Goal: Information Seeking & Learning: Learn about a topic

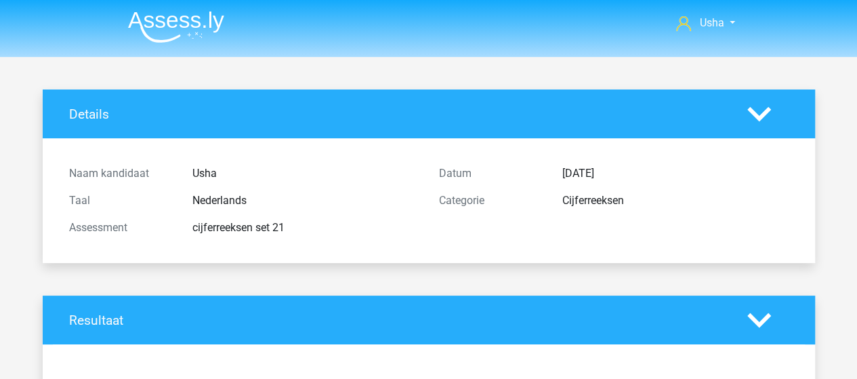
click at [189, 16] on img at bounding box center [176, 27] width 96 height 32
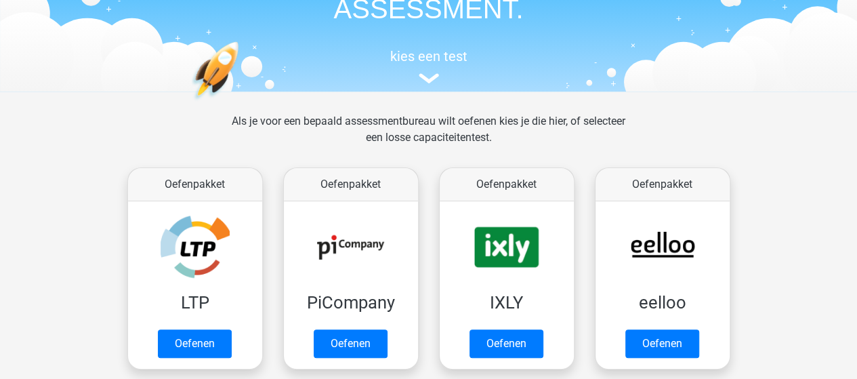
scroll to position [203, 0]
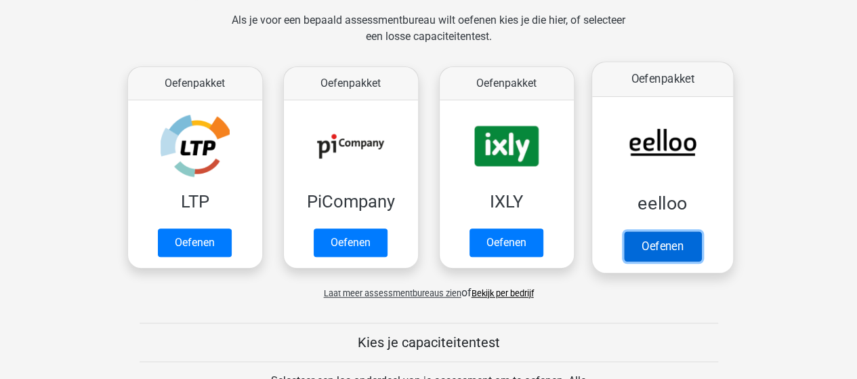
click at [654, 238] on link "Oefenen" at bounding box center [661, 246] width 77 height 30
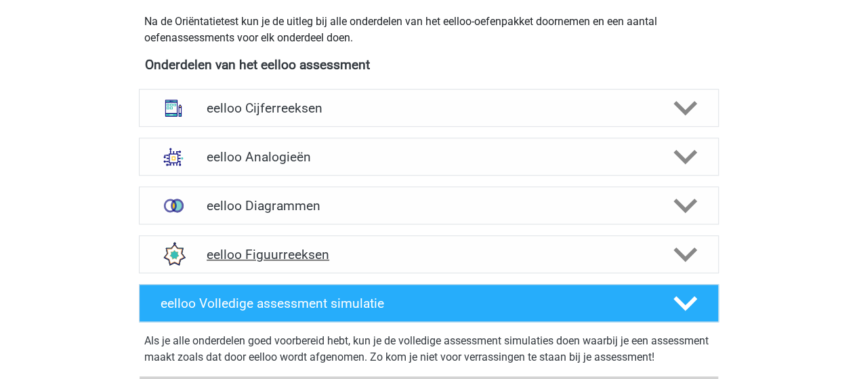
scroll to position [474, 0]
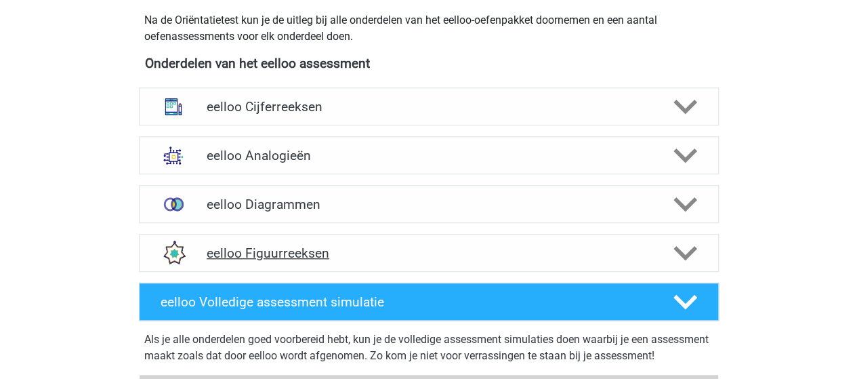
click at [314, 251] on h4 "eelloo Figuurreeksen" at bounding box center [429, 253] width 444 height 16
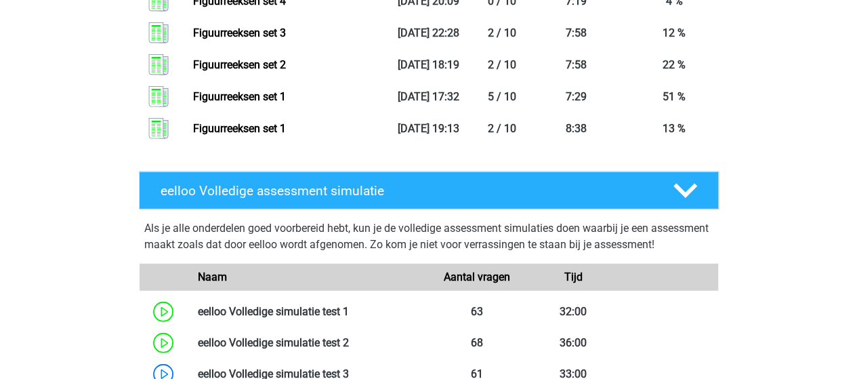
scroll to position [1761, 0]
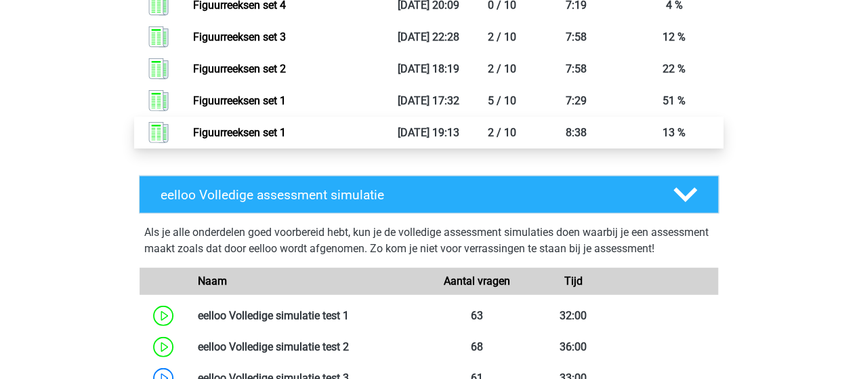
click at [243, 131] on link "Figuurreeksen set 1" at bounding box center [239, 132] width 93 height 13
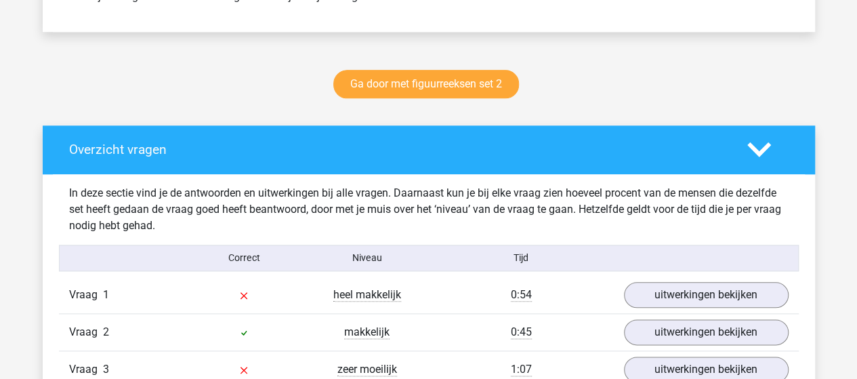
scroll to position [677, 0]
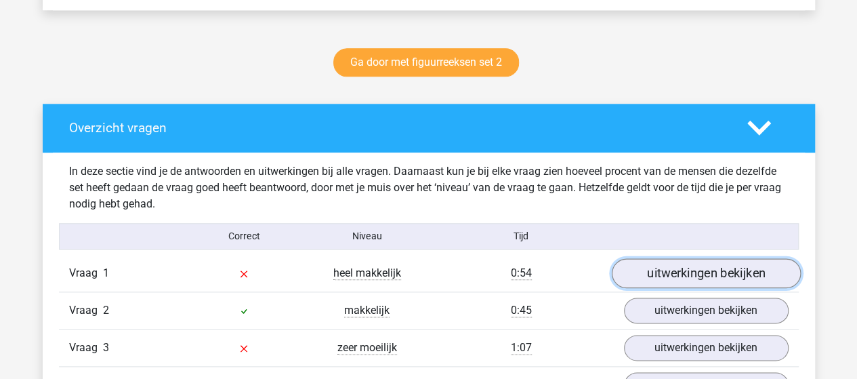
click at [711, 268] on link "uitwerkingen bekijken" at bounding box center [705, 273] width 189 height 30
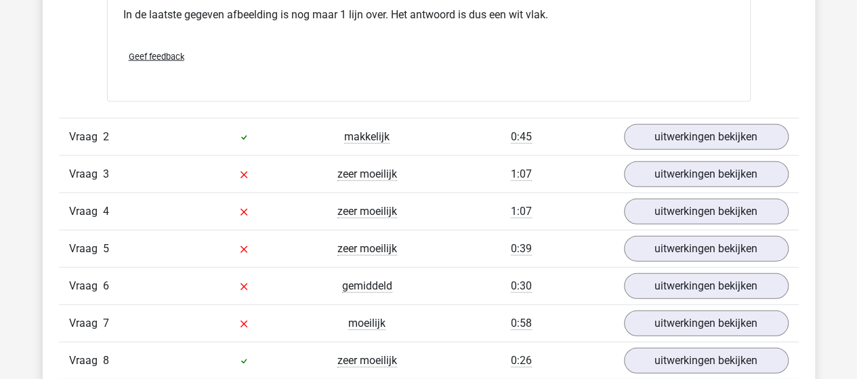
scroll to position [1694, 0]
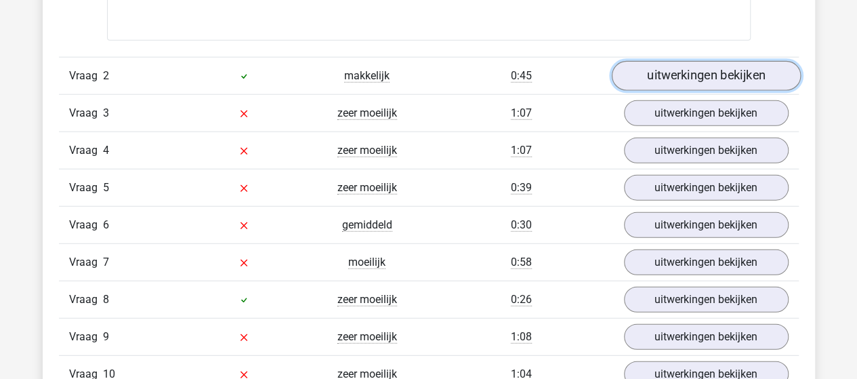
click at [726, 71] on link "uitwerkingen bekijken" at bounding box center [705, 76] width 189 height 30
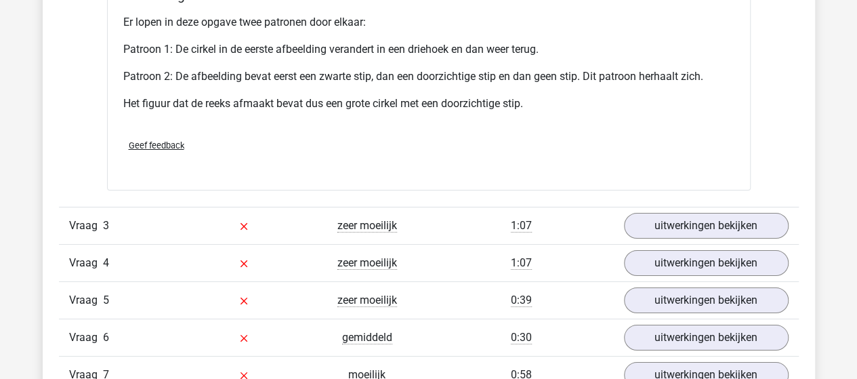
scroll to position [2439, 0]
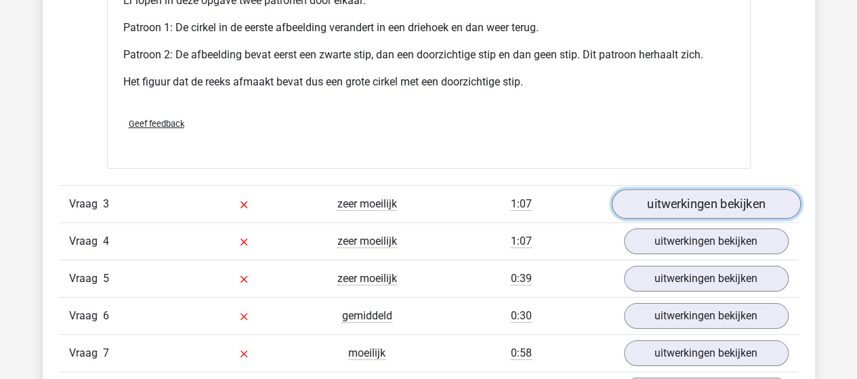
click at [677, 199] on link "uitwerkingen bekijken" at bounding box center [705, 204] width 189 height 30
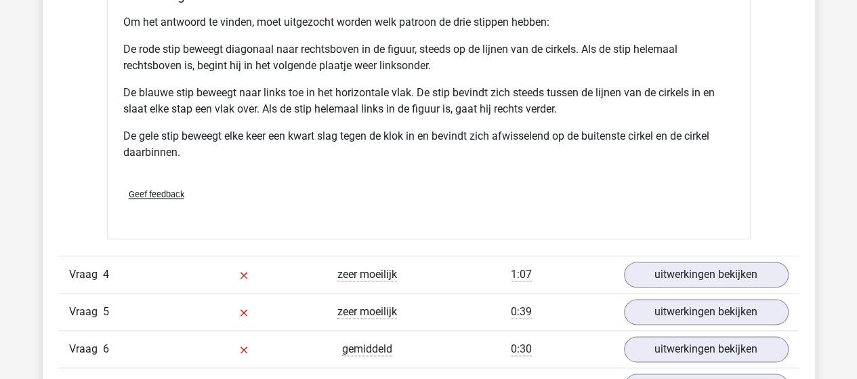
scroll to position [3319, 0]
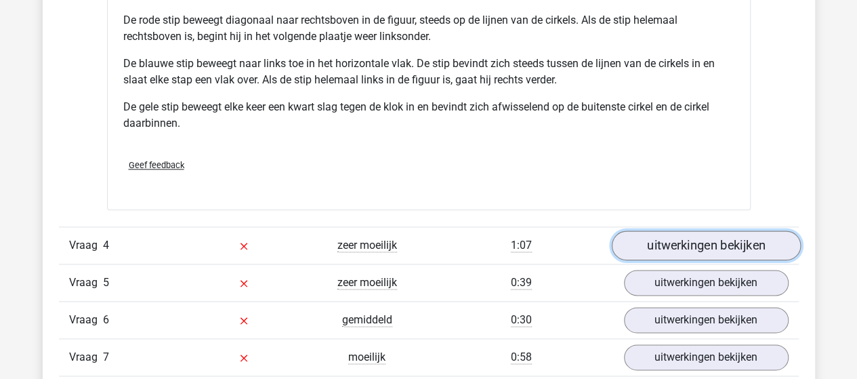
click at [704, 243] on link "uitwerkingen bekijken" at bounding box center [705, 245] width 189 height 30
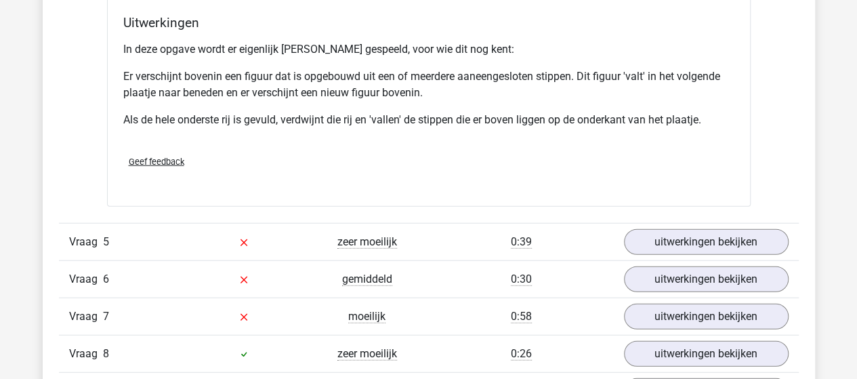
scroll to position [4268, 0]
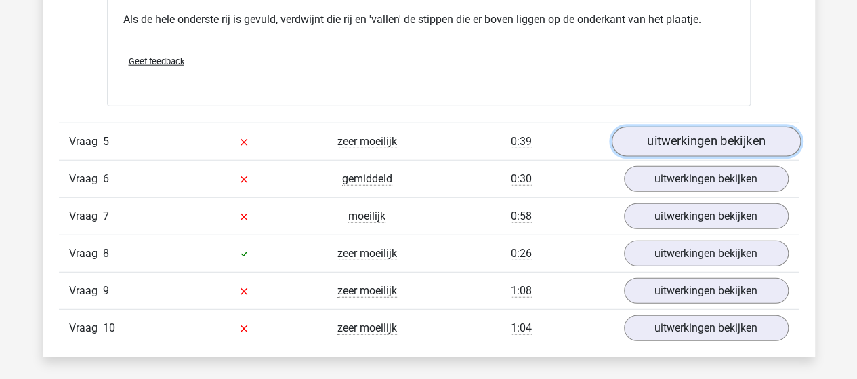
click at [692, 140] on link "uitwerkingen bekijken" at bounding box center [705, 142] width 189 height 30
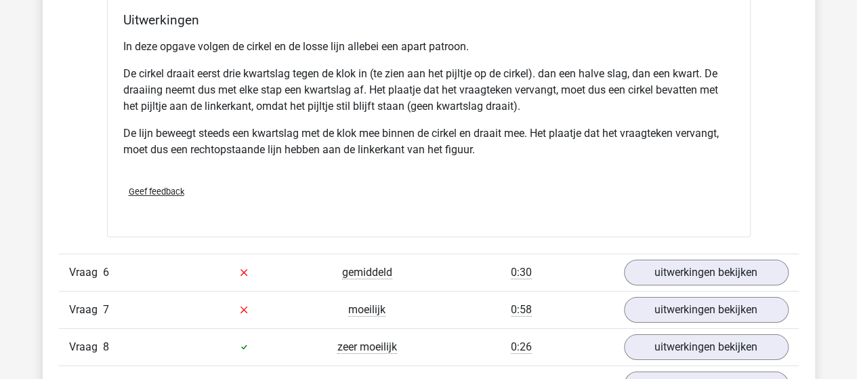
scroll to position [5081, 0]
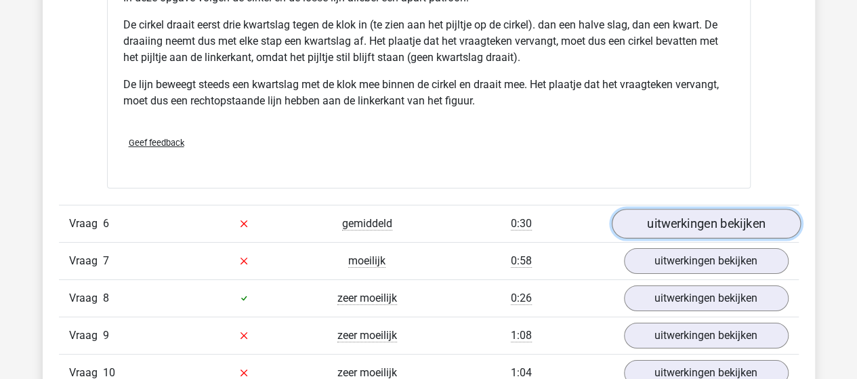
click at [660, 217] on link "uitwerkingen bekijken" at bounding box center [705, 224] width 189 height 30
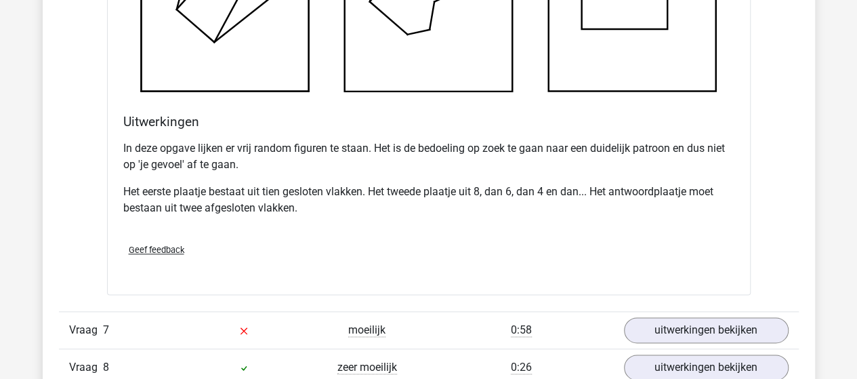
scroll to position [5961, 0]
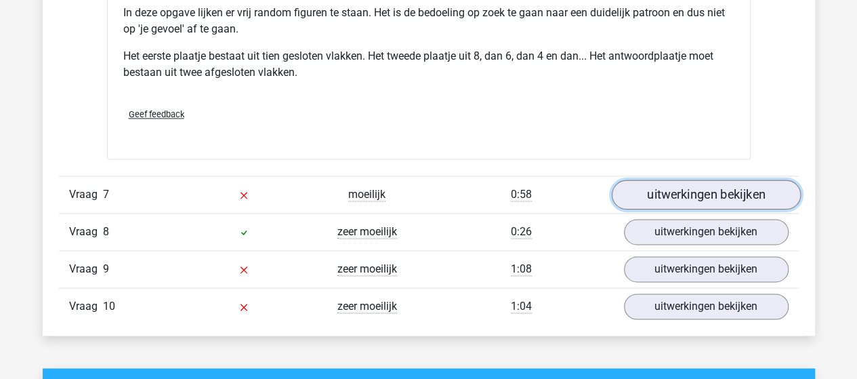
click at [638, 187] on link "uitwerkingen bekijken" at bounding box center [705, 195] width 189 height 30
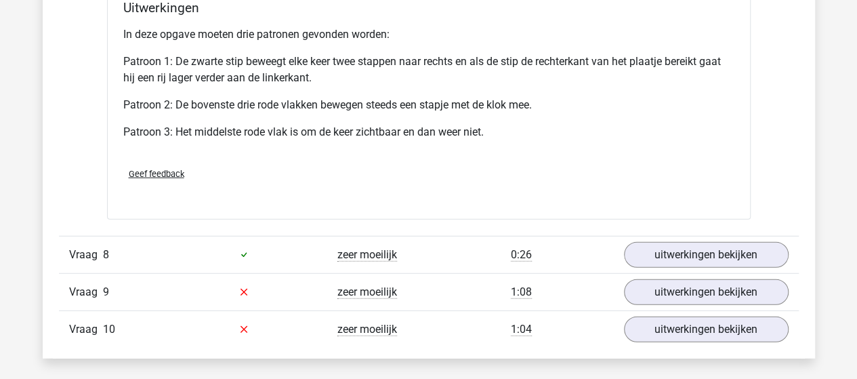
scroll to position [6842, 0]
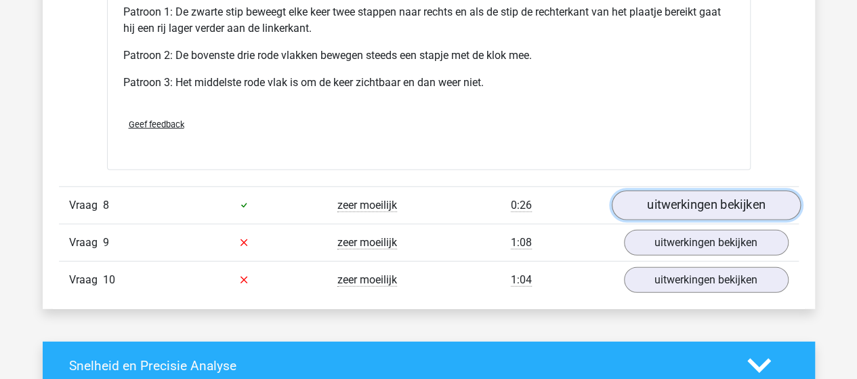
click at [700, 190] on link "uitwerkingen bekijken" at bounding box center [705, 205] width 189 height 30
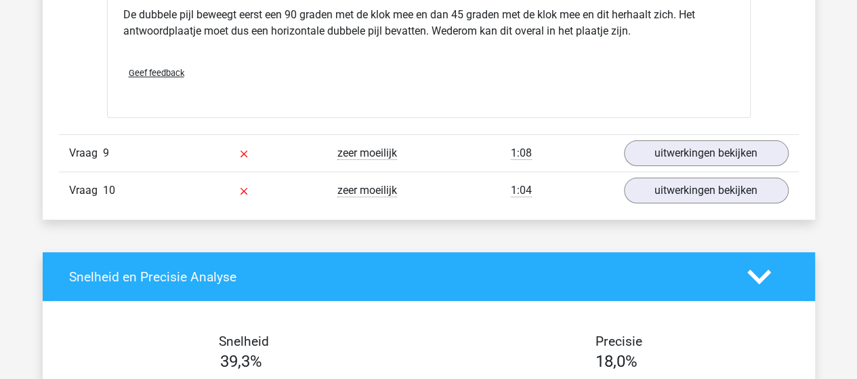
scroll to position [7790, 0]
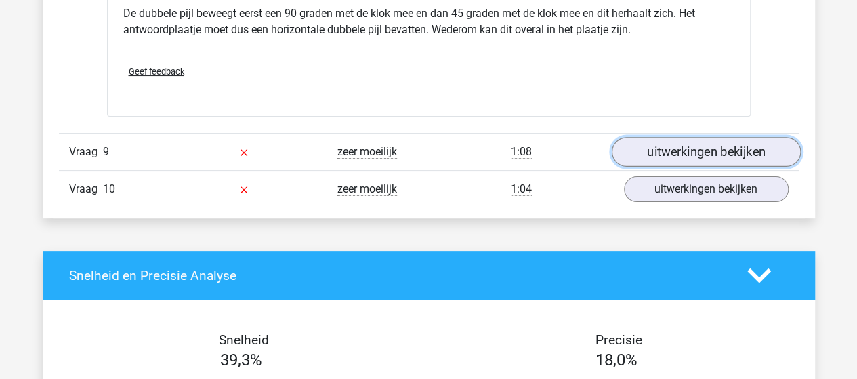
click at [649, 142] on link "uitwerkingen bekijken" at bounding box center [705, 153] width 189 height 30
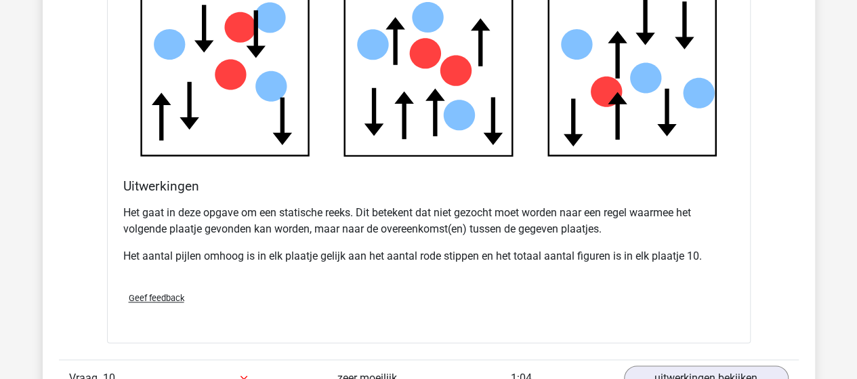
scroll to position [8468, 0]
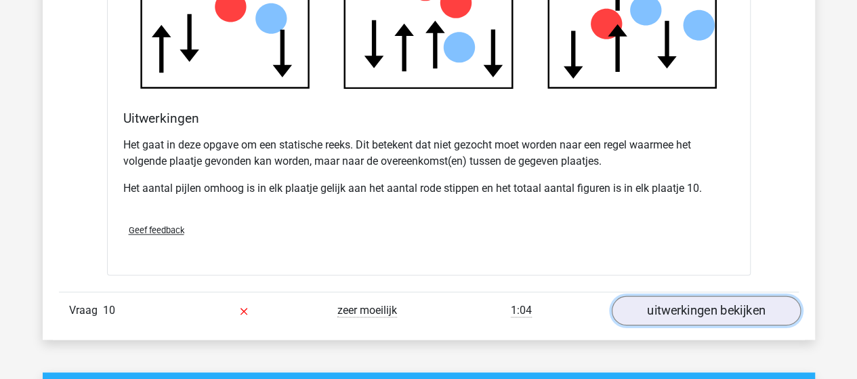
click at [652, 301] on link "uitwerkingen bekijken" at bounding box center [705, 310] width 189 height 30
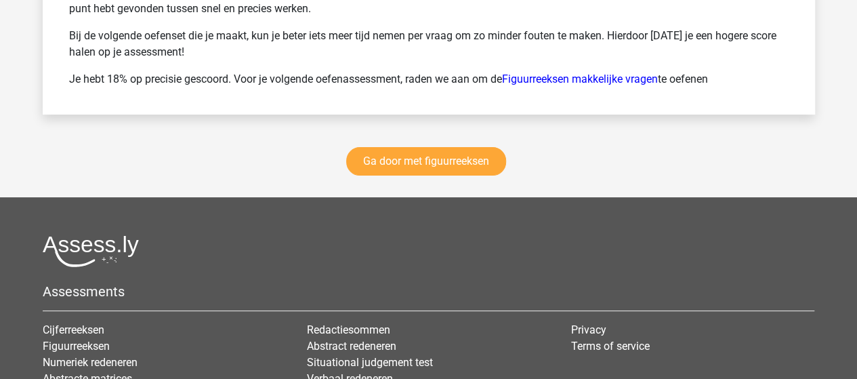
scroll to position [10297, 0]
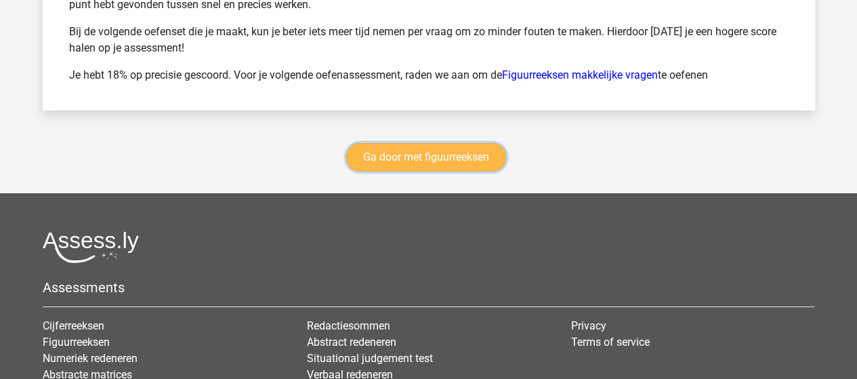
click at [394, 150] on link "Ga door met figuurreeksen" at bounding box center [426, 157] width 160 height 28
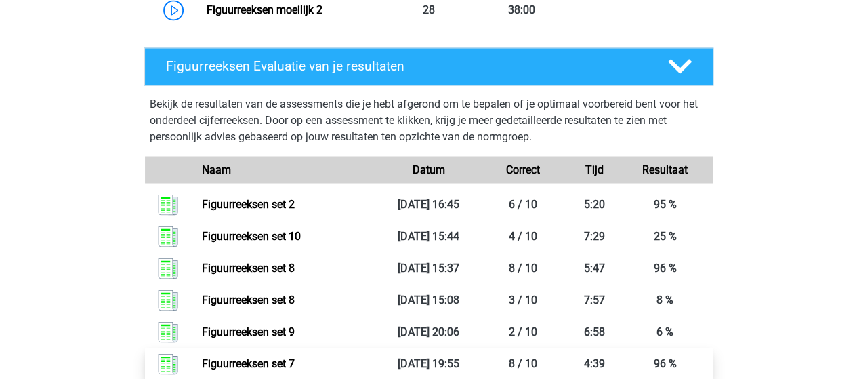
scroll to position [1129, 0]
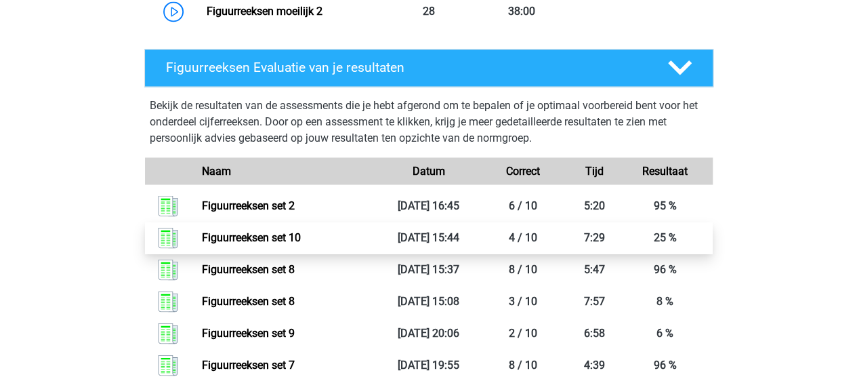
click at [253, 240] on link "Figuurreeksen set 10" at bounding box center [251, 236] width 99 height 13
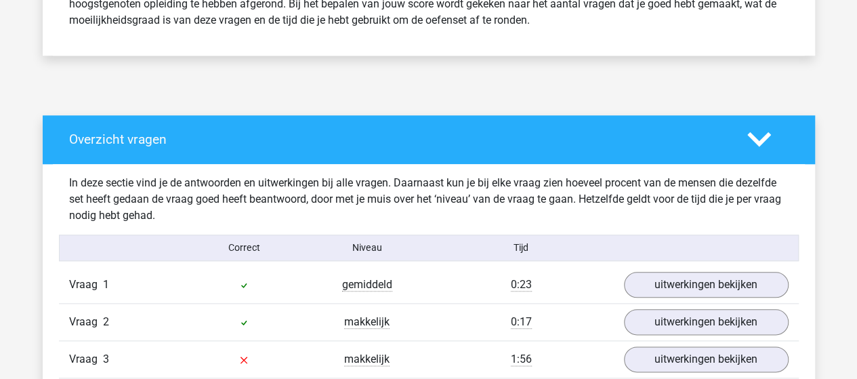
scroll to position [745, 0]
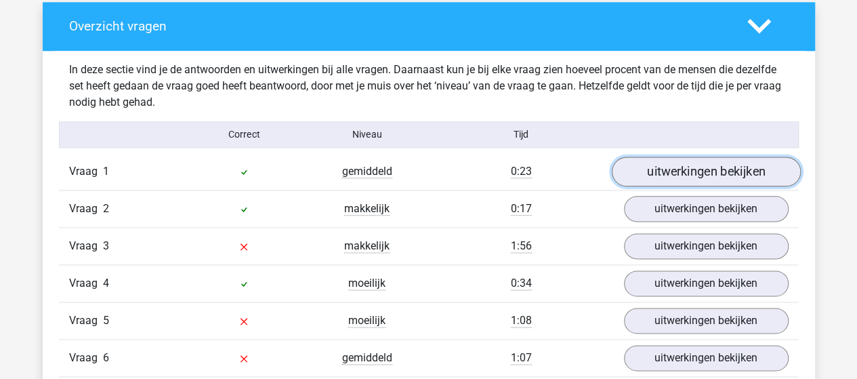
click at [664, 175] on link "uitwerkingen bekijken" at bounding box center [705, 171] width 189 height 30
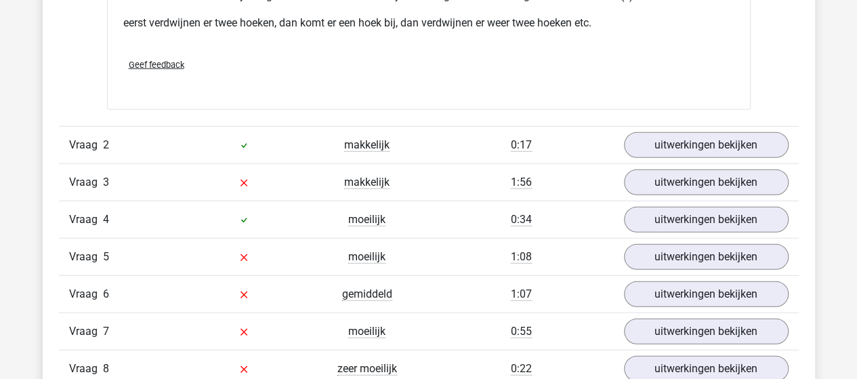
scroll to position [1694, 0]
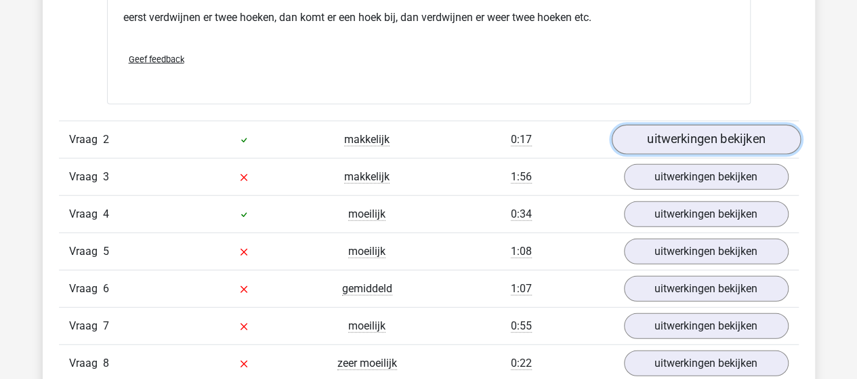
click at [683, 133] on link "uitwerkingen bekijken" at bounding box center [705, 140] width 189 height 30
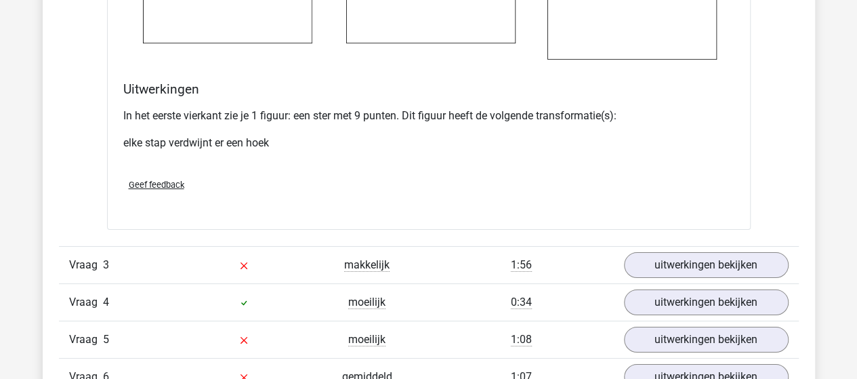
scroll to position [2506, 0]
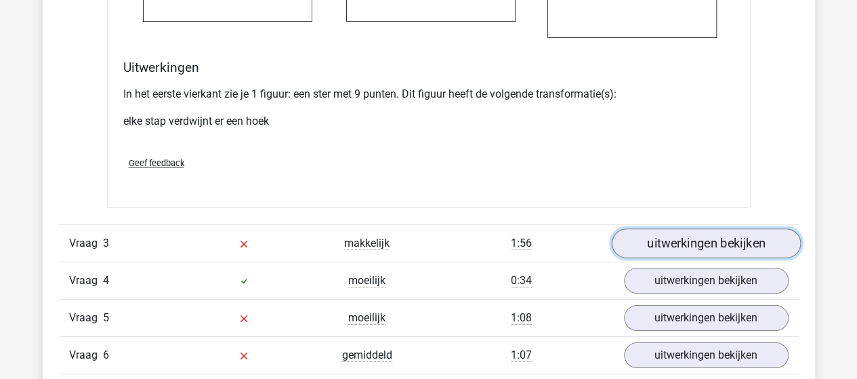
click at [663, 238] on link "uitwerkingen bekijken" at bounding box center [705, 244] width 189 height 30
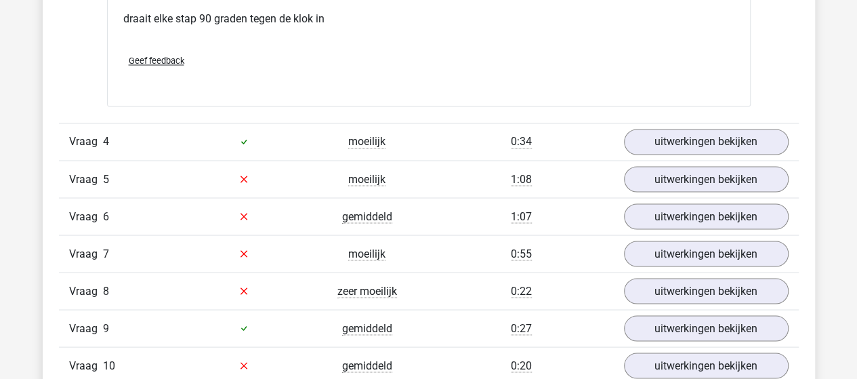
scroll to position [3726, 0]
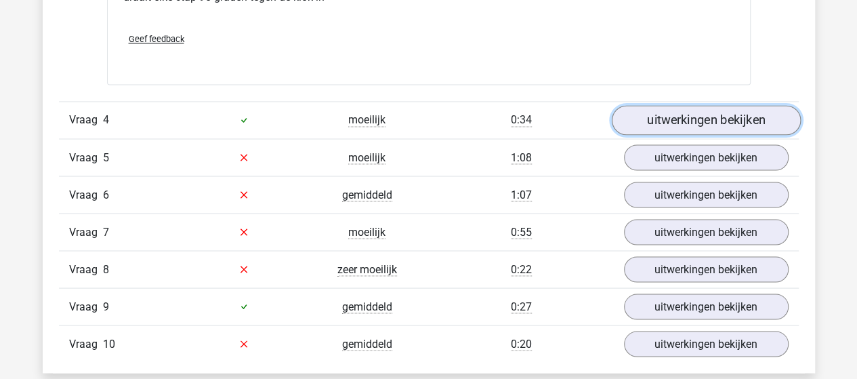
click at [655, 119] on link "uitwerkingen bekijken" at bounding box center [705, 120] width 189 height 30
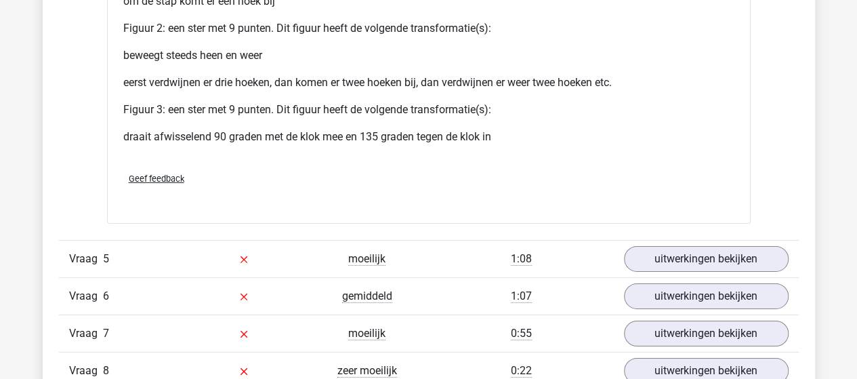
scroll to position [4742, 0]
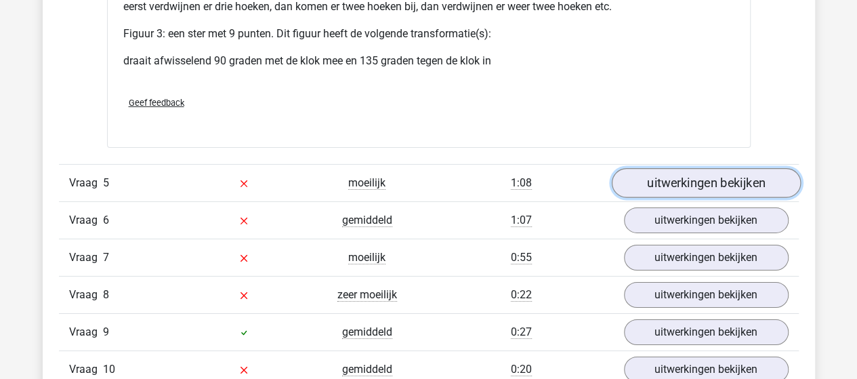
click at [660, 171] on link "uitwerkingen bekijken" at bounding box center [705, 183] width 189 height 30
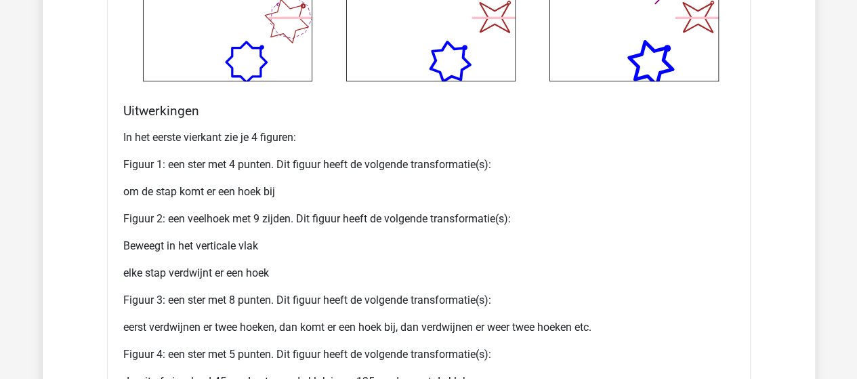
scroll to position [5758, 0]
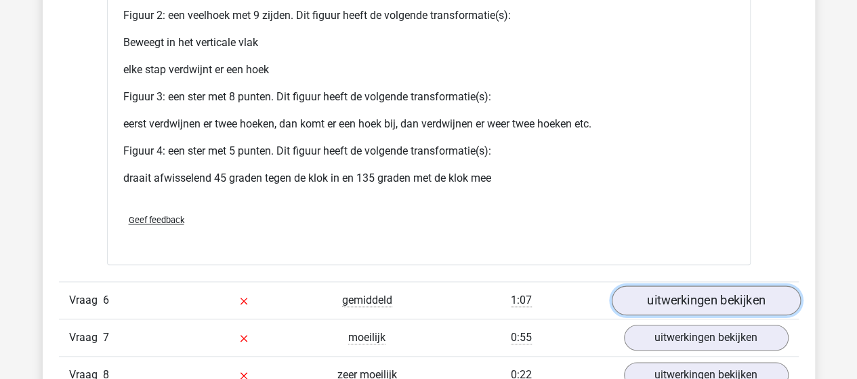
click at [683, 291] on link "uitwerkingen bekijken" at bounding box center [705, 300] width 189 height 30
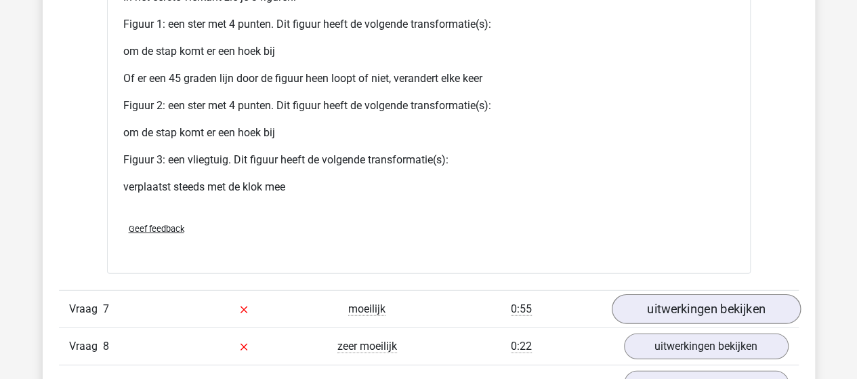
scroll to position [6842, 0]
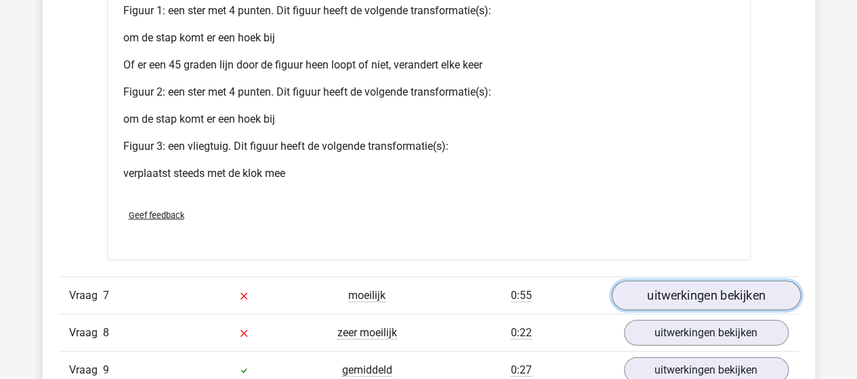
click at [721, 288] on link "uitwerkingen bekijken" at bounding box center [705, 295] width 189 height 30
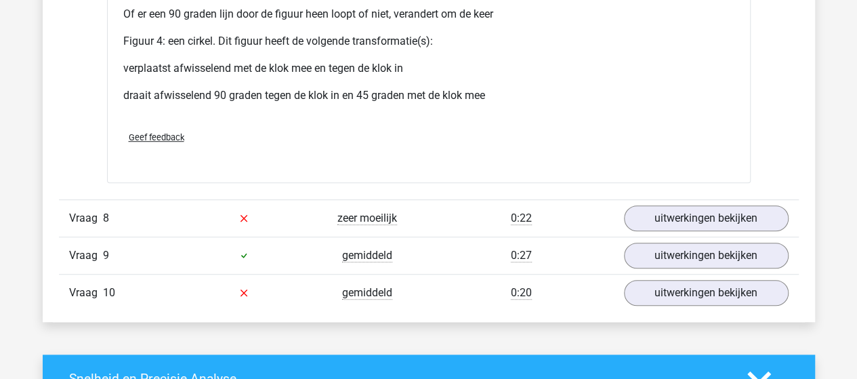
scroll to position [8129, 0]
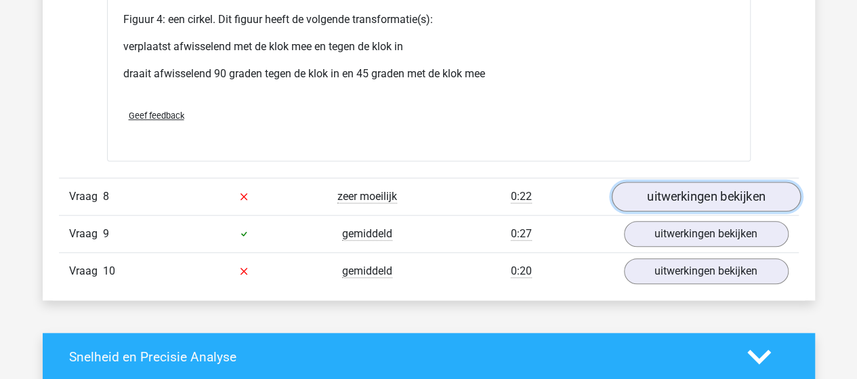
click at [663, 188] on link "uitwerkingen bekijken" at bounding box center [705, 197] width 189 height 30
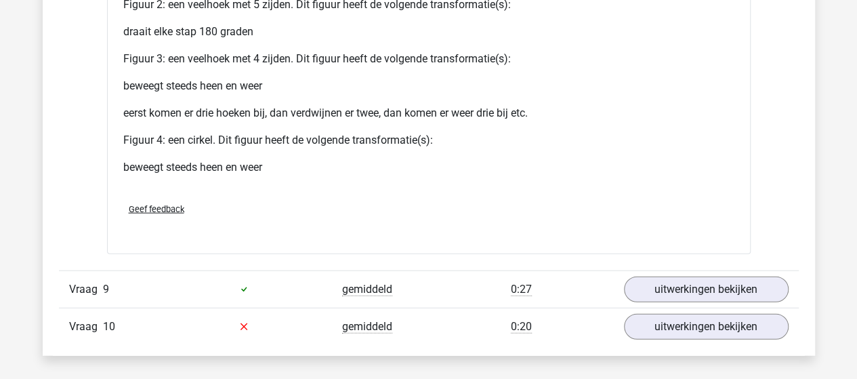
scroll to position [9281, 0]
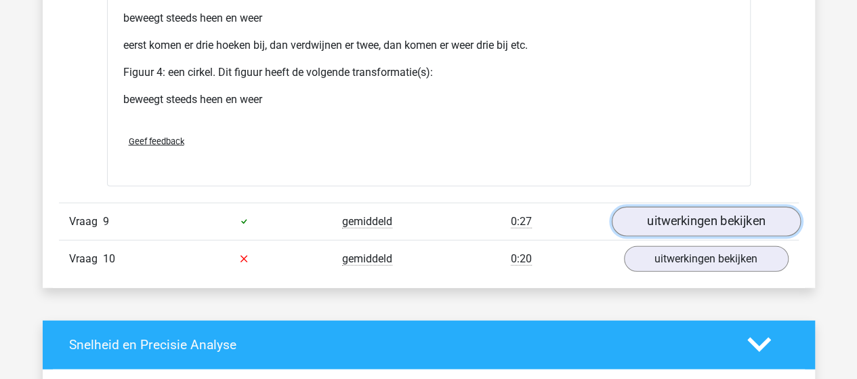
click at [663, 217] on link "uitwerkingen bekijken" at bounding box center [705, 222] width 189 height 30
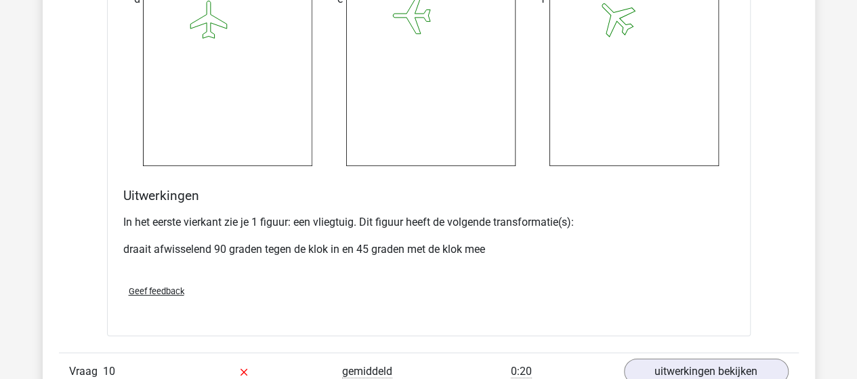
scroll to position [10094, 0]
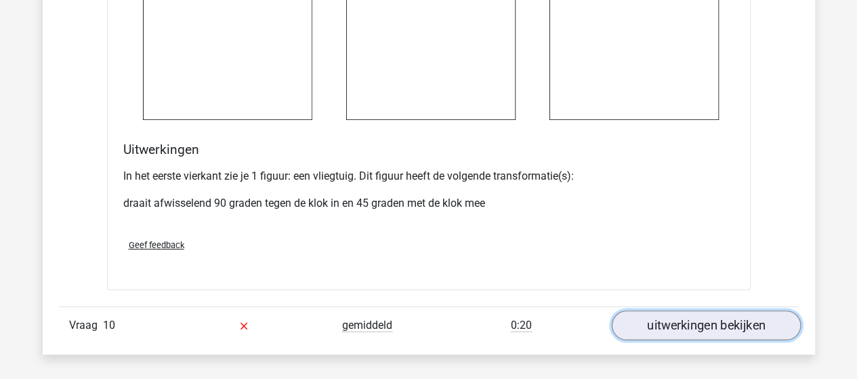
click at [688, 311] on link "uitwerkingen bekijken" at bounding box center [705, 325] width 189 height 30
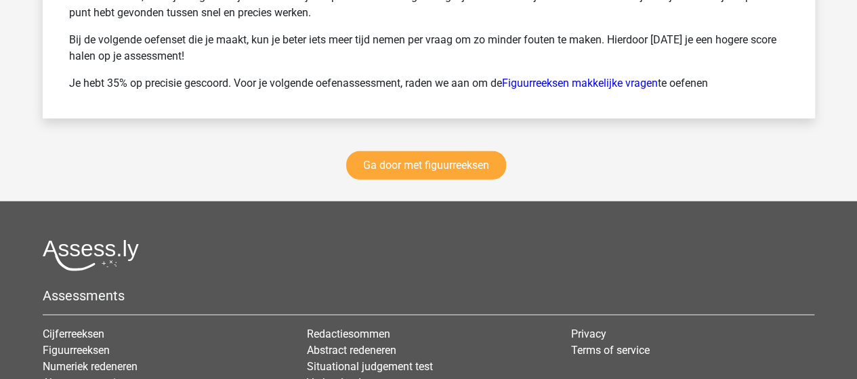
scroll to position [11990, 0]
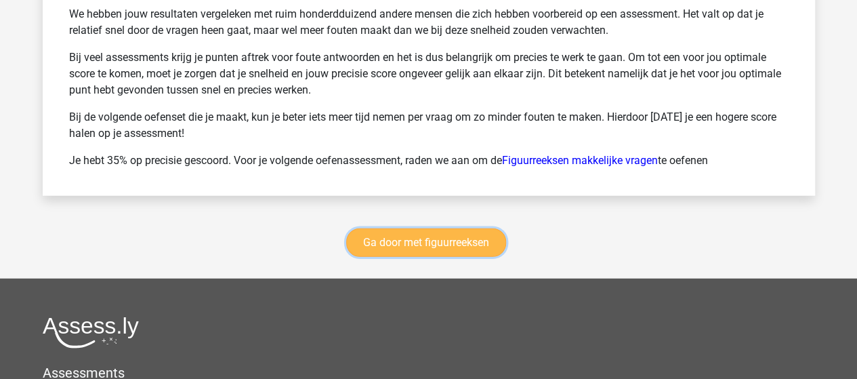
click at [387, 228] on link "Ga door met figuurreeksen" at bounding box center [426, 242] width 160 height 28
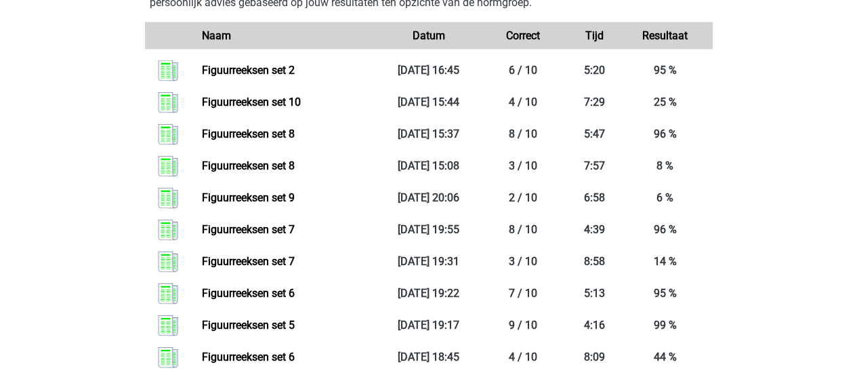
scroll to position [1197, 0]
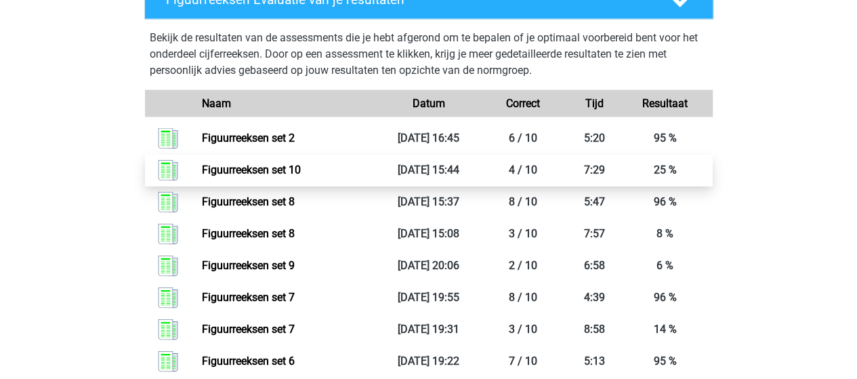
click at [251, 169] on link "Figuurreeksen set 10" at bounding box center [251, 169] width 99 height 13
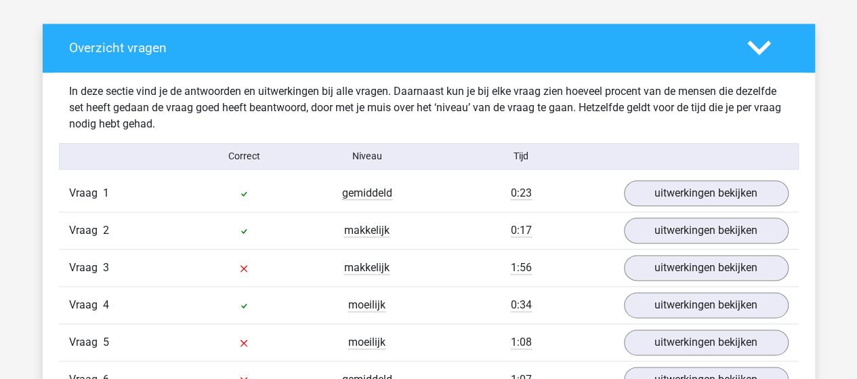
scroll to position [745, 0]
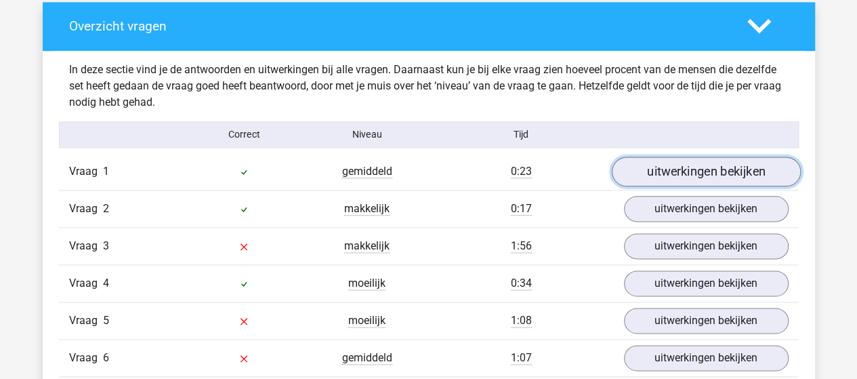
click at [686, 171] on link "uitwerkingen bekijken" at bounding box center [705, 171] width 189 height 30
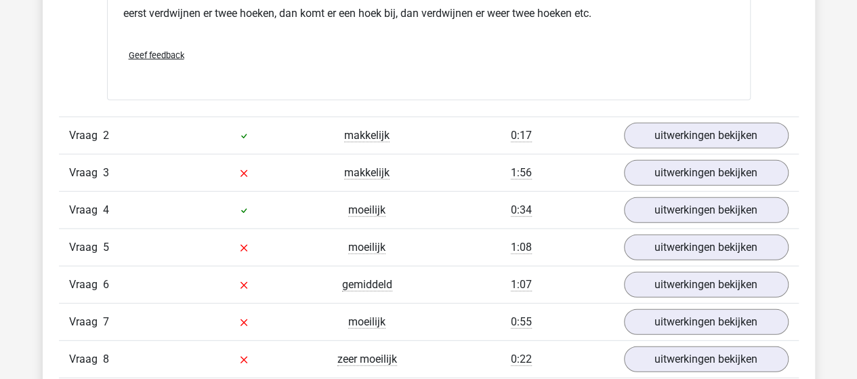
scroll to position [1694, 0]
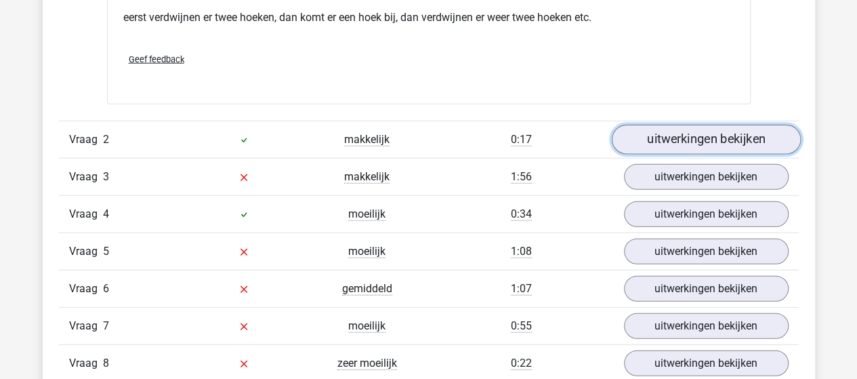
click at [660, 130] on link "uitwerkingen bekijken" at bounding box center [705, 140] width 189 height 30
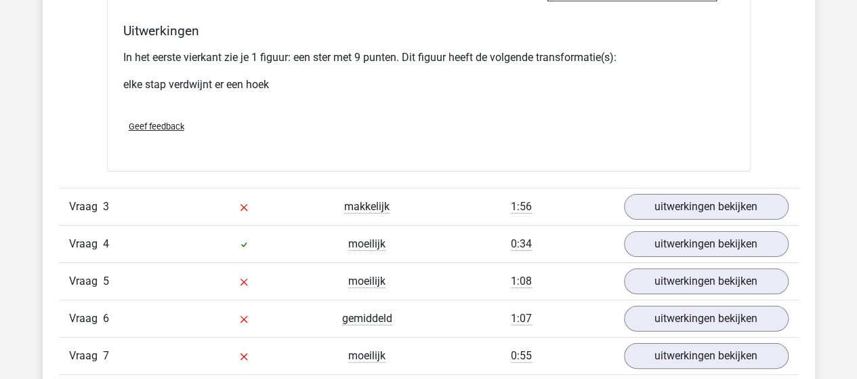
scroll to position [2574, 0]
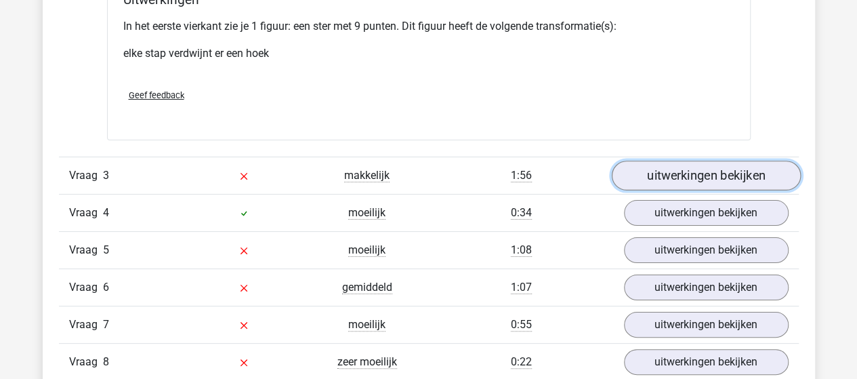
click at [684, 175] on link "uitwerkingen bekijken" at bounding box center [705, 176] width 189 height 30
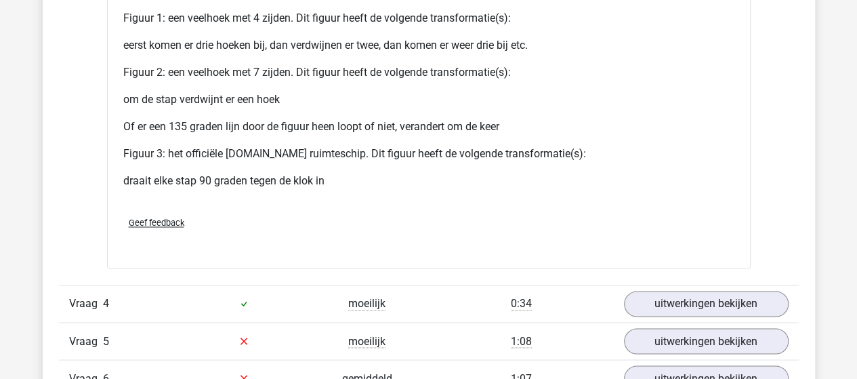
scroll to position [3590, 0]
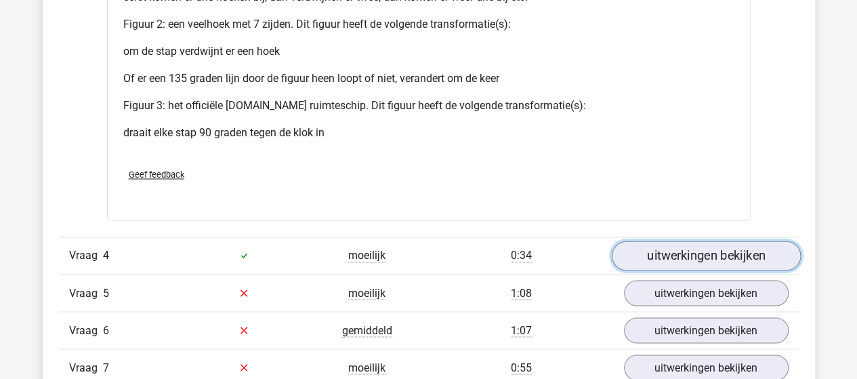
click at [705, 256] on link "uitwerkingen bekijken" at bounding box center [705, 255] width 189 height 30
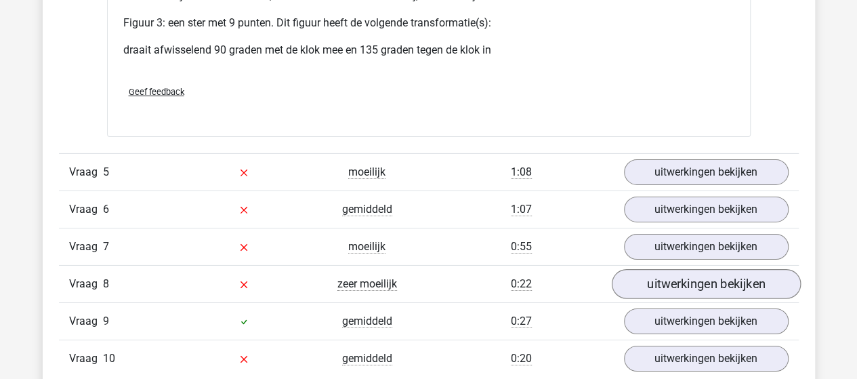
scroll to position [4877, 0]
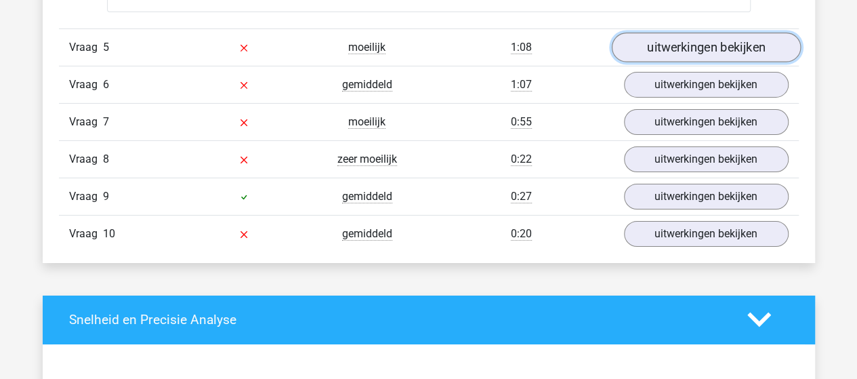
click at [678, 39] on link "uitwerkingen bekijken" at bounding box center [705, 48] width 189 height 30
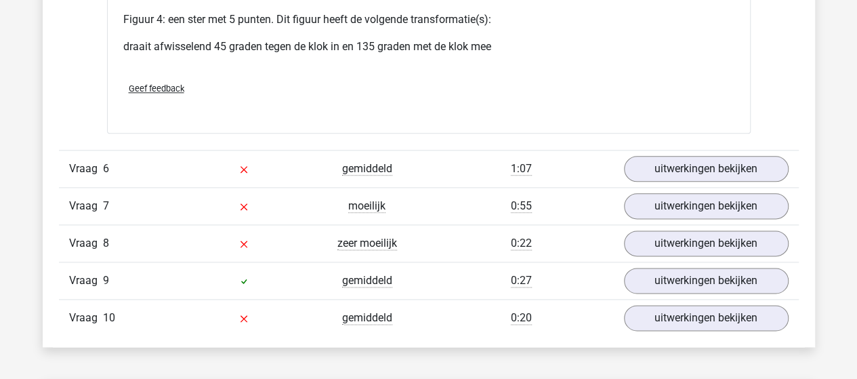
scroll to position [5894, 0]
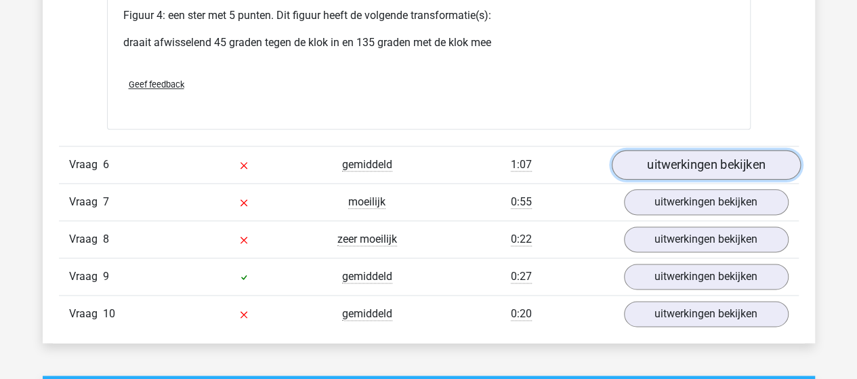
click at [666, 151] on link "uitwerkingen bekijken" at bounding box center [705, 165] width 189 height 30
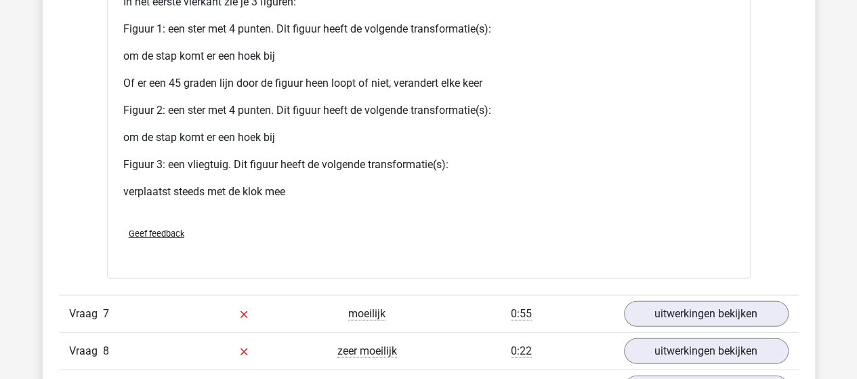
scroll to position [6842, 0]
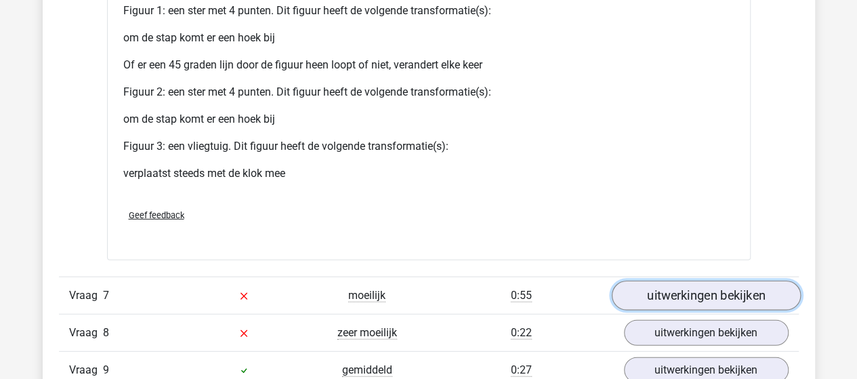
click at [653, 281] on link "uitwerkingen bekijken" at bounding box center [705, 295] width 189 height 30
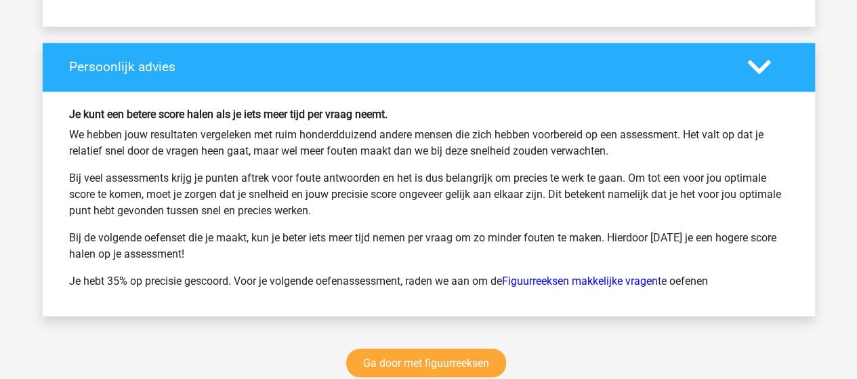
scroll to position [9077, 0]
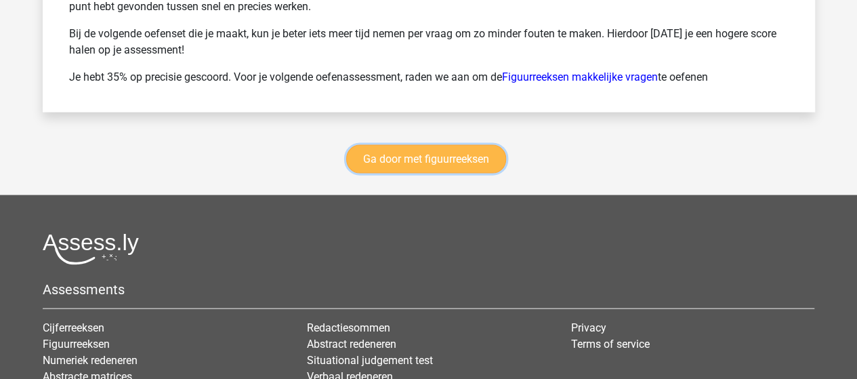
click at [363, 146] on link "Ga door met figuurreeksen" at bounding box center [426, 159] width 160 height 28
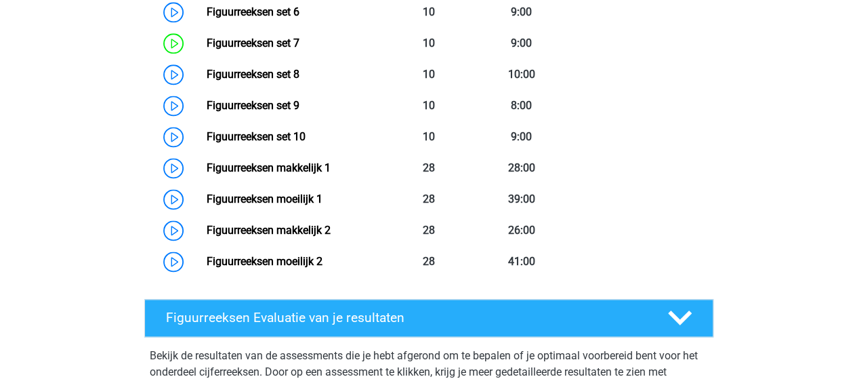
scroll to position [858, 0]
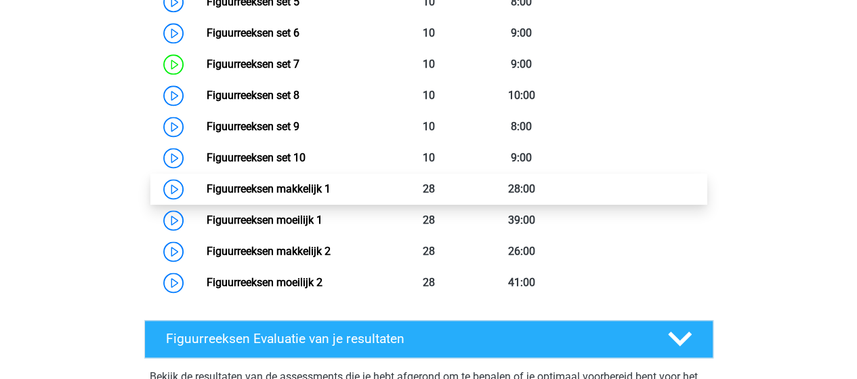
click at [268, 188] on link "Figuurreeksen makkelijk 1" at bounding box center [269, 188] width 124 height 13
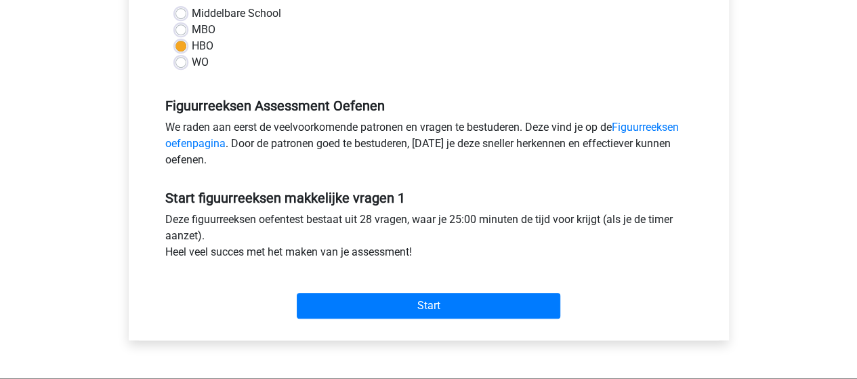
scroll to position [339, 0]
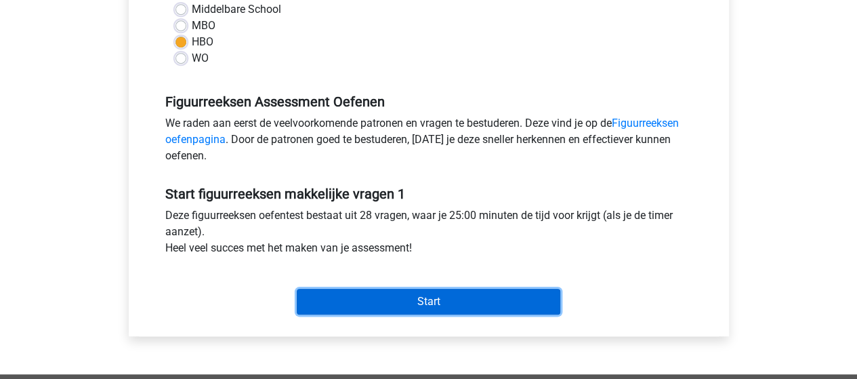
click at [396, 299] on input "Start" at bounding box center [429, 302] width 264 height 26
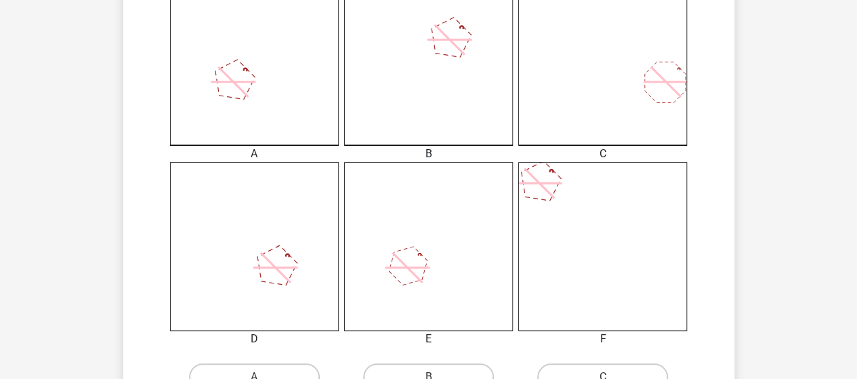
scroll to position [474, 0]
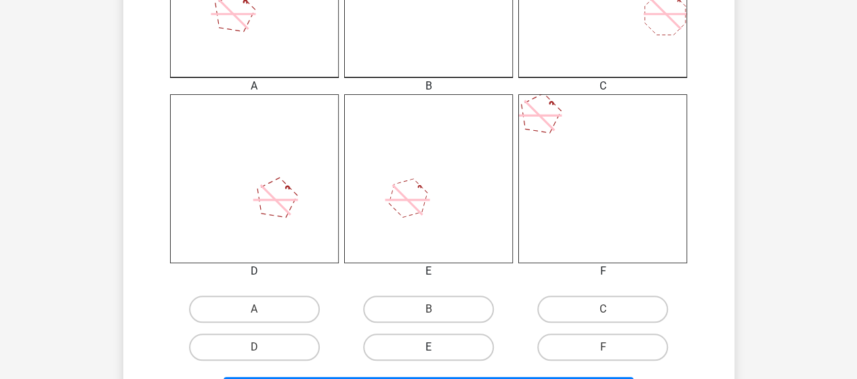
click at [427, 345] on label "E" at bounding box center [428, 346] width 131 height 27
click at [428, 347] on input "E" at bounding box center [432, 351] width 9 height 9
radio input "true"
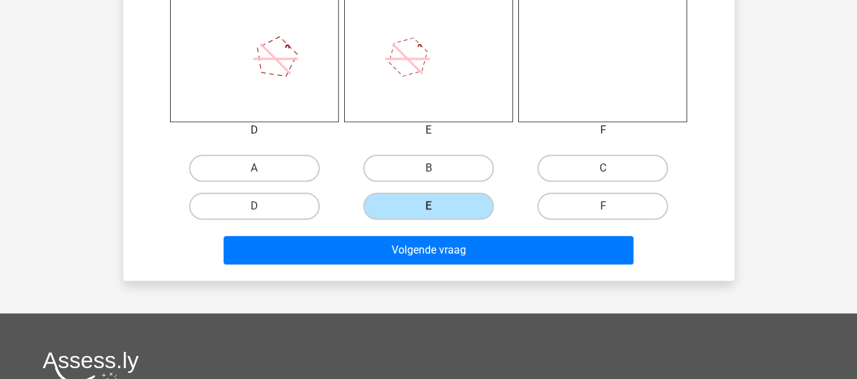
scroll to position [677, 0]
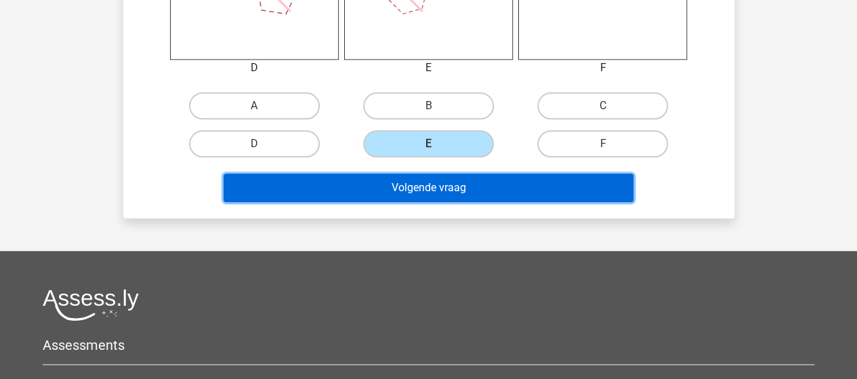
click at [443, 194] on button "Volgende vraag" at bounding box center [429, 187] width 410 height 28
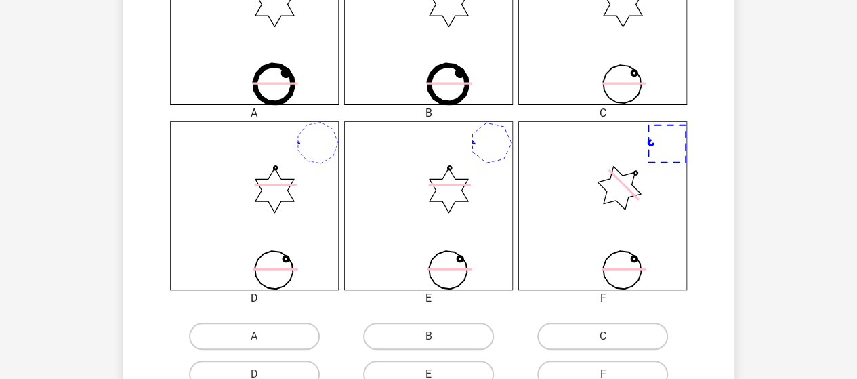
scroll to position [469, 0]
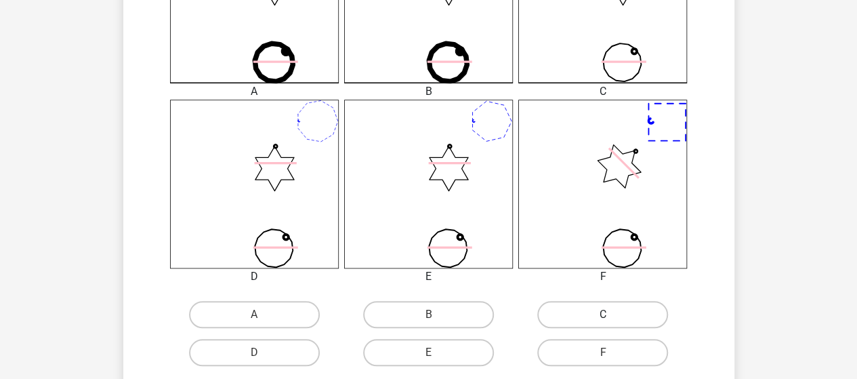
click at [581, 311] on label "C" at bounding box center [602, 314] width 131 height 27
click at [603, 314] on input "C" at bounding box center [607, 318] width 9 height 9
radio input "true"
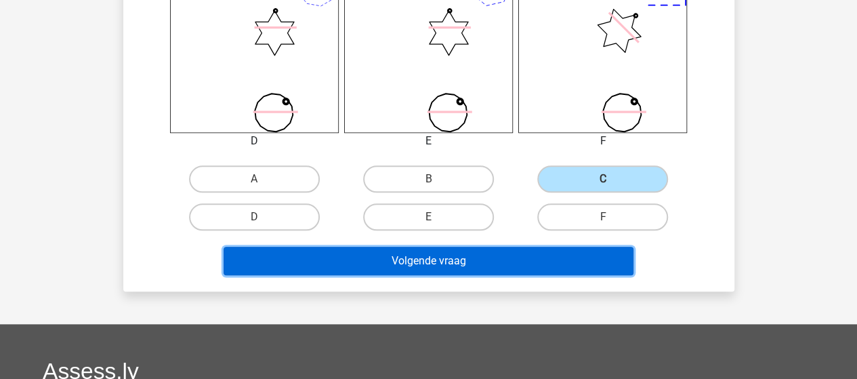
click at [455, 262] on button "Volgende vraag" at bounding box center [429, 261] width 410 height 28
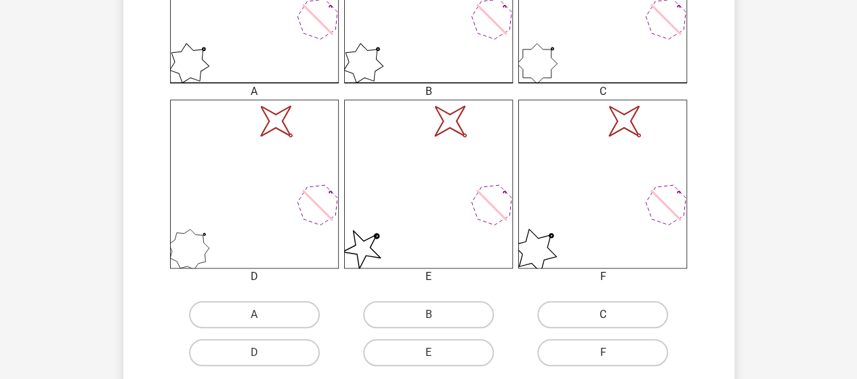
click at [568, 316] on label "C" at bounding box center [602, 314] width 131 height 27
click at [603, 316] on input "C" at bounding box center [607, 318] width 9 height 9
radio input "true"
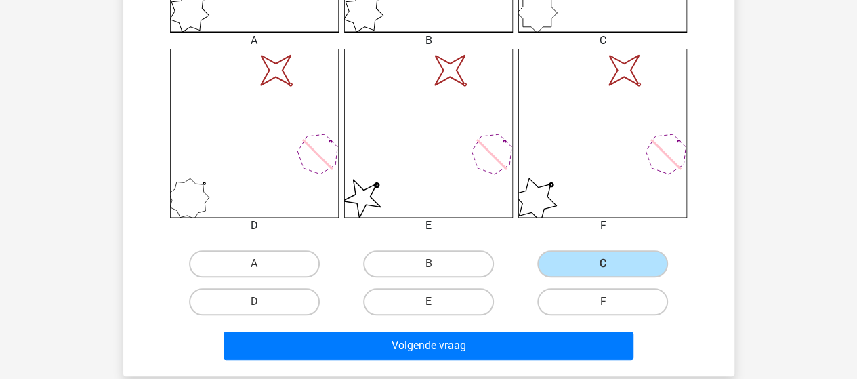
scroll to position [604, 0]
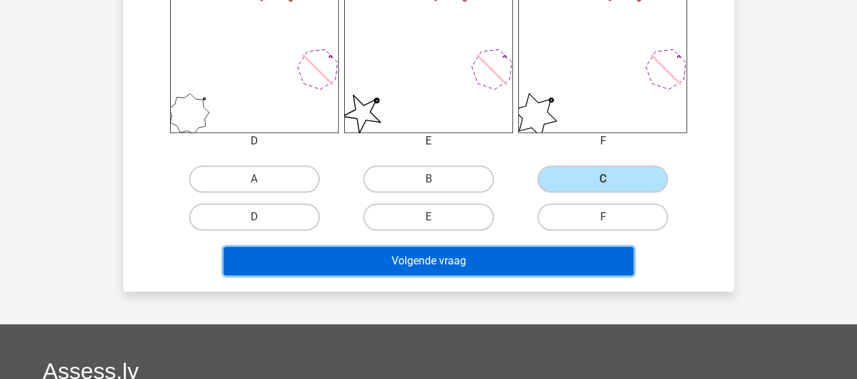
click at [453, 263] on button "Volgende vraag" at bounding box center [429, 261] width 410 height 28
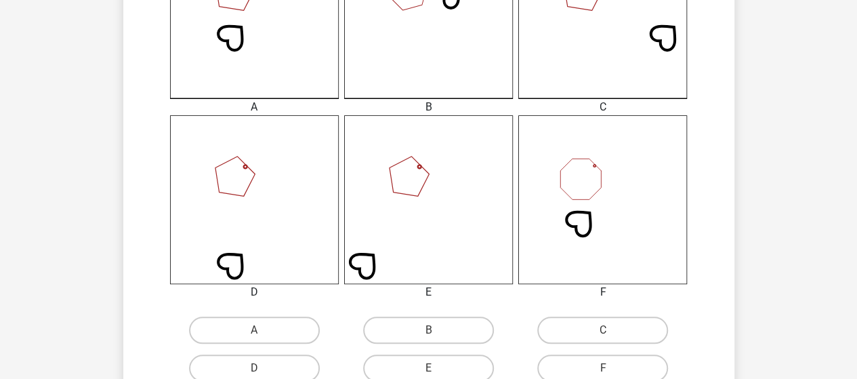
scroll to position [474, 0]
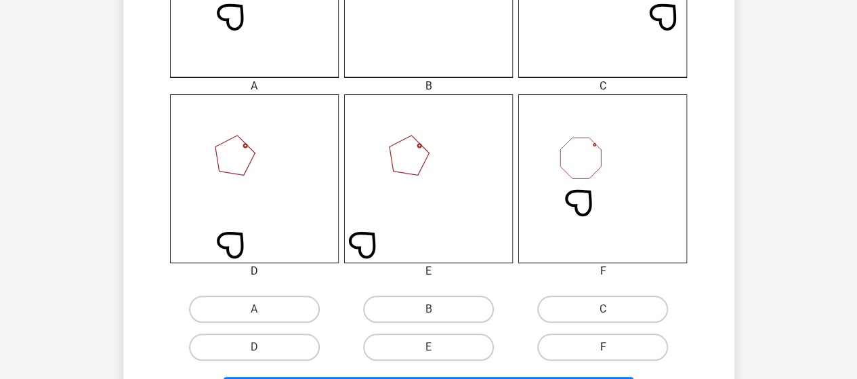
click at [573, 342] on label "F" at bounding box center [602, 346] width 131 height 27
click at [603, 347] on input "F" at bounding box center [607, 351] width 9 height 9
radio input "true"
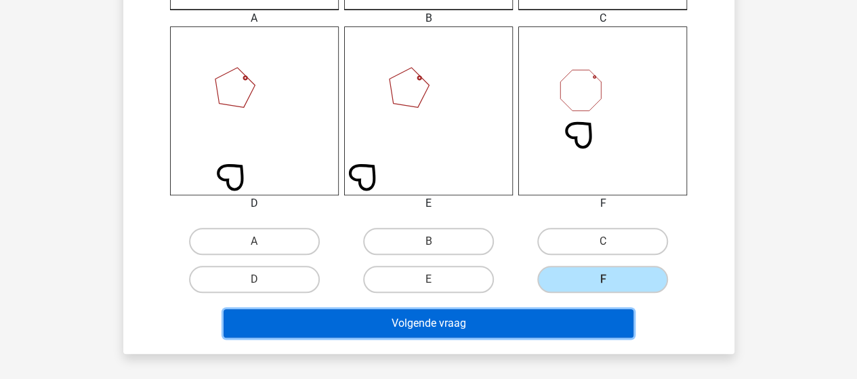
click at [477, 322] on button "Volgende vraag" at bounding box center [429, 323] width 410 height 28
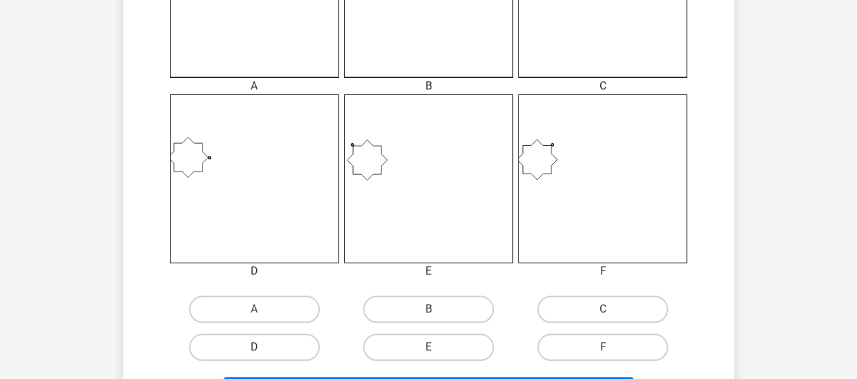
click at [276, 348] on label "D" at bounding box center [254, 346] width 131 height 27
click at [263, 348] on input "D" at bounding box center [258, 351] width 9 height 9
radio input "true"
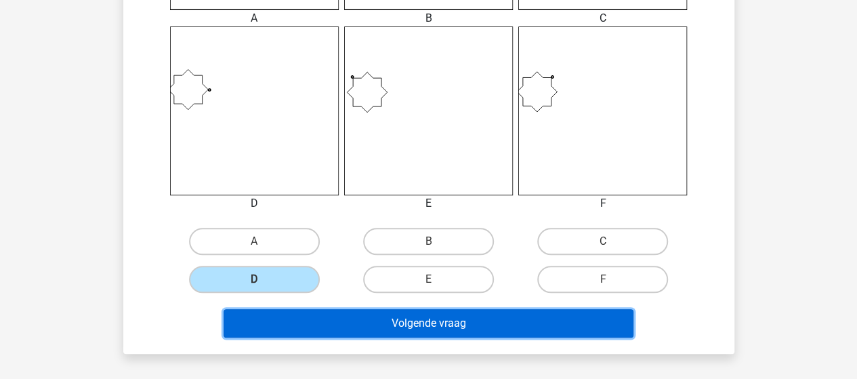
click at [393, 314] on button "Volgende vraag" at bounding box center [429, 323] width 410 height 28
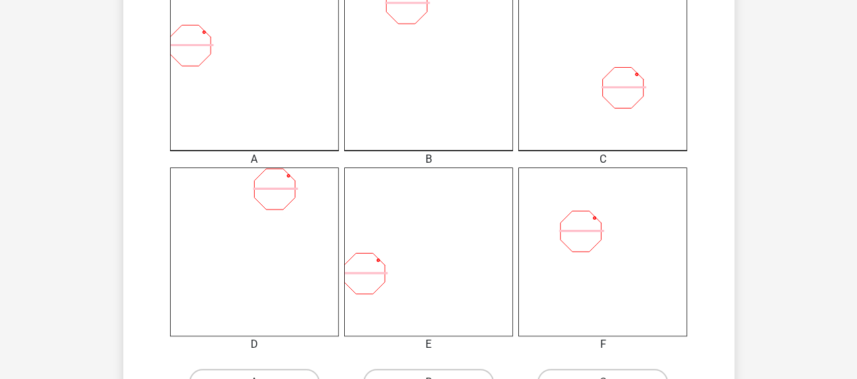
scroll to position [469, 0]
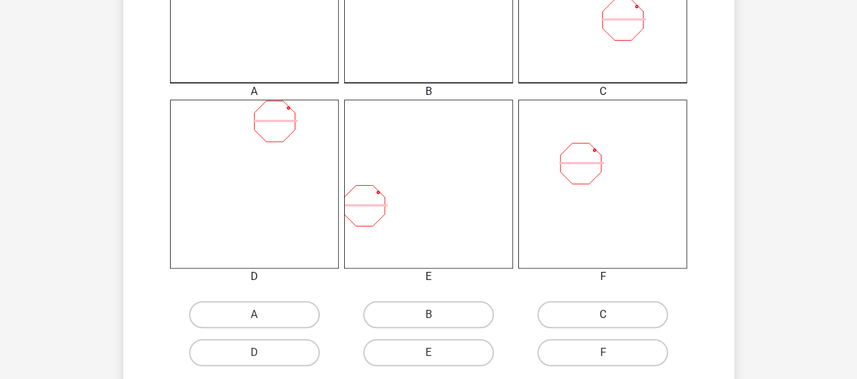
click at [576, 319] on label "C" at bounding box center [602, 314] width 131 height 27
click at [603, 319] on input "C" at bounding box center [607, 318] width 9 height 9
radio input "true"
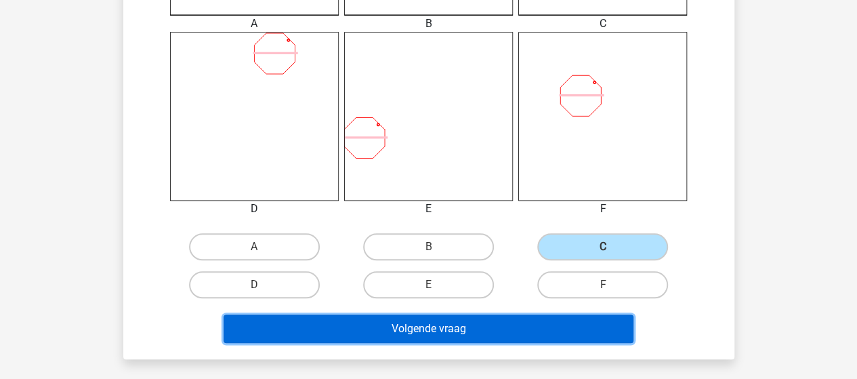
click at [435, 320] on button "Volgende vraag" at bounding box center [429, 328] width 410 height 28
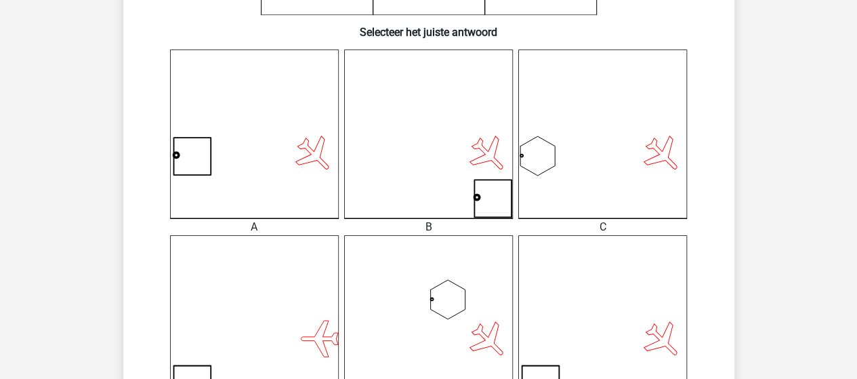
scroll to position [537, 0]
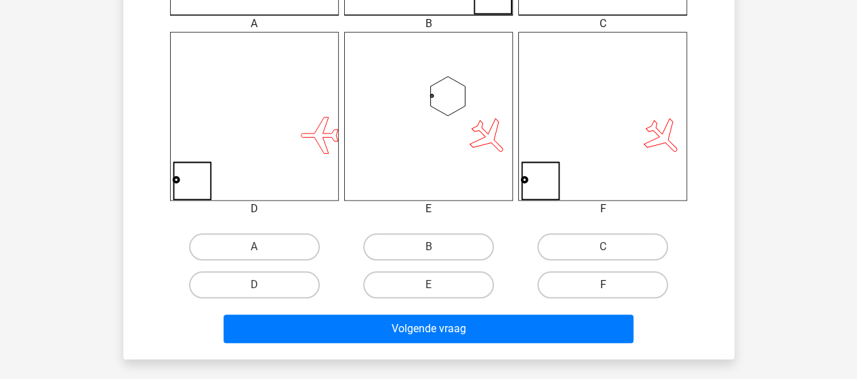
click at [597, 280] on label "F" at bounding box center [602, 284] width 131 height 27
click at [603, 285] on input "F" at bounding box center [607, 289] width 9 height 9
radio input "true"
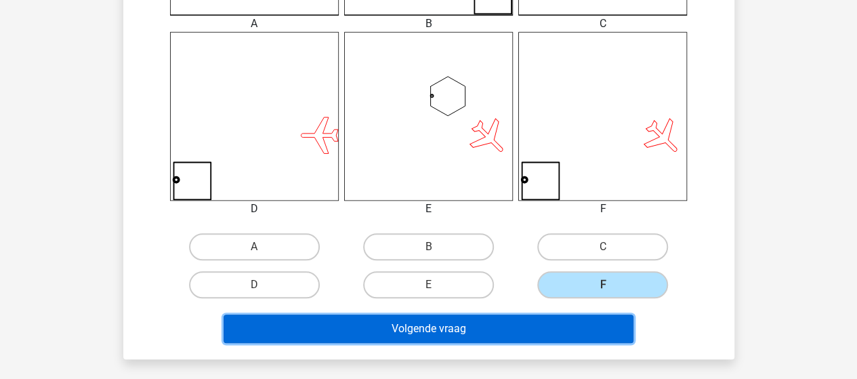
click at [463, 328] on button "Volgende vraag" at bounding box center [429, 328] width 410 height 28
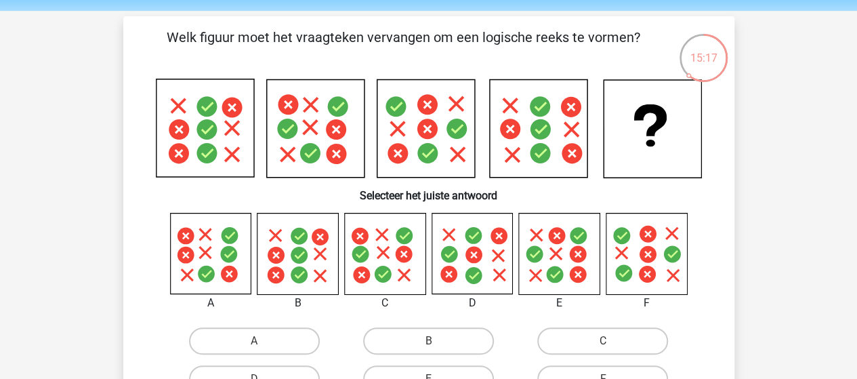
scroll to position [68, 0]
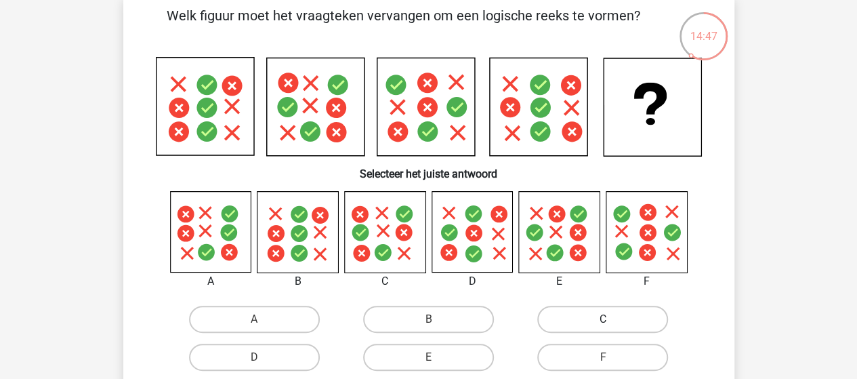
click at [583, 323] on label "C" at bounding box center [602, 319] width 131 height 27
click at [603, 323] on input "C" at bounding box center [607, 323] width 9 height 9
radio input "true"
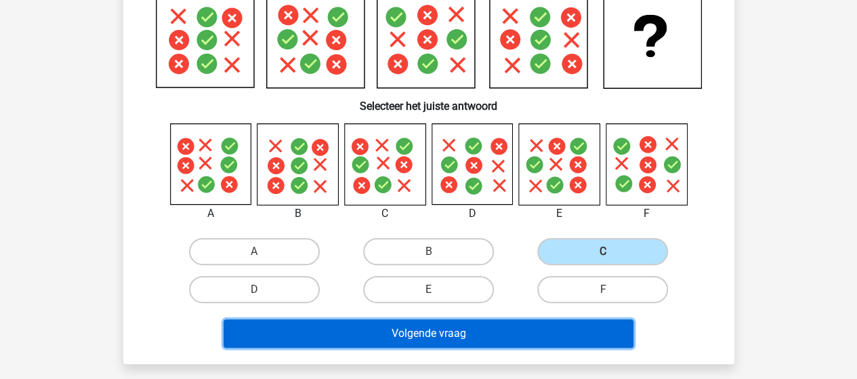
click at [399, 329] on button "Volgende vraag" at bounding box center [429, 333] width 410 height 28
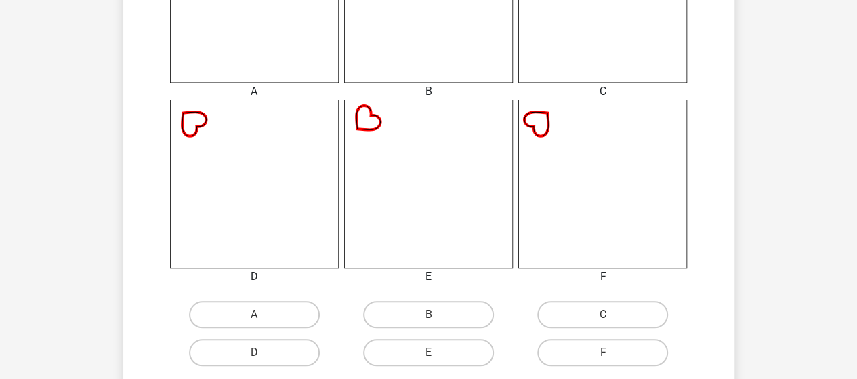
scroll to position [537, 0]
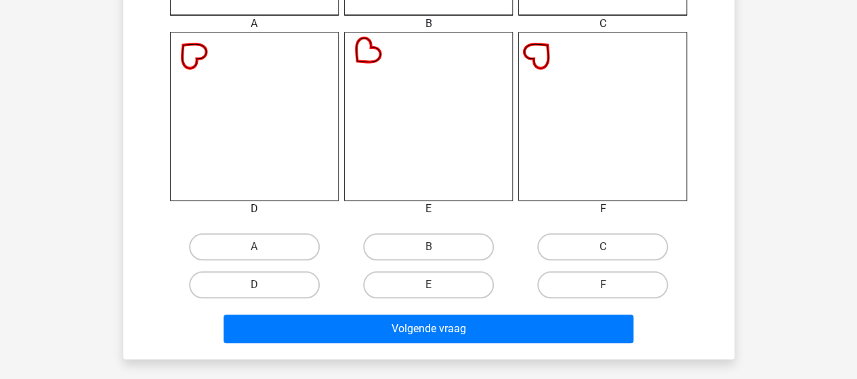
click at [247, 247] on label "A" at bounding box center [254, 246] width 131 height 27
click at [254, 247] on input "A" at bounding box center [258, 251] width 9 height 9
radio input "true"
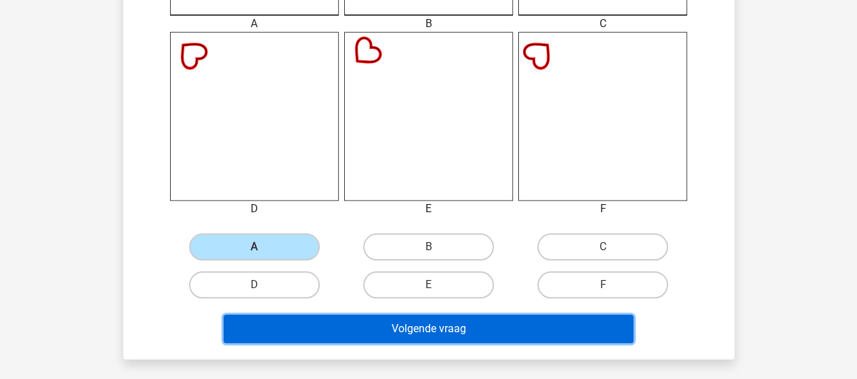
click at [345, 328] on button "Volgende vraag" at bounding box center [429, 328] width 410 height 28
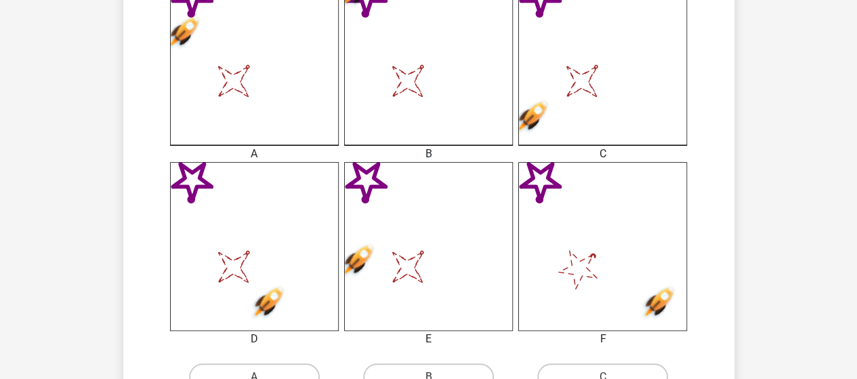
scroll to position [474, 0]
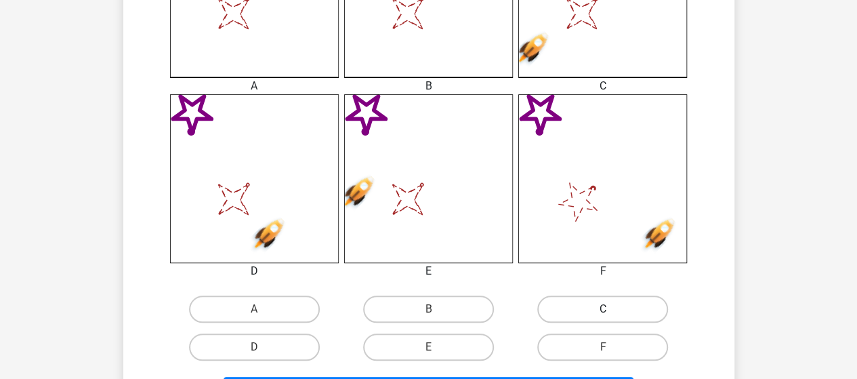
click at [575, 312] on label "C" at bounding box center [602, 308] width 131 height 27
click at [603, 312] on input "C" at bounding box center [607, 313] width 9 height 9
radio input "true"
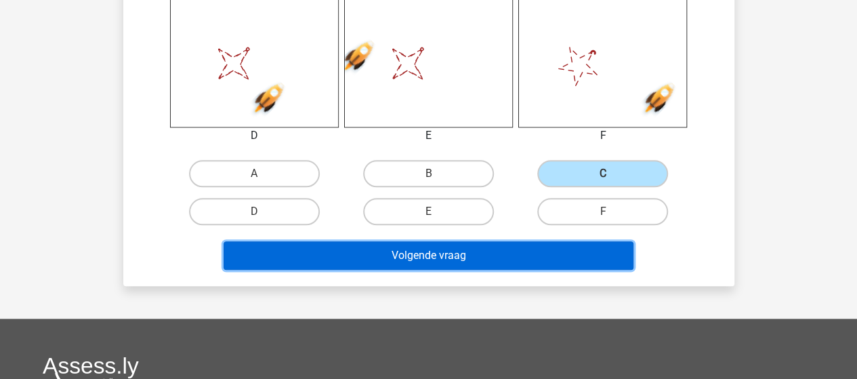
click at [391, 261] on button "Volgende vraag" at bounding box center [429, 255] width 410 height 28
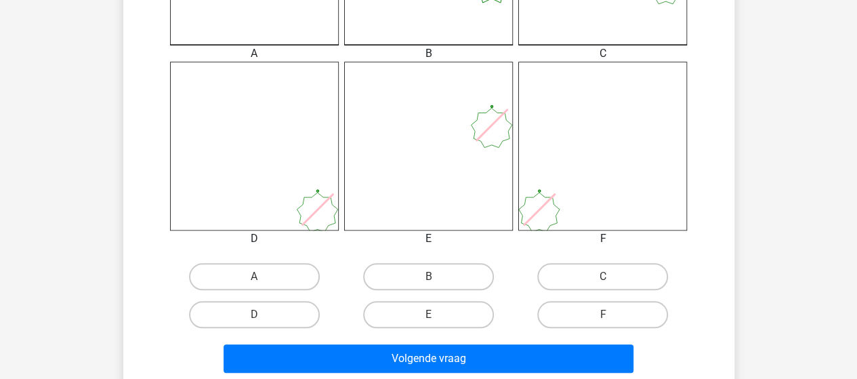
scroll to position [542, 0]
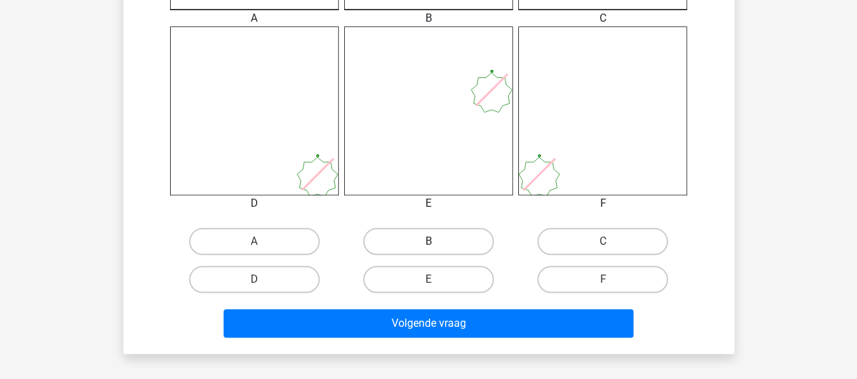
click at [438, 242] on label "B" at bounding box center [428, 241] width 131 height 27
click at [437, 242] on input "B" at bounding box center [432, 245] width 9 height 9
radio input "true"
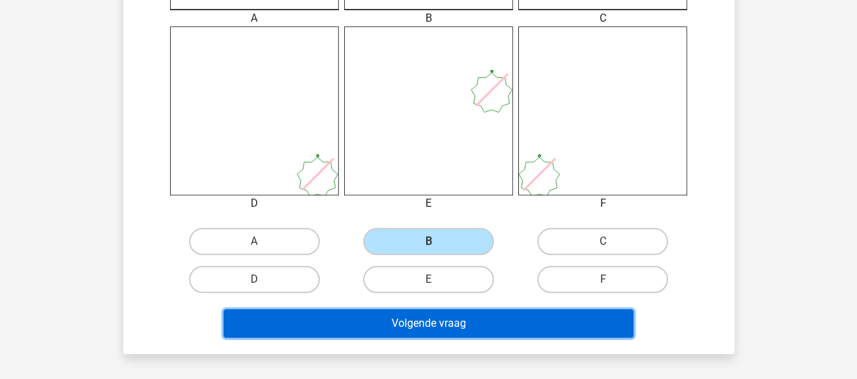
click at [442, 319] on button "Volgende vraag" at bounding box center [429, 323] width 410 height 28
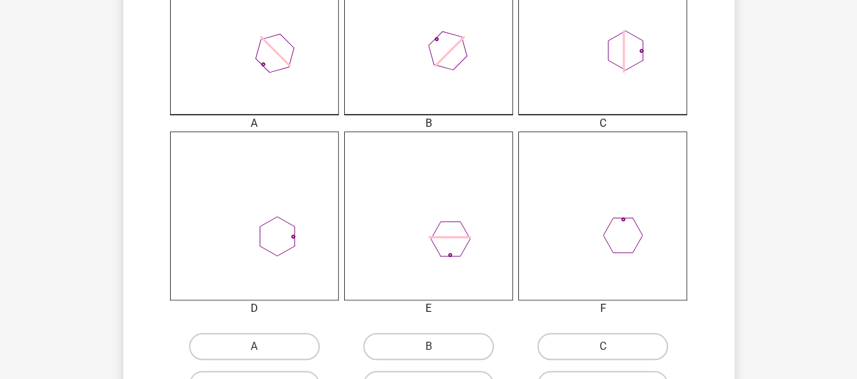
scroll to position [469, 0]
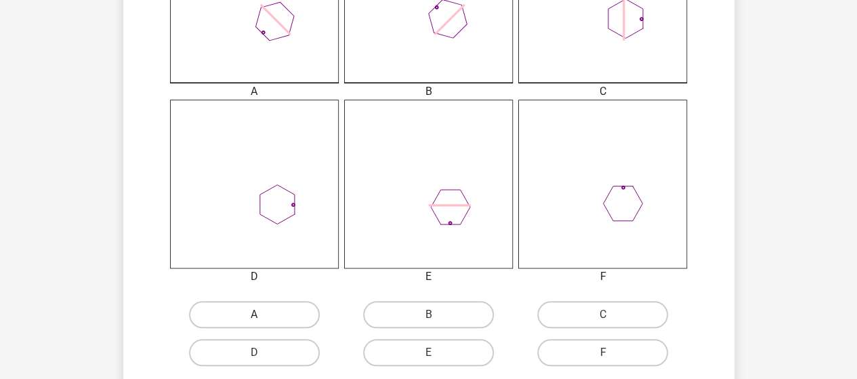
click at [298, 316] on label "A" at bounding box center [254, 314] width 131 height 27
click at [263, 316] on input "A" at bounding box center [258, 318] width 9 height 9
radio input "true"
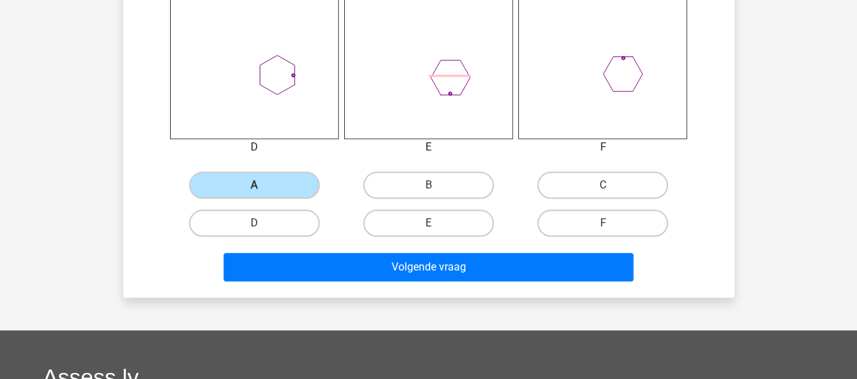
scroll to position [604, 0]
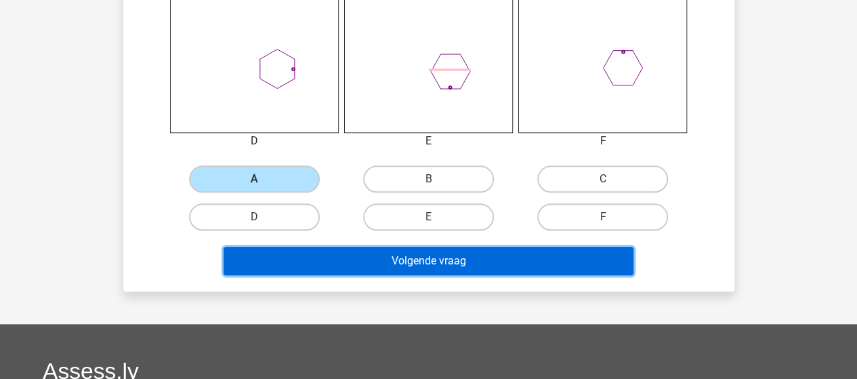
click at [373, 261] on button "Volgende vraag" at bounding box center [429, 261] width 410 height 28
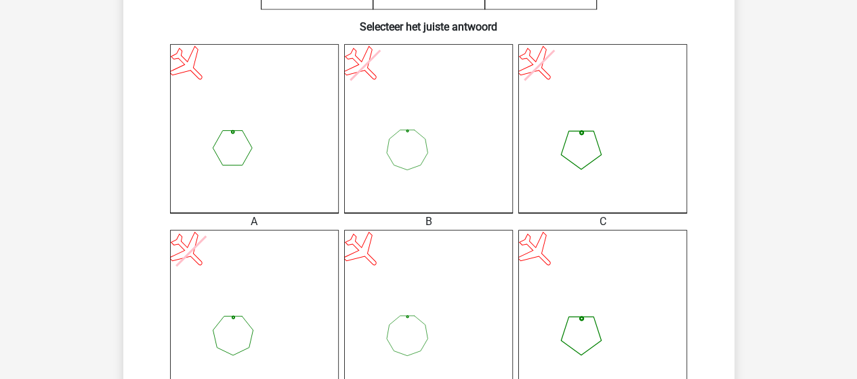
scroll to position [474, 0]
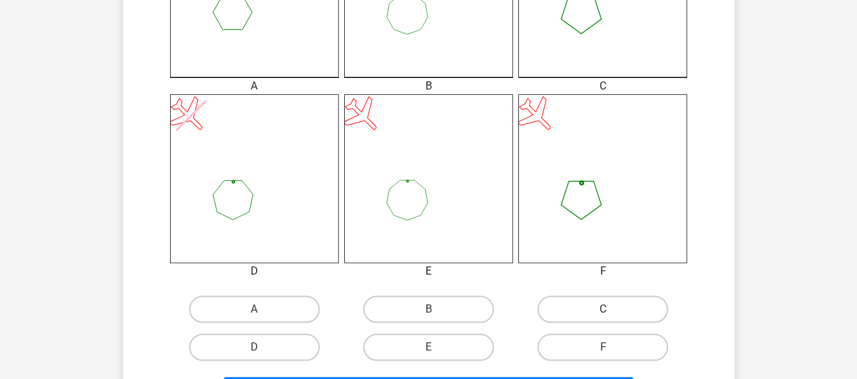
click at [583, 307] on label "C" at bounding box center [602, 308] width 131 height 27
click at [603, 309] on input "C" at bounding box center [607, 313] width 9 height 9
radio input "true"
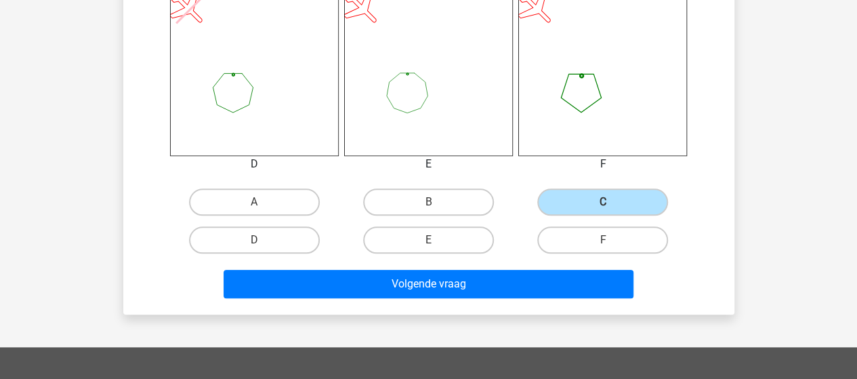
scroll to position [610, 0]
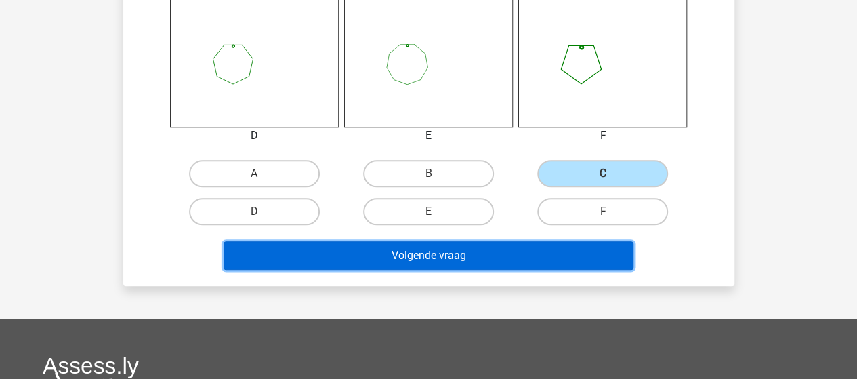
click at [339, 250] on button "Volgende vraag" at bounding box center [429, 255] width 410 height 28
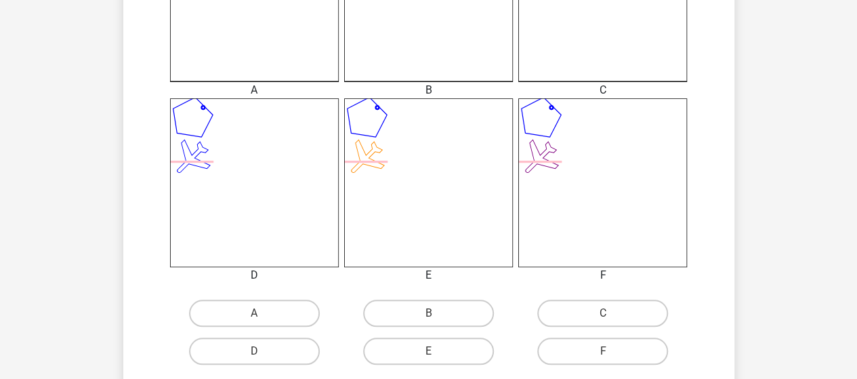
scroll to position [474, 0]
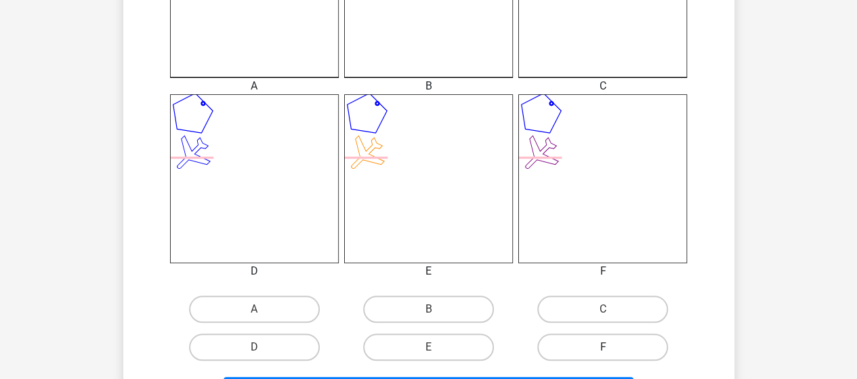
click at [589, 340] on label "F" at bounding box center [602, 346] width 131 height 27
click at [603, 347] on input "F" at bounding box center [607, 351] width 9 height 9
radio input "true"
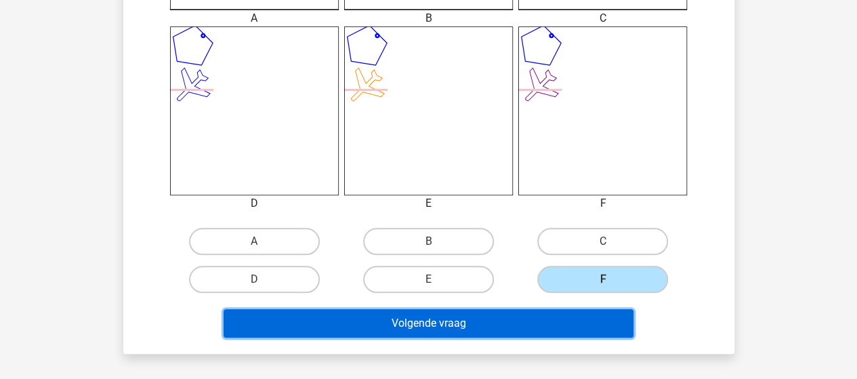
click at [491, 320] on button "Volgende vraag" at bounding box center [429, 323] width 410 height 28
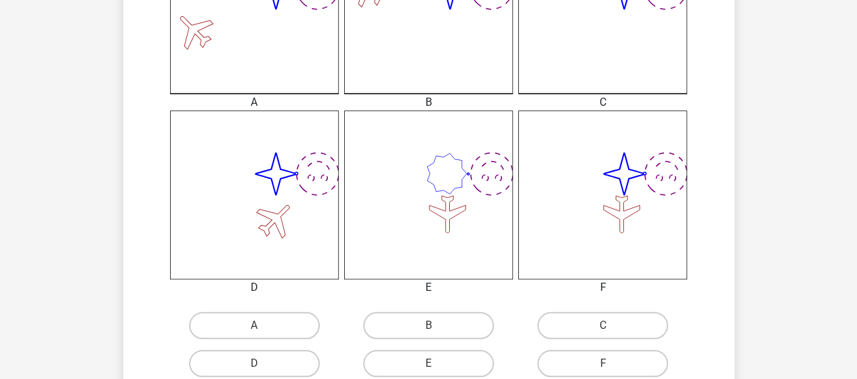
scroll to position [537, 0]
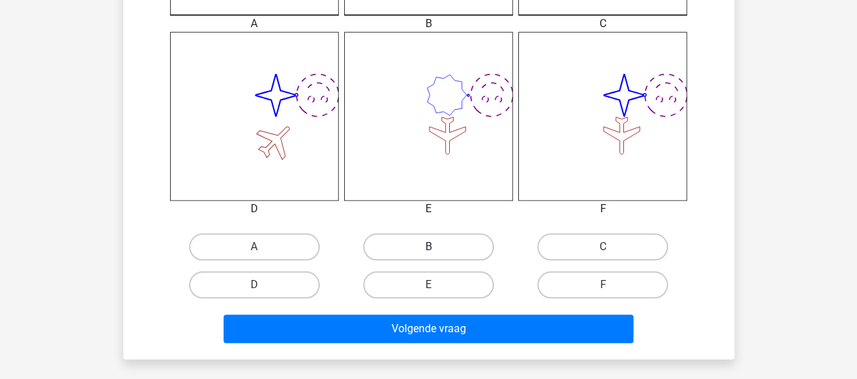
click at [425, 245] on label "B" at bounding box center [428, 246] width 131 height 27
click at [428, 247] on input "B" at bounding box center [432, 251] width 9 height 9
radio input "true"
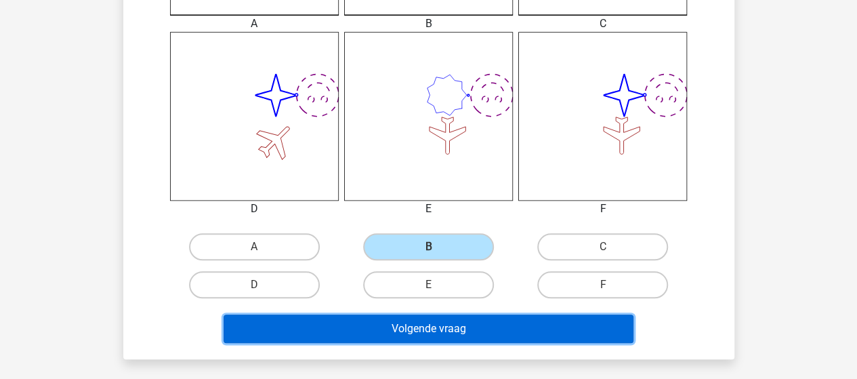
click at [434, 322] on button "Volgende vraag" at bounding box center [429, 328] width 410 height 28
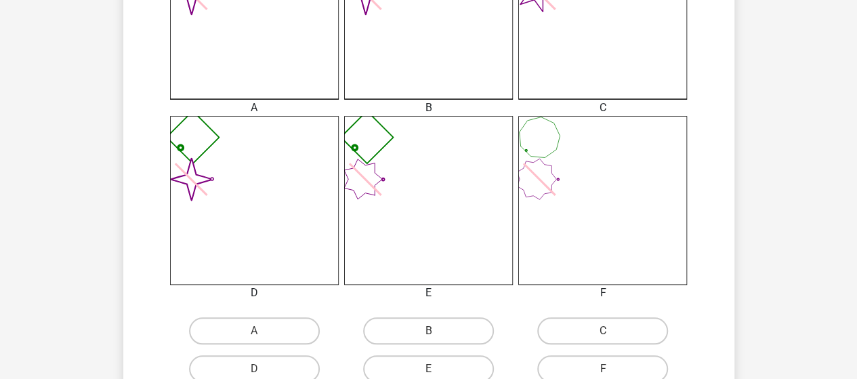
scroll to position [474, 0]
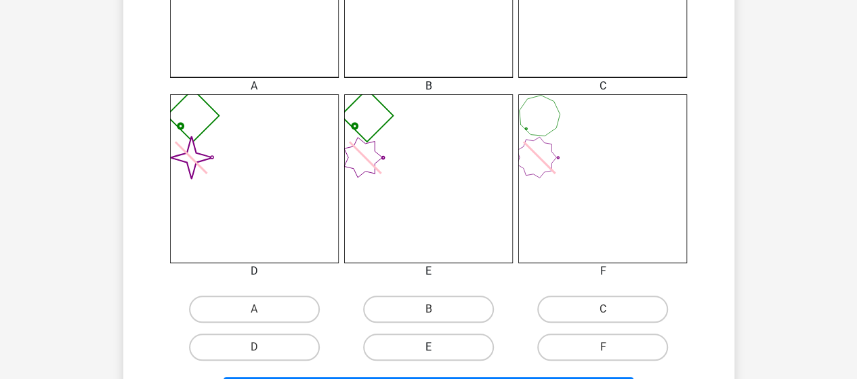
click at [456, 341] on label "E" at bounding box center [428, 346] width 131 height 27
click at [437, 347] on input "E" at bounding box center [432, 351] width 9 height 9
radio input "true"
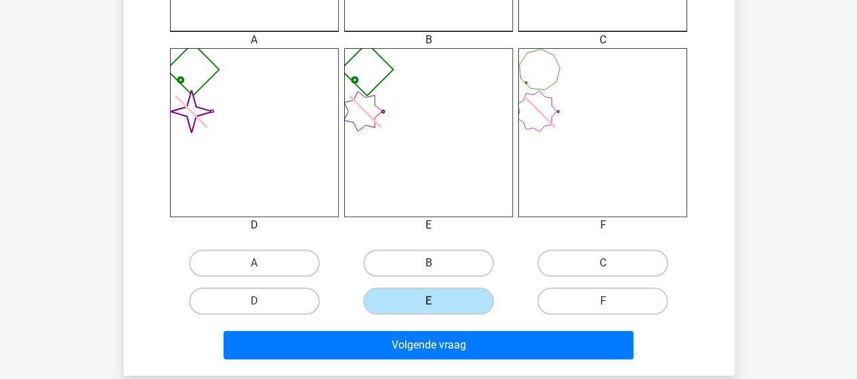
scroll to position [610, 0]
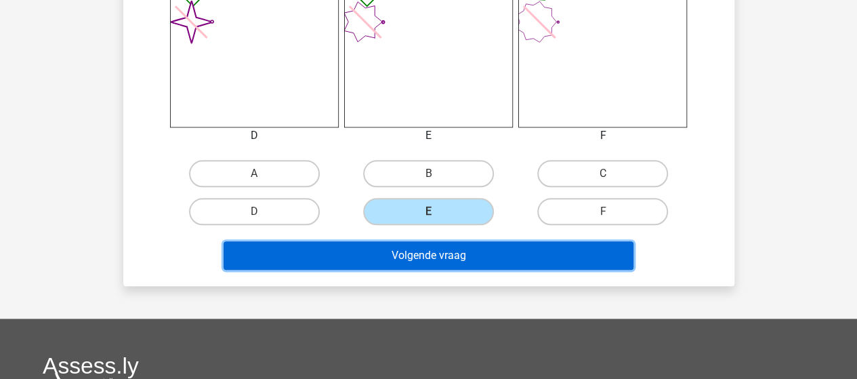
click at [425, 257] on button "Volgende vraag" at bounding box center [429, 255] width 410 height 28
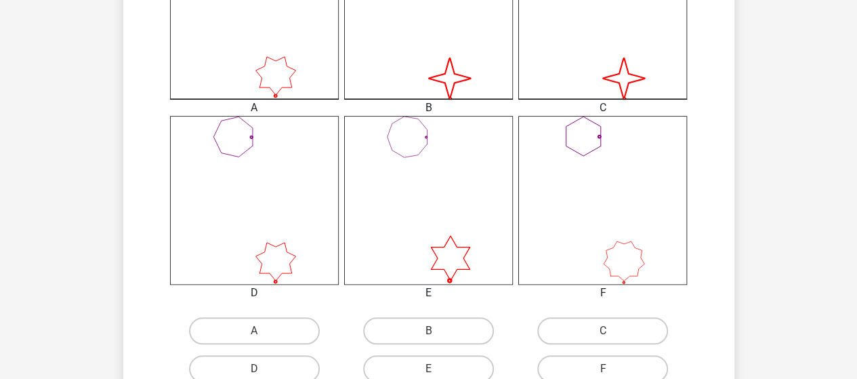
scroll to position [474, 0]
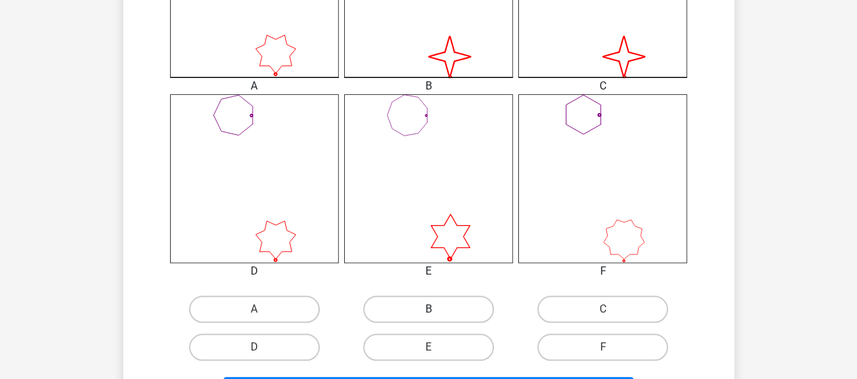
click at [416, 308] on label "B" at bounding box center [428, 308] width 131 height 27
click at [428, 309] on input "B" at bounding box center [432, 313] width 9 height 9
radio input "true"
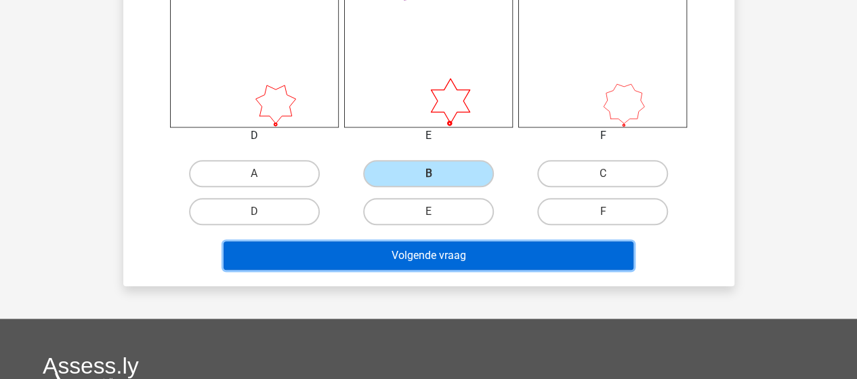
click at [511, 257] on button "Volgende vraag" at bounding box center [429, 255] width 410 height 28
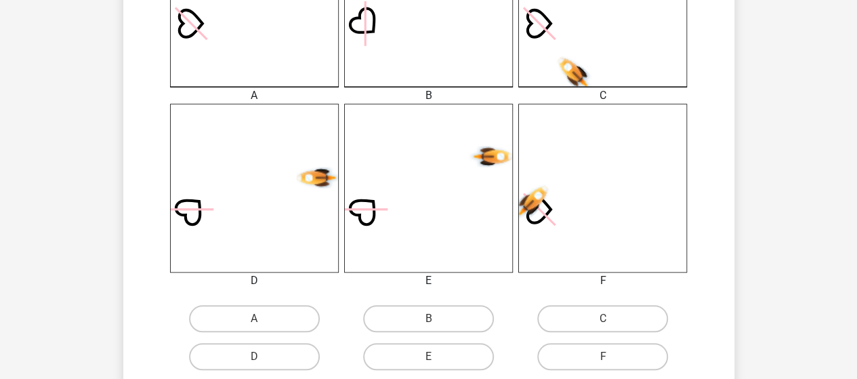
scroll to position [469, 0]
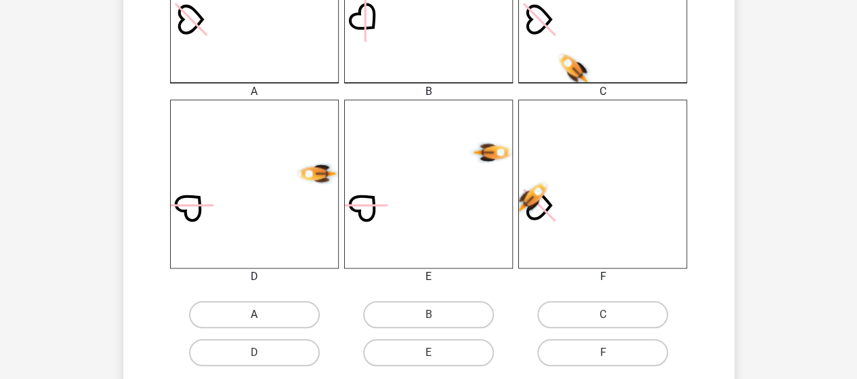
click at [281, 310] on label "A" at bounding box center [254, 314] width 131 height 27
click at [263, 314] on input "A" at bounding box center [258, 318] width 9 height 9
radio input "true"
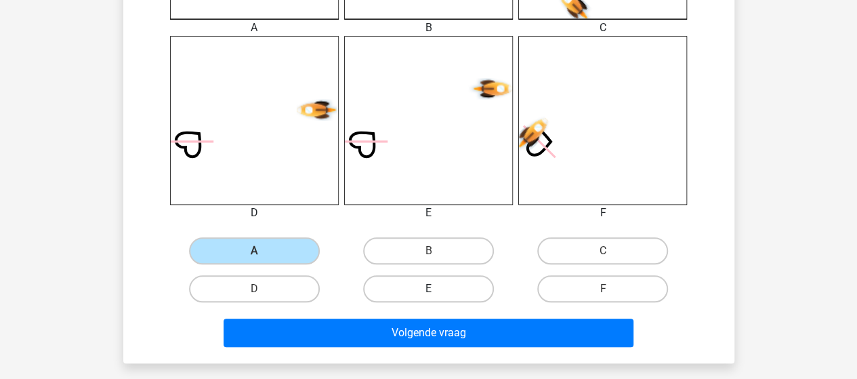
scroll to position [537, 0]
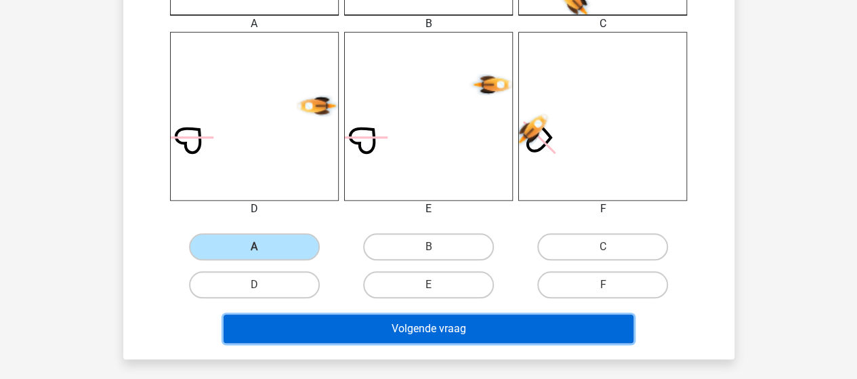
click at [417, 325] on button "Volgende vraag" at bounding box center [429, 328] width 410 height 28
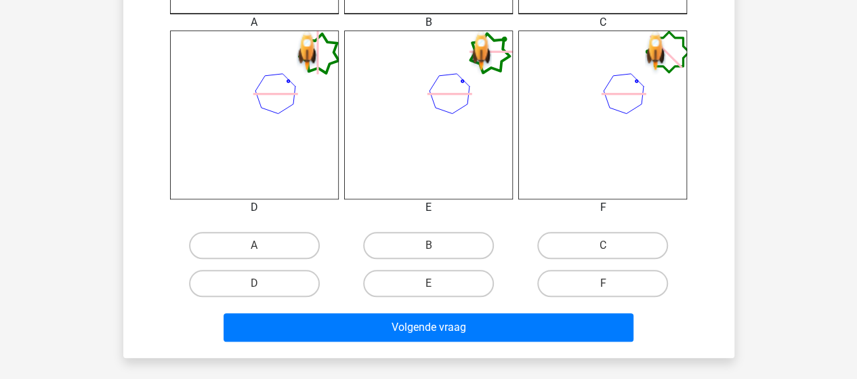
scroll to position [542, 0]
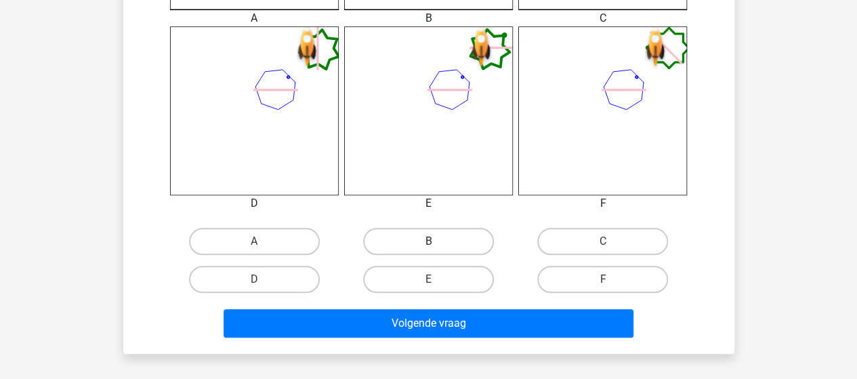
click at [434, 240] on label "B" at bounding box center [428, 241] width 131 height 27
click at [434, 241] on input "B" at bounding box center [432, 245] width 9 height 9
radio input "true"
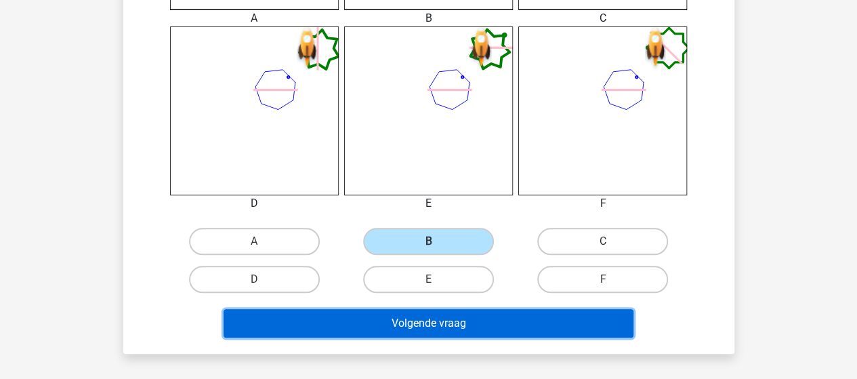
click at [453, 322] on button "Volgende vraag" at bounding box center [429, 323] width 410 height 28
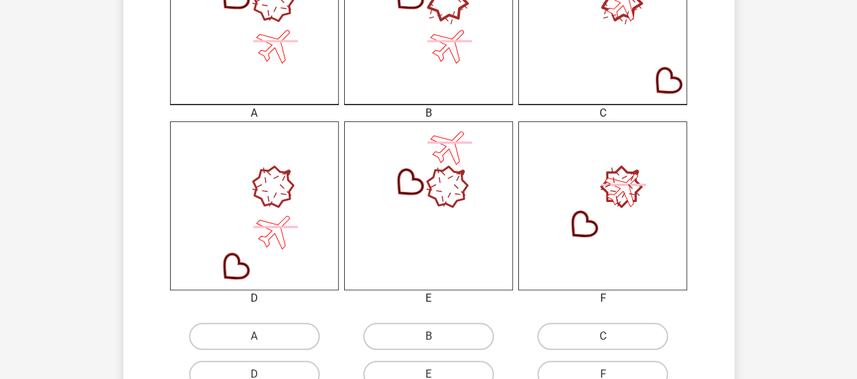
scroll to position [469, 0]
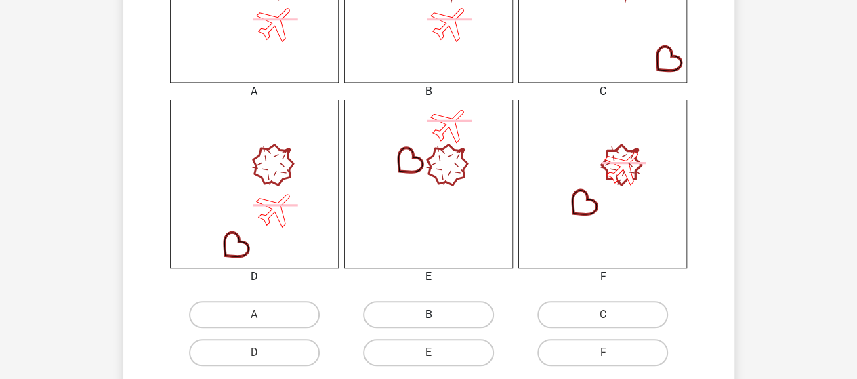
click at [421, 316] on label "B" at bounding box center [428, 314] width 131 height 27
click at [428, 316] on input "B" at bounding box center [432, 318] width 9 height 9
radio input "true"
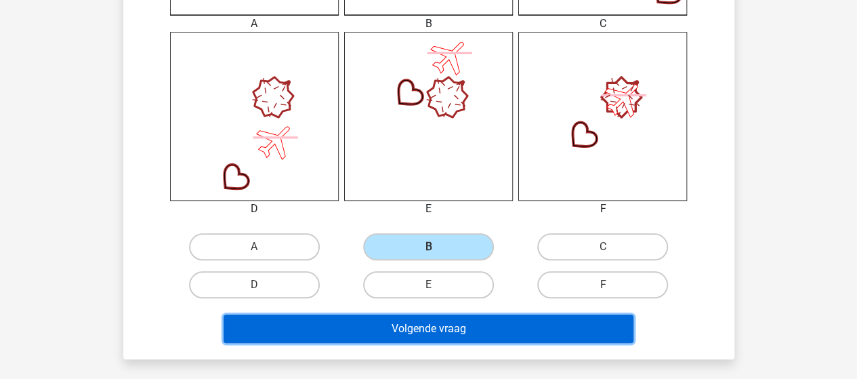
click at [412, 321] on button "Volgende vraag" at bounding box center [429, 328] width 410 height 28
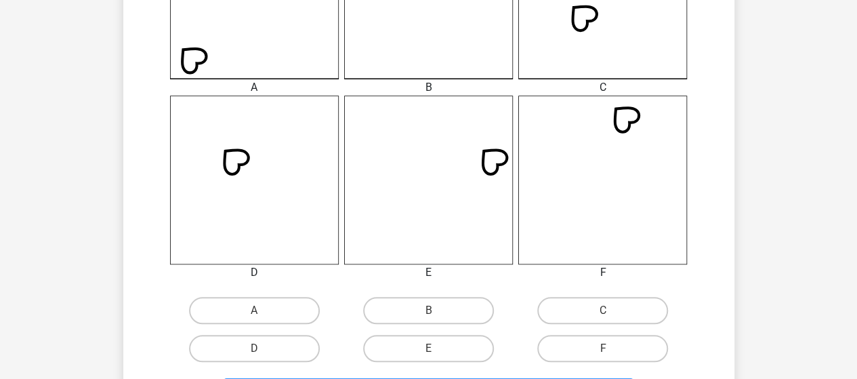
scroll to position [537, 0]
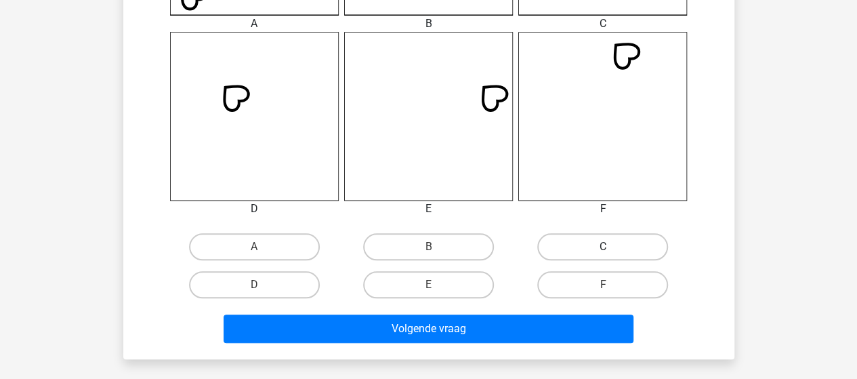
click at [593, 245] on label "C" at bounding box center [602, 246] width 131 height 27
click at [603, 247] on input "C" at bounding box center [607, 251] width 9 height 9
radio input "true"
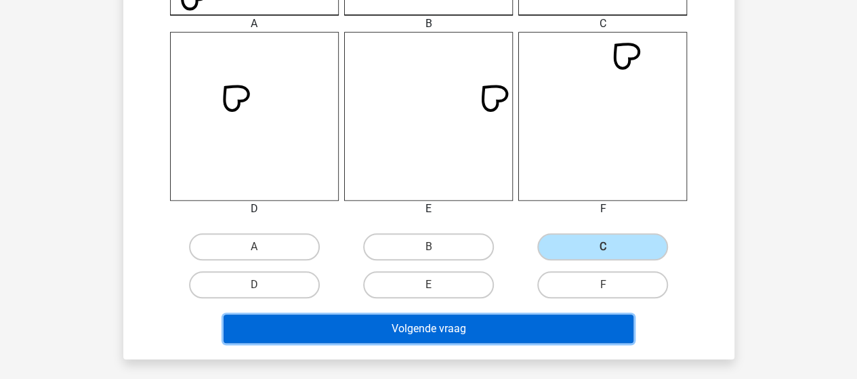
click at [516, 324] on button "Volgende vraag" at bounding box center [429, 328] width 410 height 28
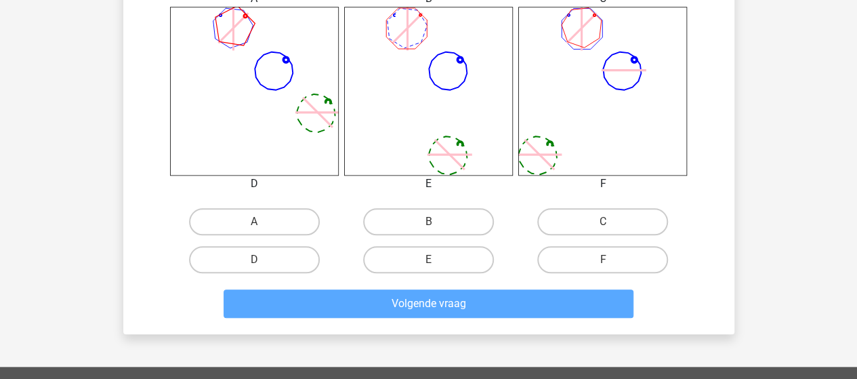
scroll to position [604, 0]
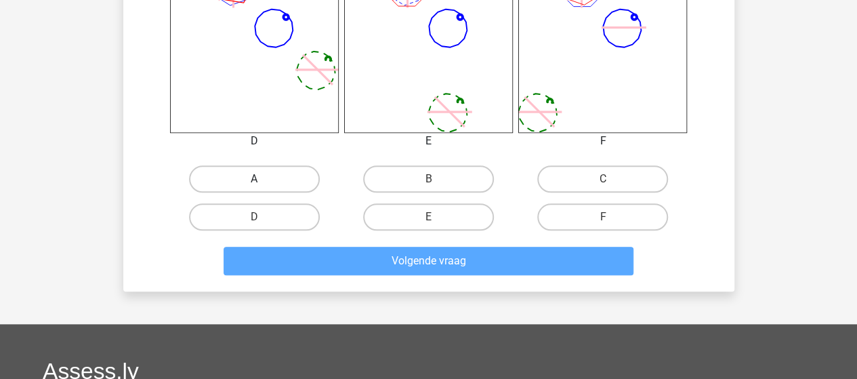
click at [272, 175] on label "A" at bounding box center [254, 178] width 131 height 27
click at [263, 179] on input "A" at bounding box center [258, 183] width 9 height 9
radio input "true"
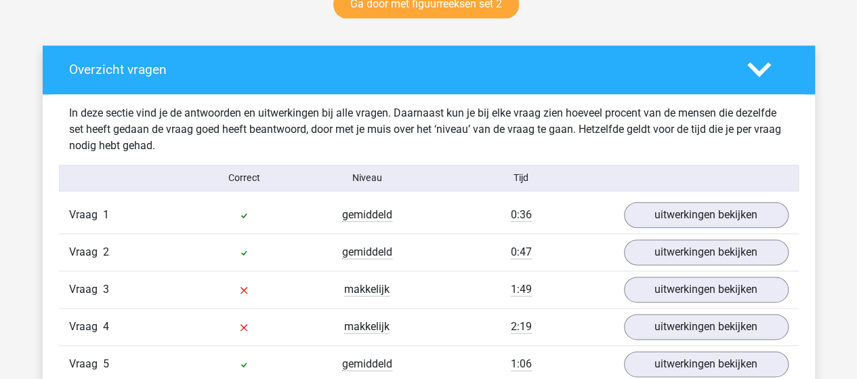
scroll to position [813, 0]
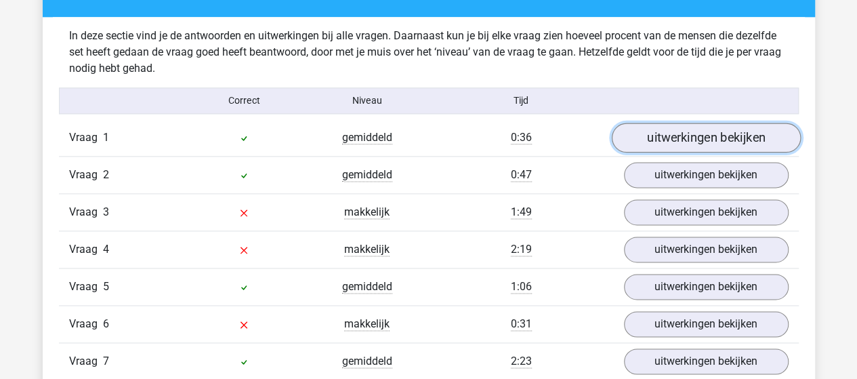
click at [654, 142] on link "uitwerkingen bekijken" at bounding box center [705, 138] width 189 height 30
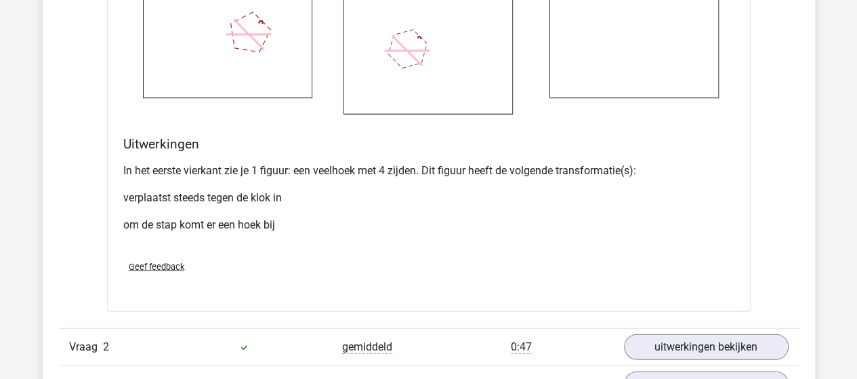
scroll to position [1626, 0]
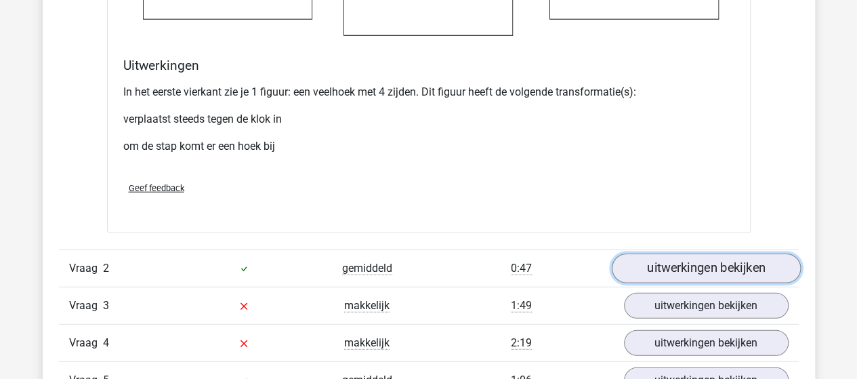
click at [696, 266] on link "uitwerkingen bekijken" at bounding box center [705, 268] width 189 height 30
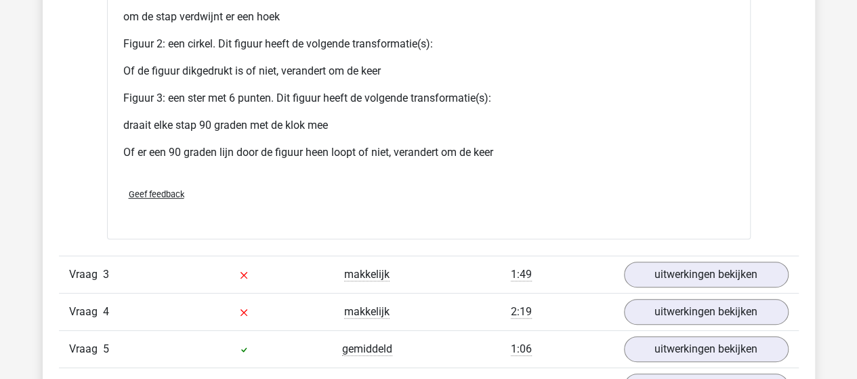
scroll to position [2777, 0]
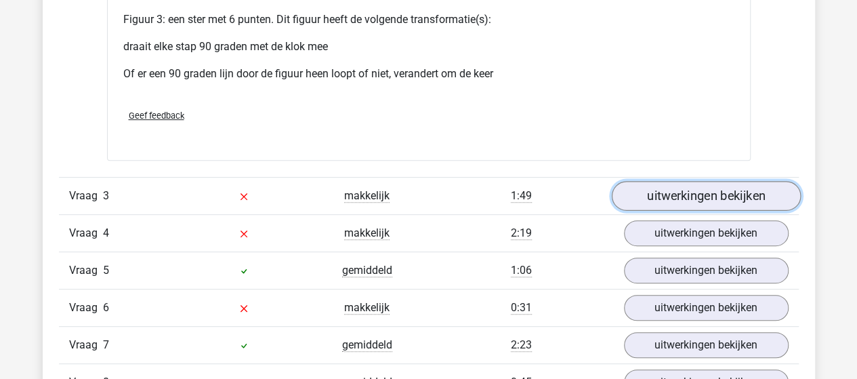
click at [666, 196] on link "uitwerkingen bekijken" at bounding box center [705, 197] width 189 height 30
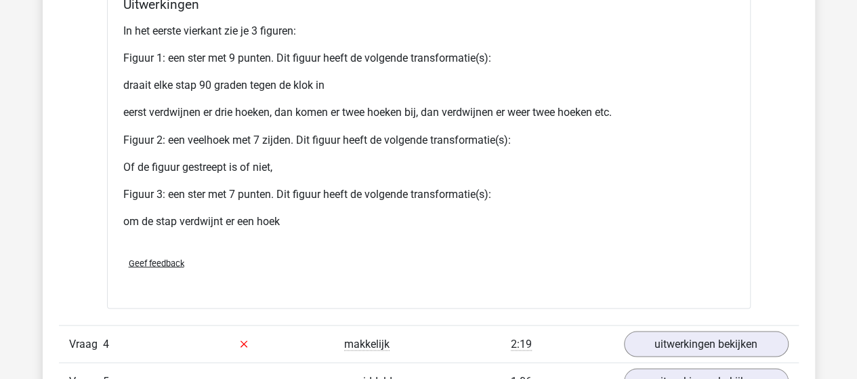
scroll to position [3861, 0]
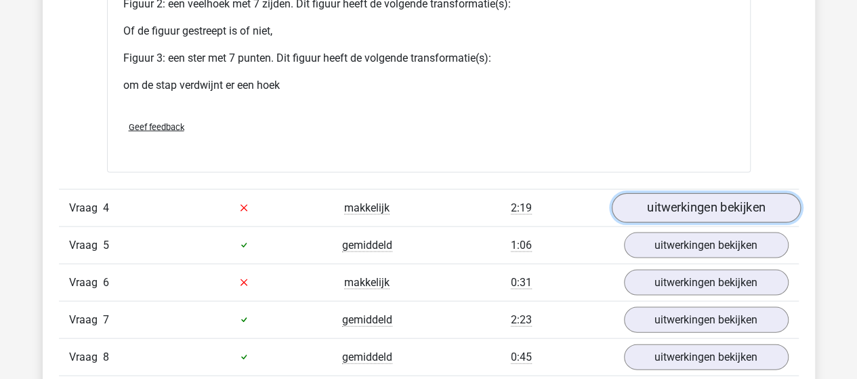
click at [687, 201] on link "uitwerkingen bekijken" at bounding box center [705, 208] width 189 height 30
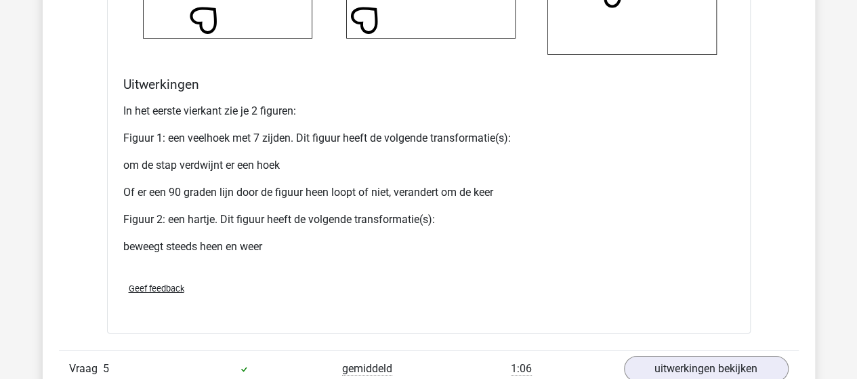
scroll to position [4877, 0]
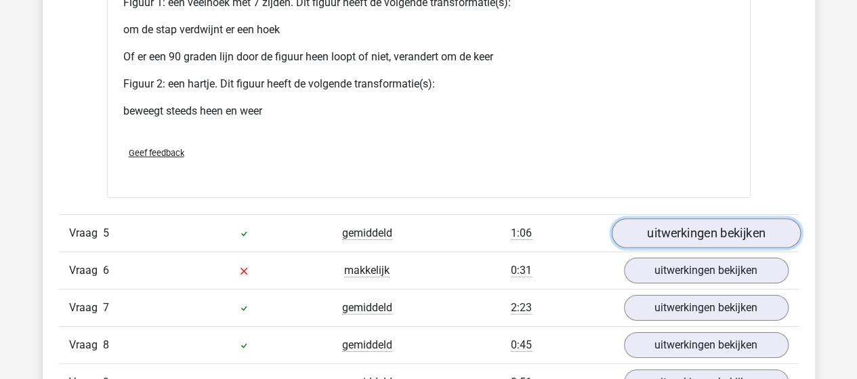
click at [638, 223] on link "uitwerkingen bekijken" at bounding box center [705, 233] width 189 height 30
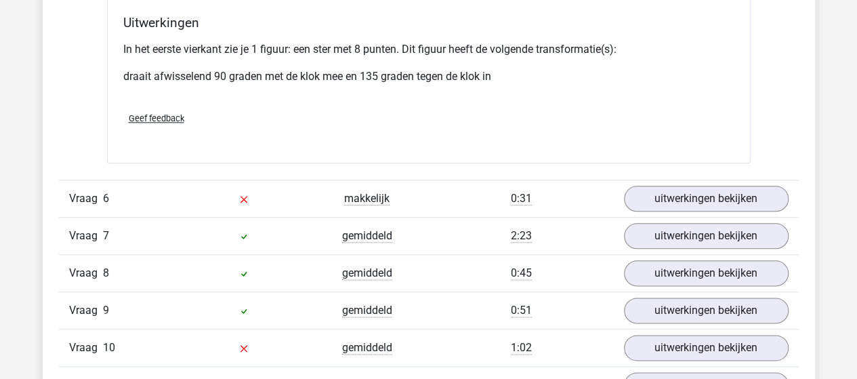
scroll to position [5894, 0]
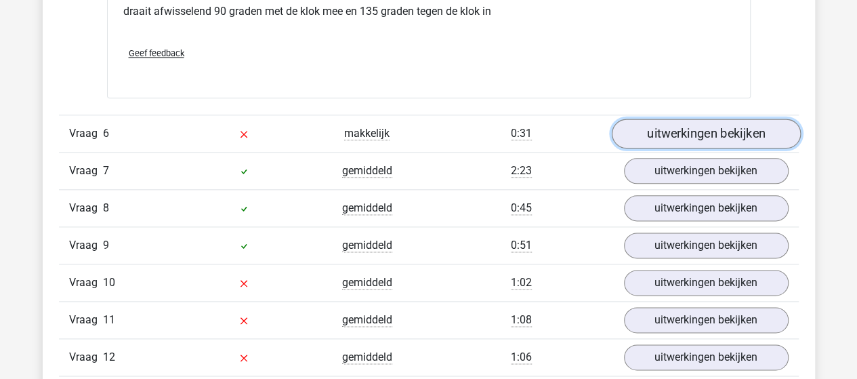
click at [742, 129] on link "uitwerkingen bekijken" at bounding box center [705, 134] width 189 height 30
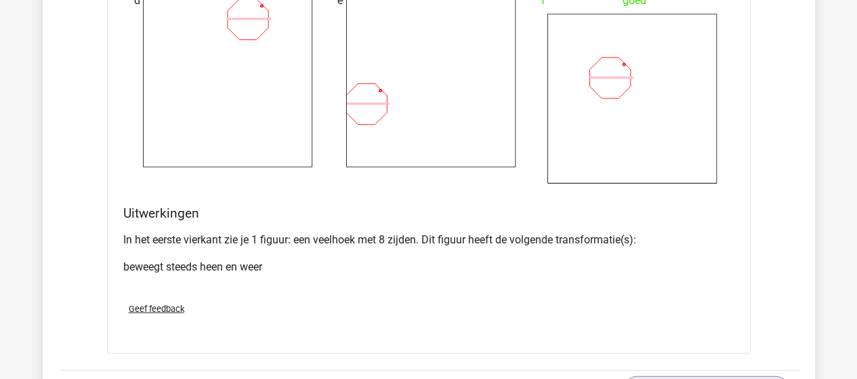
scroll to position [6706, 0]
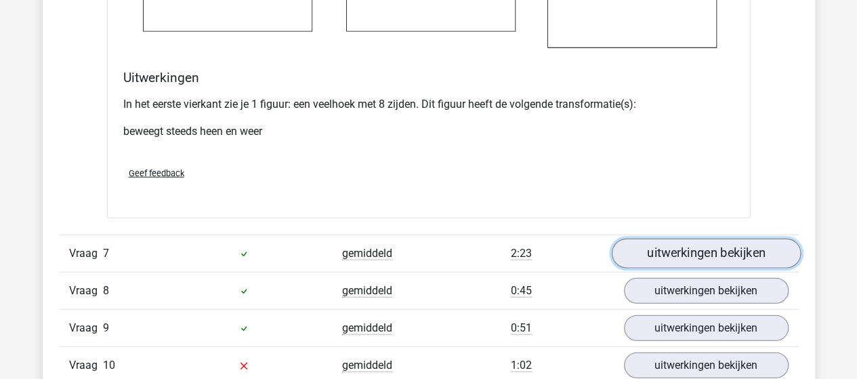
click at [686, 246] on link "uitwerkingen bekijken" at bounding box center [705, 253] width 189 height 30
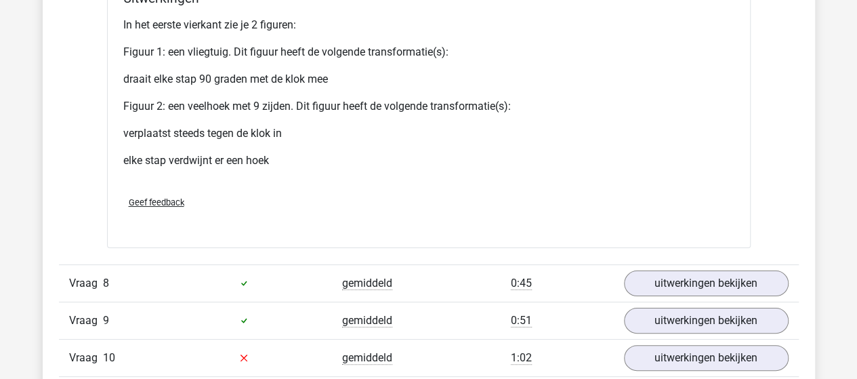
scroll to position [7723, 0]
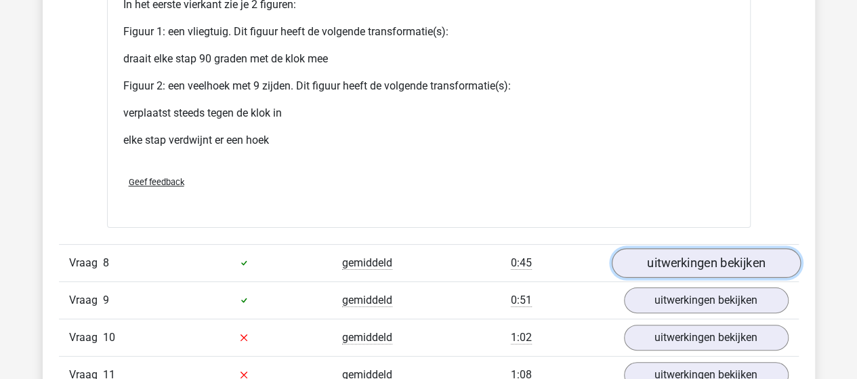
click at [668, 249] on link "uitwerkingen bekijken" at bounding box center [705, 263] width 189 height 30
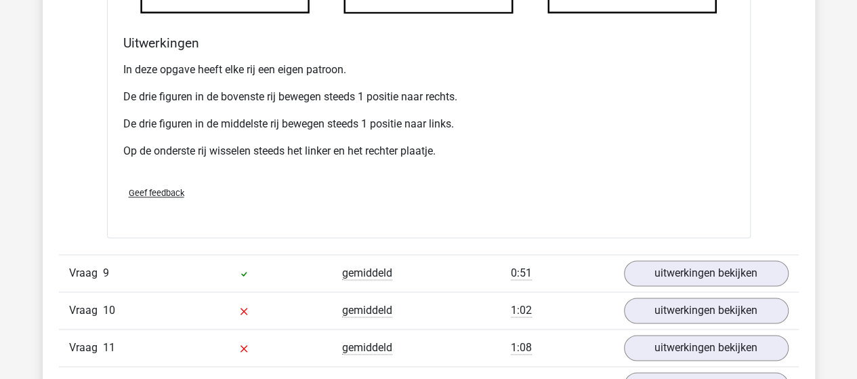
scroll to position [8739, 0]
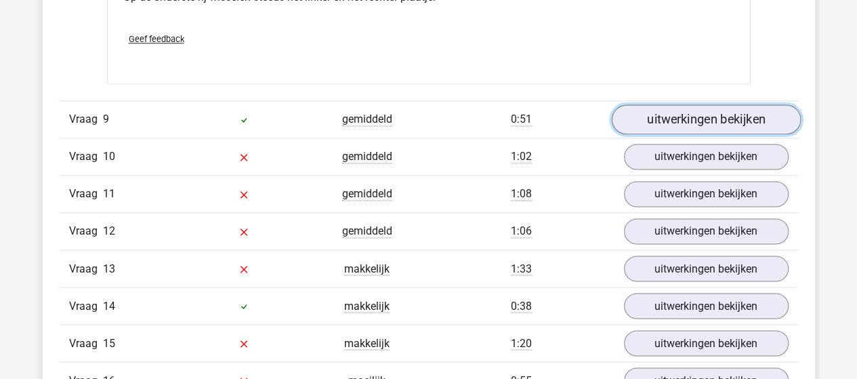
click at [675, 105] on link "uitwerkingen bekijken" at bounding box center [705, 119] width 189 height 30
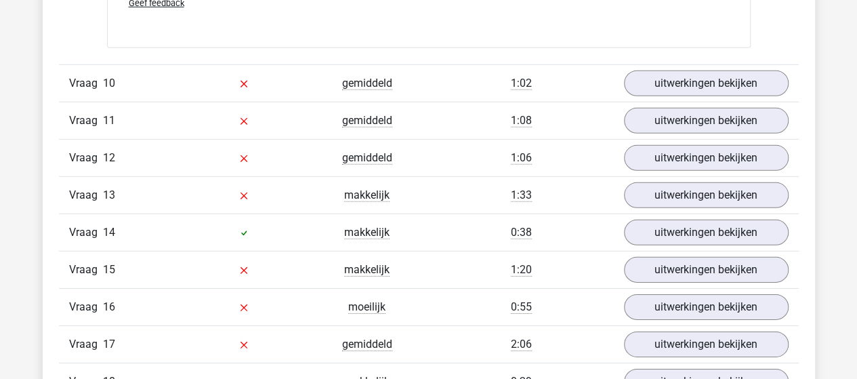
scroll to position [9619, 0]
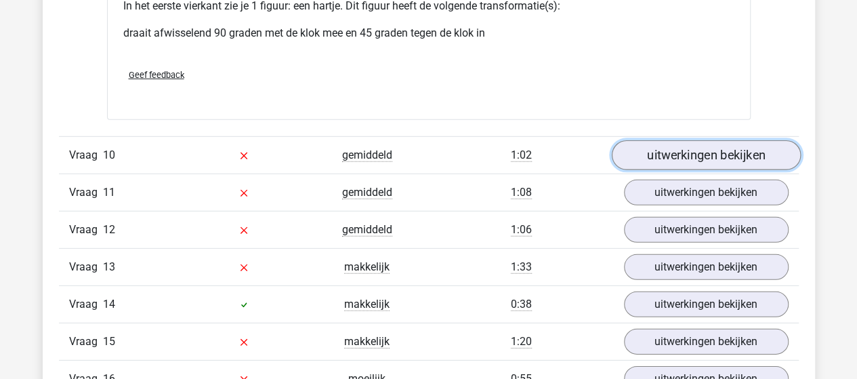
click at [702, 142] on link "uitwerkingen bekijken" at bounding box center [705, 156] width 189 height 30
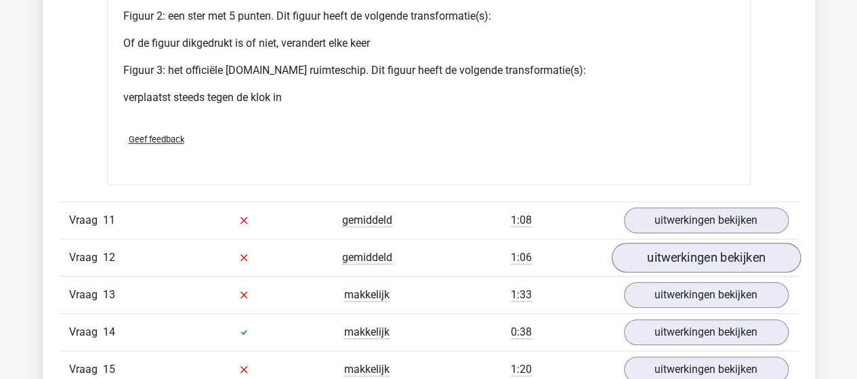
scroll to position [10635, 0]
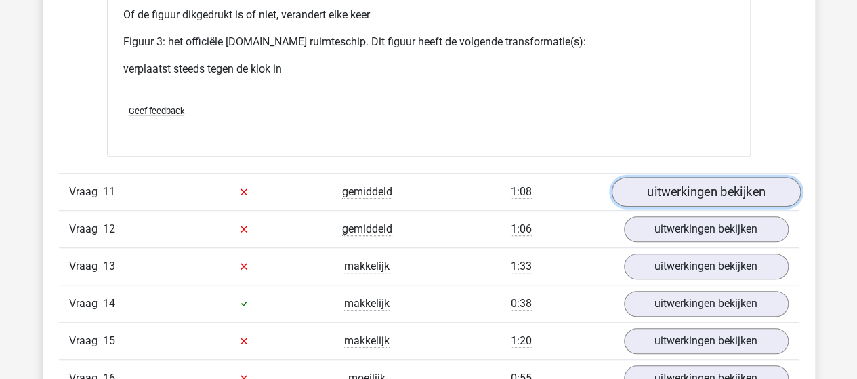
click at [663, 184] on link "uitwerkingen bekijken" at bounding box center [705, 192] width 189 height 30
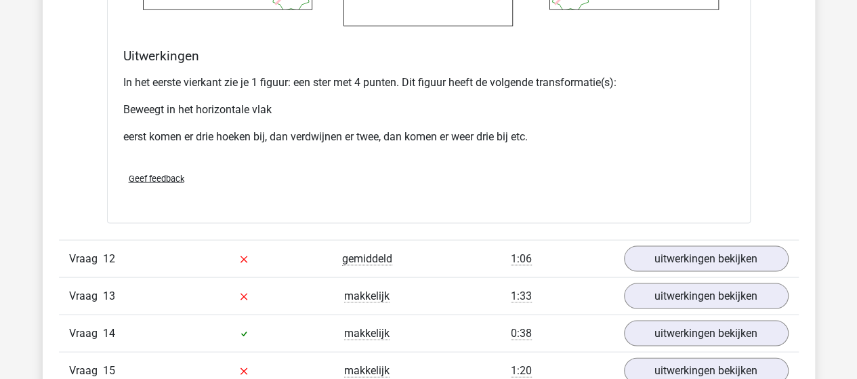
scroll to position [11584, 0]
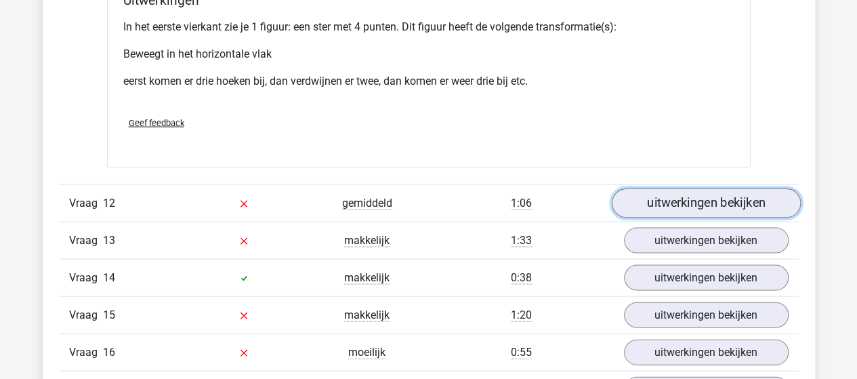
click at [644, 188] on link "uitwerkingen bekijken" at bounding box center [705, 203] width 189 height 30
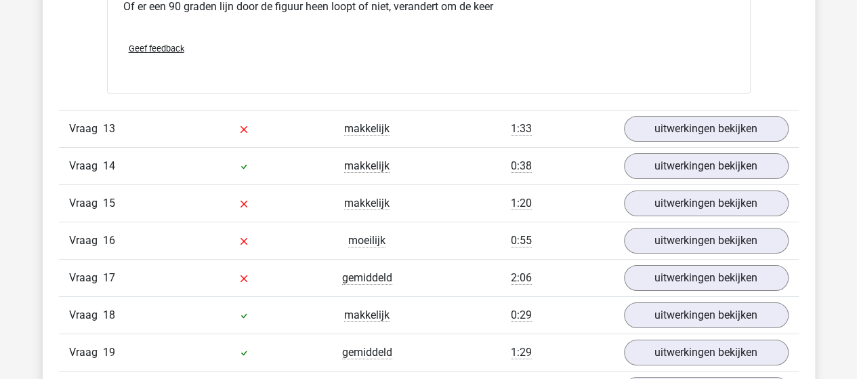
scroll to position [12668, 0]
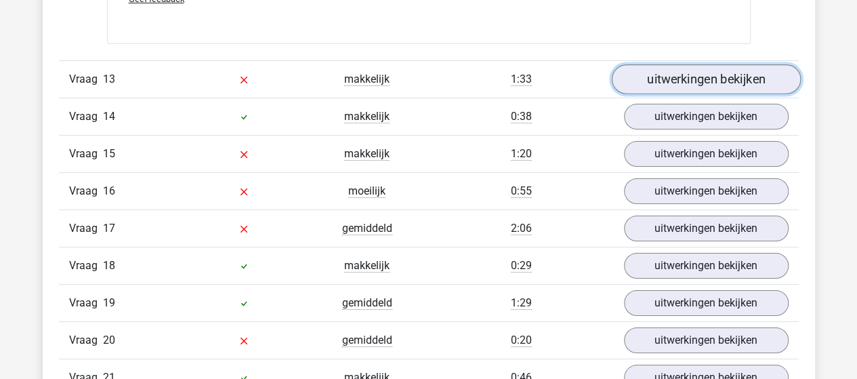
click at [673, 66] on link "uitwerkingen bekijken" at bounding box center [705, 79] width 189 height 30
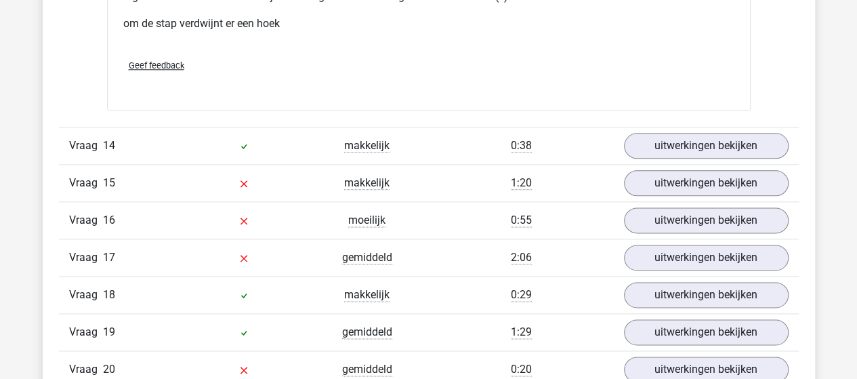
scroll to position [13616, 0]
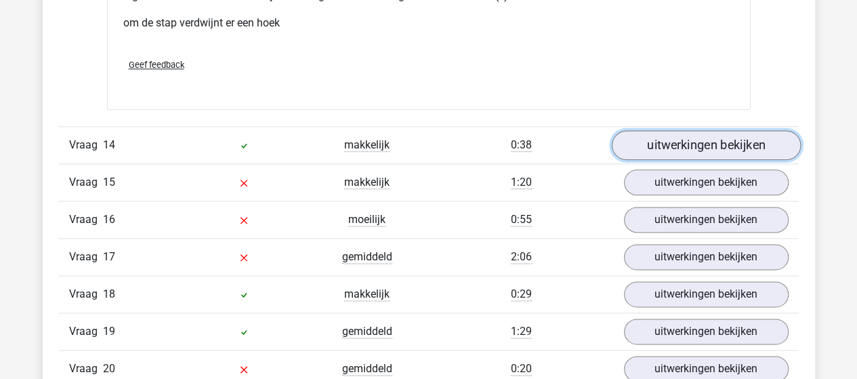
click at [693, 130] on link "uitwerkingen bekijken" at bounding box center [705, 145] width 189 height 30
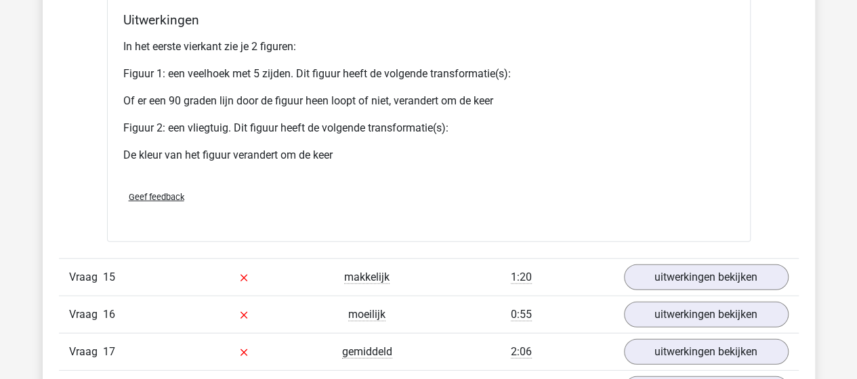
scroll to position [14565, 0]
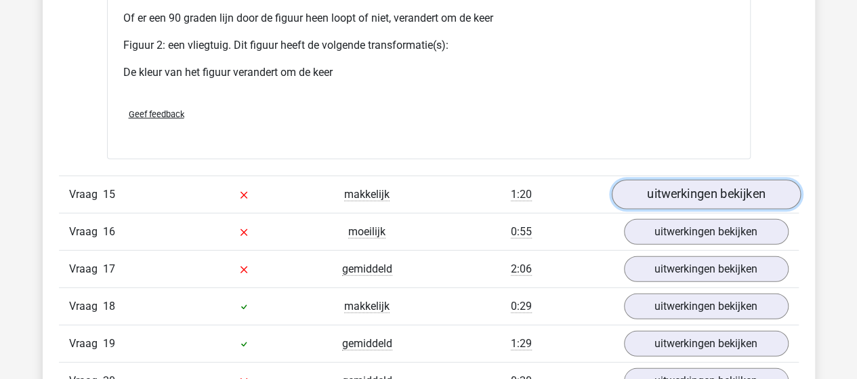
click at [645, 182] on link "uitwerkingen bekijken" at bounding box center [705, 195] width 189 height 30
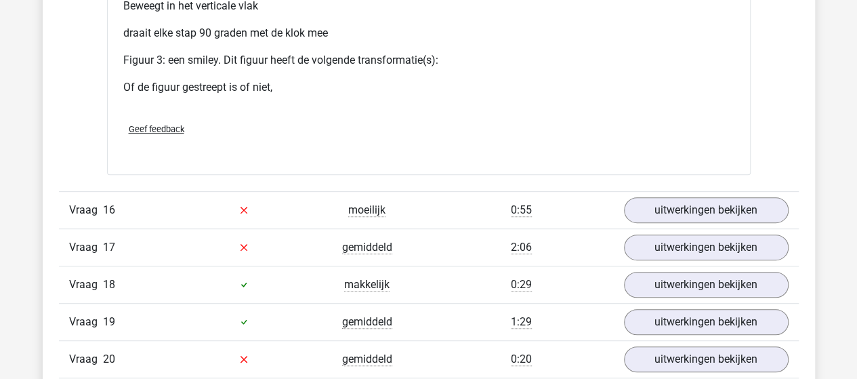
scroll to position [15648, 0]
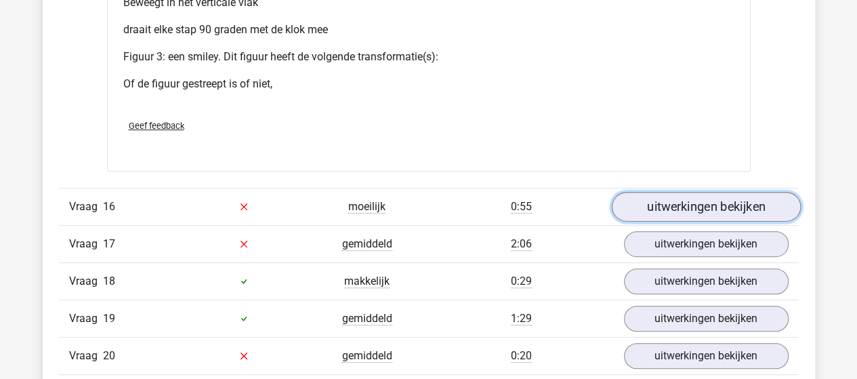
click at [646, 192] on link "uitwerkingen bekijken" at bounding box center [705, 207] width 189 height 30
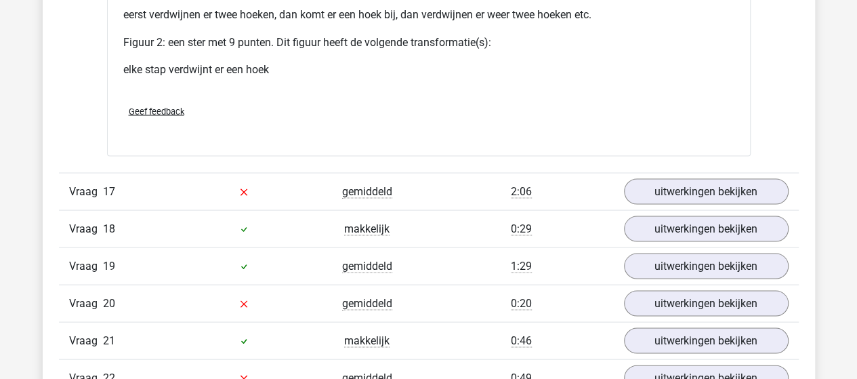
scroll to position [16732, 0]
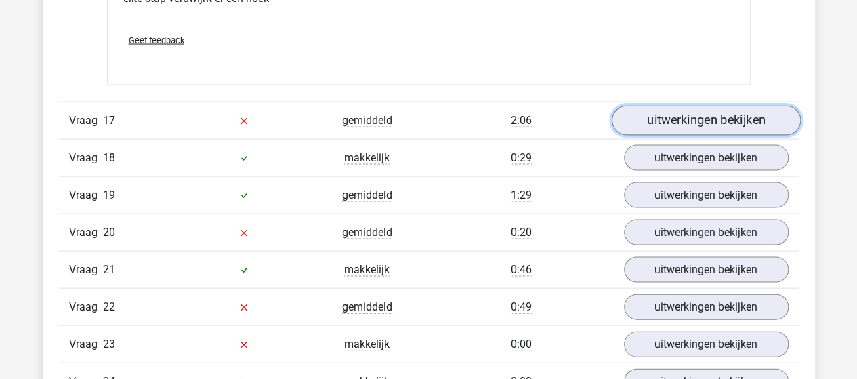
click at [697, 106] on link "uitwerkingen bekijken" at bounding box center [705, 121] width 189 height 30
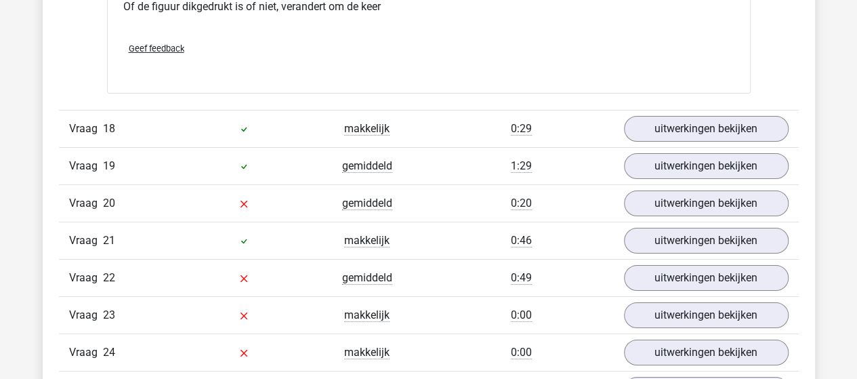
scroll to position [17748, 0]
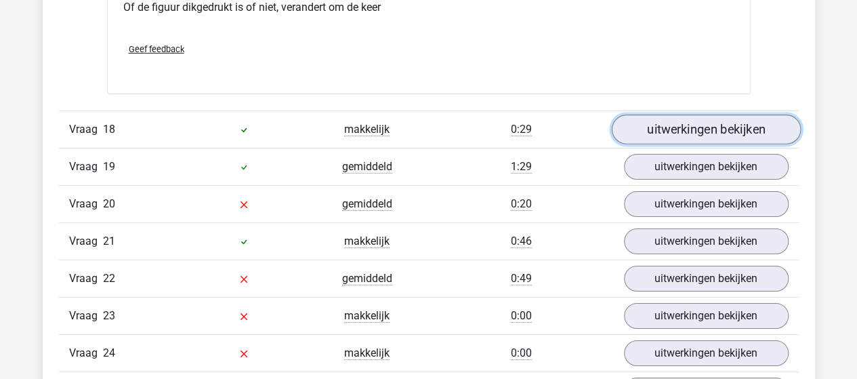
click at [690, 114] on link "uitwerkingen bekijken" at bounding box center [705, 129] width 189 height 30
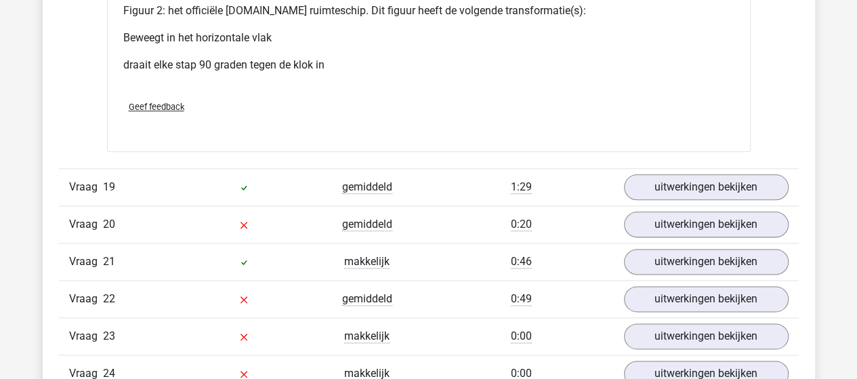
scroll to position [18765, 0]
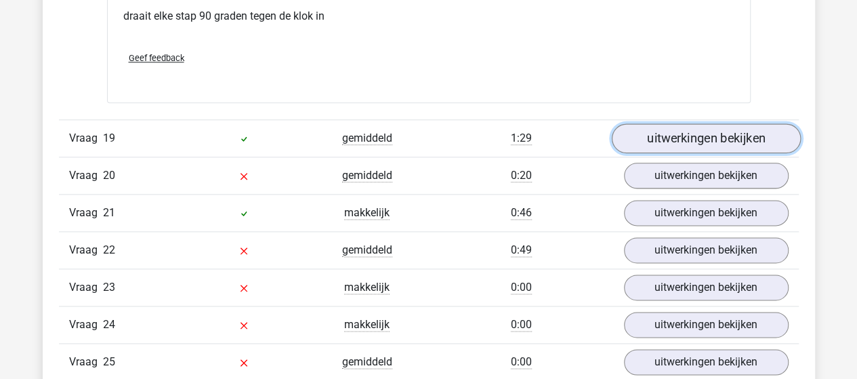
click at [694, 123] on link "uitwerkingen bekijken" at bounding box center [705, 138] width 189 height 30
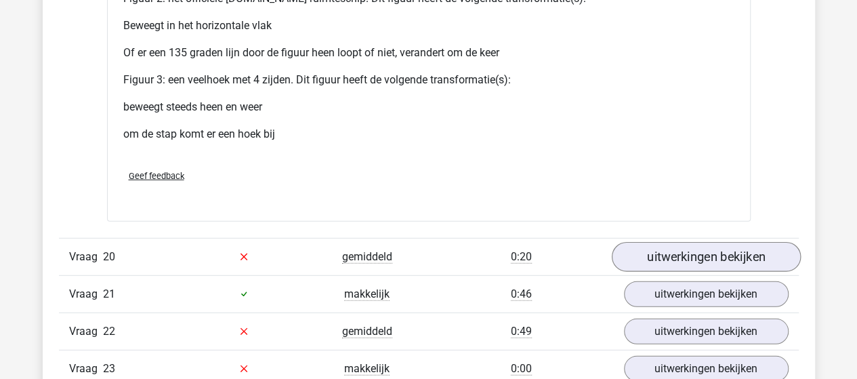
scroll to position [19781, 0]
click at [679, 241] on link "uitwerkingen bekijken" at bounding box center [705, 256] width 189 height 30
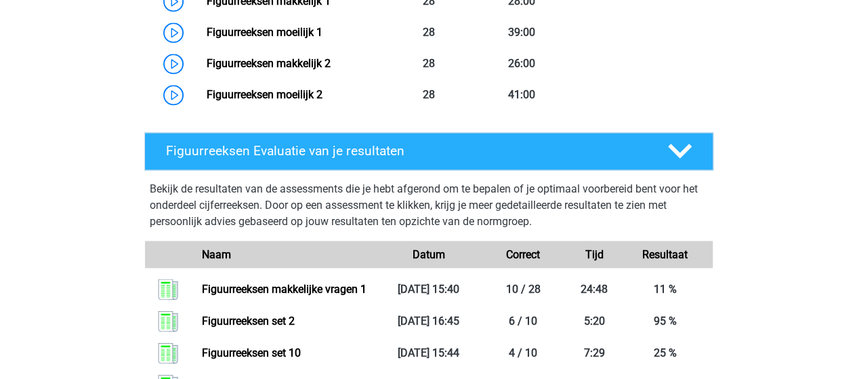
scroll to position [994, 0]
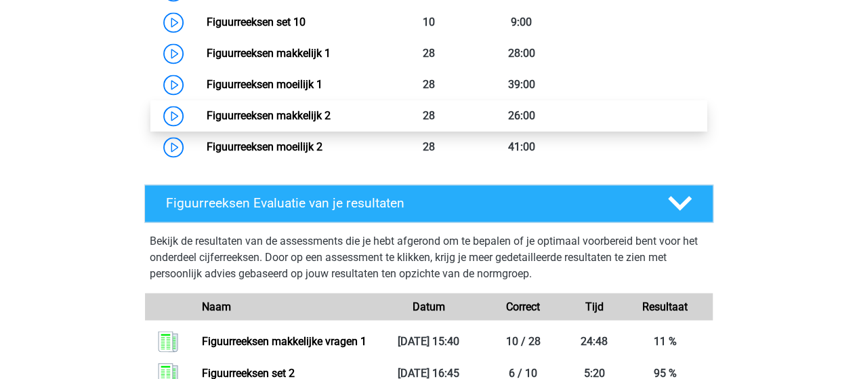
click at [293, 114] on link "Figuurreeksen makkelijk 2" at bounding box center [269, 115] width 124 height 13
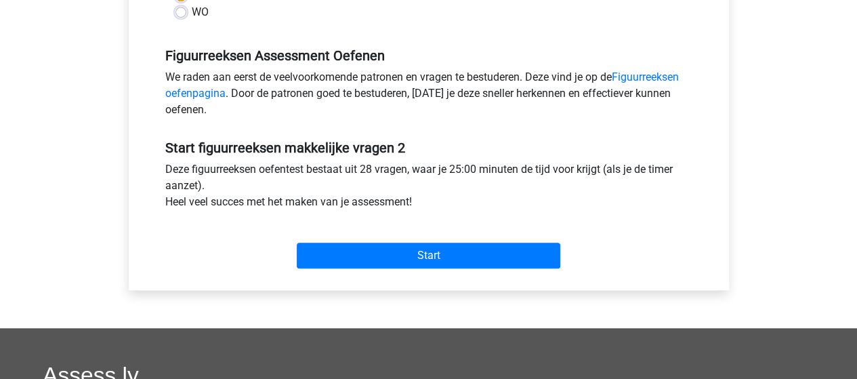
scroll to position [406, 0]
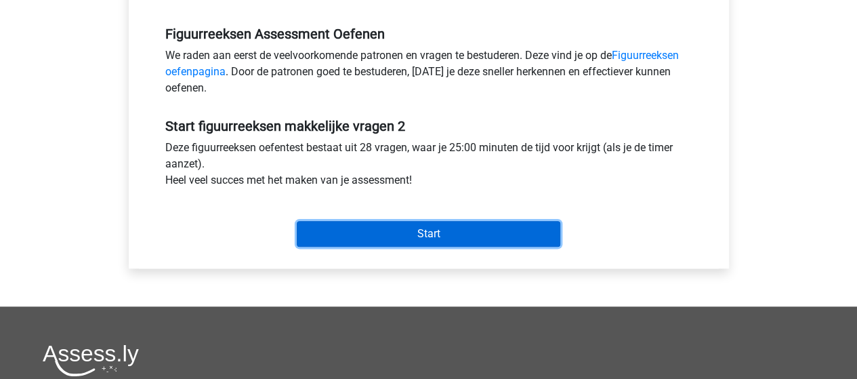
click at [431, 236] on input "Start" at bounding box center [429, 234] width 264 height 26
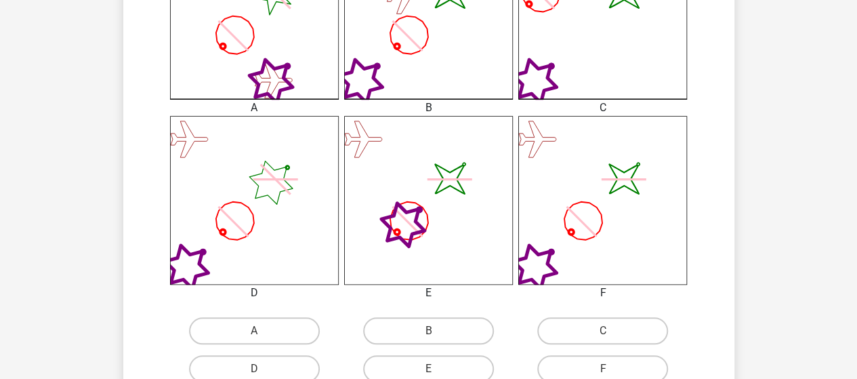
scroll to position [474, 0]
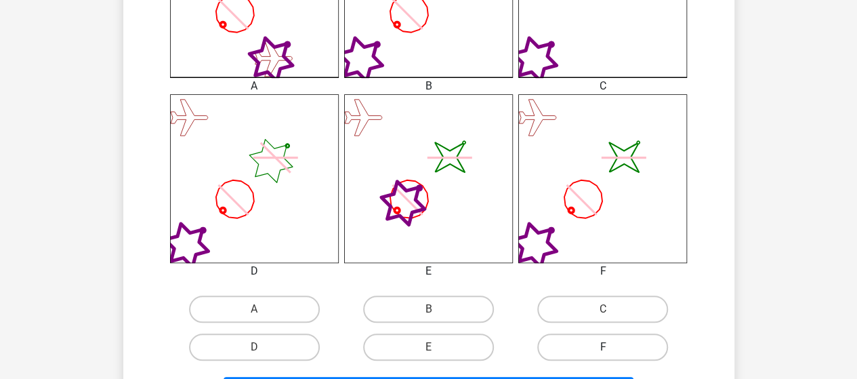
click at [596, 342] on label "F" at bounding box center [602, 346] width 131 height 27
click at [603, 347] on input "F" at bounding box center [607, 351] width 9 height 9
radio input "true"
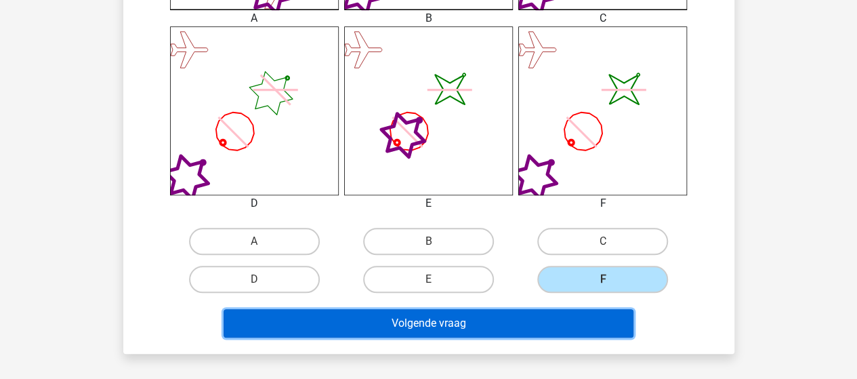
click at [476, 320] on button "Volgende vraag" at bounding box center [429, 323] width 410 height 28
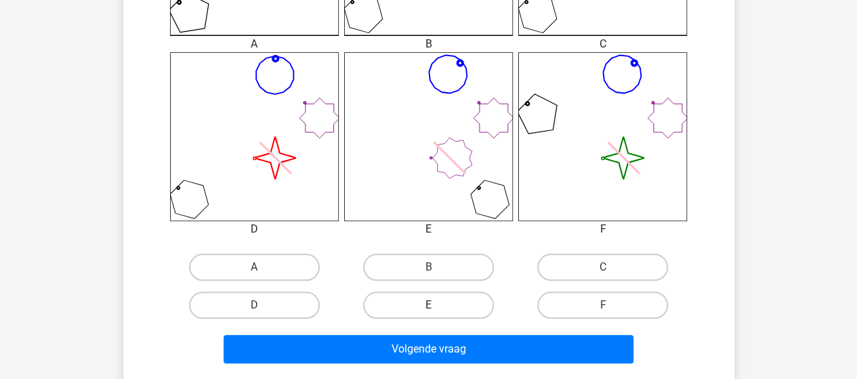
scroll to position [537, 0]
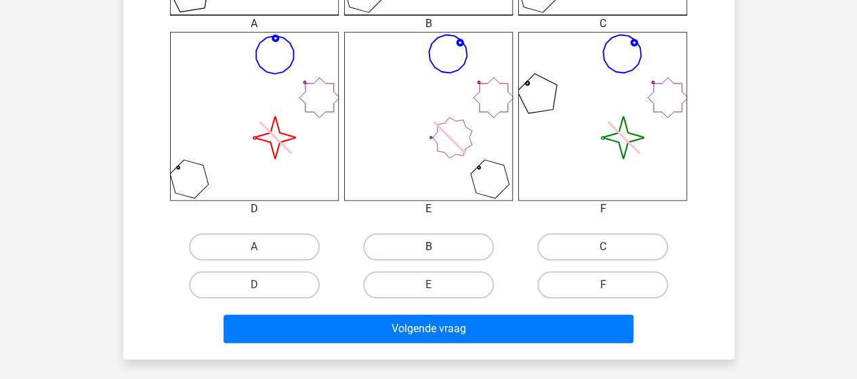
click at [420, 245] on label "B" at bounding box center [428, 246] width 131 height 27
click at [428, 247] on input "B" at bounding box center [432, 251] width 9 height 9
radio input "true"
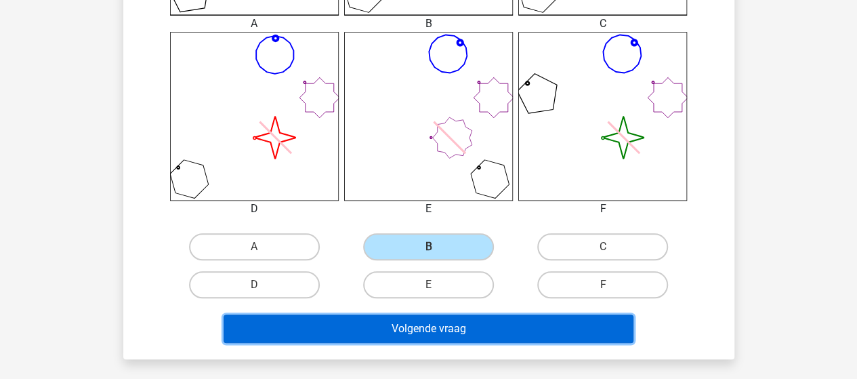
click at [427, 324] on button "Volgende vraag" at bounding box center [429, 328] width 410 height 28
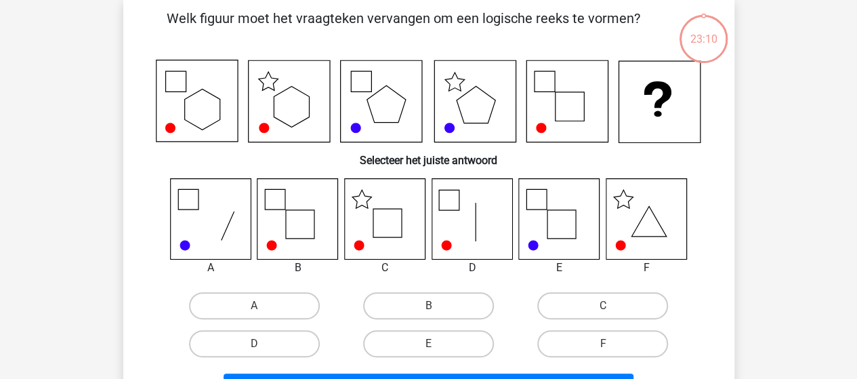
scroll to position [62, 0]
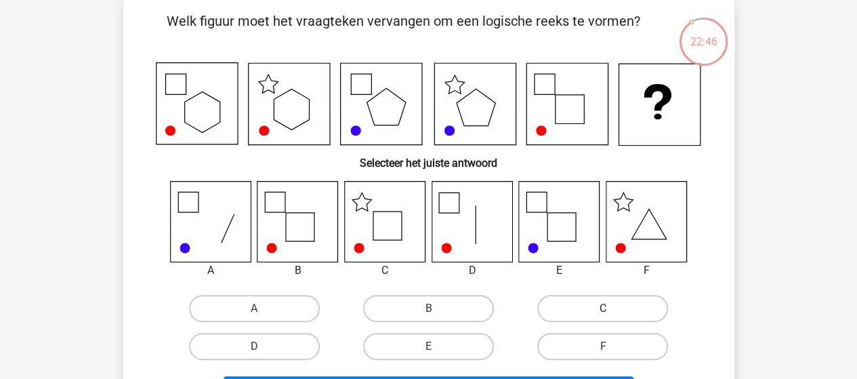
click at [579, 310] on label "C" at bounding box center [602, 308] width 131 height 27
click at [603, 310] on input "C" at bounding box center [607, 312] width 9 height 9
radio input "true"
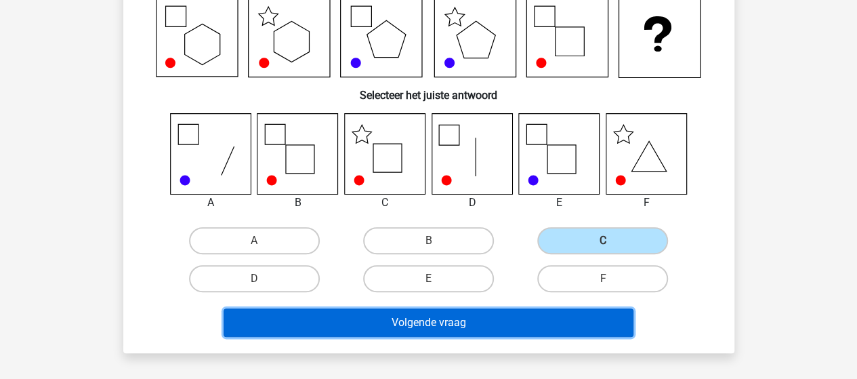
click at [488, 314] on button "Volgende vraag" at bounding box center [429, 322] width 410 height 28
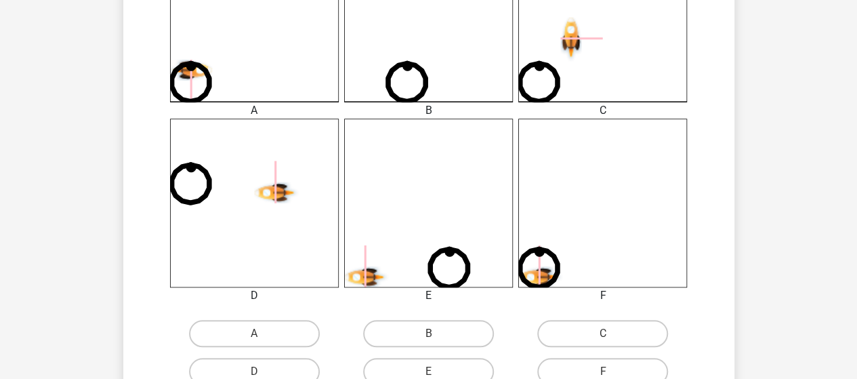
scroll to position [469, 0]
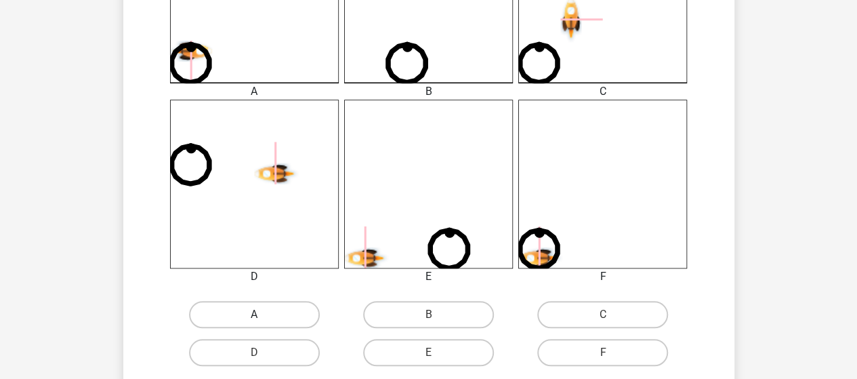
click at [233, 318] on label "A" at bounding box center [254, 314] width 131 height 27
click at [254, 318] on input "A" at bounding box center [258, 318] width 9 height 9
radio input "true"
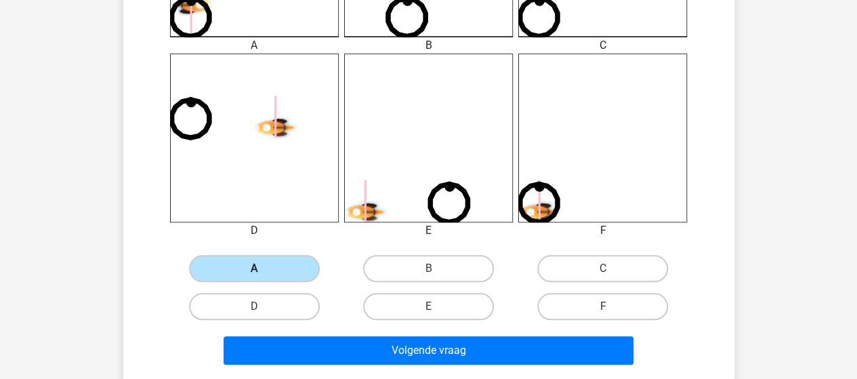
scroll to position [537, 0]
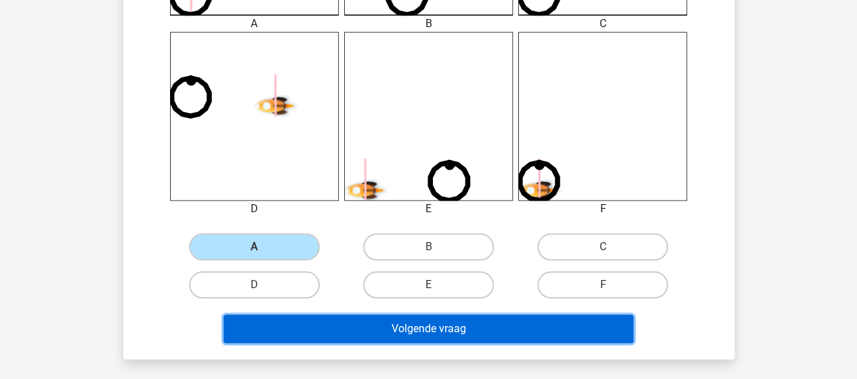
click at [387, 338] on button "Volgende vraag" at bounding box center [429, 328] width 410 height 28
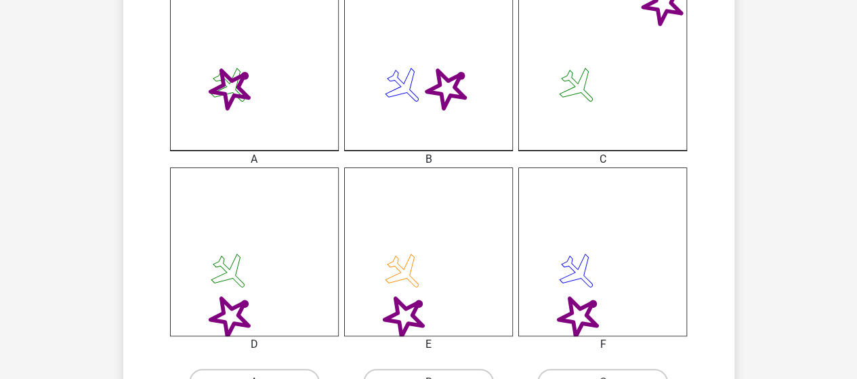
scroll to position [469, 0]
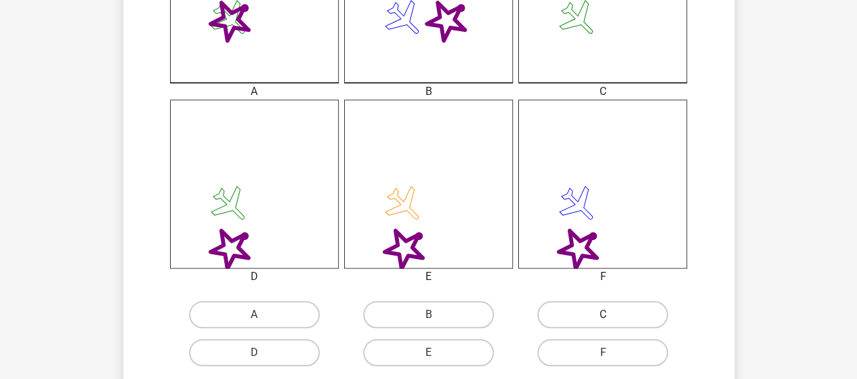
click at [565, 306] on label "C" at bounding box center [602, 314] width 131 height 27
click at [603, 314] on input "C" at bounding box center [607, 318] width 9 height 9
radio input "true"
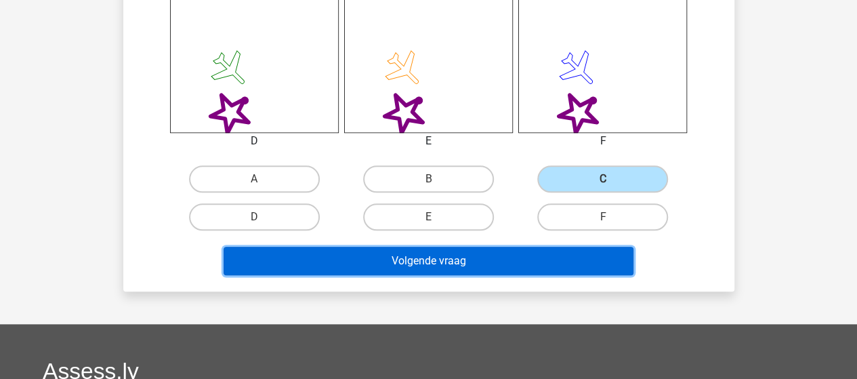
click at [463, 261] on button "Volgende vraag" at bounding box center [429, 261] width 410 height 28
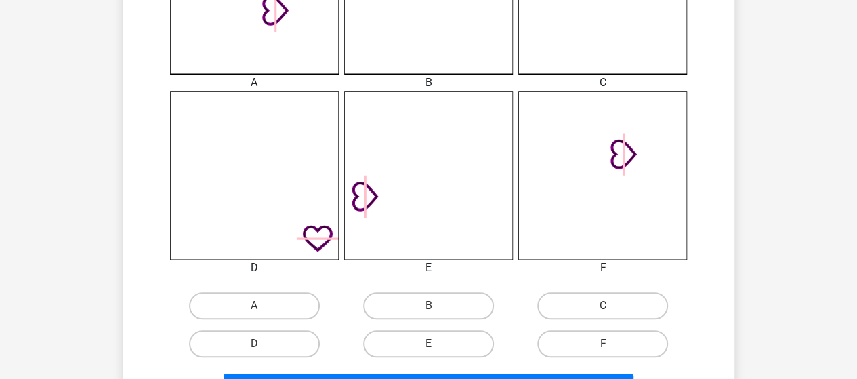
scroll to position [537, 0]
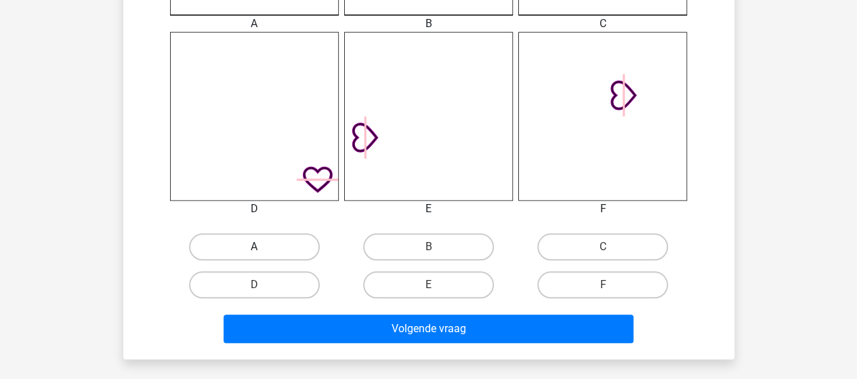
click at [281, 249] on label "A" at bounding box center [254, 246] width 131 height 27
click at [263, 249] on input "A" at bounding box center [258, 251] width 9 height 9
radio input "true"
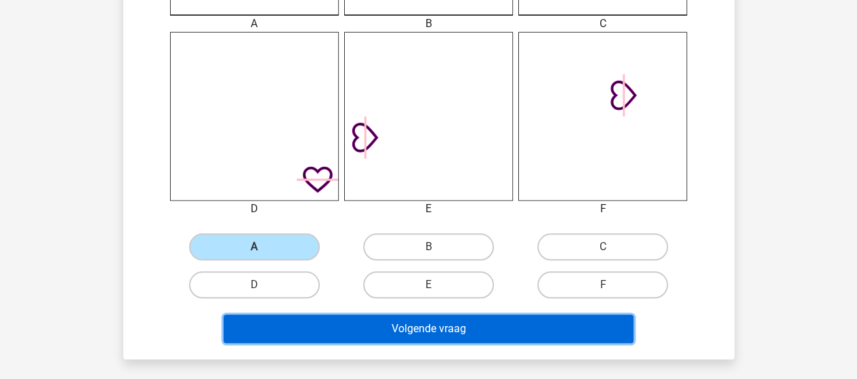
click at [369, 333] on button "Volgende vraag" at bounding box center [429, 328] width 410 height 28
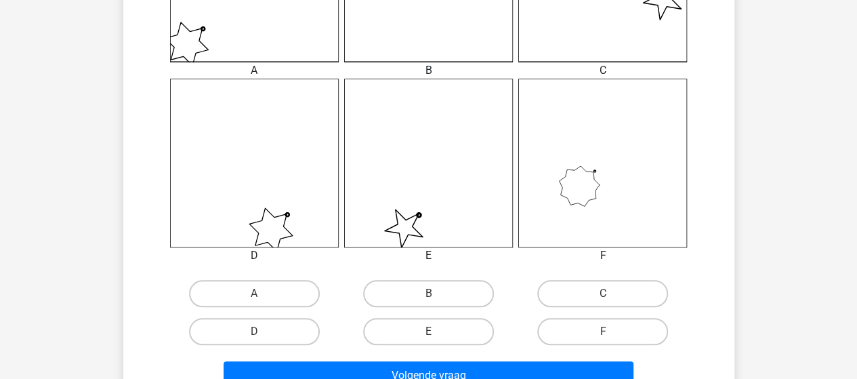
scroll to position [469, 0]
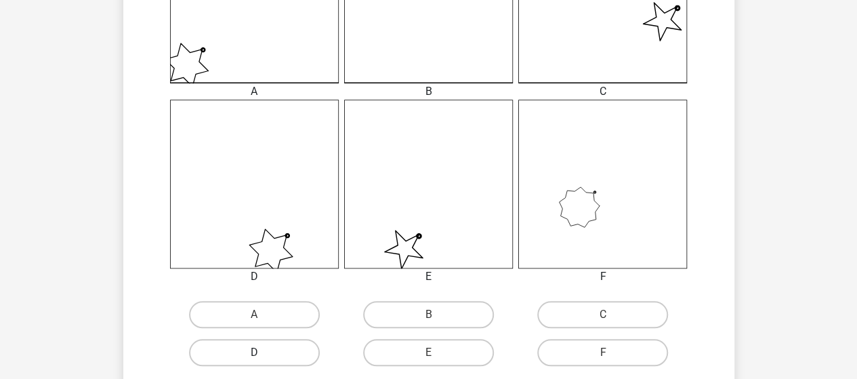
click at [289, 352] on label "D" at bounding box center [254, 352] width 131 height 27
click at [263, 352] on input "D" at bounding box center [258, 356] width 9 height 9
radio input "true"
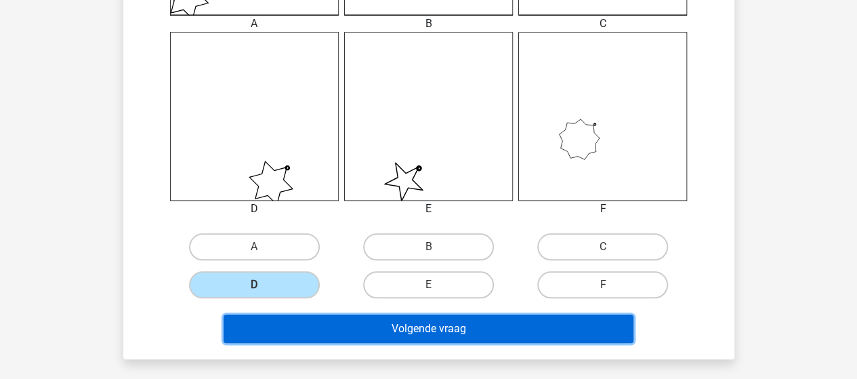
click at [311, 331] on button "Volgende vraag" at bounding box center [429, 328] width 410 height 28
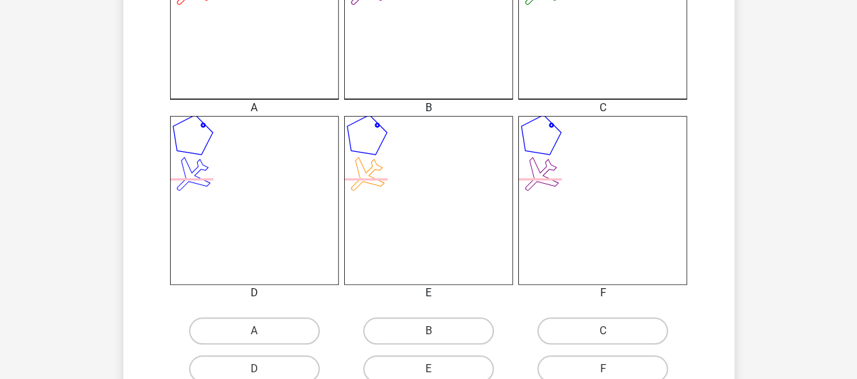
scroll to position [469, 0]
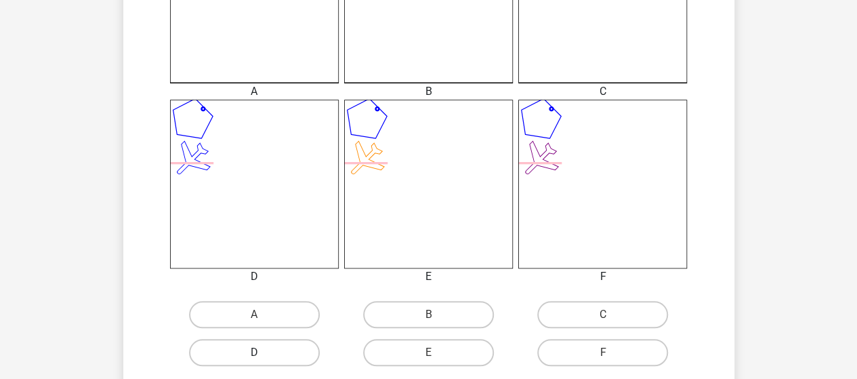
click at [280, 351] on label "D" at bounding box center [254, 352] width 131 height 27
click at [263, 352] on input "D" at bounding box center [258, 356] width 9 height 9
radio input "true"
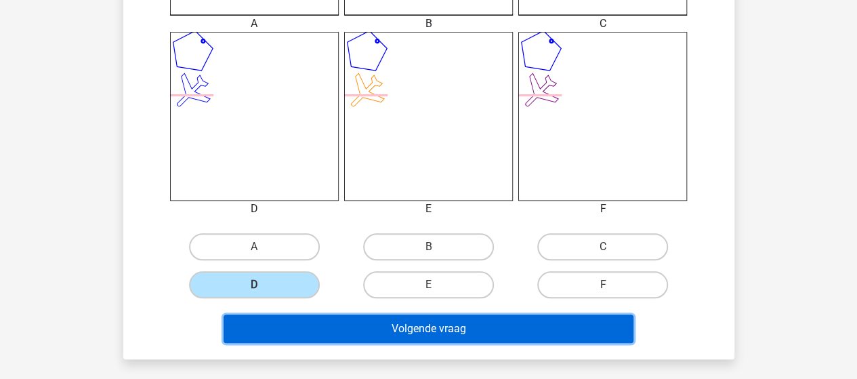
click at [450, 329] on button "Volgende vraag" at bounding box center [429, 328] width 410 height 28
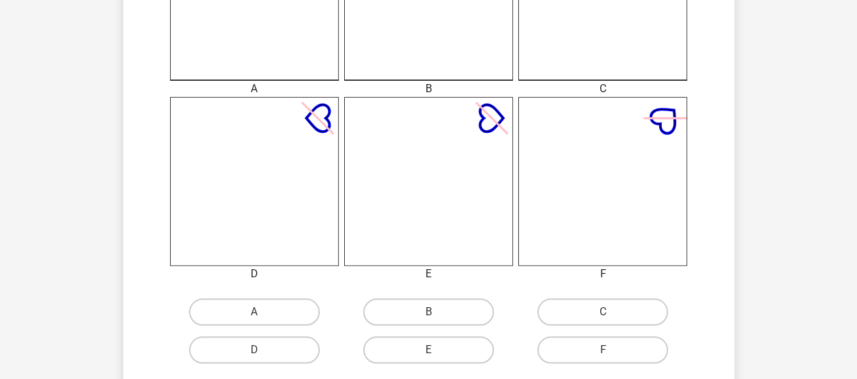
scroll to position [469, 0]
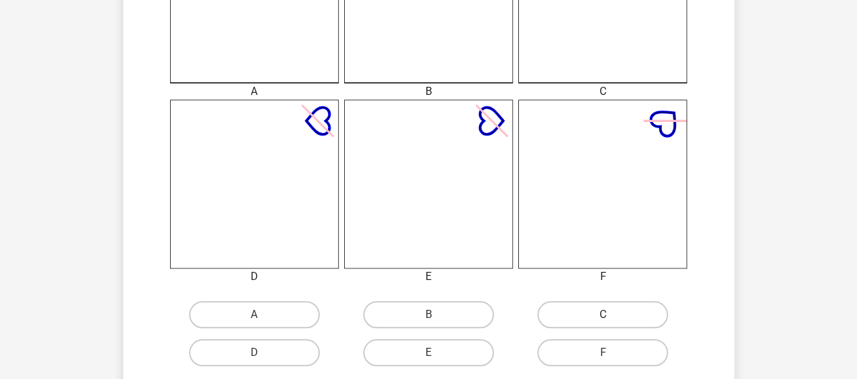
click at [621, 309] on label "C" at bounding box center [602, 314] width 131 height 27
click at [612, 314] on input "C" at bounding box center [607, 318] width 9 height 9
radio input "true"
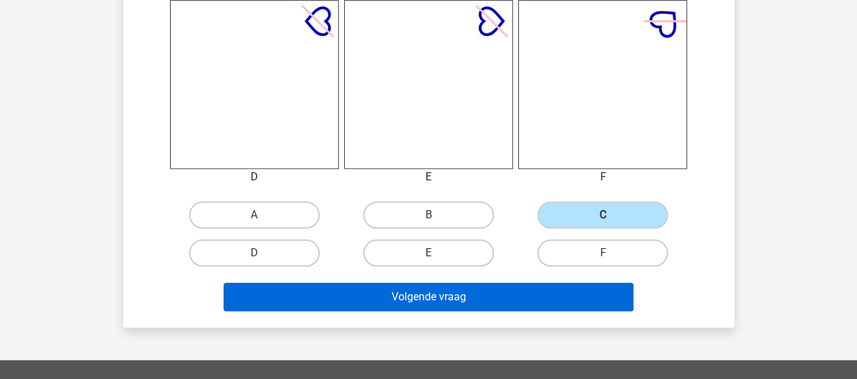
scroll to position [537, 0]
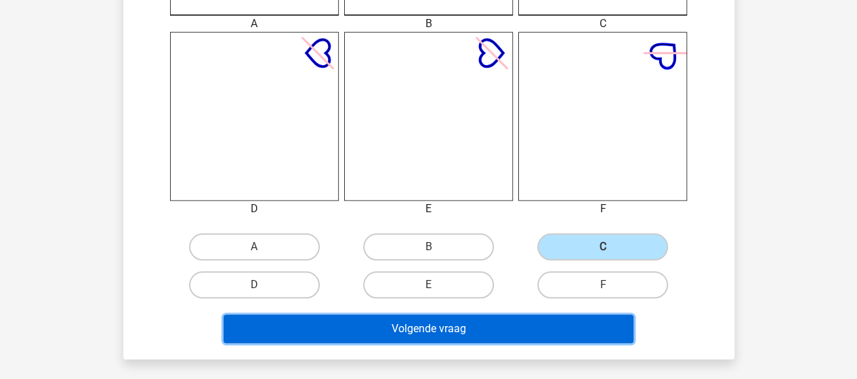
click at [402, 330] on button "Volgende vraag" at bounding box center [429, 328] width 410 height 28
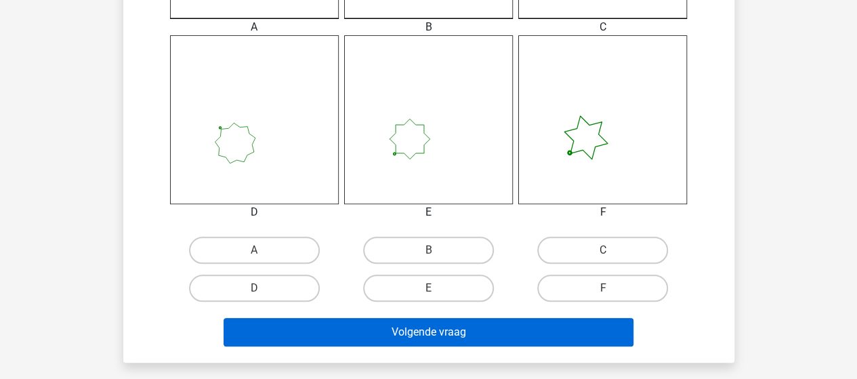
scroll to position [542, 0]
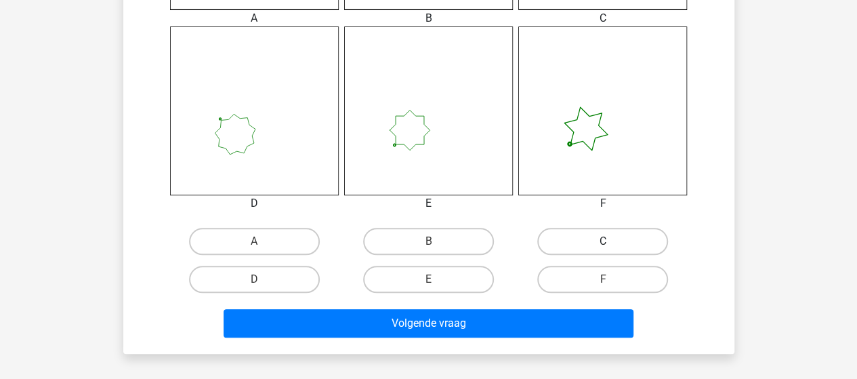
click at [597, 243] on label "C" at bounding box center [602, 241] width 131 height 27
click at [603, 243] on input "C" at bounding box center [607, 245] width 9 height 9
radio input "true"
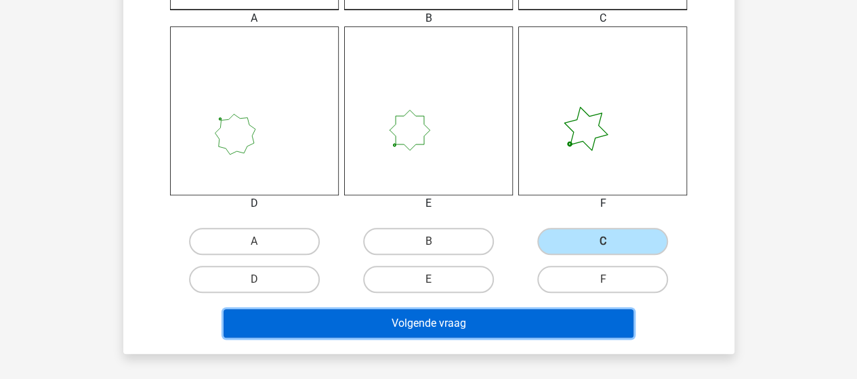
click at [513, 329] on button "Volgende vraag" at bounding box center [429, 323] width 410 height 28
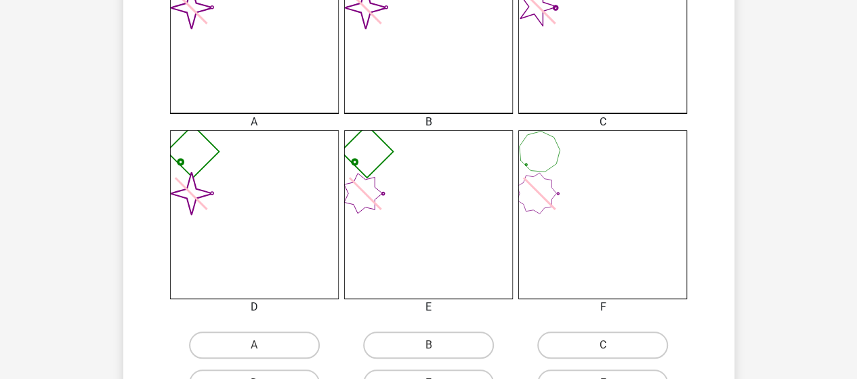
scroll to position [469, 0]
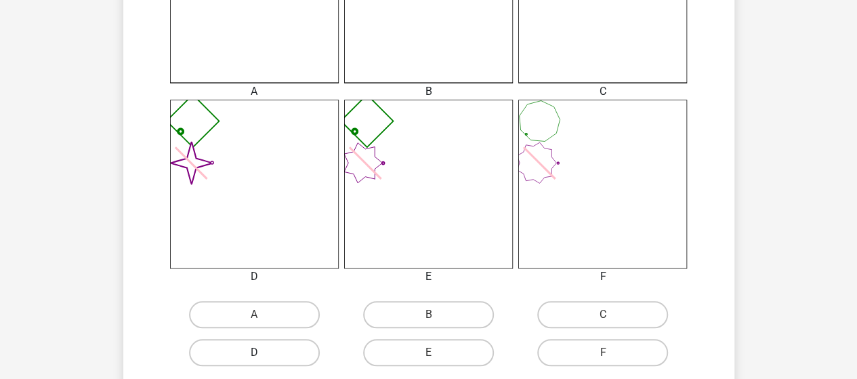
click at [268, 352] on label "D" at bounding box center [254, 352] width 131 height 27
click at [263, 352] on input "D" at bounding box center [258, 356] width 9 height 9
radio input "true"
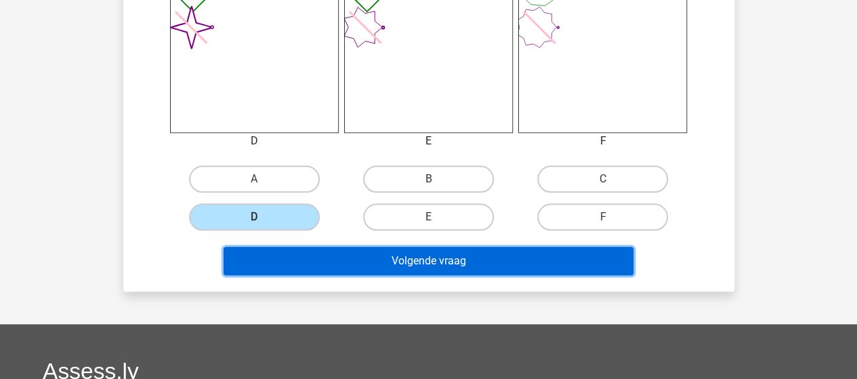
click at [443, 264] on button "Volgende vraag" at bounding box center [429, 261] width 410 height 28
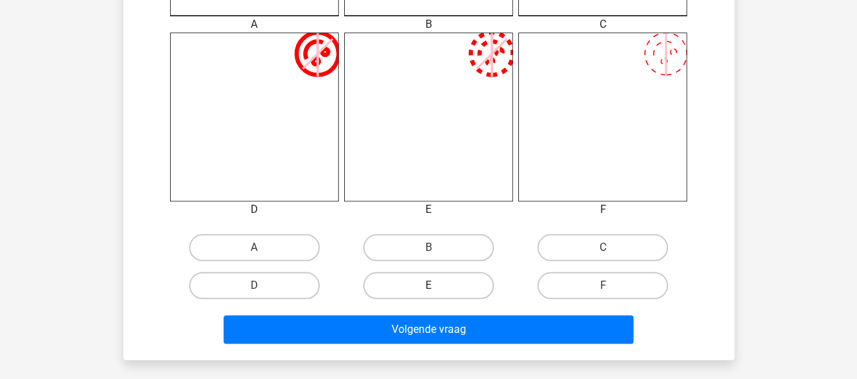
scroll to position [537, 0]
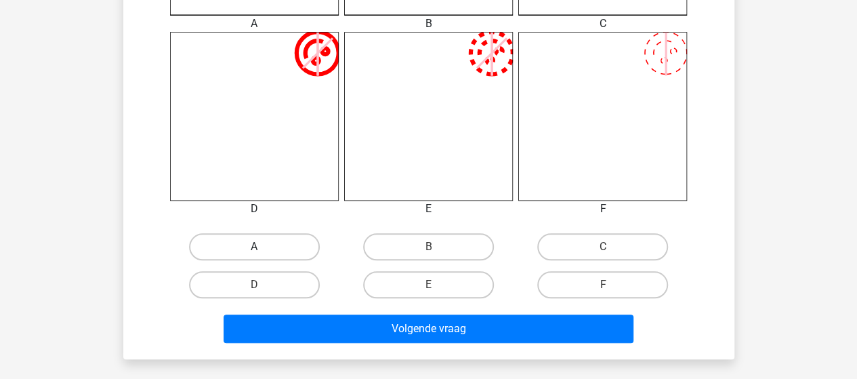
click at [227, 242] on label "A" at bounding box center [254, 246] width 131 height 27
click at [254, 247] on input "A" at bounding box center [258, 251] width 9 height 9
radio input "true"
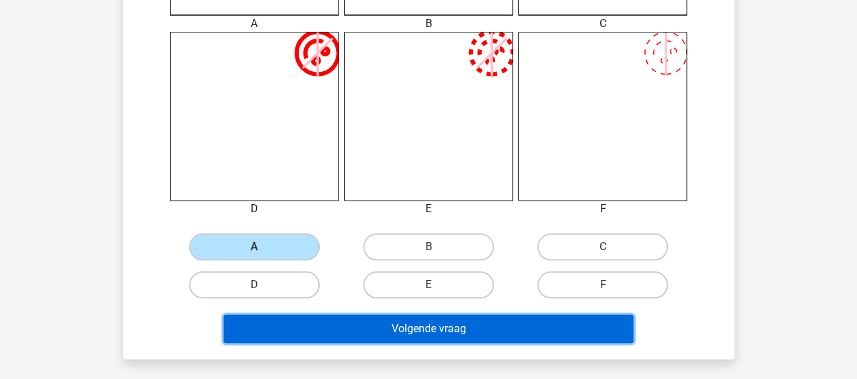
click at [386, 329] on button "Volgende vraag" at bounding box center [429, 328] width 410 height 28
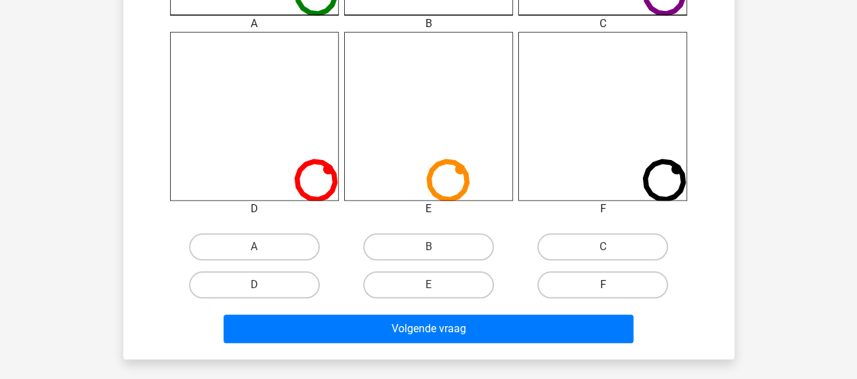
click at [597, 279] on label "F" at bounding box center [602, 284] width 131 height 27
click at [603, 285] on input "F" at bounding box center [607, 289] width 9 height 9
radio input "true"
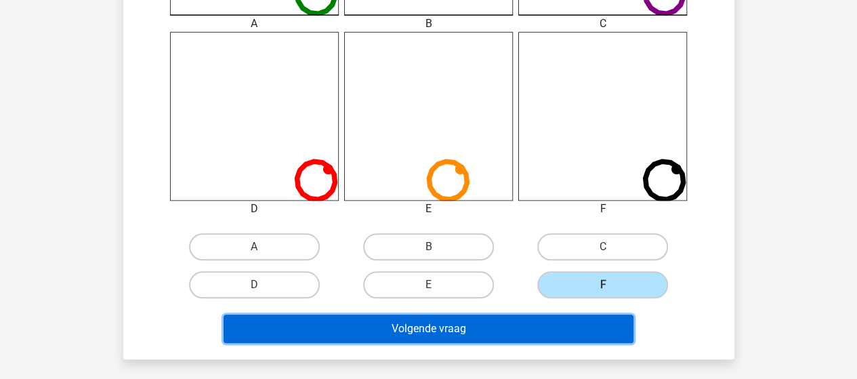
click at [503, 332] on button "Volgende vraag" at bounding box center [429, 328] width 410 height 28
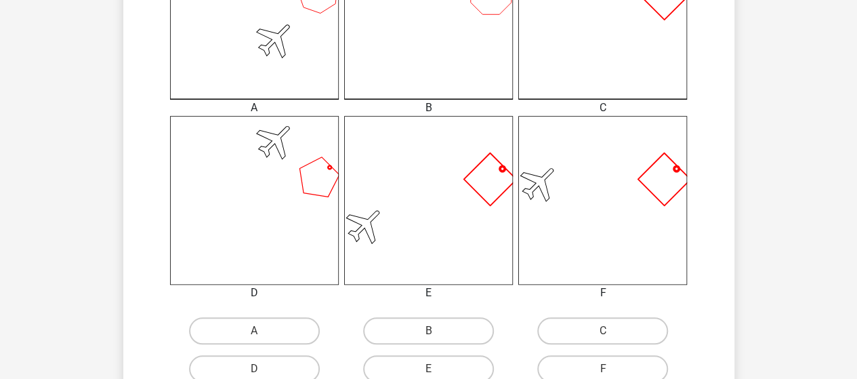
scroll to position [474, 0]
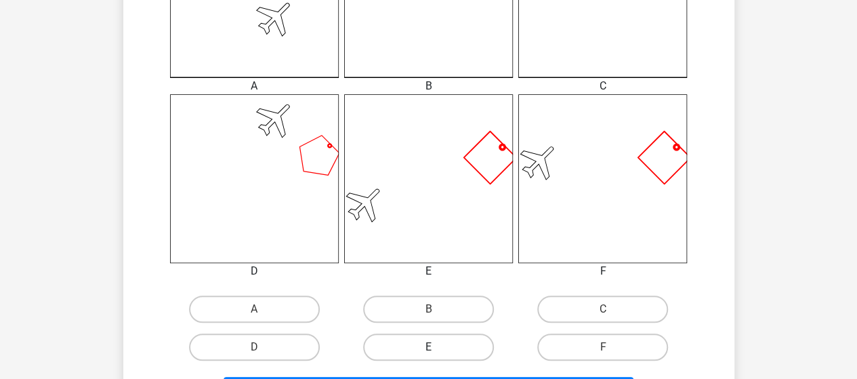
click at [413, 341] on label "E" at bounding box center [428, 346] width 131 height 27
click at [428, 347] on input "E" at bounding box center [432, 351] width 9 height 9
radio input "true"
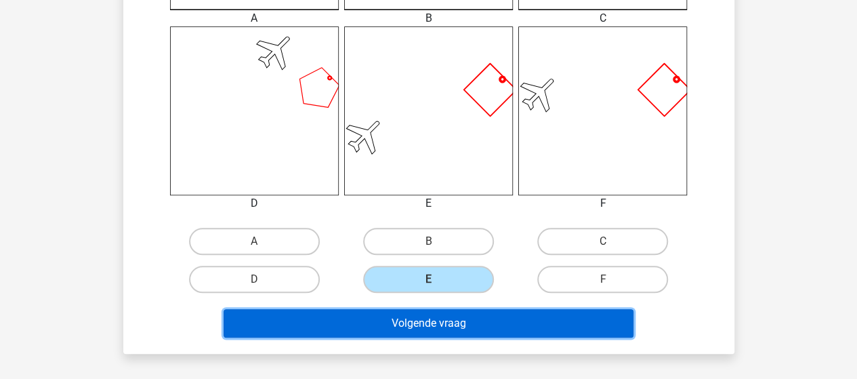
click at [394, 323] on button "Volgende vraag" at bounding box center [429, 323] width 410 height 28
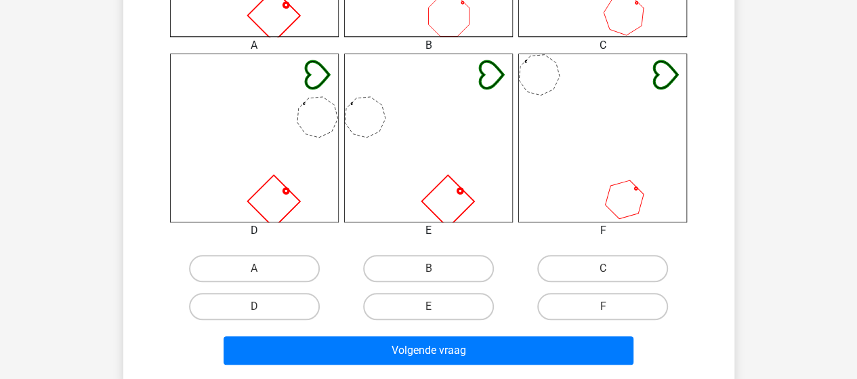
scroll to position [537, 0]
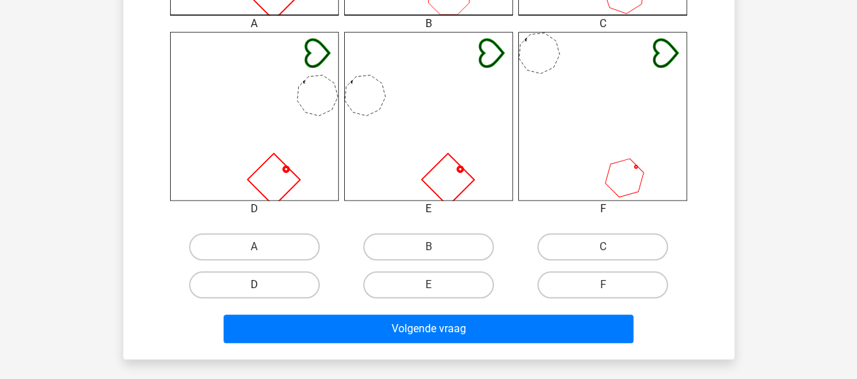
click at [278, 281] on label "D" at bounding box center [254, 284] width 131 height 27
click at [263, 285] on input "D" at bounding box center [258, 289] width 9 height 9
radio input "true"
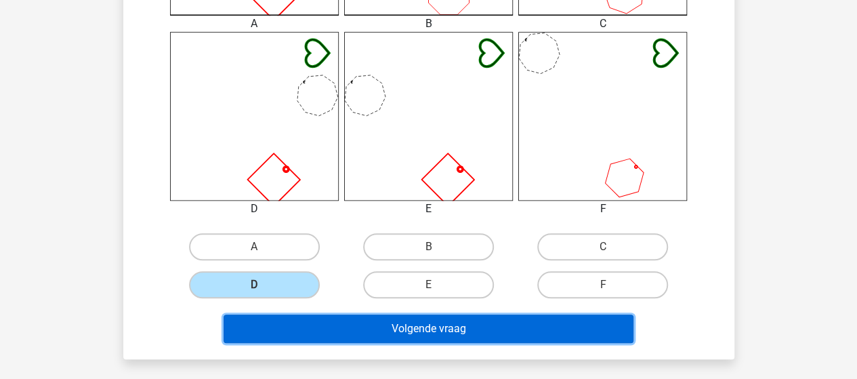
click at [366, 320] on button "Volgende vraag" at bounding box center [429, 328] width 410 height 28
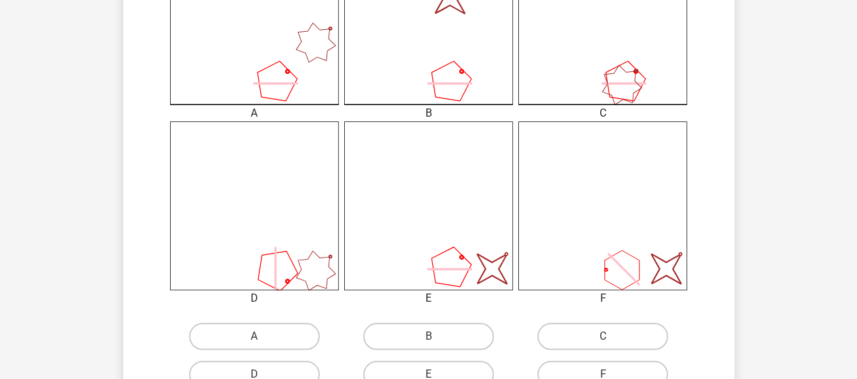
scroll to position [469, 0]
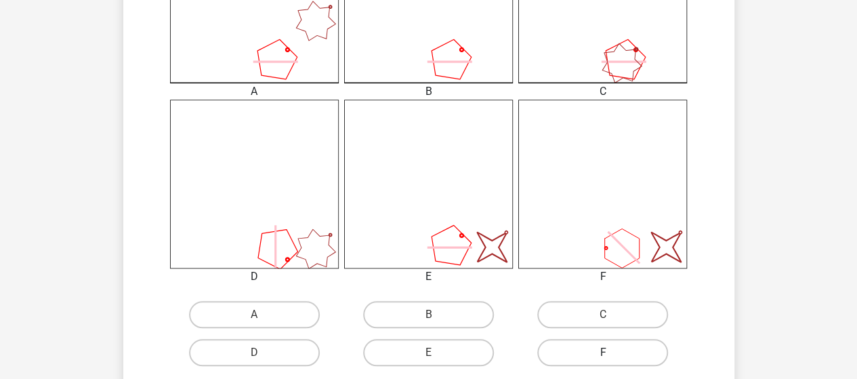
click at [595, 354] on label "F" at bounding box center [602, 352] width 131 height 27
click at [603, 354] on input "F" at bounding box center [607, 356] width 9 height 9
radio input "true"
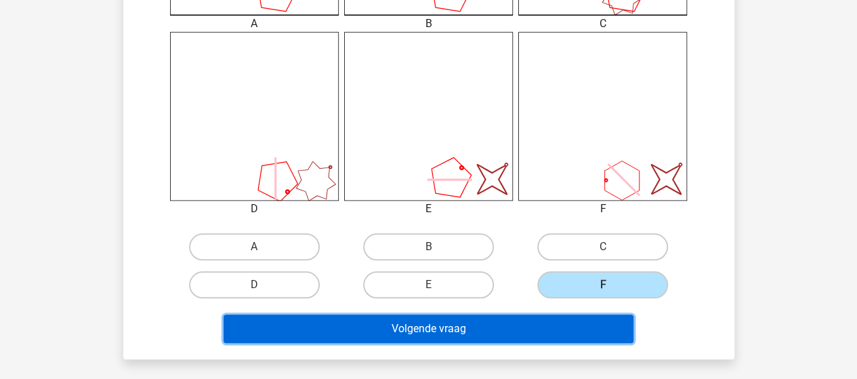
click at [508, 329] on button "Volgende vraag" at bounding box center [429, 328] width 410 height 28
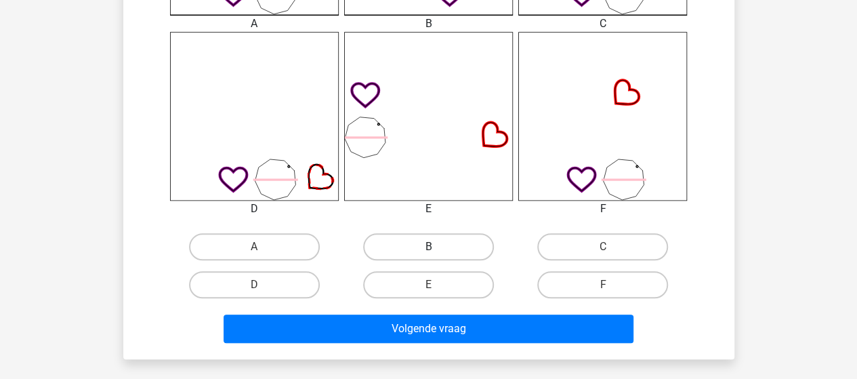
click at [438, 247] on label "B" at bounding box center [428, 246] width 131 height 27
click at [437, 247] on input "B" at bounding box center [432, 251] width 9 height 9
radio input "true"
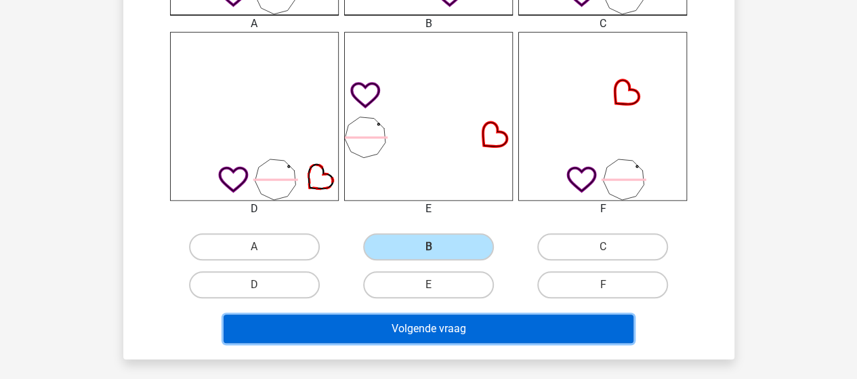
click at [450, 324] on button "Volgende vraag" at bounding box center [429, 328] width 410 height 28
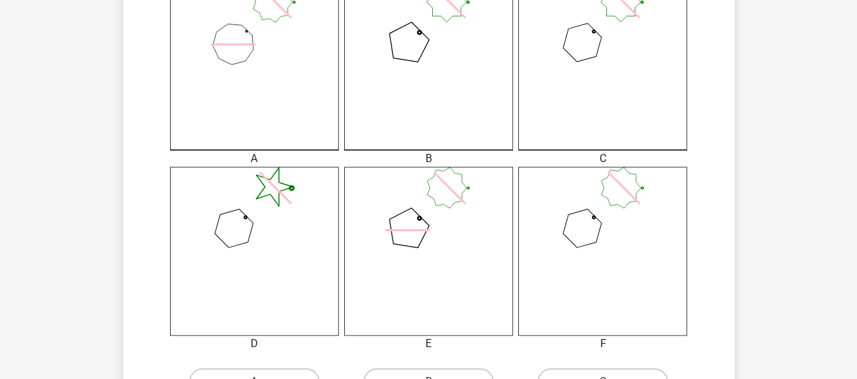
scroll to position [469, 0]
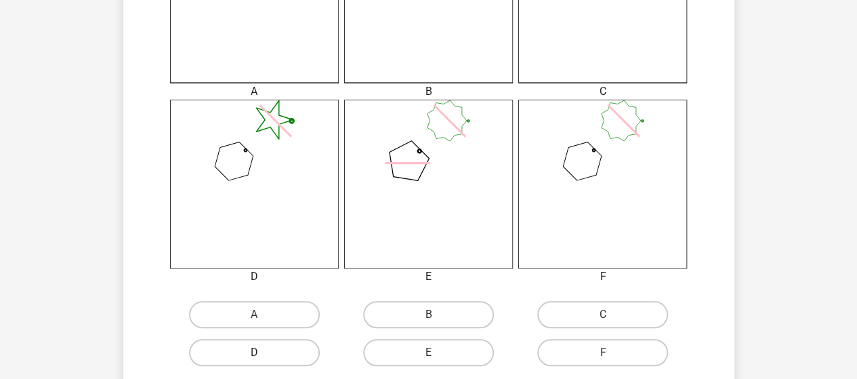
click at [257, 351] on label "D" at bounding box center [254, 352] width 131 height 27
click at [257, 352] on input "D" at bounding box center [258, 356] width 9 height 9
radio input "true"
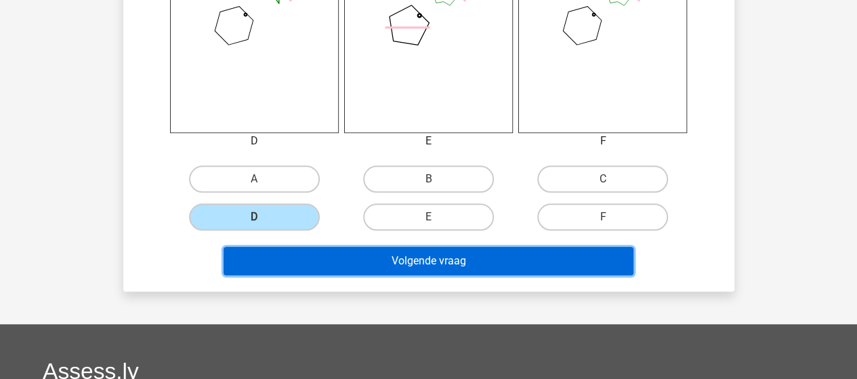
click at [458, 262] on button "Volgende vraag" at bounding box center [429, 261] width 410 height 28
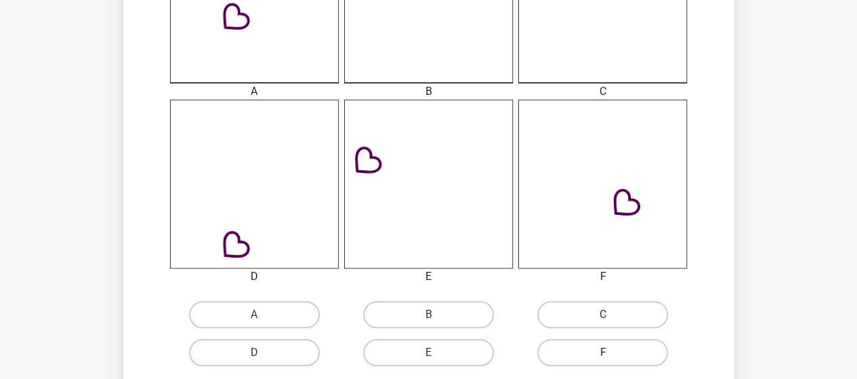
click at [621, 351] on label "F" at bounding box center [602, 352] width 131 height 27
click at [612, 352] on input "F" at bounding box center [607, 356] width 9 height 9
radio input "true"
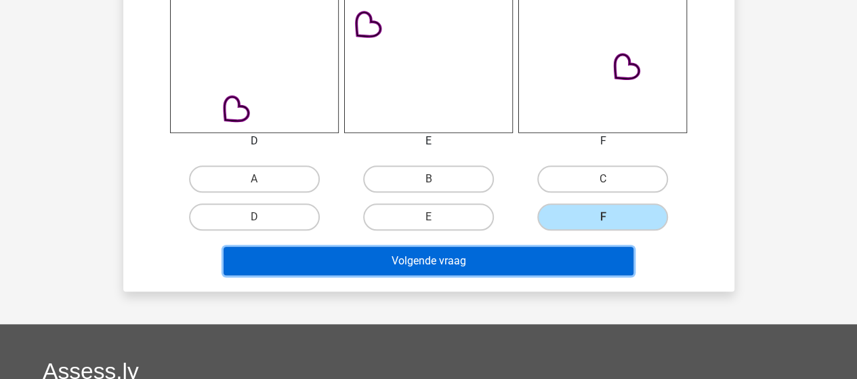
click at [501, 261] on button "Volgende vraag" at bounding box center [429, 261] width 410 height 28
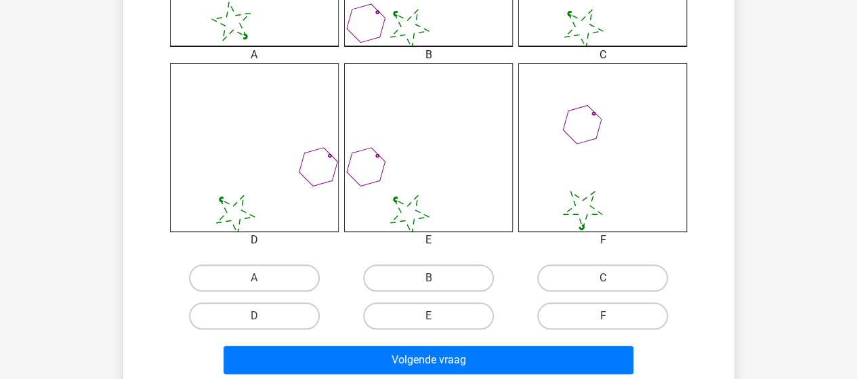
scroll to position [537, 0]
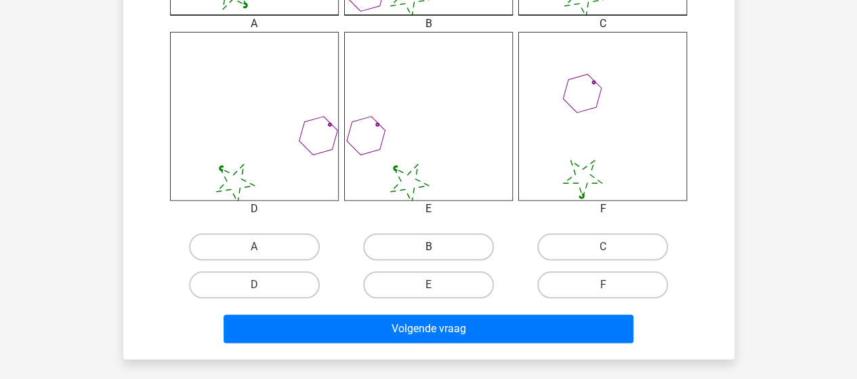
click at [417, 242] on label "B" at bounding box center [428, 246] width 131 height 27
click at [428, 247] on input "B" at bounding box center [432, 251] width 9 height 9
radio input "true"
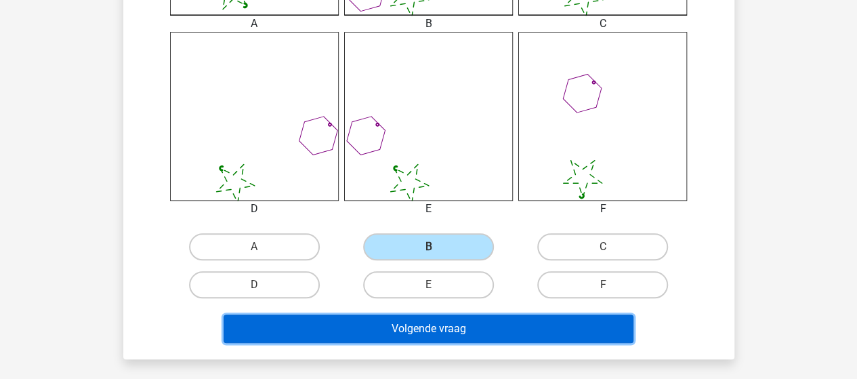
click at [434, 326] on button "Volgende vraag" at bounding box center [429, 328] width 410 height 28
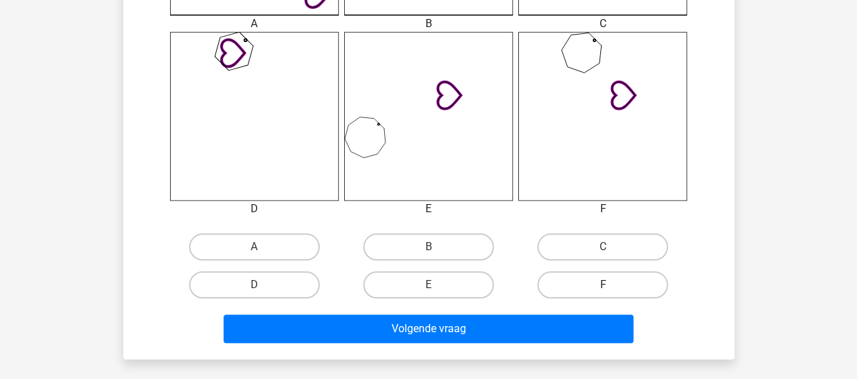
click at [585, 284] on label "F" at bounding box center [602, 284] width 131 height 27
click at [603, 285] on input "F" at bounding box center [607, 289] width 9 height 9
radio input "true"
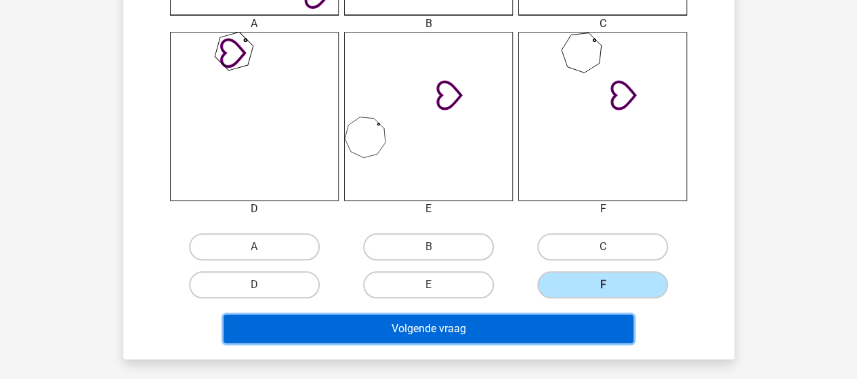
click at [479, 333] on button "Volgende vraag" at bounding box center [429, 328] width 410 height 28
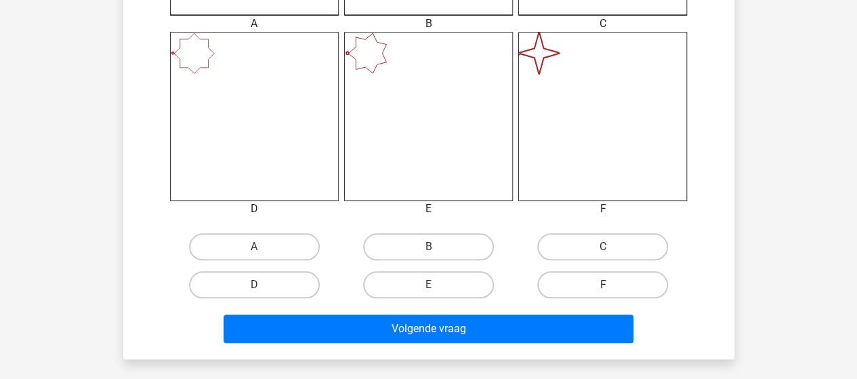
click at [591, 284] on label "F" at bounding box center [602, 284] width 131 height 27
click at [603, 285] on input "F" at bounding box center [607, 289] width 9 height 9
radio input "true"
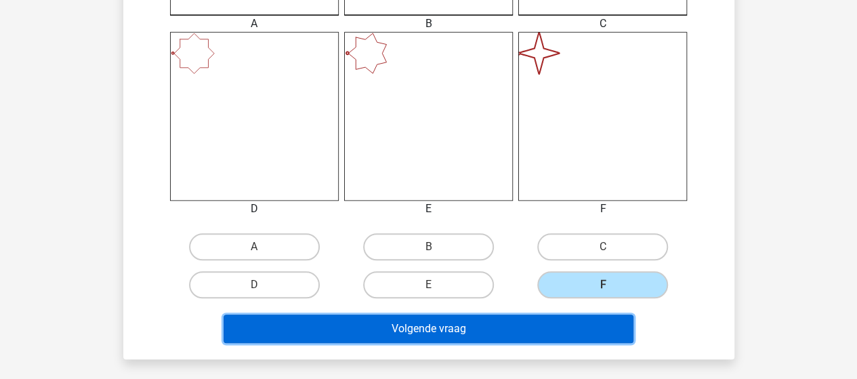
click at [501, 333] on button "Volgende vraag" at bounding box center [429, 328] width 410 height 28
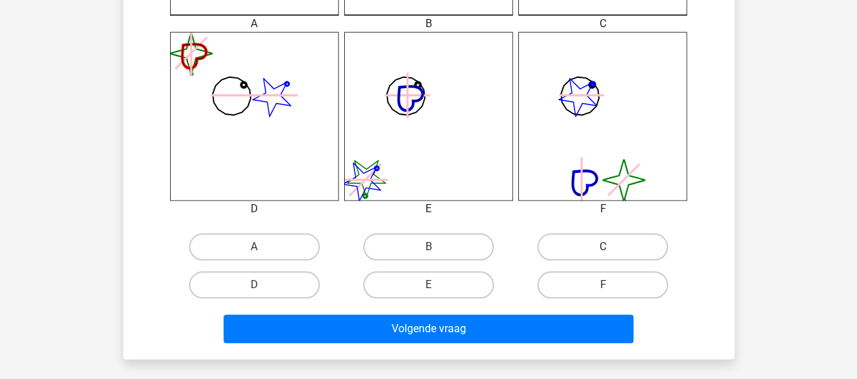
click at [566, 247] on label "C" at bounding box center [602, 246] width 131 height 27
click at [603, 247] on input "C" at bounding box center [607, 251] width 9 height 9
radio input "true"
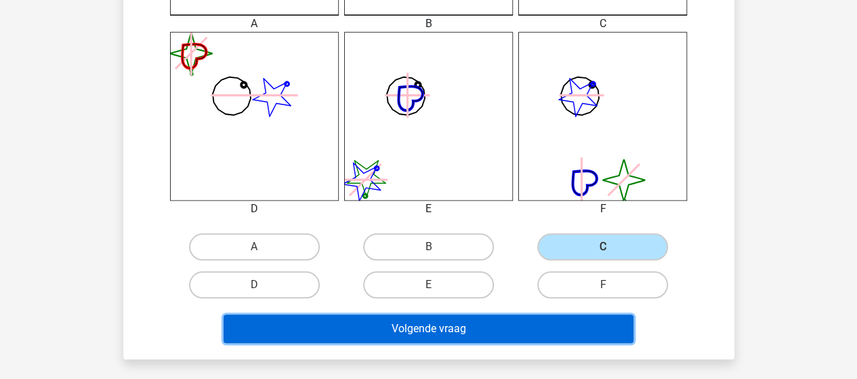
click at [485, 327] on button "Volgende vraag" at bounding box center [429, 328] width 410 height 28
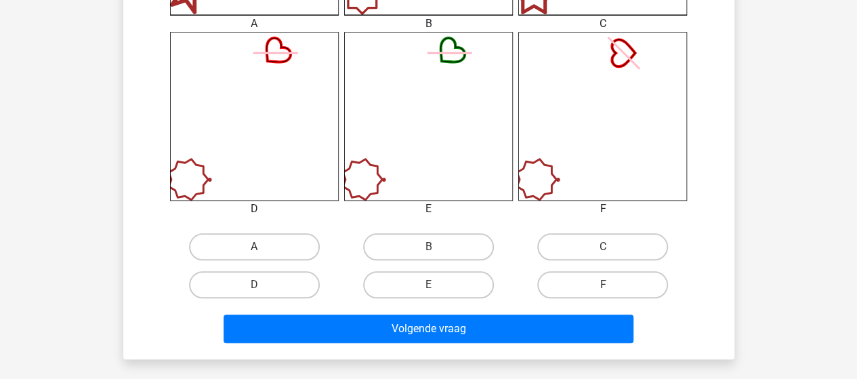
click at [286, 243] on label "A" at bounding box center [254, 246] width 131 height 27
click at [263, 247] on input "A" at bounding box center [258, 251] width 9 height 9
radio input "true"
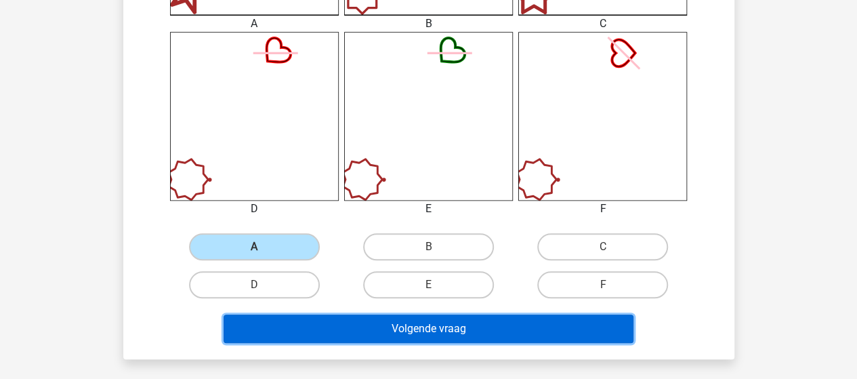
click at [374, 323] on button "Volgende vraag" at bounding box center [429, 328] width 410 height 28
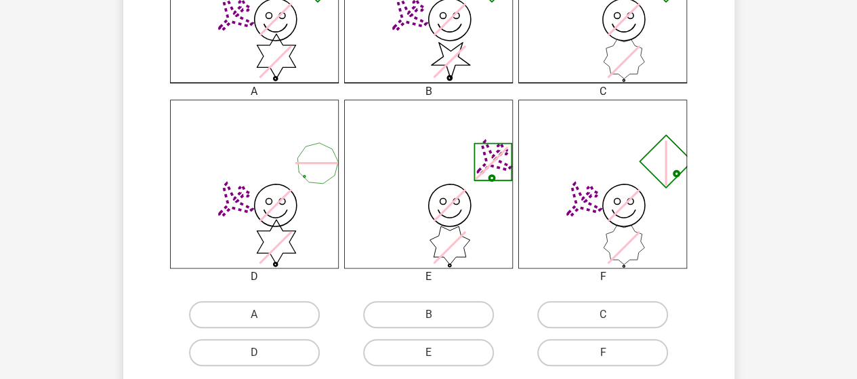
scroll to position [474, 0]
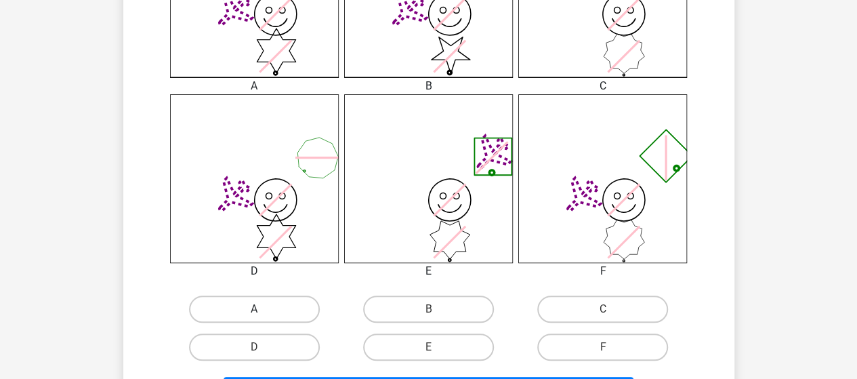
click at [270, 308] on label "A" at bounding box center [254, 308] width 131 height 27
click at [263, 309] on input "A" at bounding box center [258, 313] width 9 height 9
radio input "true"
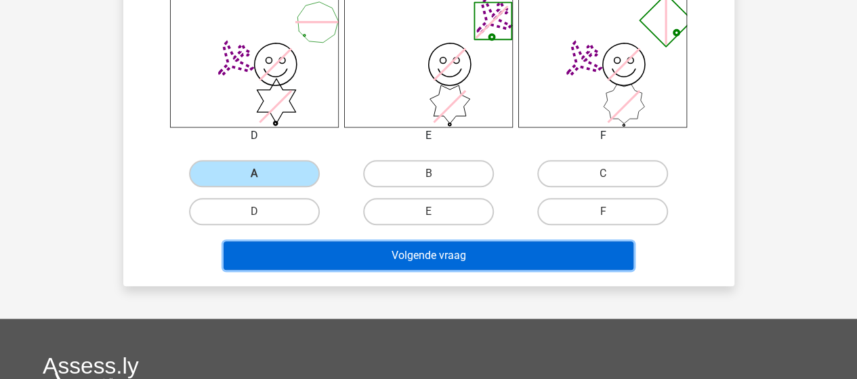
click at [369, 253] on button "Volgende vraag" at bounding box center [429, 255] width 410 height 28
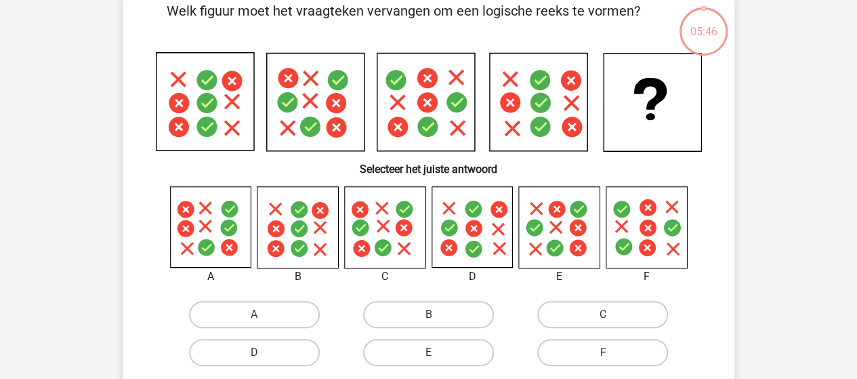
scroll to position [62, 0]
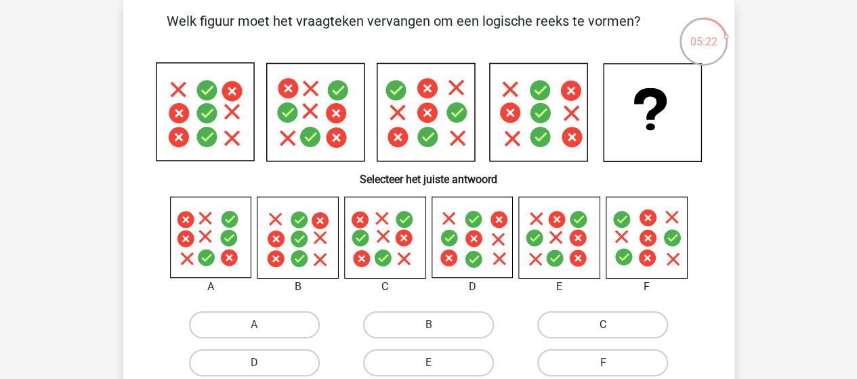
click at [573, 322] on label "C" at bounding box center [602, 324] width 131 height 27
click at [603, 324] on input "C" at bounding box center [607, 328] width 9 height 9
radio input "true"
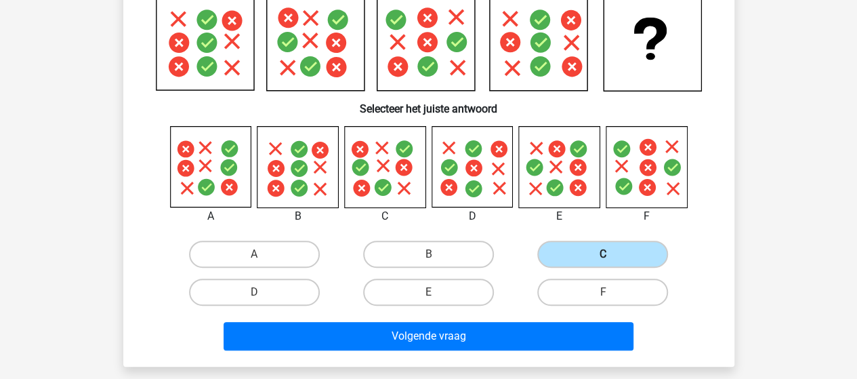
scroll to position [198, 0]
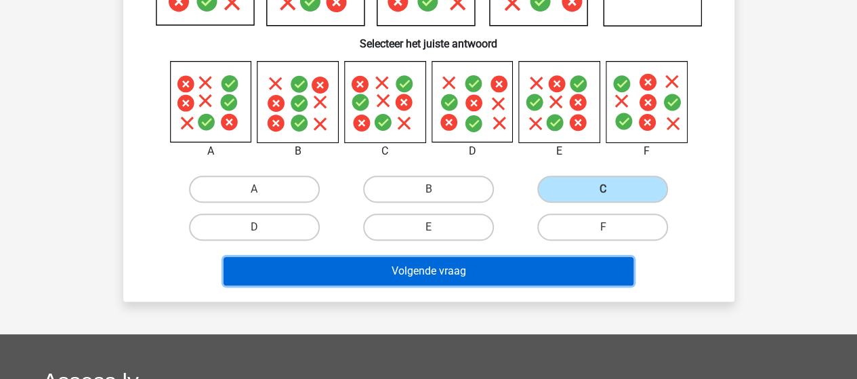
click at [503, 275] on button "Volgende vraag" at bounding box center [429, 271] width 410 height 28
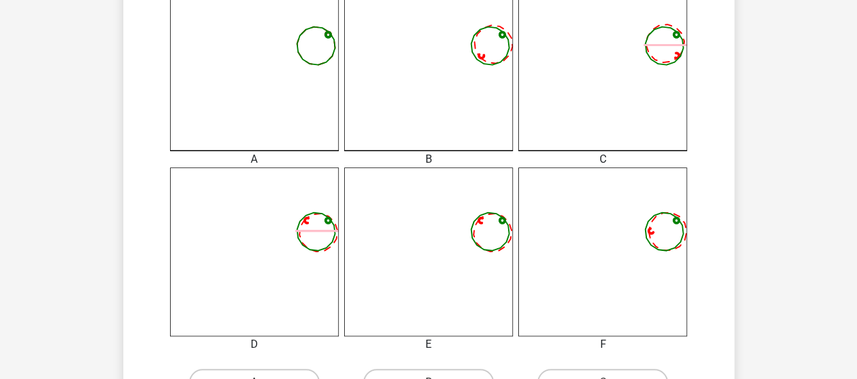
scroll to position [469, 0]
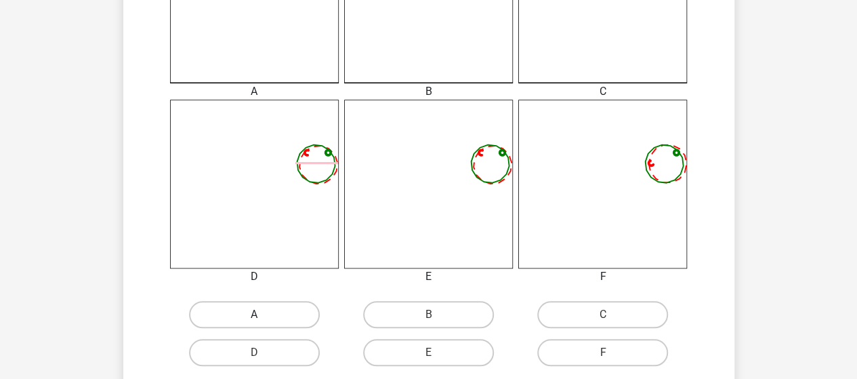
click at [281, 310] on label "A" at bounding box center [254, 314] width 131 height 27
click at [263, 314] on input "A" at bounding box center [258, 318] width 9 height 9
radio input "true"
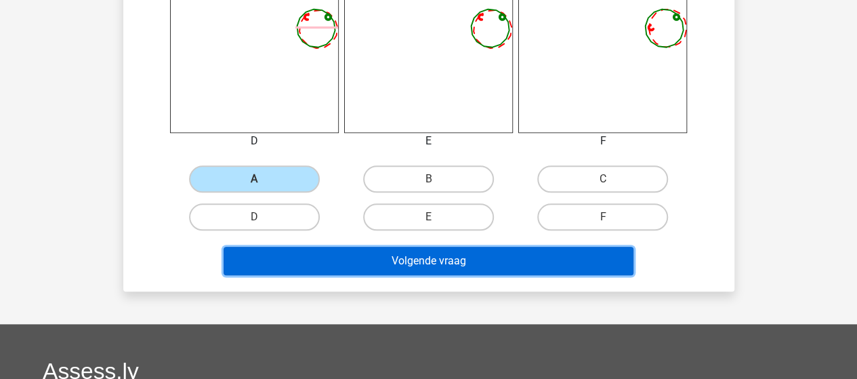
click at [411, 261] on button "Volgende vraag" at bounding box center [429, 261] width 410 height 28
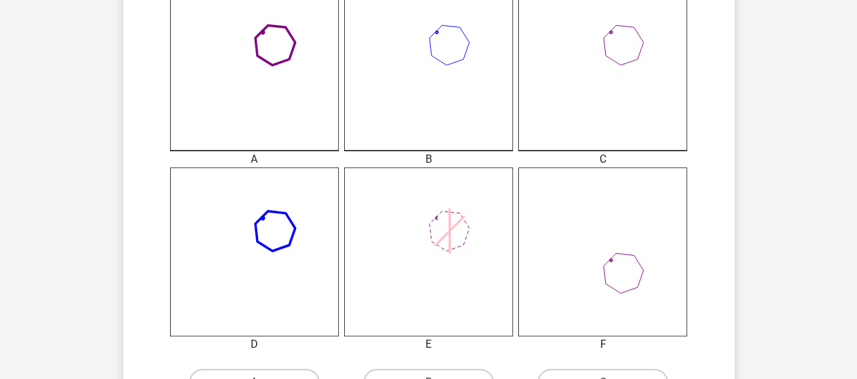
scroll to position [537, 0]
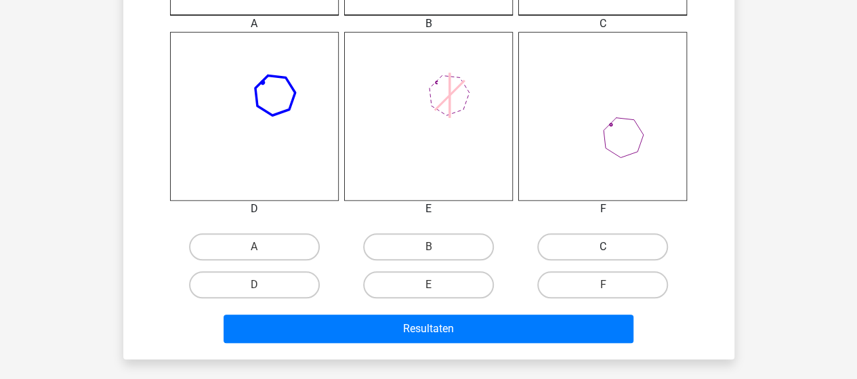
click at [614, 245] on label "C" at bounding box center [602, 246] width 131 height 27
click at [612, 247] on input "C" at bounding box center [607, 251] width 9 height 9
radio input "true"
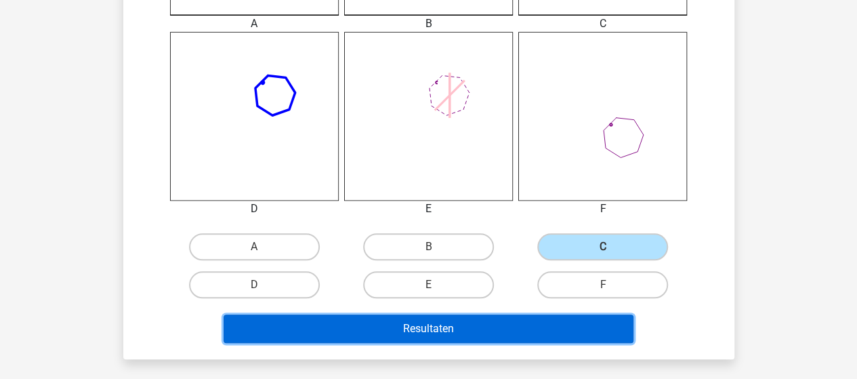
click at [471, 319] on button "Resultaten" at bounding box center [429, 328] width 410 height 28
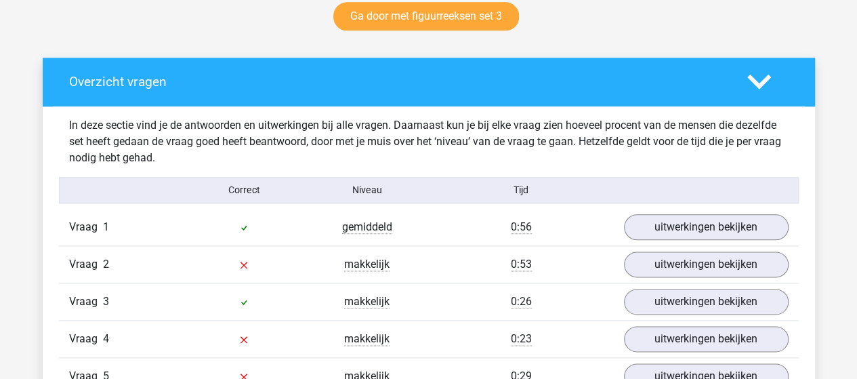
scroll to position [745, 0]
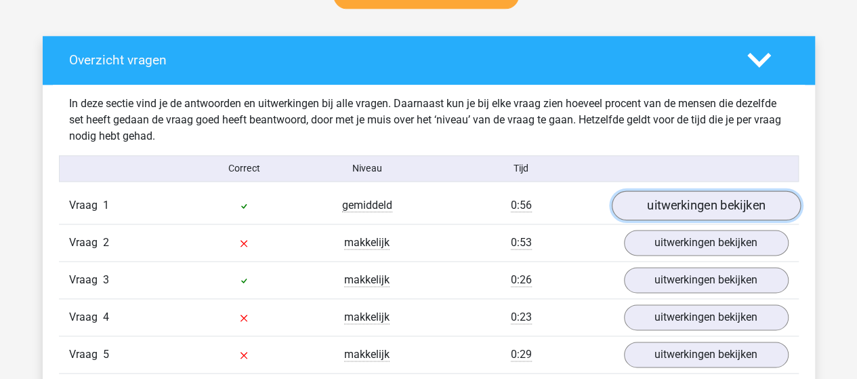
click at [689, 201] on link "uitwerkingen bekijken" at bounding box center [705, 205] width 189 height 30
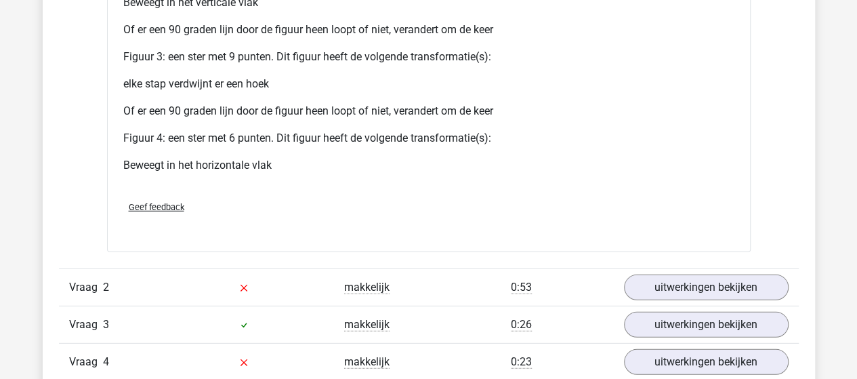
scroll to position [1897, 0]
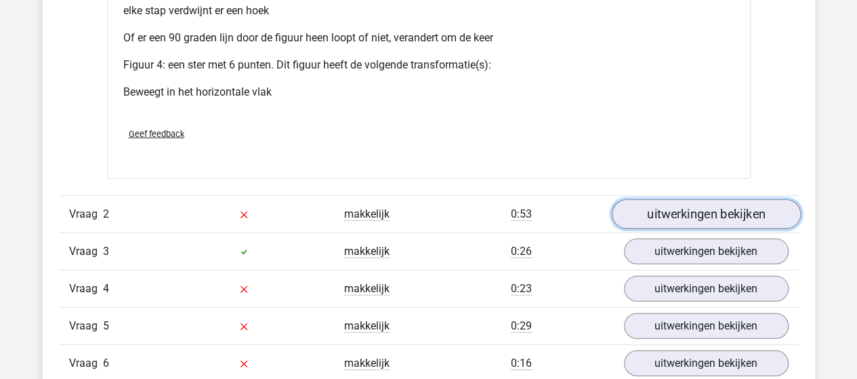
click at [666, 212] on link "uitwerkingen bekijken" at bounding box center [705, 214] width 189 height 30
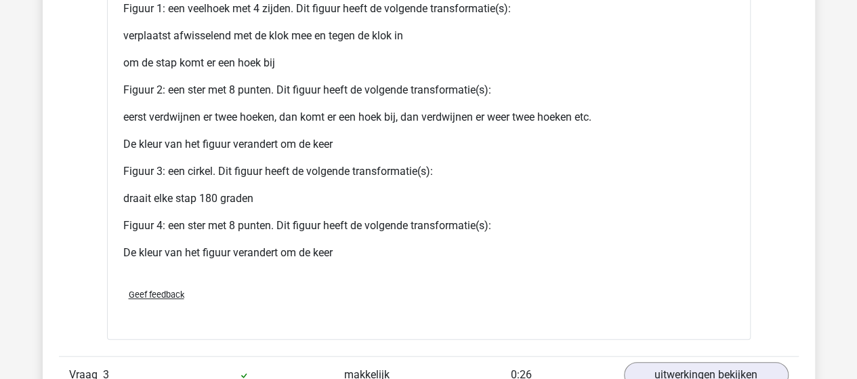
scroll to position [3048, 0]
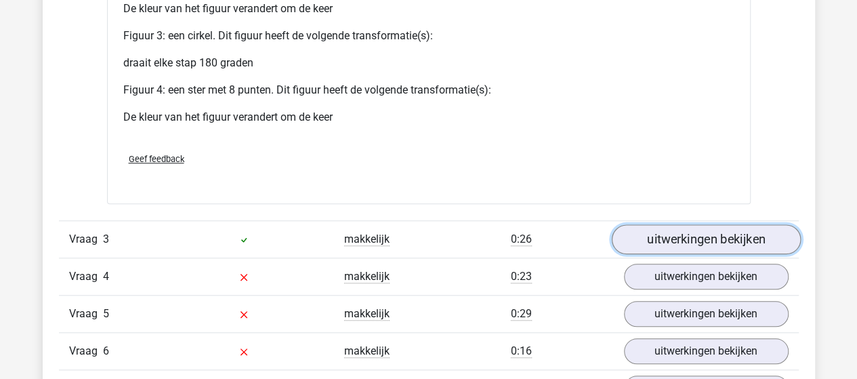
click at [646, 239] on link "uitwerkingen bekijken" at bounding box center [705, 240] width 189 height 30
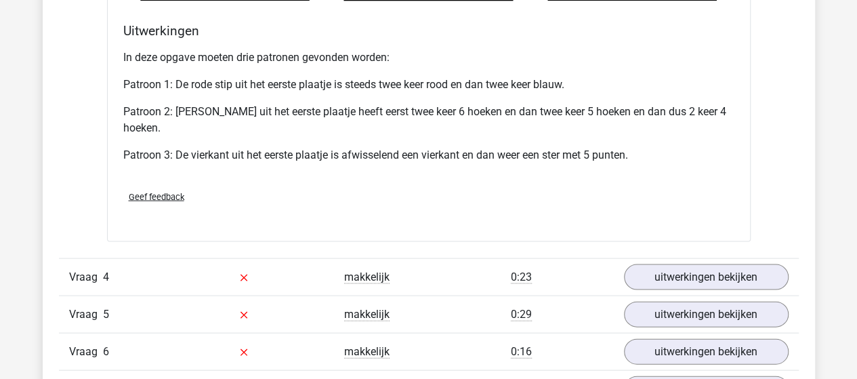
scroll to position [3997, 0]
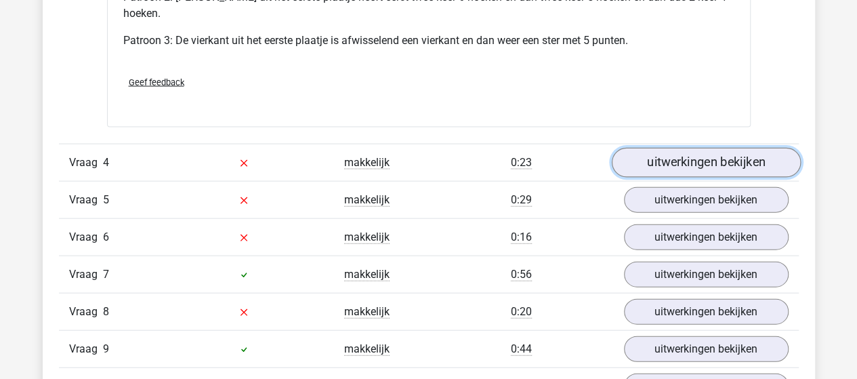
click at [656, 159] on link "uitwerkingen bekijken" at bounding box center [705, 163] width 189 height 30
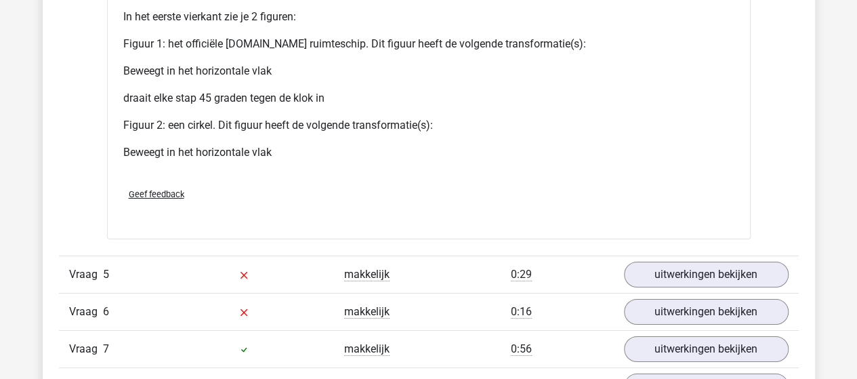
scroll to position [5013, 0]
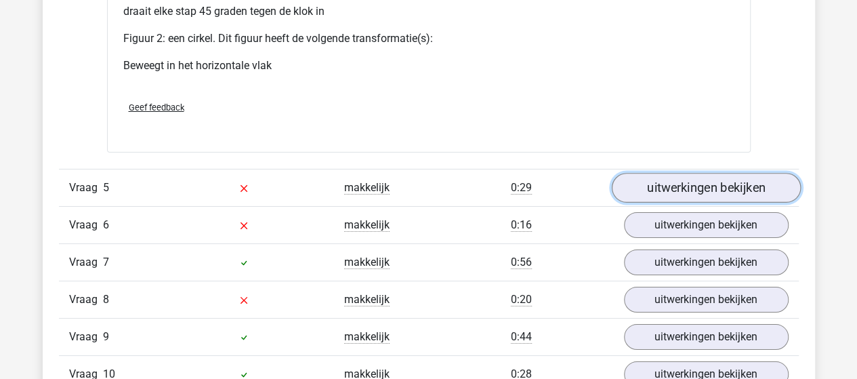
click at [682, 181] on link "uitwerkingen bekijken" at bounding box center [705, 188] width 189 height 30
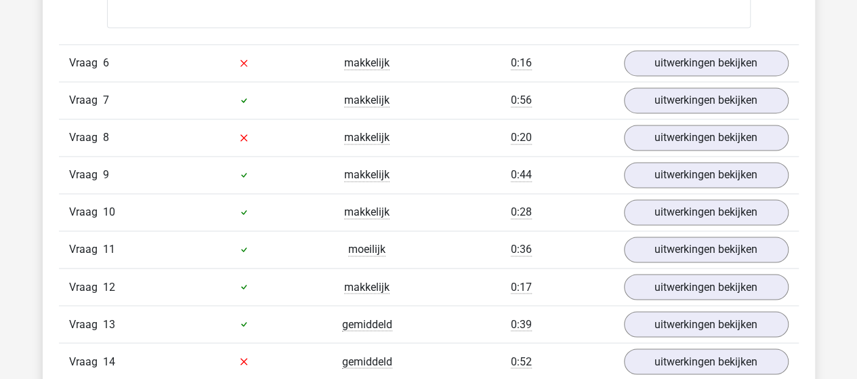
scroll to position [6165, 0]
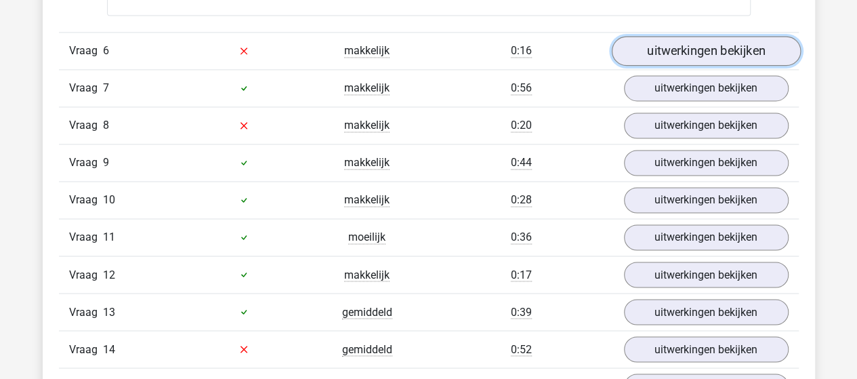
click at [672, 36] on link "uitwerkingen bekijken" at bounding box center [705, 51] width 189 height 30
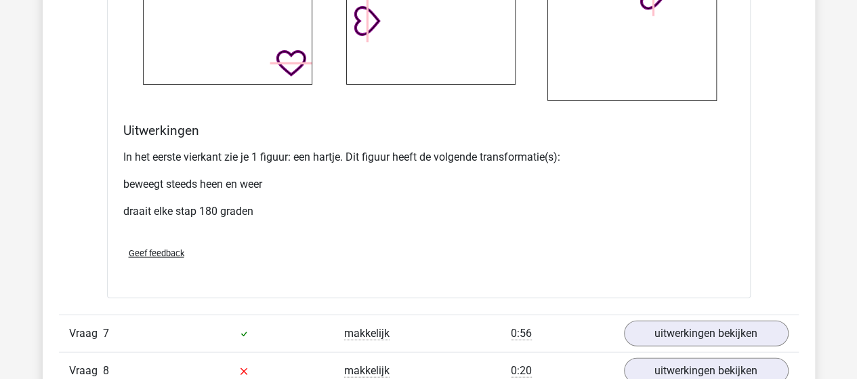
scroll to position [6977, 0]
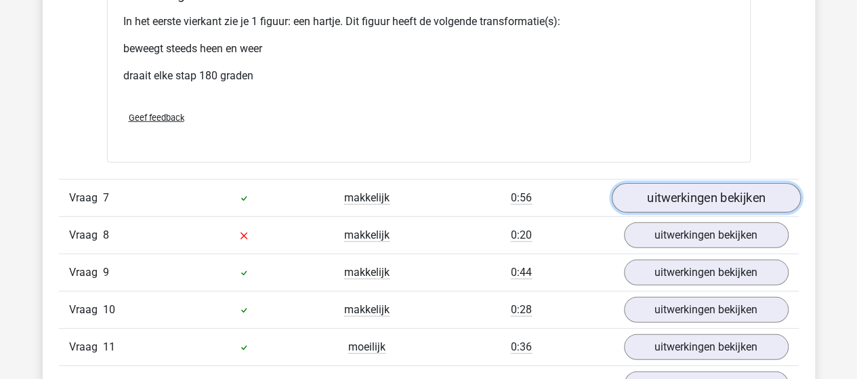
click at [639, 192] on link "uitwerkingen bekijken" at bounding box center [705, 198] width 189 height 30
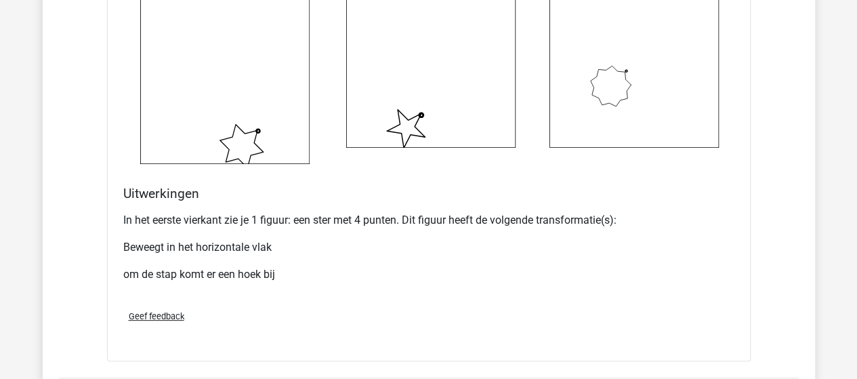
scroll to position [7858, 0]
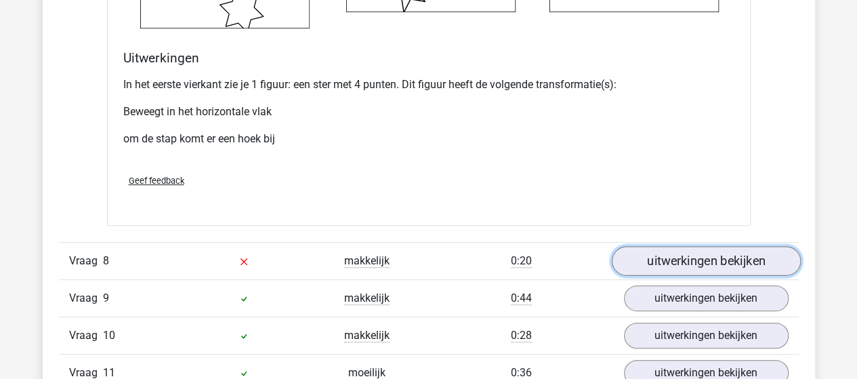
click at [759, 250] on link "uitwerkingen bekijken" at bounding box center [705, 261] width 189 height 30
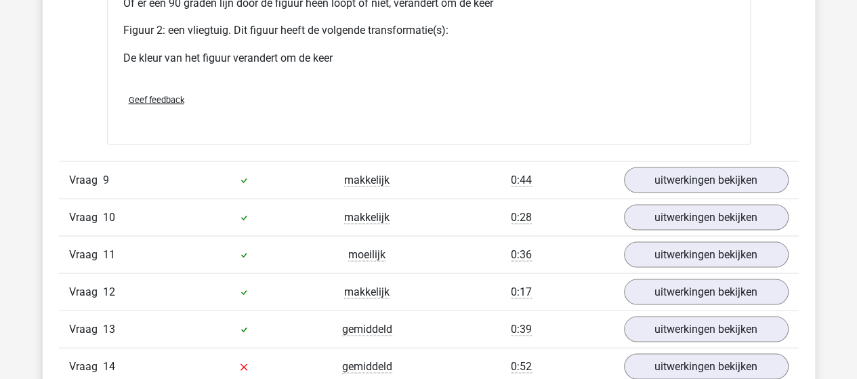
scroll to position [8942, 0]
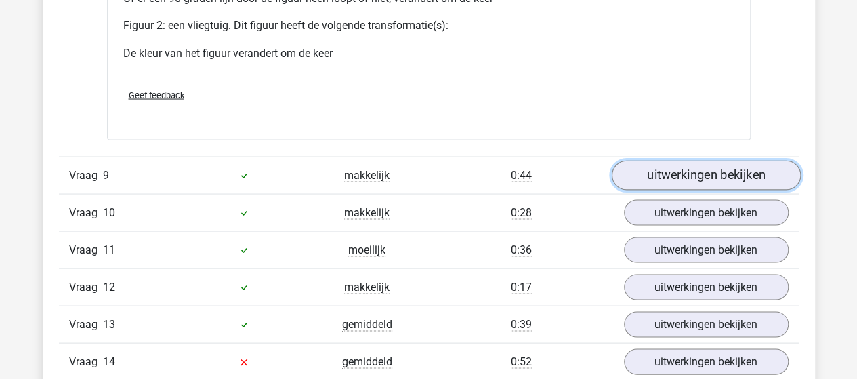
click at [681, 160] on link "uitwerkingen bekijken" at bounding box center [705, 175] width 189 height 30
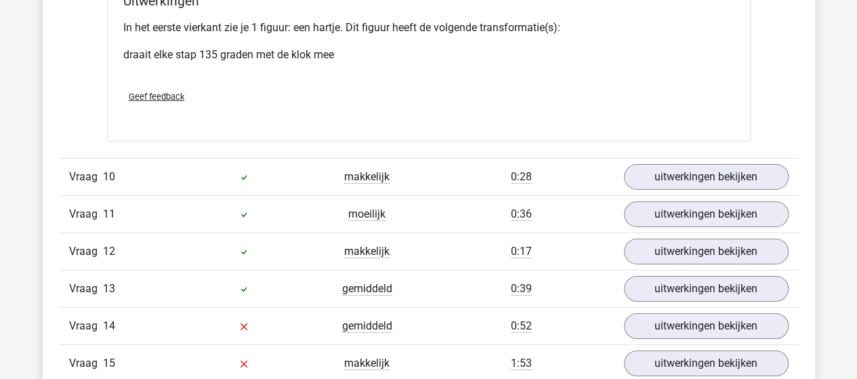
scroll to position [9890, 0]
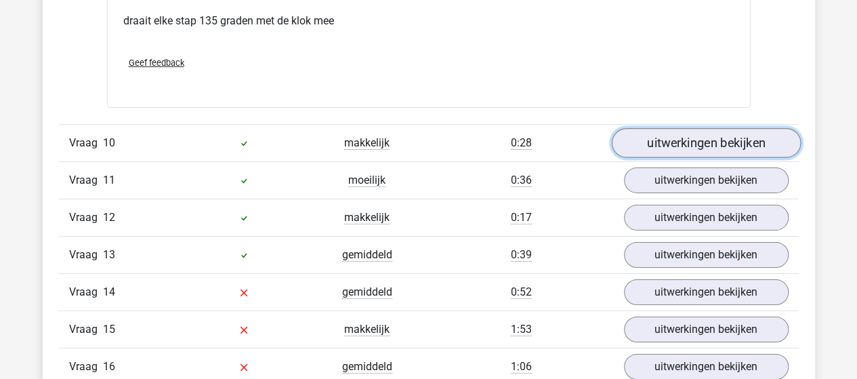
click at [718, 129] on link "uitwerkingen bekijken" at bounding box center [705, 144] width 189 height 30
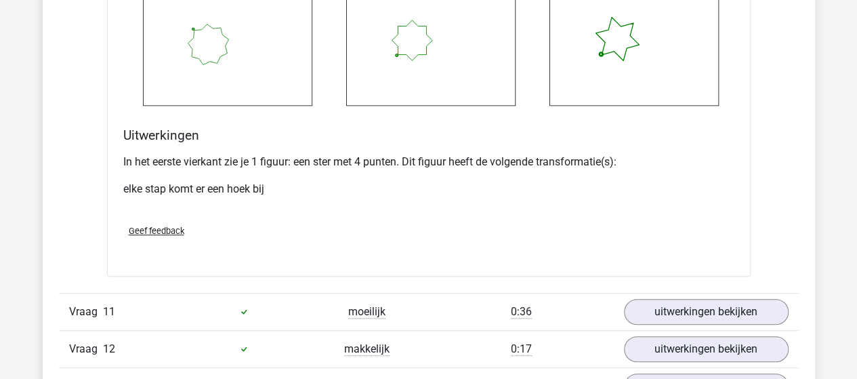
scroll to position [10703, 0]
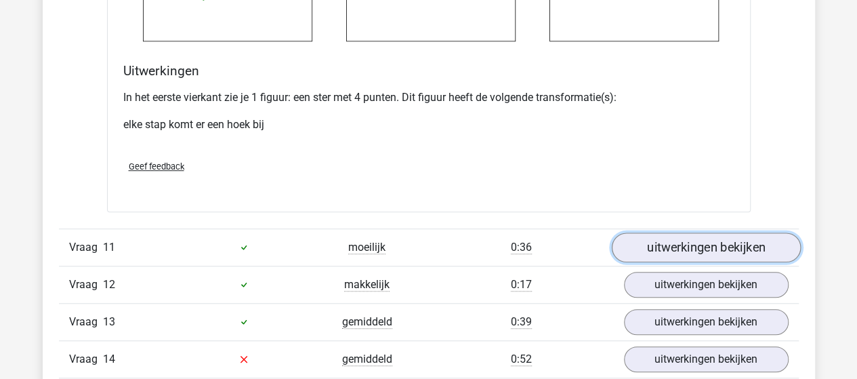
click at [681, 232] on link "uitwerkingen bekijken" at bounding box center [705, 247] width 189 height 30
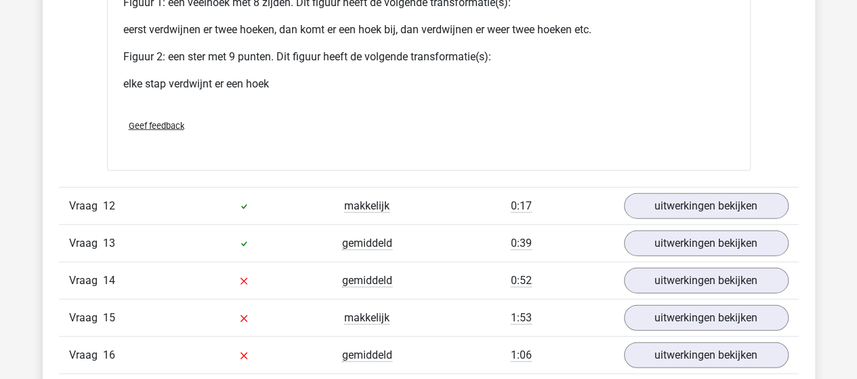
scroll to position [11787, 0]
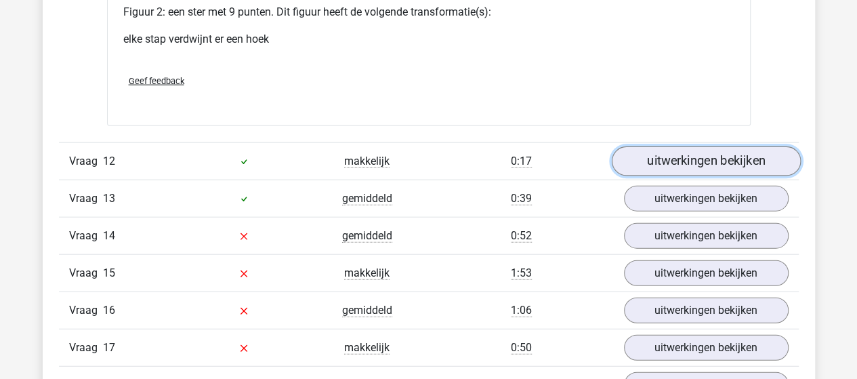
click at [665, 149] on link "uitwerkingen bekijken" at bounding box center [705, 161] width 189 height 30
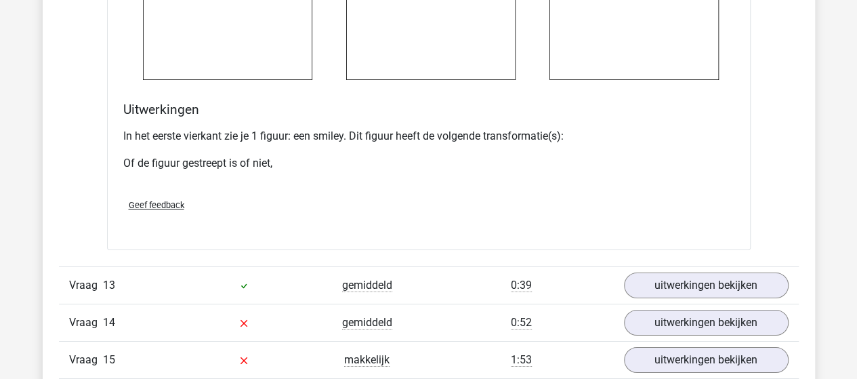
scroll to position [12600, 0]
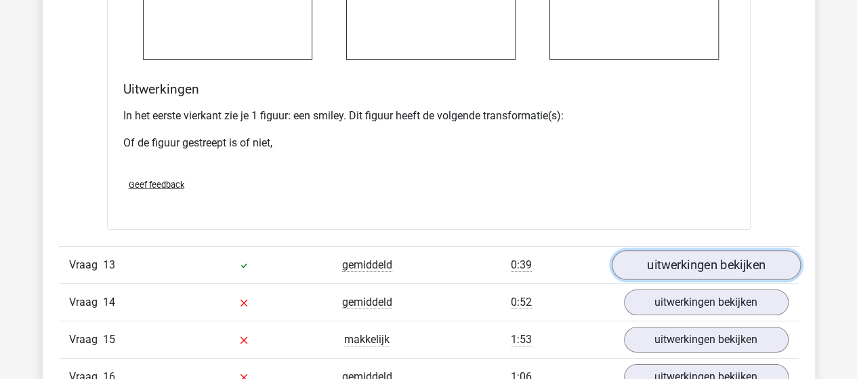
click at [663, 250] on link "uitwerkingen bekijken" at bounding box center [705, 265] width 189 height 30
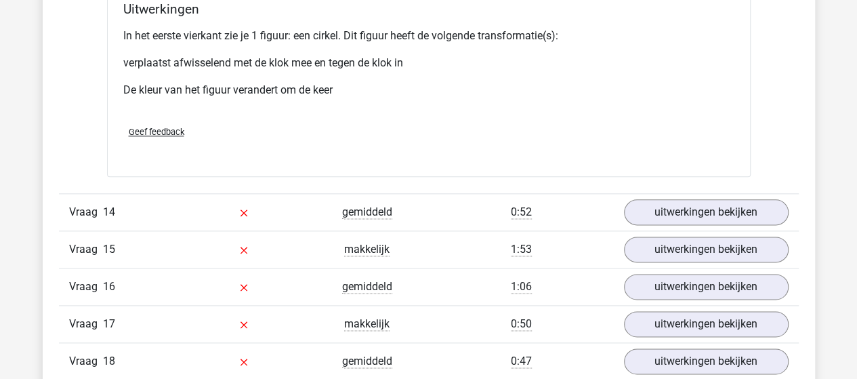
scroll to position [13616, 0]
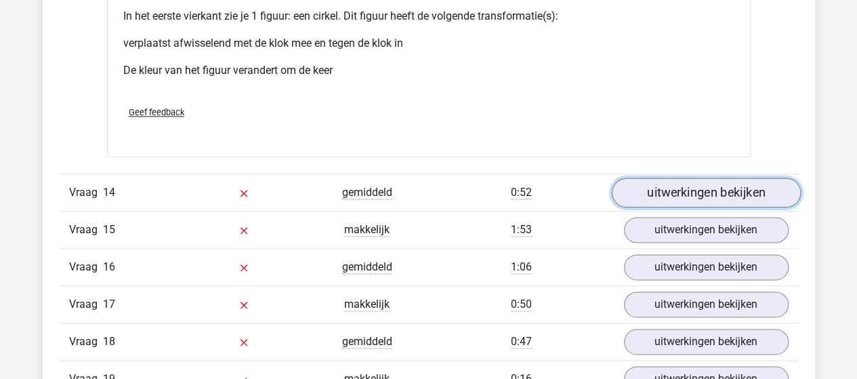
click at [737, 178] on link "uitwerkingen bekijken" at bounding box center [705, 192] width 189 height 30
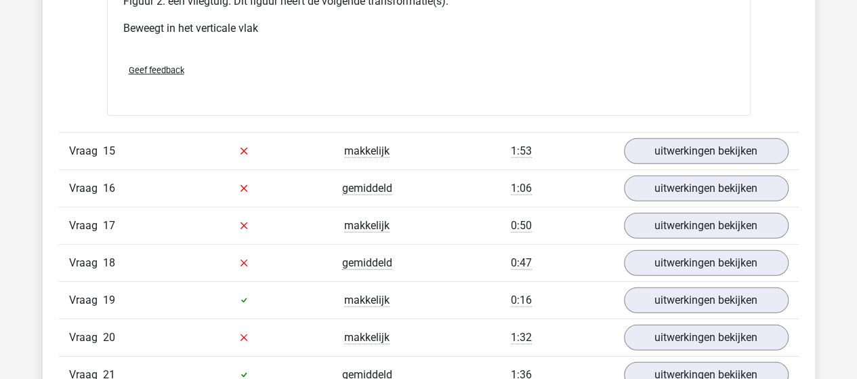
scroll to position [14700, 0]
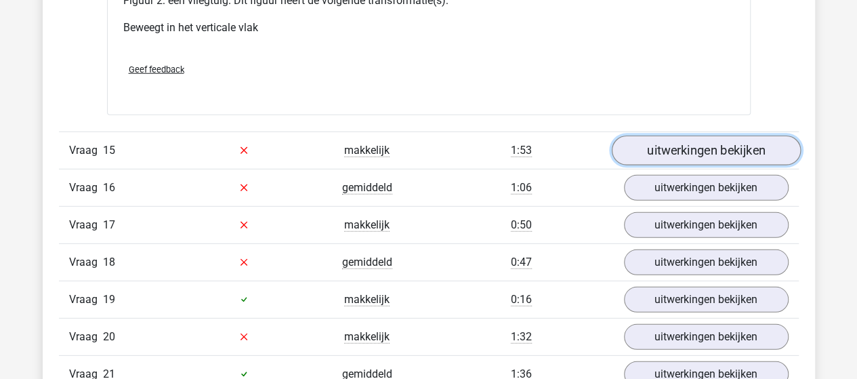
click at [650, 135] on link "uitwerkingen bekijken" at bounding box center [705, 150] width 189 height 30
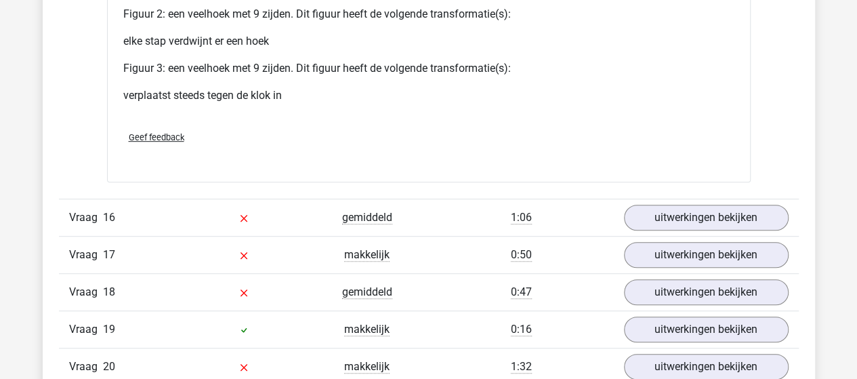
scroll to position [15784, 0]
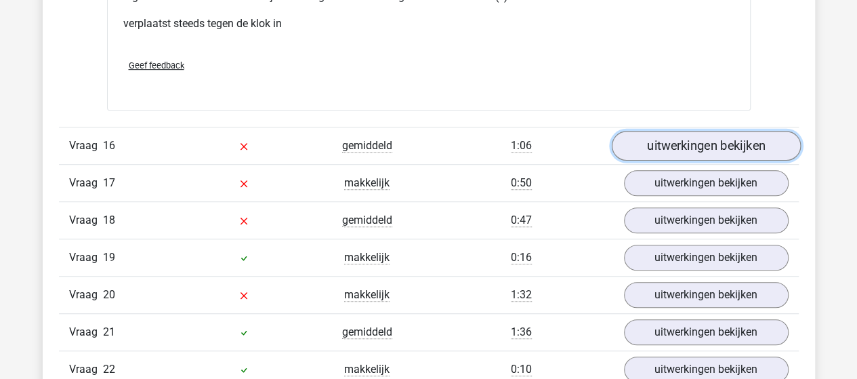
click at [648, 131] on link "uitwerkingen bekijken" at bounding box center [705, 146] width 189 height 30
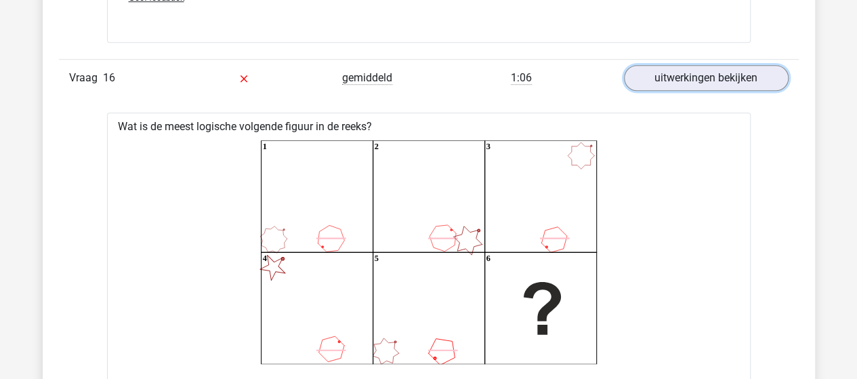
scroll to position [15919, 0]
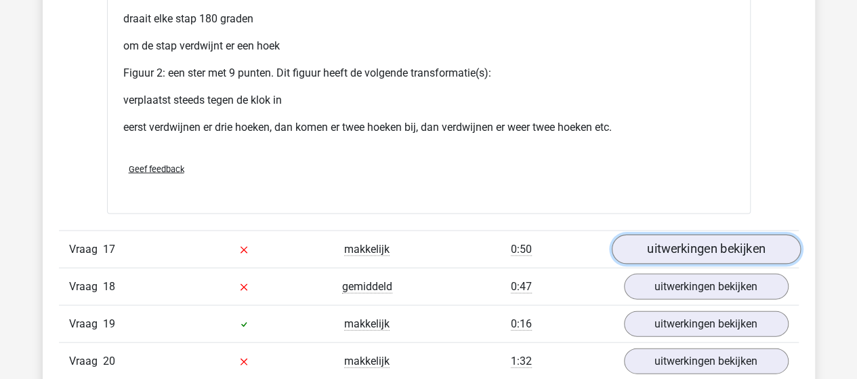
click at [650, 234] on link "uitwerkingen bekijken" at bounding box center [705, 249] width 189 height 30
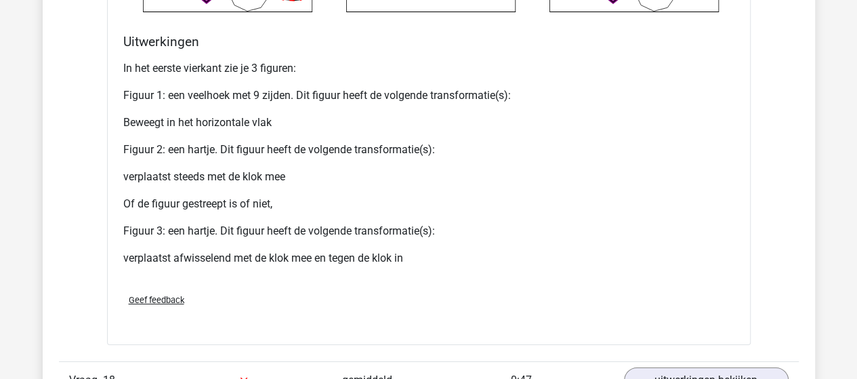
scroll to position [17748, 0]
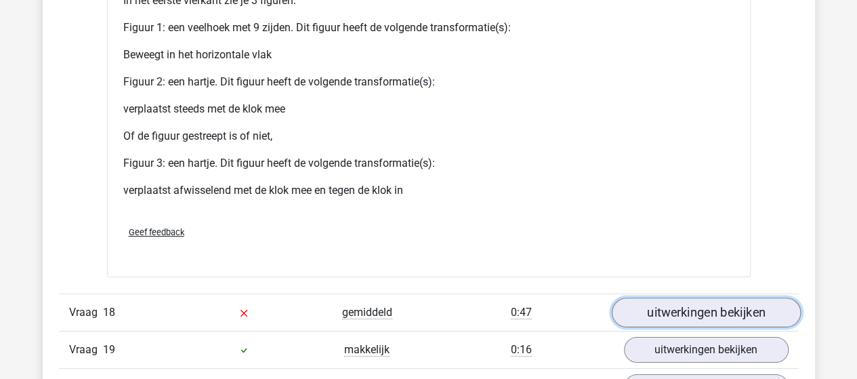
click at [707, 297] on link "uitwerkingen bekijken" at bounding box center [705, 312] width 189 height 30
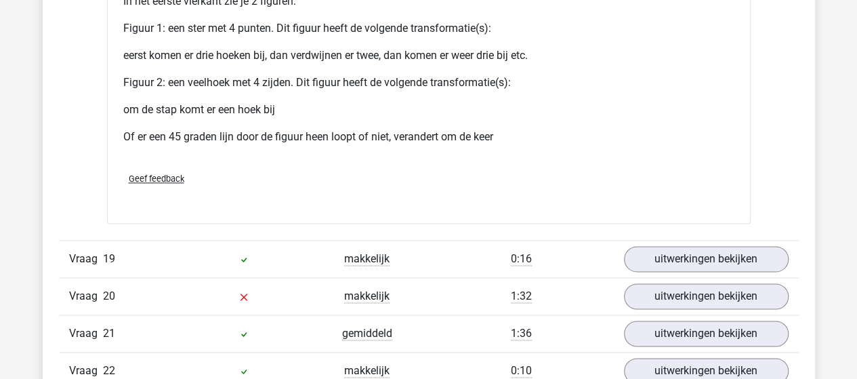
scroll to position [18968, 0]
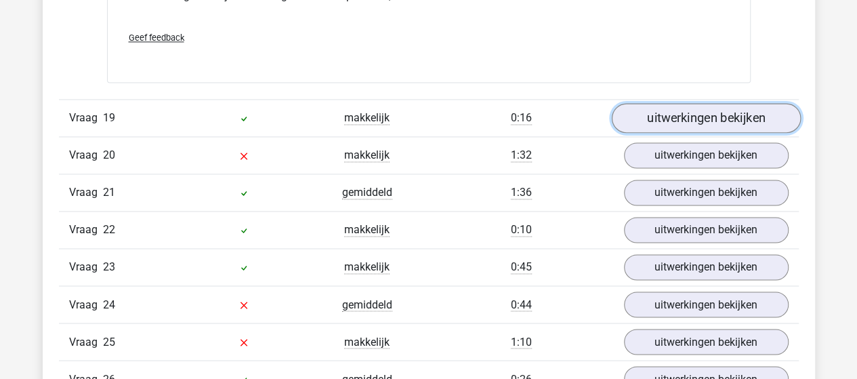
click at [658, 104] on link "uitwerkingen bekijken" at bounding box center [705, 119] width 189 height 30
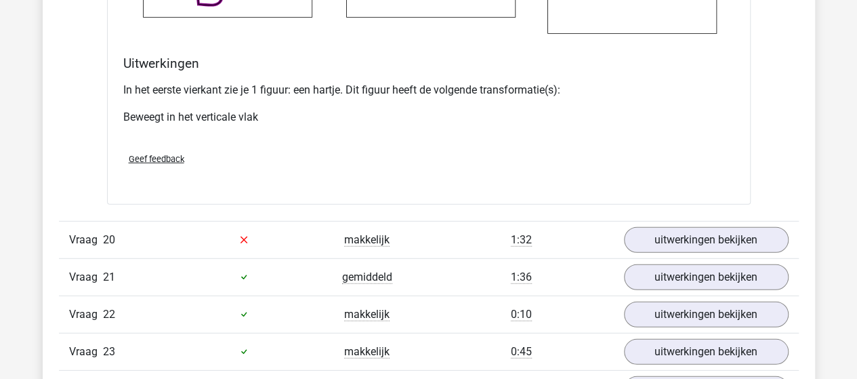
scroll to position [19848, 0]
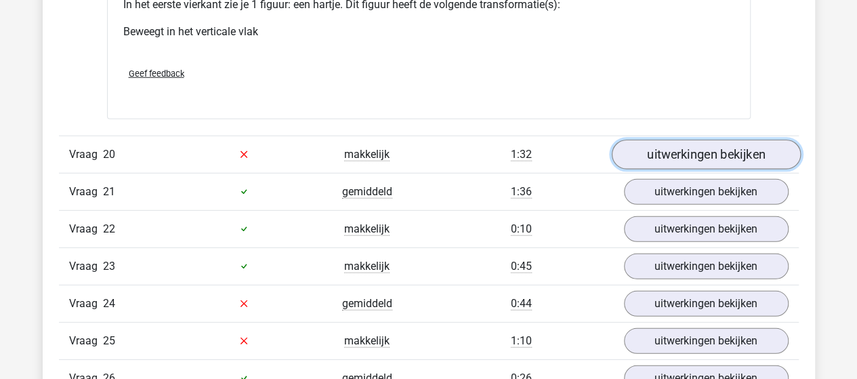
click at [679, 140] on link "uitwerkingen bekijken" at bounding box center [705, 155] width 189 height 30
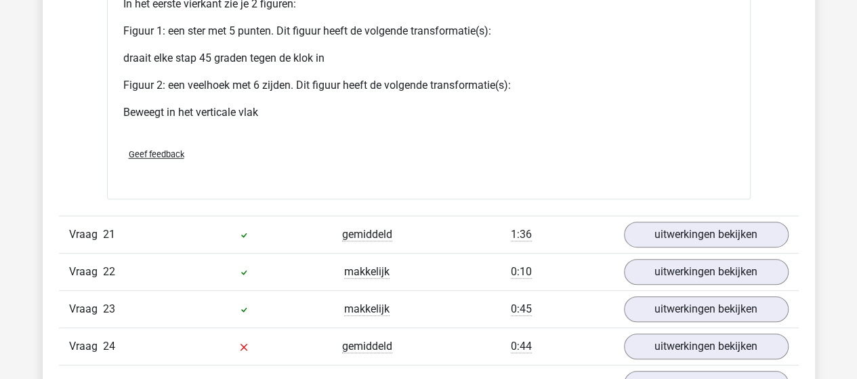
scroll to position [20865, 0]
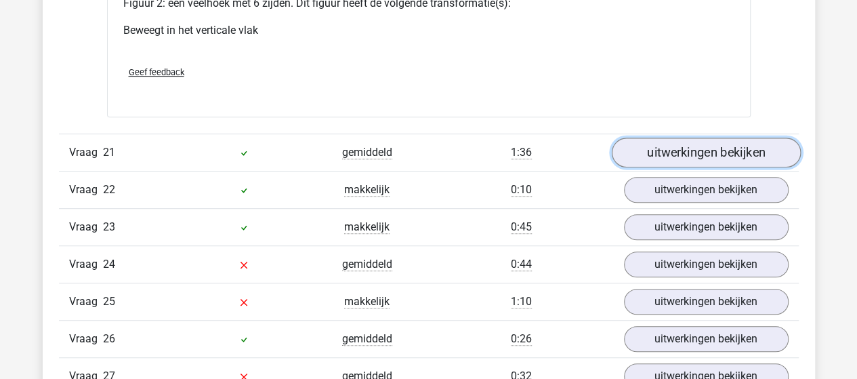
click at [702, 138] on link "uitwerkingen bekijken" at bounding box center [705, 153] width 189 height 30
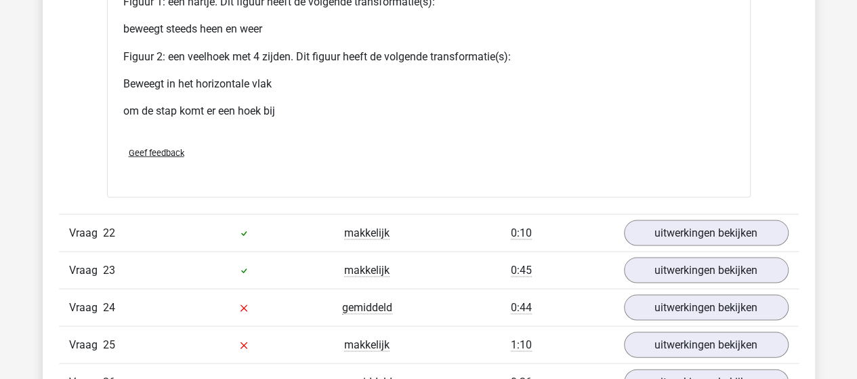
scroll to position [21881, 0]
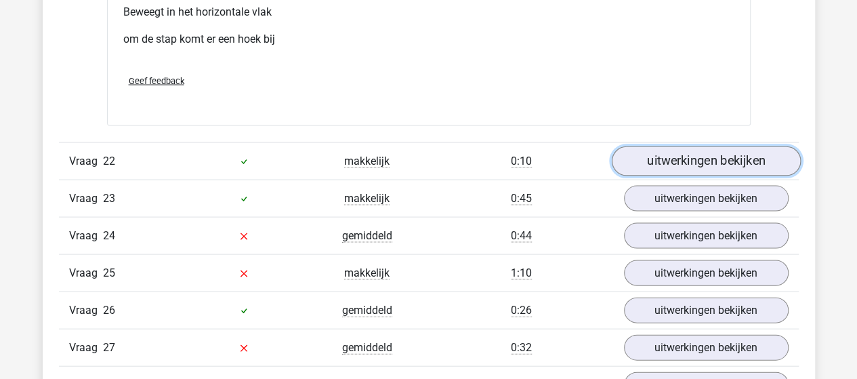
click at [648, 146] on link "uitwerkingen bekijken" at bounding box center [705, 161] width 189 height 30
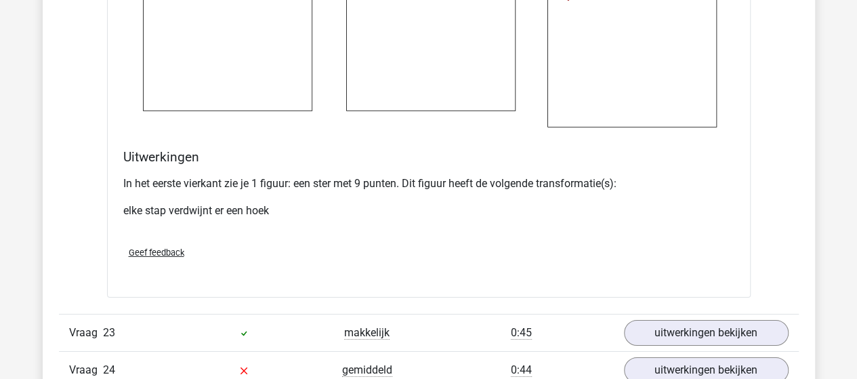
scroll to position [22761, 0]
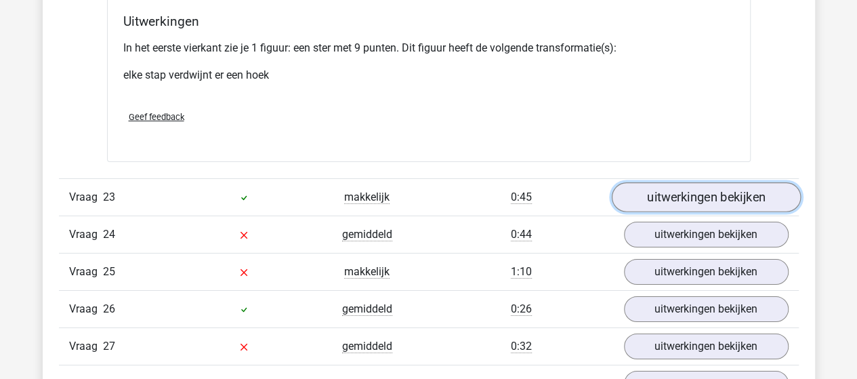
click at [683, 182] on link "uitwerkingen bekijken" at bounding box center [705, 197] width 189 height 30
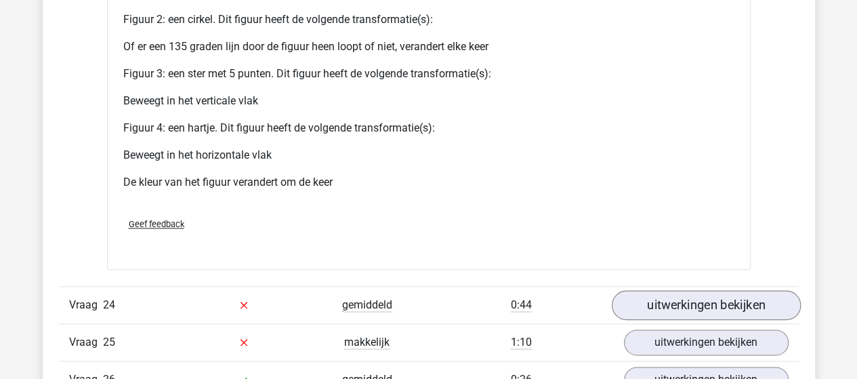
scroll to position [23845, 0]
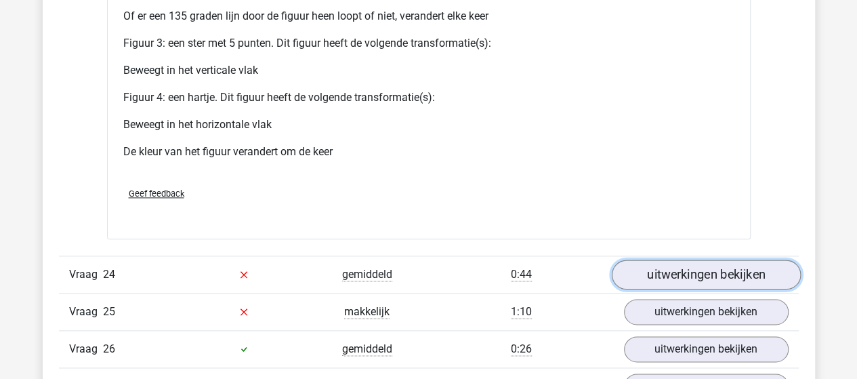
click at [676, 259] on link "uitwerkingen bekijken" at bounding box center [705, 274] width 189 height 30
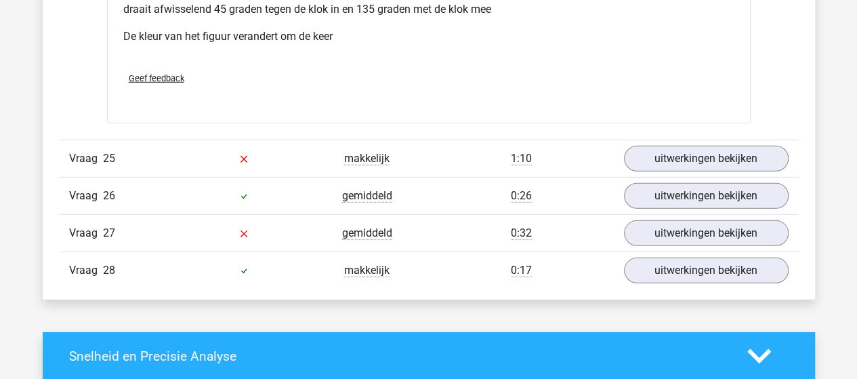
scroll to position [24997, 0]
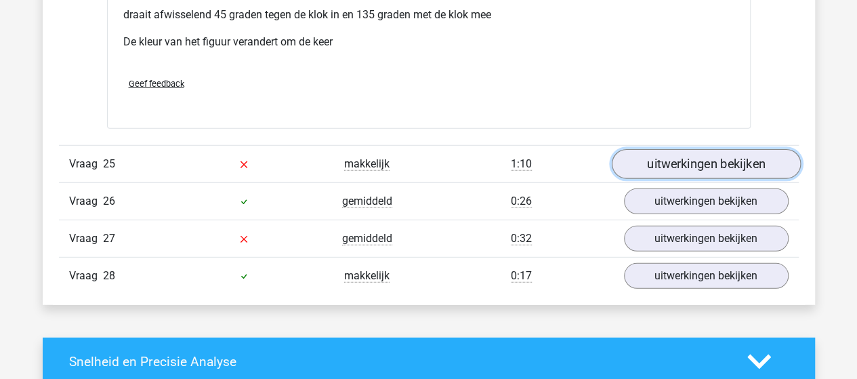
click at [654, 149] on link "uitwerkingen bekijken" at bounding box center [705, 164] width 189 height 30
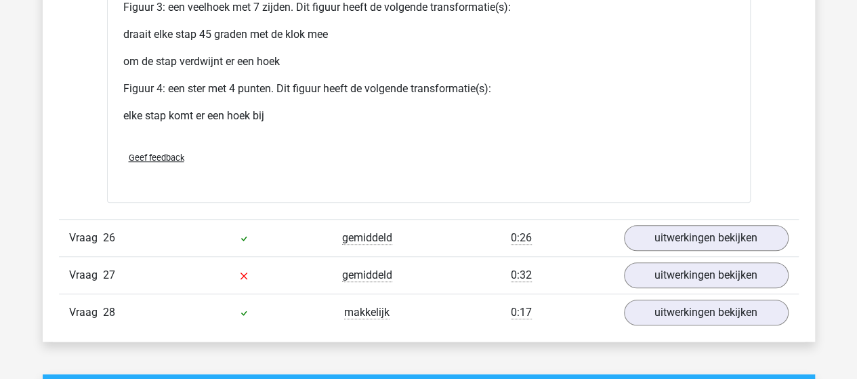
scroll to position [26148, 0]
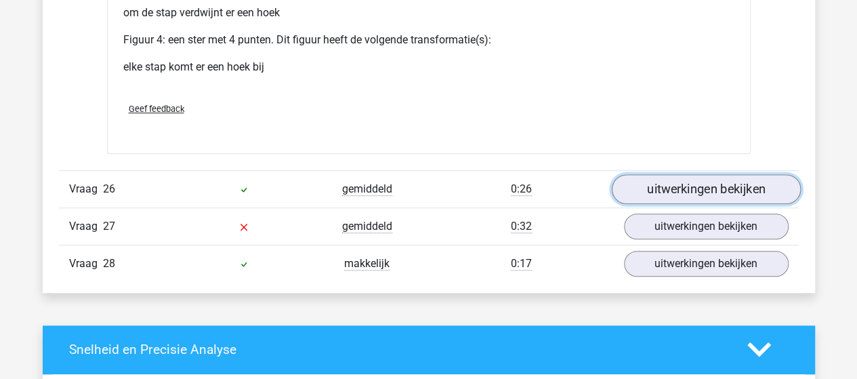
click at [658, 174] on link "uitwerkingen bekijken" at bounding box center [705, 189] width 189 height 30
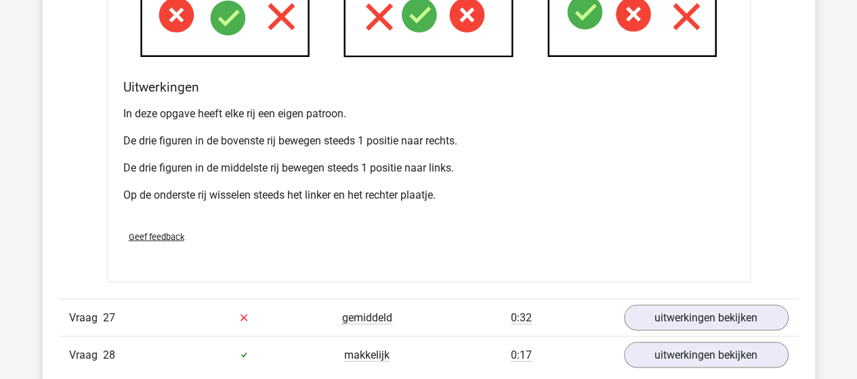
scroll to position [27029, 0]
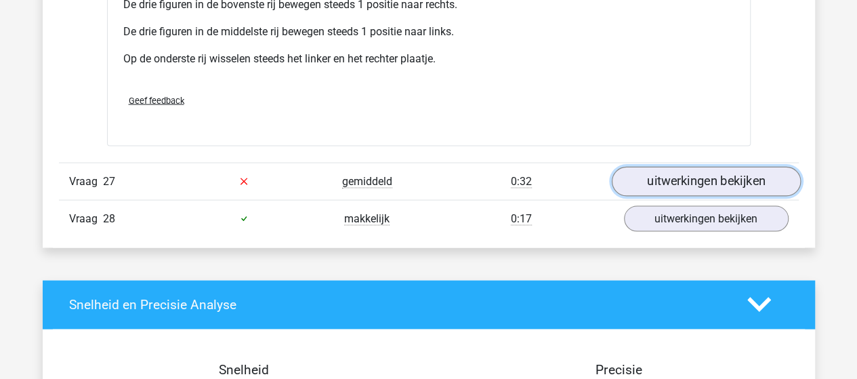
click at [690, 167] on link "uitwerkingen bekijken" at bounding box center [705, 182] width 189 height 30
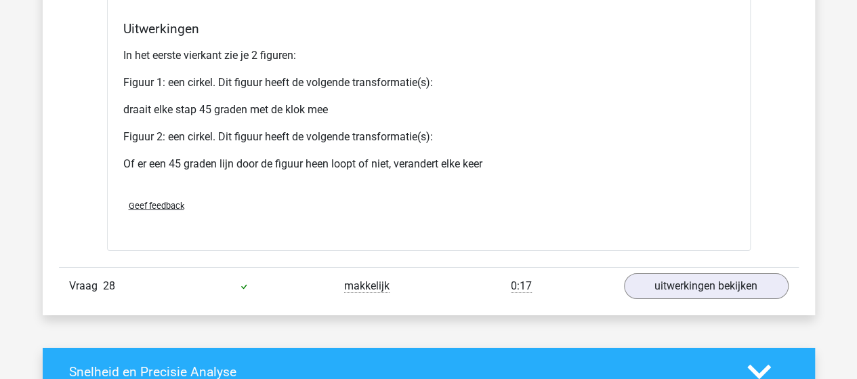
scroll to position [27910, 0]
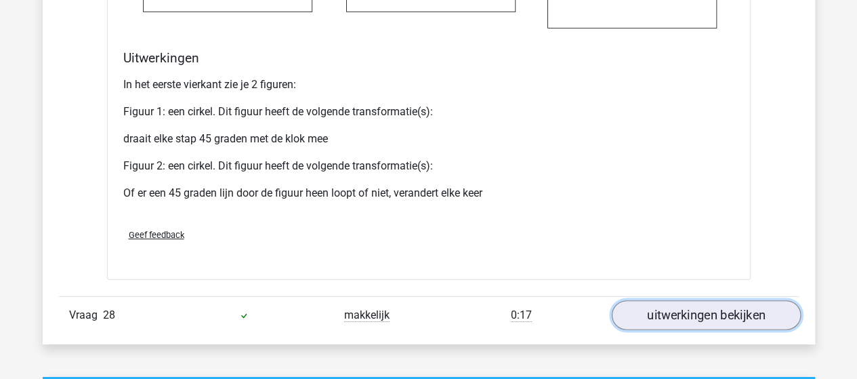
click at [679, 300] on link "uitwerkingen bekijken" at bounding box center [705, 315] width 189 height 30
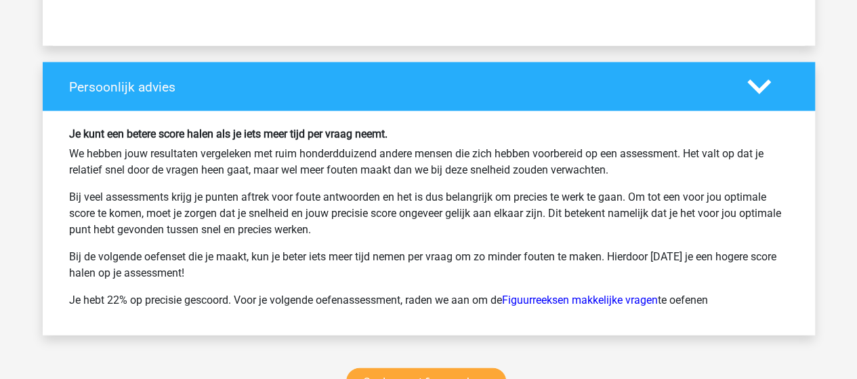
scroll to position [29652, 0]
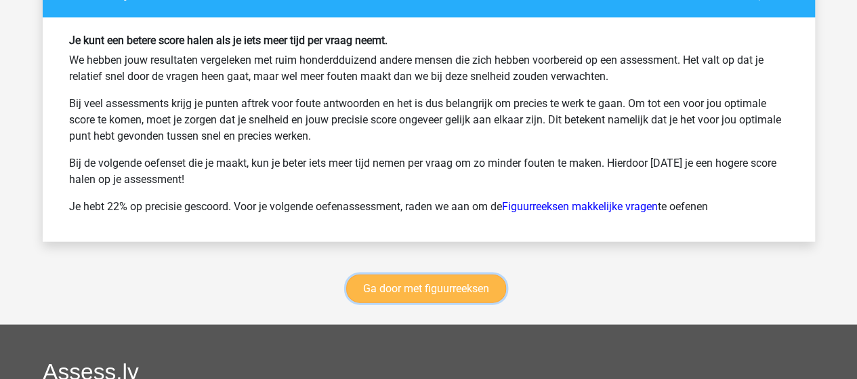
click at [442, 274] on link "Ga door met figuurreeksen" at bounding box center [426, 288] width 160 height 28
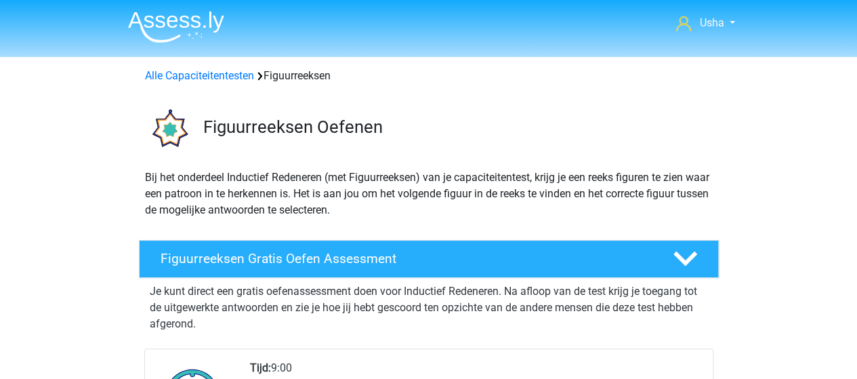
click at [179, 26] on img at bounding box center [176, 27] width 96 height 32
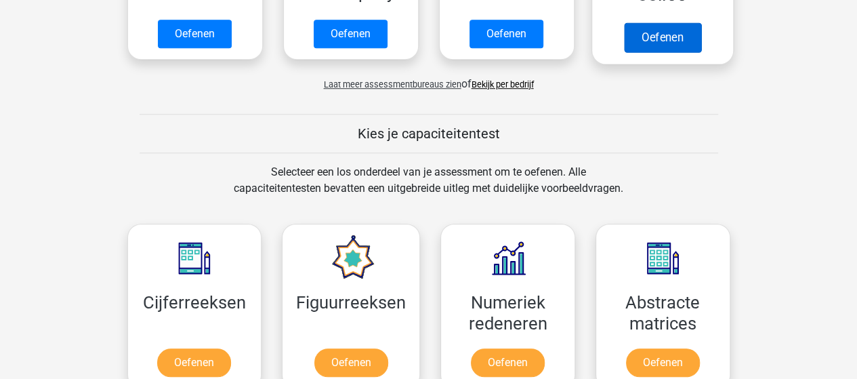
scroll to position [339, 0]
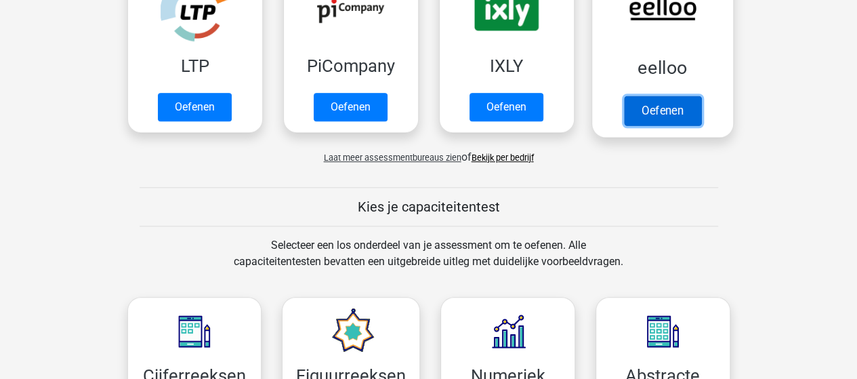
click at [645, 114] on link "Oefenen" at bounding box center [661, 111] width 77 height 30
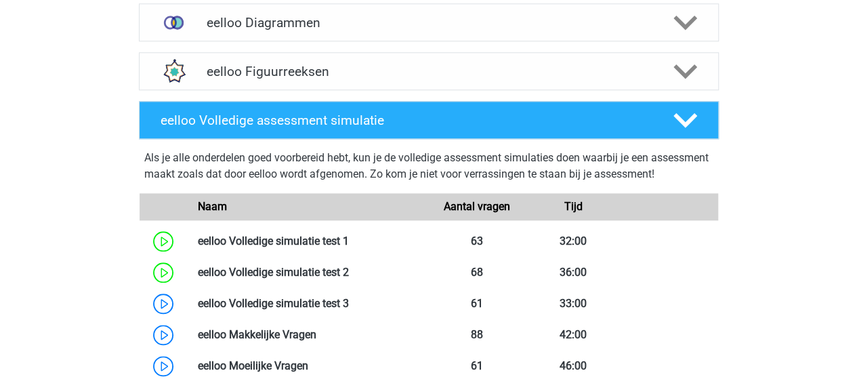
scroll to position [677, 0]
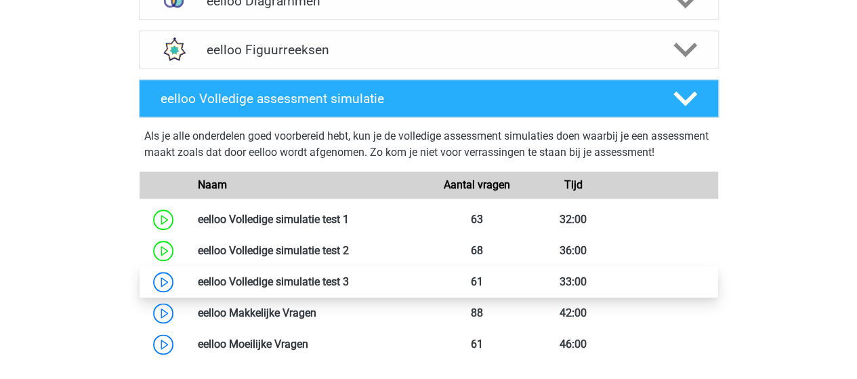
click at [349, 288] on link at bounding box center [349, 281] width 0 height 13
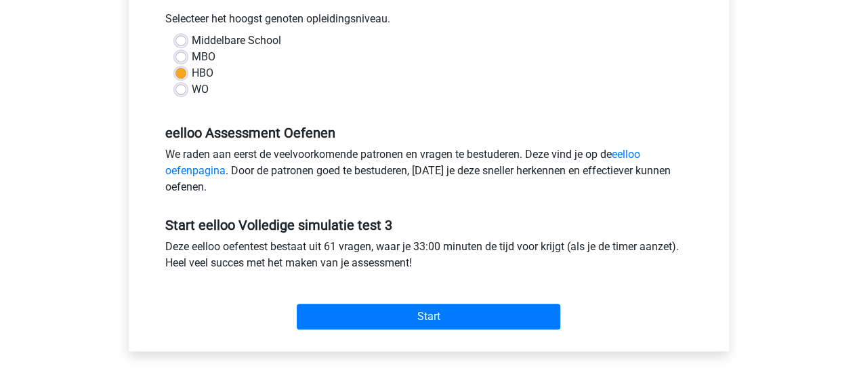
scroll to position [339, 0]
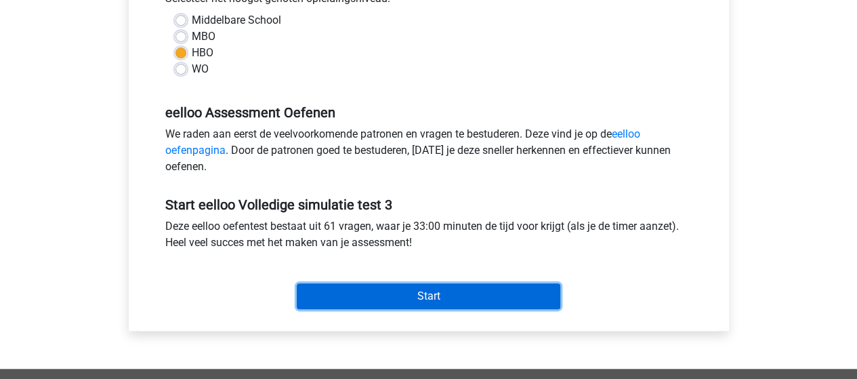
click at [393, 297] on input "Start" at bounding box center [429, 296] width 264 height 26
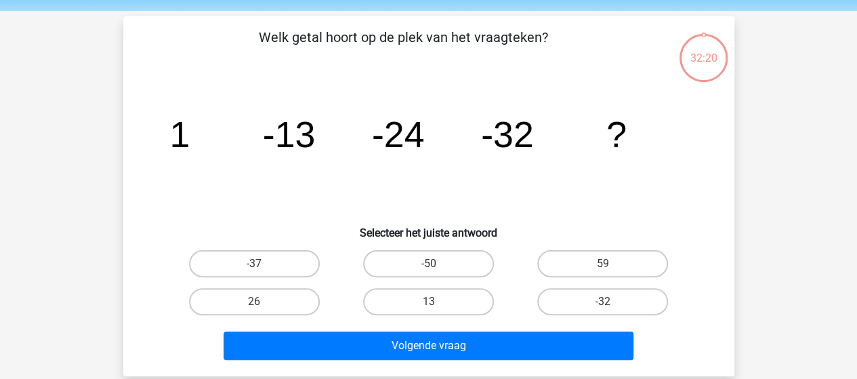
scroll to position [68, 0]
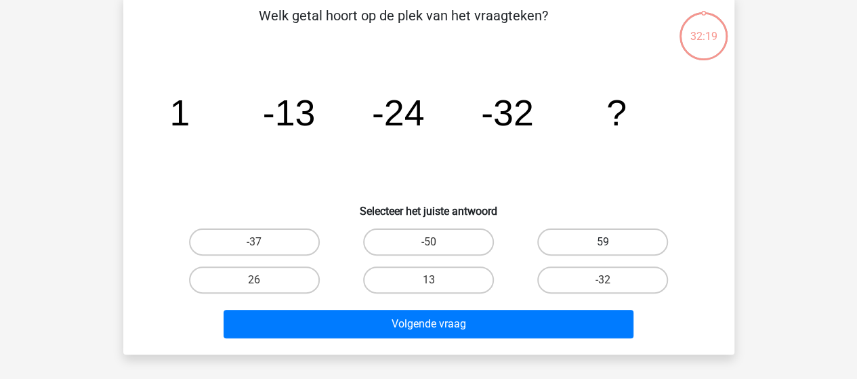
click at [597, 243] on label "59" at bounding box center [602, 241] width 131 height 27
click at [603, 243] on input "59" at bounding box center [607, 246] width 9 height 9
radio input "true"
click at [264, 239] on label "-37" at bounding box center [254, 241] width 131 height 27
click at [263, 242] on input "-37" at bounding box center [258, 246] width 9 height 9
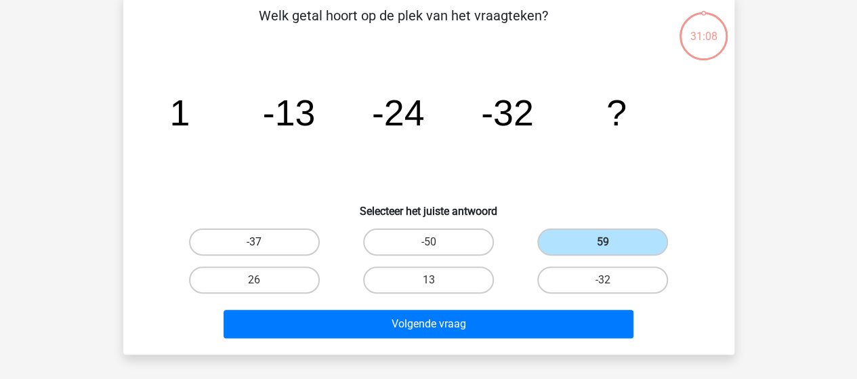
radio input "true"
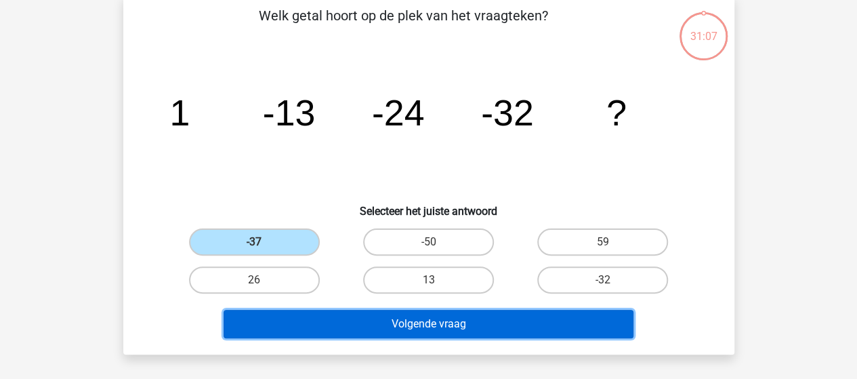
click at [409, 318] on button "Volgende vraag" at bounding box center [429, 324] width 410 height 28
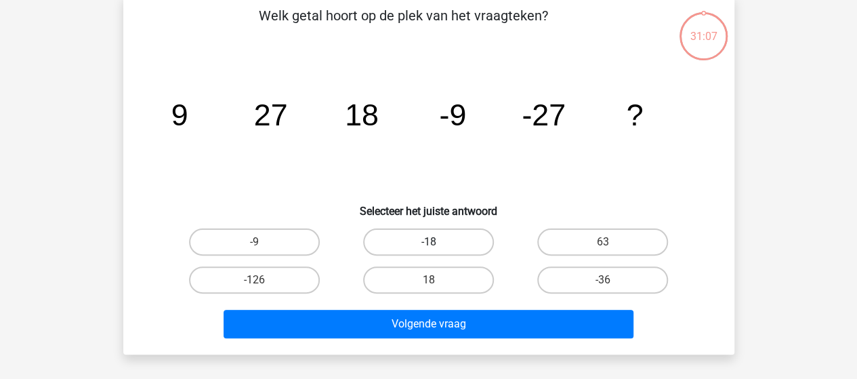
scroll to position [62, 0]
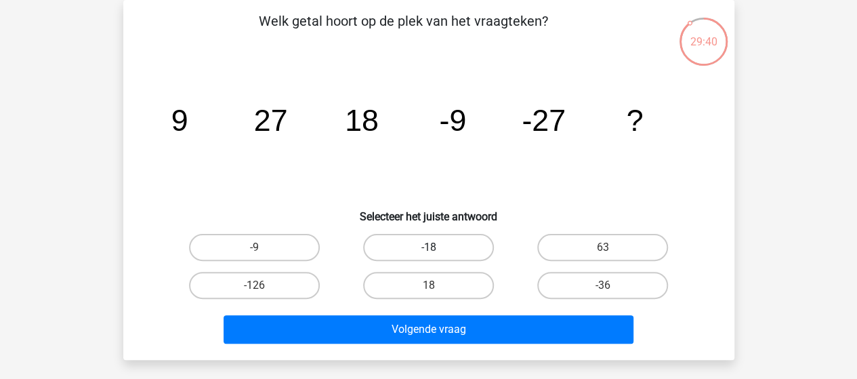
click at [442, 246] on label "-18" at bounding box center [428, 247] width 131 height 27
click at [437, 247] on input "-18" at bounding box center [432, 251] width 9 height 9
radio input "true"
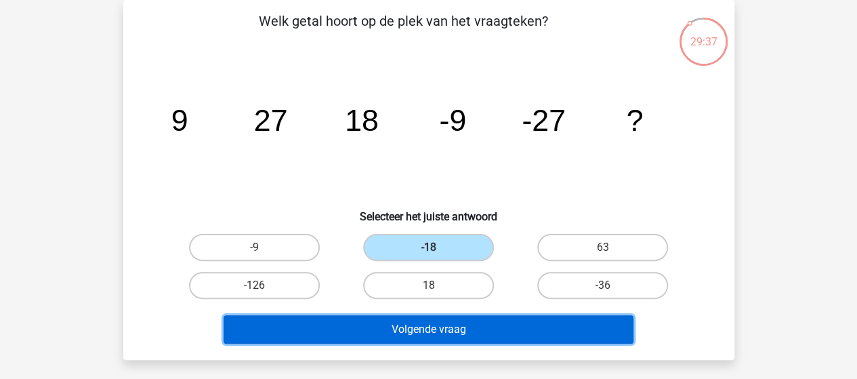
click at [421, 327] on button "Volgende vraag" at bounding box center [429, 329] width 410 height 28
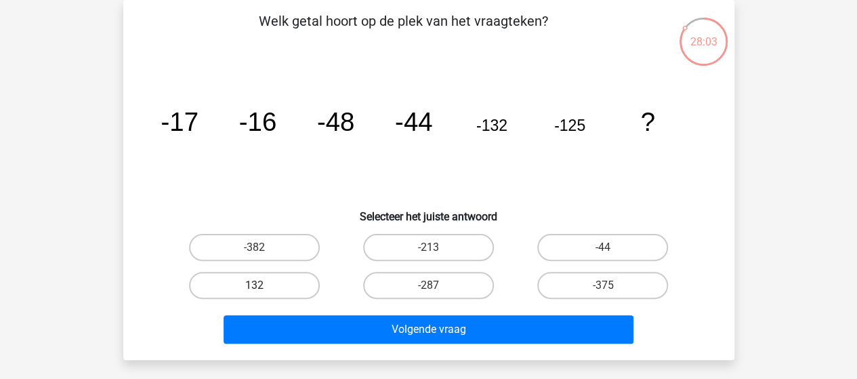
click at [280, 281] on label "132" at bounding box center [254, 285] width 131 height 27
click at [263, 285] on input "132" at bounding box center [258, 289] width 9 height 9
radio input "true"
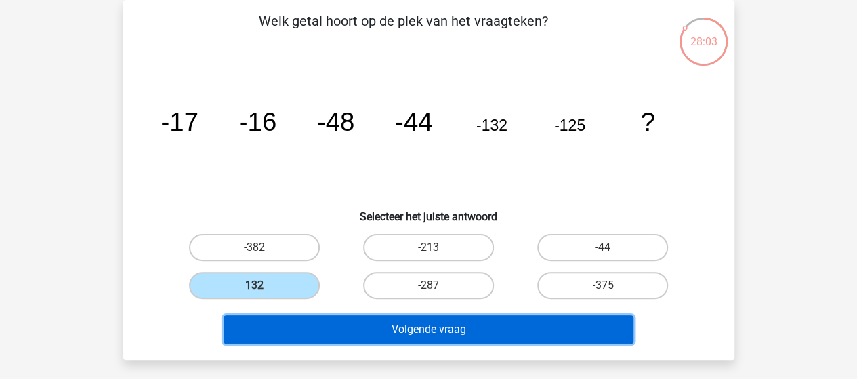
click at [364, 329] on button "Volgende vraag" at bounding box center [429, 329] width 410 height 28
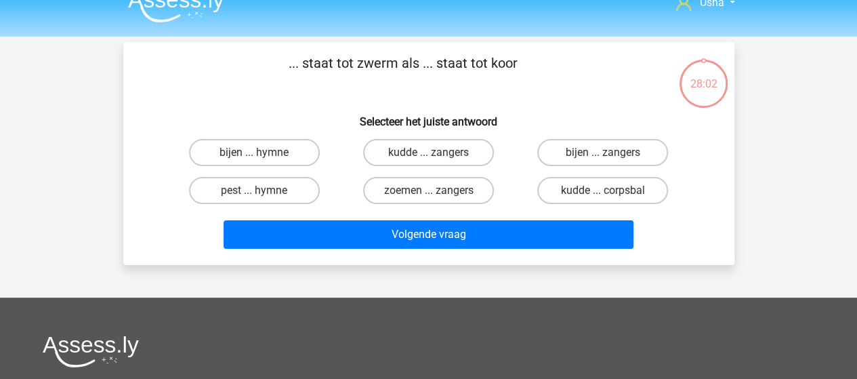
scroll to position [0, 0]
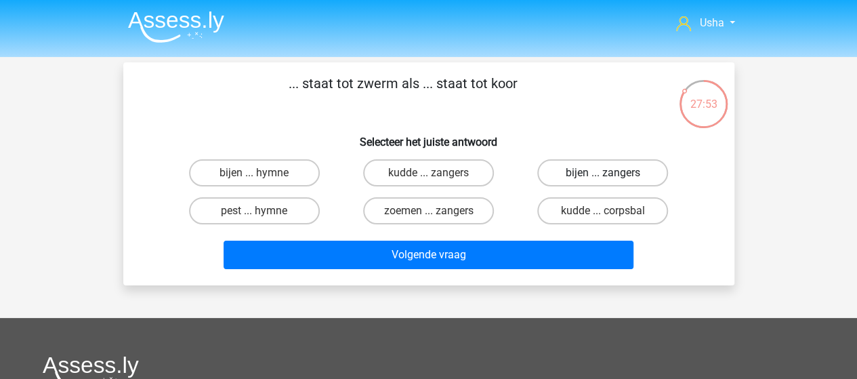
click at [580, 173] on label "bijen ... zangers" at bounding box center [602, 172] width 131 height 27
click at [603, 173] on input "bijen ... zangers" at bounding box center [607, 177] width 9 height 9
radio input "true"
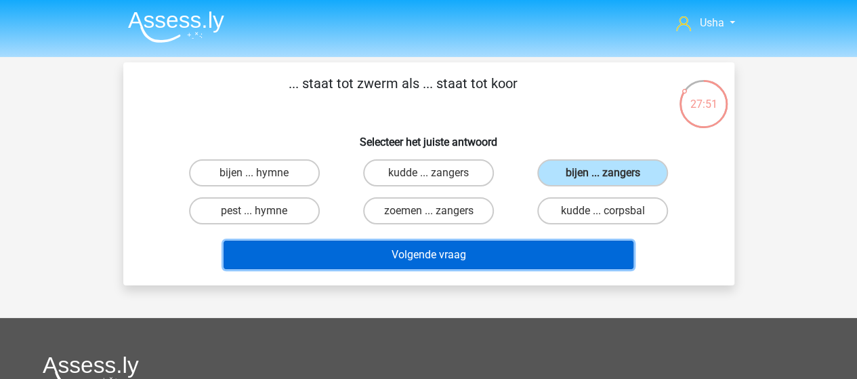
click at [343, 255] on button "Volgende vraag" at bounding box center [429, 254] width 410 height 28
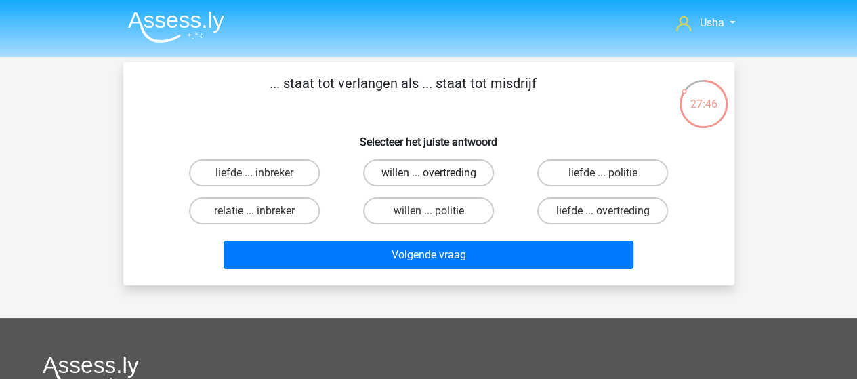
click at [432, 167] on label "willen ... overtreding" at bounding box center [428, 172] width 131 height 27
click at [432, 173] on input "willen ... overtreding" at bounding box center [432, 177] width 9 height 9
radio input "true"
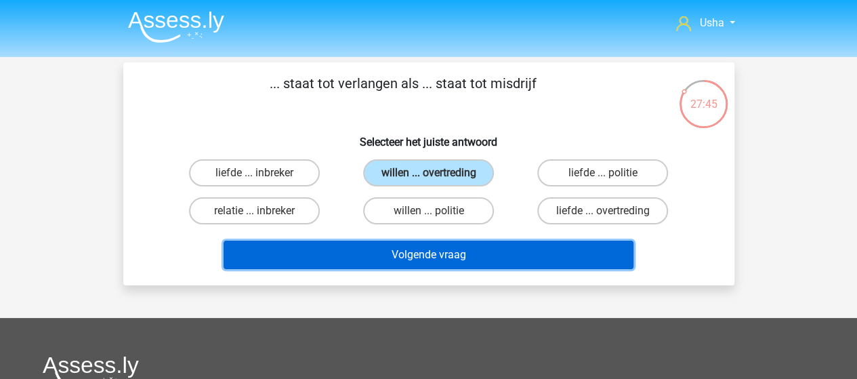
click at [393, 254] on button "Volgende vraag" at bounding box center [429, 254] width 410 height 28
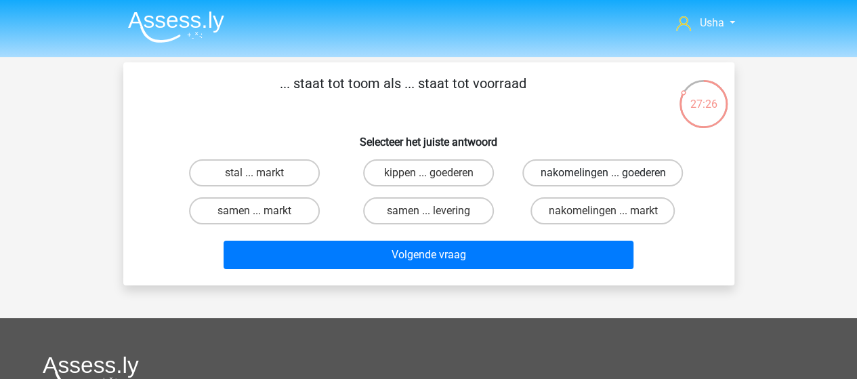
click at [576, 174] on label "nakomelingen ... goederen" at bounding box center [602, 172] width 161 height 27
click at [603, 174] on input "nakomelingen ... goederen" at bounding box center [607, 177] width 9 height 9
radio input "true"
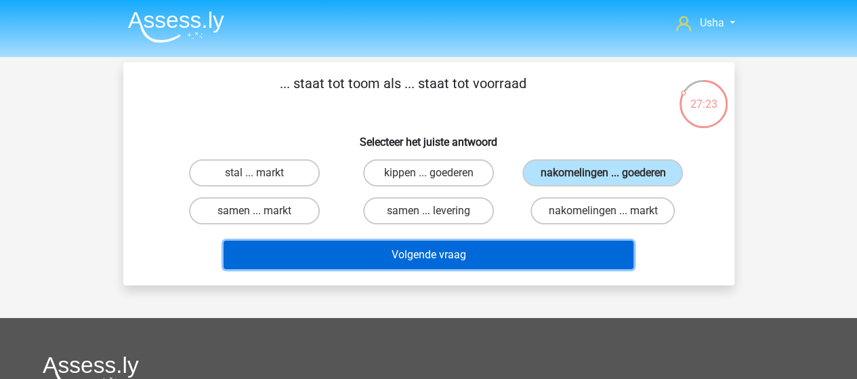
click at [469, 259] on button "Volgende vraag" at bounding box center [429, 254] width 410 height 28
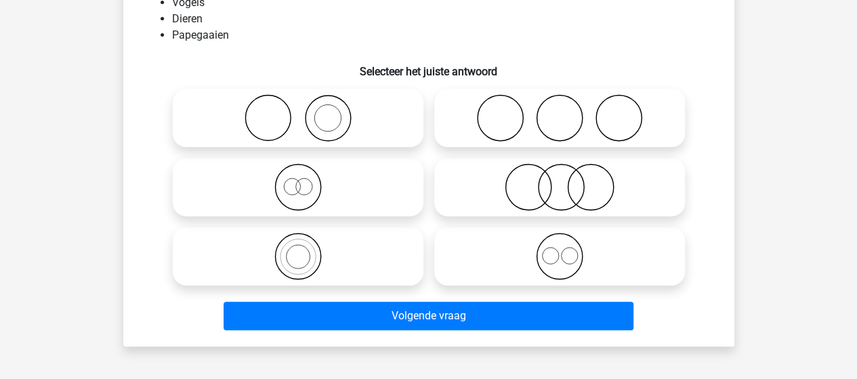
scroll to position [62, 0]
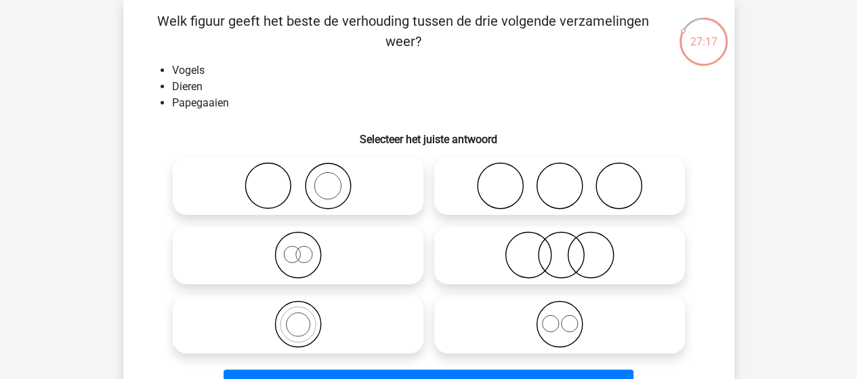
click at [293, 329] on icon at bounding box center [298, 323] width 240 height 47
click at [298, 317] on input "radio" at bounding box center [302, 312] width 9 height 9
radio input "true"
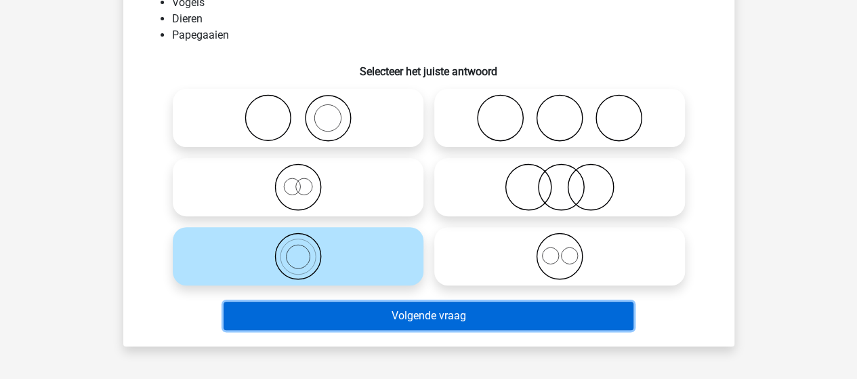
click at [366, 314] on button "Volgende vraag" at bounding box center [429, 315] width 410 height 28
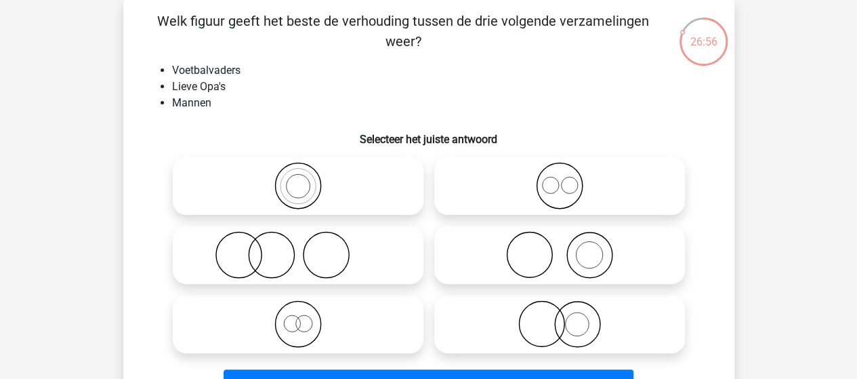
click at [566, 326] on icon at bounding box center [560, 323] width 240 height 47
click at [566, 317] on input "radio" at bounding box center [564, 312] width 9 height 9
radio input "true"
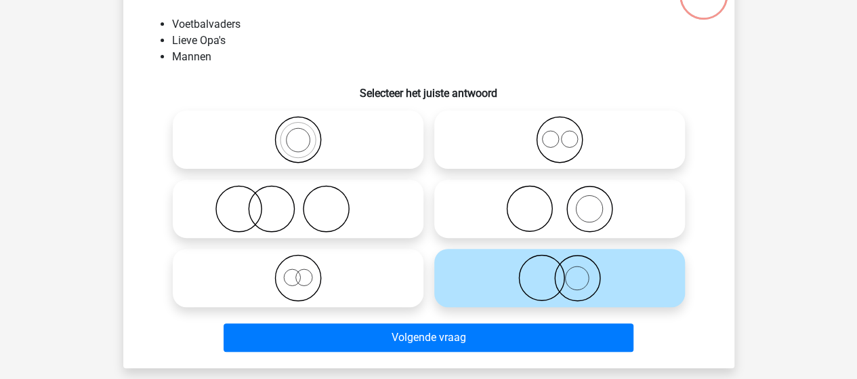
scroll to position [130, 0]
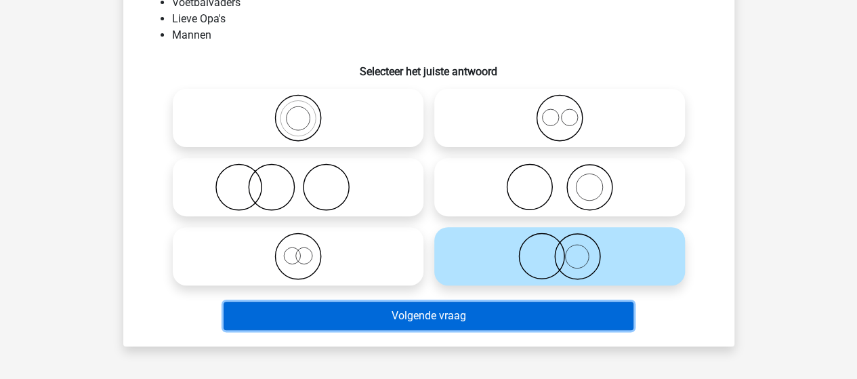
click at [407, 315] on button "Volgende vraag" at bounding box center [429, 315] width 410 height 28
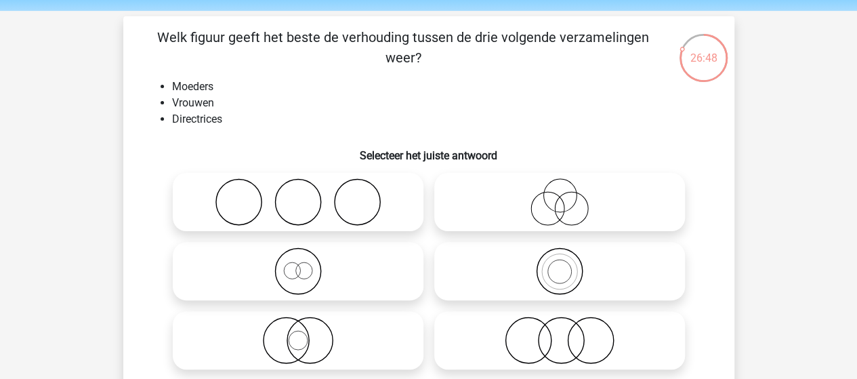
scroll to position [68, 0]
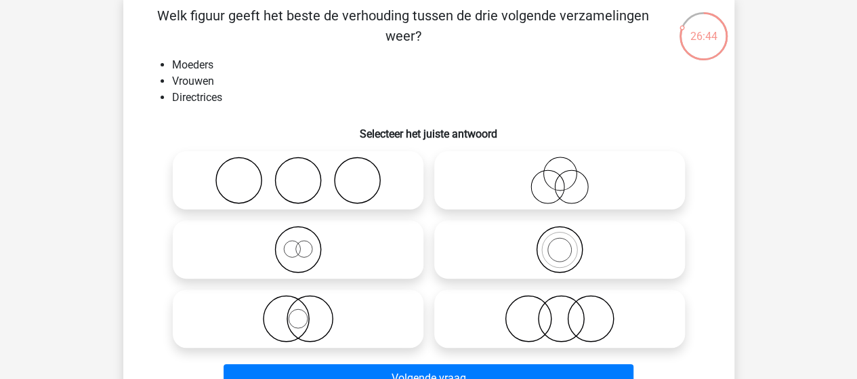
click at [292, 316] on icon at bounding box center [298, 318] width 240 height 47
click at [298, 312] on input "radio" at bounding box center [302, 307] width 9 height 9
radio input "true"
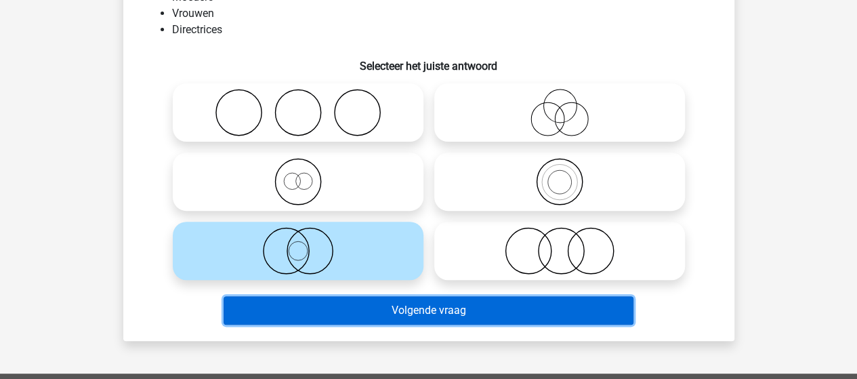
click at [386, 315] on button "Volgende vraag" at bounding box center [429, 310] width 410 height 28
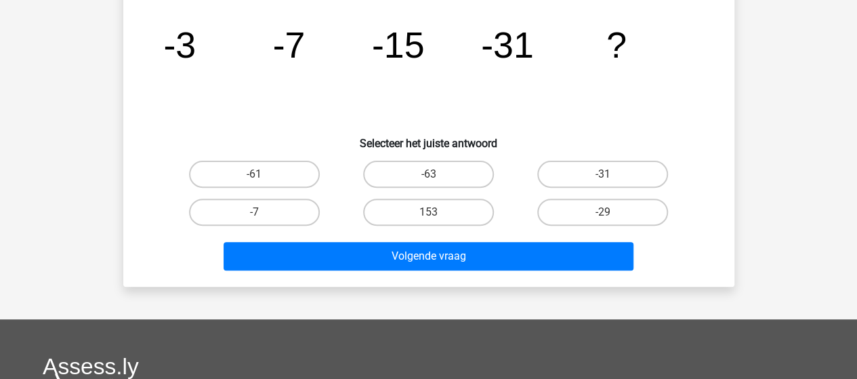
scroll to position [62, 0]
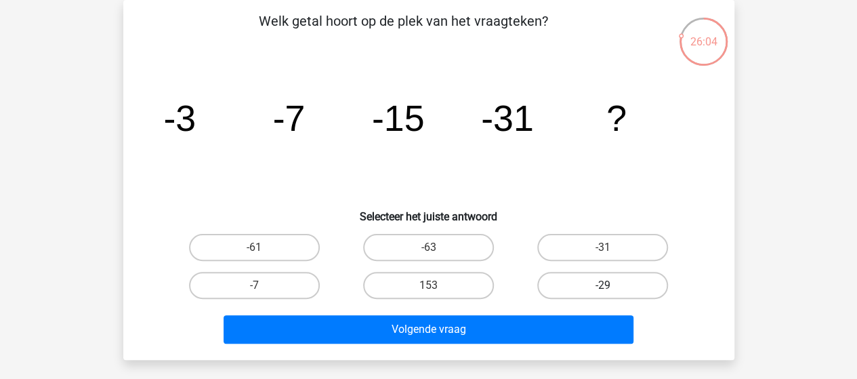
click at [572, 283] on label "-29" at bounding box center [602, 285] width 131 height 27
click at [603, 285] on input "-29" at bounding box center [607, 289] width 9 height 9
radio input "true"
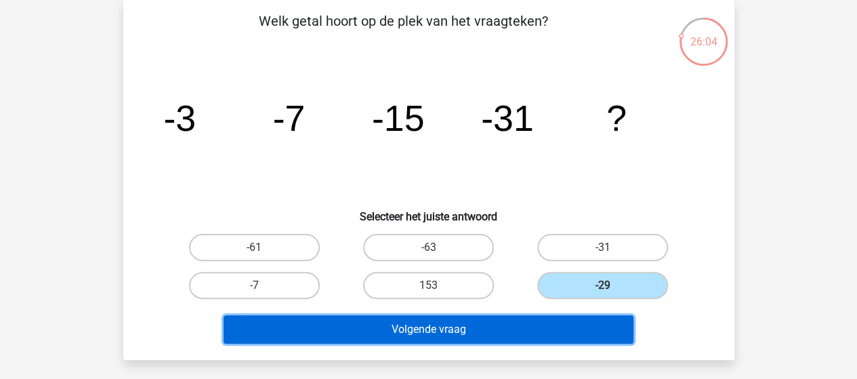
click at [501, 329] on button "Volgende vraag" at bounding box center [429, 329] width 410 height 28
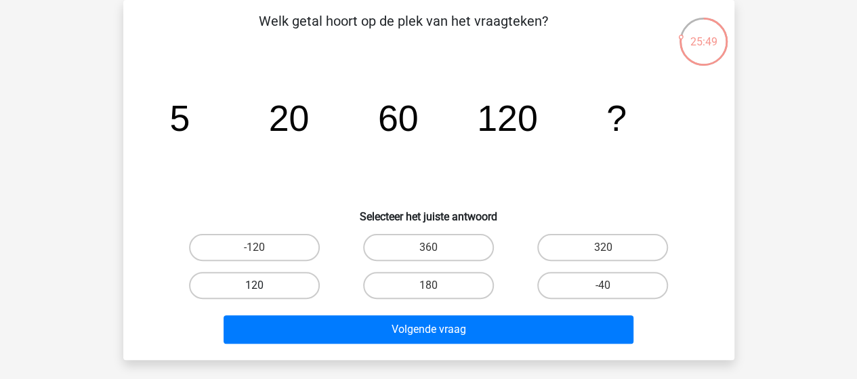
click at [243, 283] on label "120" at bounding box center [254, 285] width 131 height 27
click at [254, 285] on input "120" at bounding box center [258, 289] width 9 height 9
radio input "true"
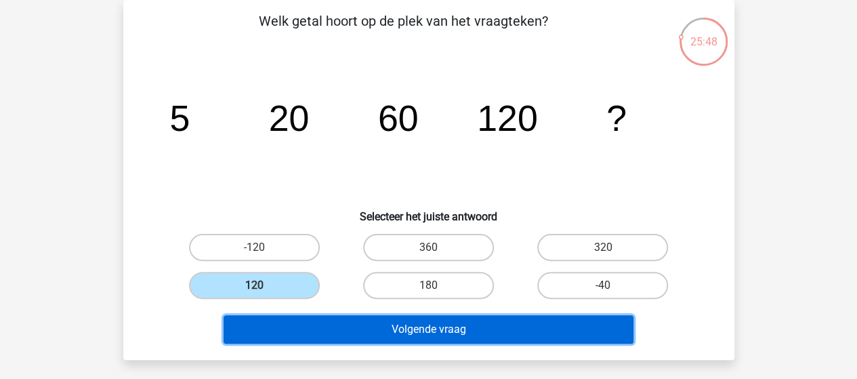
click at [350, 333] on button "Volgende vraag" at bounding box center [429, 329] width 410 height 28
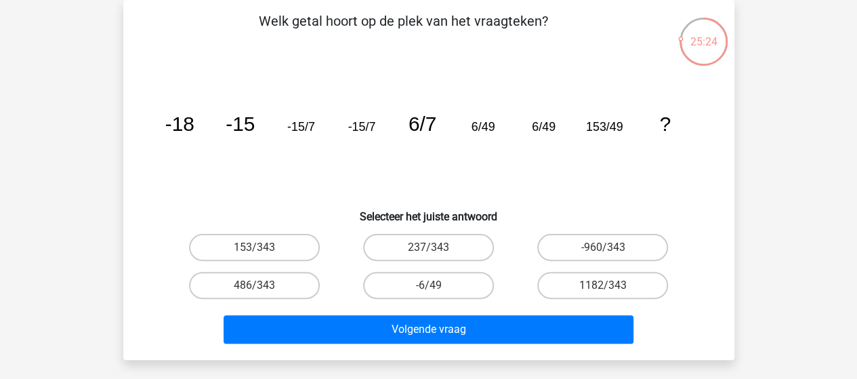
click at [430, 285] on input "-6/49" at bounding box center [432, 289] width 9 height 9
radio input "true"
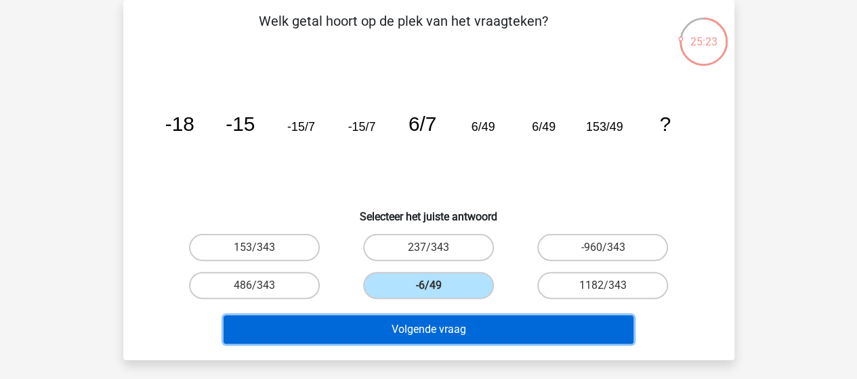
click at [408, 325] on button "Volgende vraag" at bounding box center [429, 329] width 410 height 28
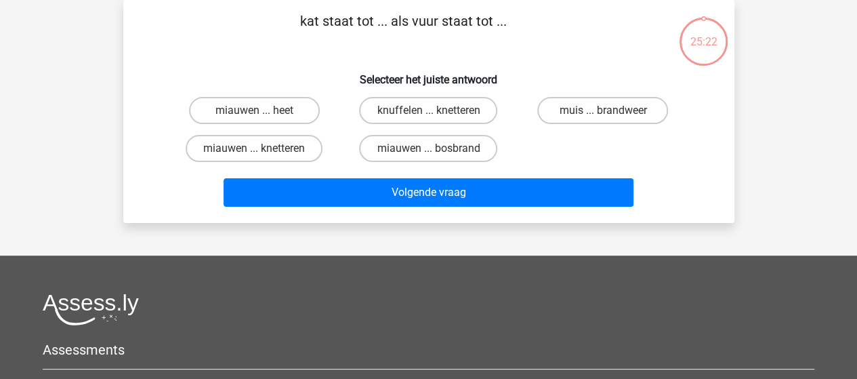
scroll to position [0, 0]
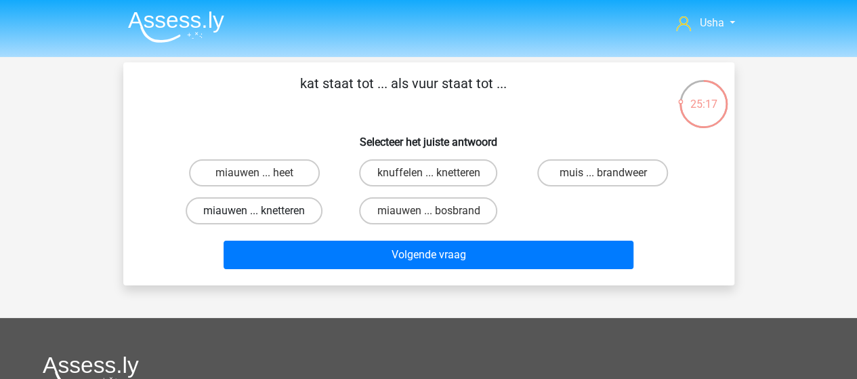
click at [237, 214] on label "miauwen ... knetteren" at bounding box center [254, 210] width 137 height 27
click at [254, 214] on input "miauwen ... knetteren" at bounding box center [258, 215] width 9 height 9
radio input "true"
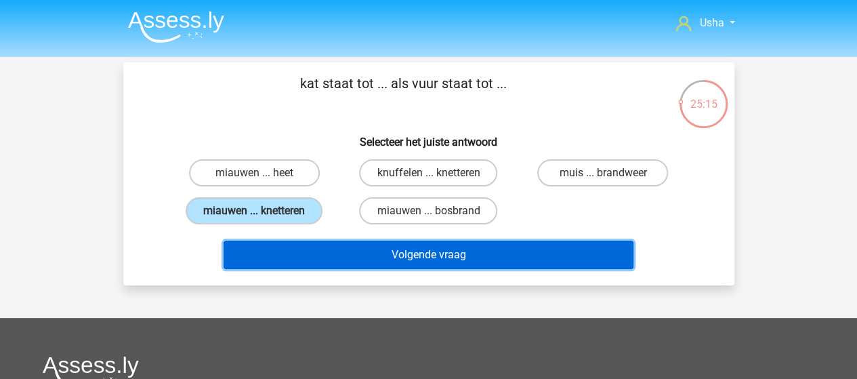
click at [312, 254] on button "Volgende vraag" at bounding box center [429, 254] width 410 height 28
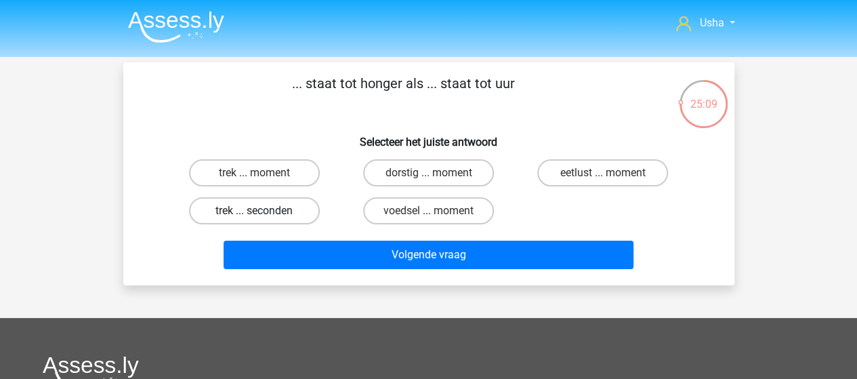
click at [252, 211] on label "trek ... seconden" at bounding box center [254, 210] width 131 height 27
click at [254, 211] on input "trek ... seconden" at bounding box center [258, 215] width 9 height 9
radio input "true"
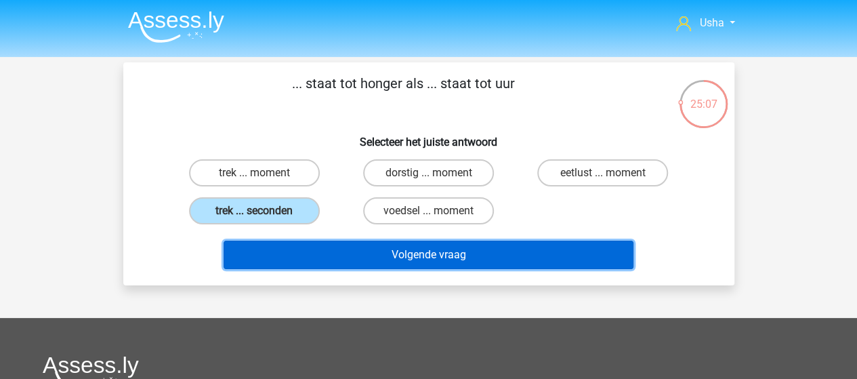
click at [327, 255] on button "Volgende vraag" at bounding box center [429, 254] width 410 height 28
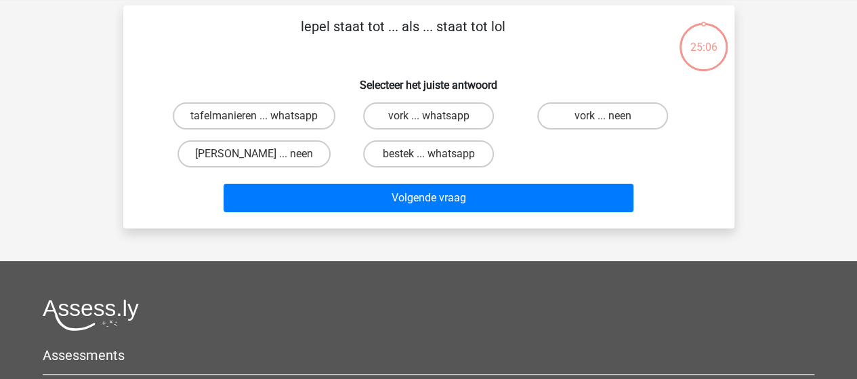
scroll to position [62, 0]
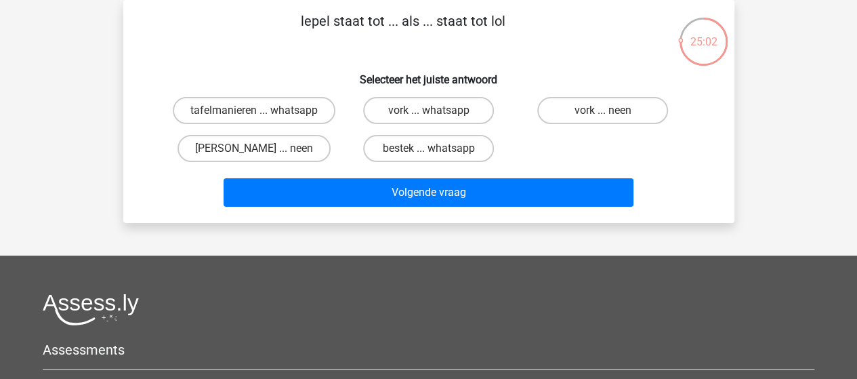
click at [260, 150] on input "[PERSON_NAME] ... neen" at bounding box center [258, 152] width 9 height 9
radio input "true"
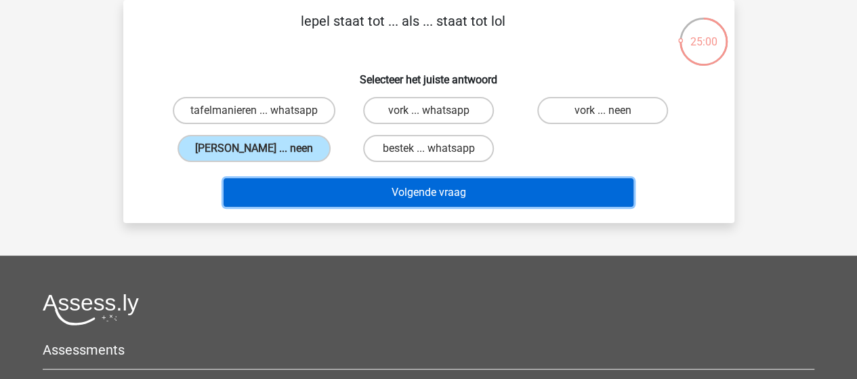
click at [284, 193] on button "Volgende vraag" at bounding box center [429, 192] width 410 height 28
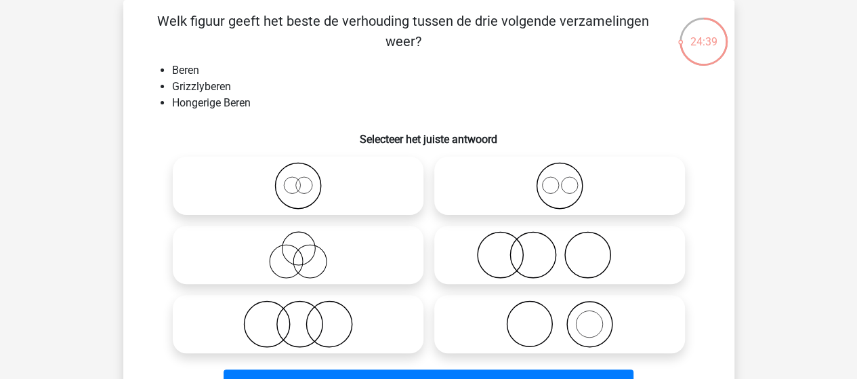
click at [294, 327] on icon at bounding box center [298, 323] width 240 height 47
click at [298, 317] on input "radio" at bounding box center [302, 312] width 9 height 9
radio input "true"
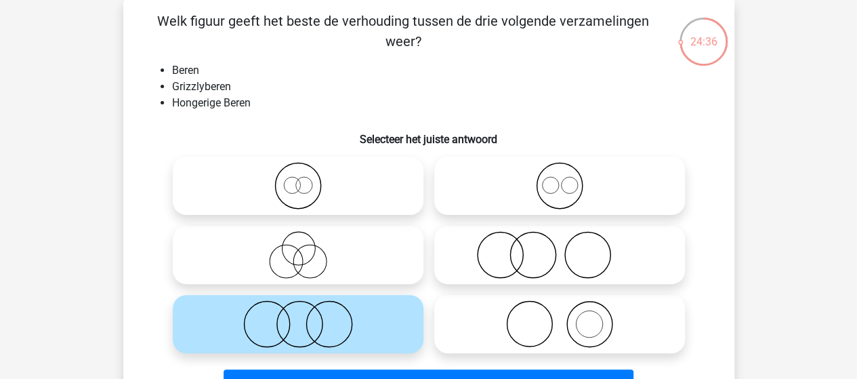
scroll to position [130, 0]
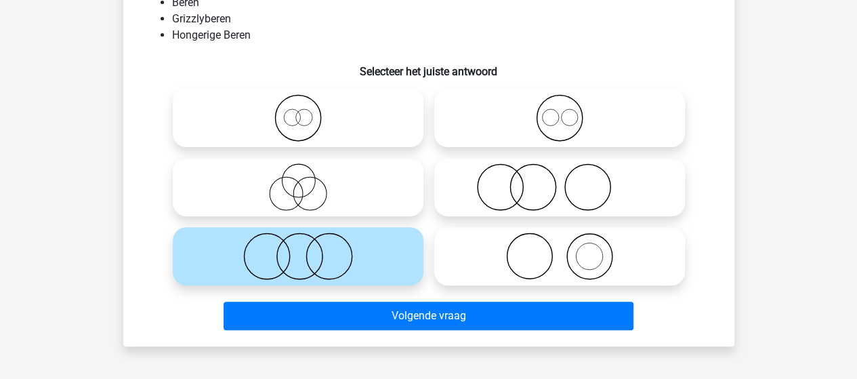
click at [312, 177] on circle at bounding box center [309, 193] width 33 height 33
click at [307, 177] on input "radio" at bounding box center [302, 175] width 9 height 9
radio input "true"
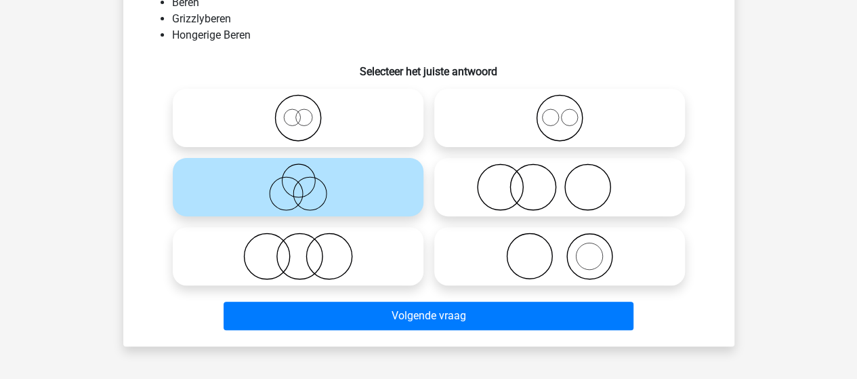
click at [532, 186] on icon at bounding box center [560, 186] width 240 height 47
click at [560, 180] on input "radio" at bounding box center [564, 175] width 9 height 9
radio input "true"
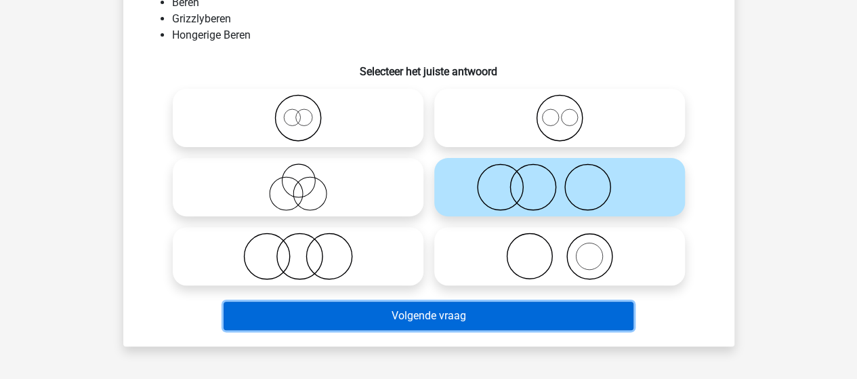
click at [446, 318] on button "Volgende vraag" at bounding box center [429, 315] width 410 height 28
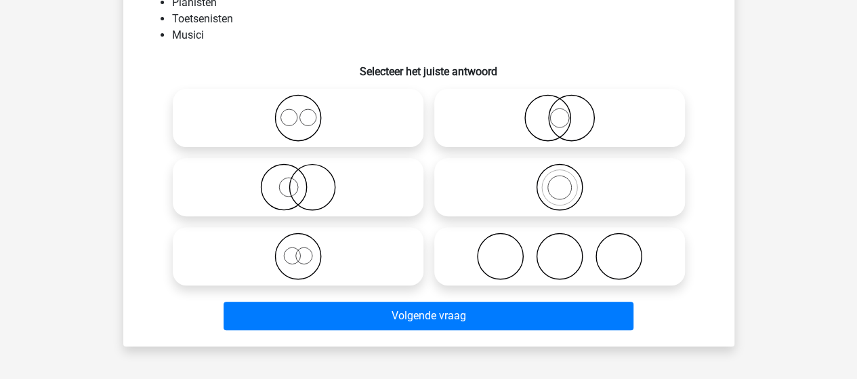
scroll to position [62, 0]
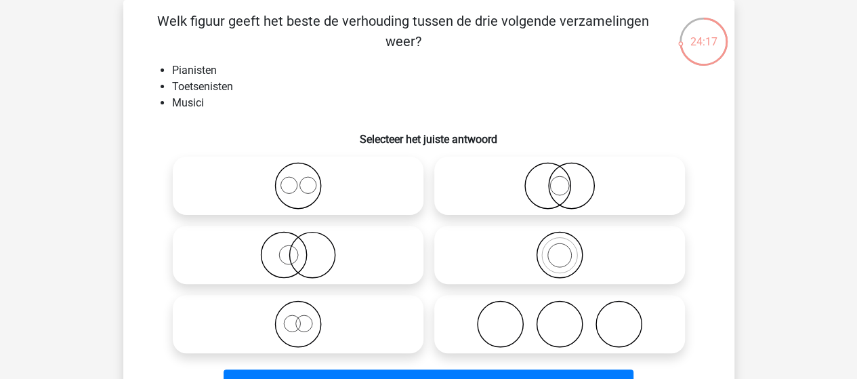
click at [551, 254] on icon at bounding box center [560, 254] width 240 height 47
click at [560, 248] on input "radio" at bounding box center [564, 243] width 9 height 9
radio input "true"
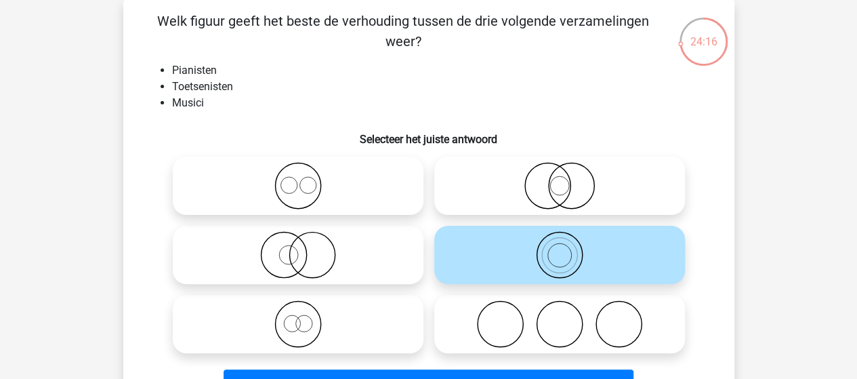
scroll to position [130, 0]
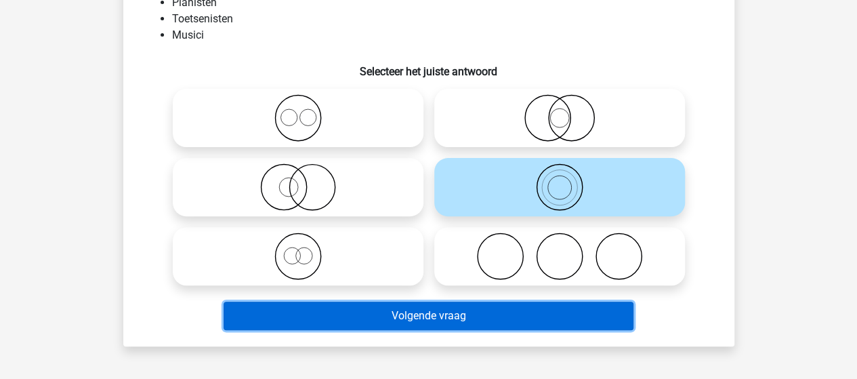
click at [371, 312] on button "Volgende vraag" at bounding box center [429, 315] width 410 height 28
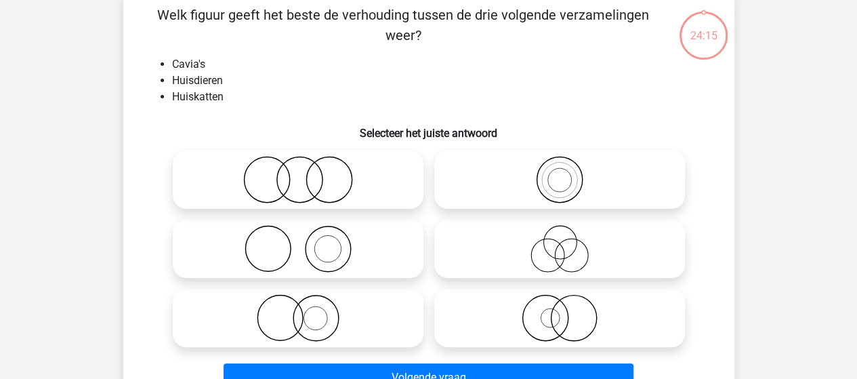
scroll to position [62, 0]
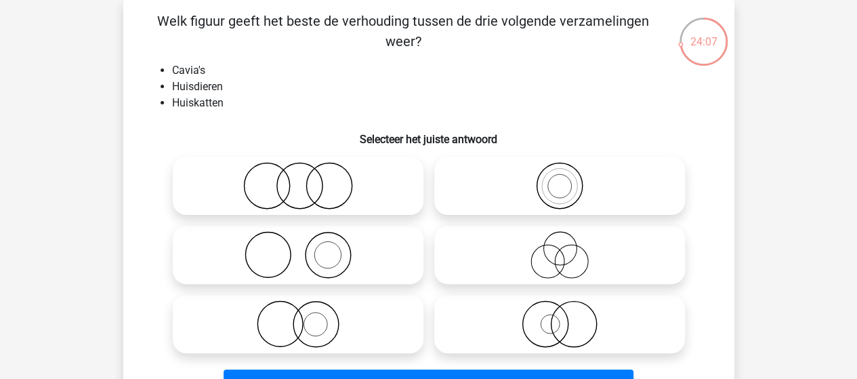
click at [312, 324] on icon at bounding box center [298, 323] width 240 height 47
click at [307, 317] on input "radio" at bounding box center [302, 312] width 9 height 9
radio input "true"
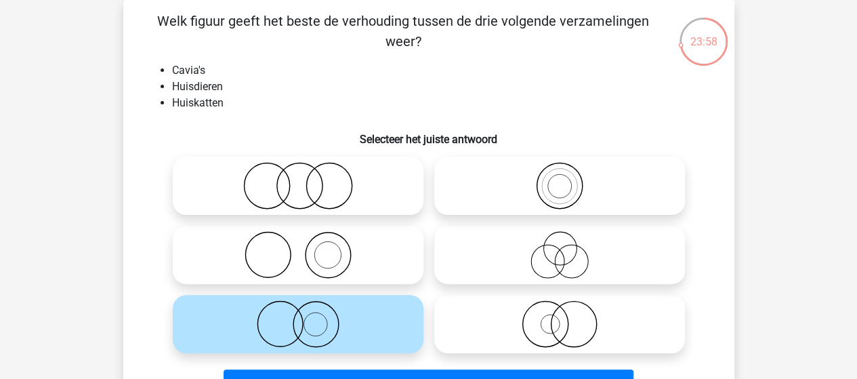
click at [292, 180] on icon at bounding box center [298, 185] width 240 height 47
click at [298, 179] on input "radio" at bounding box center [302, 174] width 9 height 9
radio input "true"
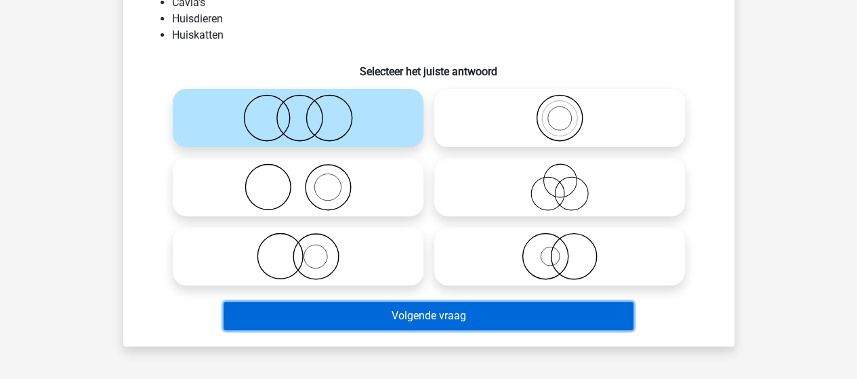
click at [343, 315] on button "Volgende vraag" at bounding box center [429, 315] width 410 height 28
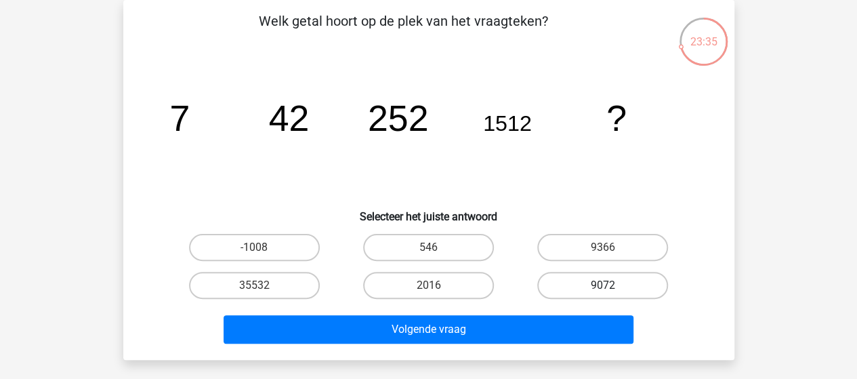
click at [645, 276] on label "9072" at bounding box center [602, 285] width 131 height 27
click at [612, 285] on input "9072" at bounding box center [607, 289] width 9 height 9
radio input "true"
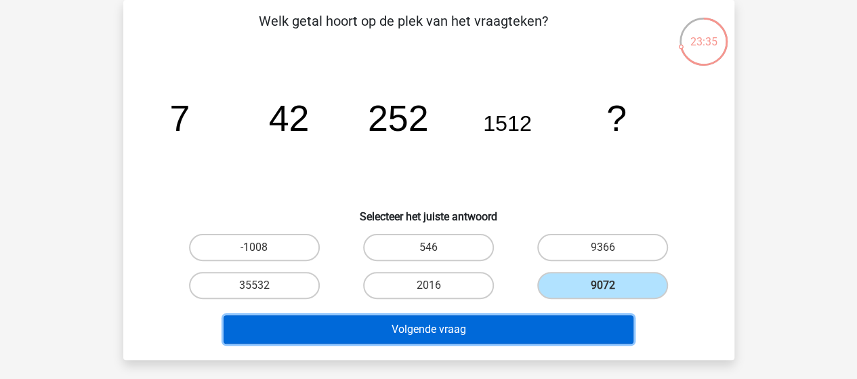
click at [488, 327] on button "Volgende vraag" at bounding box center [429, 329] width 410 height 28
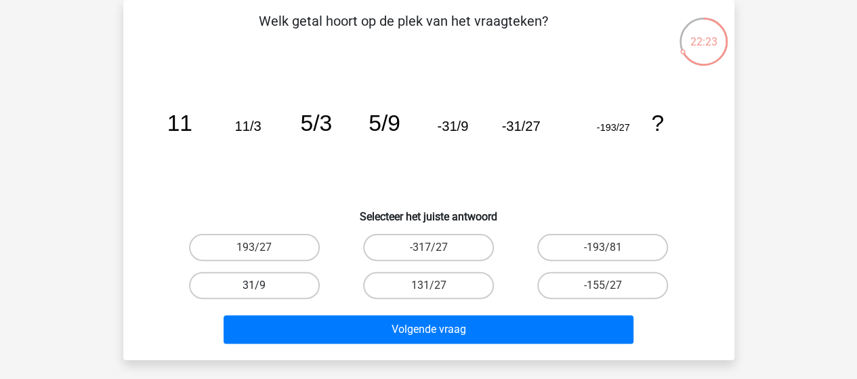
click at [273, 285] on label "31/9" at bounding box center [254, 285] width 131 height 27
click at [263, 285] on input "31/9" at bounding box center [258, 289] width 9 height 9
radio input "true"
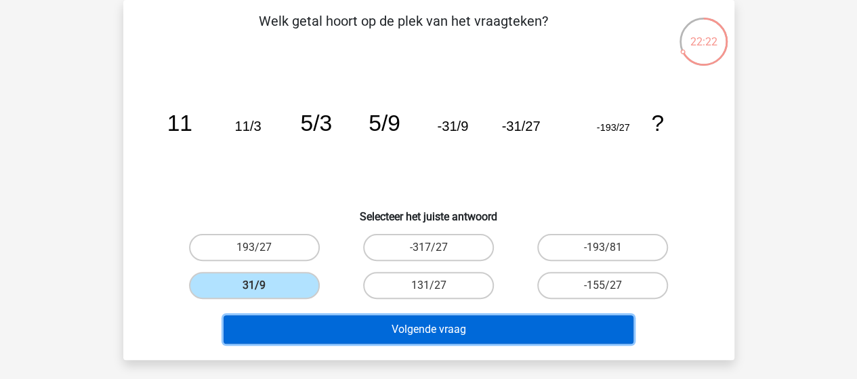
click at [465, 331] on button "Volgende vraag" at bounding box center [429, 329] width 410 height 28
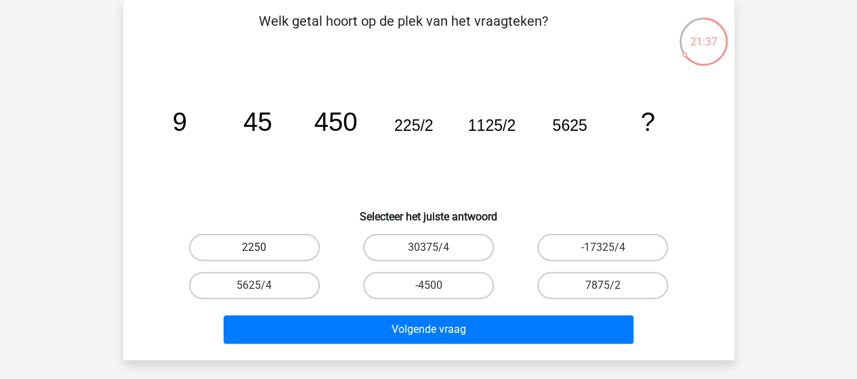
click at [267, 247] on label "2250" at bounding box center [254, 247] width 131 height 27
click at [263, 247] on input "2250" at bounding box center [258, 251] width 9 height 9
radio input "true"
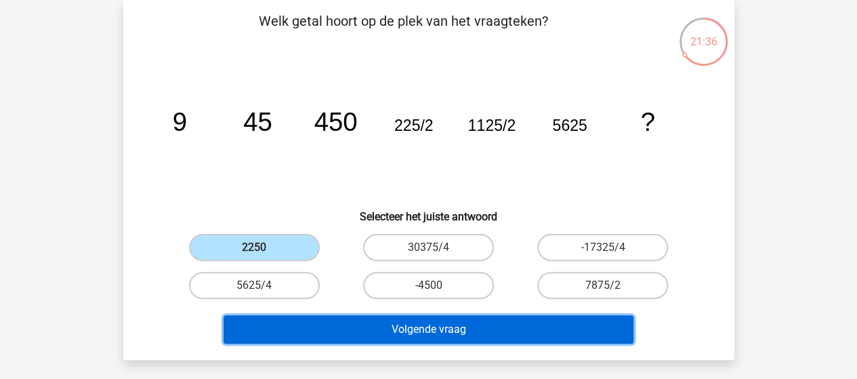
click at [394, 327] on button "Volgende vraag" at bounding box center [429, 329] width 410 height 28
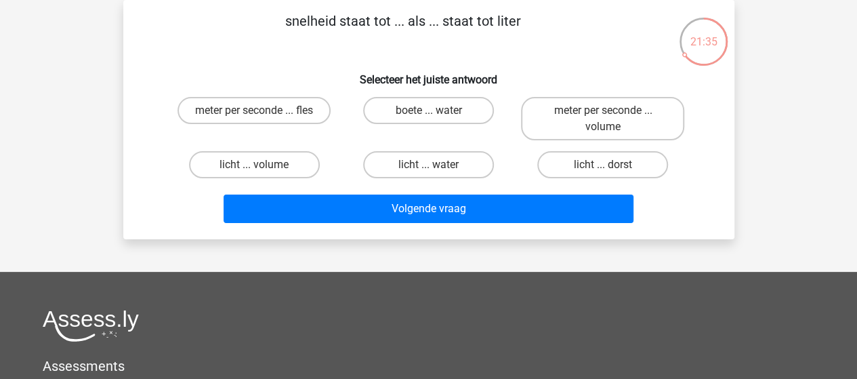
scroll to position [0, 0]
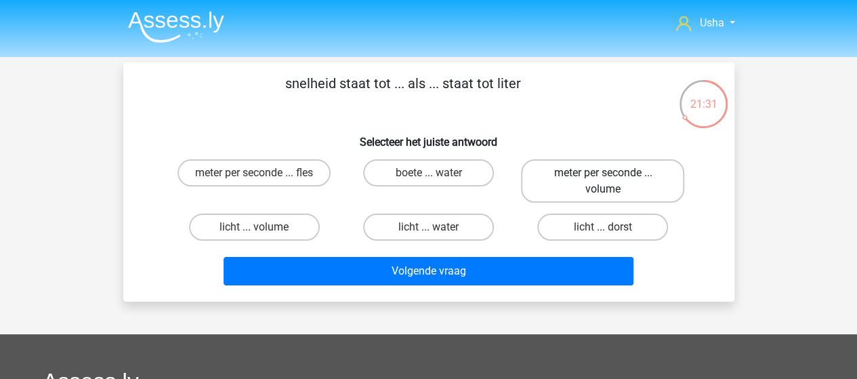
click at [587, 185] on label "meter per seconde ... volume" at bounding box center [602, 180] width 163 height 43
click at [603, 182] on input "meter per seconde ... volume" at bounding box center [607, 177] width 9 height 9
radio input "true"
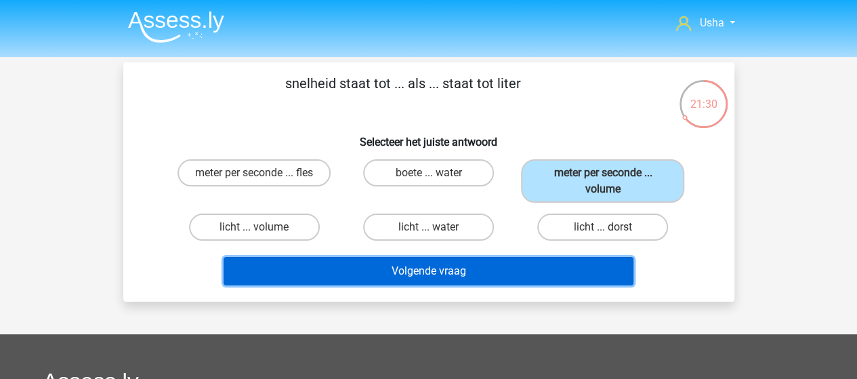
click at [484, 271] on button "Volgende vraag" at bounding box center [429, 271] width 410 height 28
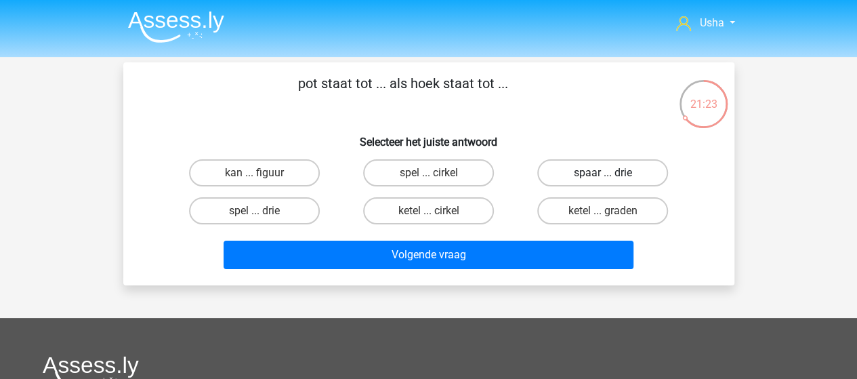
click at [629, 170] on label "spaar ... drie" at bounding box center [602, 172] width 131 height 27
click at [612, 173] on input "spaar ... drie" at bounding box center [607, 177] width 9 height 9
radio input "true"
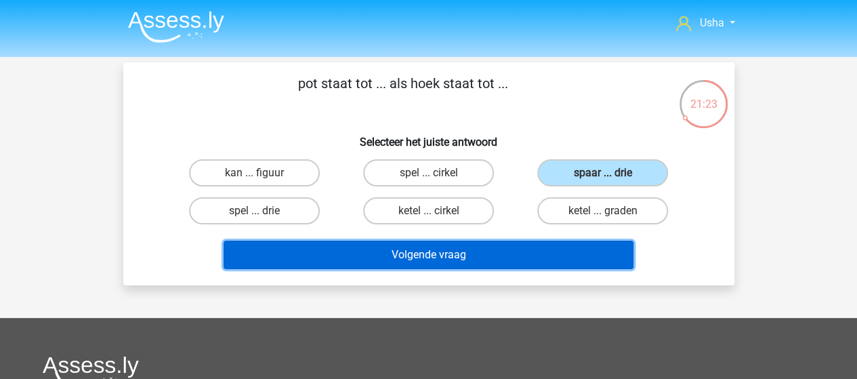
click at [496, 248] on button "Volgende vraag" at bounding box center [429, 254] width 410 height 28
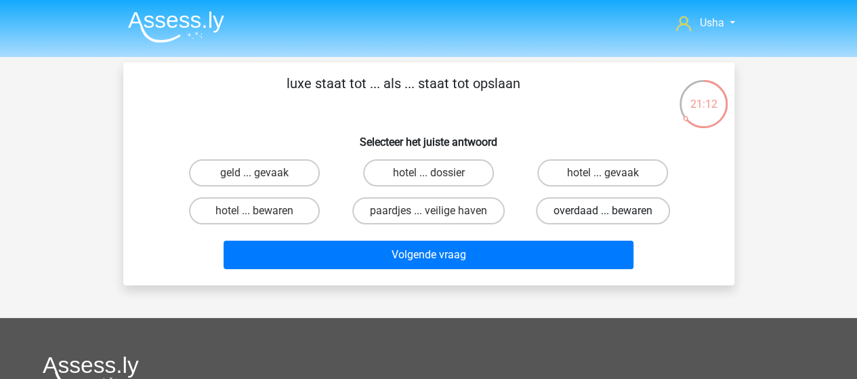
click at [587, 211] on label "overdaad ... bewaren" at bounding box center [603, 210] width 134 height 27
click at [603, 211] on input "overdaad ... bewaren" at bounding box center [607, 215] width 9 height 9
radio input "true"
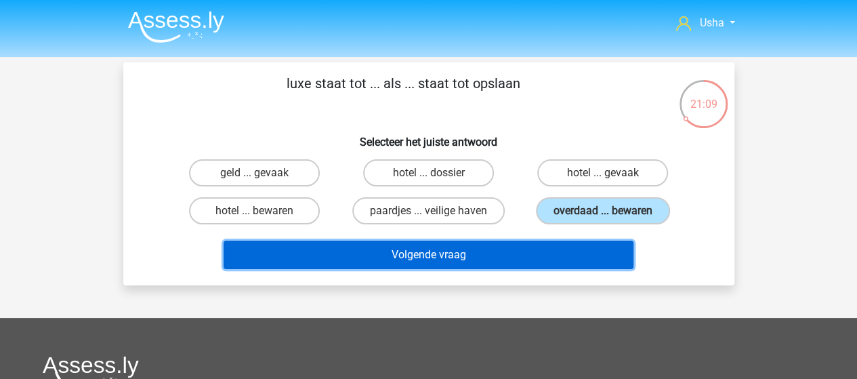
click at [463, 251] on button "Volgende vraag" at bounding box center [429, 254] width 410 height 28
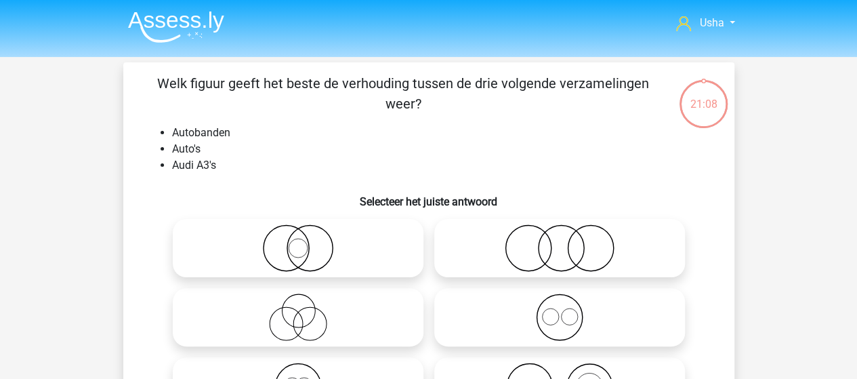
scroll to position [62, 0]
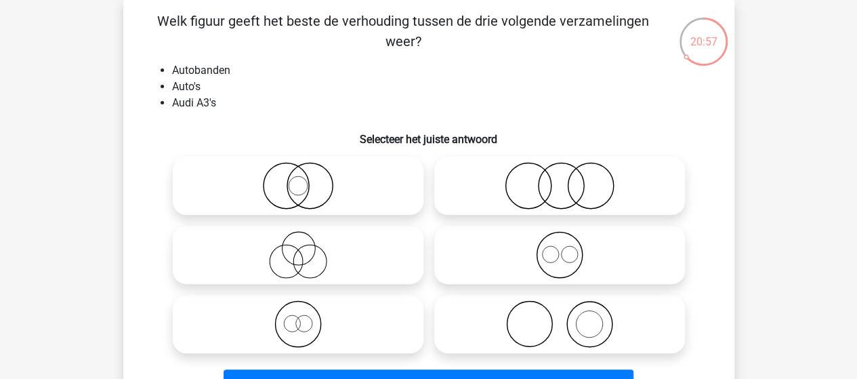
click at [564, 325] on icon at bounding box center [560, 323] width 240 height 47
click at [564, 317] on input "radio" at bounding box center [564, 312] width 9 height 9
radio input "true"
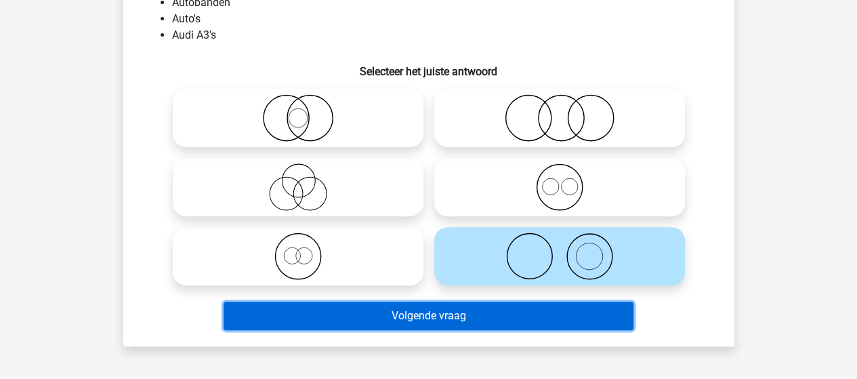
click at [465, 319] on button "Volgende vraag" at bounding box center [429, 315] width 410 height 28
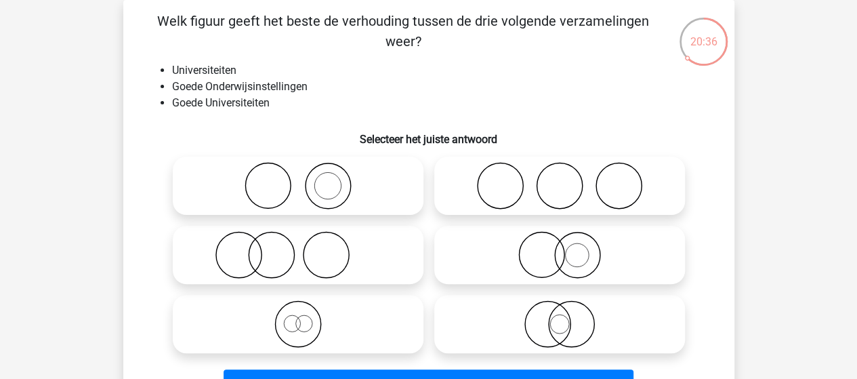
click at [576, 334] on icon at bounding box center [560, 323] width 240 height 47
click at [568, 317] on input "radio" at bounding box center [564, 312] width 9 height 9
radio input "true"
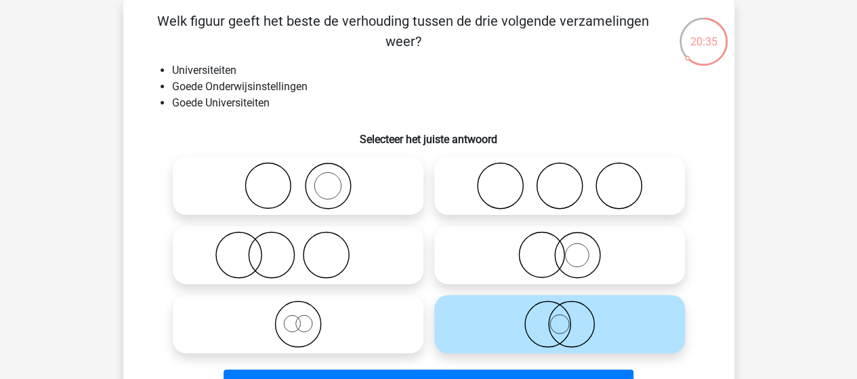
scroll to position [130, 0]
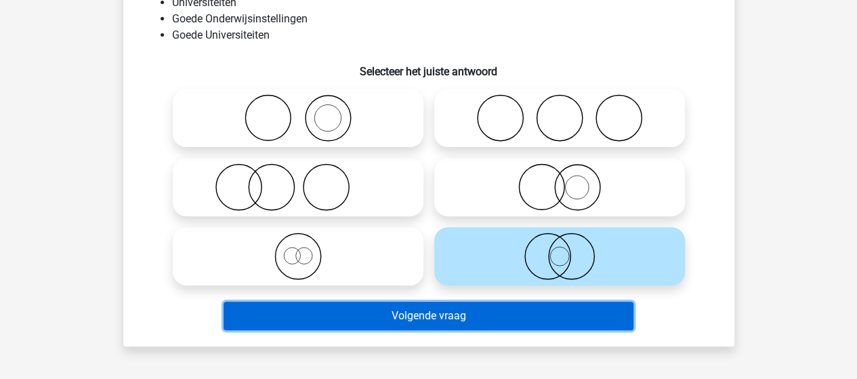
click at [390, 317] on button "Volgende vraag" at bounding box center [429, 315] width 410 height 28
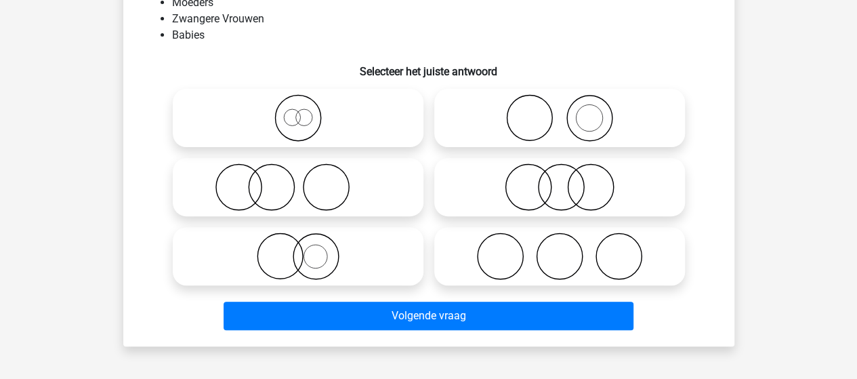
scroll to position [62, 0]
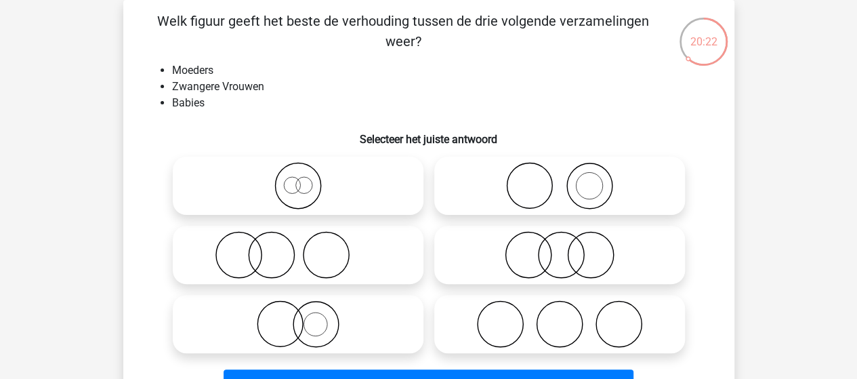
click at [536, 197] on icon at bounding box center [560, 185] width 240 height 47
click at [560, 179] on input "radio" at bounding box center [564, 174] width 9 height 9
radio input "true"
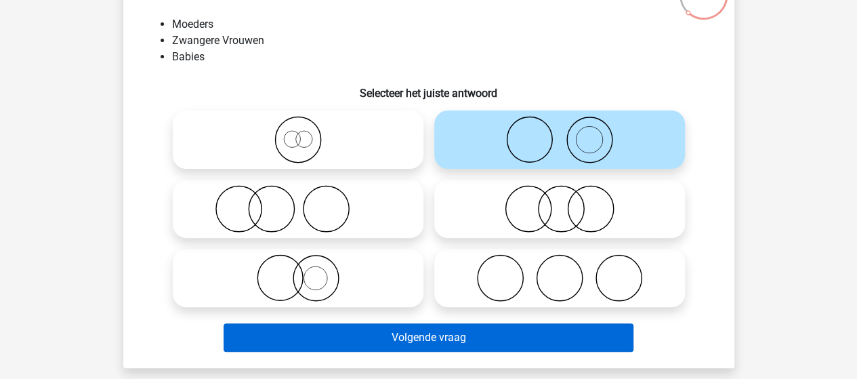
scroll to position [130, 0]
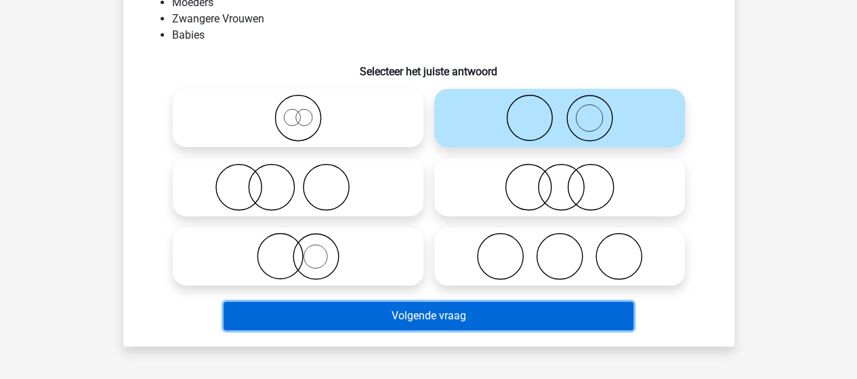
click at [428, 312] on button "Volgende vraag" at bounding box center [429, 315] width 410 height 28
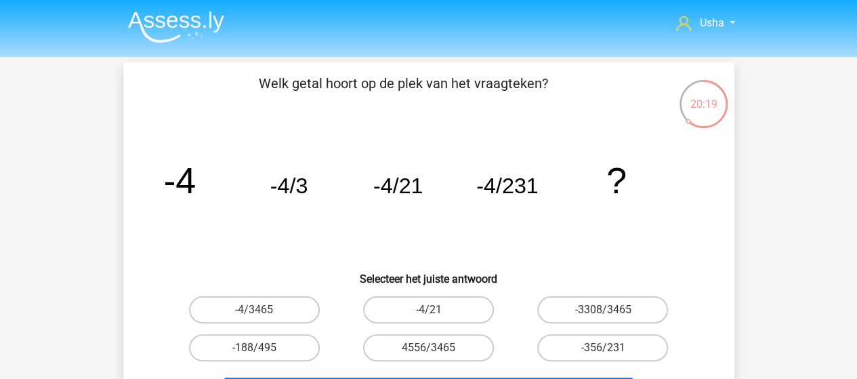
scroll to position [68, 0]
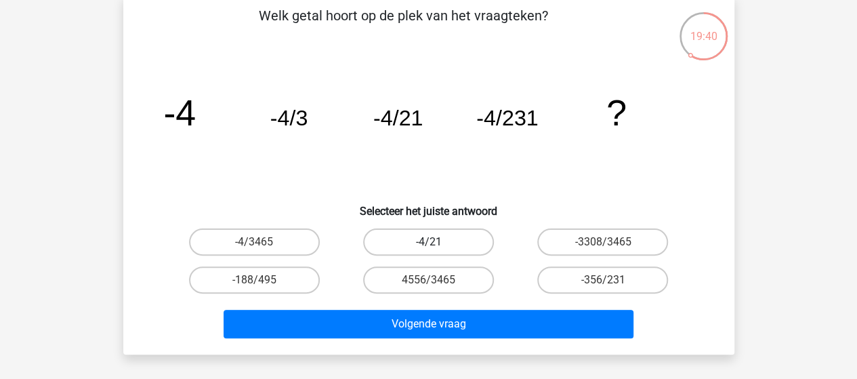
click at [413, 234] on label "-4/21" at bounding box center [428, 241] width 131 height 27
click at [428, 242] on input "-4/21" at bounding box center [432, 246] width 9 height 9
radio input "true"
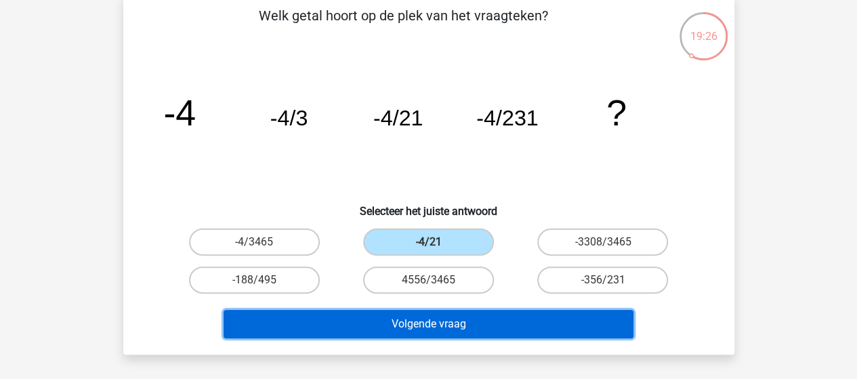
click at [411, 323] on button "Volgende vraag" at bounding box center [429, 324] width 410 height 28
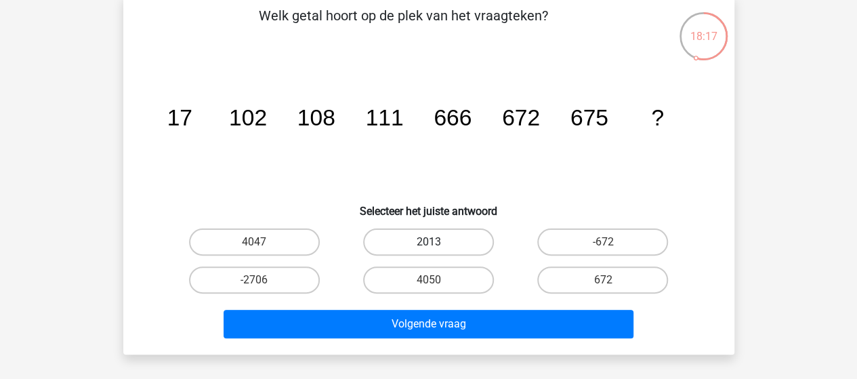
click at [402, 236] on label "2013" at bounding box center [428, 241] width 131 height 27
click at [428, 242] on input "2013" at bounding box center [432, 246] width 9 height 9
radio input "true"
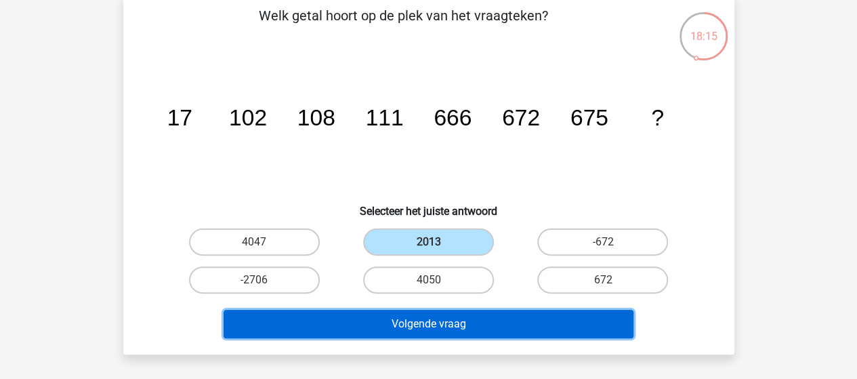
click at [394, 324] on button "Volgende vraag" at bounding box center [429, 324] width 410 height 28
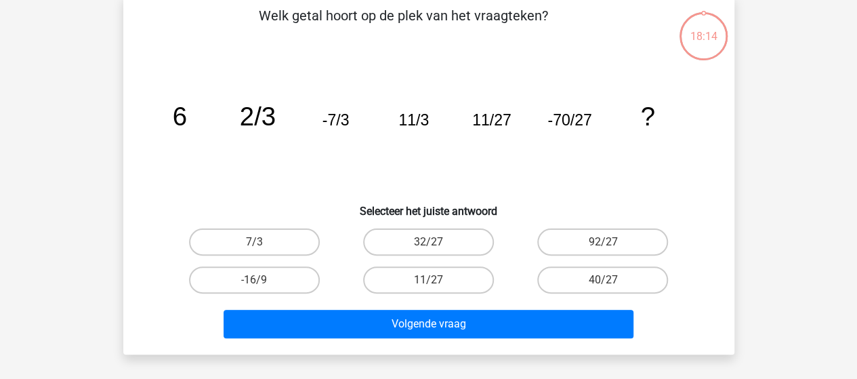
scroll to position [62, 0]
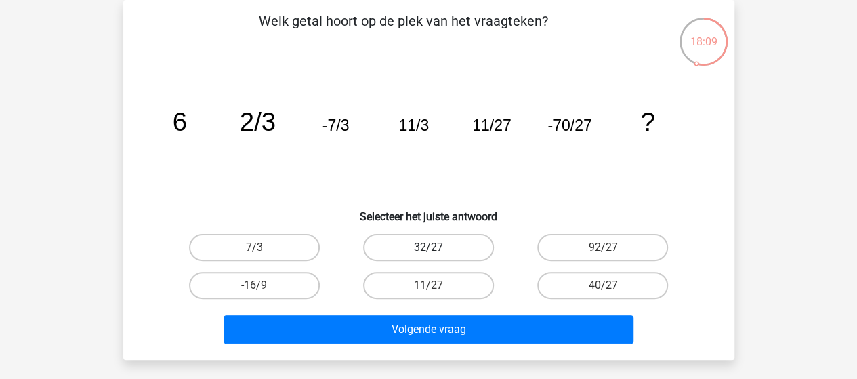
click at [416, 246] on label "32/27" at bounding box center [428, 247] width 131 height 27
click at [428, 247] on input "32/27" at bounding box center [432, 251] width 9 height 9
radio input "true"
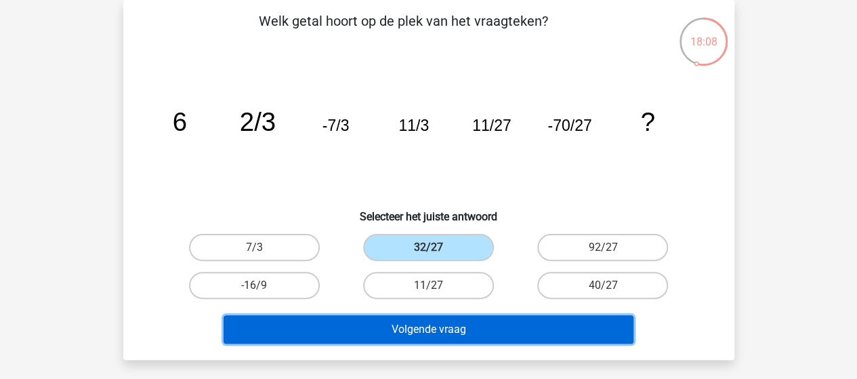
click at [453, 323] on button "Volgende vraag" at bounding box center [429, 329] width 410 height 28
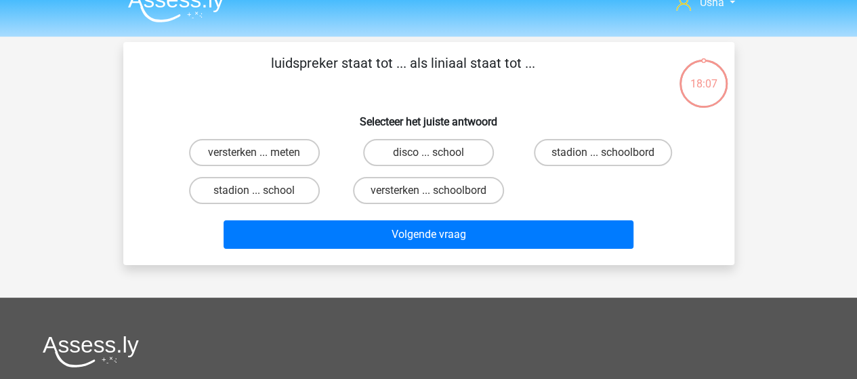
scroll to position [0, 0]
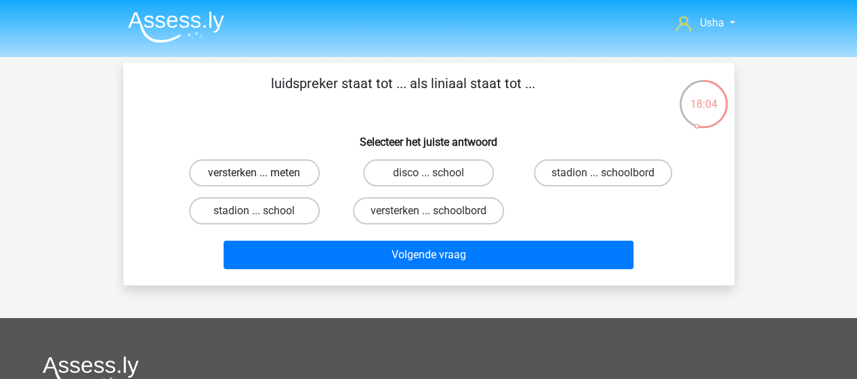
click at [251, 172] on label "versterken ... meten" at bounding box center [254, 172] width 131 height 27
click at [254, 173] on input "versterken ... meten" at bounding box center [258, 177] width 9 height 9
radio input "true"
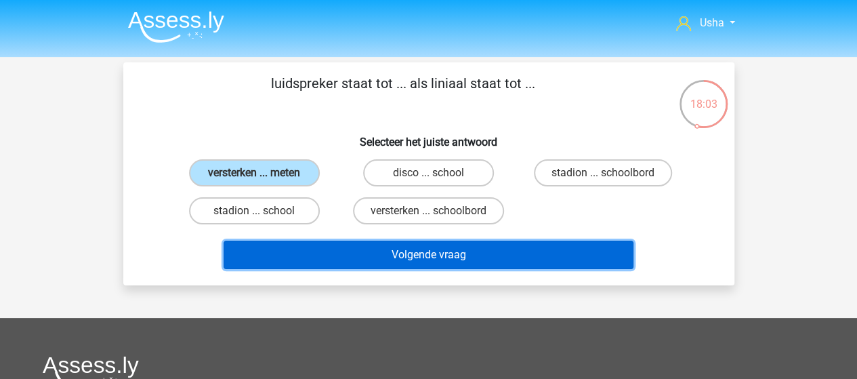
click at [366, 254] on button "Volgende vraag" at bounding box center [429, 254] width 410 height 28
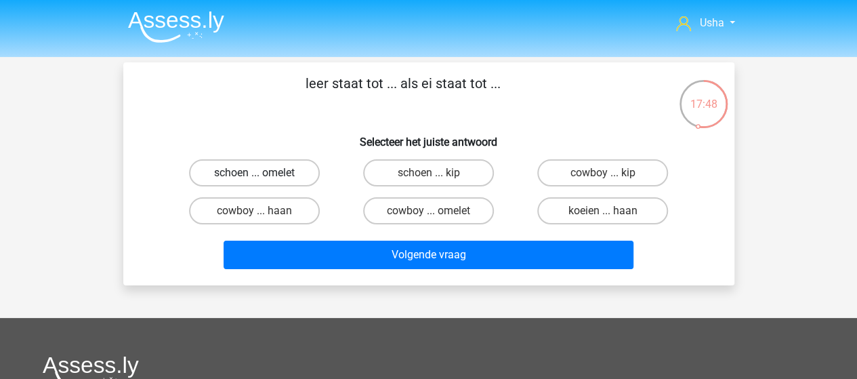
click at [235, 172] on label "schoen ... omelet" at bounding box center [254, 172] width 131 height 27
click at [254, 173] on input "schoen ... omelet" at bounding box center [258, 177] width 9 height 9
radio input "true"
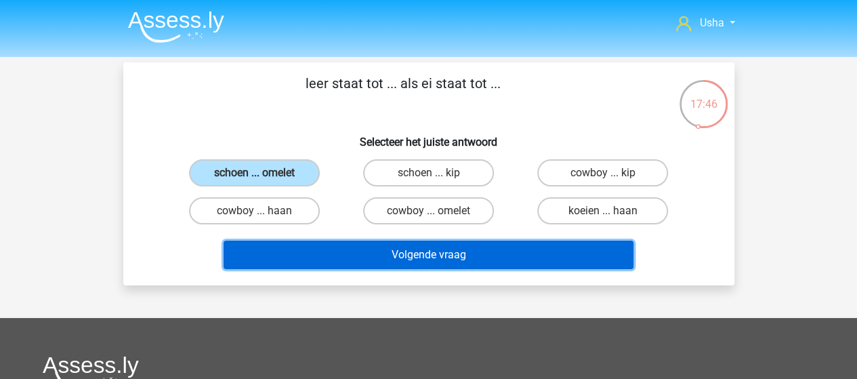
click at [327, 262] on button "Volgende vraag" at bounding box center [429, 254] width 410 height 28
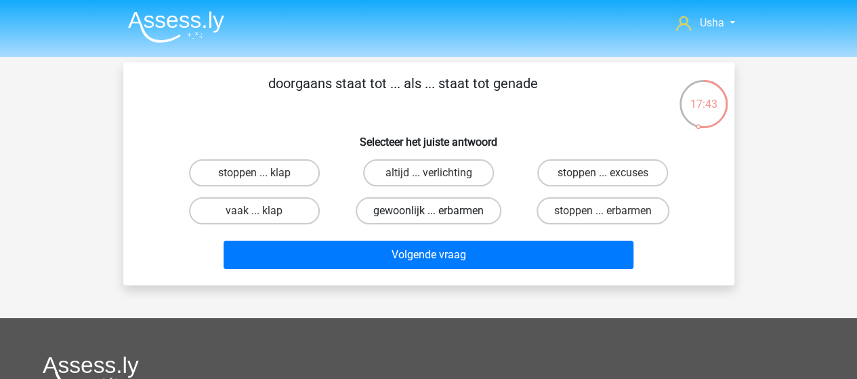
click at [406, 209] on label "gewoonlijk ... erbarmen" at bounding box center [429, 210] width 146 height 27
click at [428, 211] on input "gewoonlijk ... erbarmen" at bounding box center [432, 215] width 9 height 9
radio input "true"
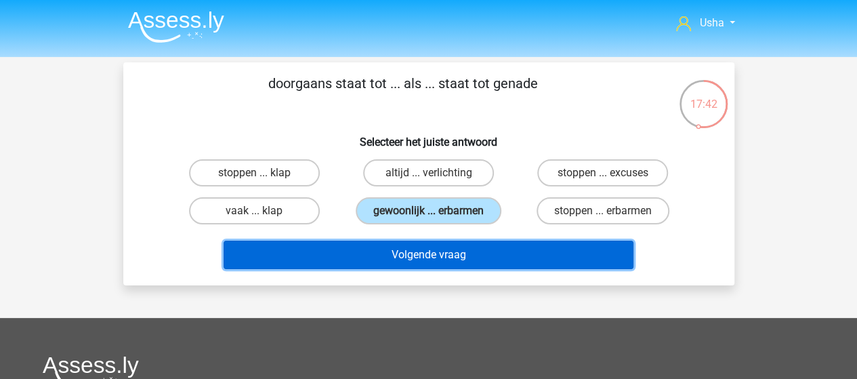
click at [383, 252] on button "Volgende vraag" at bounding box center [429, 254] width 410 height 28
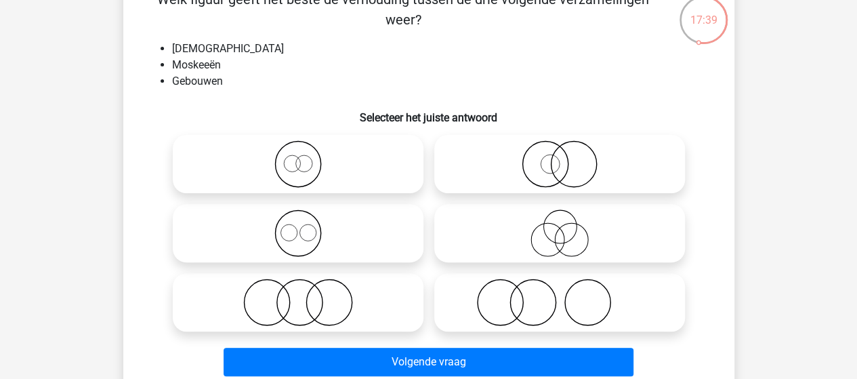
scroll to position [62, 0]
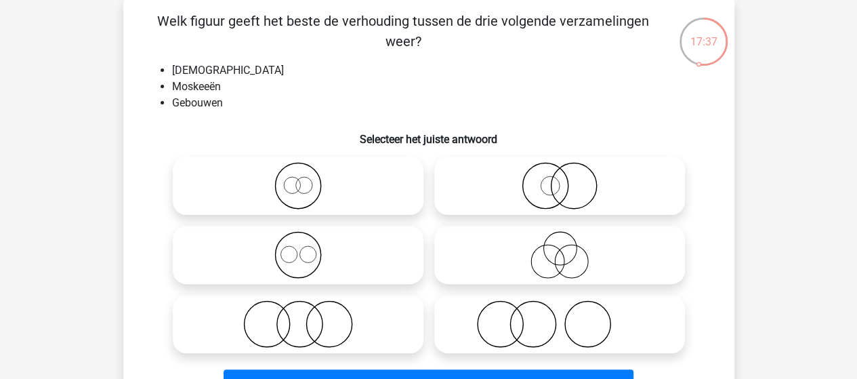
click at [296, 250] on icon at bounding box center [298, 254] width 240 height 47
click at [298, 248] on input "radio" at bounding box center [302, 243] width 9 height 9
radio input "true"
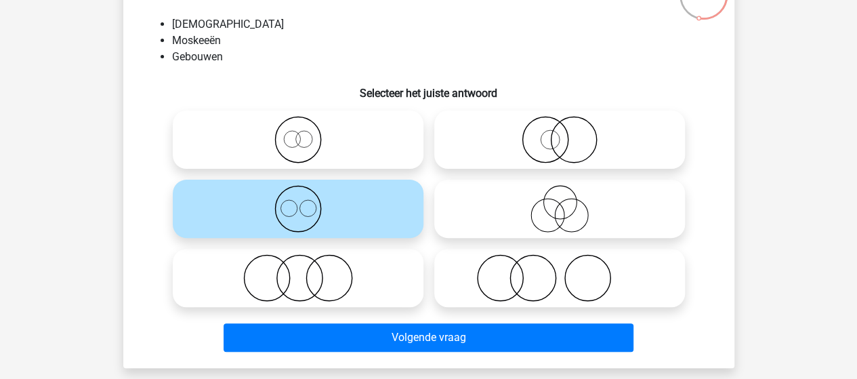
scroll to position [130, 0]
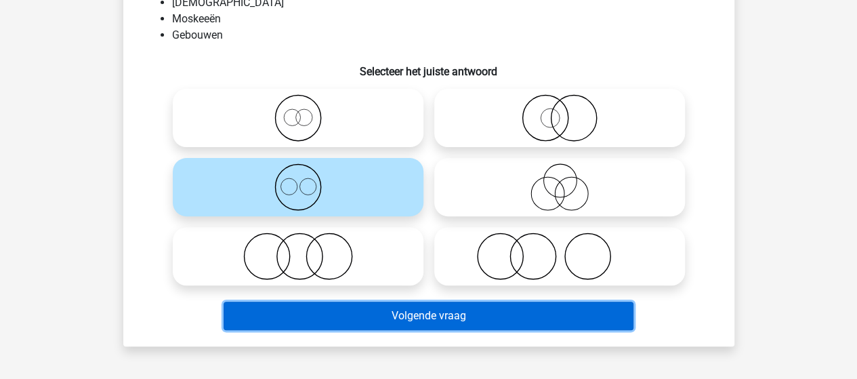
click at [340, 308] on button "Volgende vraag" at bounding box center [429, 315] width 410 height 28
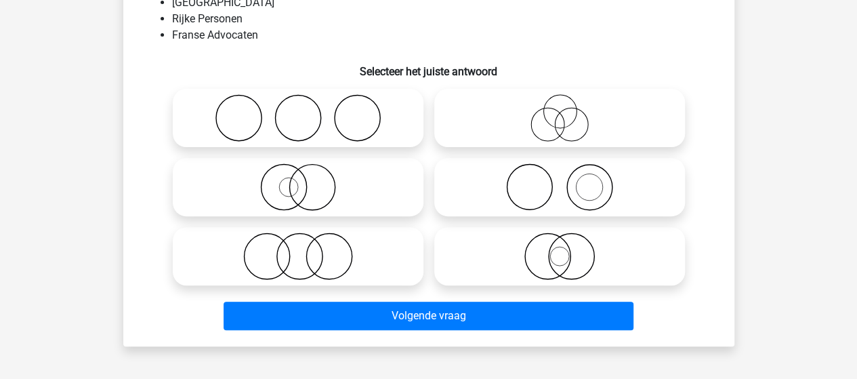
scroll to position [62, 0]
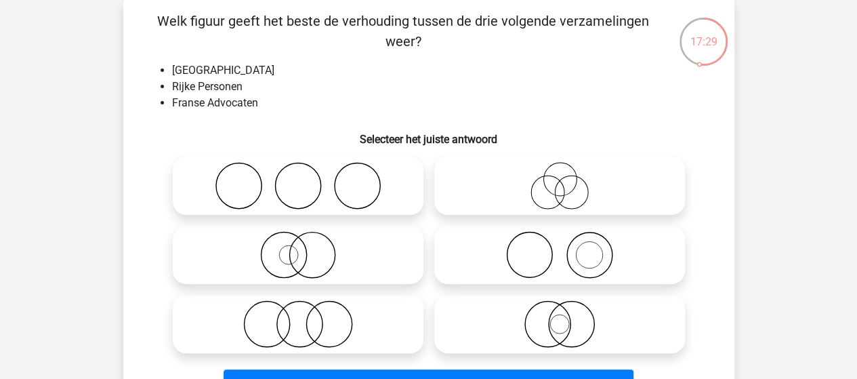
click at [295, 191] on icon at bounding box center [298, 185] width 240 height 47
click at [298, 179] on input "radio" at bounding box center [302, 174] width 9 height 9
radio input "true"
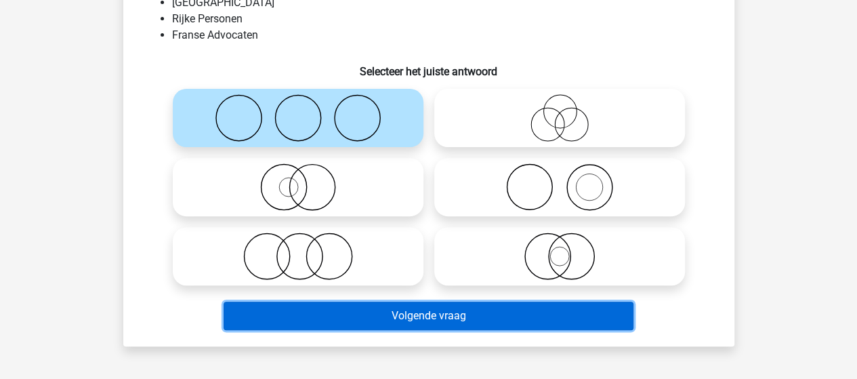
click at [360, 311] on button "Volgende vraag" at bounding box center [429, 315] width 410 height 28
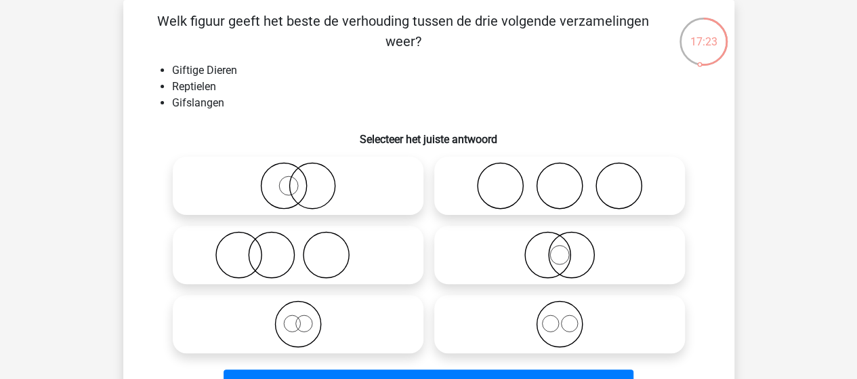
click at [303, 194] on icon at bounding box center [298, 185] width 240 height 47
click at [303, 179] on input "radio" at bounding box center [302, 174] width 9 height 9
radio input "true"
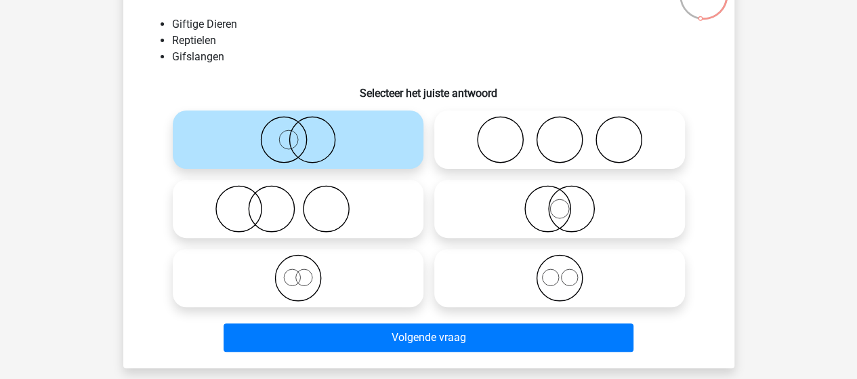
scroll to position [130, 0]
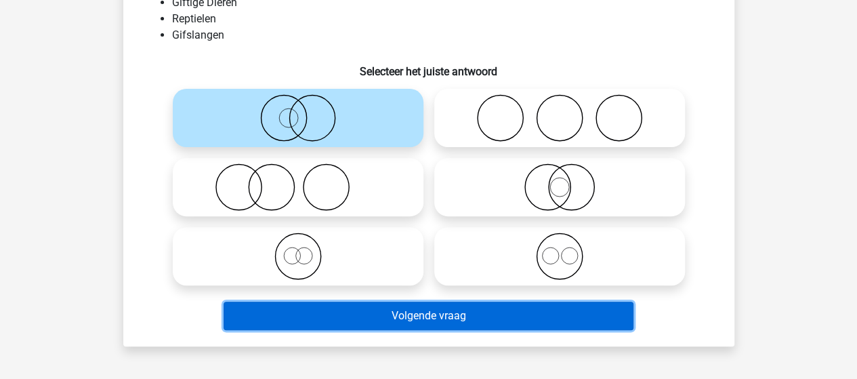
click at [349, 318] on button "Volgende vraag" at bounding box center [429, 315] width 410 height 28
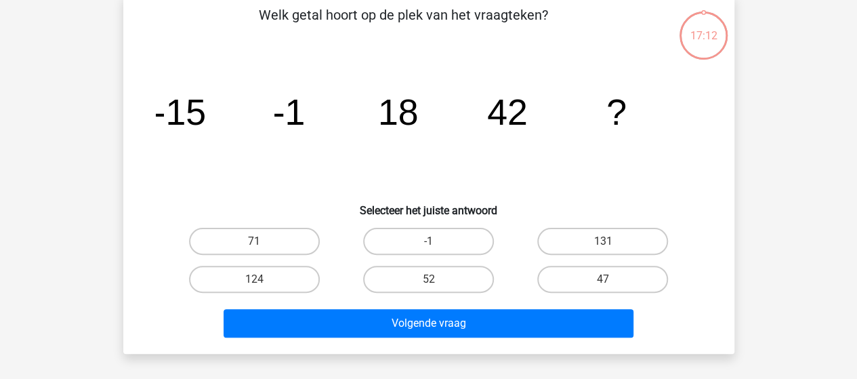
scroll to position [62, 0]
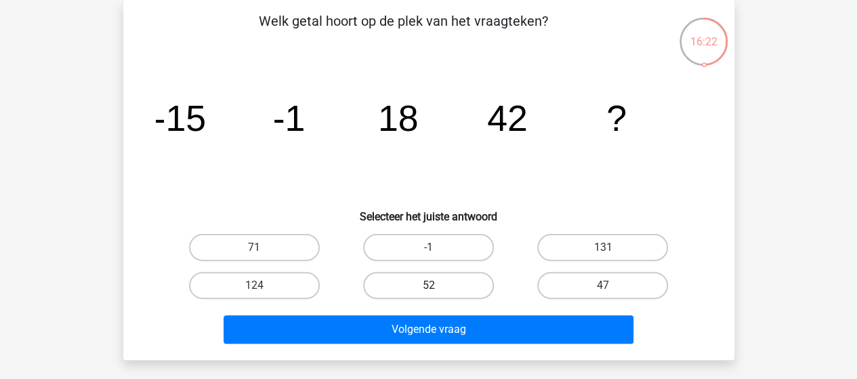
click at [450, 282] on label "52" at bounding box center [428, 285] width 131 height 27
click at [437, 285] on input "52" at bounding box center [432, 289] width 9 height 9
radio input "true"
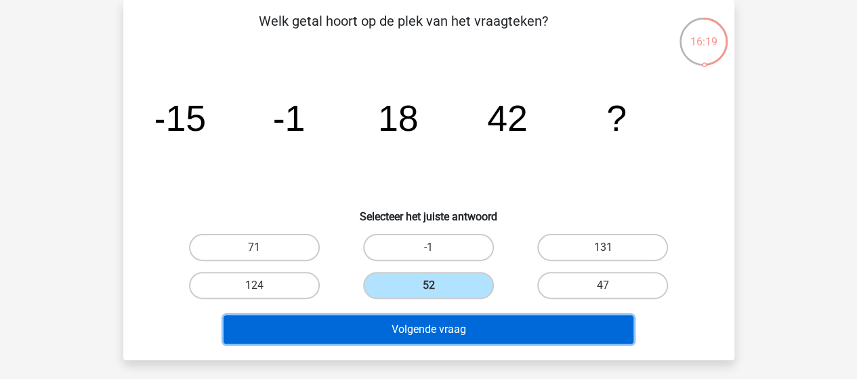
click at [448, 326] on button "Volgende vraag" at bounding box center [429, 329] width 410 height 28
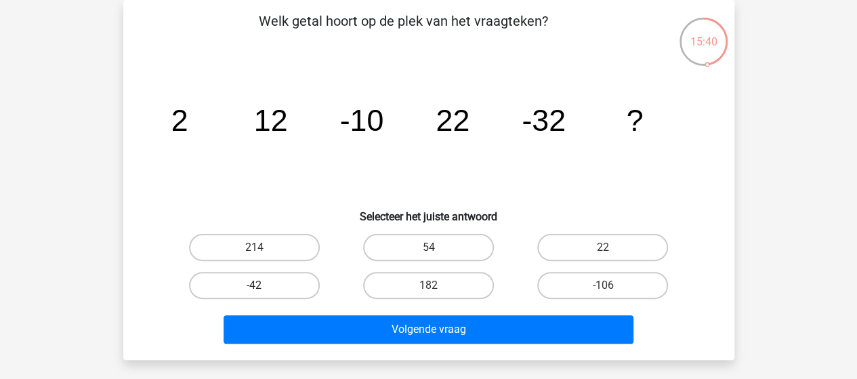
click at [296, 287] on label "-42" at bounding box center [254, 285] width 131 height 27
click at [263, 287] on input "-42" at bounding box center [258, 289] width 9 height 9
radio input "true"
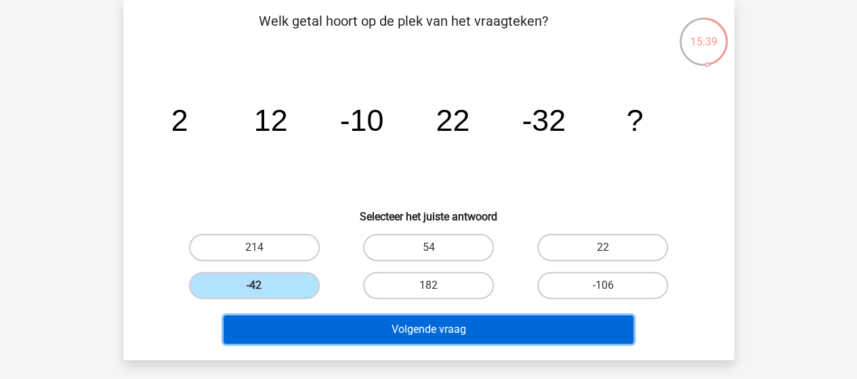
click at [401, 331] on button "Volgende vraag" at bounding box center [429, 329] width 410 height 28
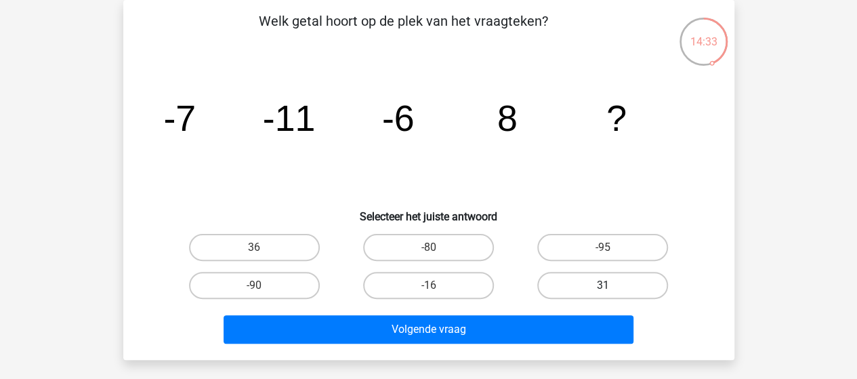
click at [593, 285] on label "31" at bounding box center [602, 285] width 131 height 27
click at [603, 285] on input "31" at bounding box center [607, 289] width 9 height 9
radio input "true"
click at [402, 251] on label "-80" at bounding box center [428, 247] width 131 height 27
click at [428, 251] on input "-80" at bounding box center [432, 251] width 9 height 9
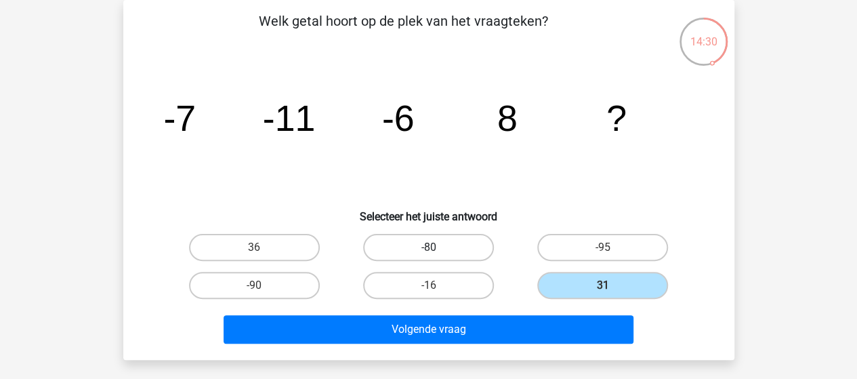
radio input "true"
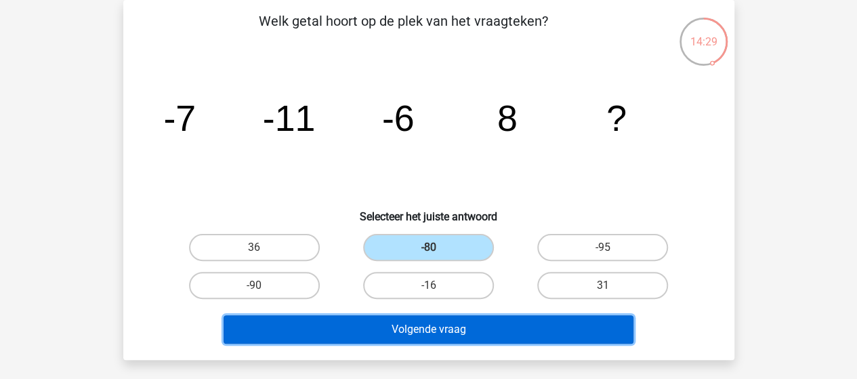
click at [376, 320] on button "Volgende vraag" at bounding box center [429, 329] width 410 height 28
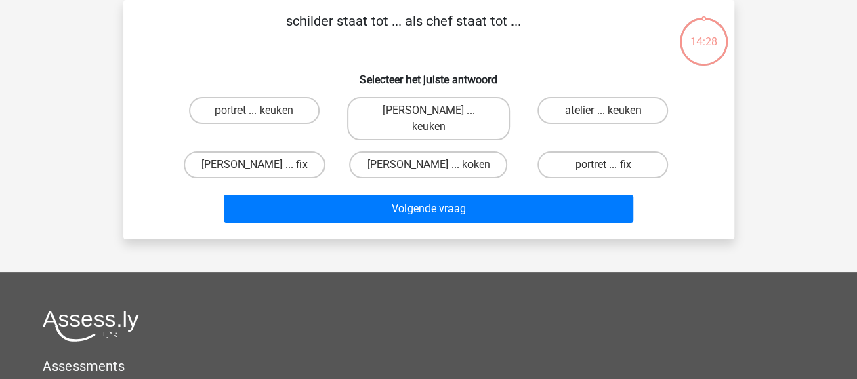
scroll to position [0, 0]
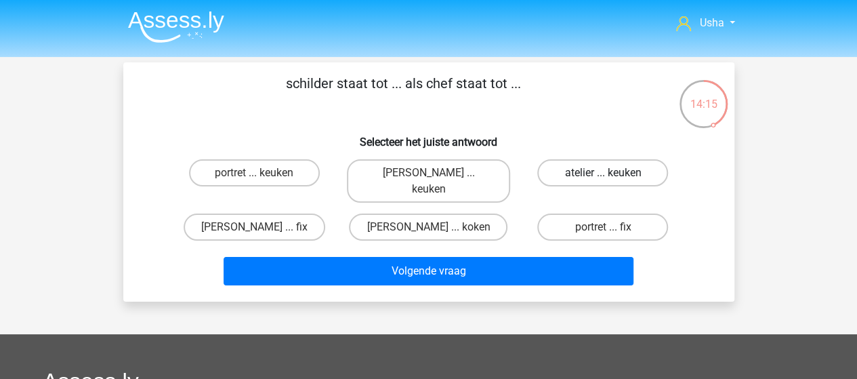
click at [585, 174] on label "atelier ... keuken" at bounding box center [602, 172] width 131 height 27
click at [603, 174] on input "atelier ... keuken" at bounding box center [607, 177] width 9 height 9
radio input "true"
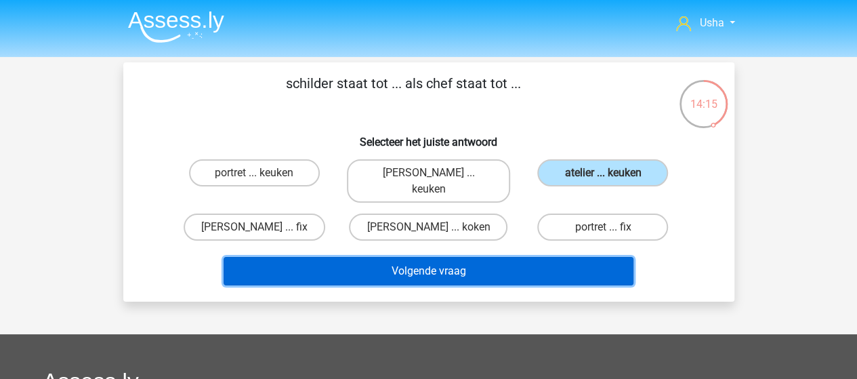
click at [434, 257] on button "Volgende vraag" at bounding box center [429, 271] width 410 height 28
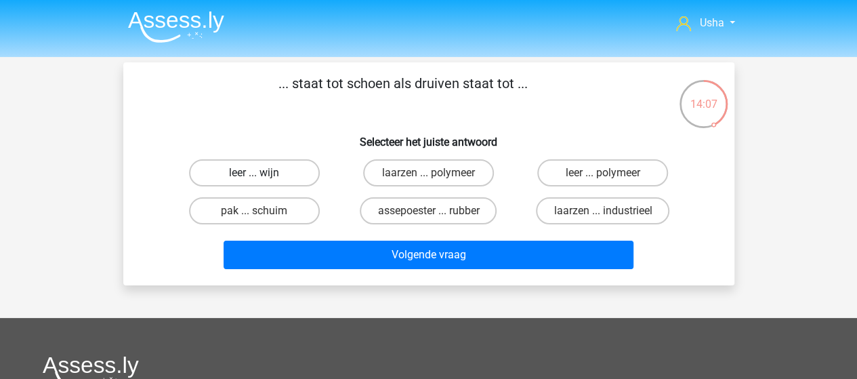
click at [274, 174] on label "leer ... wijn" at bounding box center [254, 172] width 131 height 27
click at [263, 174] on input "leer ... wijn" at bounding box center [258, 177] width 9 height 9
radio input "true"
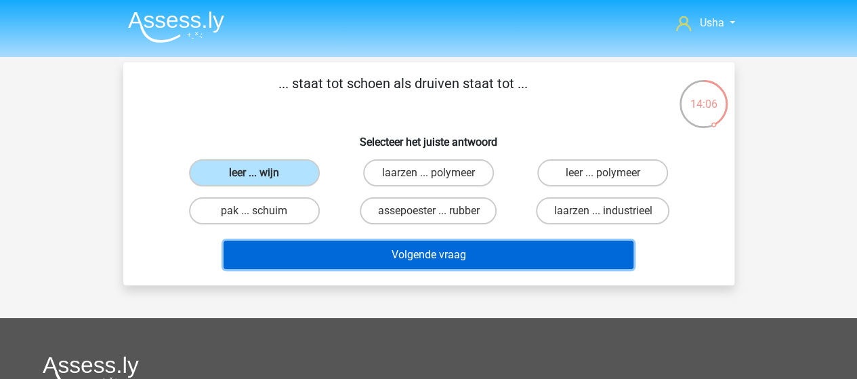
click at [335, 254] on button "Volgende vraag" at bounding box center [429, 254] width 410 height 28
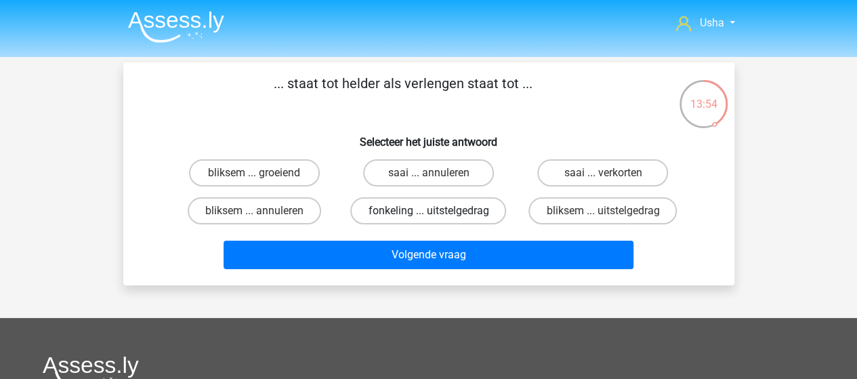
click at [394, 212] on label "fonkeling ... uitstelgedrag" at bounding box center [428, 210] width 156 height 27
click at [428, 212] on input "fonkeling ... uitstelgedrag" at bounding box center [432, 215] width 9 height 9
radio input "true"
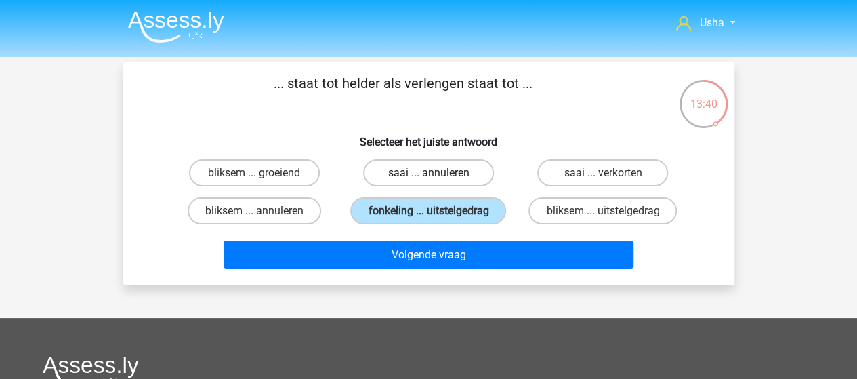
click at [446, 171] on label "saai ... annuleren" at bounding box center [428, 172] width 131 height 27
click at [437, 173] on input "saai ... annuleren" at bounding box center [432, 177] width 9 height 9
radio input "true"
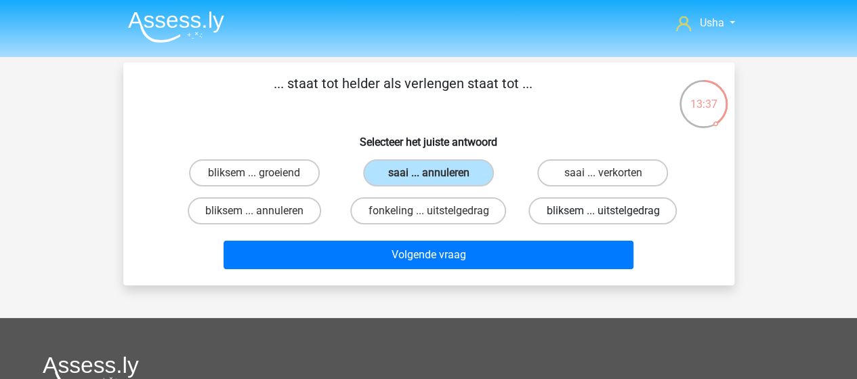
click at [558, 209] on label "bliksem ... uitstelgedrag" at bounding box center [602, 210] width 148 height 27
click at [603, 211] on input "bliksem ... uitstelgedrag" at bounding box center [607, 215] width 9 height 9
radio input "true"
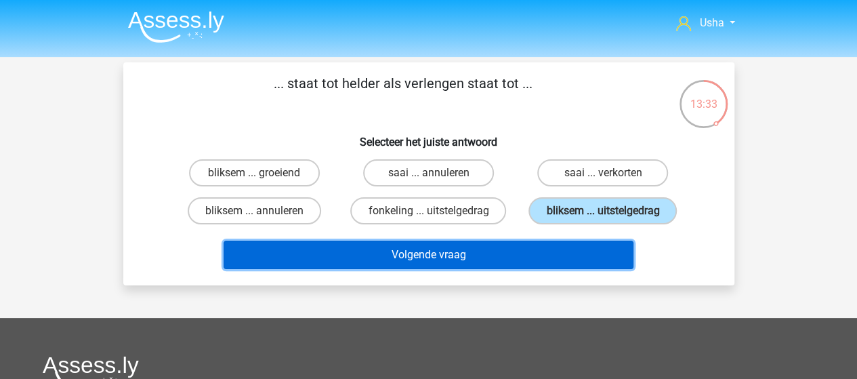
click at [383, 251] on button "Volgende vraag" at bounding box center [429, 254] width 410 height 28
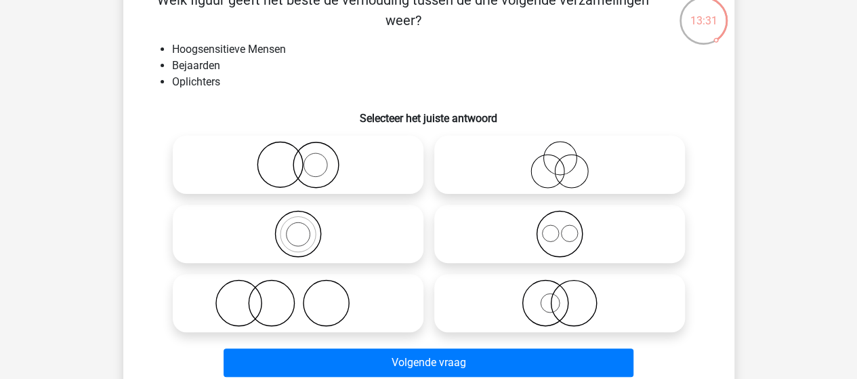
scroll to position [62, 0]
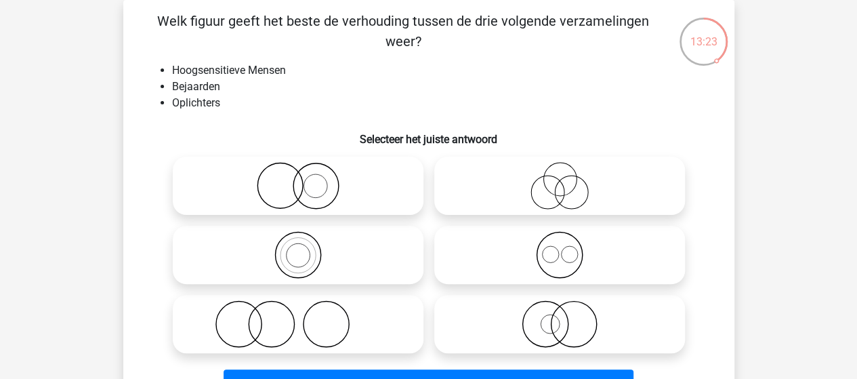
click at [293, 320] on icon at bounding box center [298, 323] width 240 height 47
click at [298, 317] on input "radio" at bounding box center [302, 312] width 9 height 9
radio input "true"
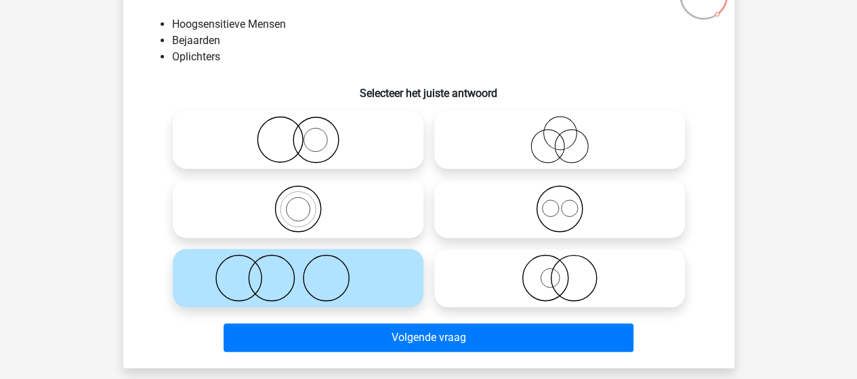
scroll to position [130, 0]
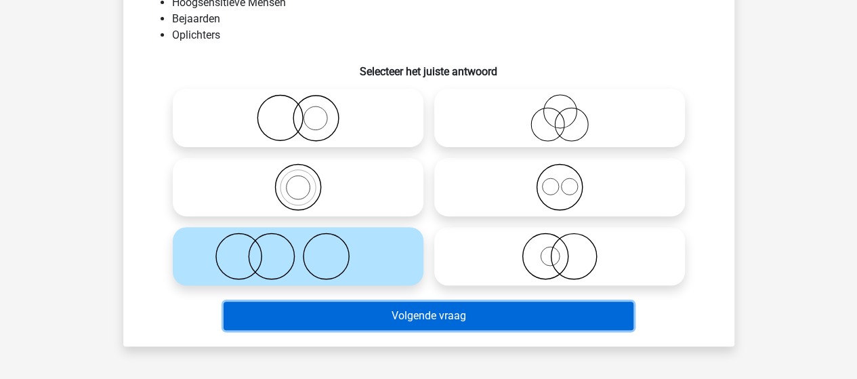
click at [335, 308] on button "Volgende vraag" at bounding box center [429, 315] width 410 height 28
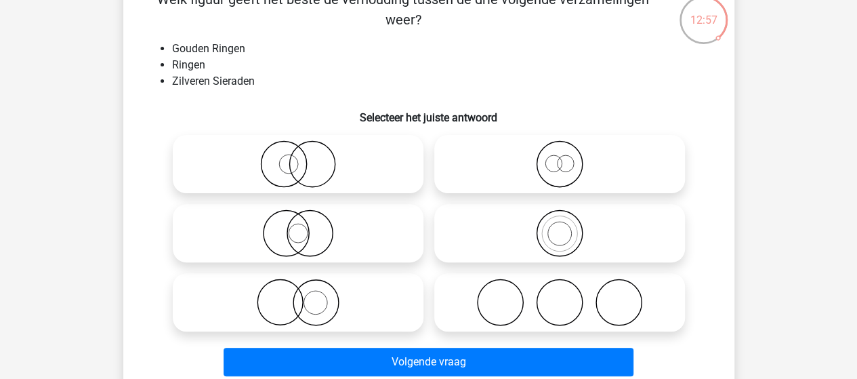
scroll to position [62, 0]
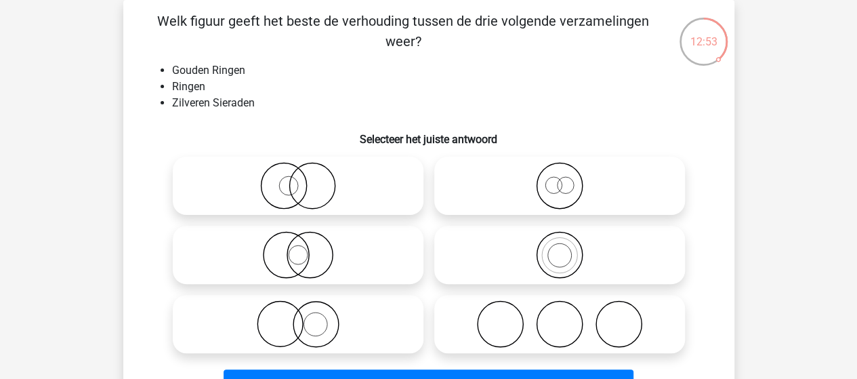
click at [310, 203] on icon at bounding box center [298, 185] width 240 height 47
click at [307, 179] on input "radio" at bounding box center [302, 174] width 9 height 9
radio input "true"
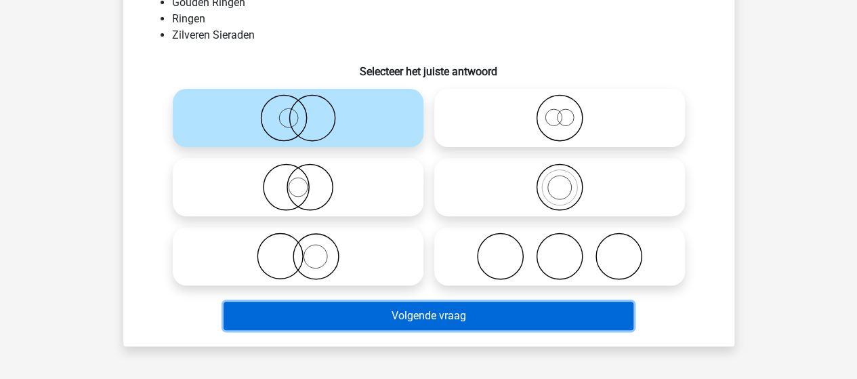
click at [371, 312] on button "Volgende vraag" at bounding box center [429, 315] width 410 height 28
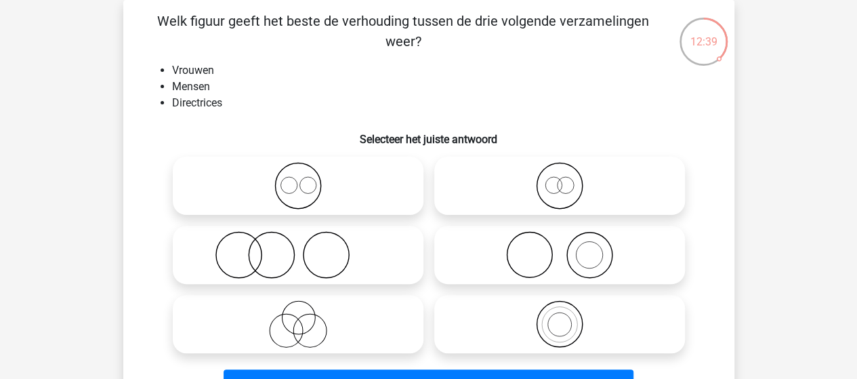
click at [573, 186] on icon at bounding box center [560, 185] width 240 height 47
click at [568, 179] on input "radio" at bounding box center [564, 174] width 9 height 9
radio input "true"
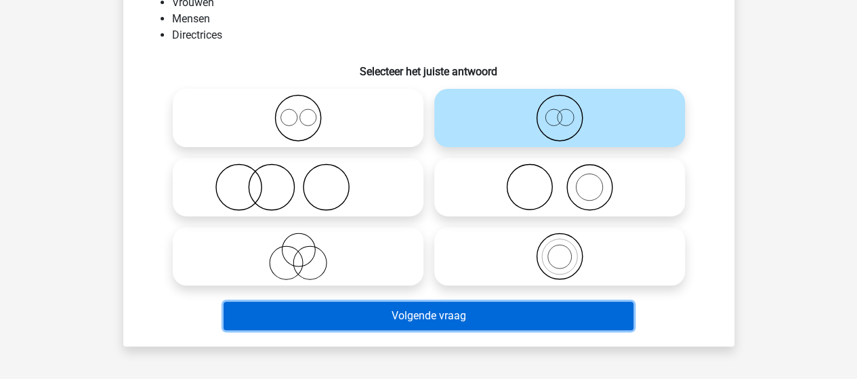
click at [377, 317] on button "Volgende vraag" at bounding box center [429, 315] width 410 height 28
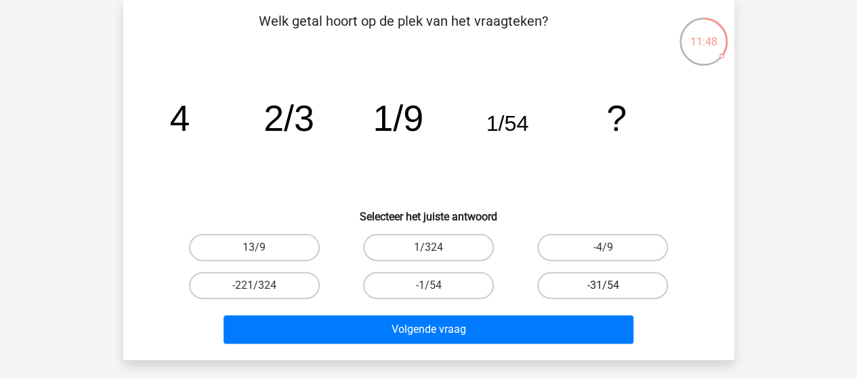
click at [580, 287] on label "-31/54" at bounding box center [602, 285] width 131 height 27
click at [603, 287] on input "-31/54" at bounding box center [607, 289] width 9 height 9
radio input "true"
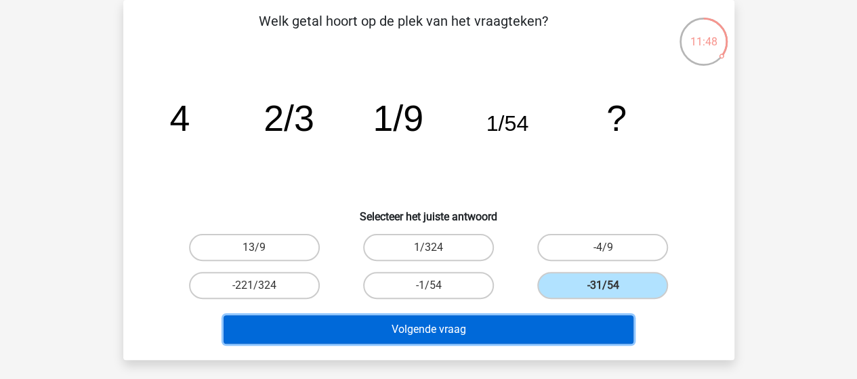
click at [520, 322] on button "Volgende vraag" at bounding box center [429, 329] width 410 height 28
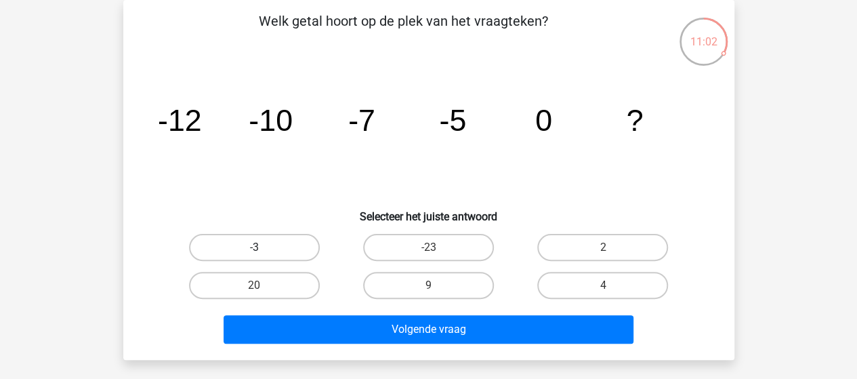
click at [253, 238] on label "-3" at bounding box center [254, 247] width 131 height 27
click at [254, 247] on input "-3" at bounding box center [258, 251] width 9 height 9
radio input "true"
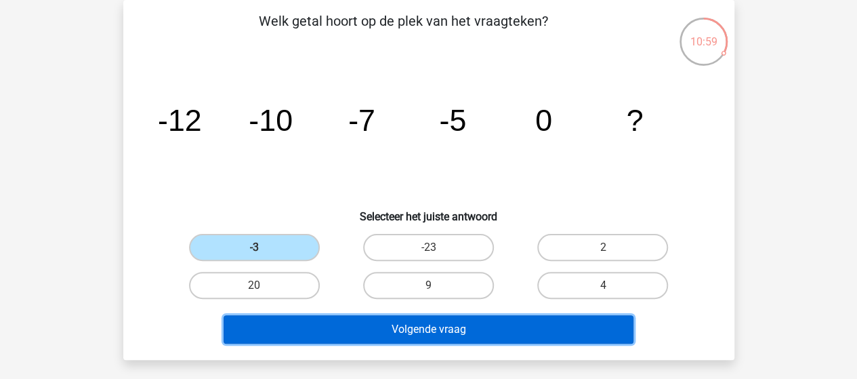
click at [377, 331] on button "Volgende vraag" at bounding box center [429, 329] width 410 height 28
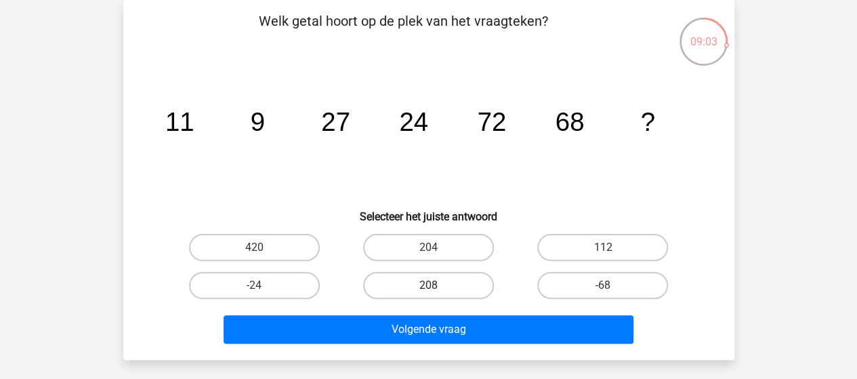
click at [435, 280] on label "208" at bounding box center [428, 285] width 131 height 27
click at [435, 285] on input "208" at bounding box center [432, 289] width 9 height 9
radio input "true"
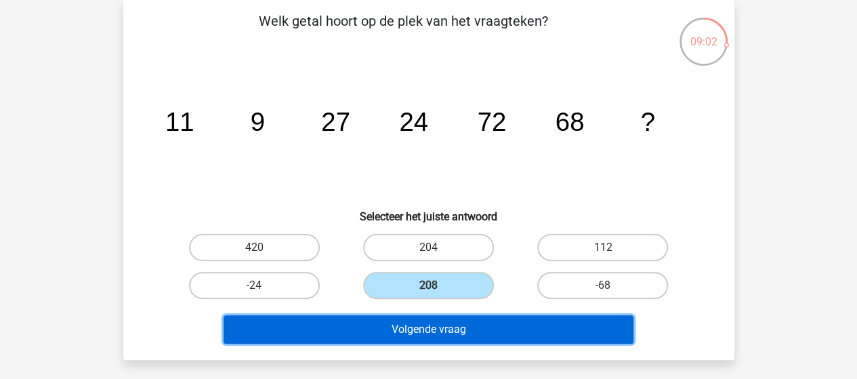
click at [438, 324] on button "Volgende vraag" at bounding box center [429, 329] width 410 height 28
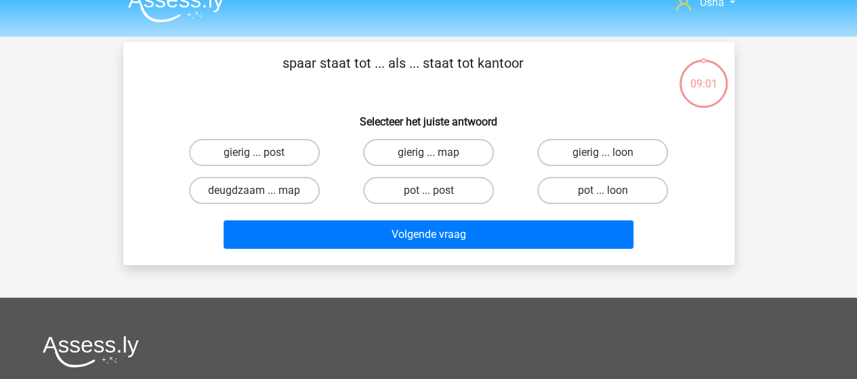
scroll to position [0, 0]
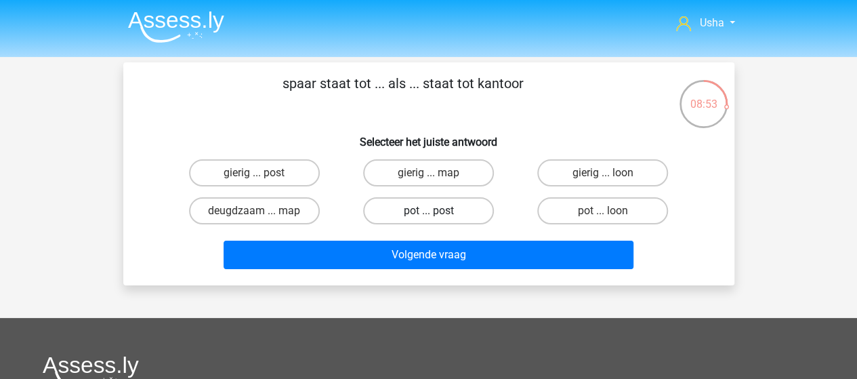
click at [408, 209] on label "pot ... post" at bounding box center [428, 210] width 131 height 27
click at [428, 211] on input "pot ... post" at bounding box center [432, 215] width 9 height 9
radio input "true"
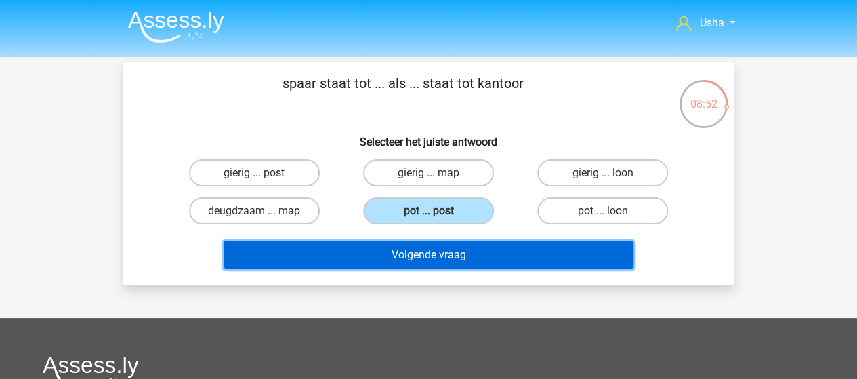
click at [402, 252] on button "Volgende vraag" at bounding box center [429, 254] width 410 height 28
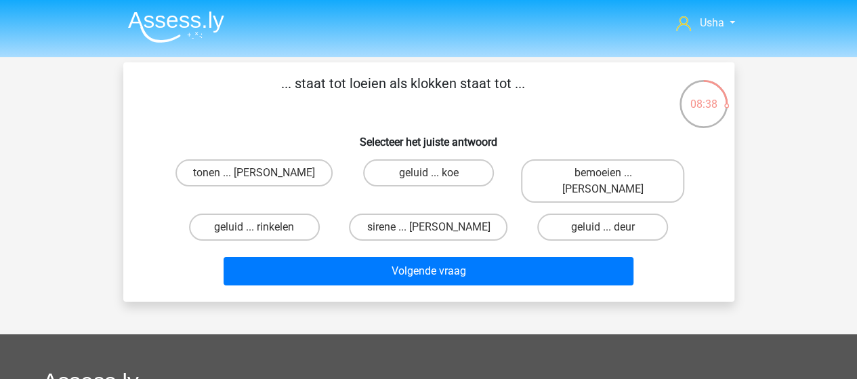
click at [436, 227] on input "sirene ... luiden" at bounding box center [432, 231] width 9 height 9
radio input "true"
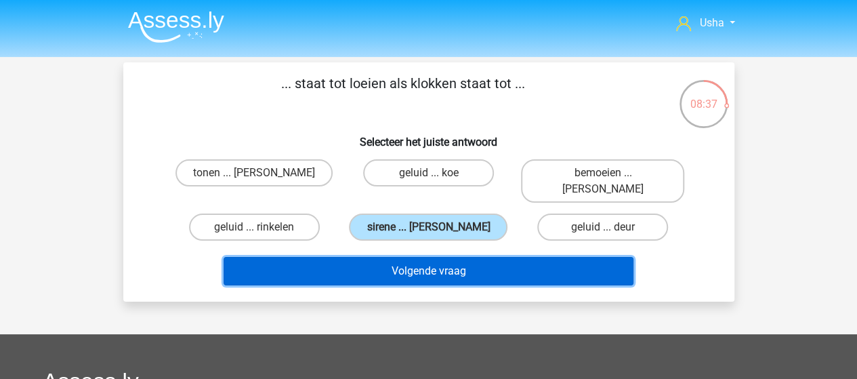
click at [415, 257] on button "Volgende vraag" at bounding box center [429, 271] width 410 height 28
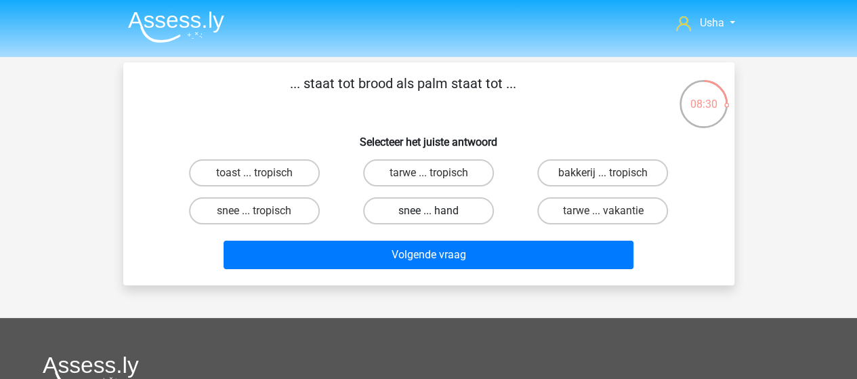
click at [419, 212] on label "snee ... hand" at bounding box center [428, 210] width 131 height 27
click at [428, 212] on input "snee ... hand" at bounding box center [432, 215] width 9 height 9
radio input "true"
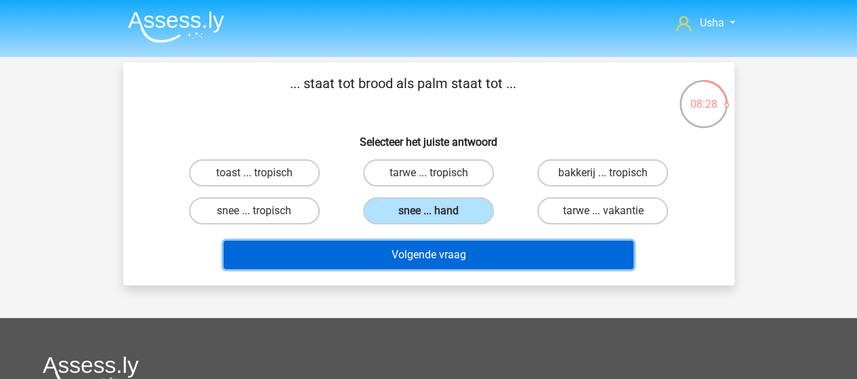
click at [401, 251] on button "Volgende vraag" at bounding box center [429, 254] width 410 height 28
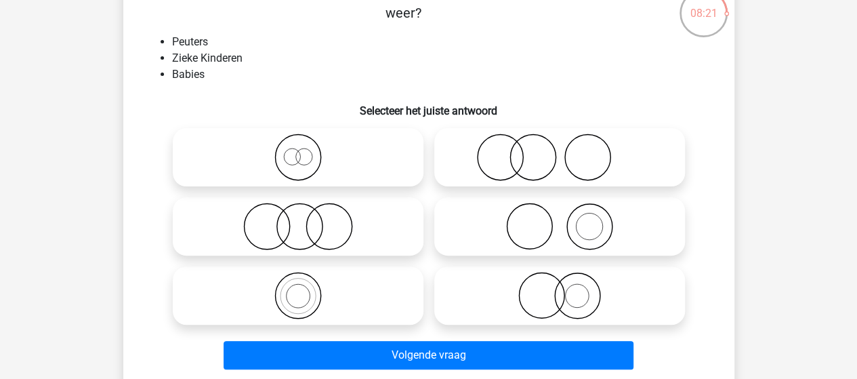
scroll to position [62, 0]
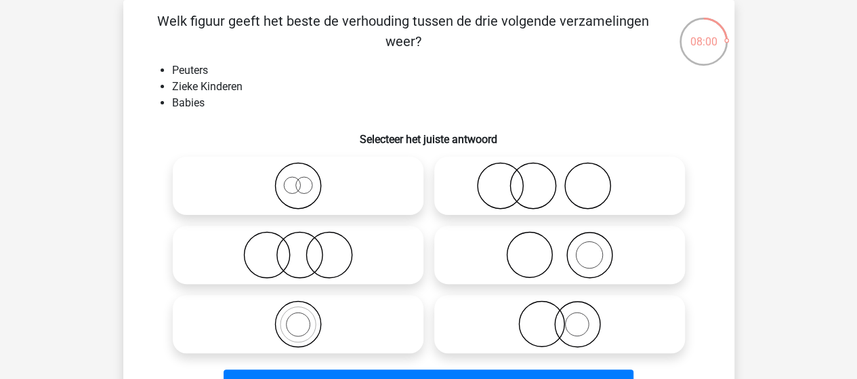
click at [596, 257] on icon at bounding box center [560, 254] width 240 height 47
click at [568, 248] on input "radio" at bounding box center [564, 243] width 9 height 9
radio input "true"
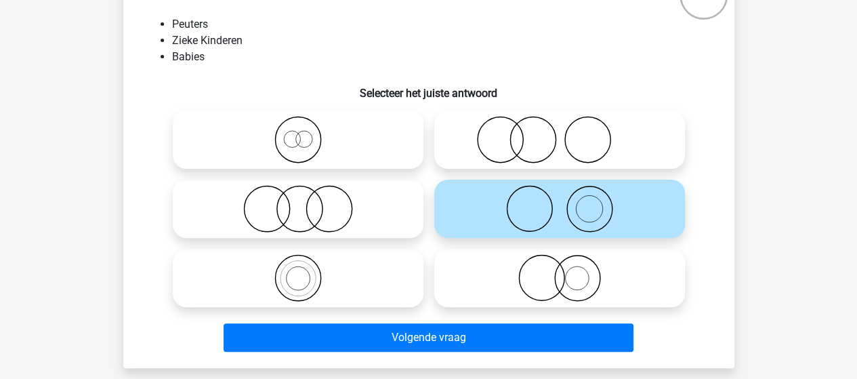
scroll to position [130, 0]
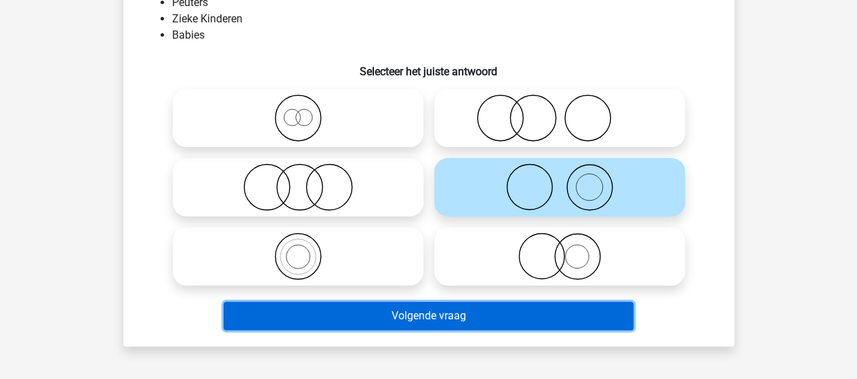
click at [454, 320] on button "Volgende vraag" at bounding box center [429, 315] width 410 height 28
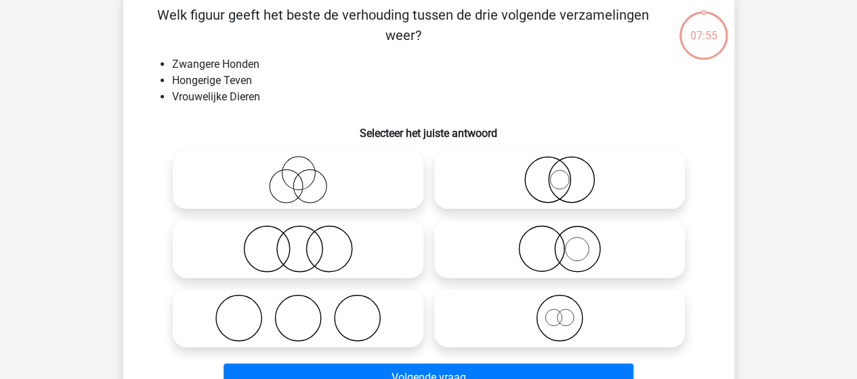
scroll to position [62, 0]
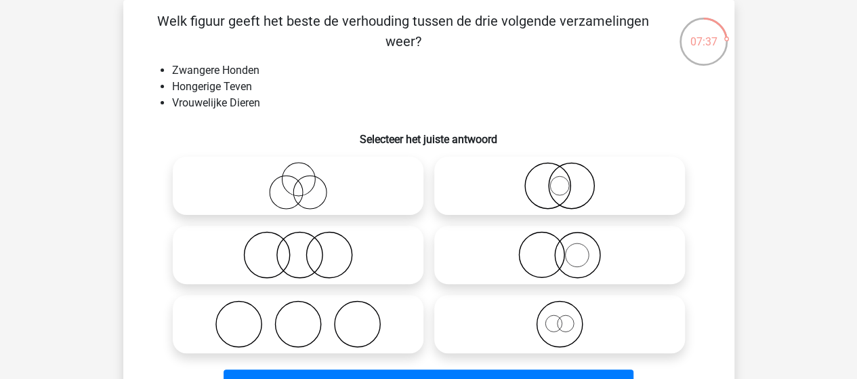
click at [547, 322] on icon at bounding box center [560, 323] width 240 height 47
click at [560, 317] on input "radio" at bounding box center [564, 312] width 9 height 9
radio input "true"
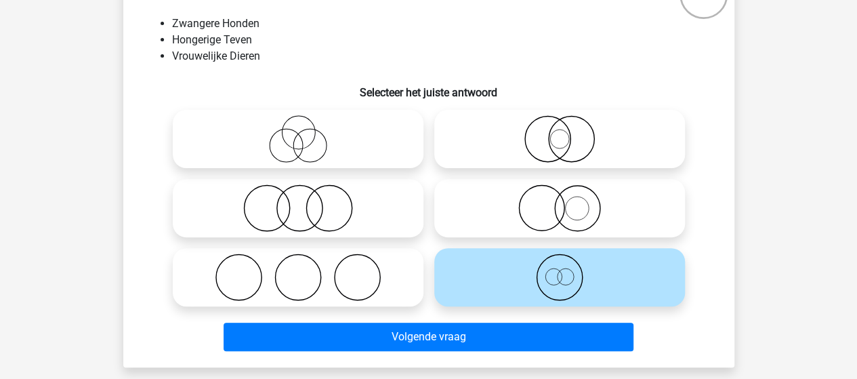
scroll to position [130, 0]
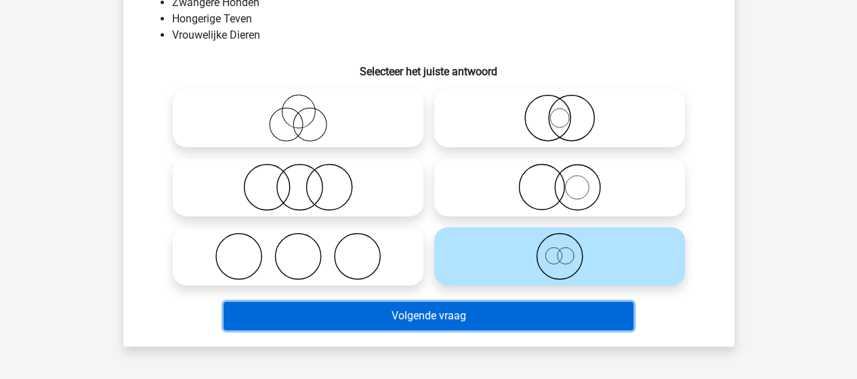
click at [382, 314] on button "Volgende vraag" at bounding box center [429, 315] width 410 height 28
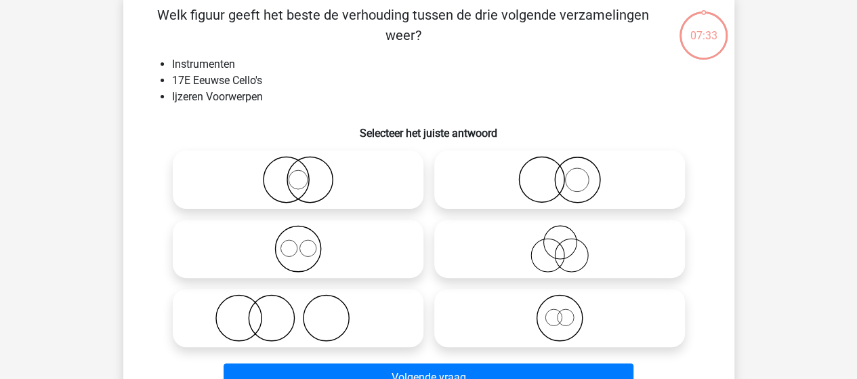
scroll to position [62, 0]
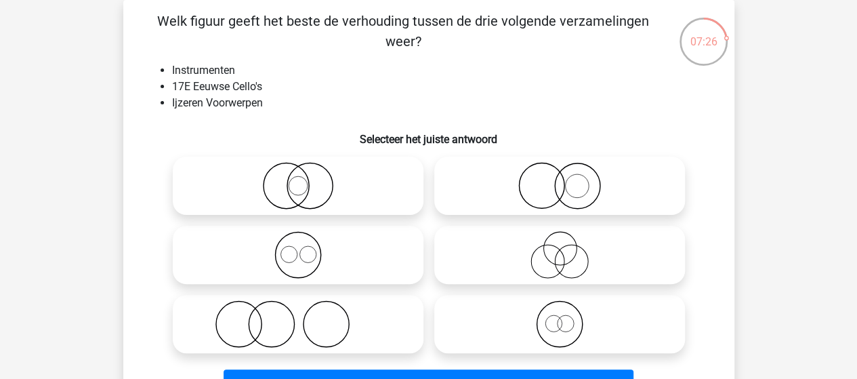
click at [298, 185] on icon at bounding box center [298, 185] width 240 height 47
click at [298, 179] on input "radio" at bounding box center [302, 174] width 9 height 9
radio input "true"
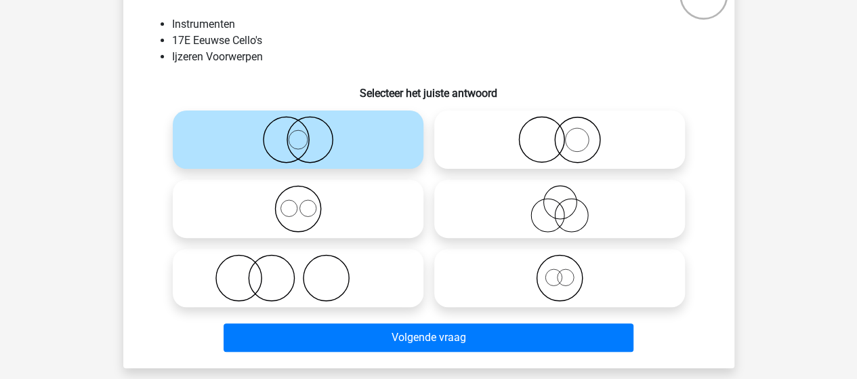
scroll to position [130, 0]
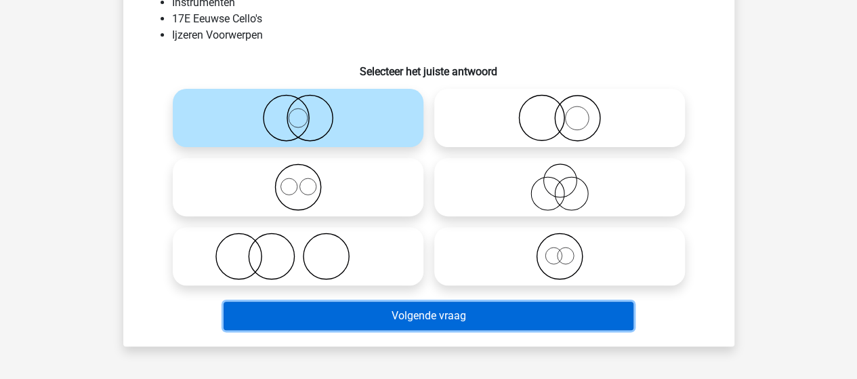
click at [385, 318] on button "Volgende vraag" at bounding box center [429, 315] width 410 height 28
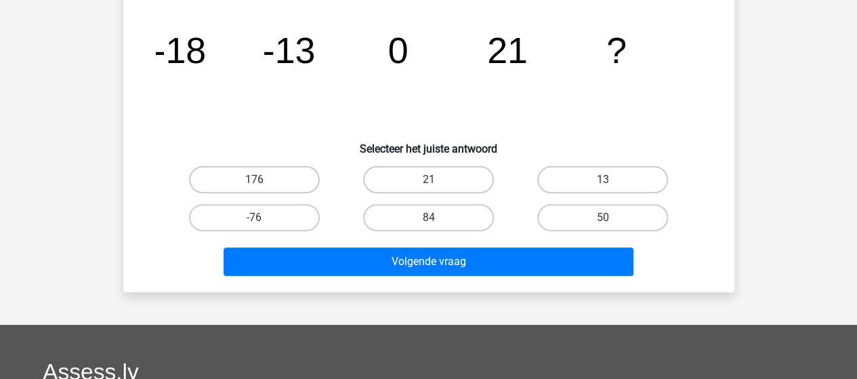
scroll to position [62, 0]
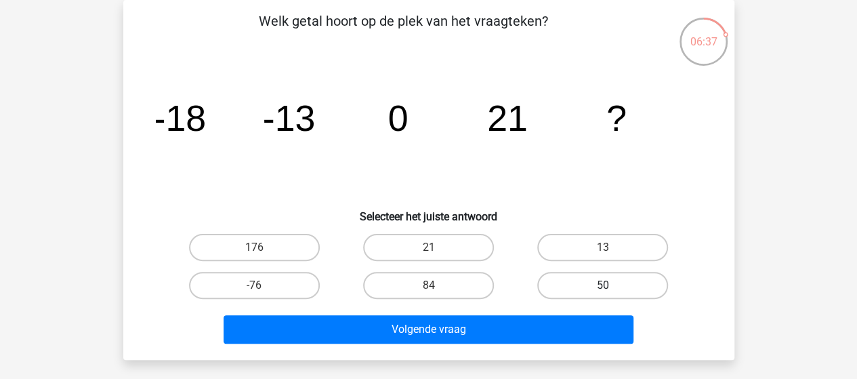
click at [588, 281] on label "50" at bounding box center [602, 285] width 131 height 27
click at [603, 285] on input "50" at bounding box center [607, 289] width 9 height 9
radio input "true"
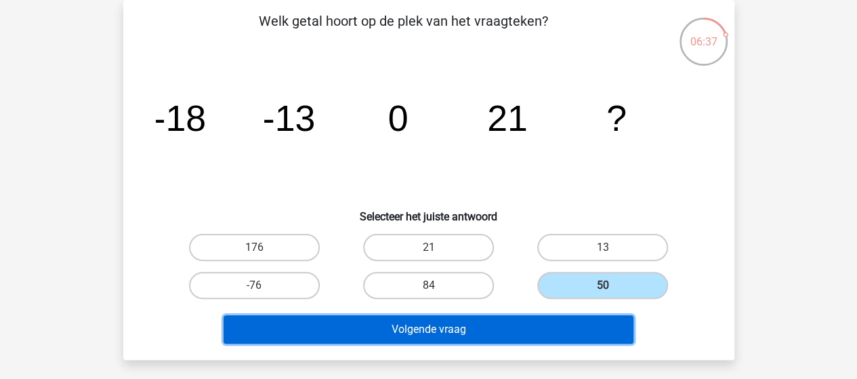
click at [494, 331] on button "Volgende vraag" at bounding box center [429, 329] width 410 height 28
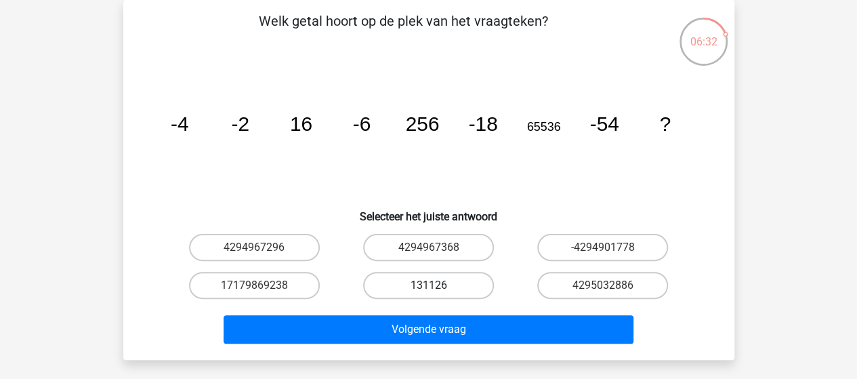
click at [417, 281] on label "131126" at bounding box center [428, 285] width 131 height 27
click at [428, 285] on input "131126" at bounding box center [432, 289] width 9 height 9
radio input "true"
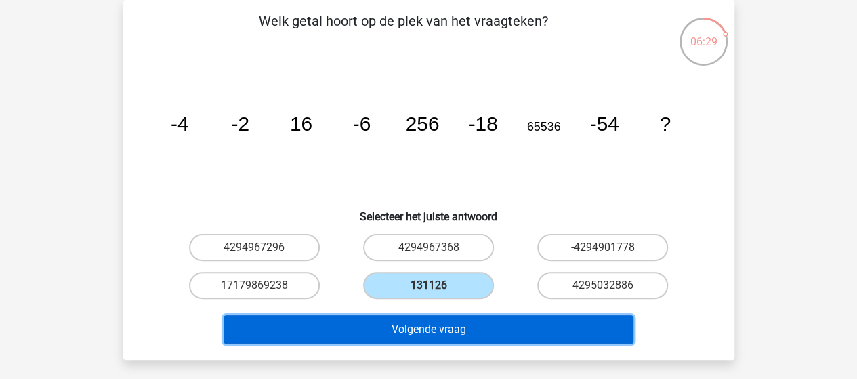
click at [421, 329] on button "Volgende vraag" at bounding box center [429, 329] width 410 height 28
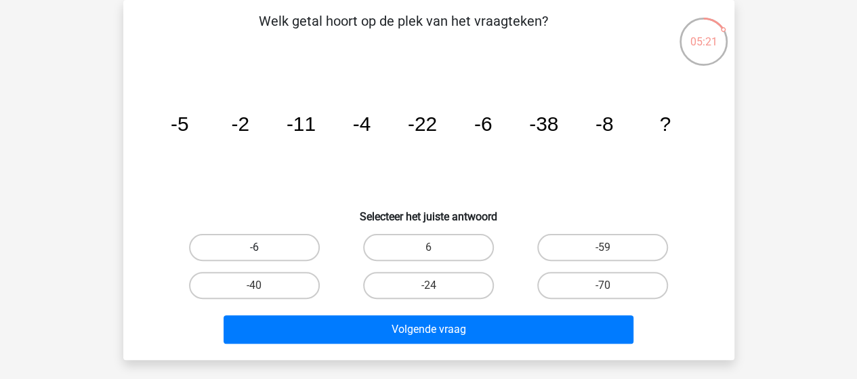
click at [262, 245] on label "-6" at bounding box center [254, 247] width 131 height 27
click at [262, 247] on input "-6" at bounding box center [258, 251] width 9 height 9
radio input "true"
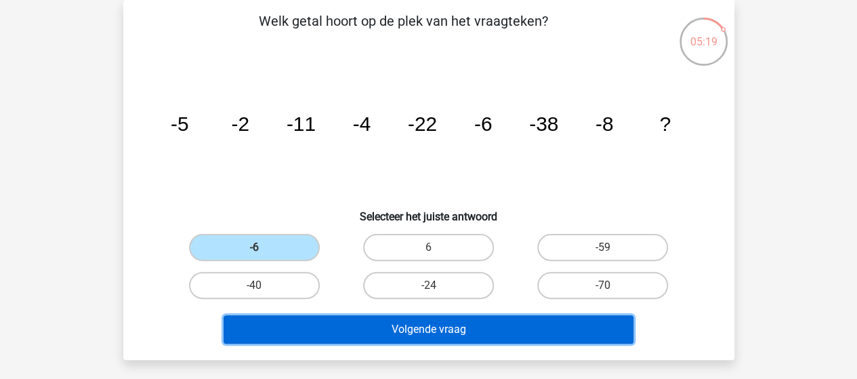
click at [367, 331] on button "Volgende vraag" at bounding box center [429, 329] width 410 height 28
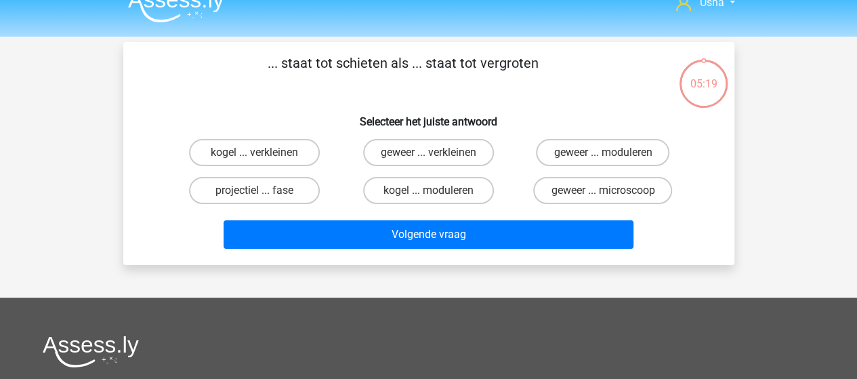
scroll to position [0, 0]
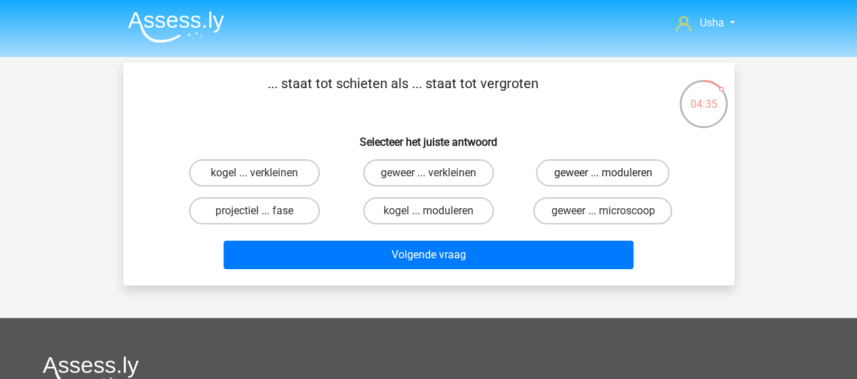
click at [614, 167] on label "geweer ... moduleren" at bounding box center [602, 172] width 133 height 27
click at [612, 173] on input "geweer ... moduleren" at bounding box center [607, 177] width 9 height 9
radio input "true"
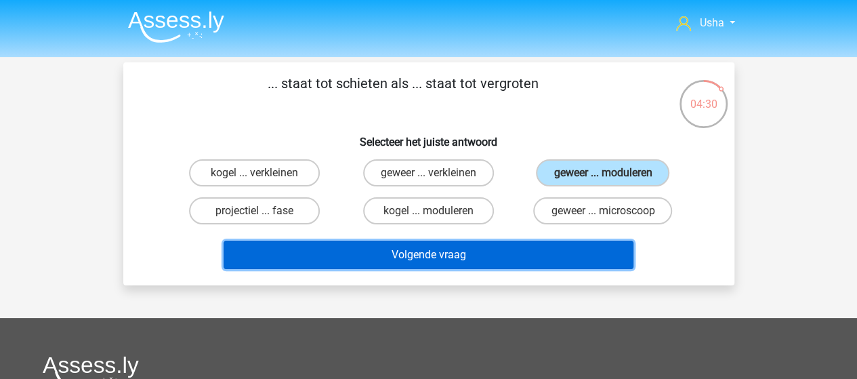
click at [467, 257] on button "Volgende vraag" at bounding box center [429, 254] width 410 height 28
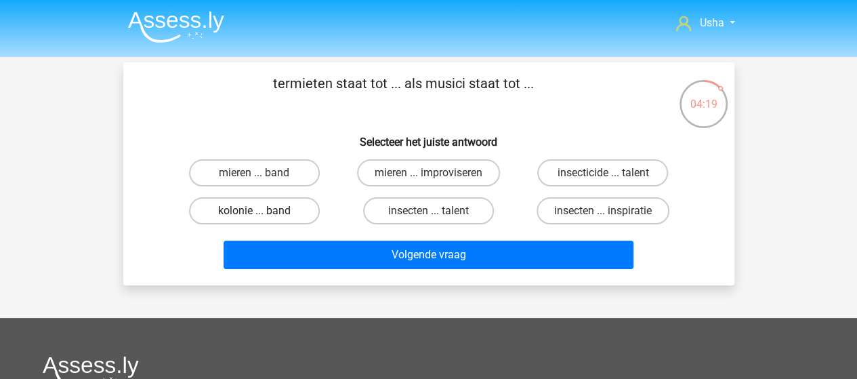
click at [266, 214] on label "kolonie ... band" at bounding box center [254, 210] width 131 height 27
click at [263, 214] on input "kolonie ... band" at bounding box center [258, 215] width 9 height 9
radio input "true"
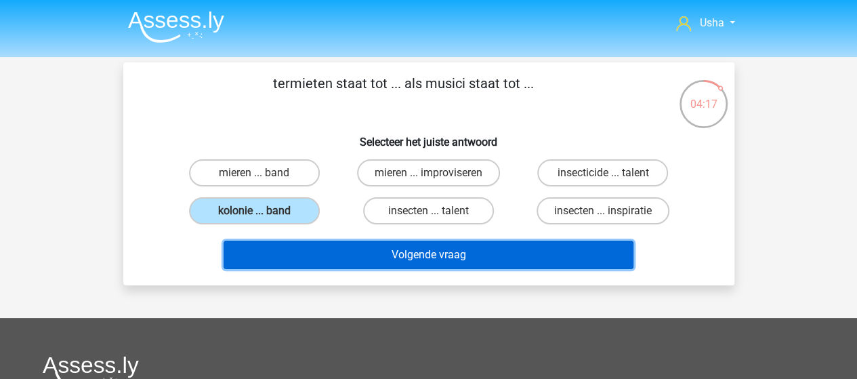
click at [362, 257] on button "Volgende vraag" at bounding box center [429, 254] width 410 height 28
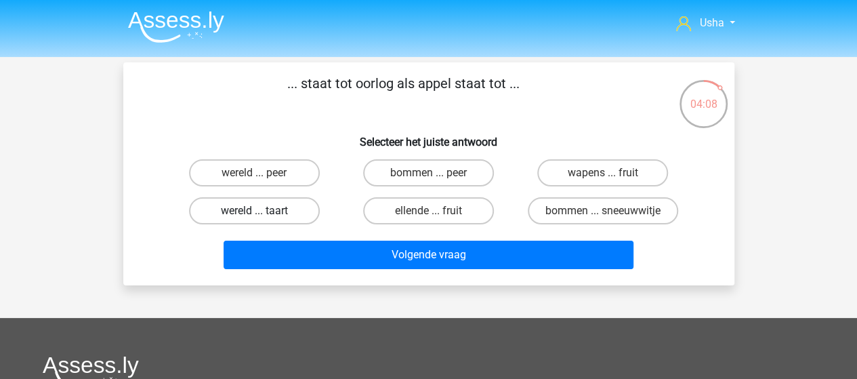
click at [251, 210] on label "wereld ... taart" at bounding box center [254, 210] width 131 height 27
click at [254, 211] on input "wereld ... taart" at bounding box center [258, 215] width 9 height 9
radio input "true"
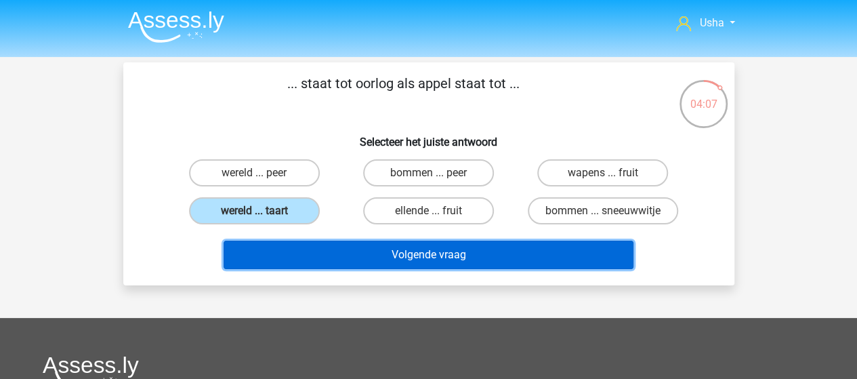
click at [345, 264] on button "Volgende vraag" at bounding box center [429, 254] width 410 height 28
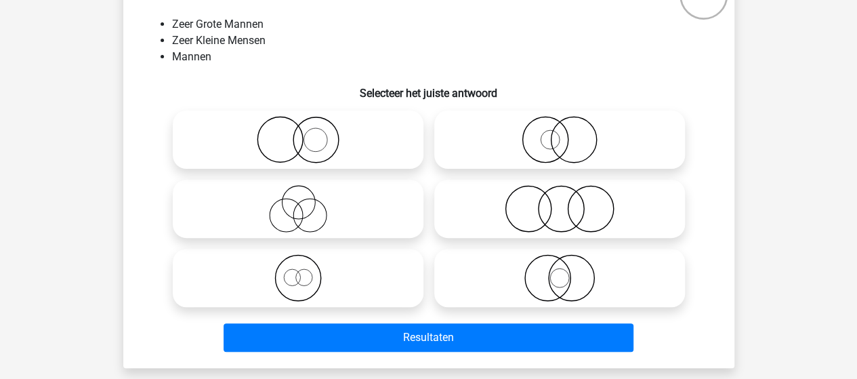
scroll to position [130, 0]
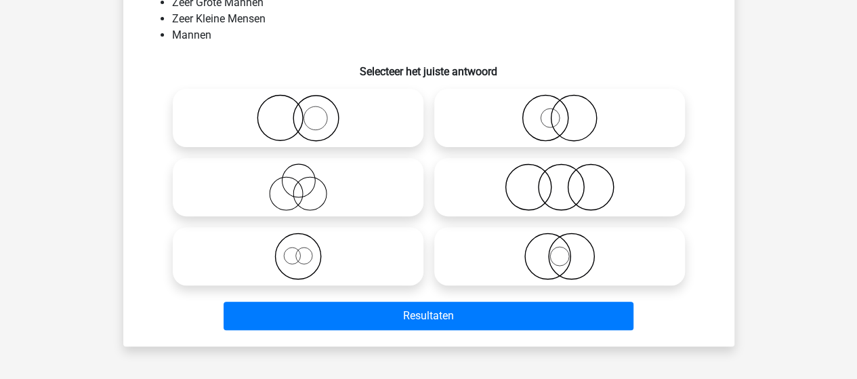
click at [287, 264] on icon at bounding box center [298, 255] width 240 height 47
click at [298, 249] on input "radio" at bounding box center [302, 244] width 9 height 9
radio input "true"
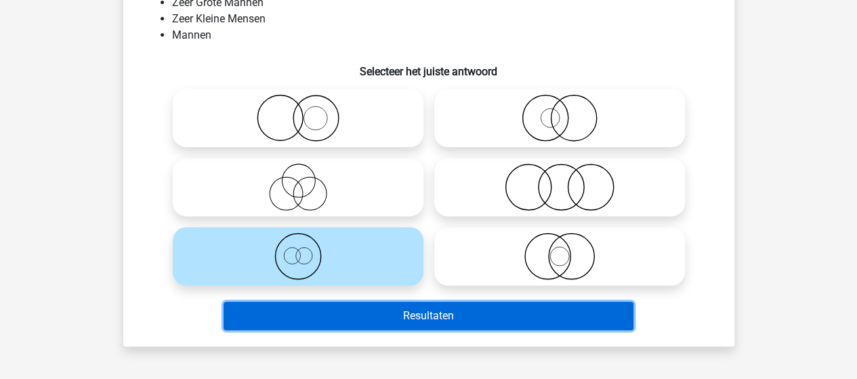
click at [419, 323] on button "Resultaten" at bounding box center [429, 315] width 410 height 28
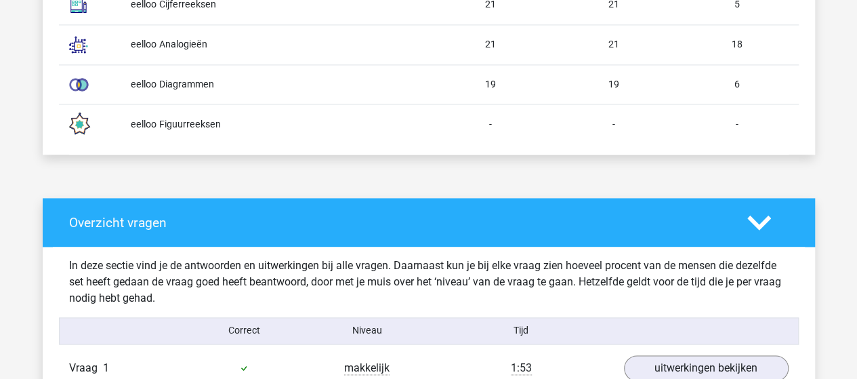
scroll to position [1016, 0]
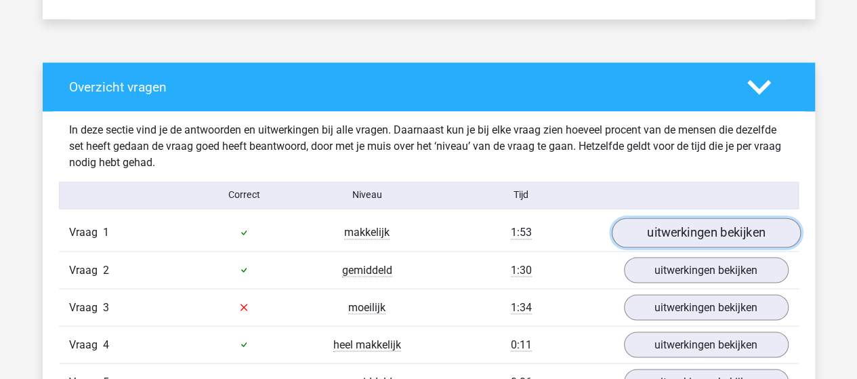
click at [658, 228] on link "uitwerkingen bekijken" at bounding box center [705, 232] width 189 height 30
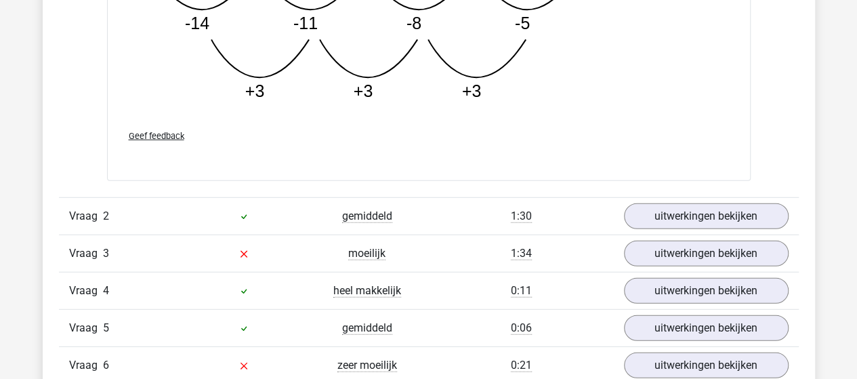
scroll to position [1829, 0]
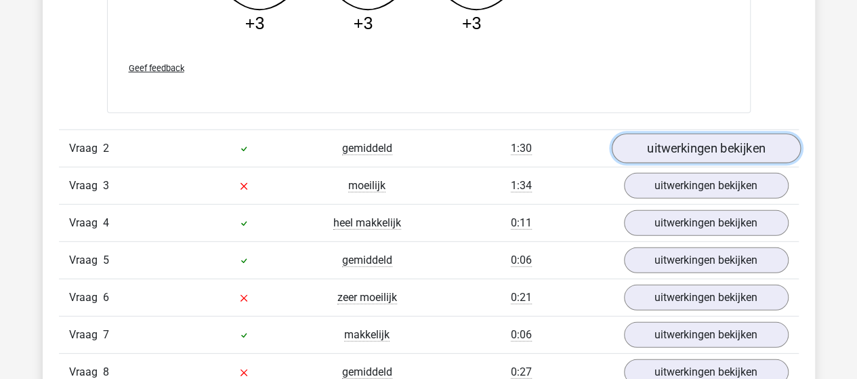
click at [674, 146] on link "uitwerkingen bekijken" at bounding box center [705, 149] width 189 height 30
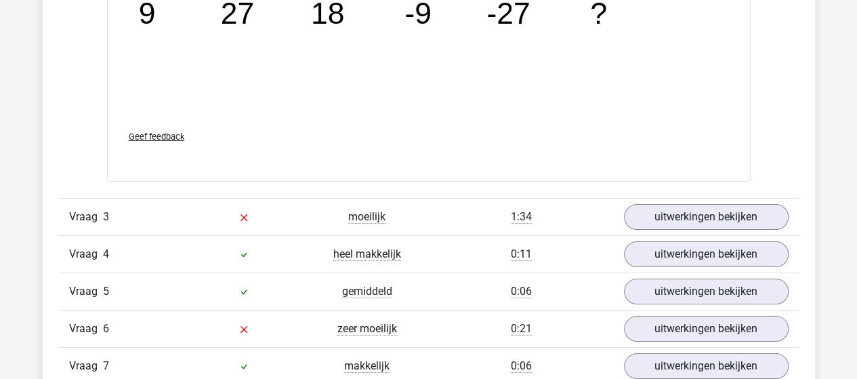
scroll to position [2439, 0]
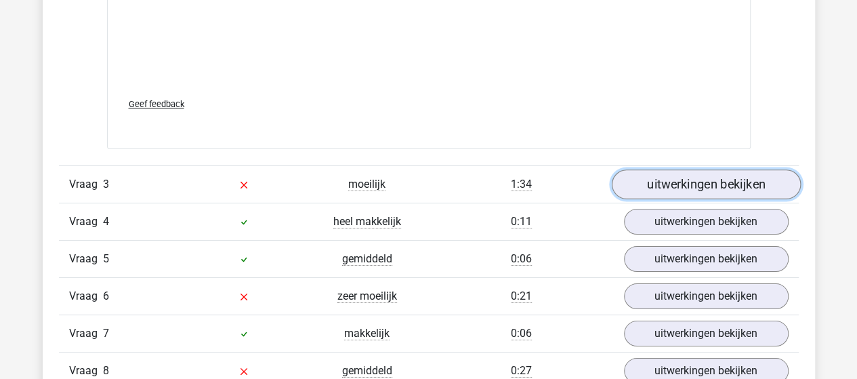
click at [642, 177] on link "uitwerkingen bekijken" at bounding box center [705, 184] width 189 height 30
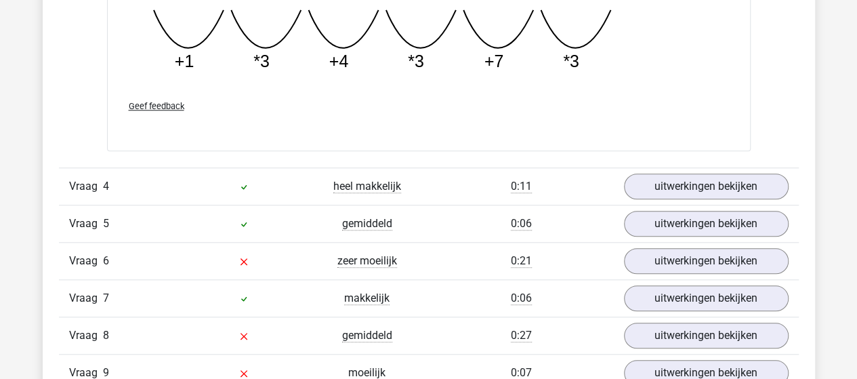
scroll to position [3116, 0]
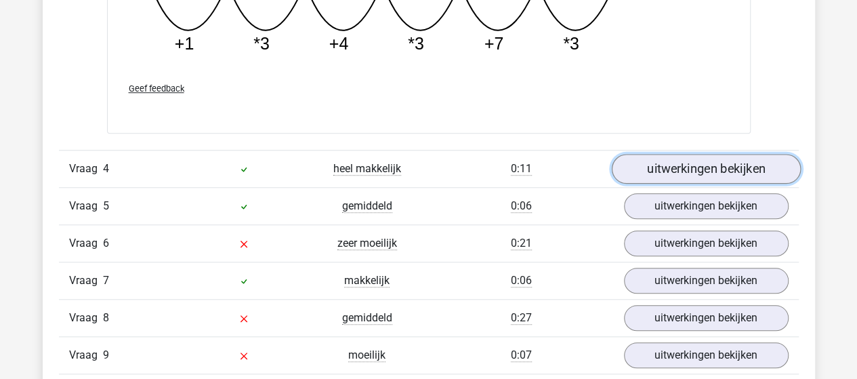
click at [697, 161] on link "uitwerkingen bekijken" at bounding box center [705, 169] width 189 height 30
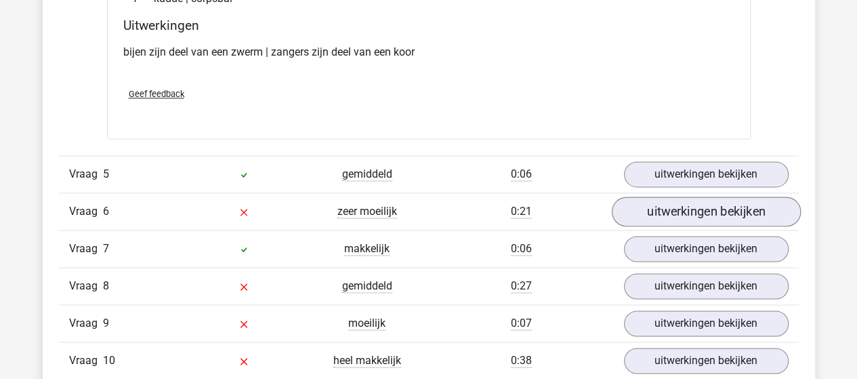
scroll to position [3455, 0]
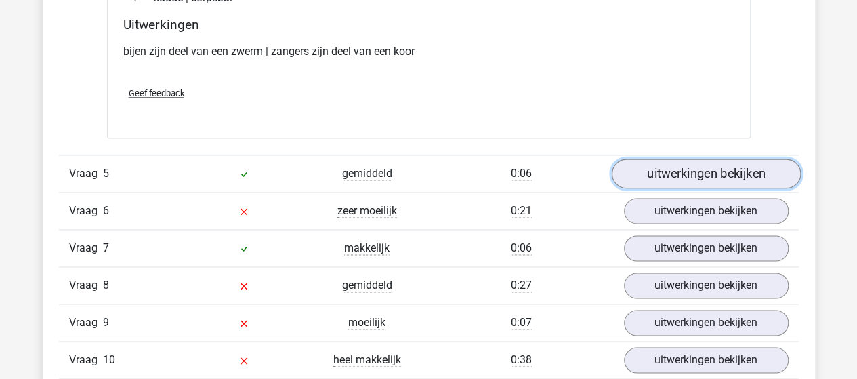
click at [708, 165] on link "uitwerkingen bekijken" at bounding box center [705, 174] width 189 height 30
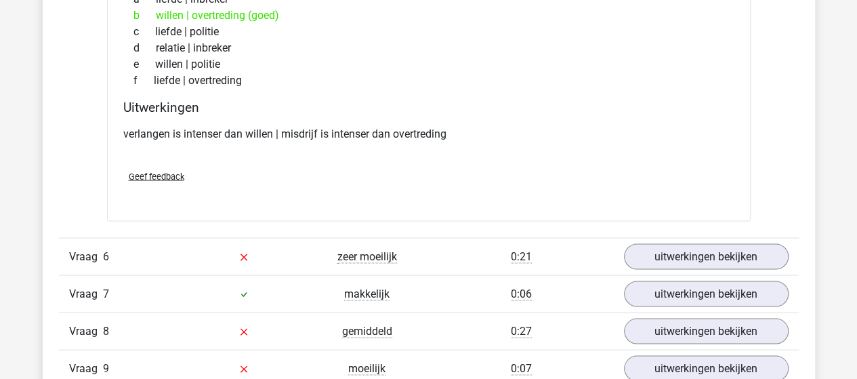
scroll to position [3794, 0]
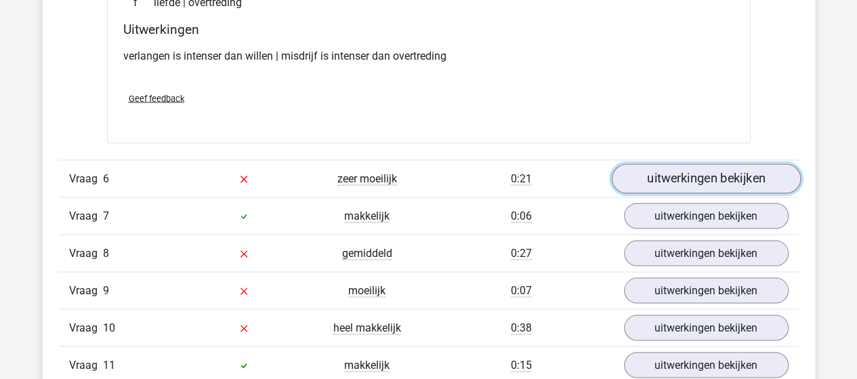
click at [705, 173] on link "uitwerkingen bekijken" at bounding box center [705, 178] width 189 height 30
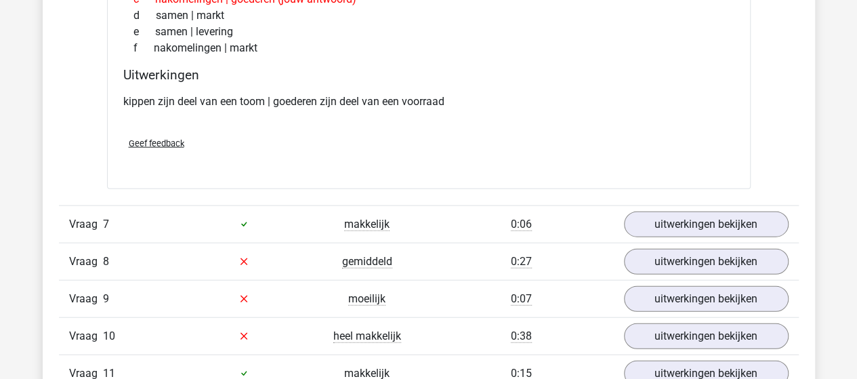
scroll to position [4132, 0]
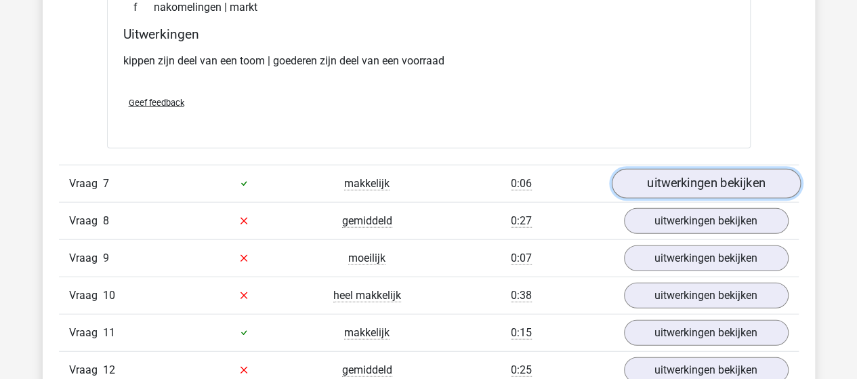
click at [684, 176] on link "uitwerkingen bekijken" at bounding box center [705, 184] width 189 height 30
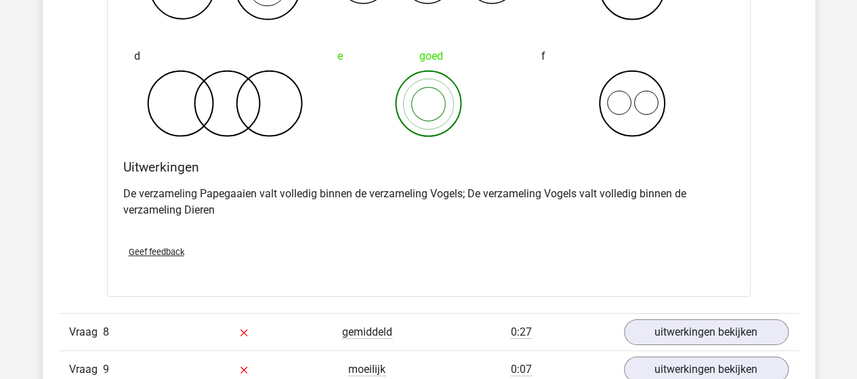
scroll to position [4606, 0]
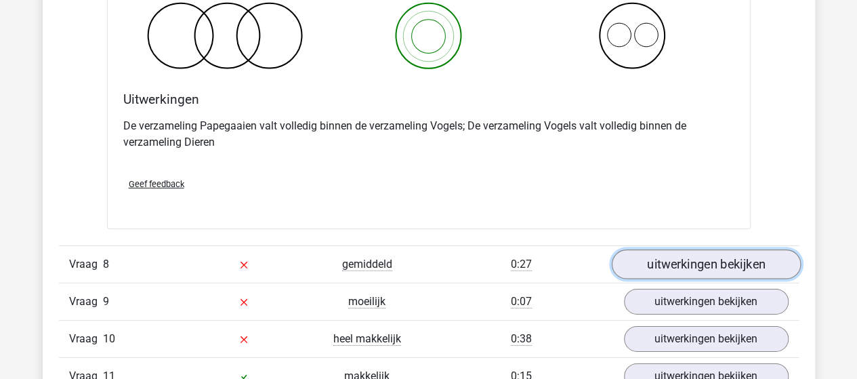
click at [649, 255] on link "uitwerkingen bekijken" at bounding box center [705, 264] width 189 height 30
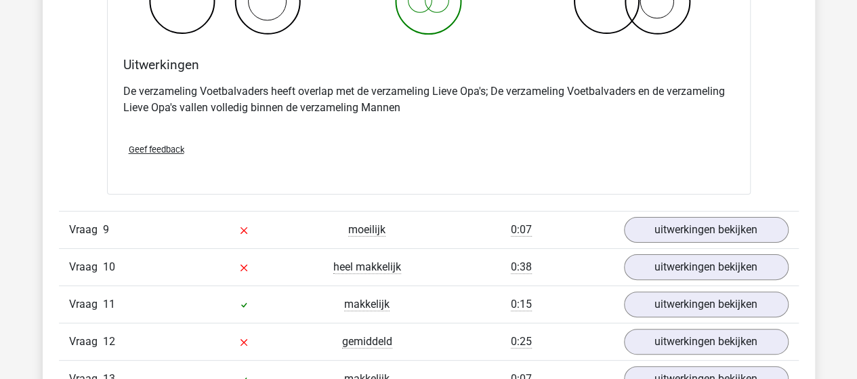
scroll to position [5216, 0]
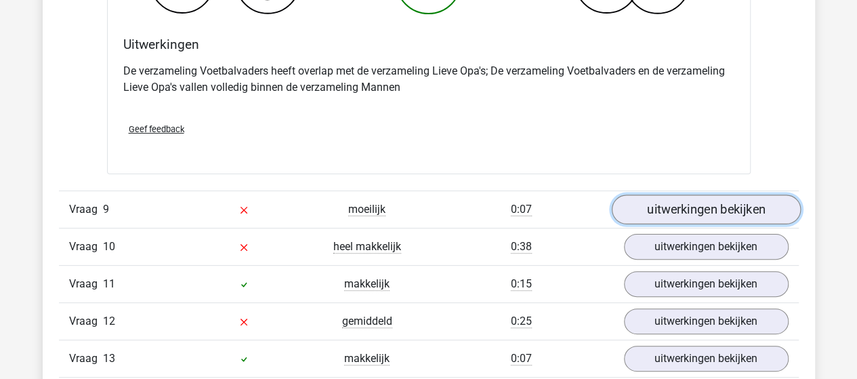
click at [664, 205] on link "uitwerkingen bekijken" at bounding box center [705, 209] width 189 height 30
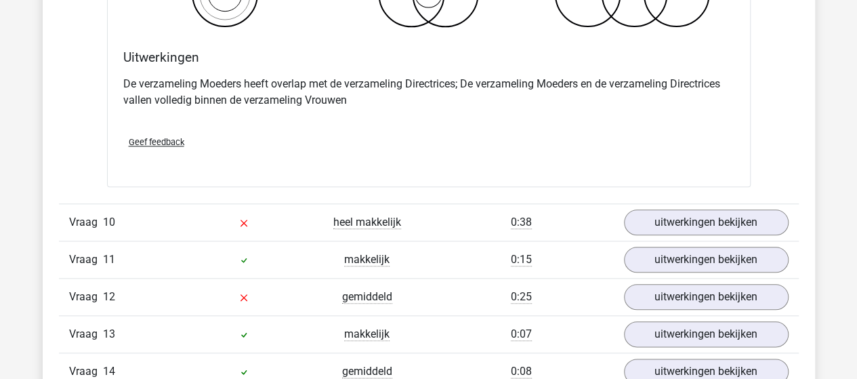
scroll to position [5826, 0]
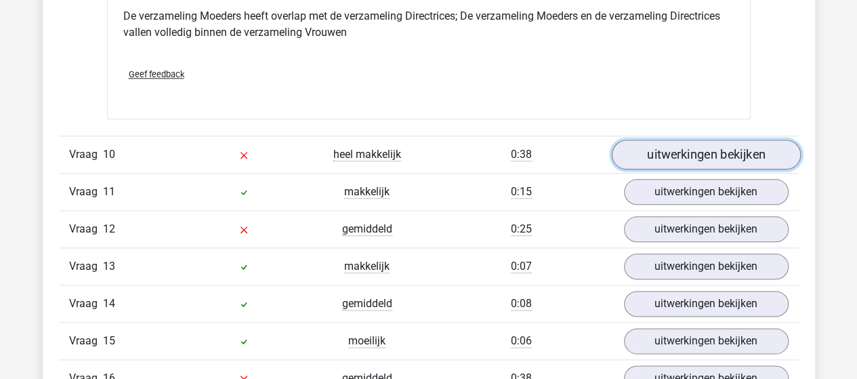
click at [732, 140] on link "uitwerkingen bekijken" at bounding box center [705, 155] width 189 height 30
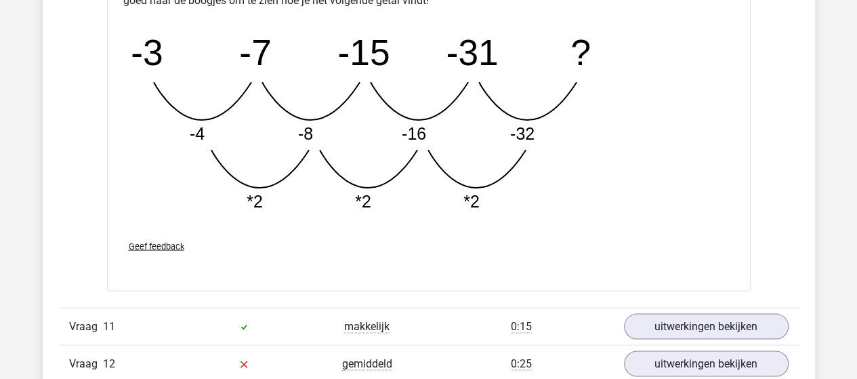
scroll to position [6435, 0]
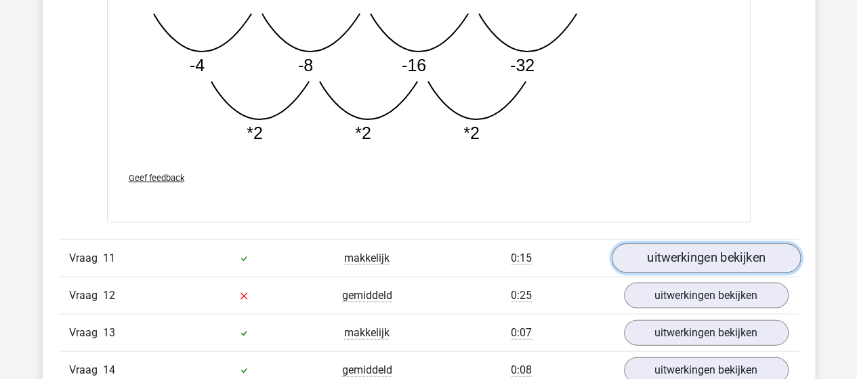
click at [723, 244] on link "uitwerkingen bekijken" at bounding box center [705, 258] width 189 height 30
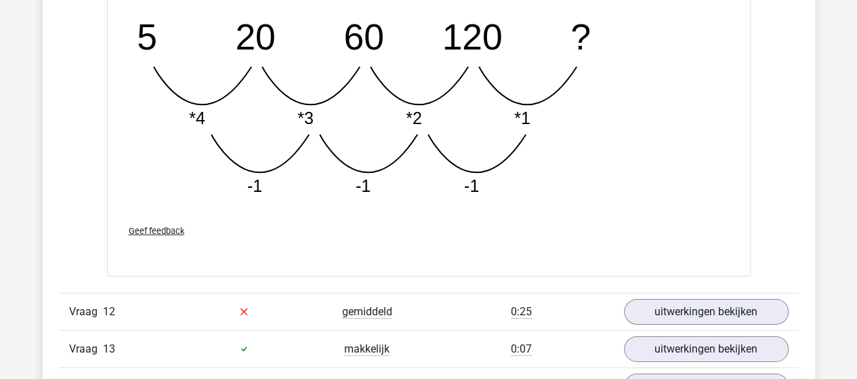
scroll to position [7113, 0]
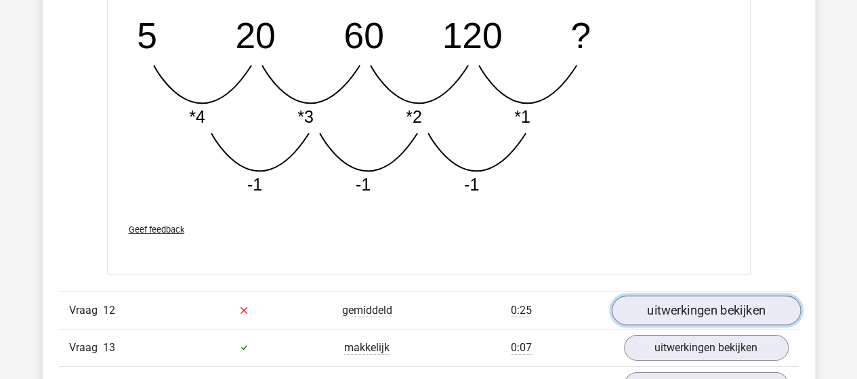
click at [746, 295] on link "uitwerkingen bekijken" at bounding box center [705, 310] width 189 height 30
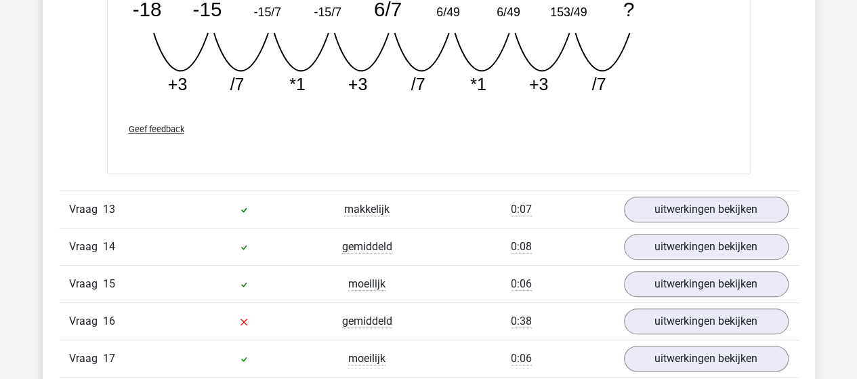
scroll to position [7926, 0]
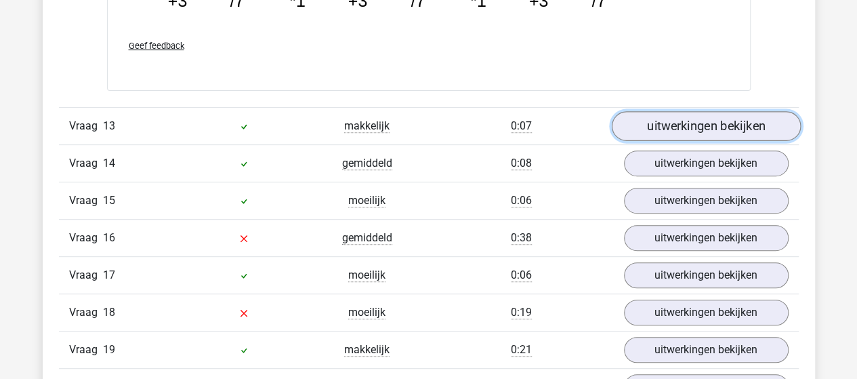
click at [717, 118] on link "uitwerkingen bekijken" at bounding box center [705, 126] width 189 height 30
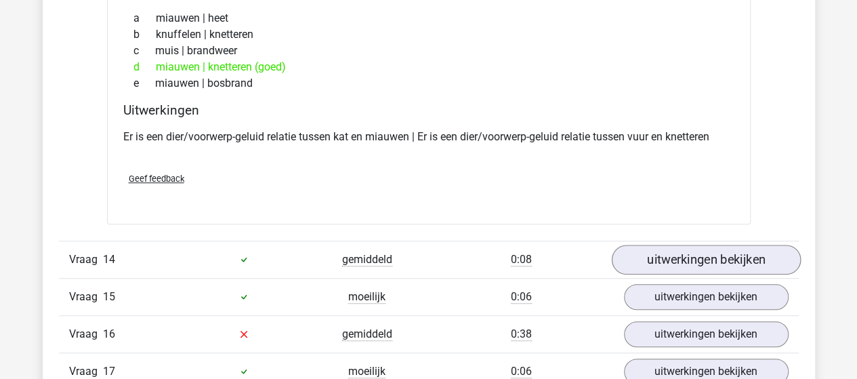
scroll to position [8197, 0]
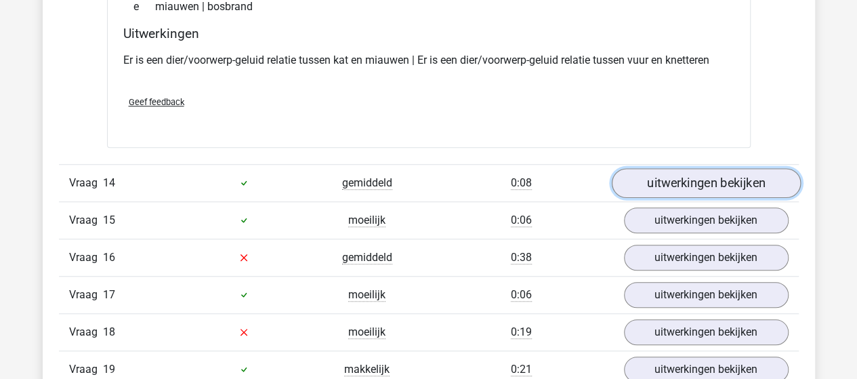
click at [717, 168] on link "uitwerkingen bekijken" at bounding box center [705, 183] width 189 height 30
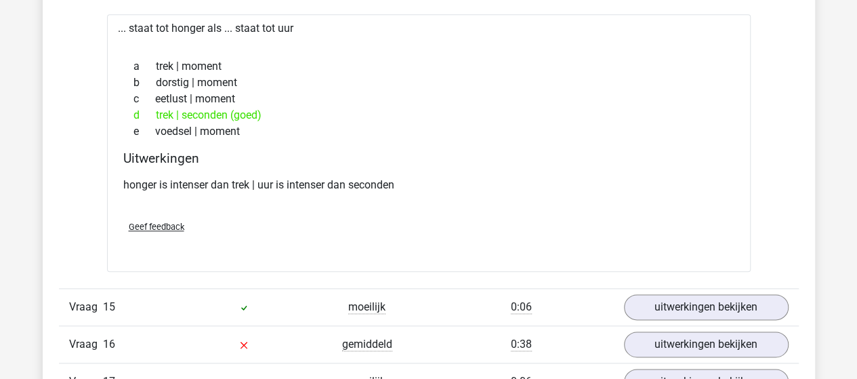
scroll to position [8468, 0]
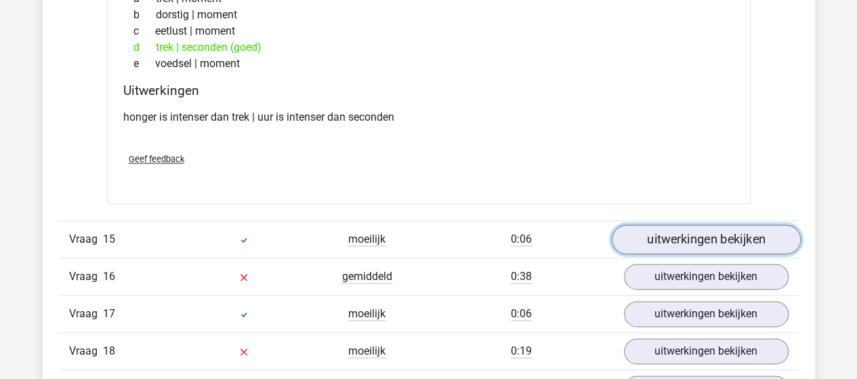
click at [666, 225] on link "uitwerkingen bekijken" at bounding box center [705, 239] width 189 height 30
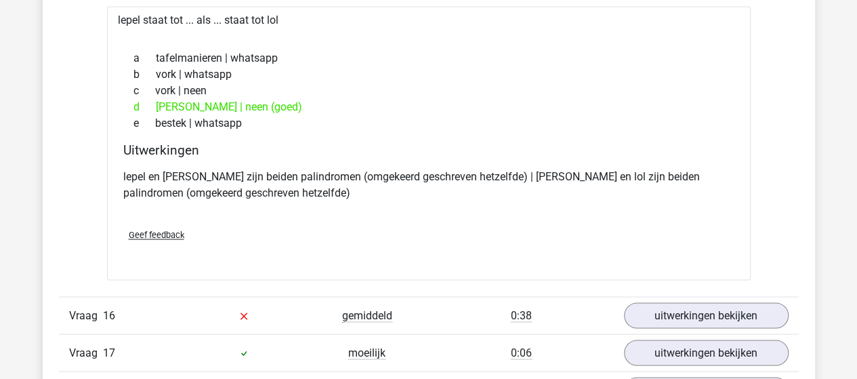
scroll to position [8806, 0]
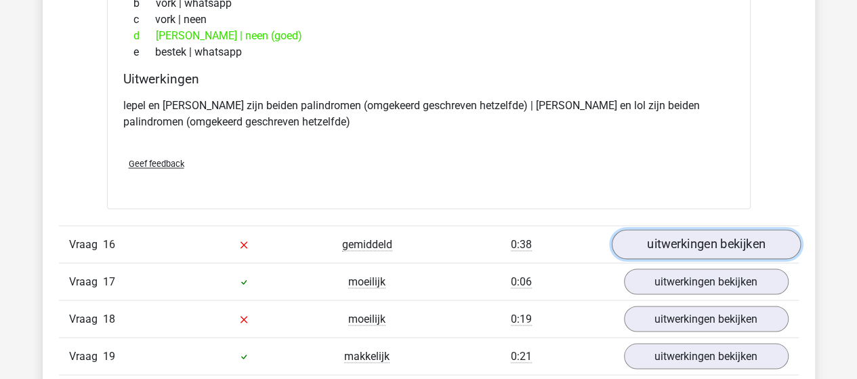
click at [648, 229] on link "uitwerkingen bekijken" at bounding box center [705, 244] width 189 height 30
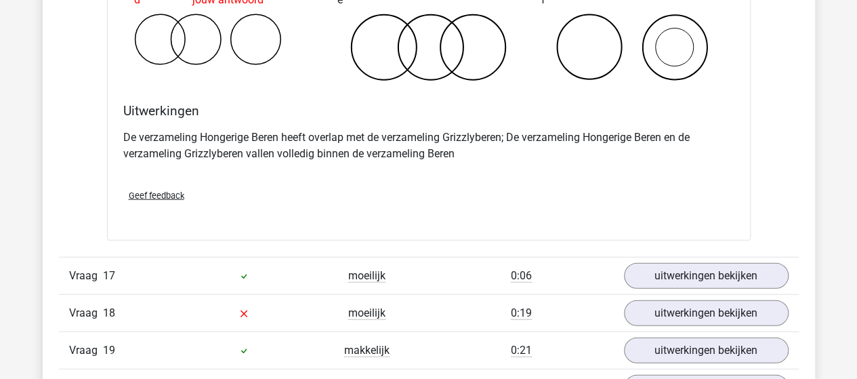
scroll to position [9348, 0]
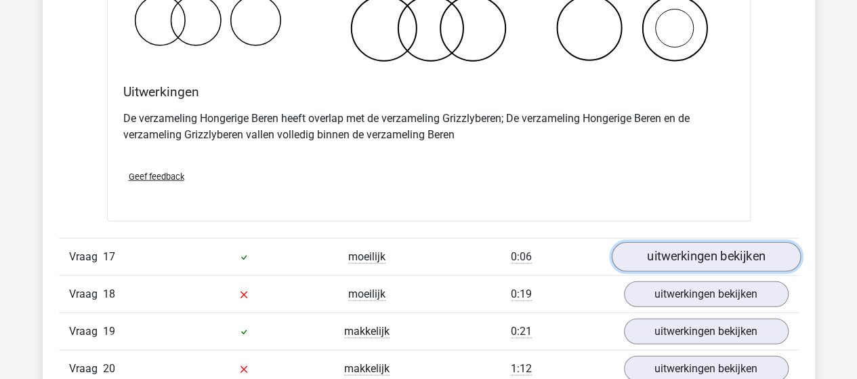
click at [654, 245] on link "uitwerkingen bekijken" at bounding box center [705, 257] width 189 height 30
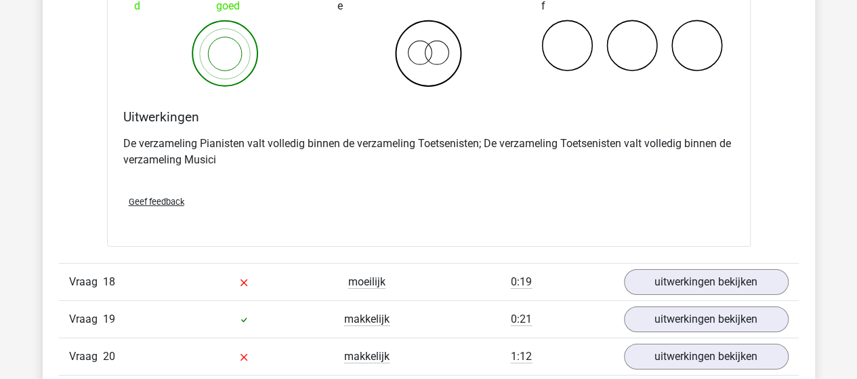
scroll to position [9890, 0]
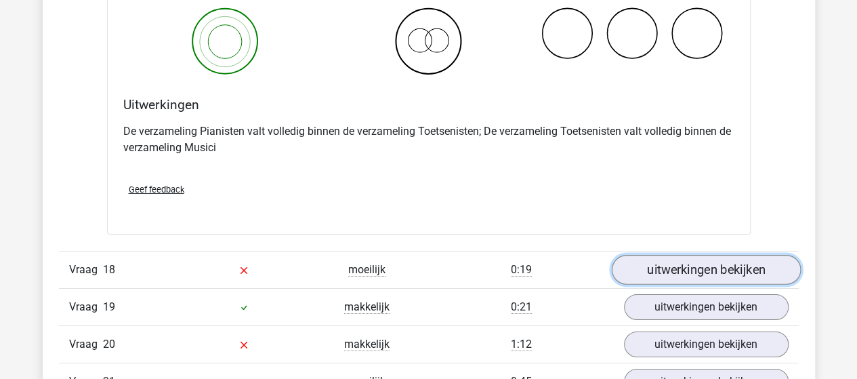
click at [685, 255] on link "uitwerkingen bekijken" at bounding box center [705, 270] width 189 height 30
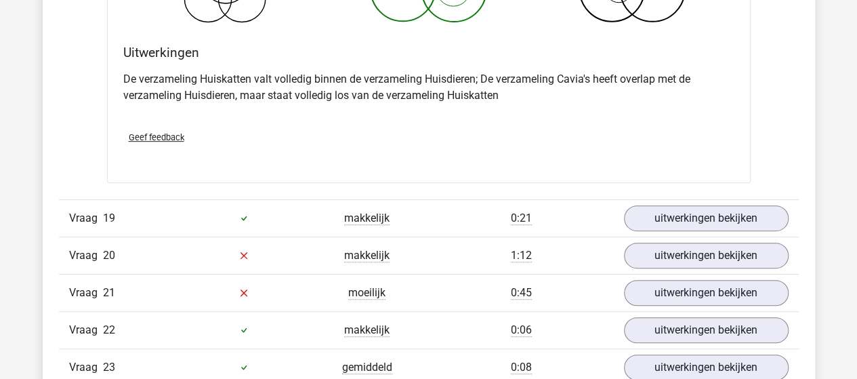
scroll to position [10568, 0]
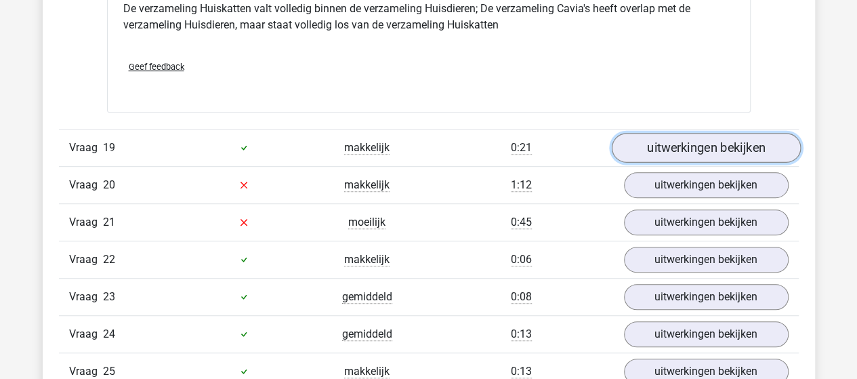
click at [645, 133] on link "uitwerkingen bekijken" at bounding box center [705, 148] width 189 height 30
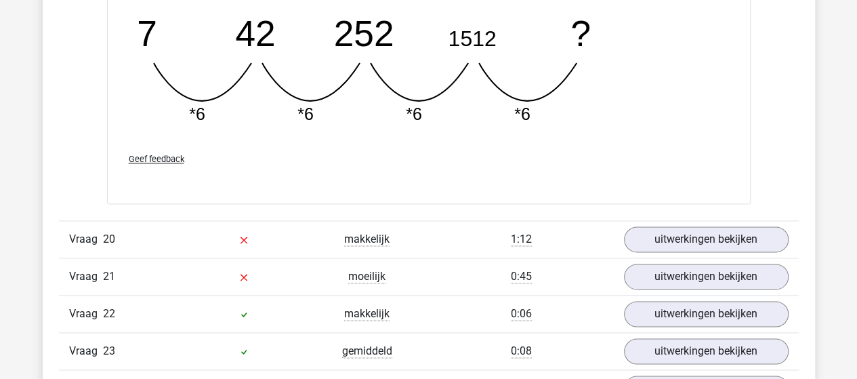
scroll to position [11110, 0]
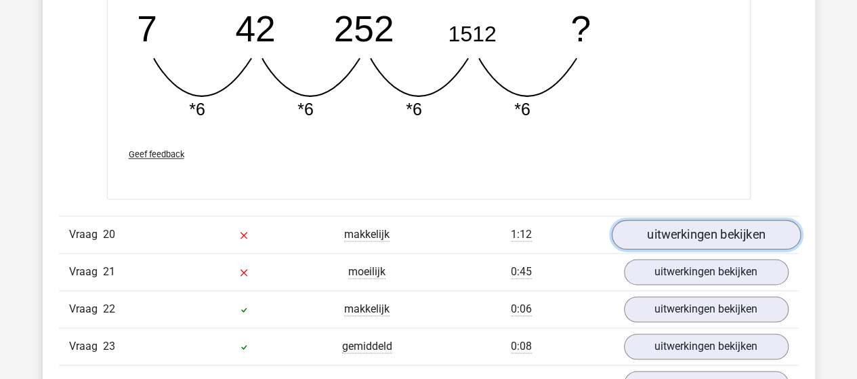
click at [678, 220] on link "uitwerkingen bekijken" at bounding box center [705, 235] width 189 height 30
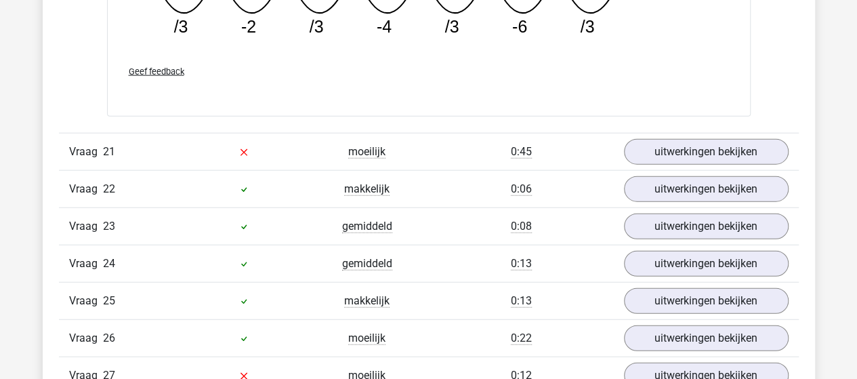
scroll to position [11855, 0]
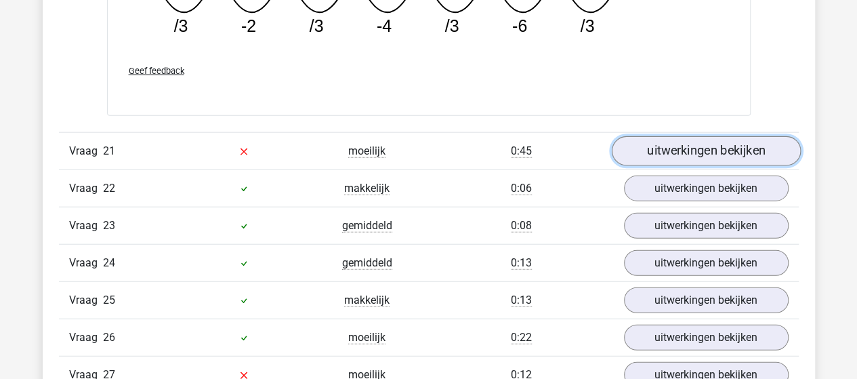
click at [637, 136] on link "uitwerkingen bekijken" at bounding box center [705, 151] width 189 height 30
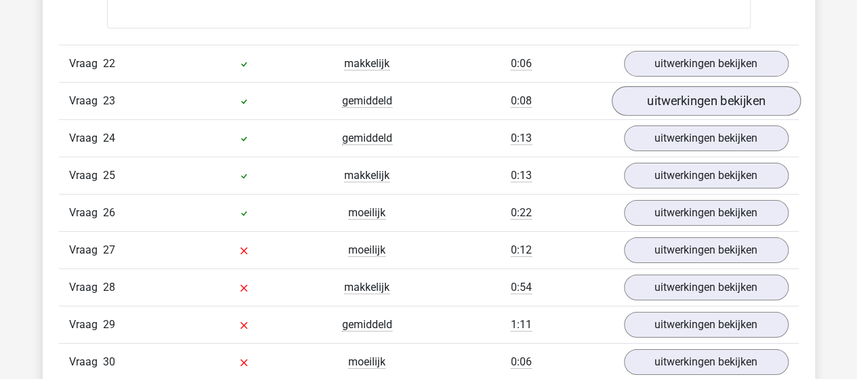
scroll to position [12532, 0]
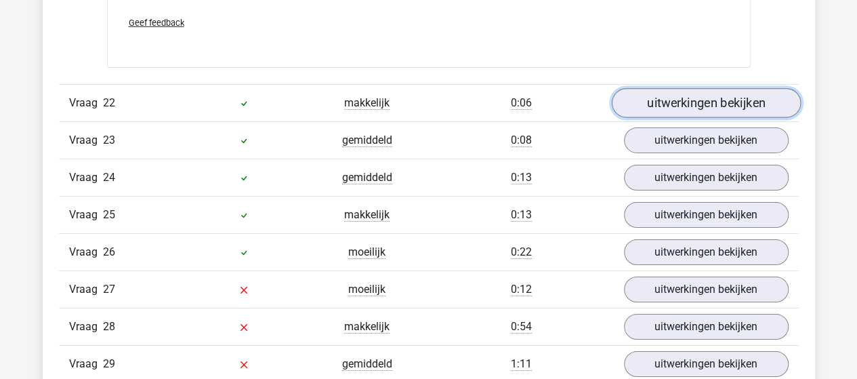
click at [667, 88] on link "uitwerkingen bekijken" at bounding box center [705, 103] width 189 height 30
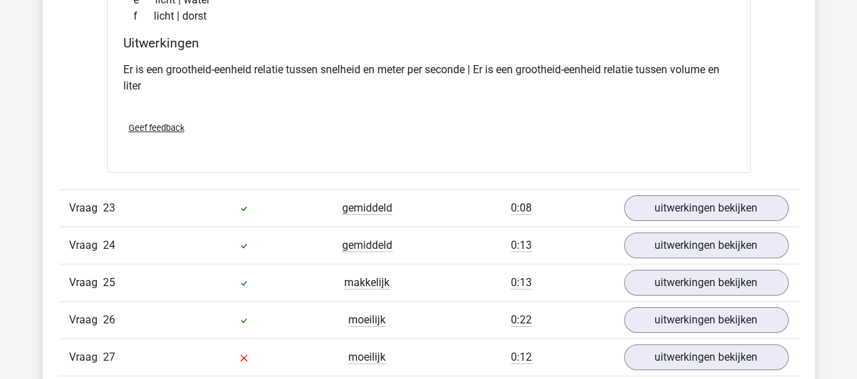
scroll to position [12803, 0]
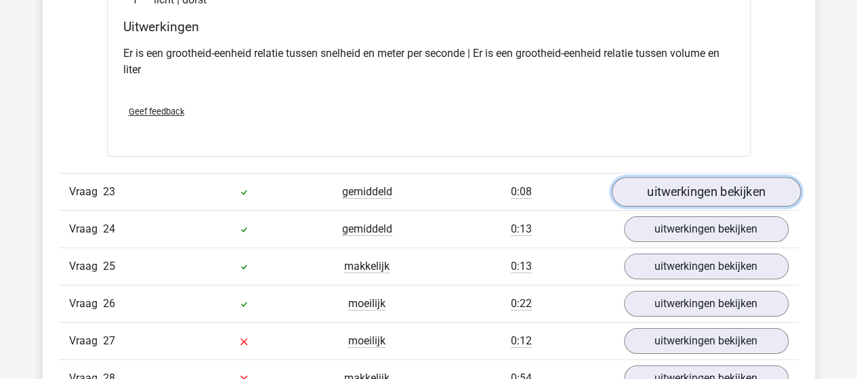
click at [656, 177] on link "uitwerkingen bekijken" at bounding box center [705, 192] width 189 height 30
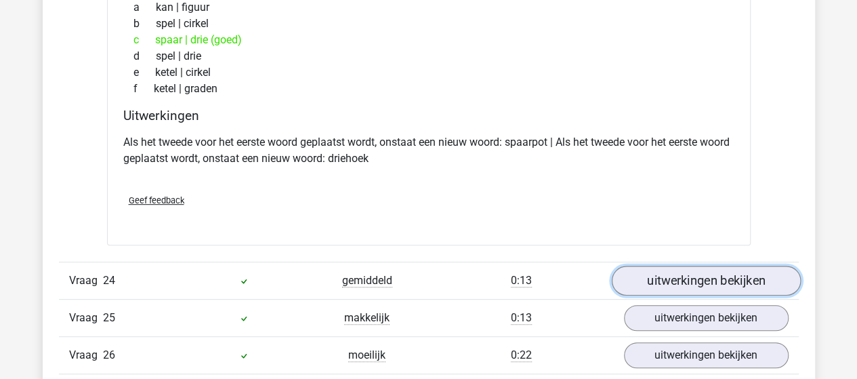
click at [651, 266] on link "uitwerkingen bekijken" at bounding box center [705, 281] width 189 height 30
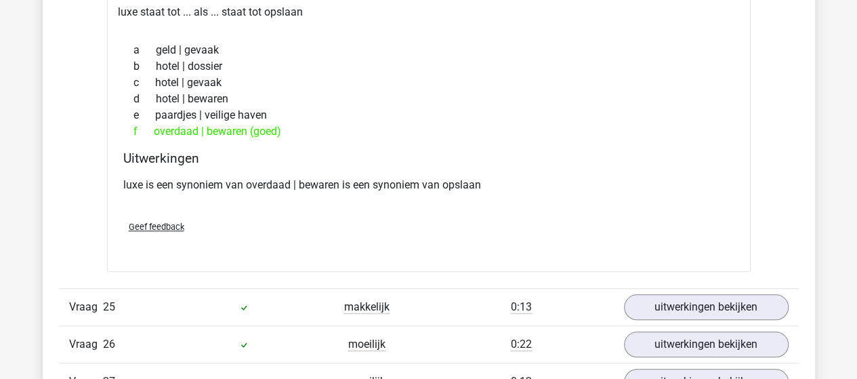
scroll to position [13413, 0]
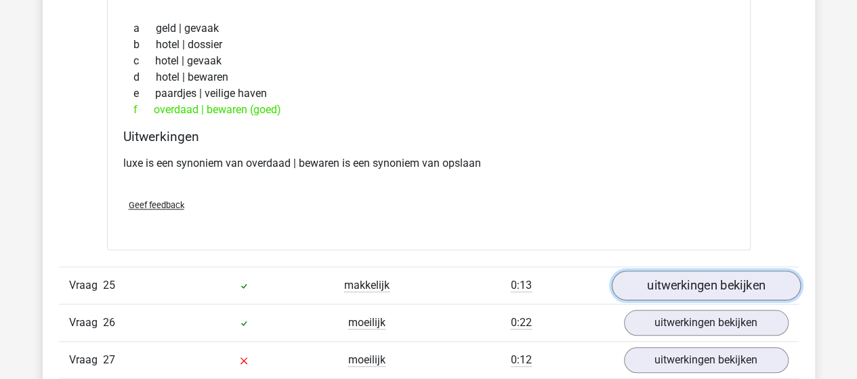
click at [675, 271] on link "uitwerkingen bekijken" at bounding box center [705, 286] width 189 height 30
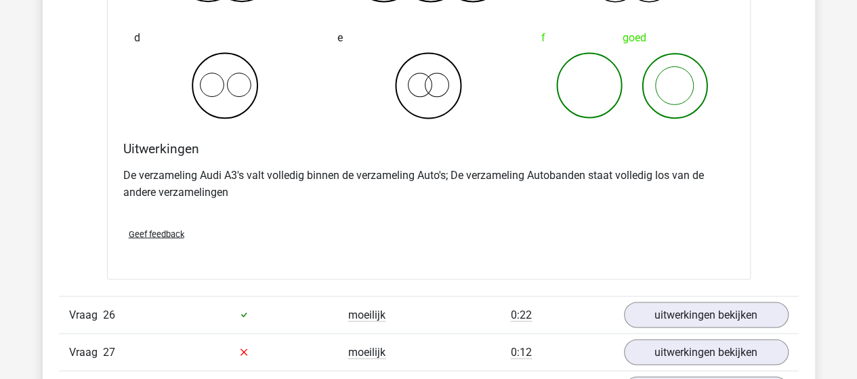
scroll to position [14023, 0]
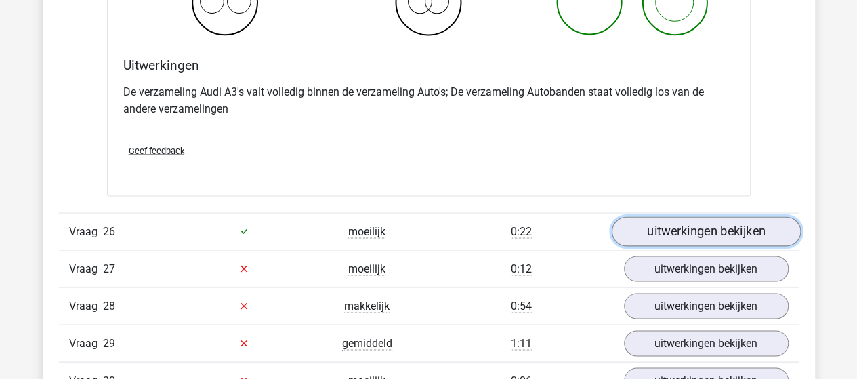
click at [639, 216] on link "uitwerkingen bekijken" at bounding box center [705, 231] width 189 height 30
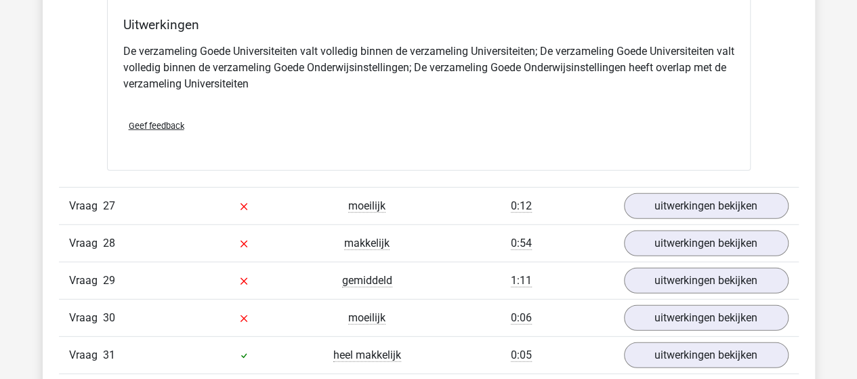
scroll to position [14632, 0]
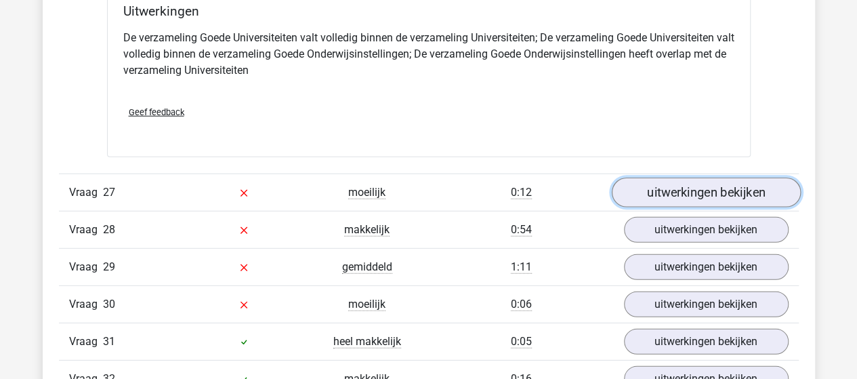
click at [643, 177] on link "uitwerkingen bekijken" at bounding box center [705, 192] width 189 height 30
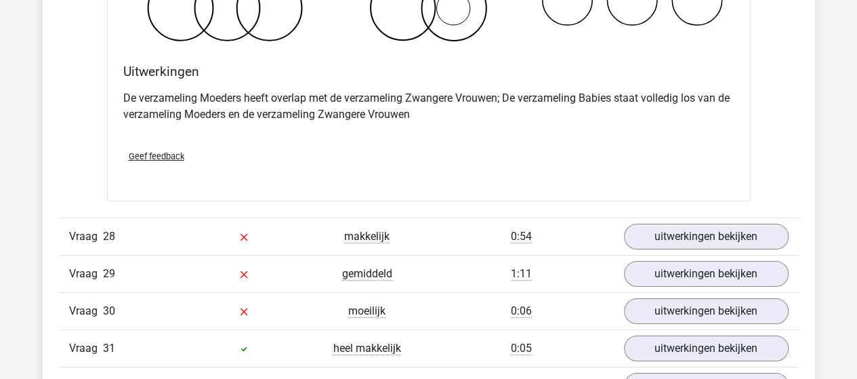
scroll to position [15174, 0]
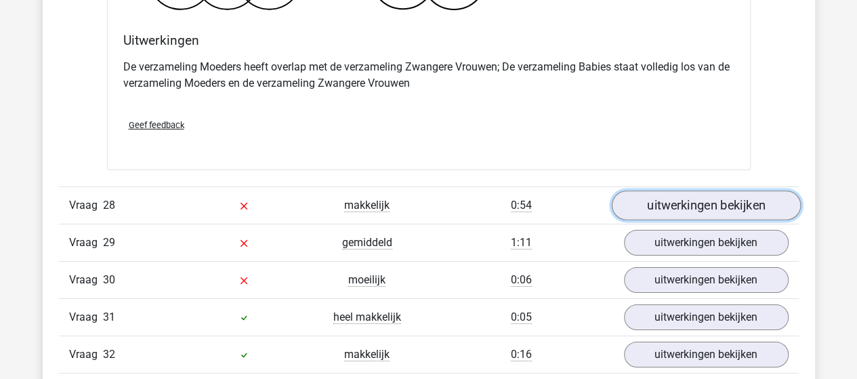
click at [668, 190] on link "uitwerkingen bekijken" at bounding box center [705, 205] width 189 height 30
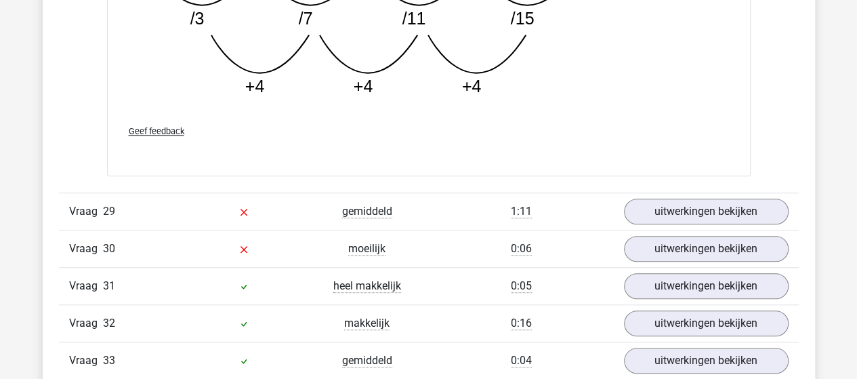
scroll to position [15919, 0]
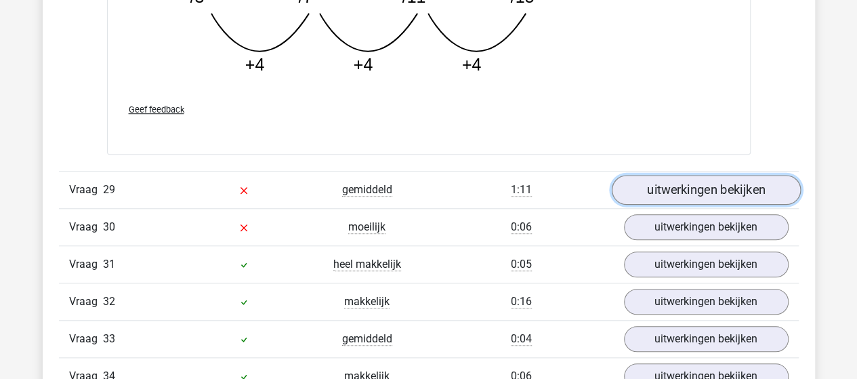
click at [646, 175] on link "uitwerkingen bekijken" at bounding box center [705, 190] width 189 height 30
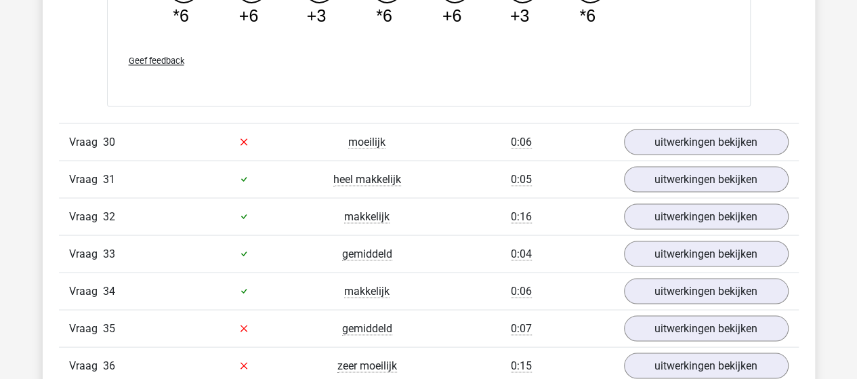
scroll to position [16597, 0]
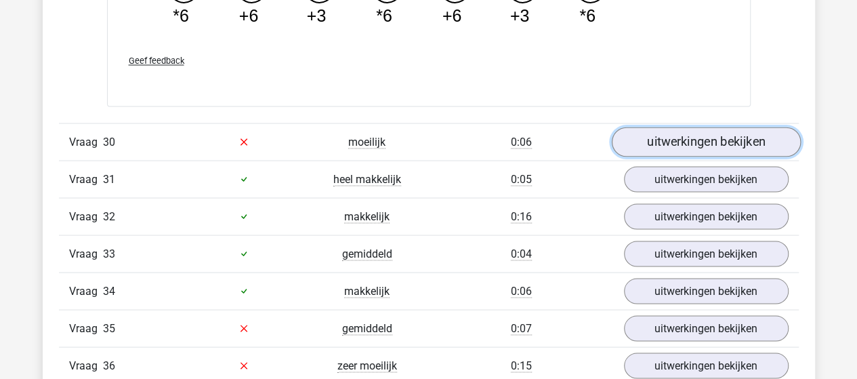
click at [711, 127] on link "uitwerkingen bekijken" at bounding box center [705, 142] width 189 height 30
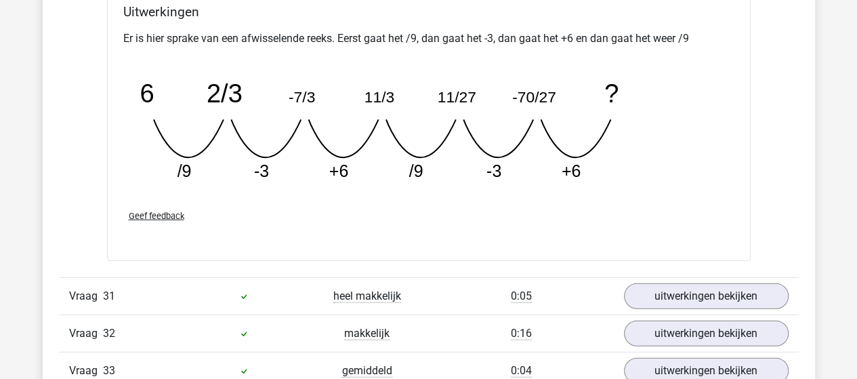
scroll to position [17139, 0]
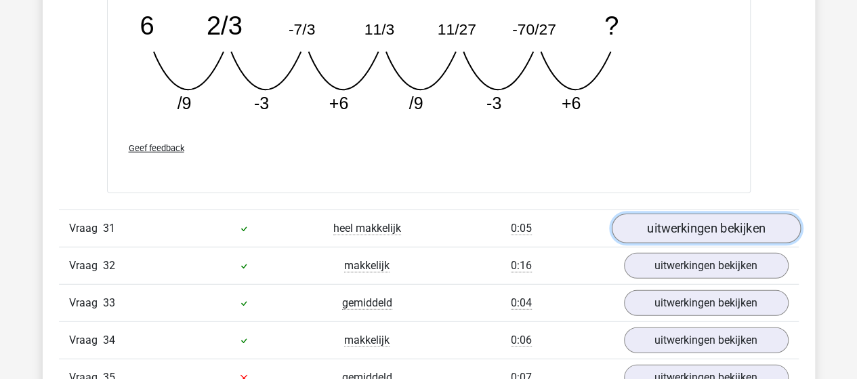
click at [681, 213] on link "uitwerkingen bekijken" at bounding box center [705, 228] width 189 height 30
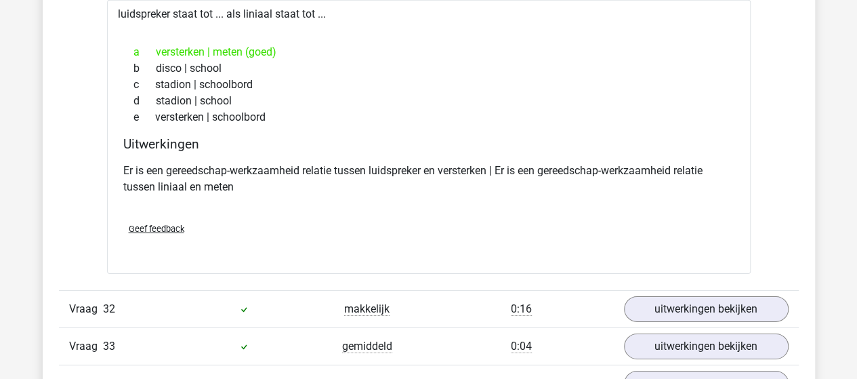
scroll to position [17477, 0]
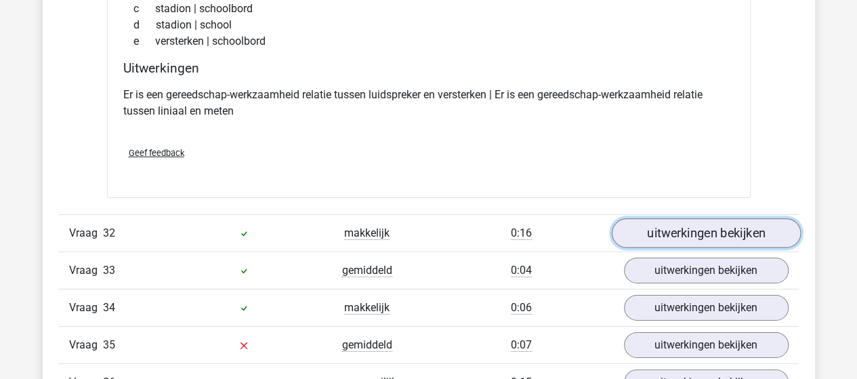
click at [661, 219] on link "uitwerkingen bekijken" at bounding box center [705, 234] width 189 height 30
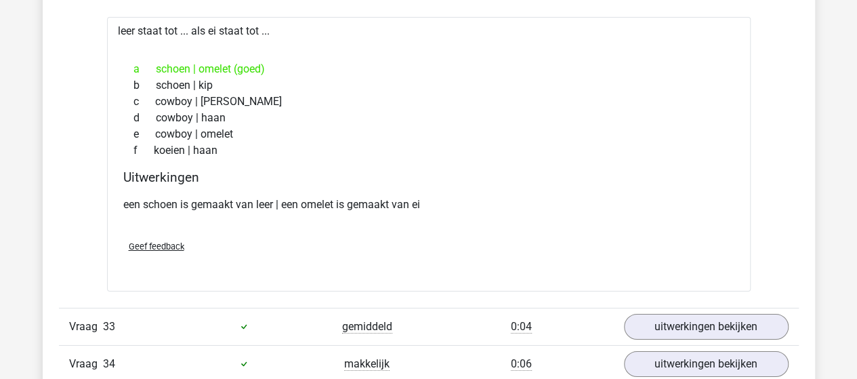
scroll to position [17748, 0]
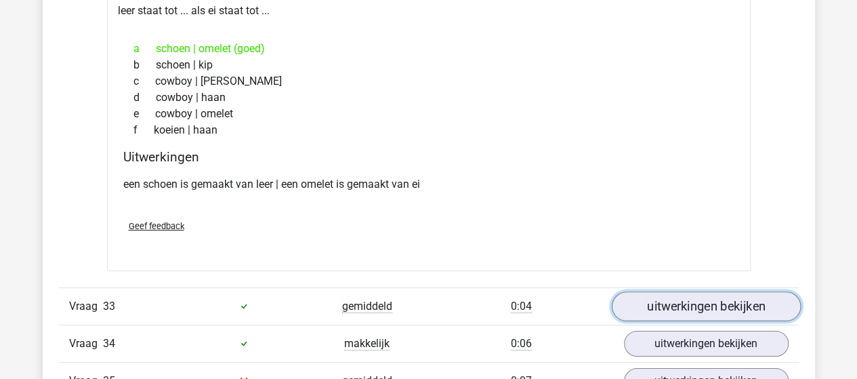
click at [664, 291] on link "uitwerkingen bekijken" at bounding box center [705, 306] width 189 height 30
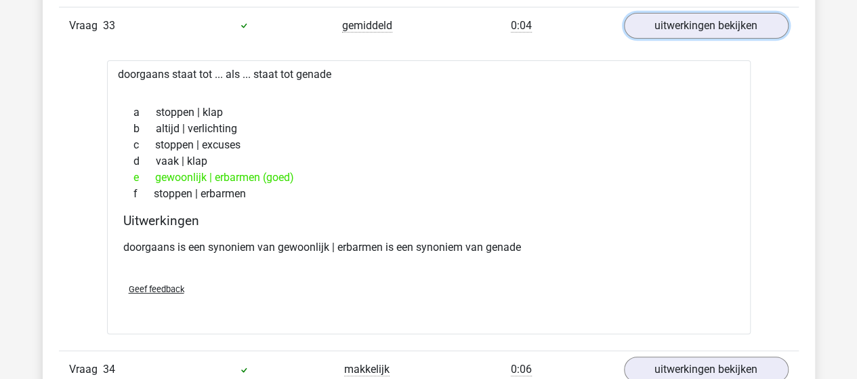
scroll to position [18087, 0]
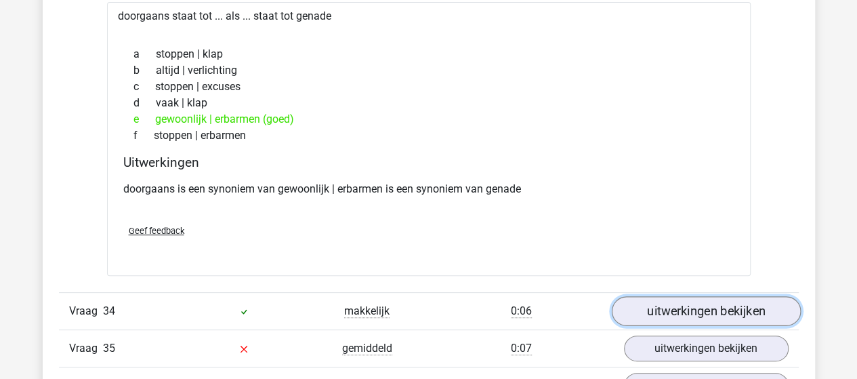
click at [660, 296] on link "uitwerkingen bekijken" at bounding box center [705, 311] width 189 height 30
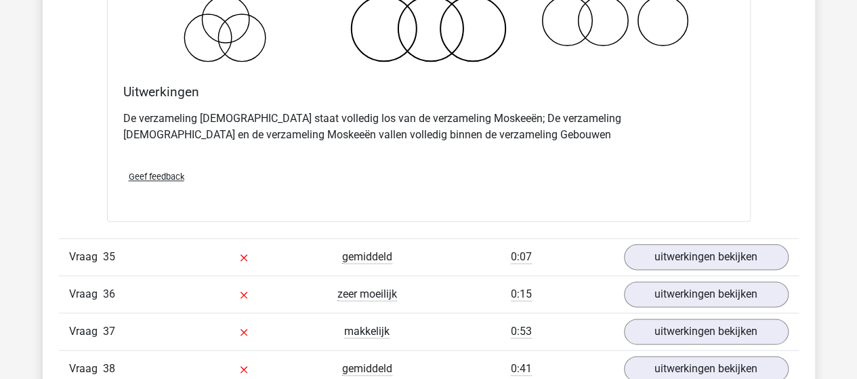
scroll to position [18765, 0]
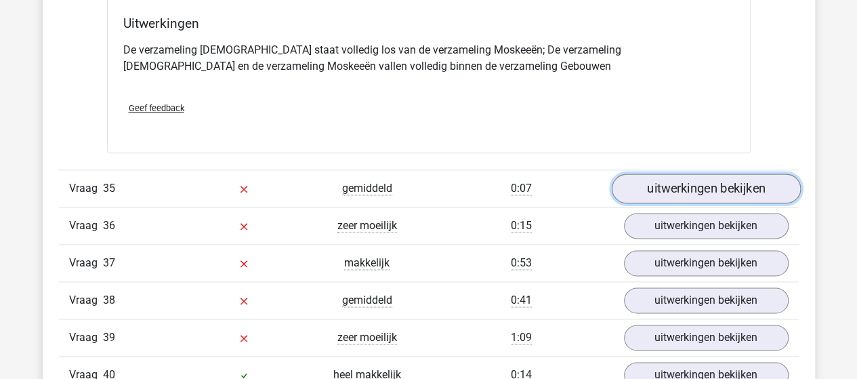
click at [660, 173] on link "uitwerkingen bekijken" at bounding box center [705, 188] width 189 height 30
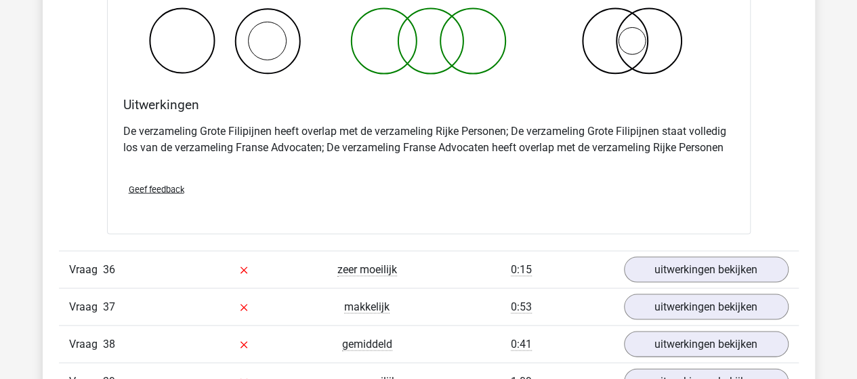
scroll to position [19171, 0]
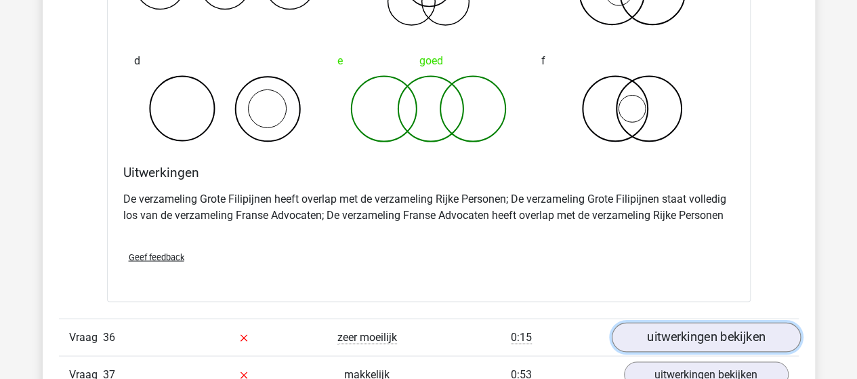
click at [700, 322] on link "uitwerkingen bekijken" at bounding box center [705, 337] width 189 height 30
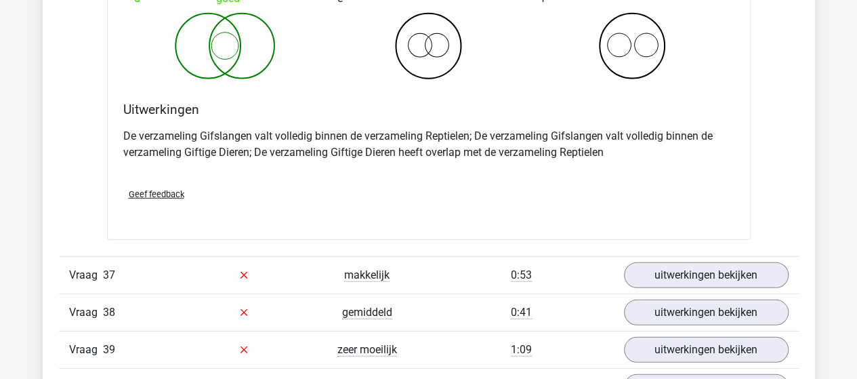
scroll to position [19848, 0]
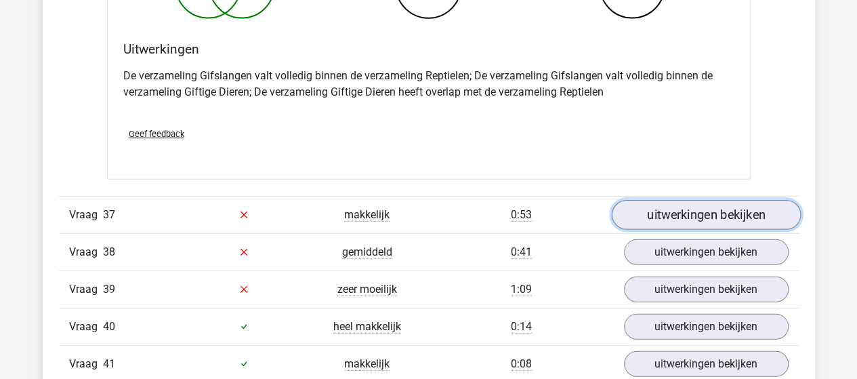
click at [692, 200] on link "uitwerkingen bekijken" at bounding box center [705, 215] width 189 height 30
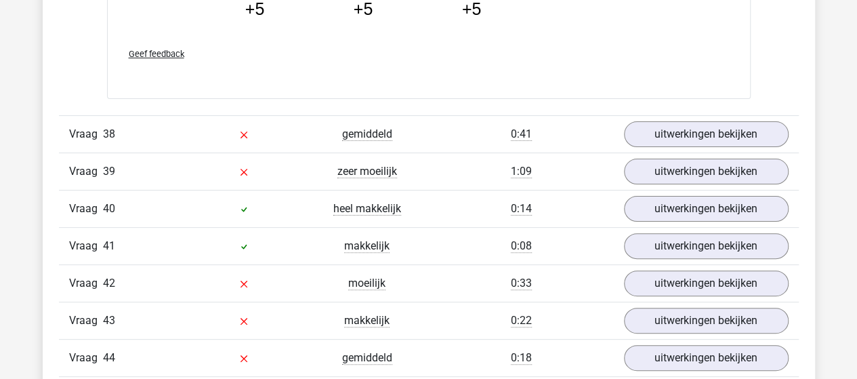
scroll to position [20661, 0]
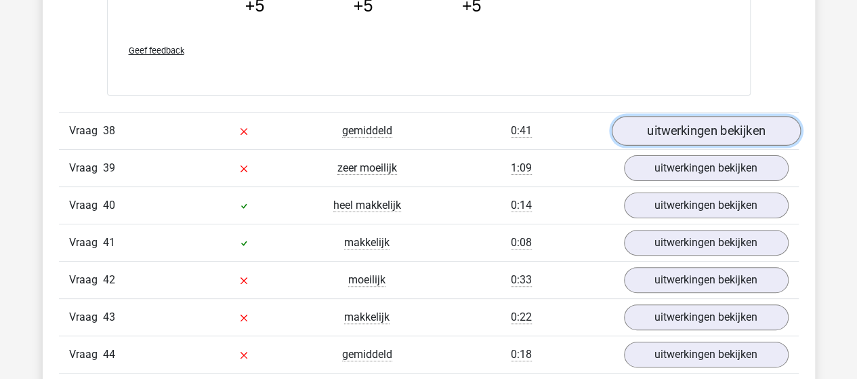
click at [657, 116] on link "uitwerkingen bekijken" at bounding box center [705, 131] width 189 height 30
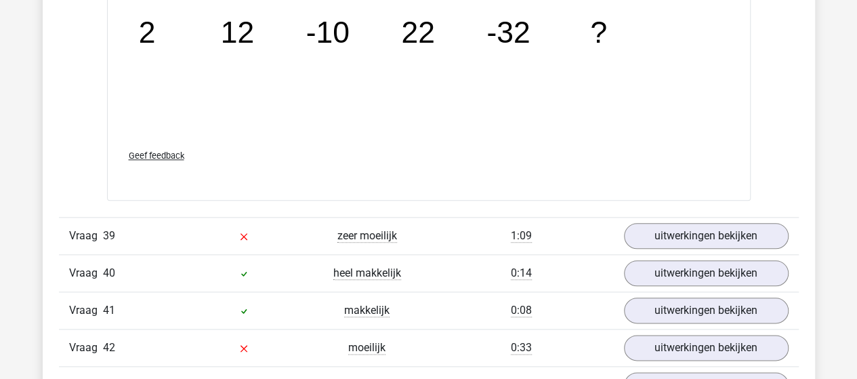
scroll to position [21203, 0]
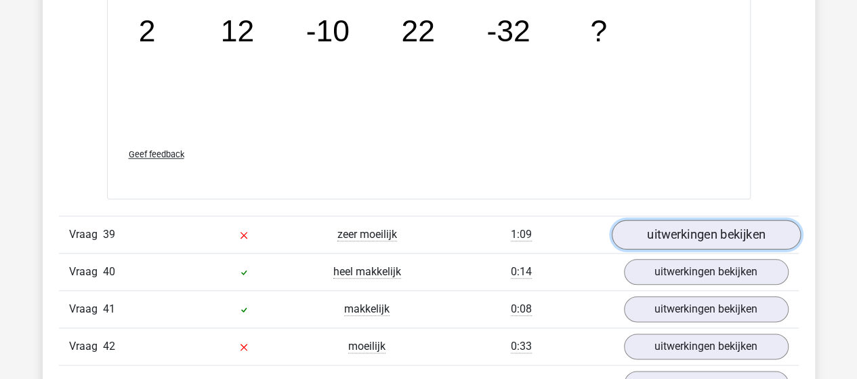
click at [779, 219] on link "uitwerkingen bekijken" at bounding box center [705, 234] width 189 height 30
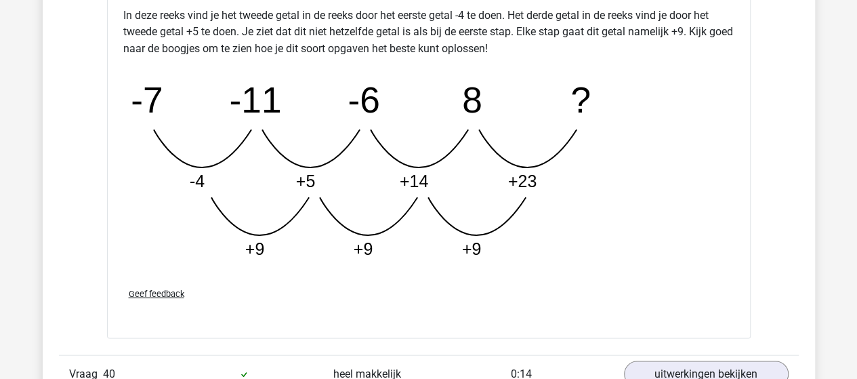
scroll to position [21881, 0]
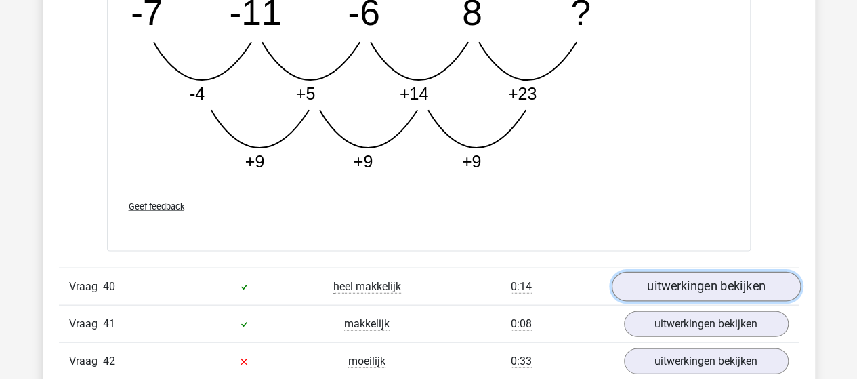
click at [753, 272] on link "uitwerkingen bekijken" at bounding box center [705, 287] width 189 height 30
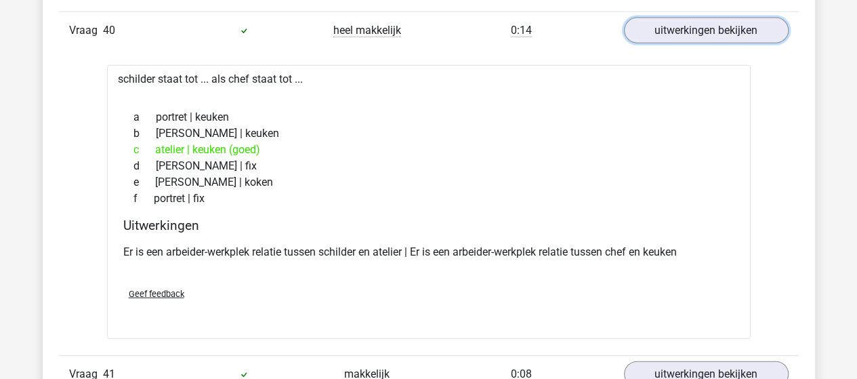
scroll to position [22219, 0]
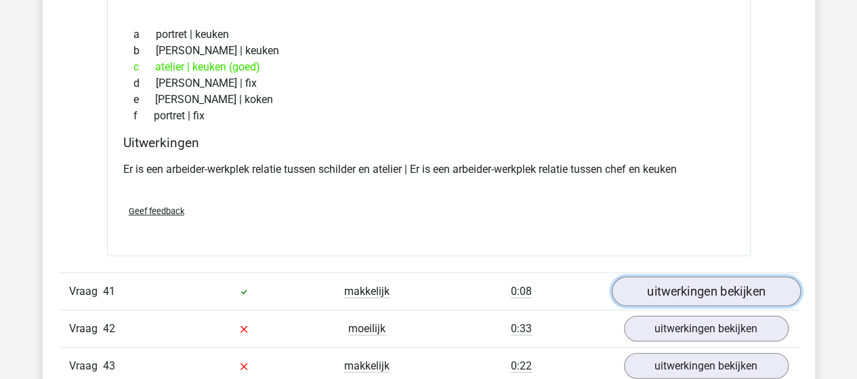
click at [680, 276] on link "uitwerkingen bekijken" at bounding box center [705, 291] width 189 height 30
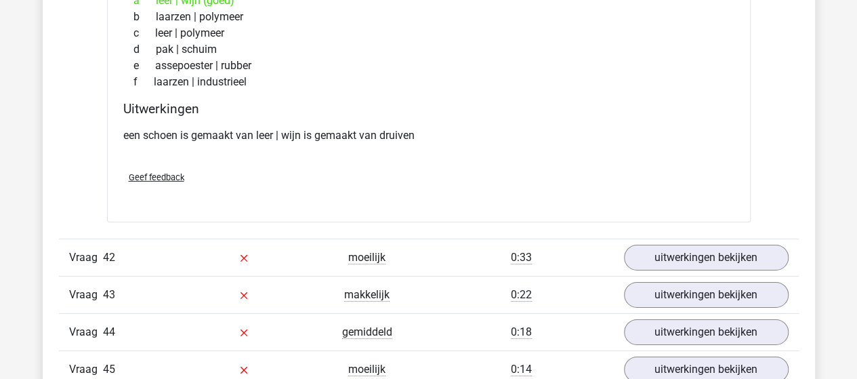
scroll to position [22626, 0]
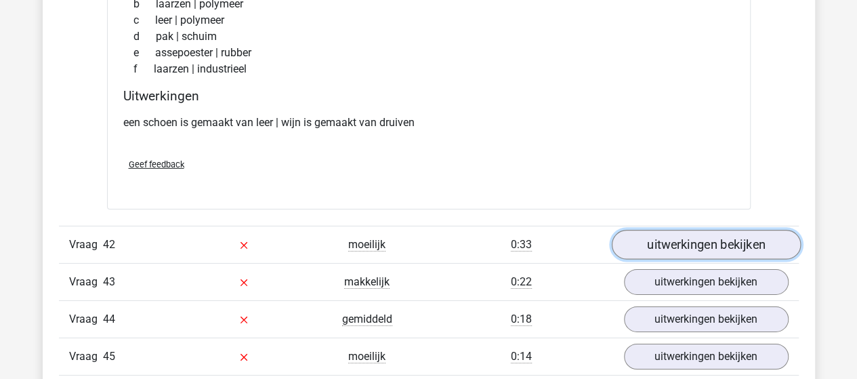
click at [681, 230] on link "uitwerkingen bekijken" at bounding box center [705, 245] width 189 height 30
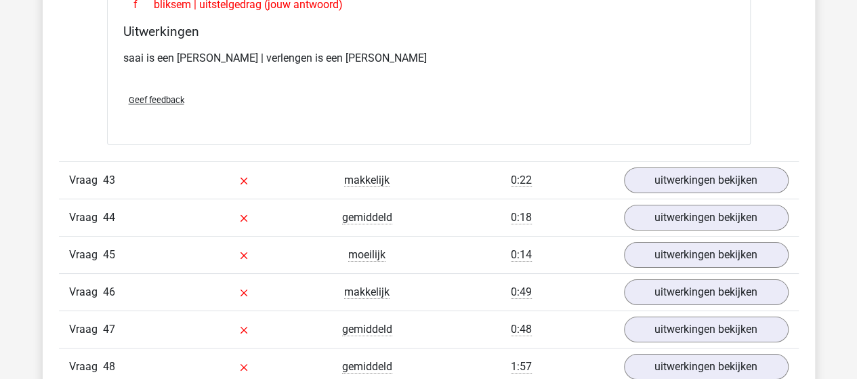
scroll to position [23032, 0]
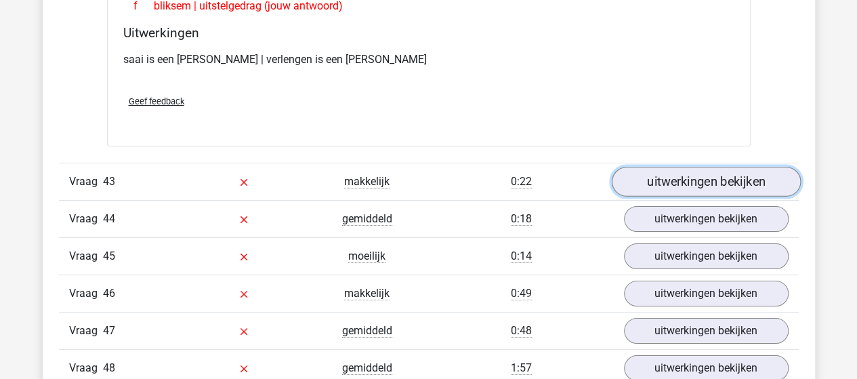
click at [750, 167] on link "uitwerkingen bekijken" at bounding box center [705, 182] width 189 height 30
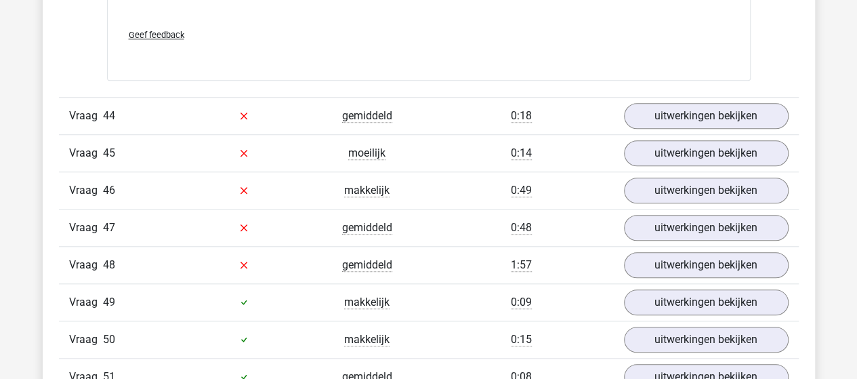
scroll to position [23642, 0]
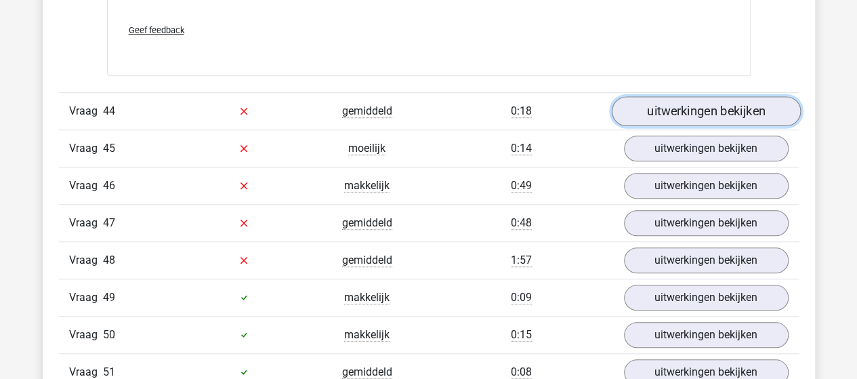
click at [775, 96] on link "uitwerkingen bekijken" at bounding box center [705, 111] width 189 height 30
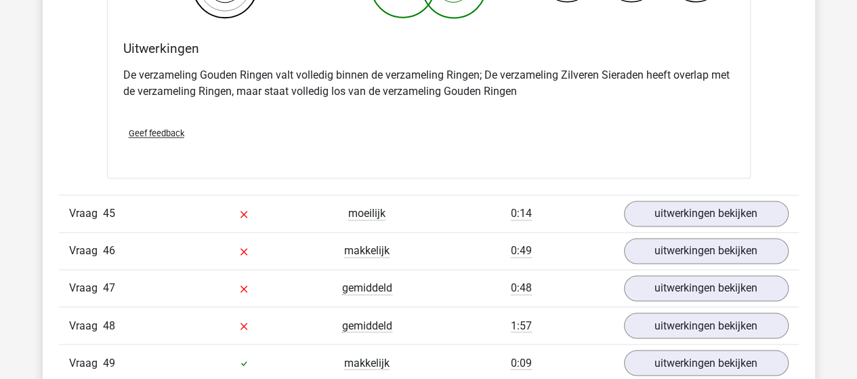
scroll to position [24116, 0]
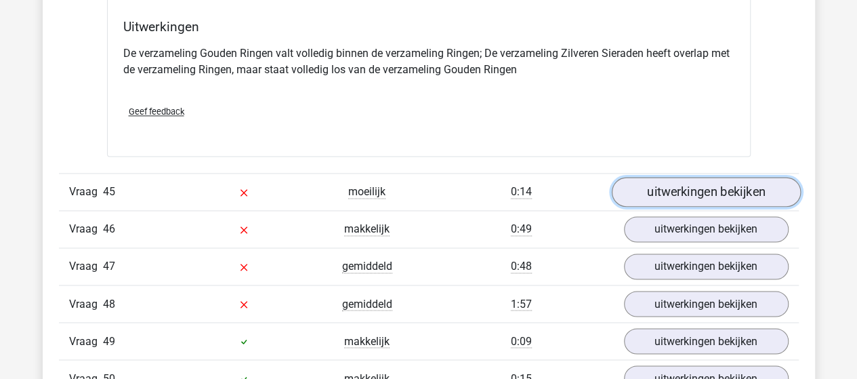
click at [637, 177] on link "uitwerkingen bekijken" at bounding box center [705, 192] width 189 height 30
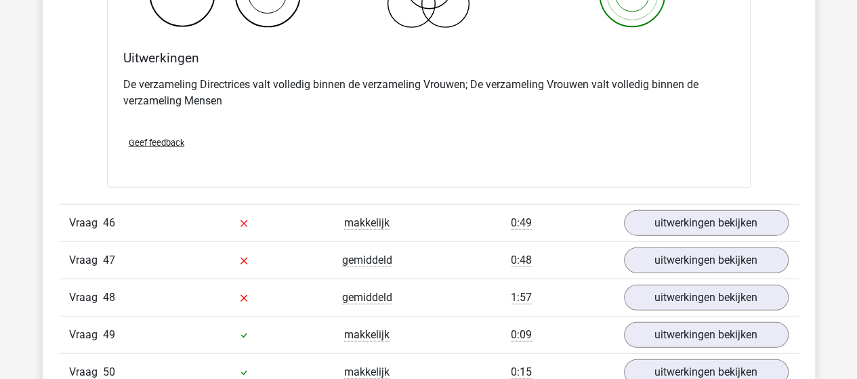
scroll to position [24658, 0]
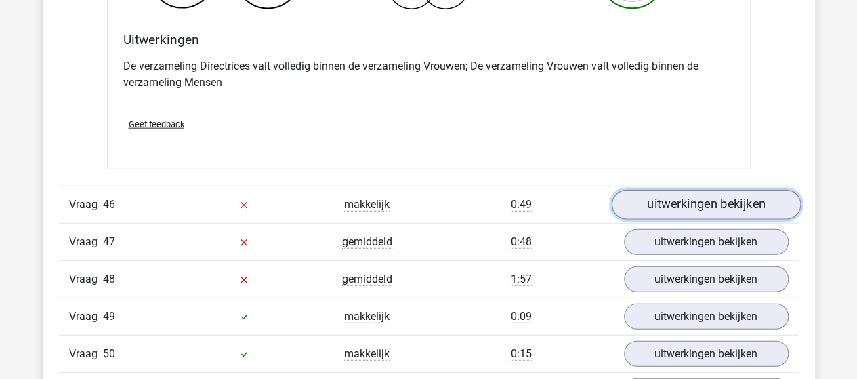
click at [668, 190] on link "uitwerkingen bekijken" at bounding box center [705, 205] width 189 height 30
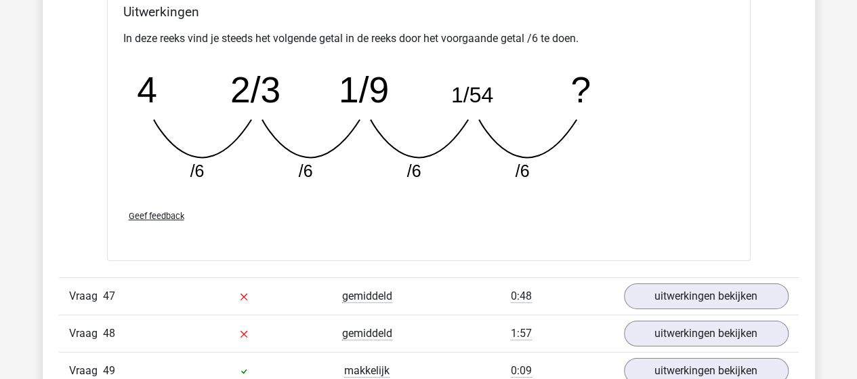
scroll to position [25200, 0]
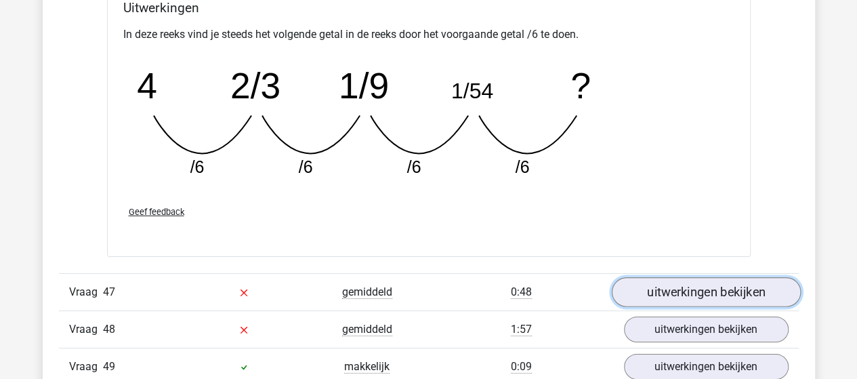
click at [681, 277] on link "uitwerkingen bekijken" at bounding box center [705, 292] width 189 height 30
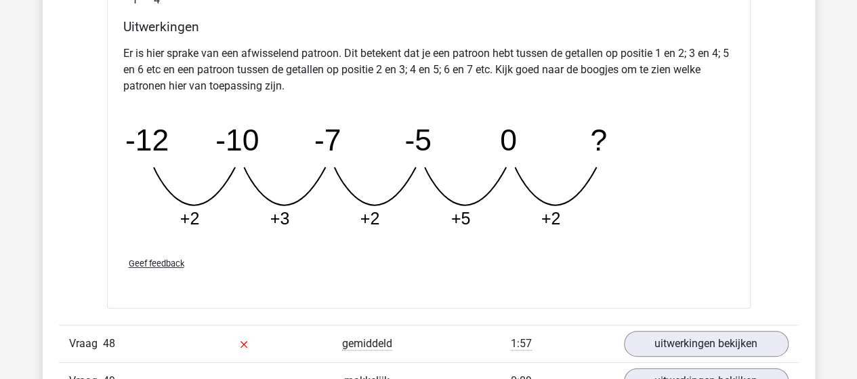
scroll to position [25877, 0]
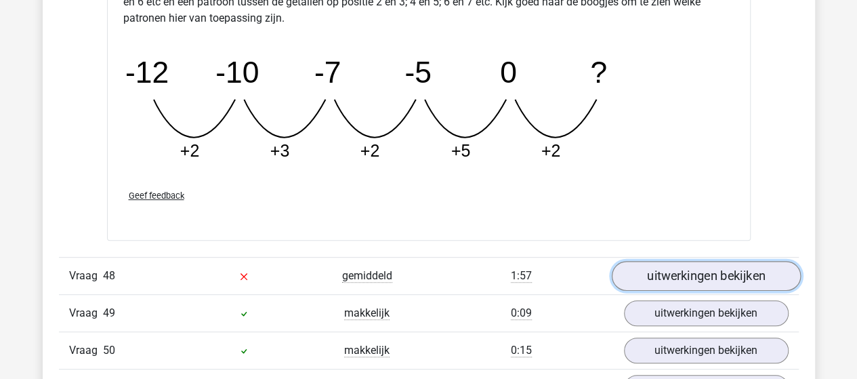
click at [645, 261] on link "uitwerkingen bekijken" at bounding box center [705, 276] width 189 height 30
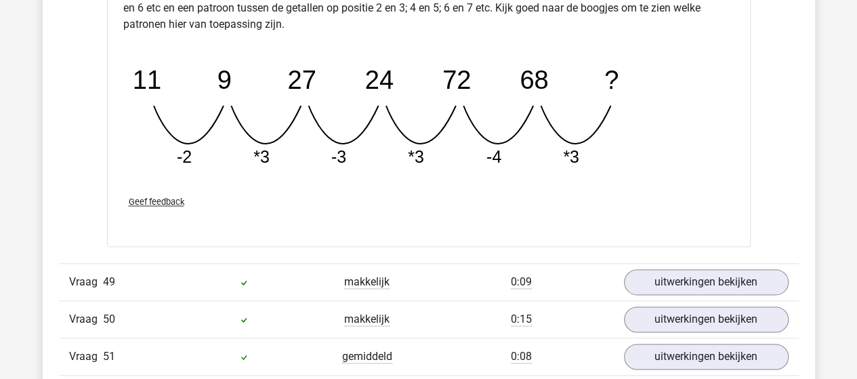
scroll to position [26555, 0]
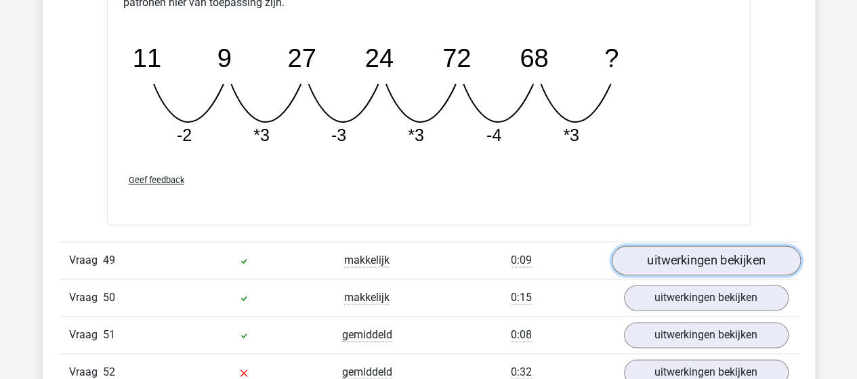
click at [653, 245] on link "uitwerkingen bekijken" at bounding box center [705, 260] width 189 height 30
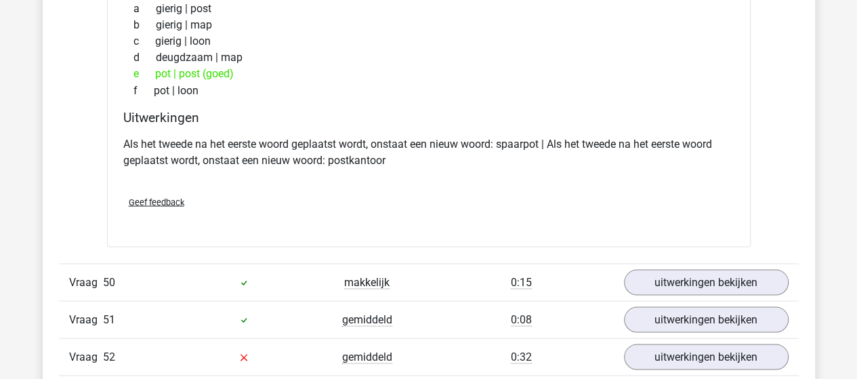
scroll to position [26894, 0]
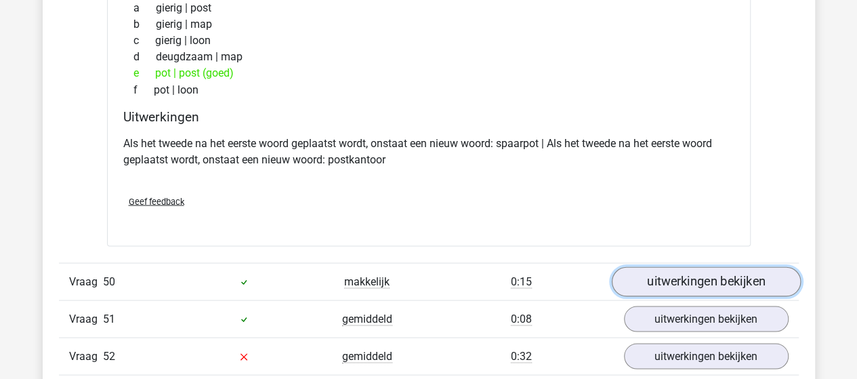
click at [673, 267] on link "uitwerkingen bekijken" at bounding box center [705, 282] width 189 height 30
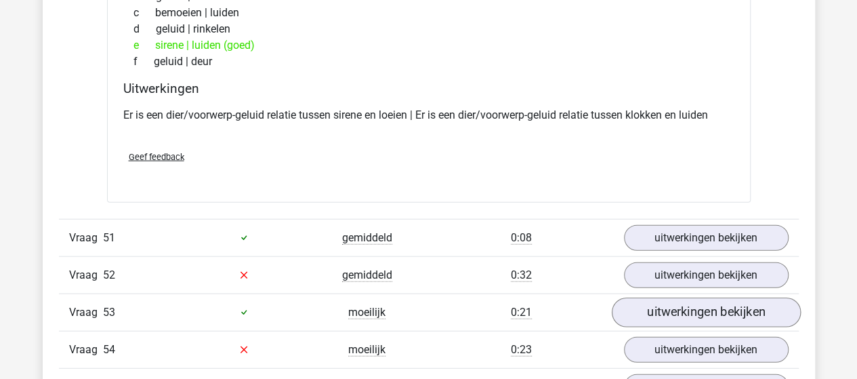
scroll to position [27300, 0]
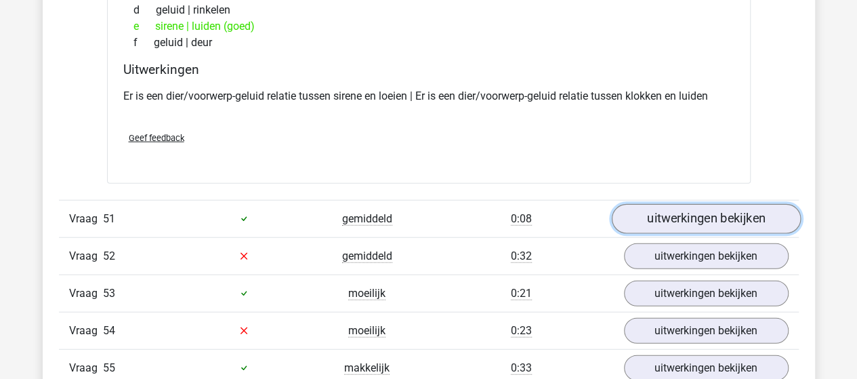
click at [671, 204] on link "uitwerkingen bekijken" at bounding box center [705, 219] width 189 height 30
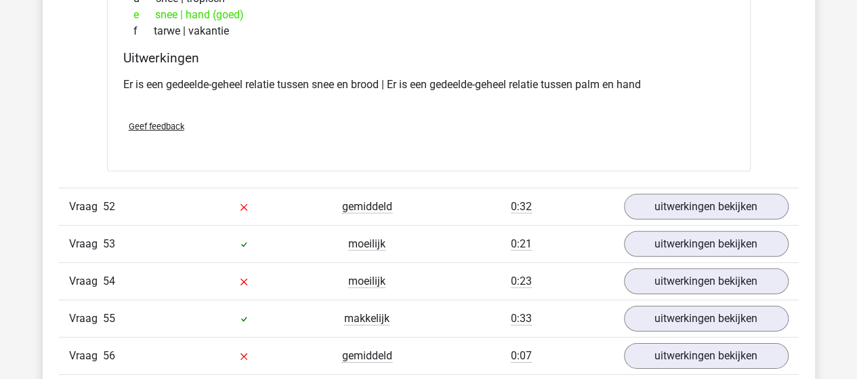
scroll to position [27639, 0]
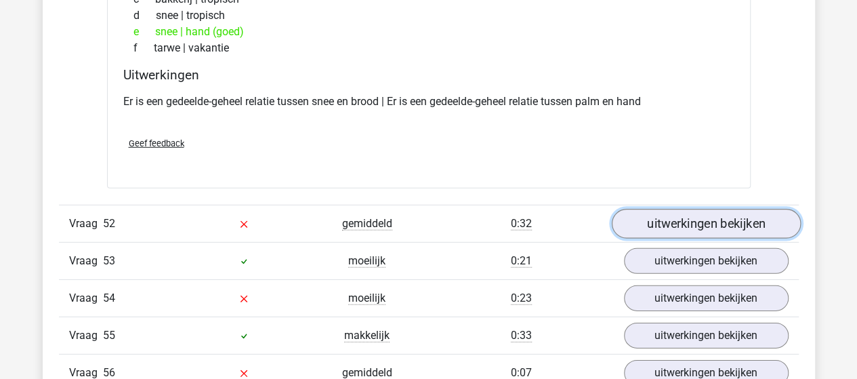
click at [664, 209] on link "uitwerkingen bekijken" at bounding box center [705, 224] width 189 height 30
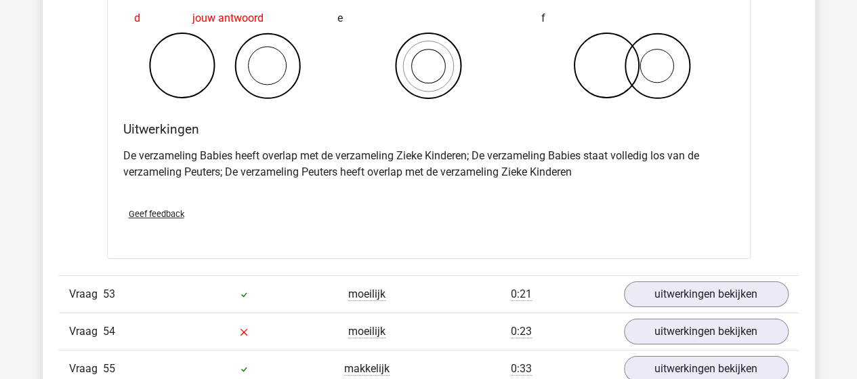
scroll to position [28181, 0]
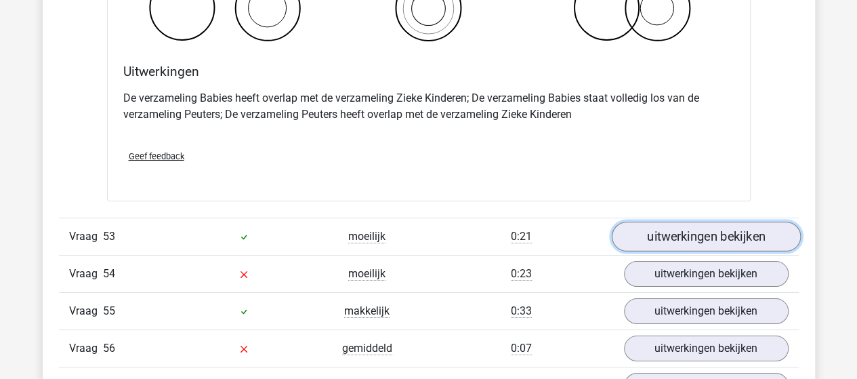
click at [646, 222] on link "uitwerkingen bekijken" at bounding box center [705, 237] width 189 height 30
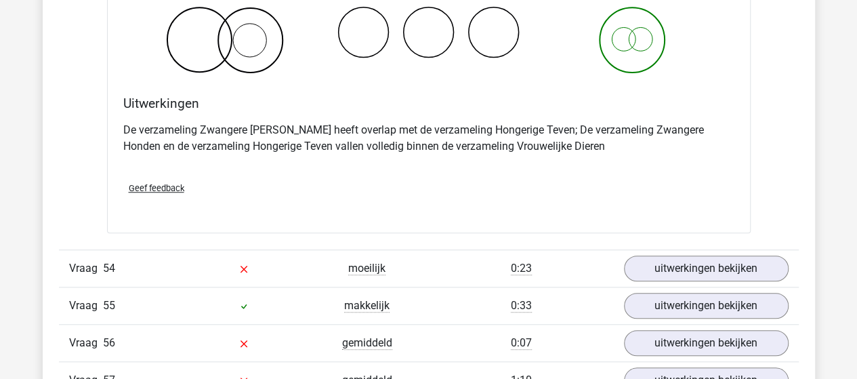
scroll to position [28723, 0]
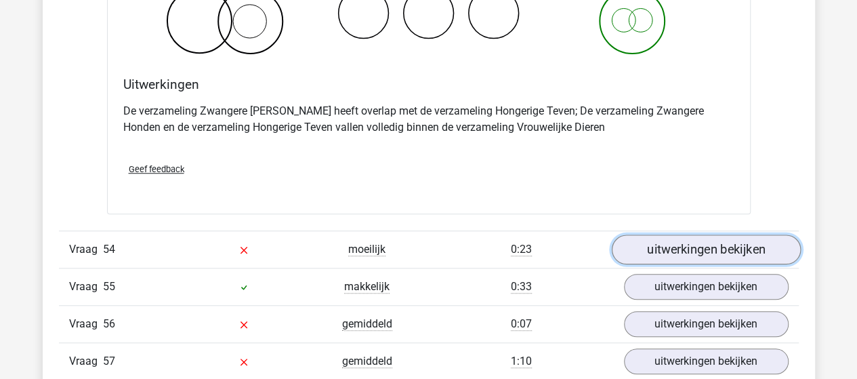
click at [676, 234] on link "uitwerkingen bekijken" at bounding box center [705, 249] width 189 height 30
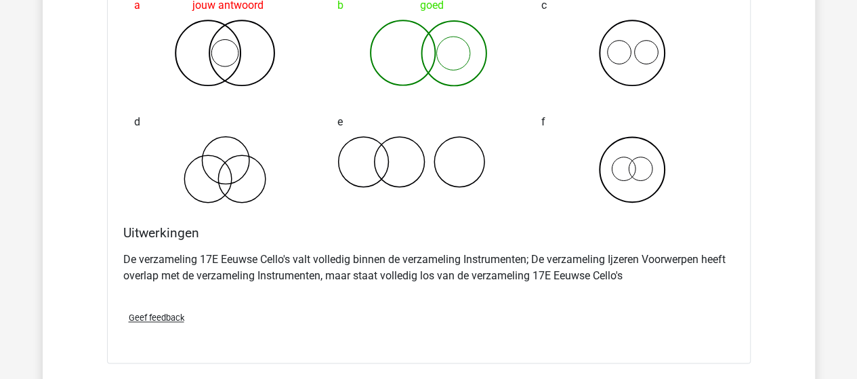
scroll to position [29332, 0]
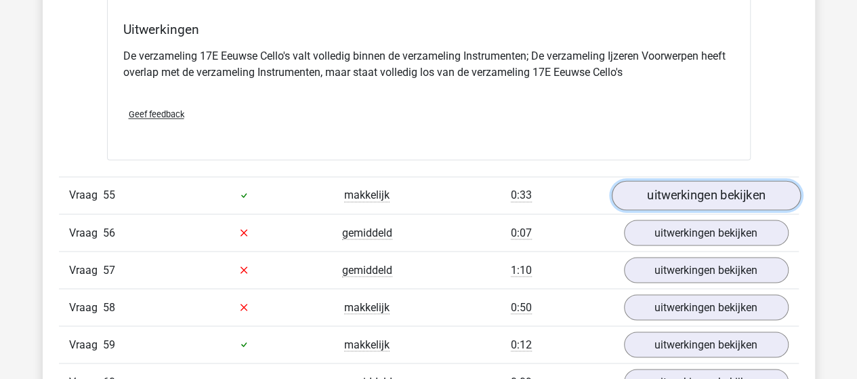
click at [663, 180] on link "uitwerkingen bekijken" at bounding box center [705, 195] width 189 height 30
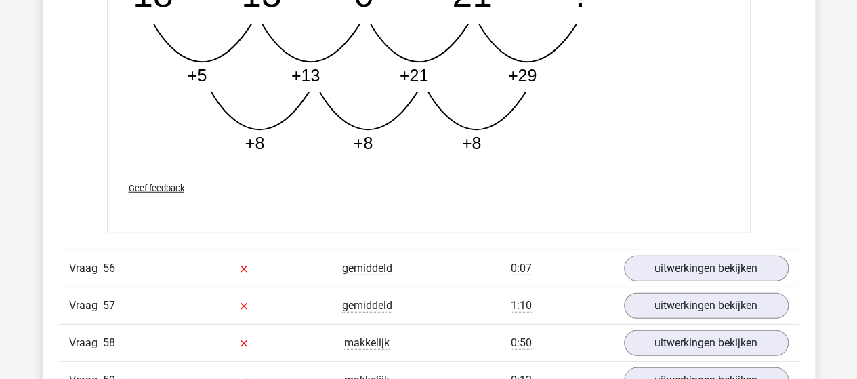
scroll to position [30010, 0]
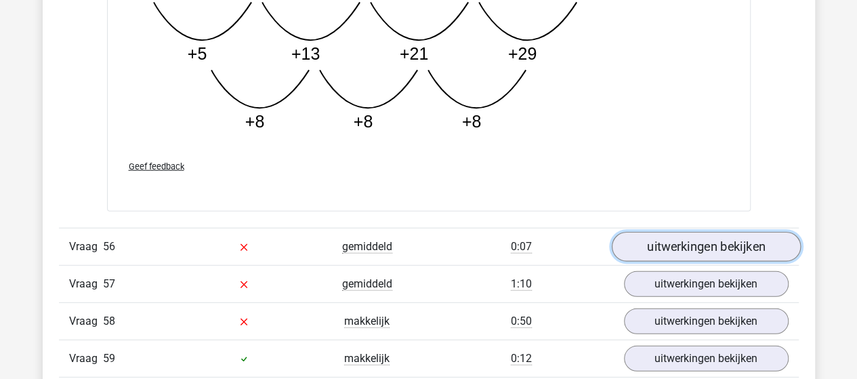
click at [656, 232] on link "uitwerkingen bekijken" at bounding box center [705, 247] width 189 height 30
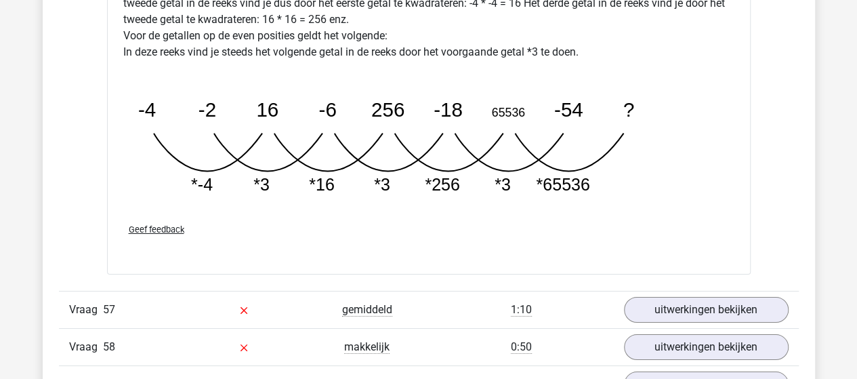
scroll to position [30687, 0]
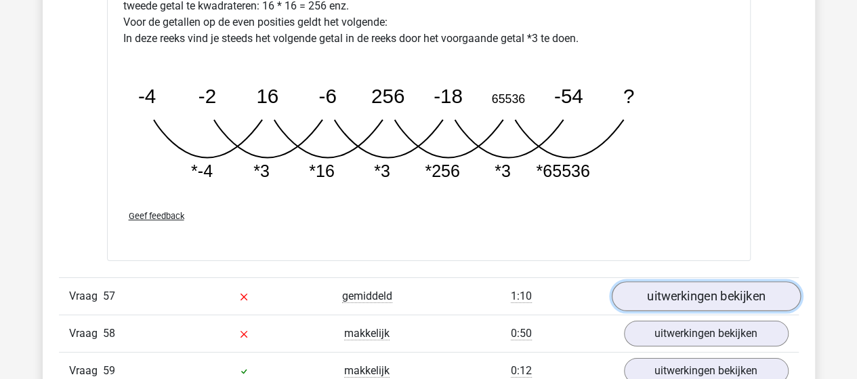
click at [718, 281] on link "uitwerkingen bekijken" at bounding box center [705, 296] width 189 height 30
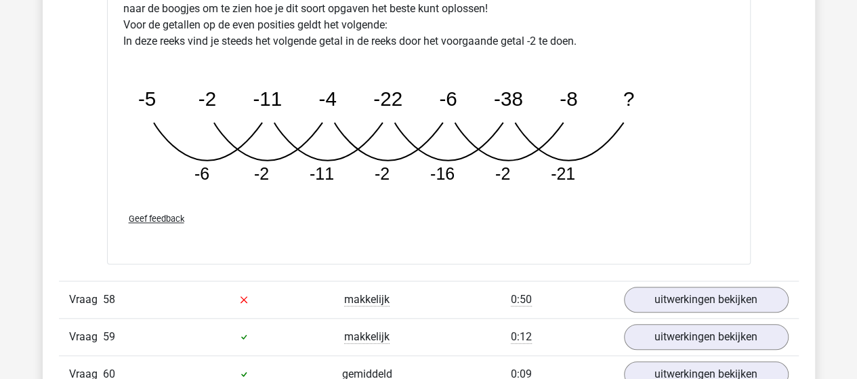
scroll to position [31432, 0]
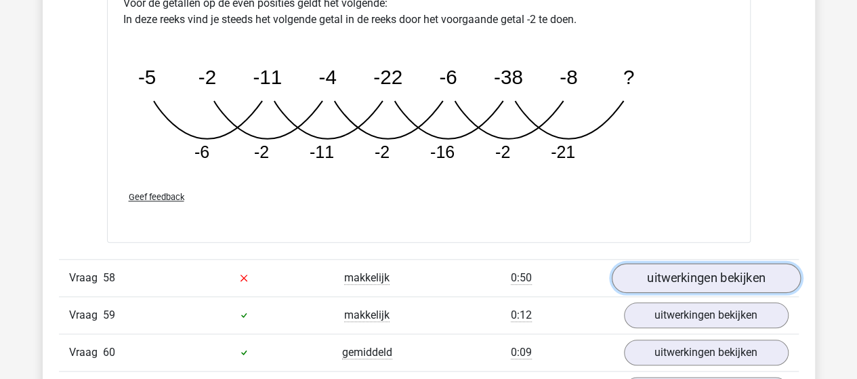
click at [648, 263] on link "uitwerkingen bekijken" at bounding box center [705, 278] width 189 height 30
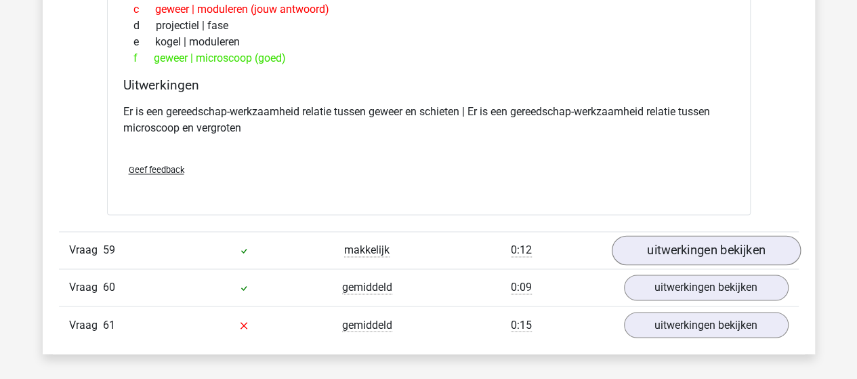
scroll to position [31839, 0]
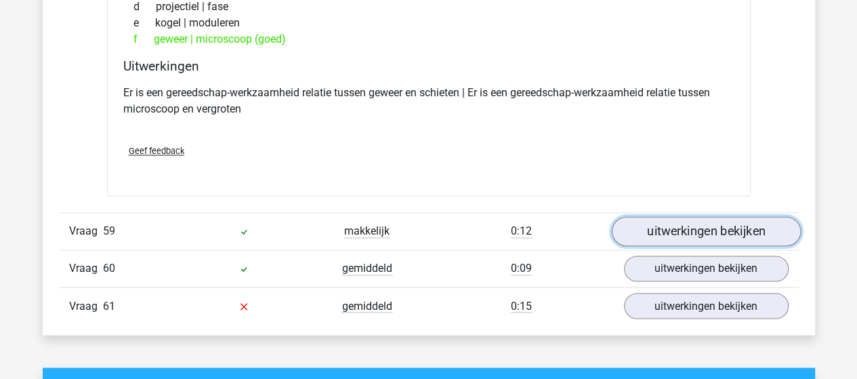
click at [660, 216] on link "uitwerkingen bekijken" at bounding box center [705, 231] width 189 height 30
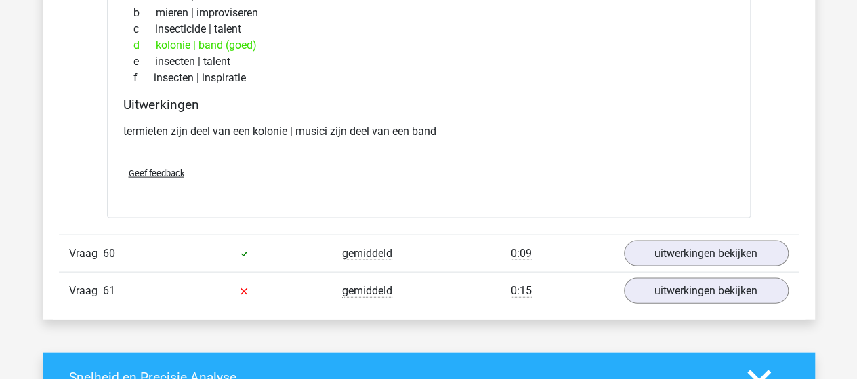
scroll to position [32177, 0]
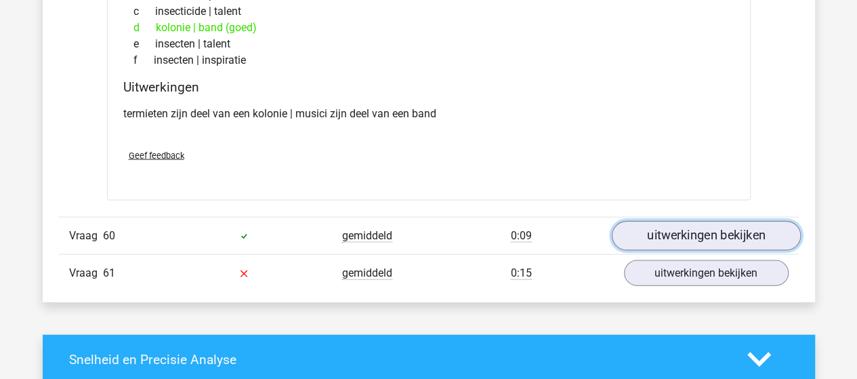
click at [654, 221] on link "uitwerkingen bekijken" at bounding box center [705, 236] width 189 height 30
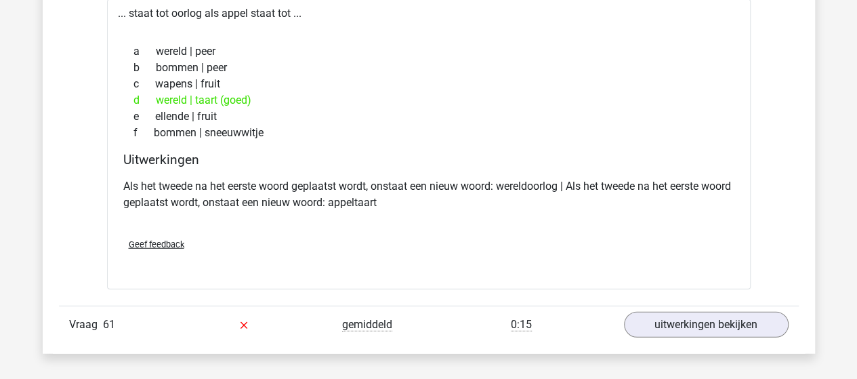
scroll to position [32516, 0]
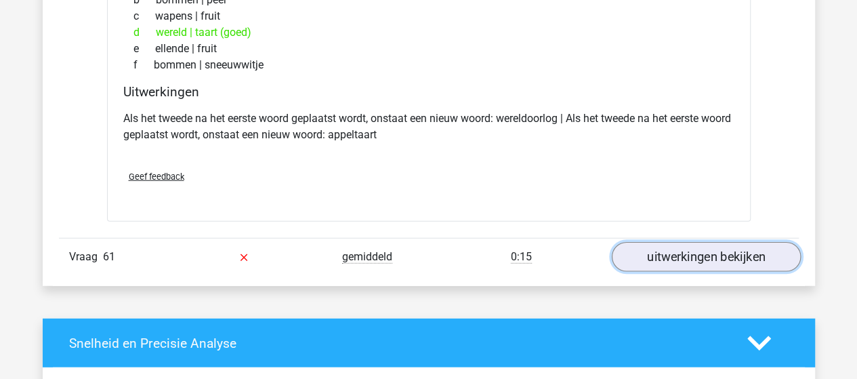
click at [676, 242] on link "uitwerkingen bekijken" at bounding box center [705, 257] width 189 height 30
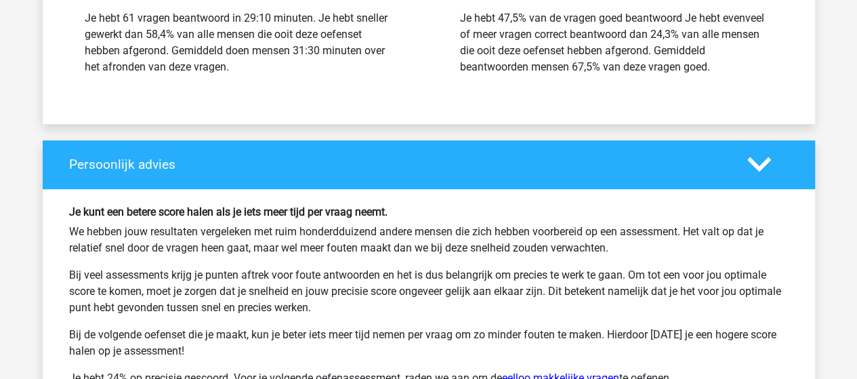
scroll to position [33736, 0]
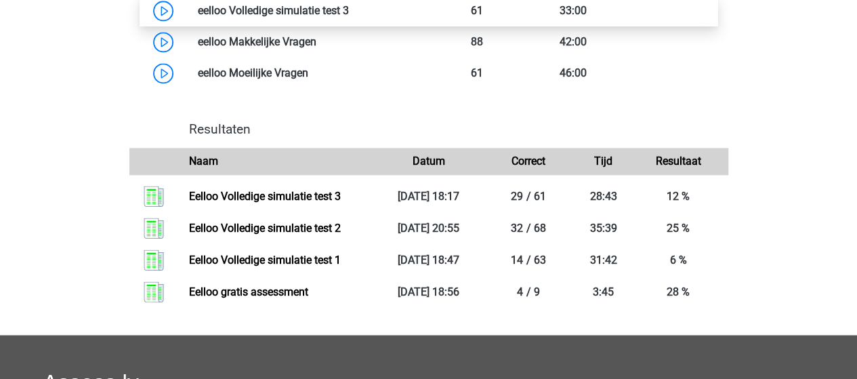
scroll to position [881, 0]
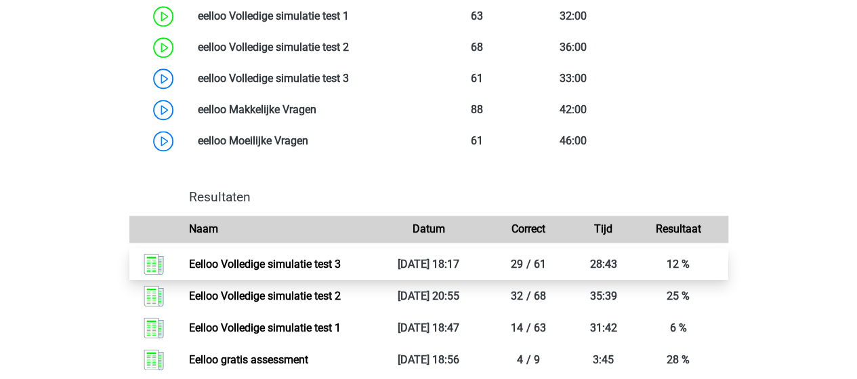
click at [293, 270] on link "Eelloo Volledige simulatie test 3" at bounding box center [265, 263] width 152 height 13
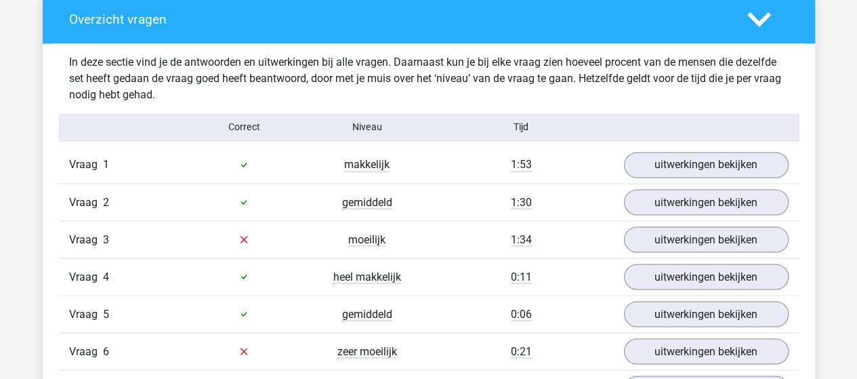
scroll to position [1152, 0]
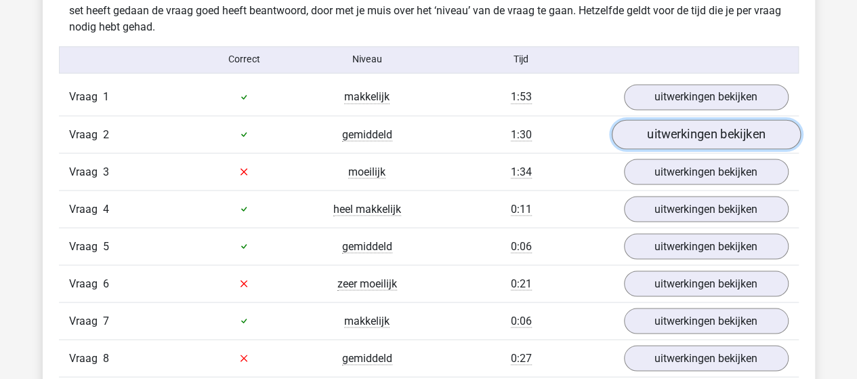
click at [675, 125] on link "uitwerkingen bekijken" at bounding box center [705, 134] width 189 height 30
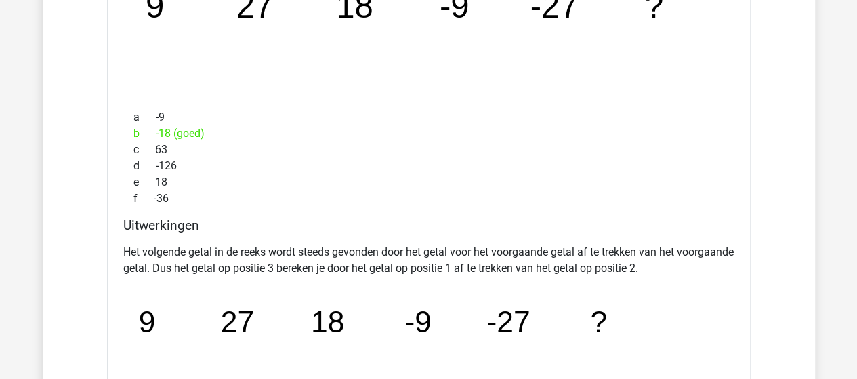
scroll to position [1490, 0]
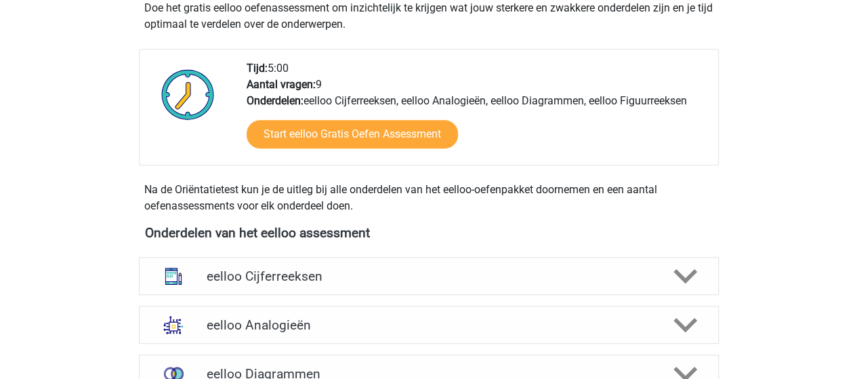
scroll to position [474, 0]
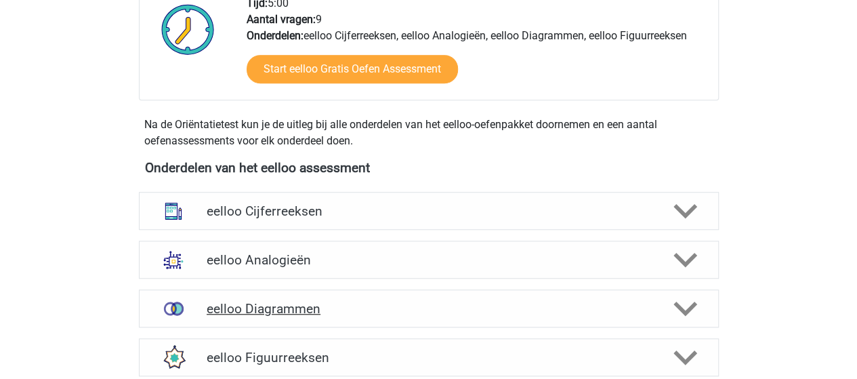
click at [306, 307] on h4 "eelloo Diagrammen" at bounding box center [429, 309] width 444 height 16
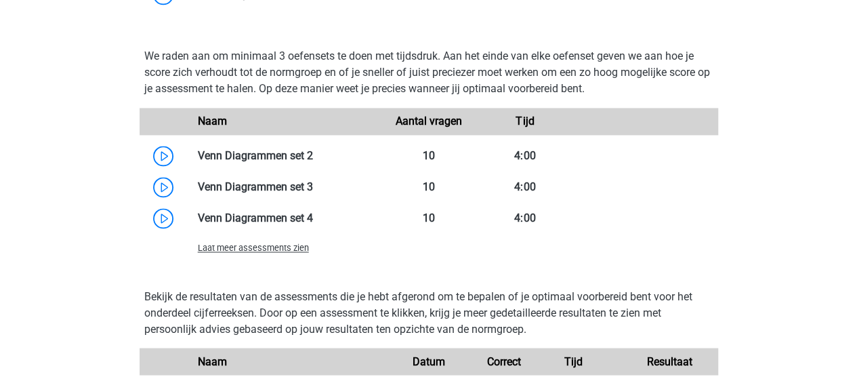
scroll to position [1016, 0]
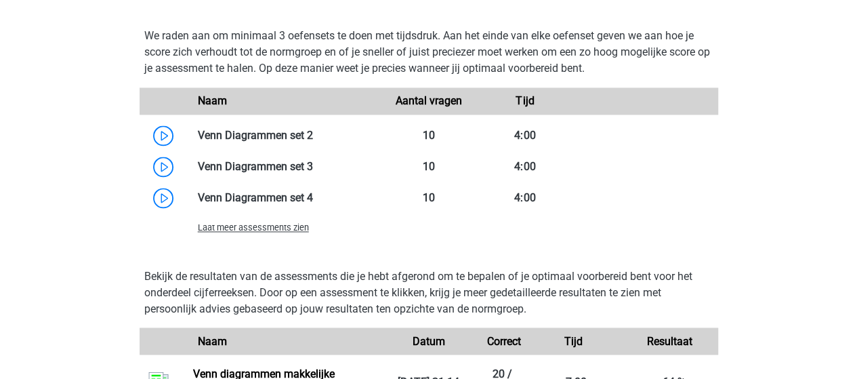
click at [264, 229] on span "Laat meer assessments zien" at bounding box center [253, 227] width 111 height 10
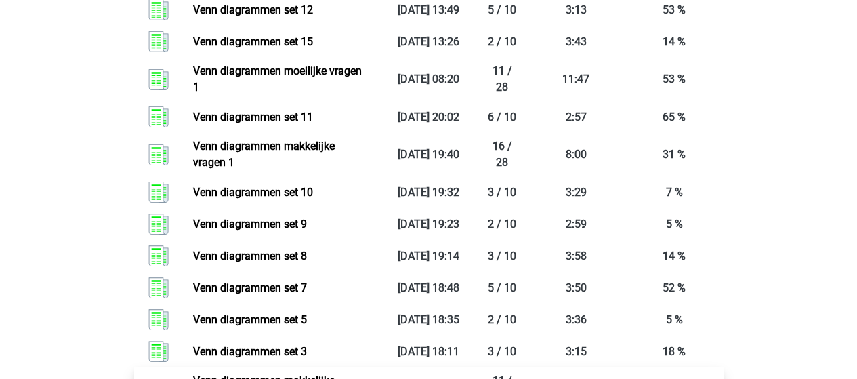
scroll to position [2439, 0]
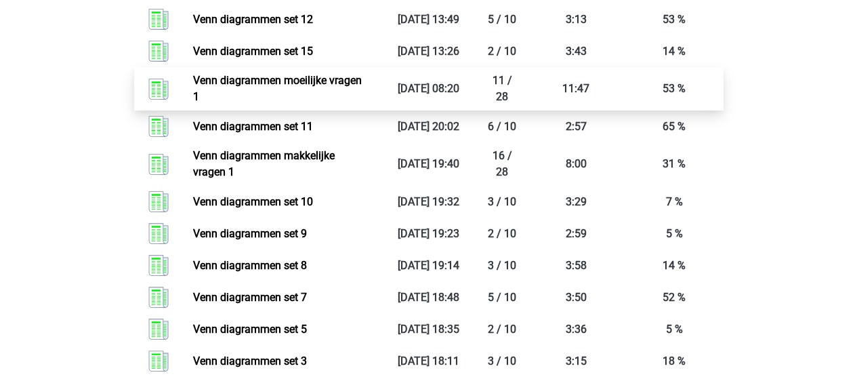
click at [293, 78] on link "Venn diagrammen moeilijke vragen 1" at bounding box center [277, 88] width 169 height 29
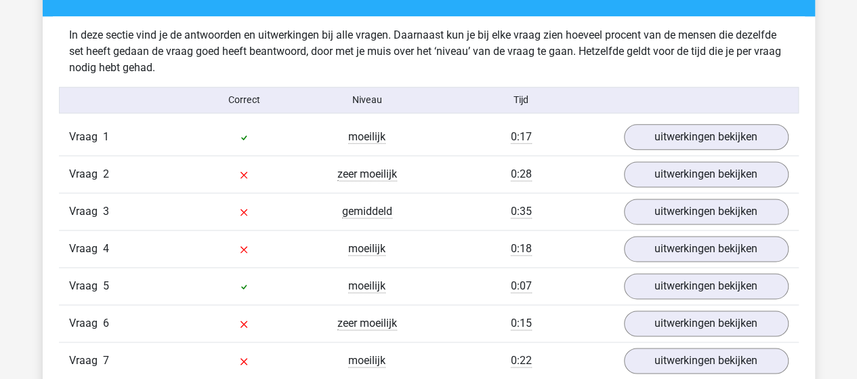
scroll to position [881, 0]
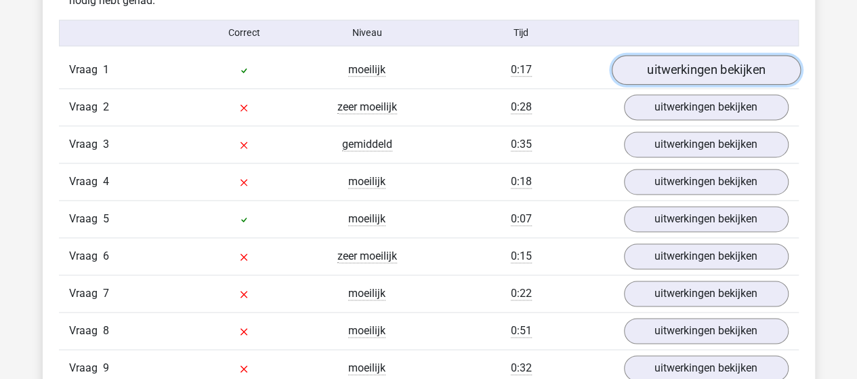
click at [661, 79] on link "uitwerkingen bekijken" at bounding box center [705, 70] width 189 height 30
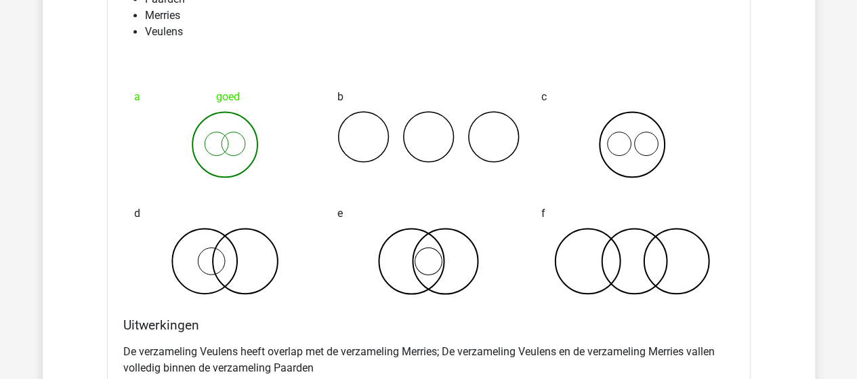
scroll to position [1219, 0]
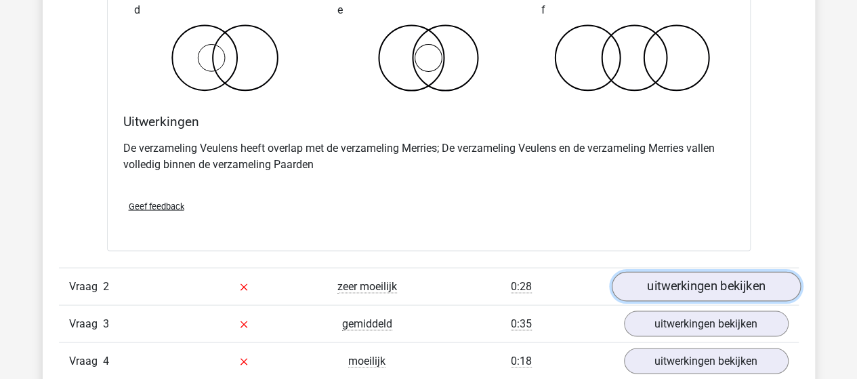
click at [652, 284] on link "uitwerkingen bekijken" at bounding box center [705, 286] width 189 height 30
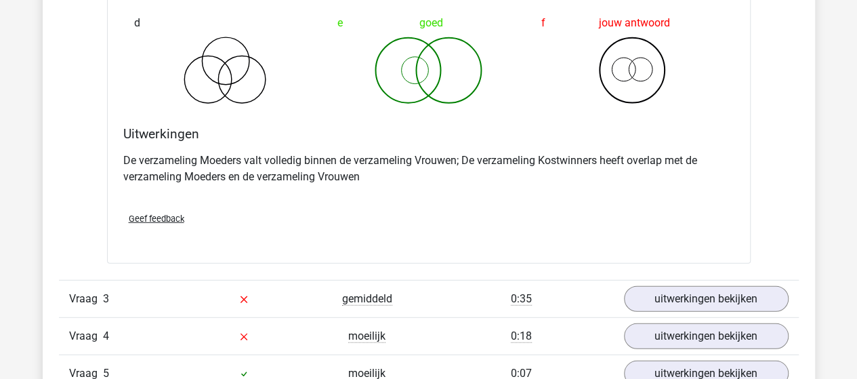
scroll to position [1829, 0]
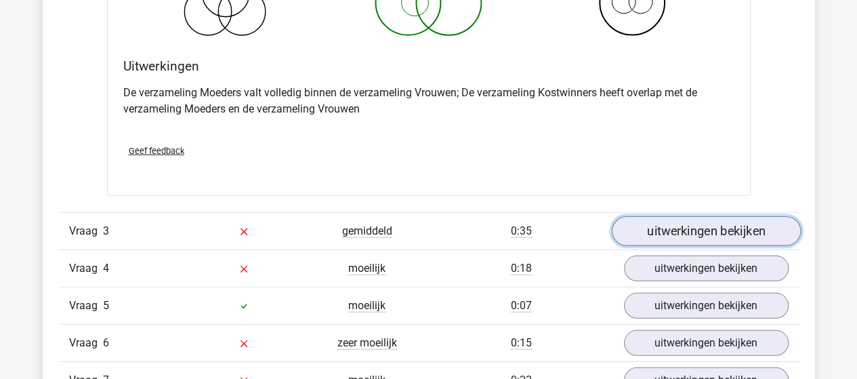
click at [672, 228] on link "uitwerkingen bekijken" at bounding box center [705, 232] width 189 height 30
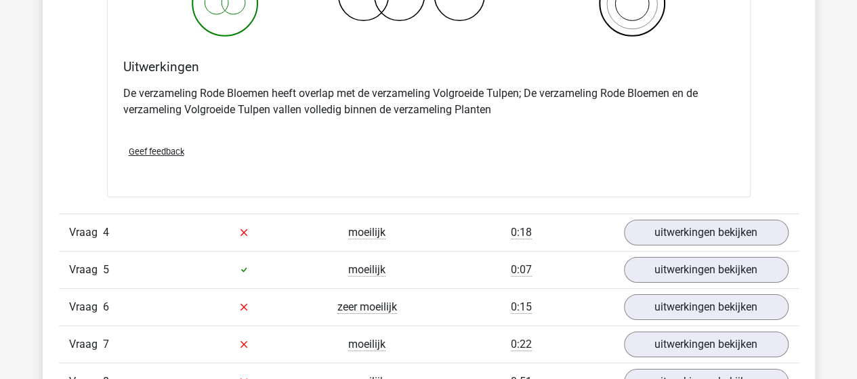
scroll to position [2439, 0]
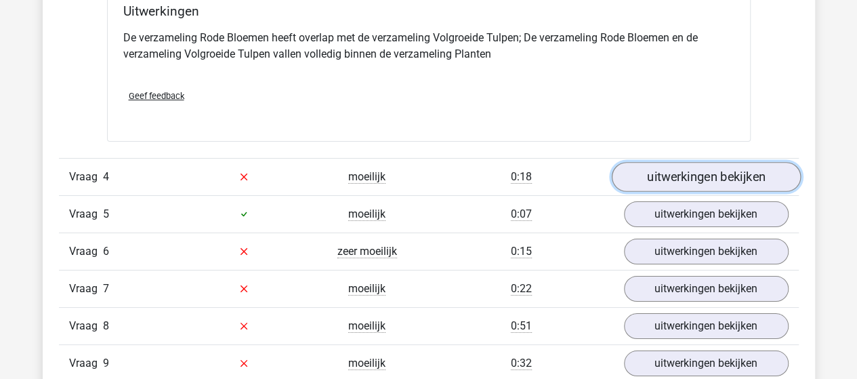
click at [667, 175] on link "uitwerkingen bekijken" at bounding box center [705, 177] width 189 height 30
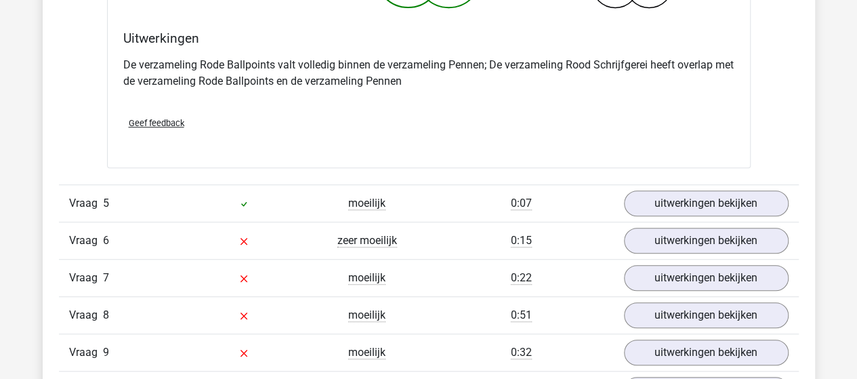
scroll to position [2981, 0]
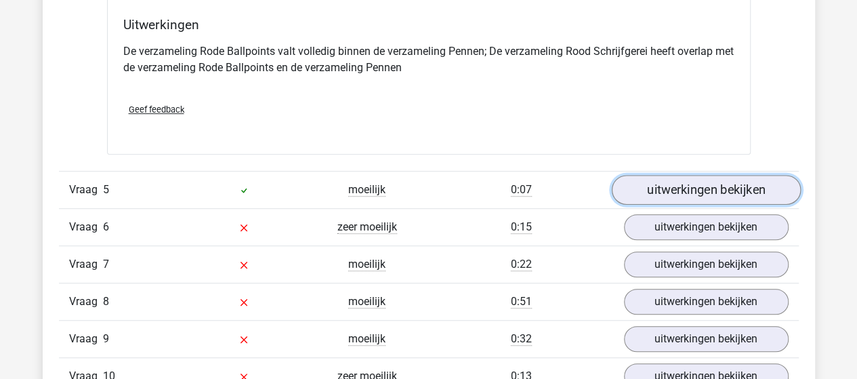
click at [663, 181] on link "uitwerkingen bekijken" at bounding box center [705, 190] width 189 height 30
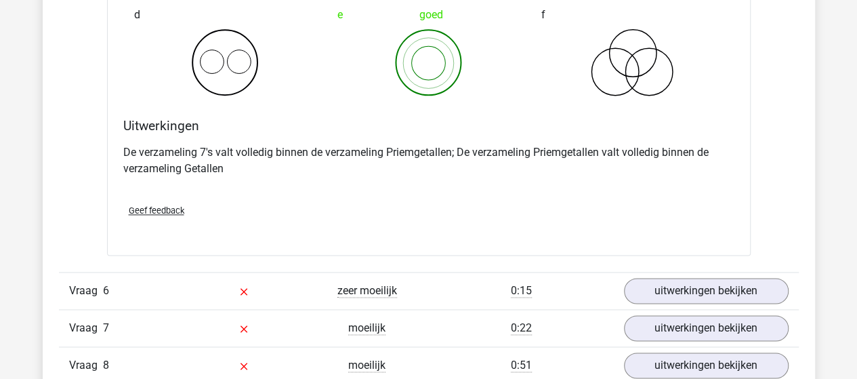
scroll to position [3455, 0]
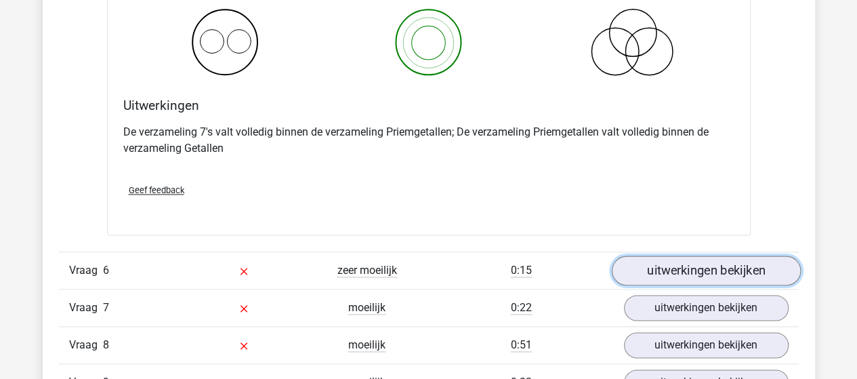
click at [646, 262] on link "uitwerkingen bekijken" at bounding box center [705, 270] width 189 height 30
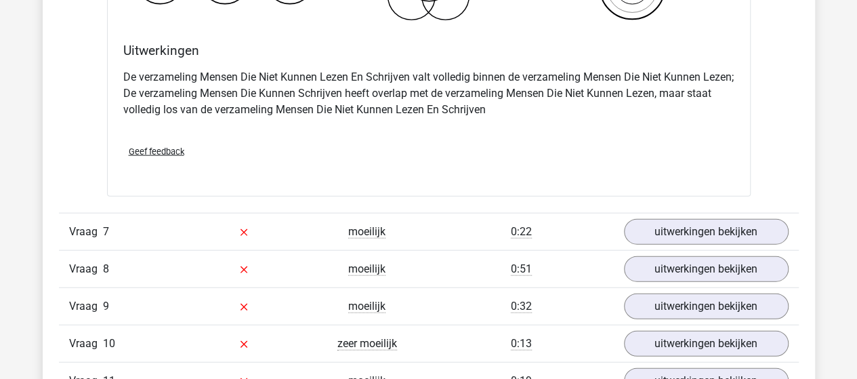
scroll to position [4132, 0]
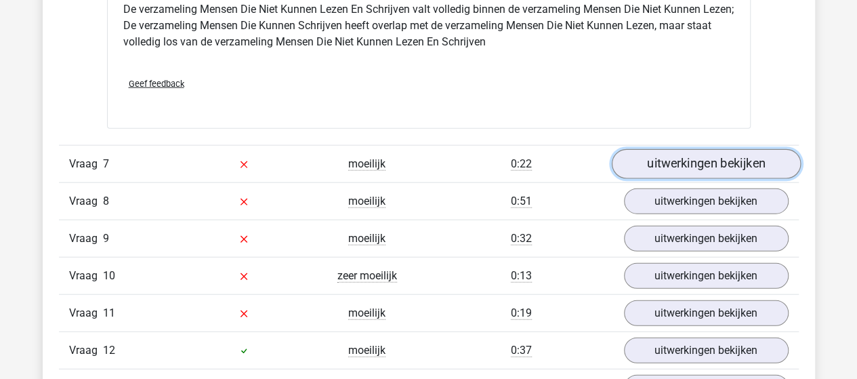
click at [672, 159] on link "uitwerkingen bekijken" at bounding box center [705, 164] width 189 height 30
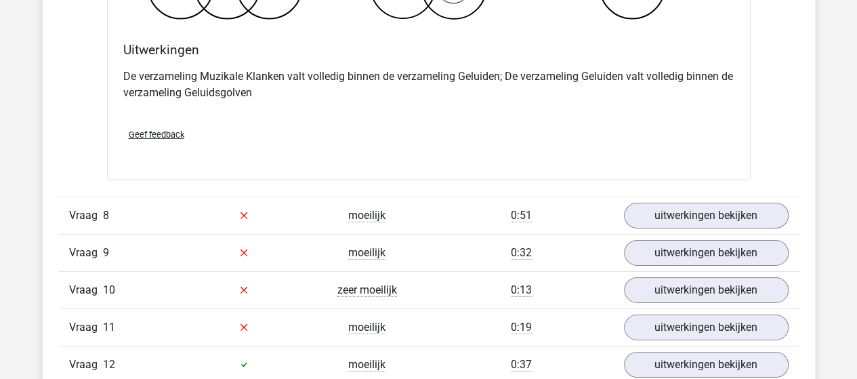
scroll to position [4674, 0]
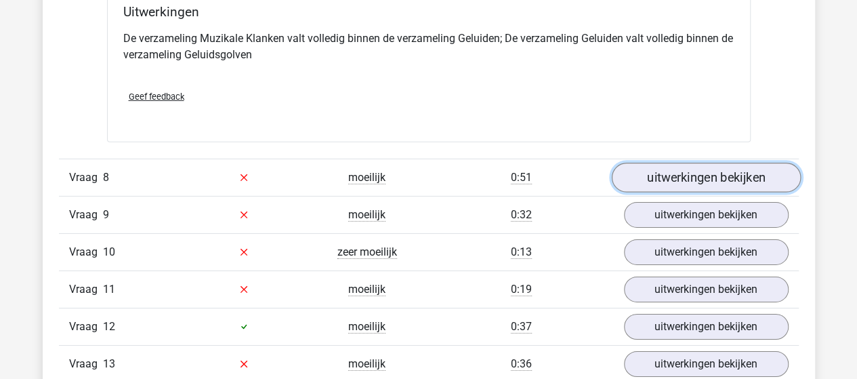
click at [696, 172] on link "uitwerkingen bekijken" at bounding box center [705, 178] width 189 height 30
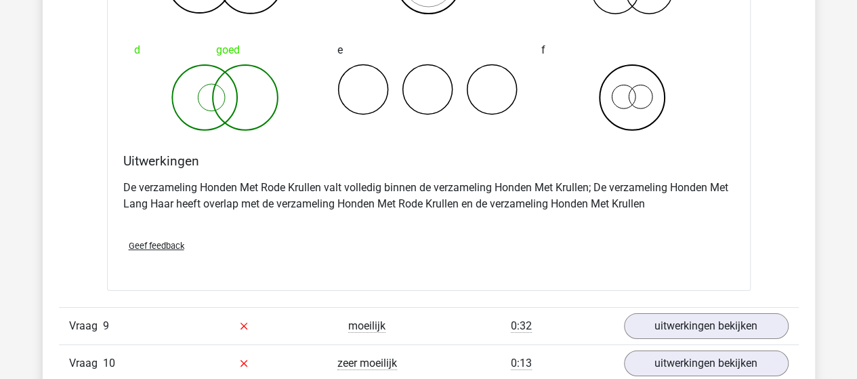
scroll to position [5148, 0]
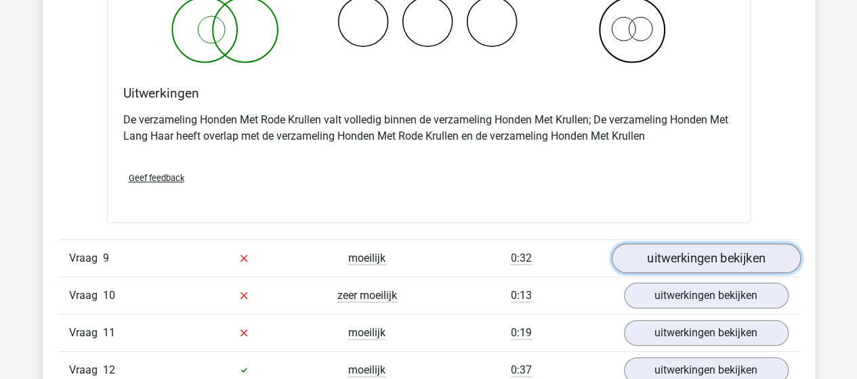
click at [648, 249] on link "uitwerkingen bekijken" at bounding box center [705, 258] width 189 height 30
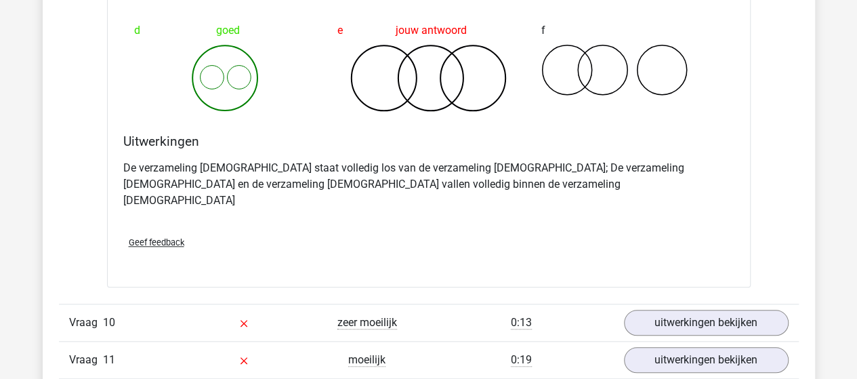
scroll to position [5690, 0]
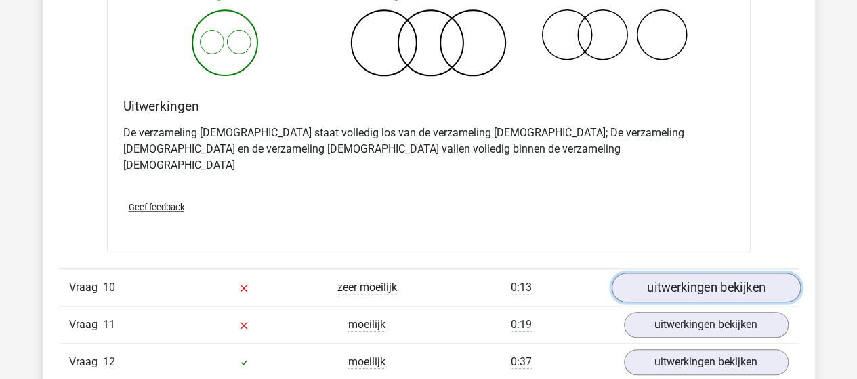
click at [661, 272] on link "uitwerkingen bekijken" at bounding box center [705, 287] width 189 height 30
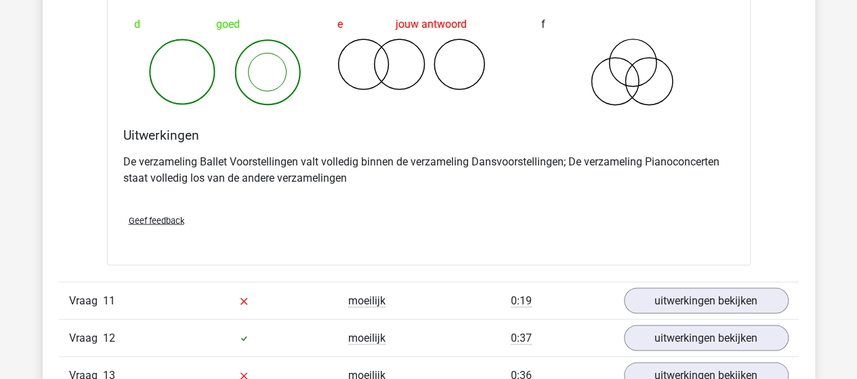
scroll to position [6300, 0]
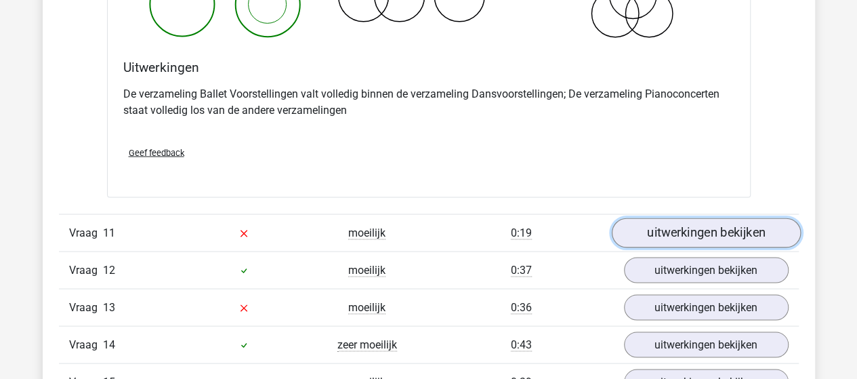
click at [670, 217] on link "uitwerkingen bekijken" at bounding box center [705, 232] width 189 height 30
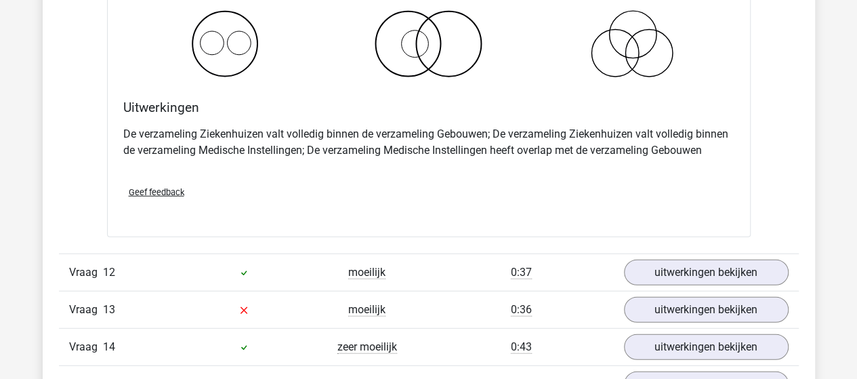
scroll to position [6910, 0]
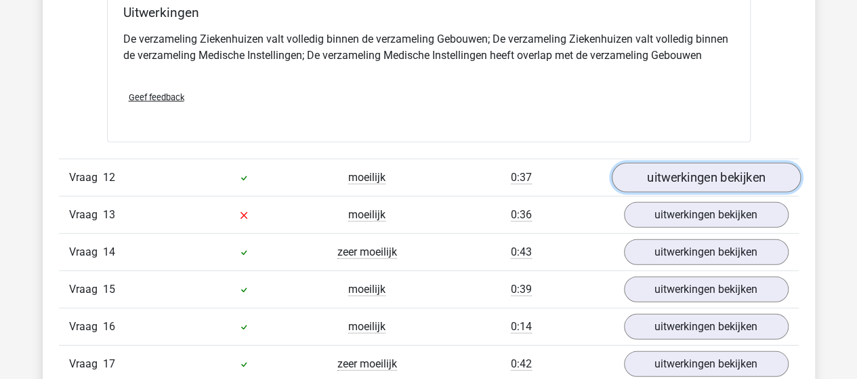
click at [658, 163] on link "uitwerkingen bekijken" at bounding box center [705, 178] width 189 height 30
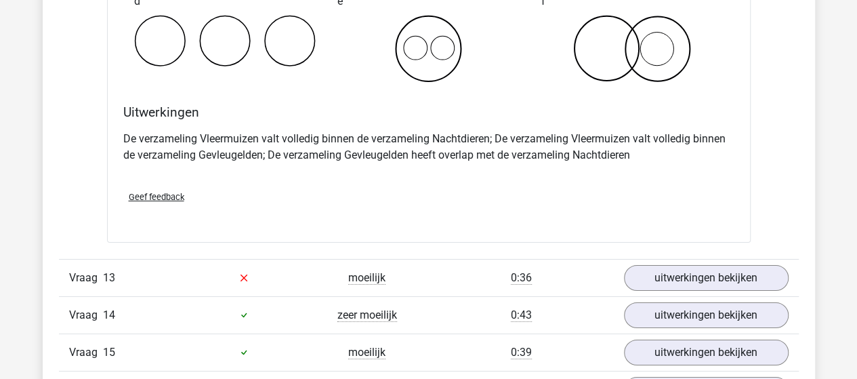
scroll to position [7384, 0]
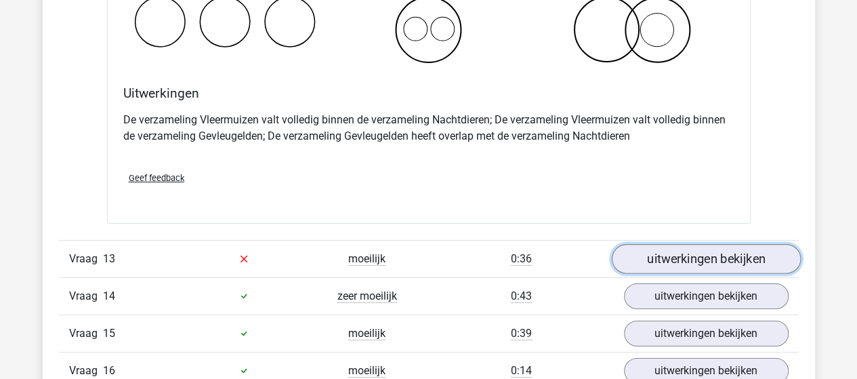
click at [649, 244] on link "uitwerkingen bekijken" at bounding box center [705, 259] width 189 height 30
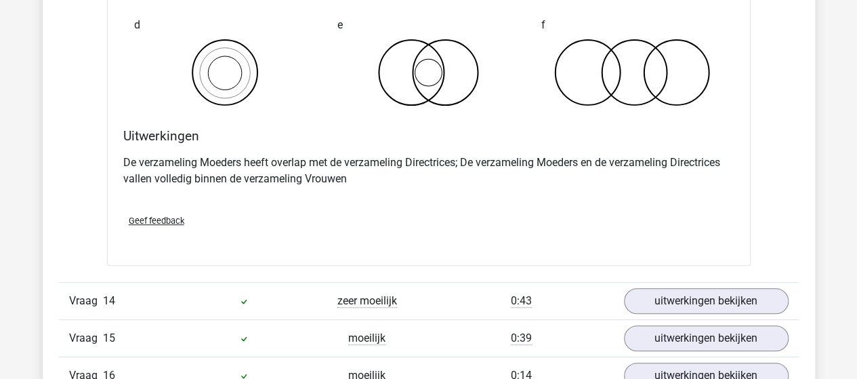
scroll to position [7926, 0]
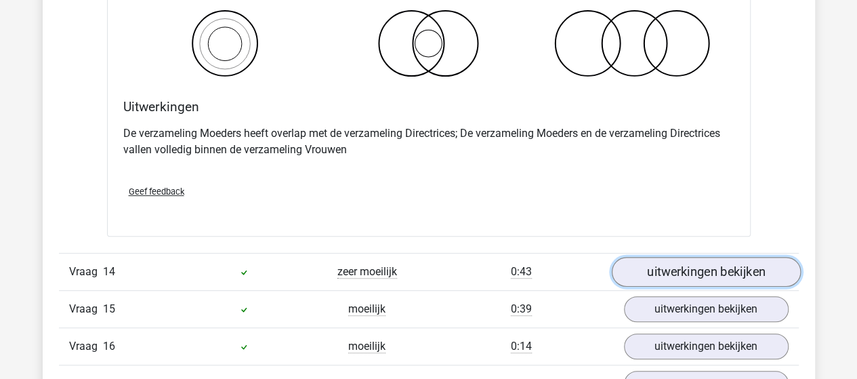
click at [649, 257] on link "uitwerkingen bekijken" at bounding box center [705, 272] width 189 height 30
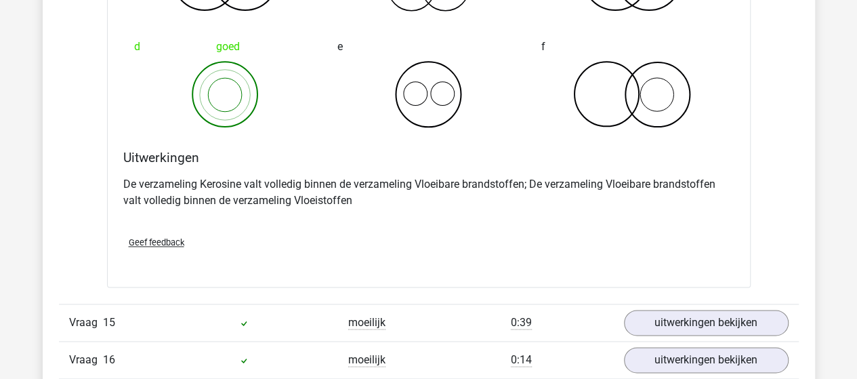
scroll to position [8468, 0]
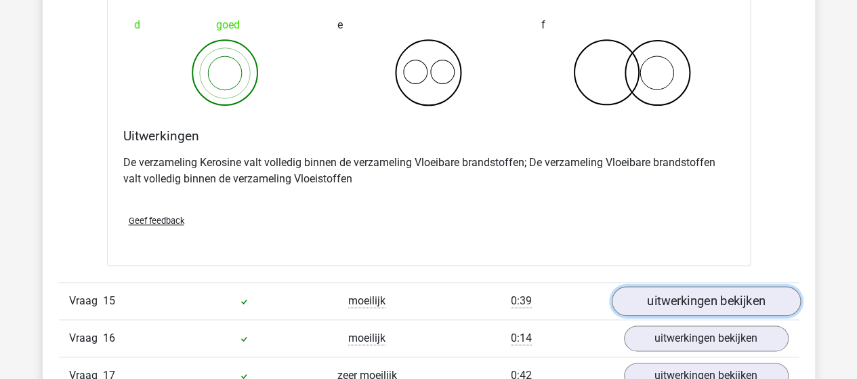
click at [713, 286] on link "uitwerkingen bekijken" at bounding box center [705, 301] width 189 height 30
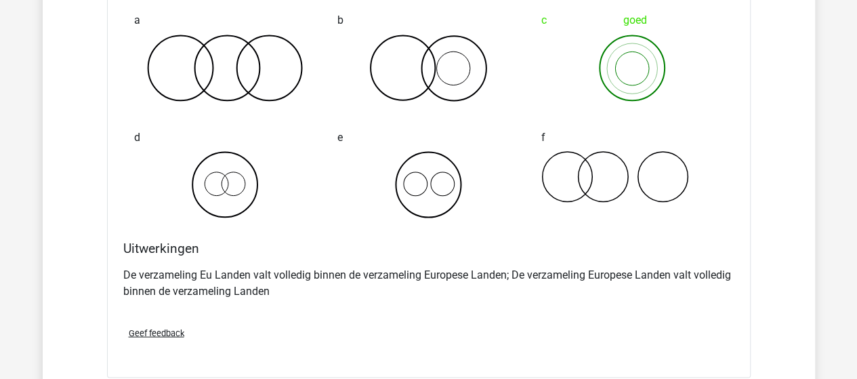
scroll to position [8942, 0]
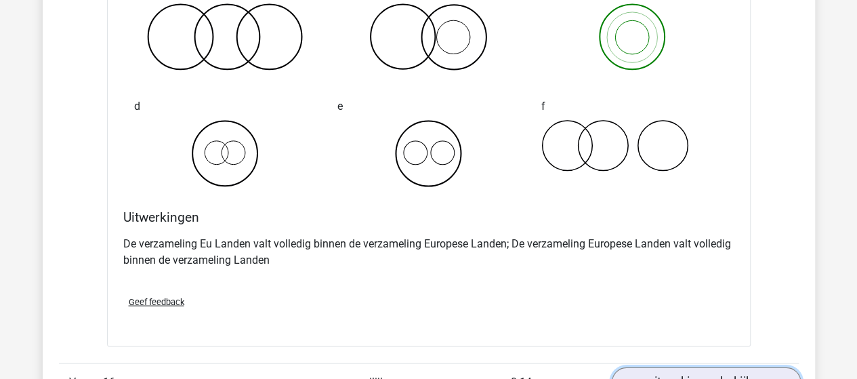
click at [654, 366] on link "uitwerkingen bekijken" at bounding box center [705, 381] width 189 height 30
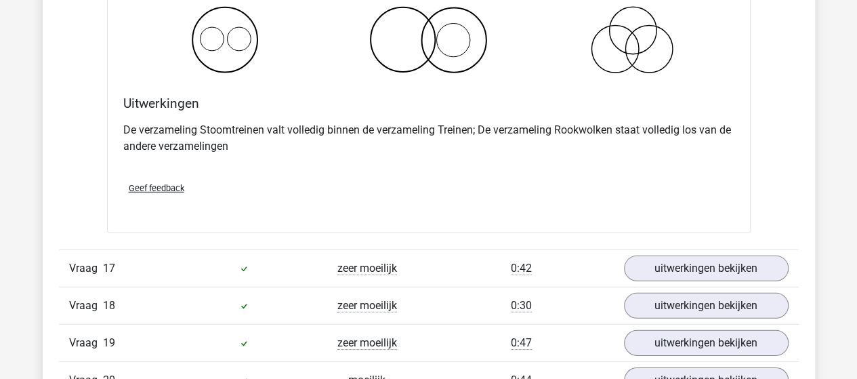
scroll to position [9619, 0]
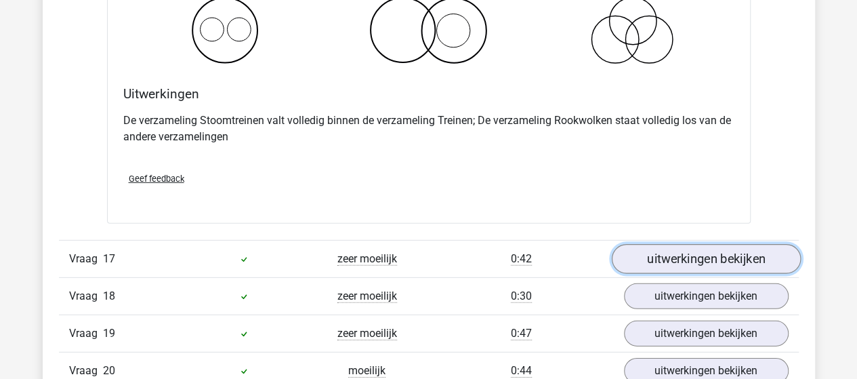
click at [650, 245] on link "uitwerkingen bekijken" at bounding box center [705, 260] width 189 height 30
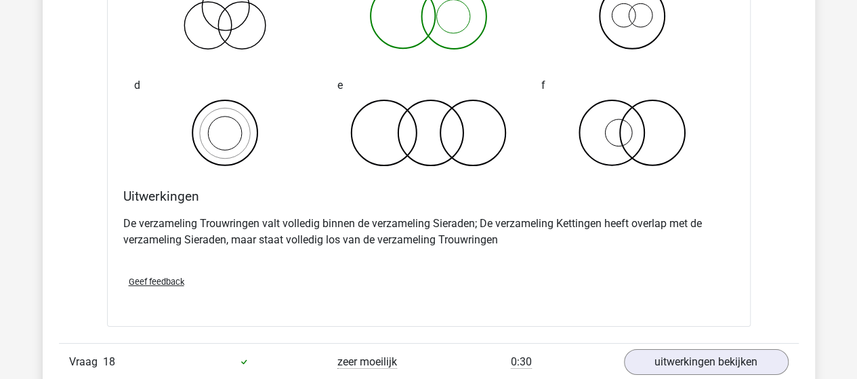
scroll to position [10161, 0]
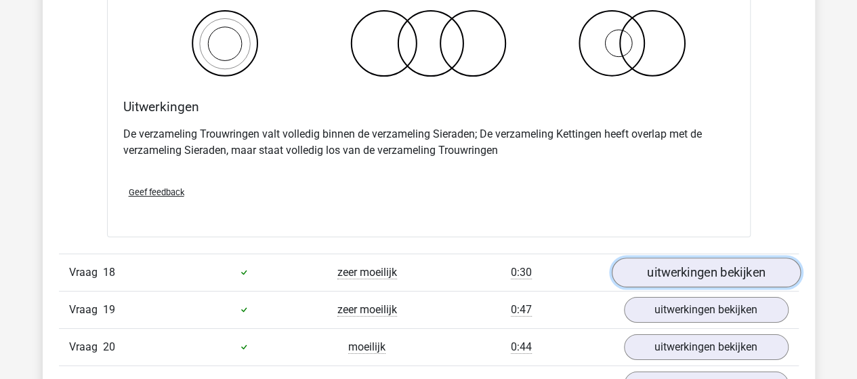
click at [665, 257] on link "uitwerkingen bekijken" at bounding box center [705, 272] width 189 height 30
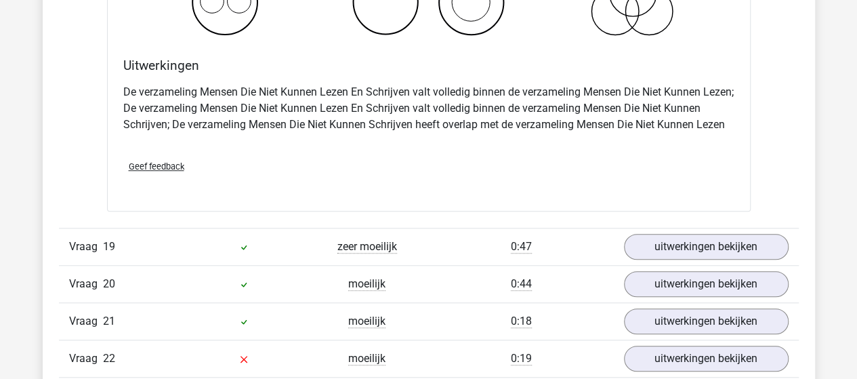
scroll to position [10771, 0]
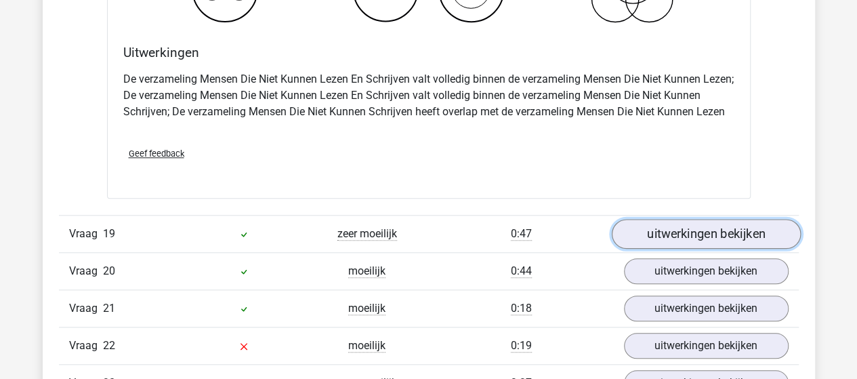
click at [749, 219] on link "uitwerkingen bekijken" at bounding box center [705, 234] width 189 height 30
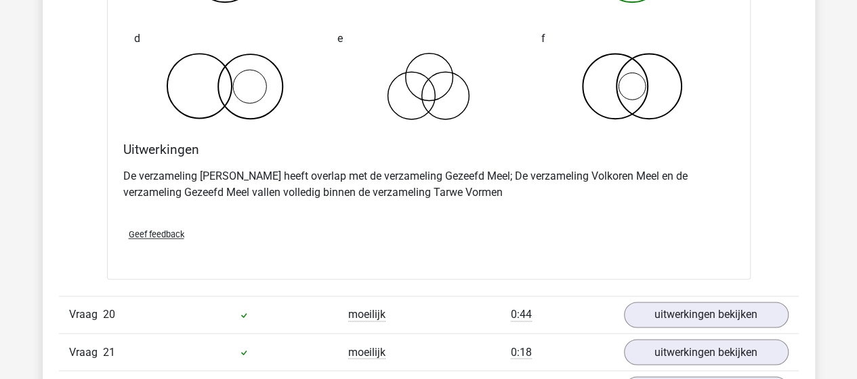
scroll to position [11313, 0]
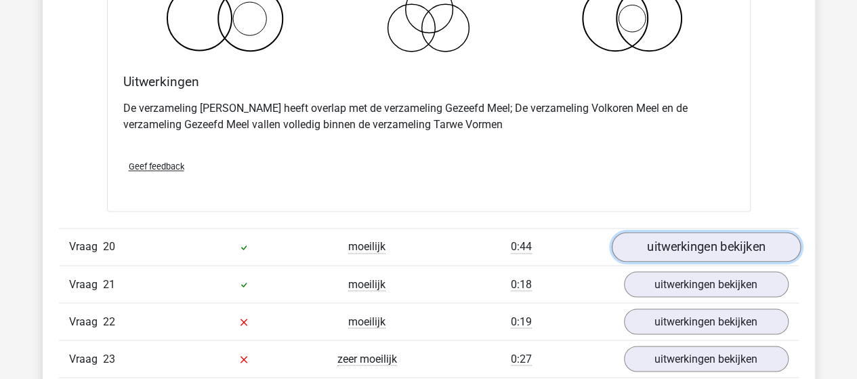
click at [672, 232] on link "uitwerkingen bekijken" at bounding box center [705, 247] width 189 height 30
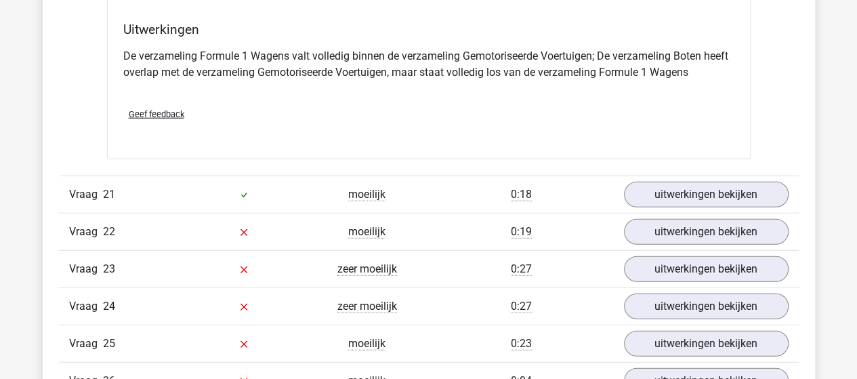
scroll to position [11923, 0]
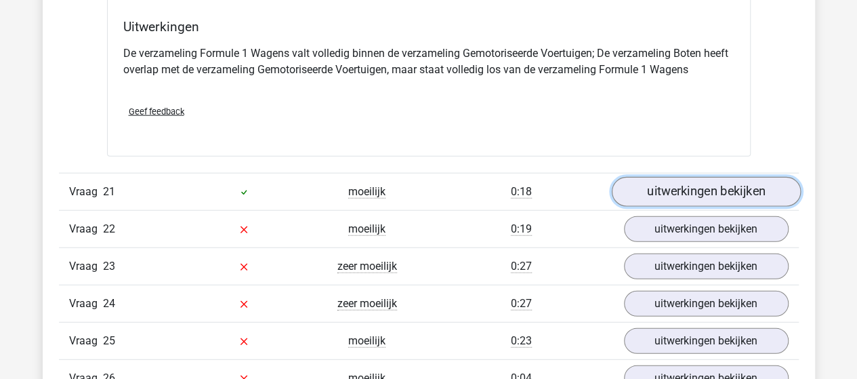
click at [646, 177] on link "uitwerkingen bekijken" at bounding box center [705, 192] width 189 height 30
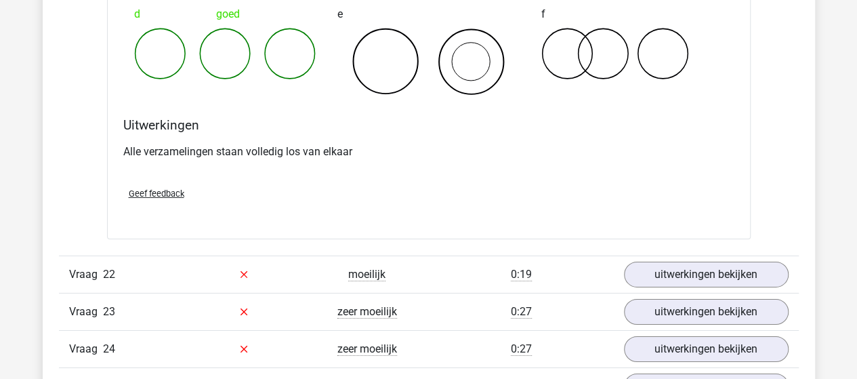
scroll to position [12397, 0]
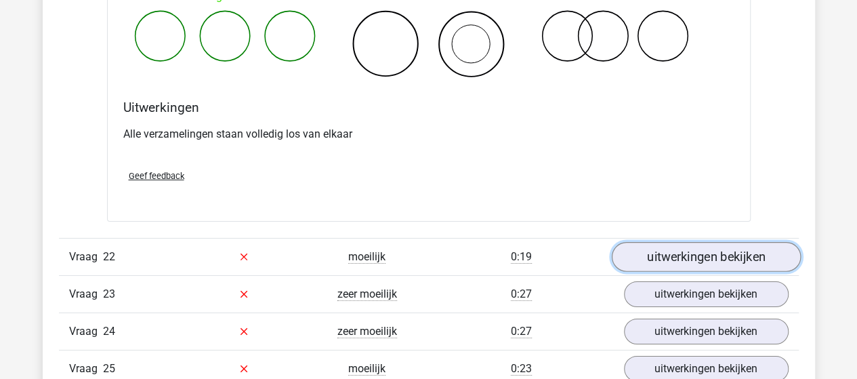
click at [638, 242] on link "uitwerkingen bekijken" at bounding box center [705, 257] width 189 height 30
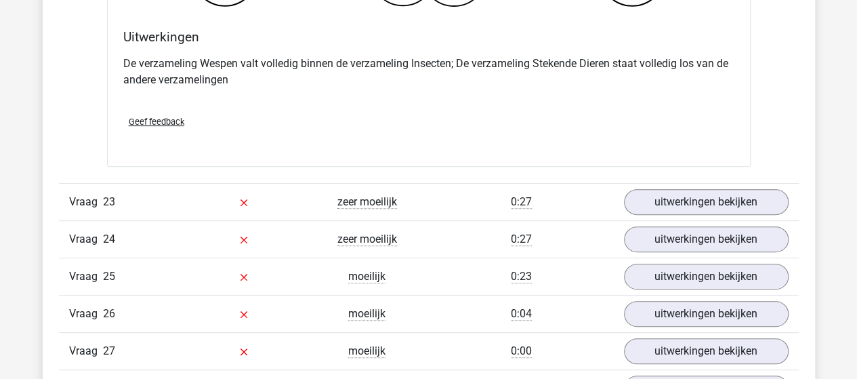
scroll to position [13074, 0]
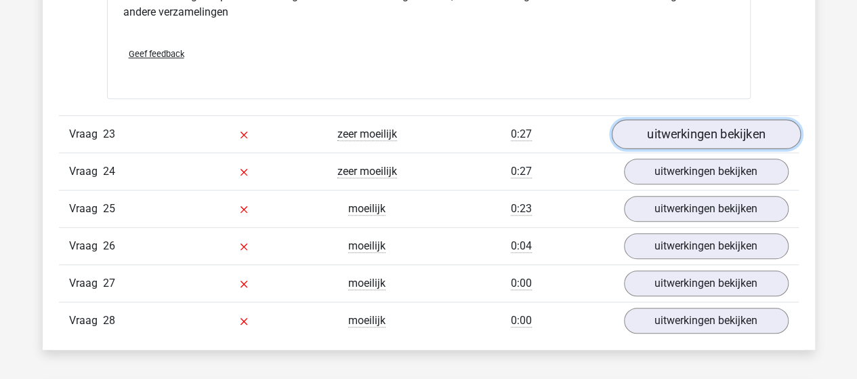
click at [668, 119] on link "uitwerkingen bekijken" at bounding box center [705, 134] width 189 height 30
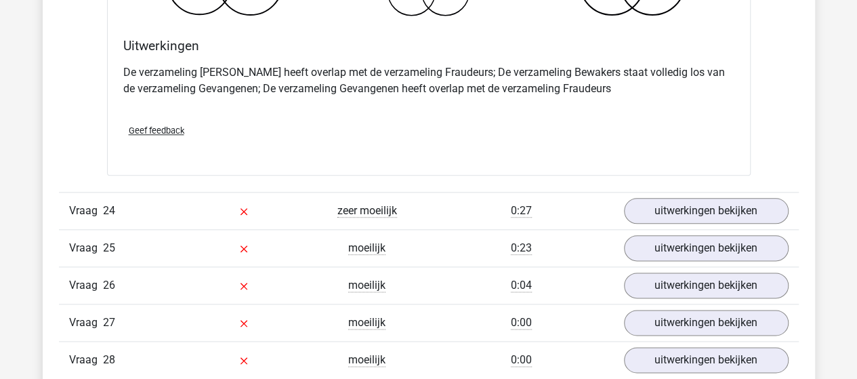
scroll to position [13616, 0]
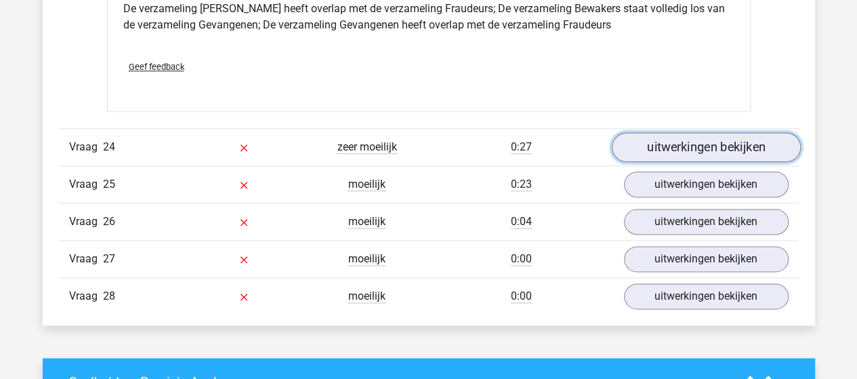
click at [657, 132] on link "uitwerkingen bekijken" at bounding box center [705, 147] width 189 height 30
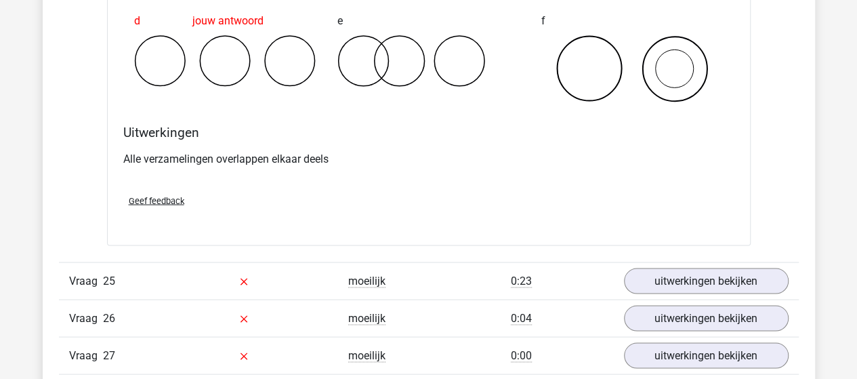
scroll to position [14023, 0]
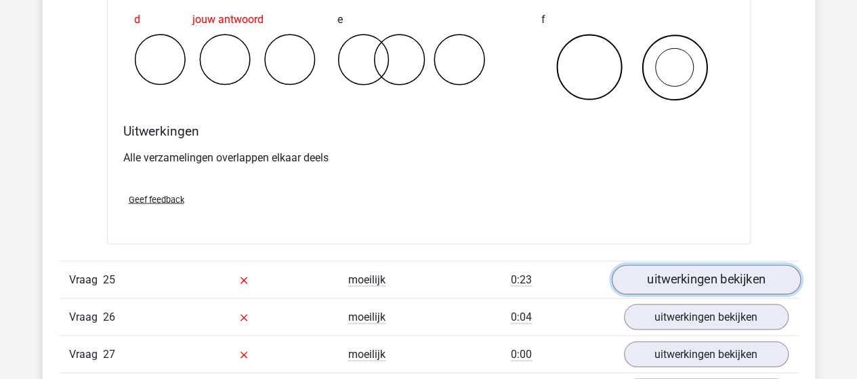
click at [633, 264] on link "uitwerkingen bekijken" at bounding box center [705, 279] width 189 height 30
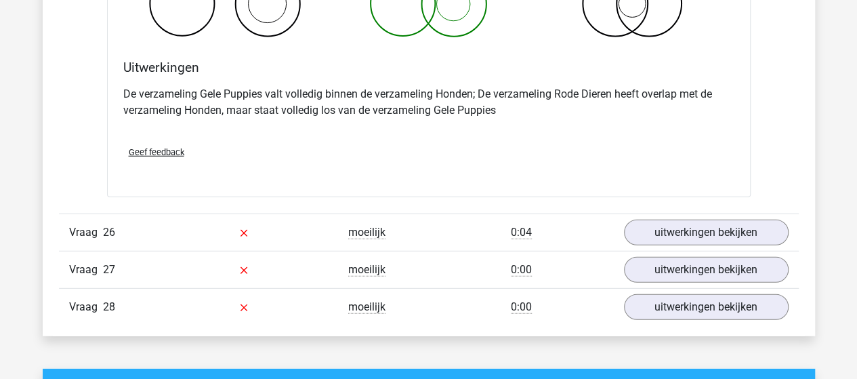
scroll to position [14632, 0]
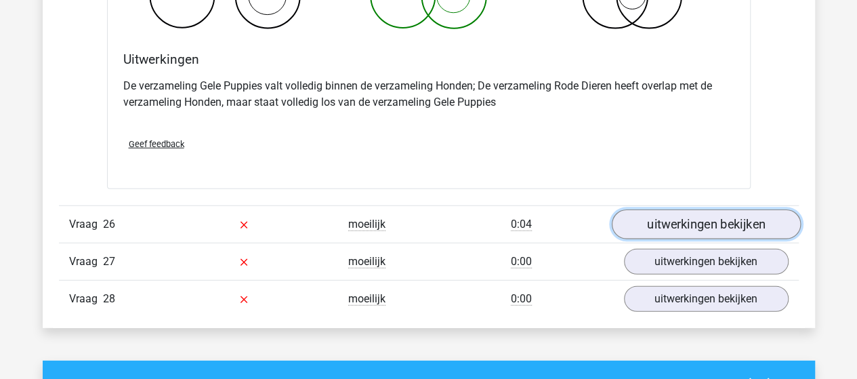
click at [658, 210] on link "uitwerkingen bekijken" at bounding box center [705, 225] width 189 height 30
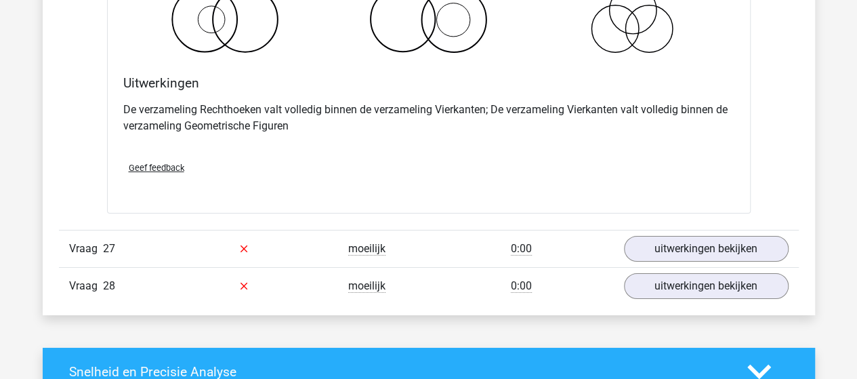
scroll to position [15174, 0]
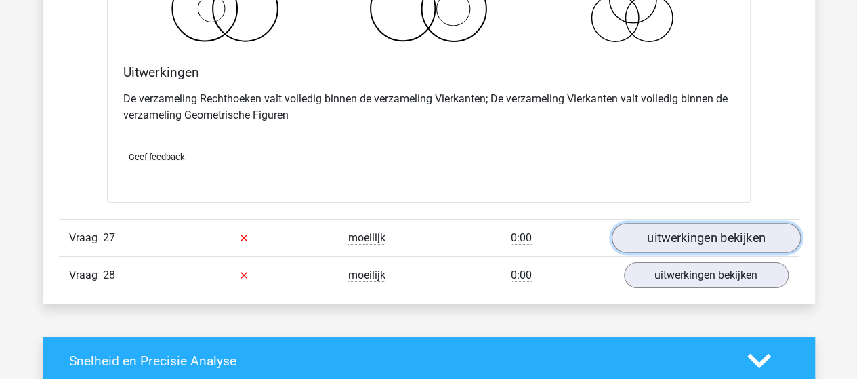
click at [673, 223] on link "uitwerkingen bekijken" at bounding box center [705, 238] width 189 height 30
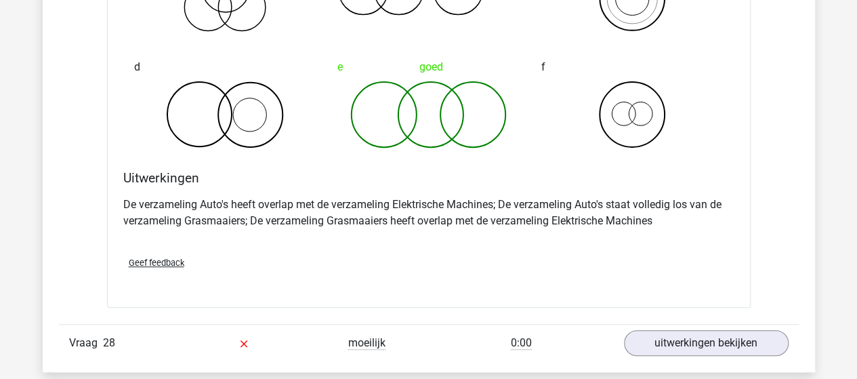
scroll to position [15648, 0]
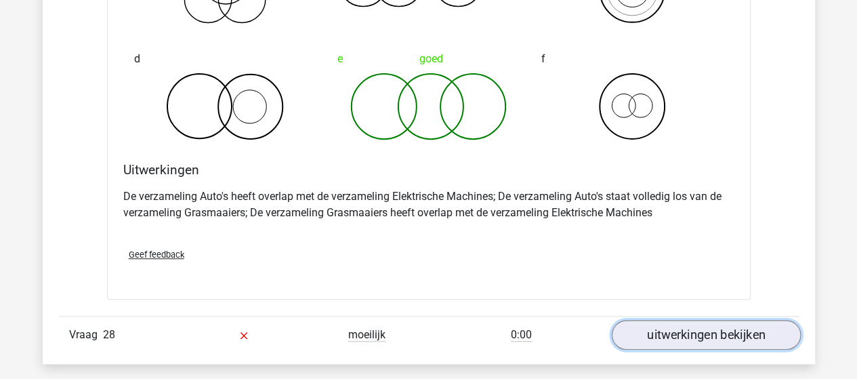
click at [681, 320] on link "uitwerkingen bekijken" at bounding box center [705, 335] width 189 height 30
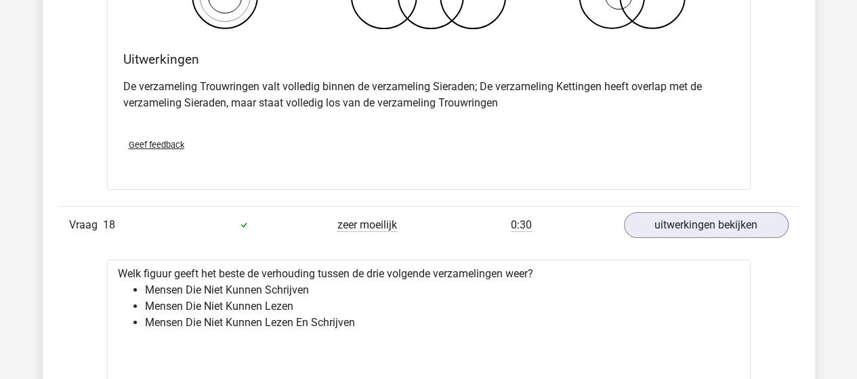
scroll to position [10229, 0]
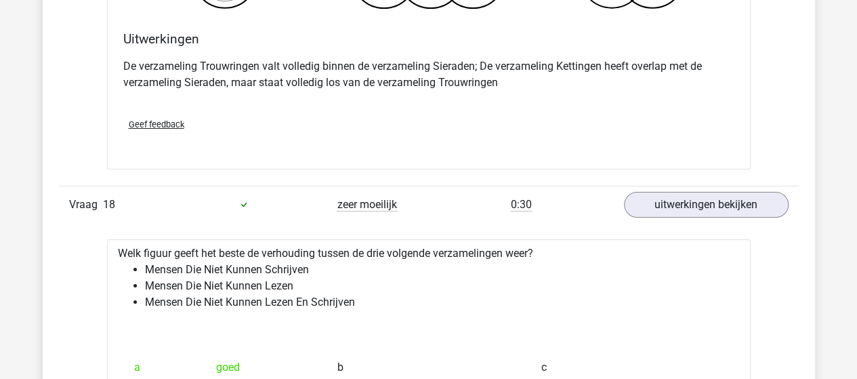
drag, startPoint x: 404, startPoint y: 215, endPoint x: 364, endPoint y: 289, distance: 84.6
click at [364, 321] on div at bounding box center [429, 326] width 622 height 11
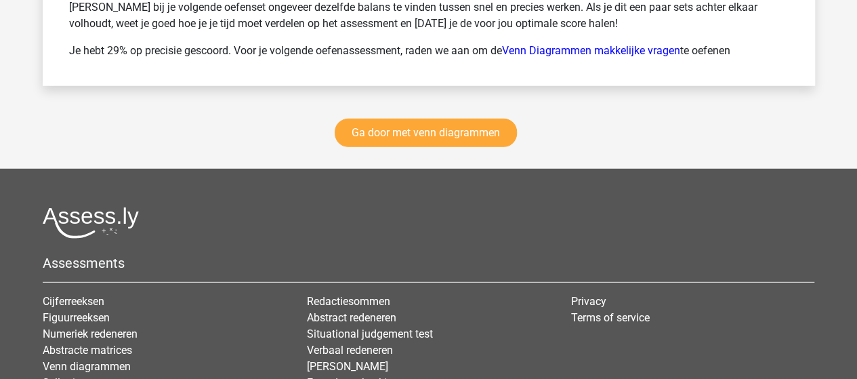
scroll to position [17206, 0]
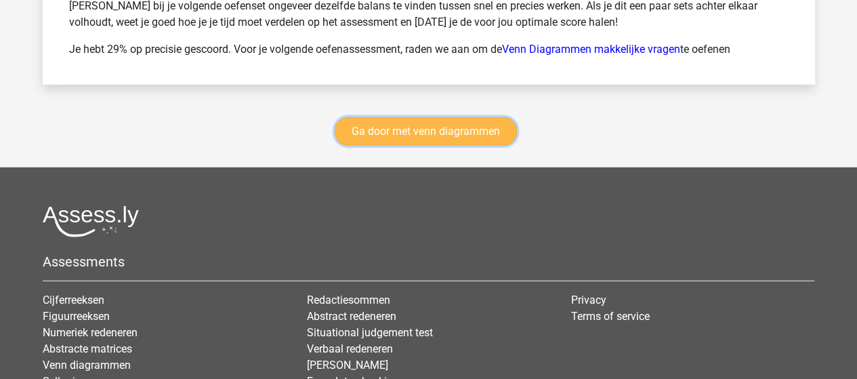
click at [421, 117] on link "Ga door met venn diagrammen" at bounding box center [426, 131] width 182 height 28
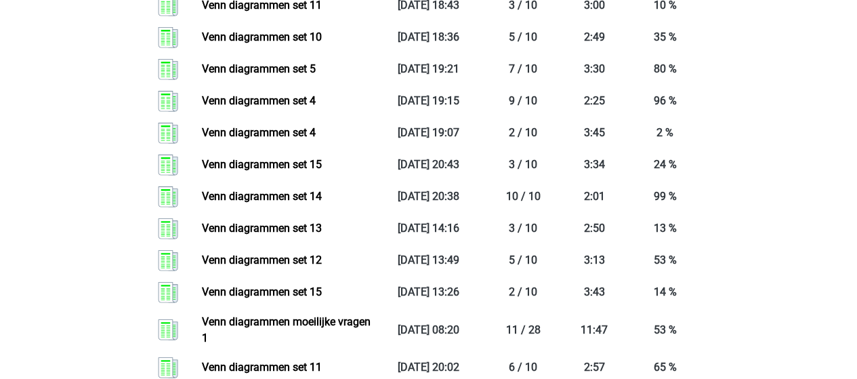
scroll to position [1993, 0]
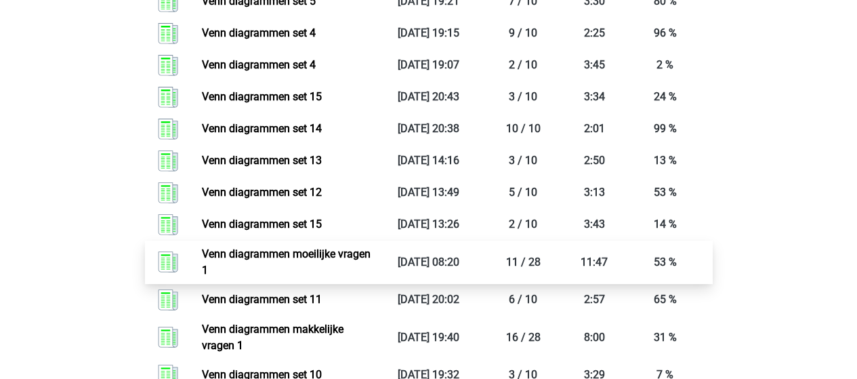
click at [252, 257] on link "Venn diagrammen moeilijke vragen 1" at bounding box center [286, 261] width 169 height 29
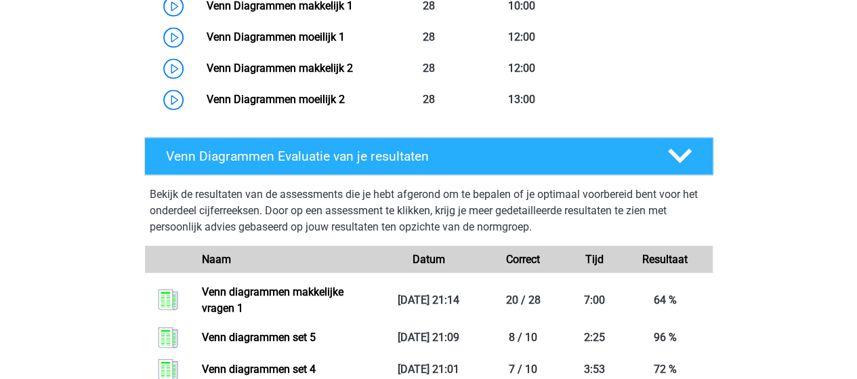
scroll to position [1112, 0]
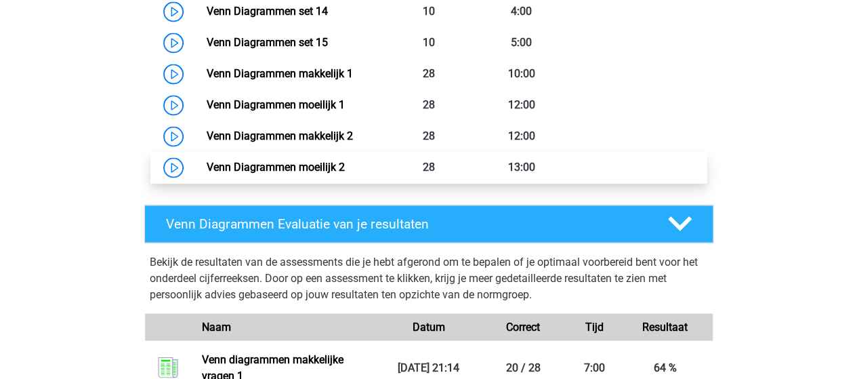
click at [299, 163] on link "Venn Diagrammen moeilijk 2" at bounding box center [276, 167] width 138 height 13
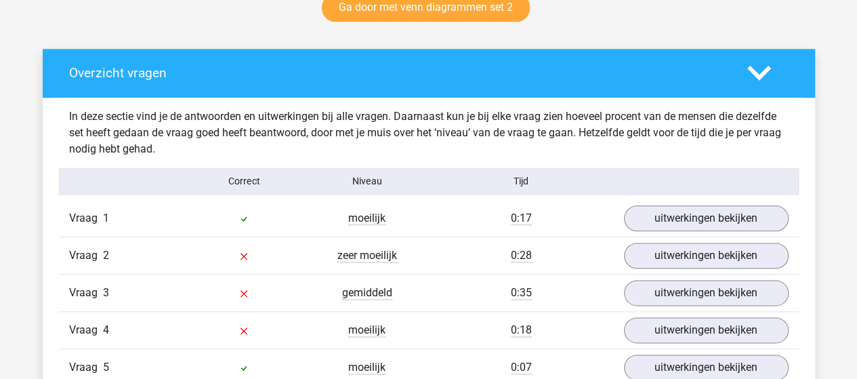
scroll to position [745, 0]
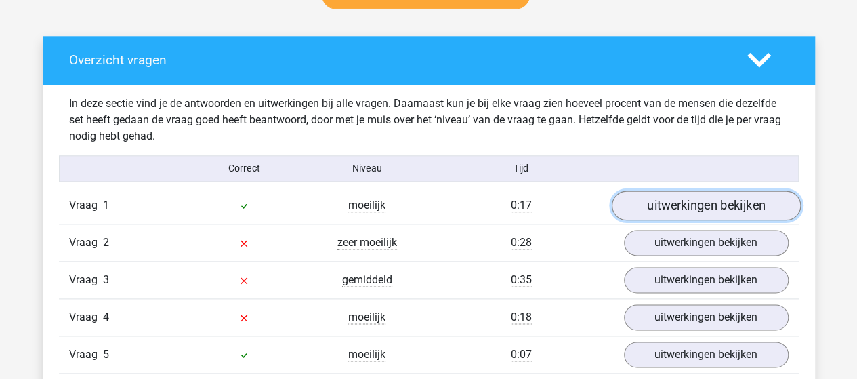
click at [690, 202] on link "uitwerkingen bekijken" at bounding box center [705, 205] width 189 height 30
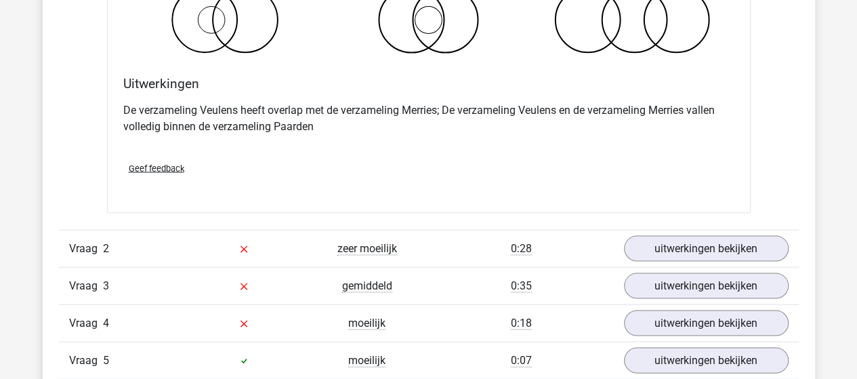
scroll to position [1355, 0]
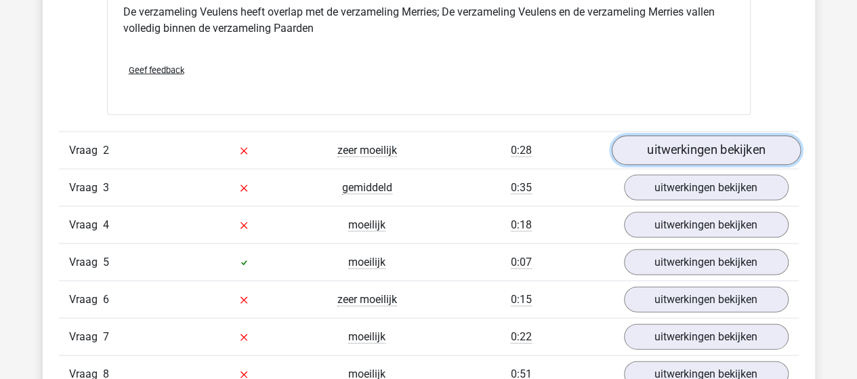
click at [709, 154] on link "uitwerkingen bekijken" at bounding box center [705, 150] width 189 height 30
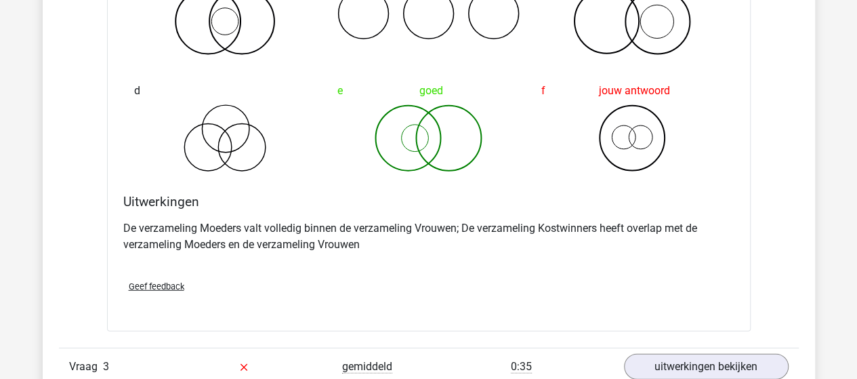
scroll to position [1829, 0]
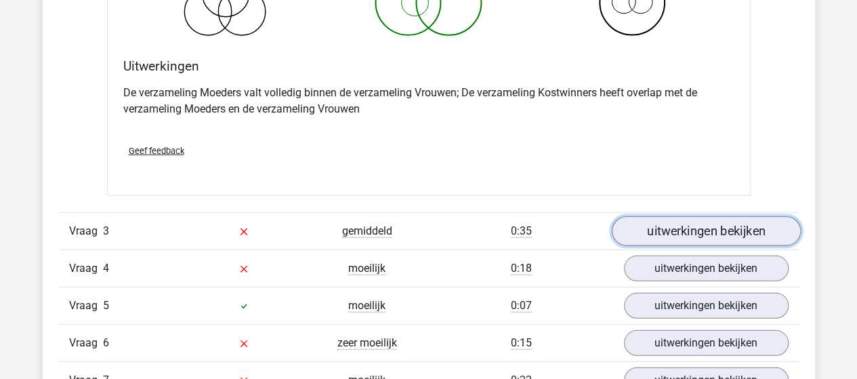
click at [663, 226] on link "uitwerkingen bekijken" at bounding box center [705, 232] width 189 height 30
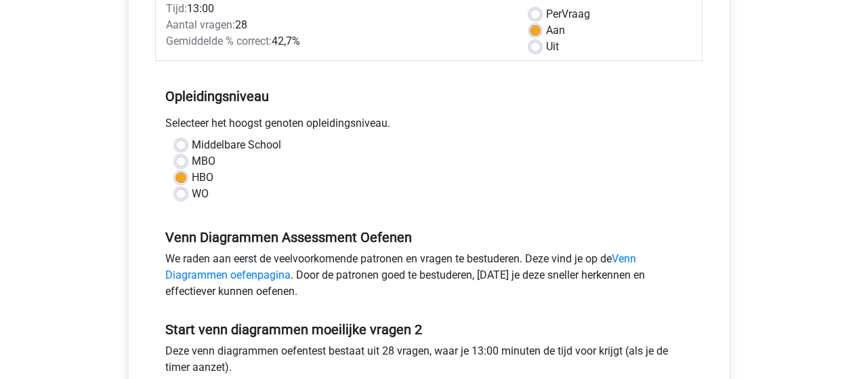
scroll to position [339, 0]
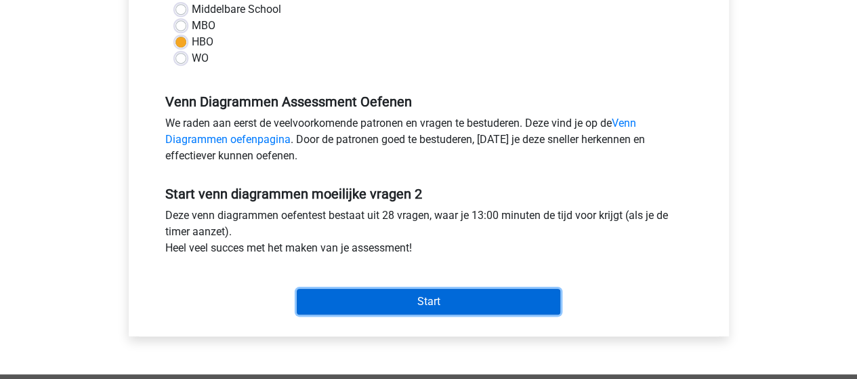
click at [470, 295] on input "Start" at bounding box center [429, 302] width 264 height 26
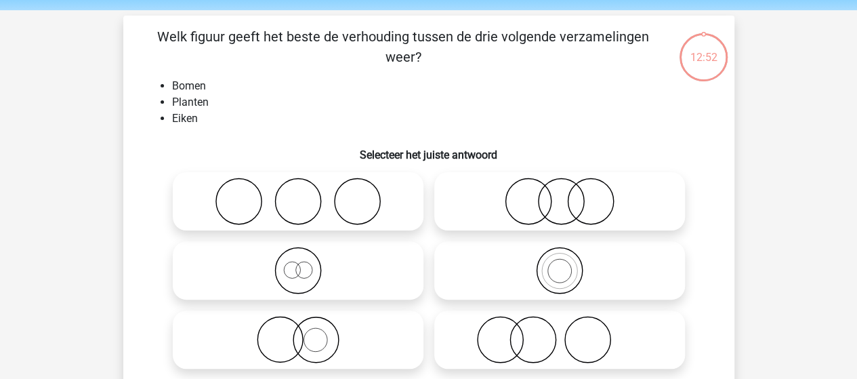
scroll to position [68, 0]
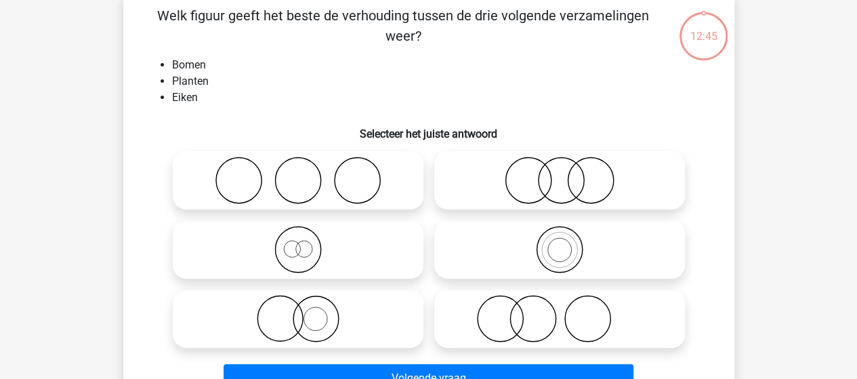
click at [309, 250] on icon at bounding box center [298, 249] width 240 height 47
click at [307, 243] on input "radio" at bounding box center [302, 238] width 9 height 9
radio input "true"
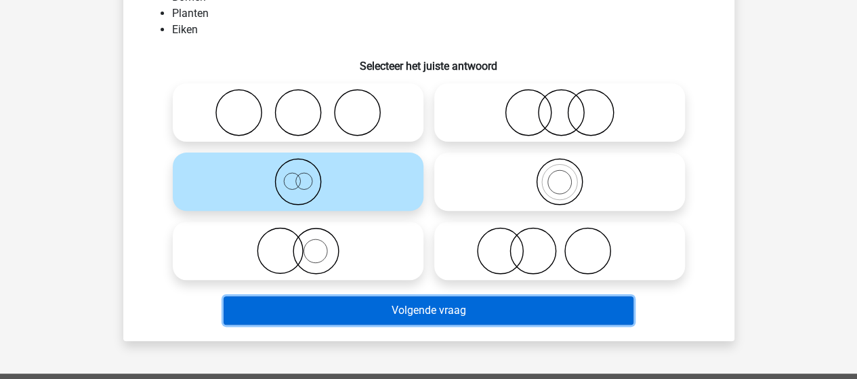
click at [419, 310] on button "Volgende vraag" at bounding box center [429, 310] width 410 height 28
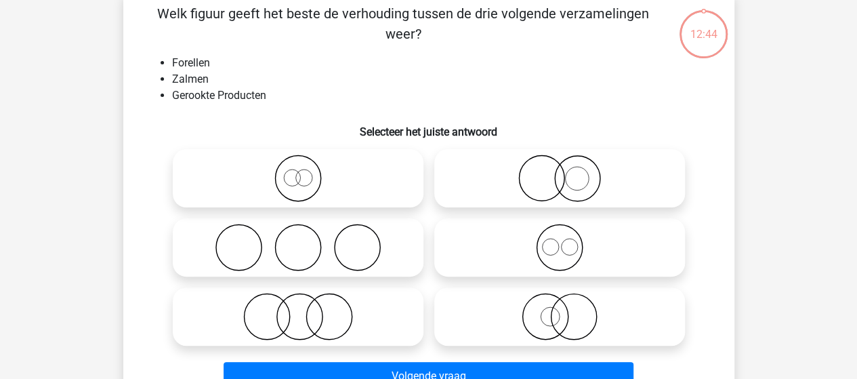
scroll to position [62, 0]
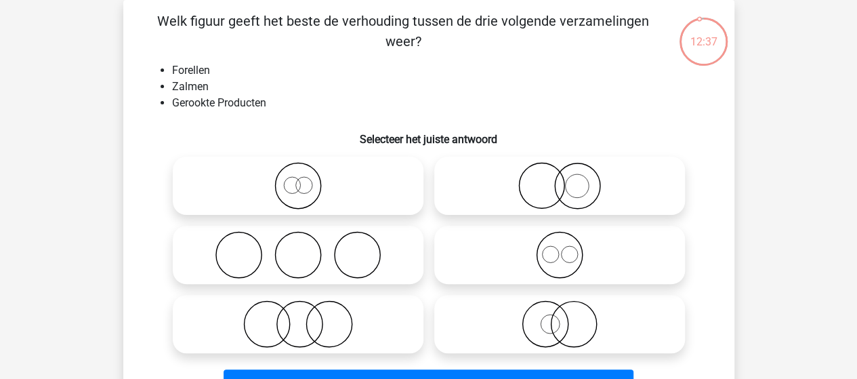
click at [325, 322] on icon at bounding box center [298, 323] width 240 height 47
click at [307, 317] on input "radio" at bounding box center [302, 312] width 9 height 9
radio input "true"
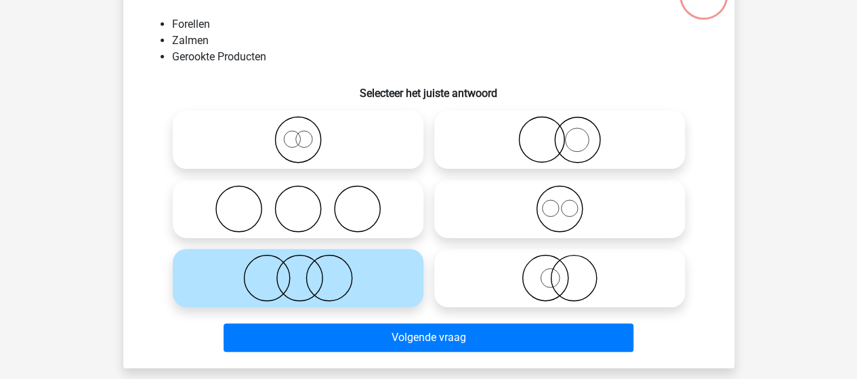
scroll to position [130, 0]
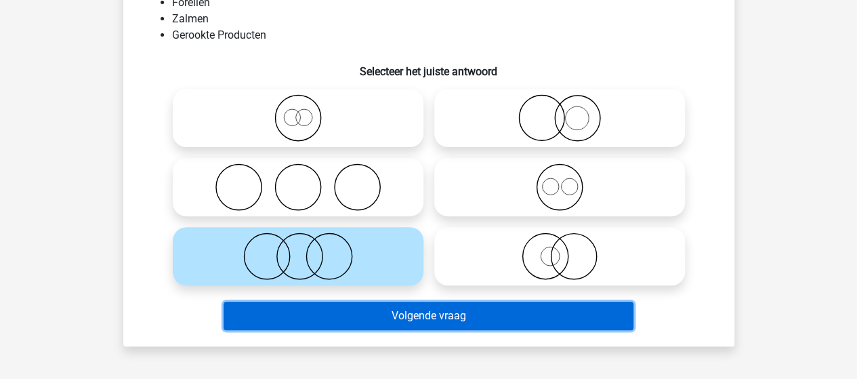
click at [390, 316] on button "Volgende vraag" at bounding box center [429, 315] width 410 height 28
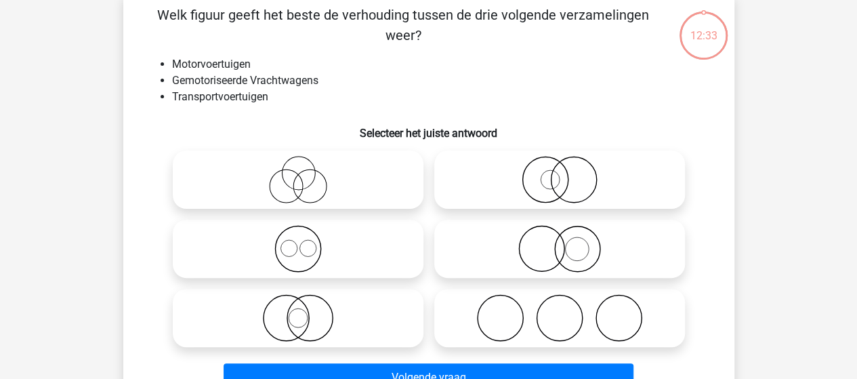
scroll to position [62, 0]
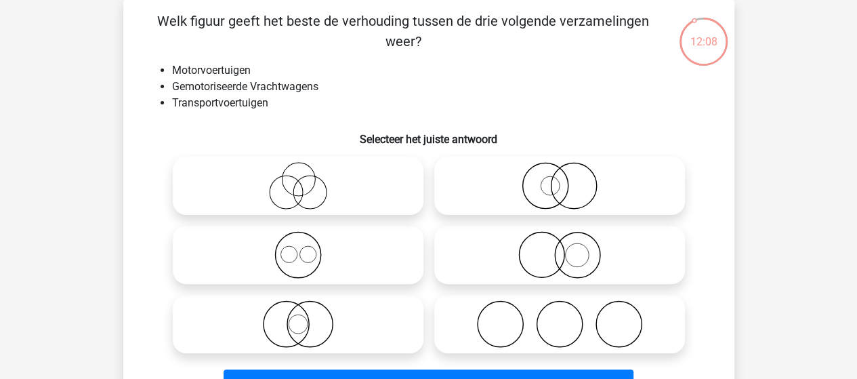
click at [581, 261] on icon at bounding box center [560, 254] width 240 height 47
click at [568, 248] on input "radio" at bounding box center [564, 243] width 9 height 9
radio input "true"
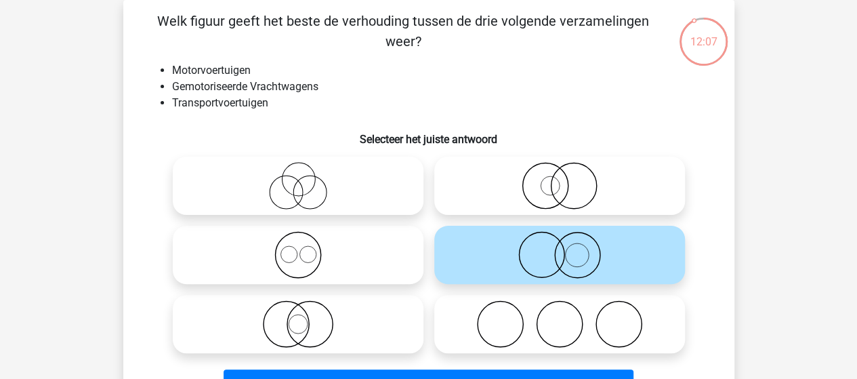
scroll to position [130, 0]
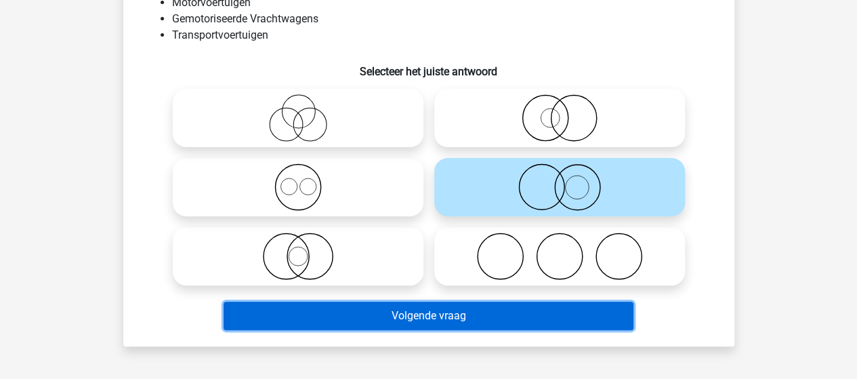
click at [472, 311] on button "Volgende vraag" at bounding box center [429, 315] width 410 height 28
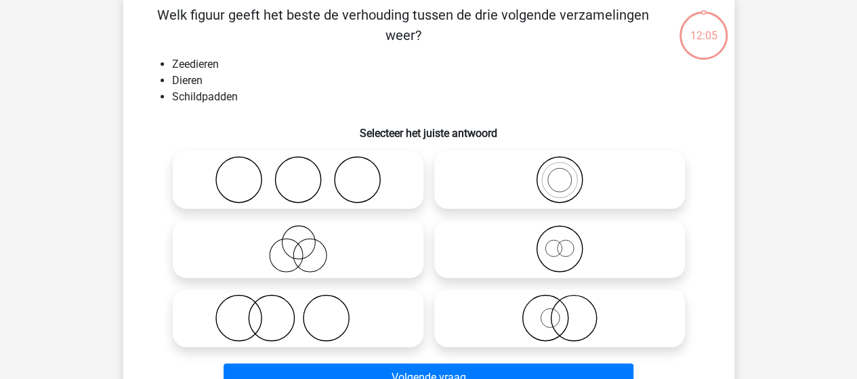
scroll to position [62, 0]
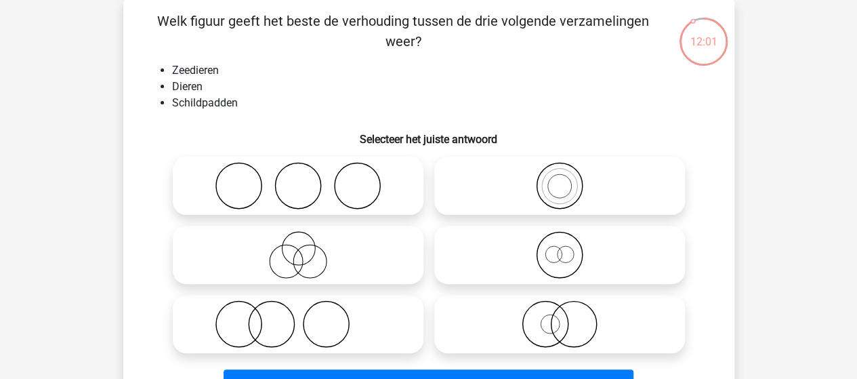
click at [568, 255] on icon at bounding box center [560, 254] width 240 height 47
click at [568, 248] on input "radio" at bounding box center [564, 243] width 9 height 9
radio input "true"
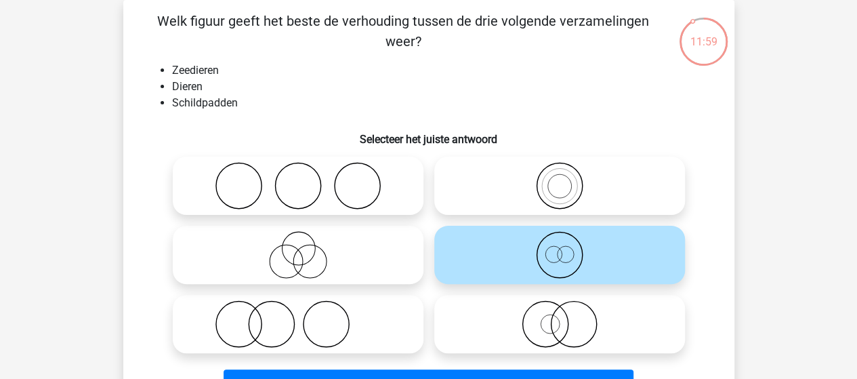
scroll to position [130, 0]
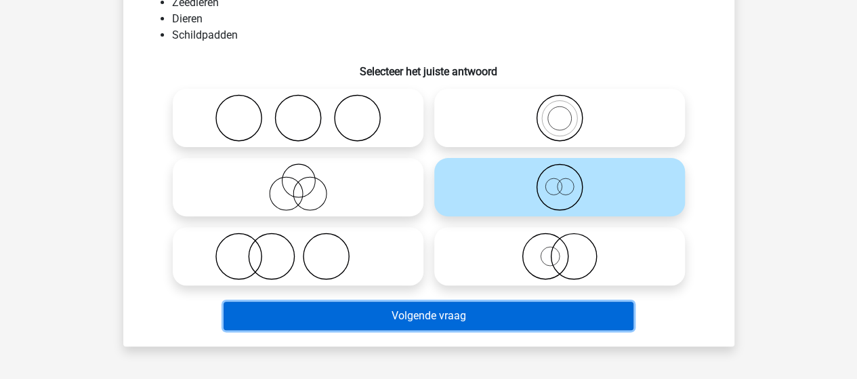
click at [413, 316] on button "Volgende vraag" at bounding box center [429, 315] width 410 height 28
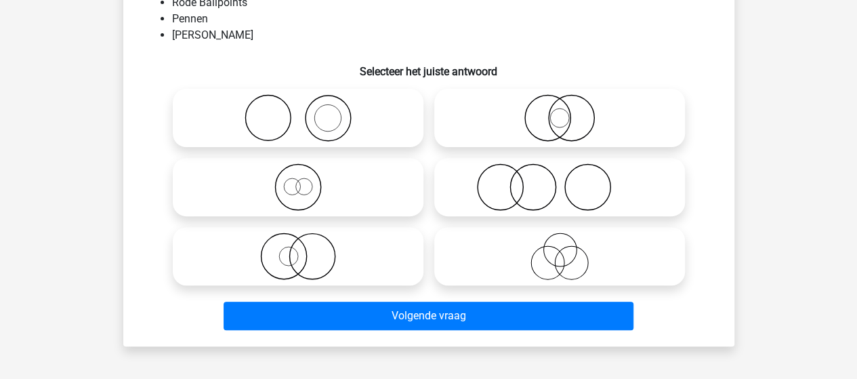
scroll to position [62, 0]
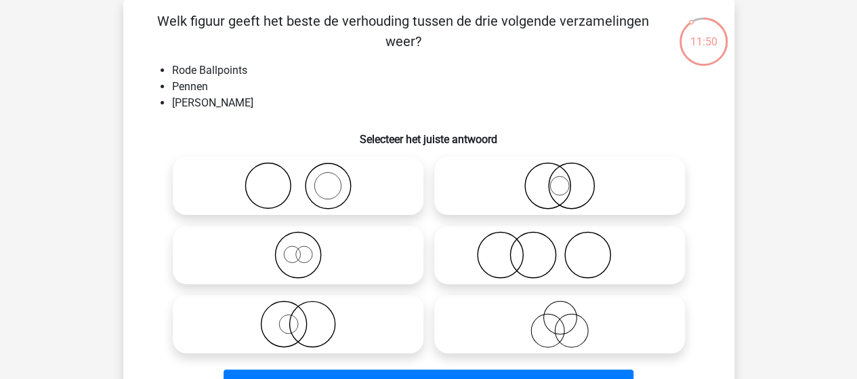
click at [313, 327] on icon at bounding box center [298, 323] width 240 height 47
click at [307, 317] on input "radio" at bounding box center [302, 312] width 9 height 9
radio input "true"
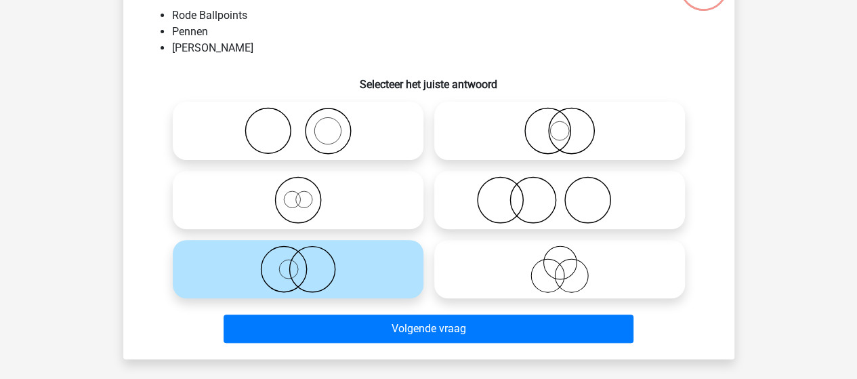
scroll to position [130, 0]
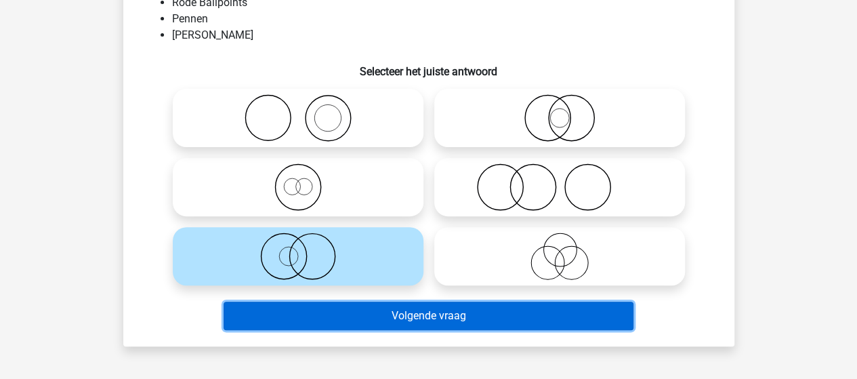
click at [371, 316] on button "Volgende vraag" at bounding box center [429, 315] width 410 height 28
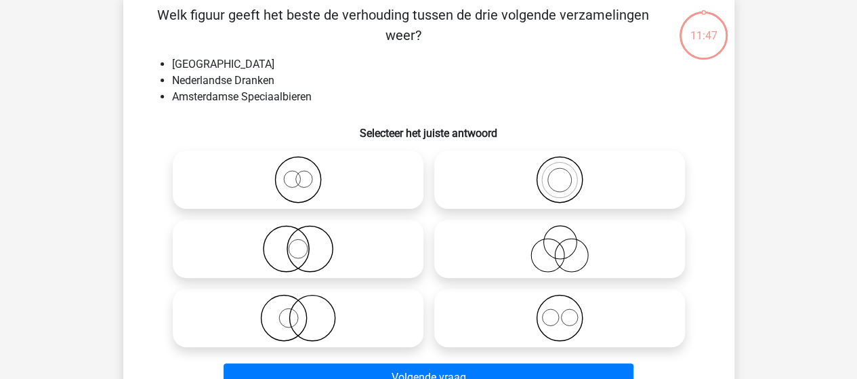
scroll to position [62, 0]
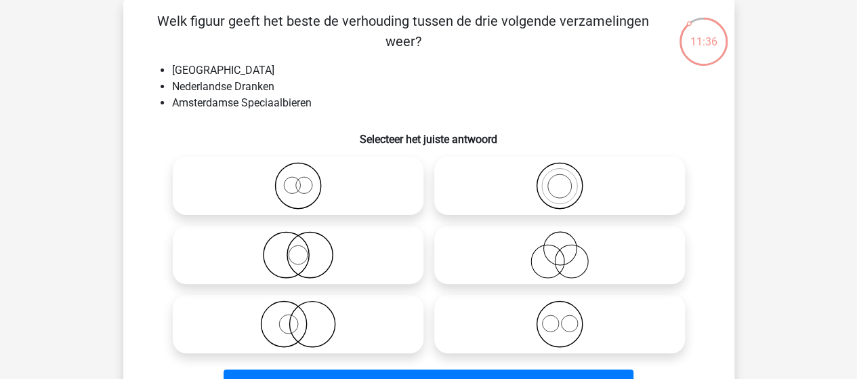
click at [554, 319] on icon at bounding box center [560, 323] width 240 height 47
click at [560, 317] on input "radio" at bounding box center [564, 312] width 9 height 9
radio input "true"
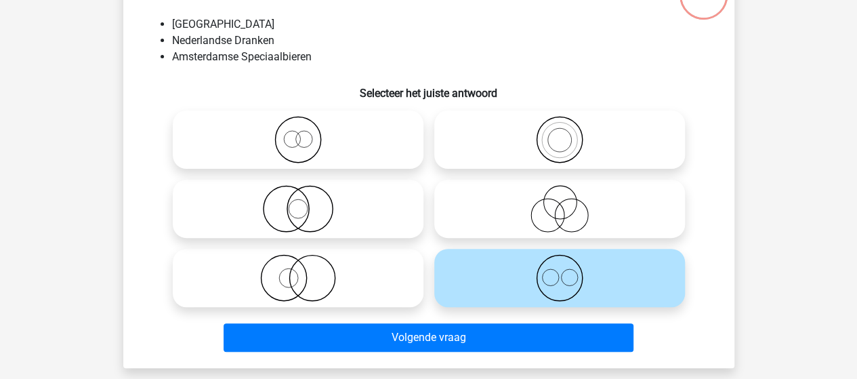
scroll to position [130, 0]
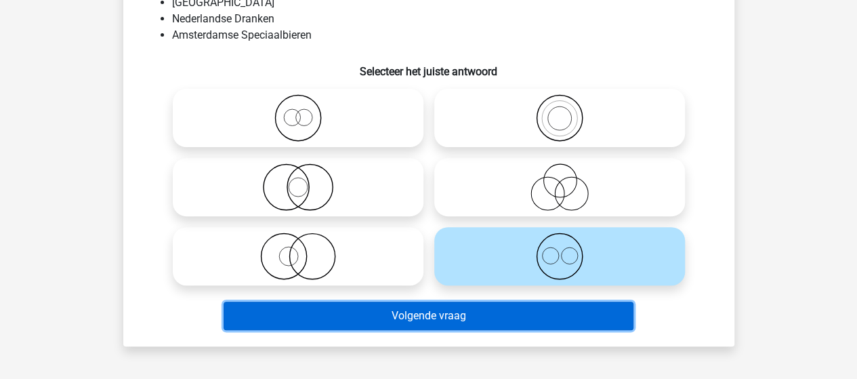
click at [421, 319] on button "Volgende vraag" at bounding box center [429, 315] width 410 height 28
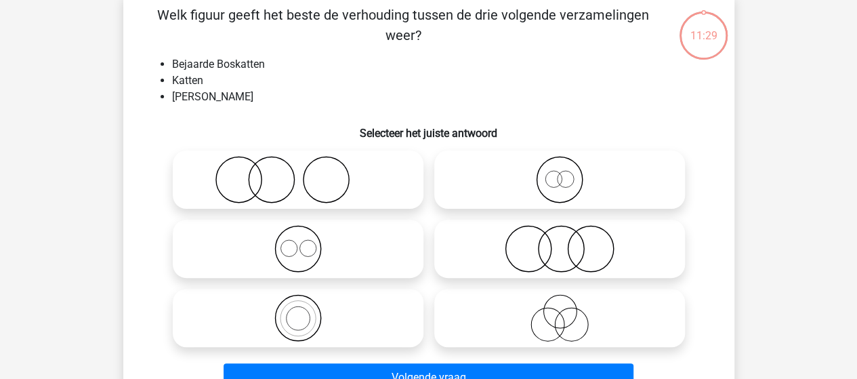
scroll to position [62, 0]
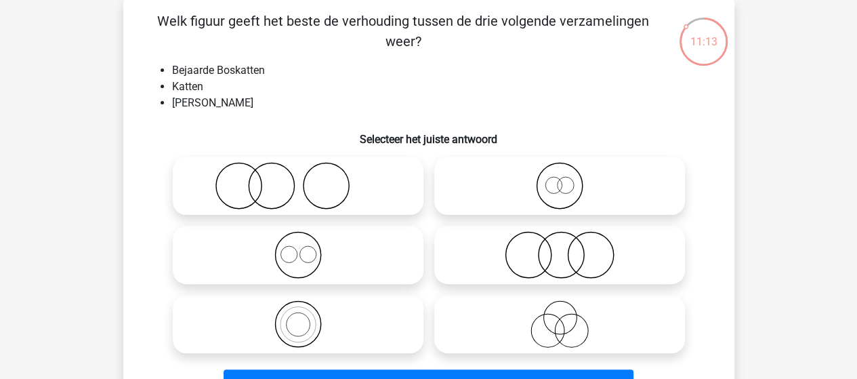
click at [264, 198] on icon at bounding box center [298, 185] width 240 height 47
click at [298, 179] on input "radio" at bounding box center [302, 174] width 9 height 9
radio input "true"
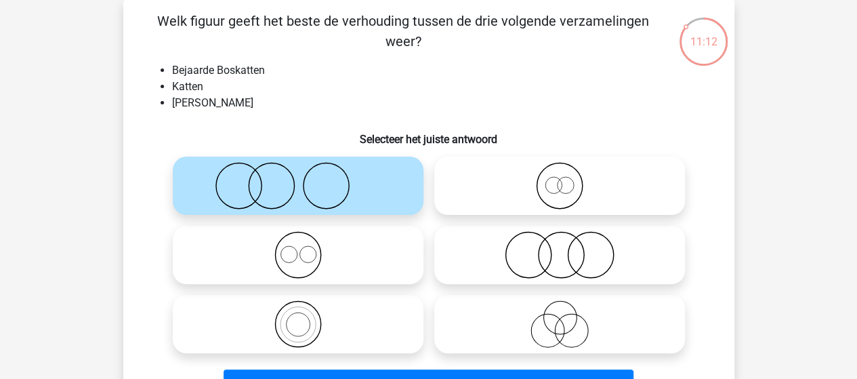
scroll to position [130, 0]
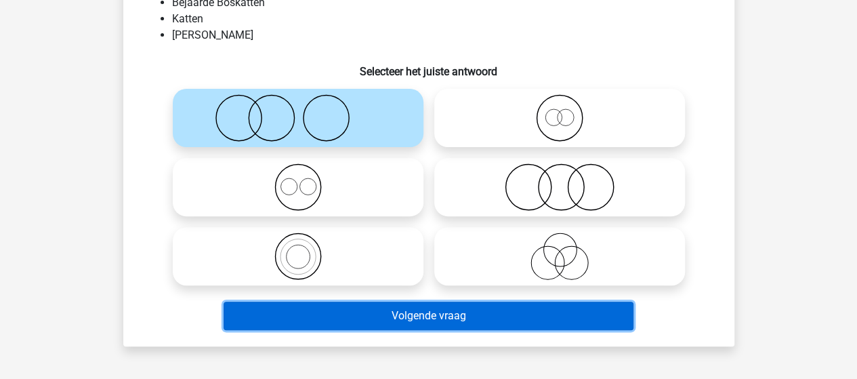
click at [347, 315] on button "Volgende vraag" at bounding box center [429, 315] width 410 height 28
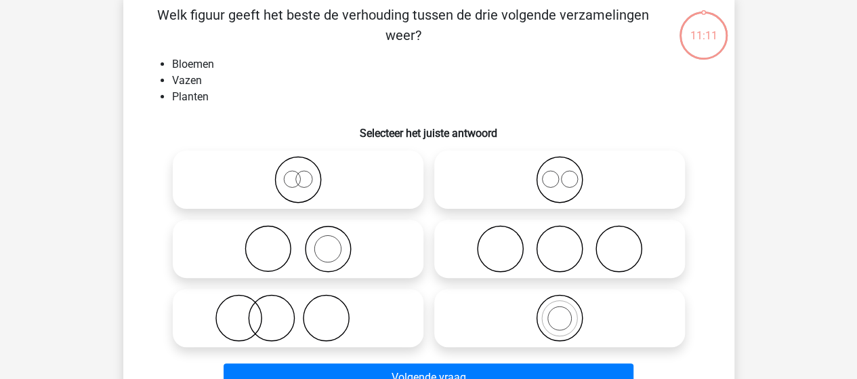
scroll to position [62, 0]
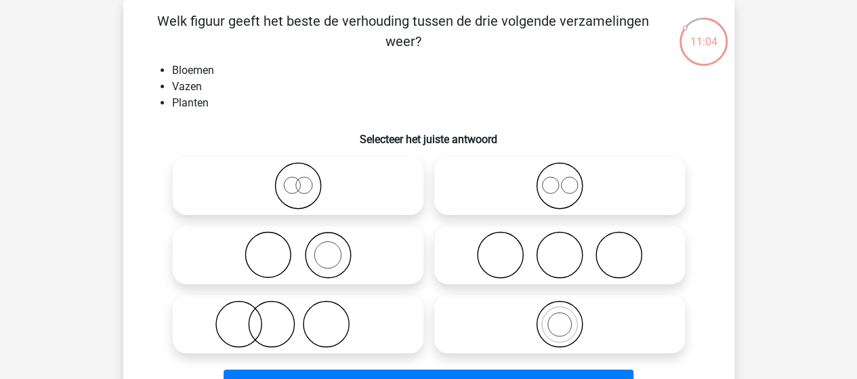
click at [530, 261] on icon at bounding box center [560, 254] width 240 height 47
click at [560, 248] on input "radio" at bounding box center [564, 243] width 9 height 9
radio input "true"
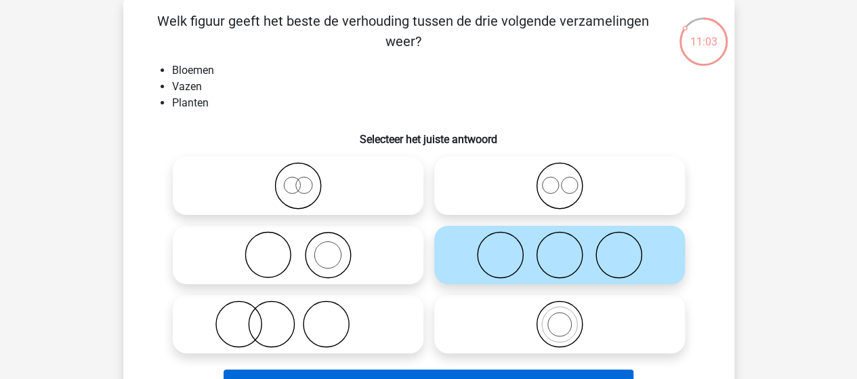
scroll to position [130, 0]
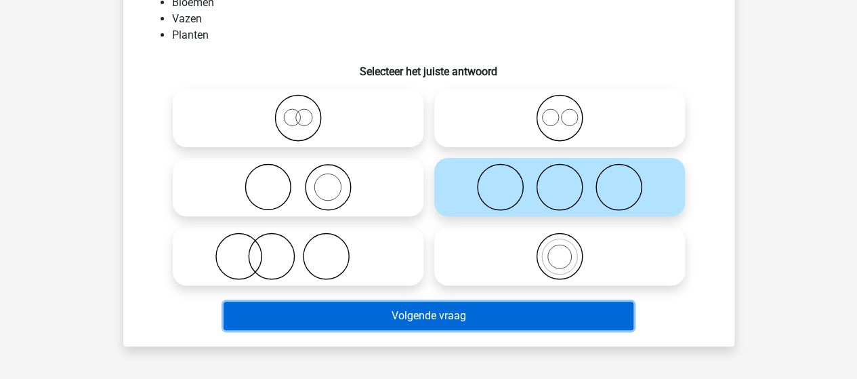
click at [421, 310] on button "Volgende vraag" at bounding box center [429, 315] width 410 height 28
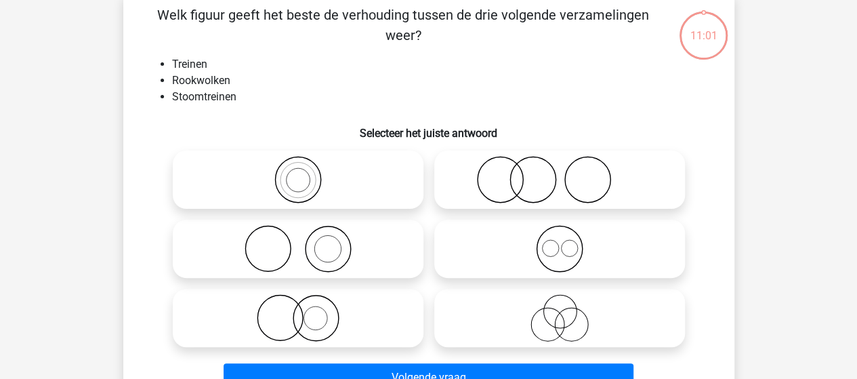
scroll to position [62, 0]
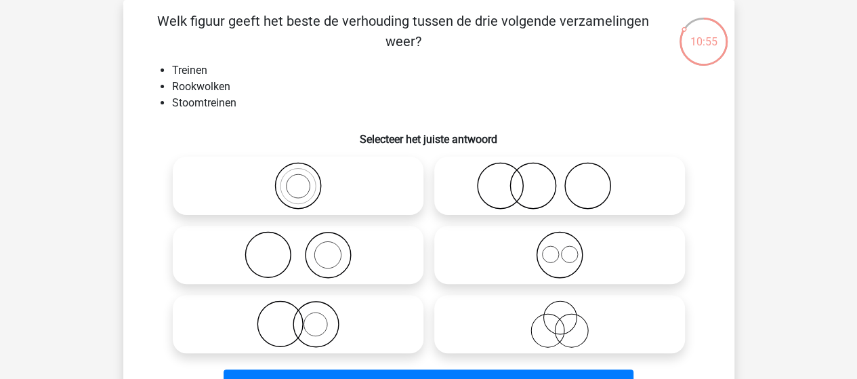
click at [328, 262] on icon at bounding box center [298, 254] width 240 height 47
click at [307, 248] on input "radio" at bounding box center [302, 243] width 9 height 9
radio input "true"
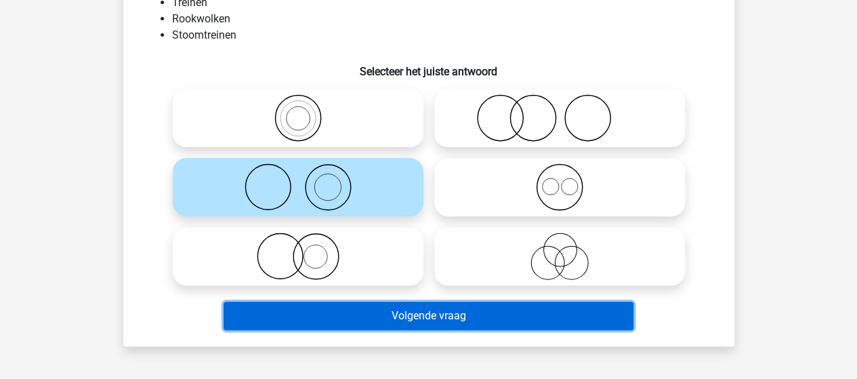
click at [364, 314] on button "Volgende vraag" at bounding box center [429, 315] width 410 height 28
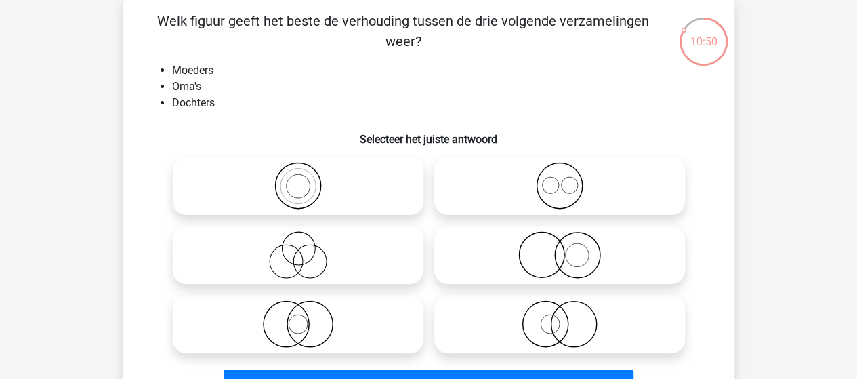
click at [305, 189] on icon at bounding box center [298, 185] width 240 height 47
click at [305, 179] on input "radio" at bounding box center [302, 174] width 9 height 9
radio input "true"
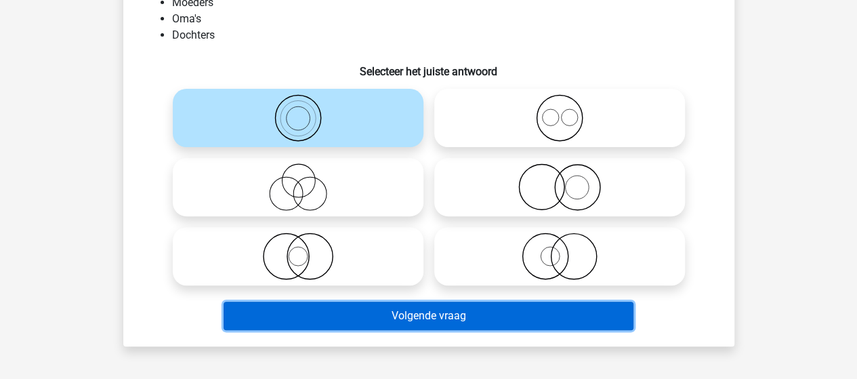
click at [370, 309] on button "Volgende vraag" at bounding box center [429, 315] width 410 height 28
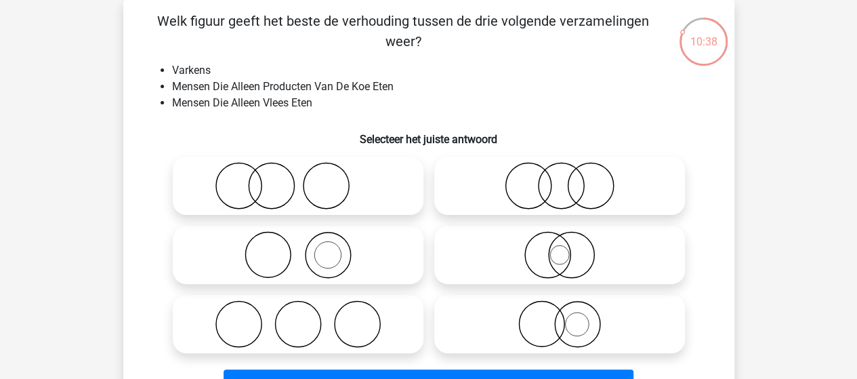
click at [327, 259] on icon at bounding box center [298, 254] width 240 height 47
click at [307, 248] on input "radio" at bounding box center [302, 243] width 9 height 9
radio input "true"
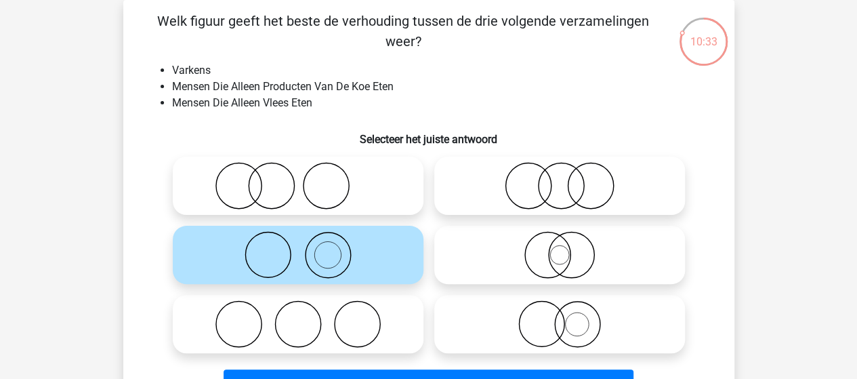
click at [271, 190] on icon at bounding box center [298, 185] width 240 height 47
click at [298, 179] on input "radio" at bounding box center [302, 174] width 9 height 9
radio input "true"
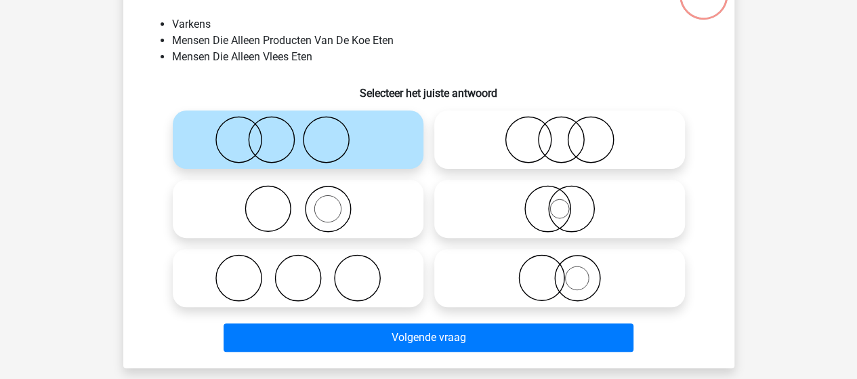
scroll to position [130, 0]
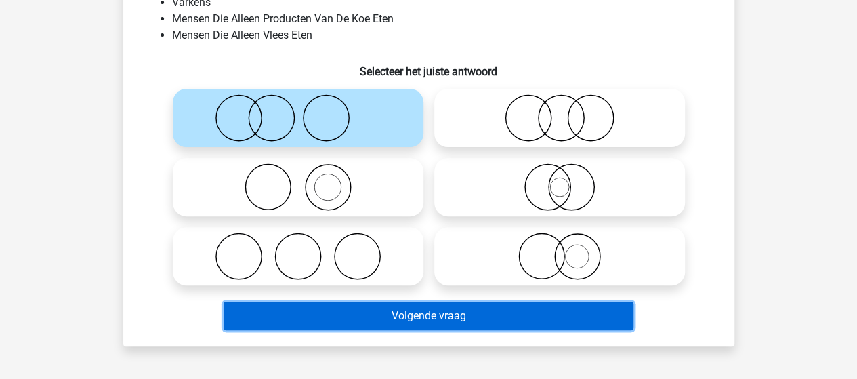
click at [358, 314] on button "Volgende vraag" at bounding box center [429, 315] width 410 height 28
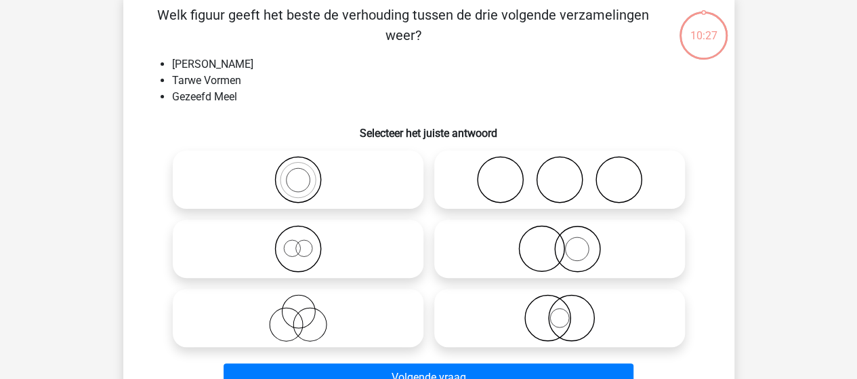
scroll to position [62, 0]
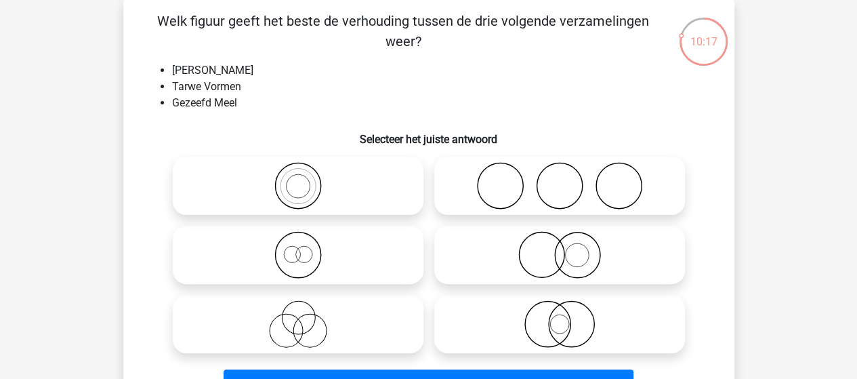
click at [300, 246] on input "radio" at bounding box center [302, 243] width 9 height 9
radio input "true"
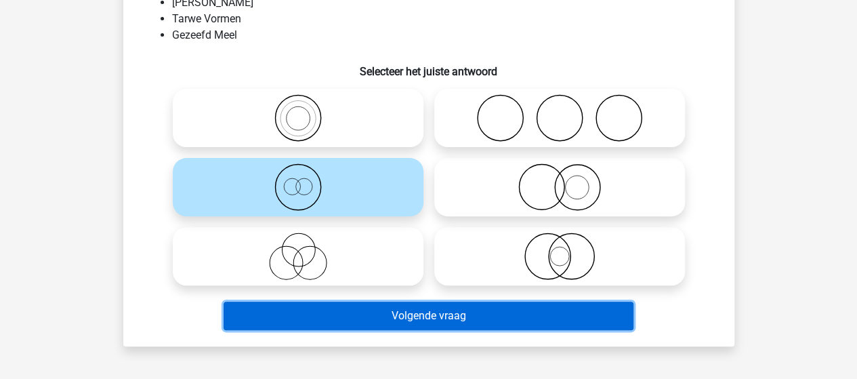
click at [351, 307] on button "Volgende vraag" at bounding box center [429, 315] width 410 height 28
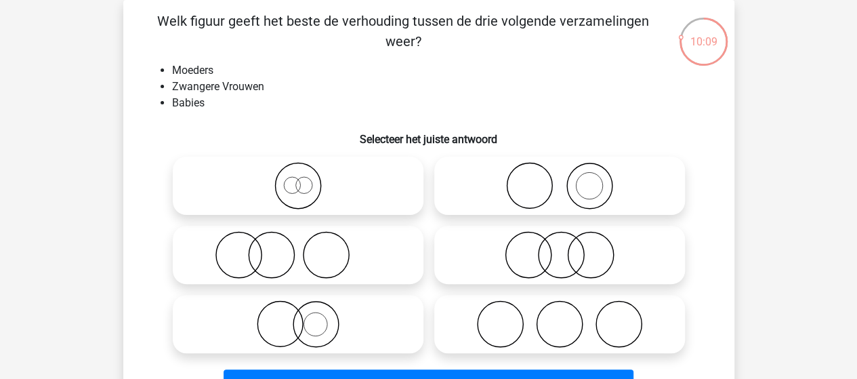
click at [570, 180] on icon at bounding box center [560, 185] width 240 height 47
click at [568, 179] on input "radio" at bounding box center [564, 174] width 9 height 9
radio input "true"
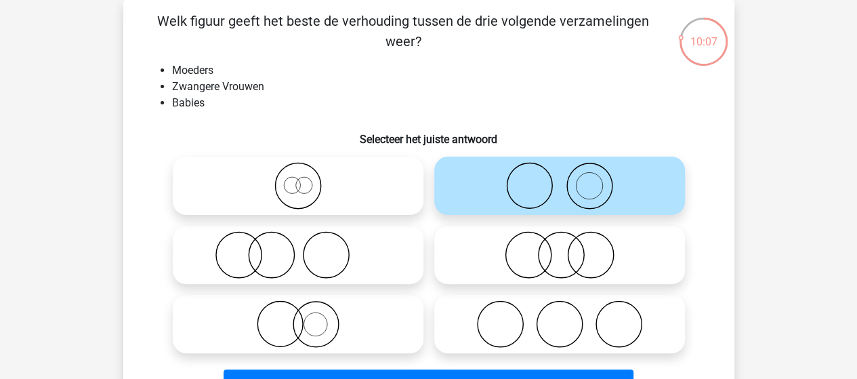
scroll to position [130, 0]
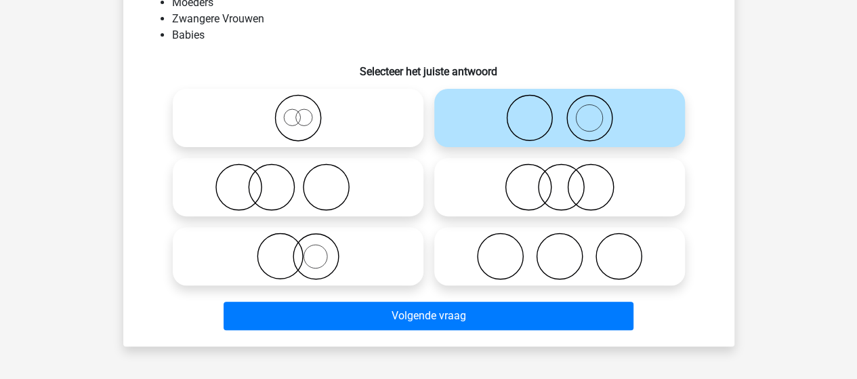
click at [245, 188] on icon at bounding box center [298, 186] width 240 height 47
click at [298, 180] on input "radio" at bounding box center [302, 175] width 9 height 9
radio input "true"
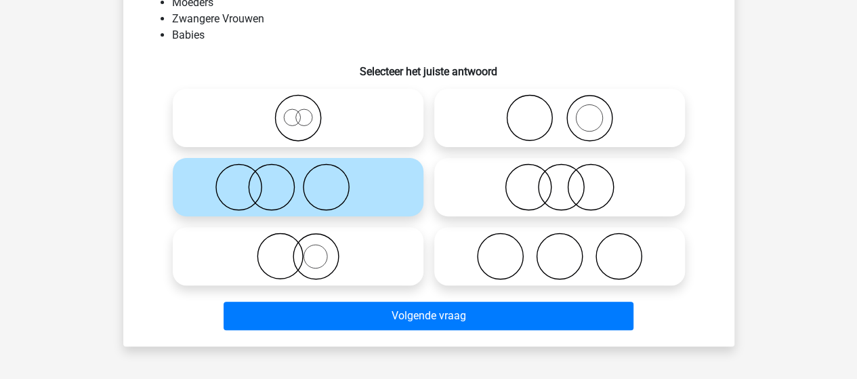
click at [579, 124] on icon at bounding box center [560, 117] width 240 height 47
click at [568, 111] on input "radio" at bounding box center [564, 106] width 9 height 9
radio input "true"
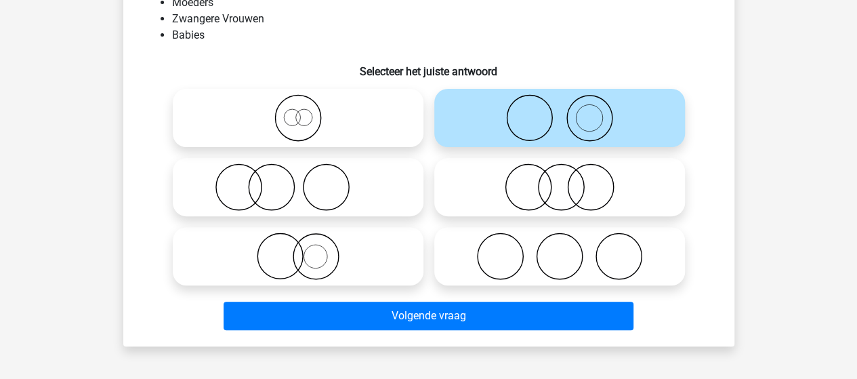
click at [247, 184] on icon at bounding box center [298, 186] width 240 height 47
click at [298, 180] on input "radio" at bounding box center [302, 175] width 9 height 9
radio input "true"
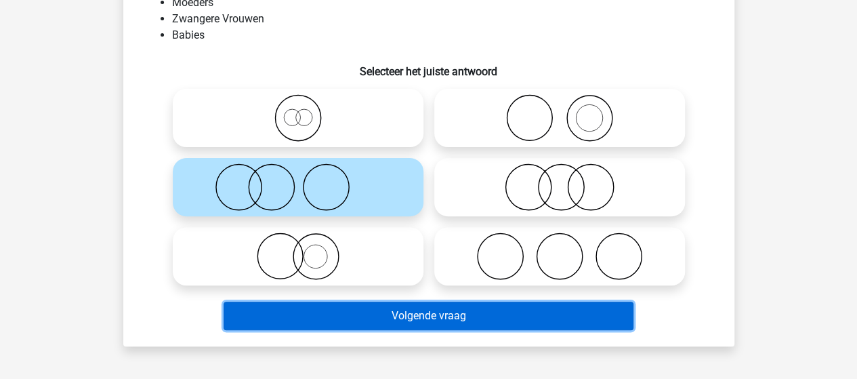
click at [388, 310] on button "Volgende vraag" at bounding box center [429, 315] width 410 height 28
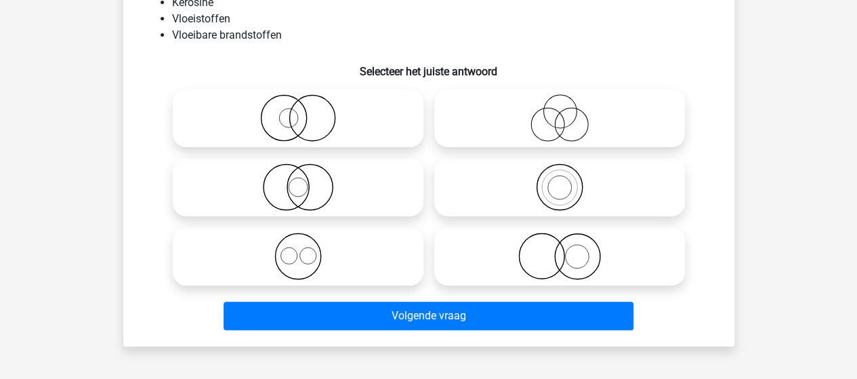
scroll to position [62, 0]
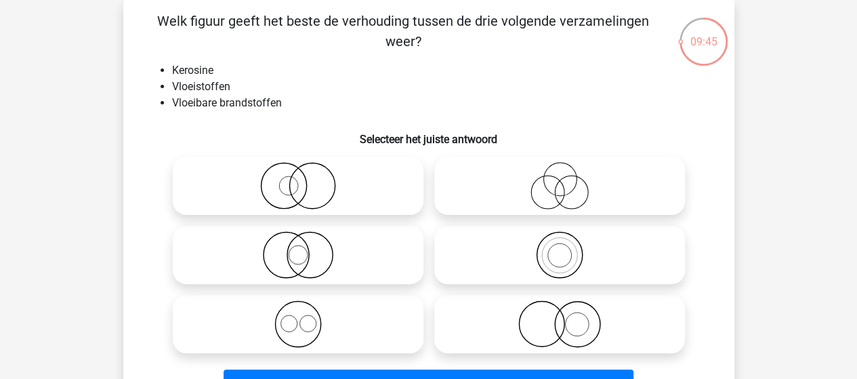
click at [539, 254] on icon at bounding box center [560, 254] width 240 height 47
click at [560, 248] on input "radio" at bounding box center [564, 243] width 9 height 9
radio input "true"
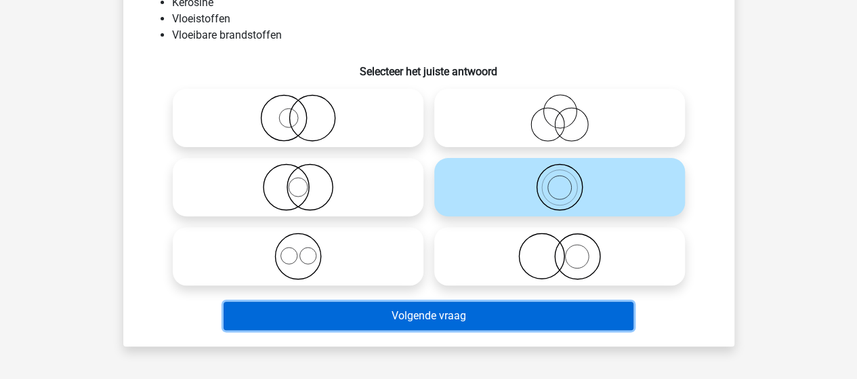
click at [377, 314] on button "Volgende vraag" at bounding box center [429, 315] width 410 height 28
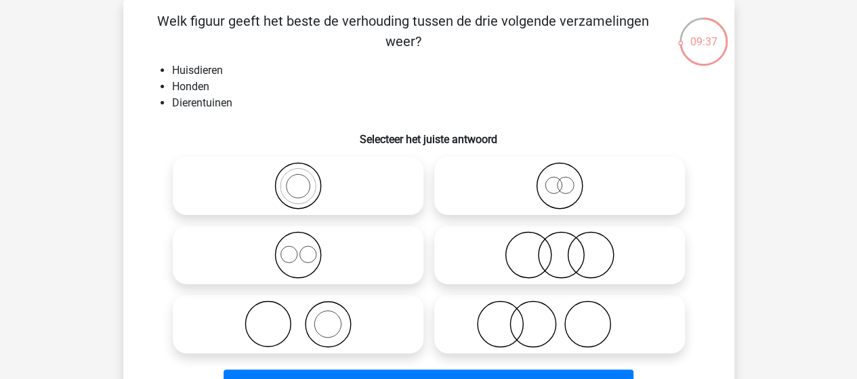
click at [333, 329] on icon at bounding box center [298, 323] width 240 height 47
click at [307, 317] on input "radio" at bounding box center [302, 312] width 9 height 9
radio input "true"
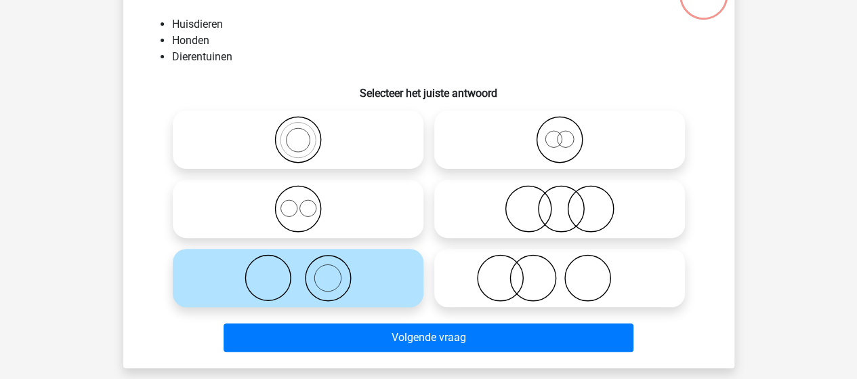
scroll to position [130, 0]
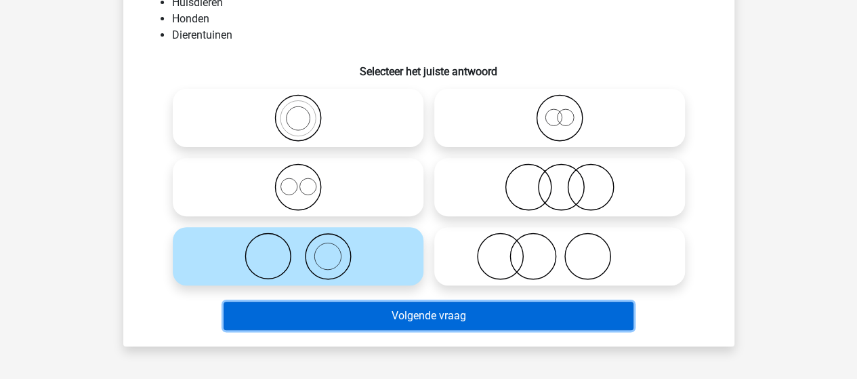
click at [358, 320] on button "Volgende vraag" at bounding box center [429, 315] width 410 height 28
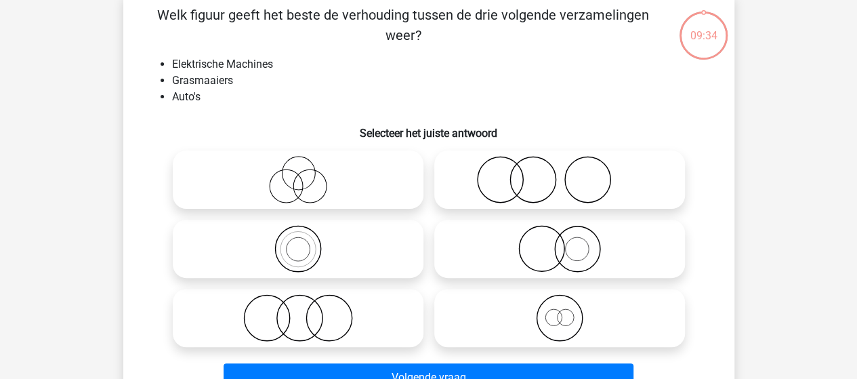
scroll to position [62, 0]
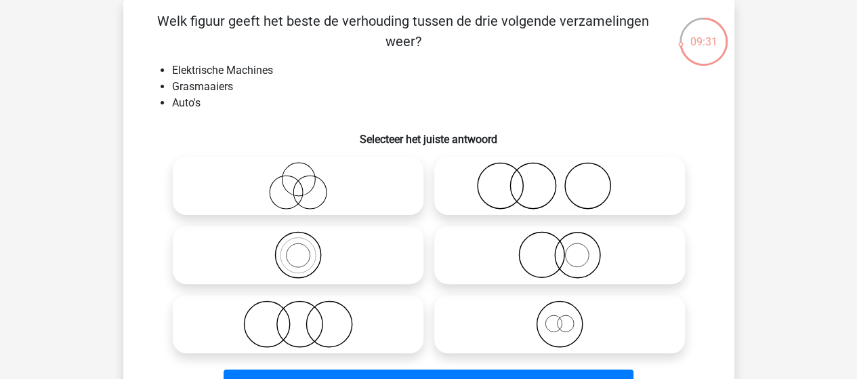
click at [327, 319] on icon at bounding box center [298, 323] width 240 height 47
click at [307, 317] on input "radio" at bounding box center [302, 312] width 9 height 9
radio input "true"
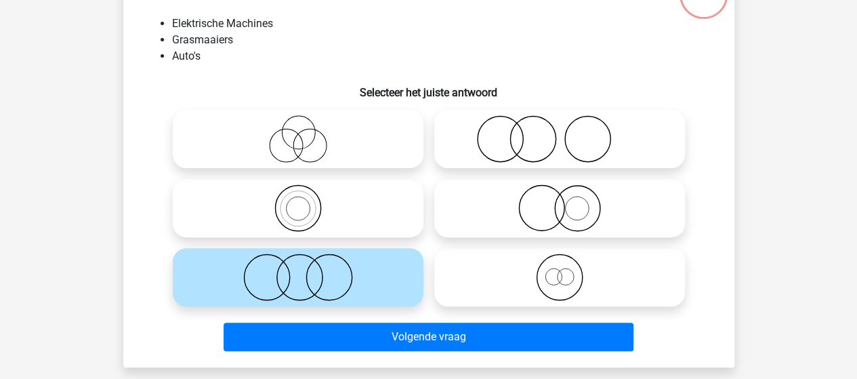
scroll to position [130, 0]
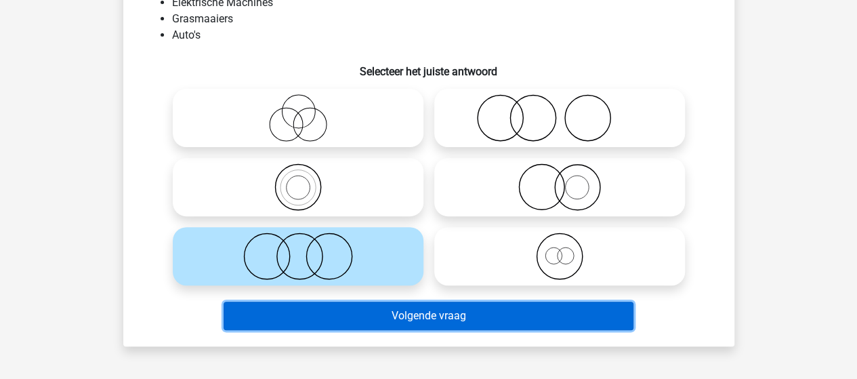
click at [429, 323] on button "Volgende vraag" at bounding box center [429, 315] width 410 height 28
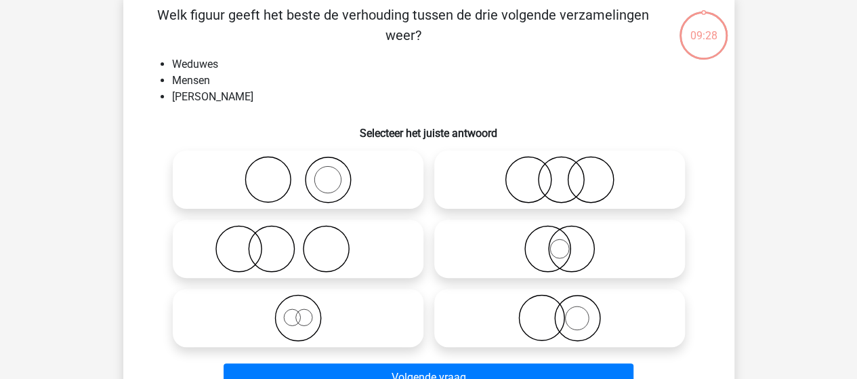
scroll to position [62, 0]
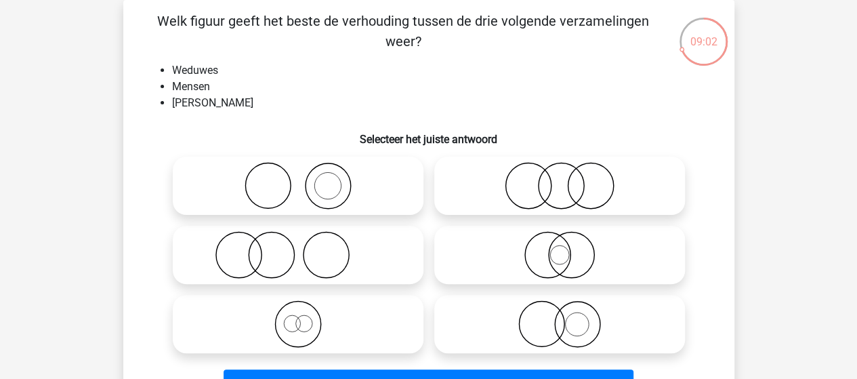
click at [538, 203] on icon at bounding box center [560, 185] width 240 height 47
click at [560, 179] on input "radio" at bounding box center [564, 174] width 9 height 9
radio input "true"
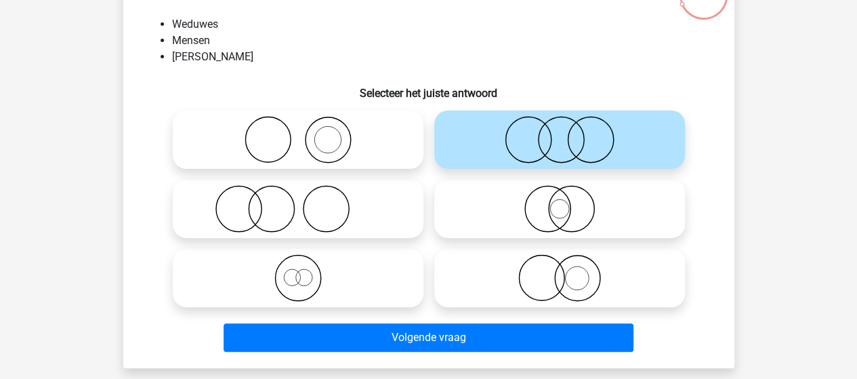
scroll to position [130, 0]
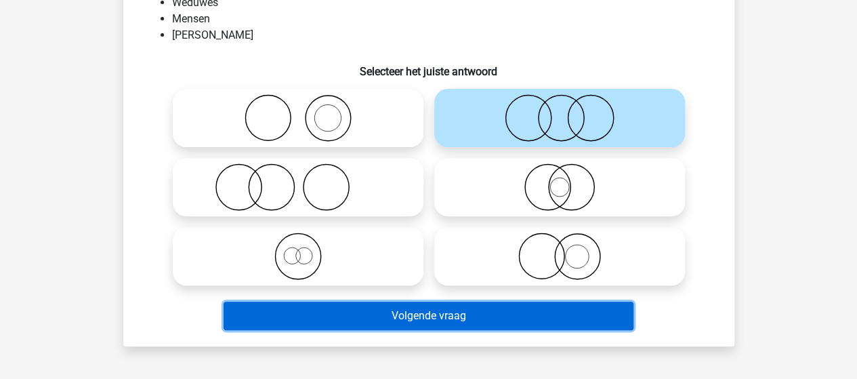
click at [469, 316] on button "Volgende vraag" at bounding box center [429, 315] width 410 height 28
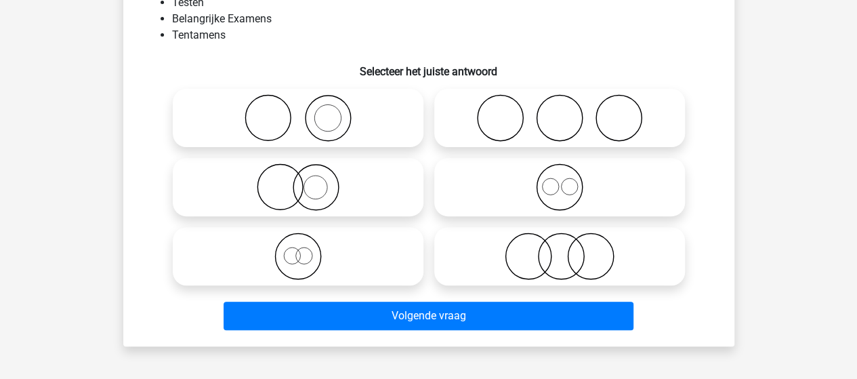
scroll to position [62, 0]
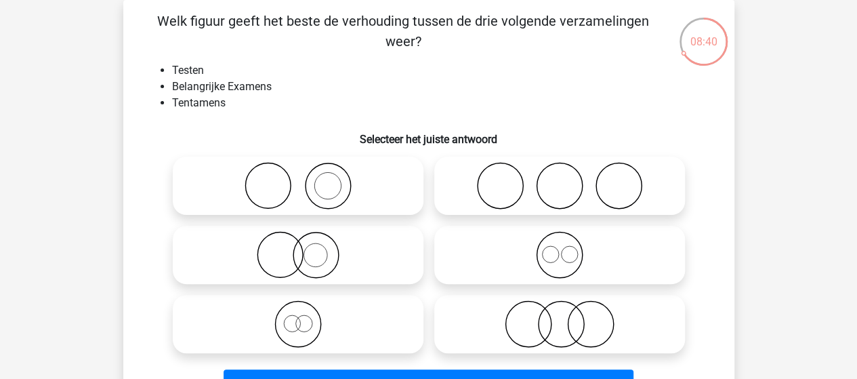
click at [357, 190] on icon at bounding box center [298, 185] width 240 height 47
click at [307, 179] on input "radio" at bounding box center [302, 174] width 9 height 9
radio input "true"
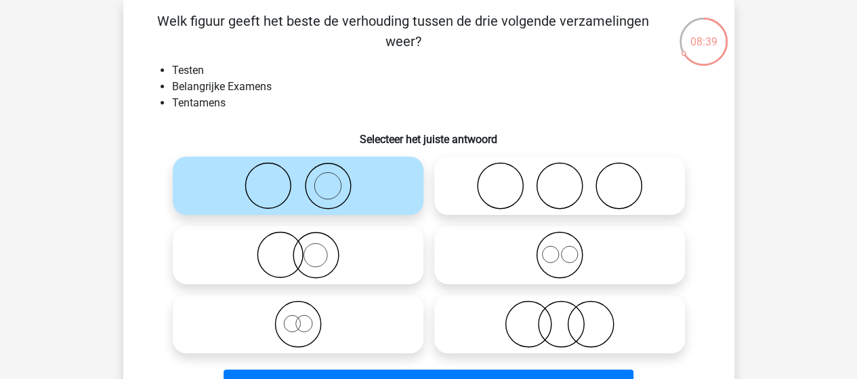
scroll to position [130, 0]
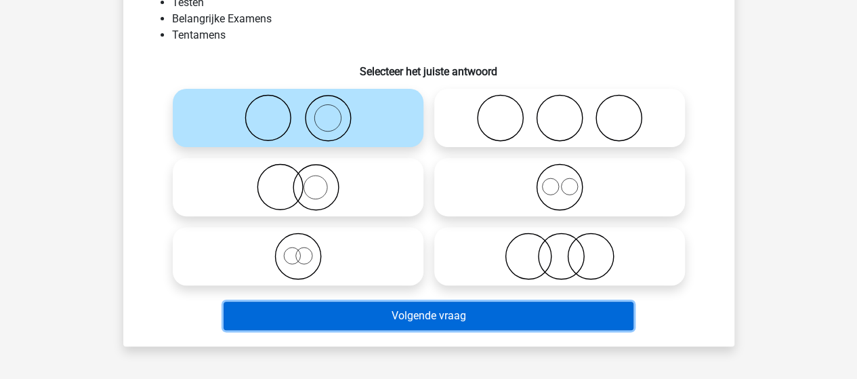
click at [413, 314] on button "Volgende vraag" at bounding box center [429, 315] width 410 height 28
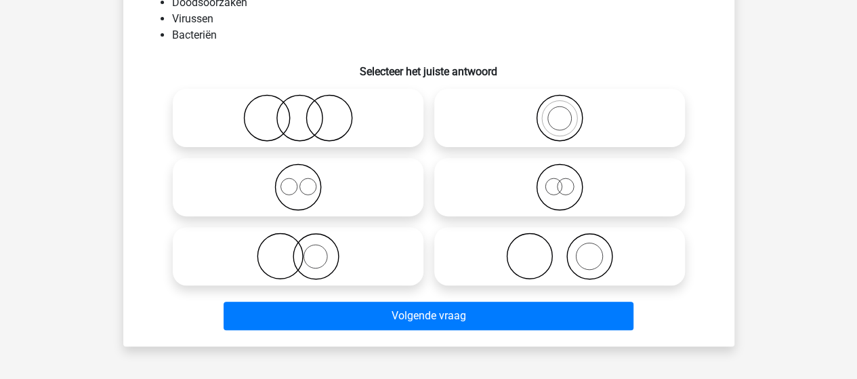
scroll to position [62, 0]
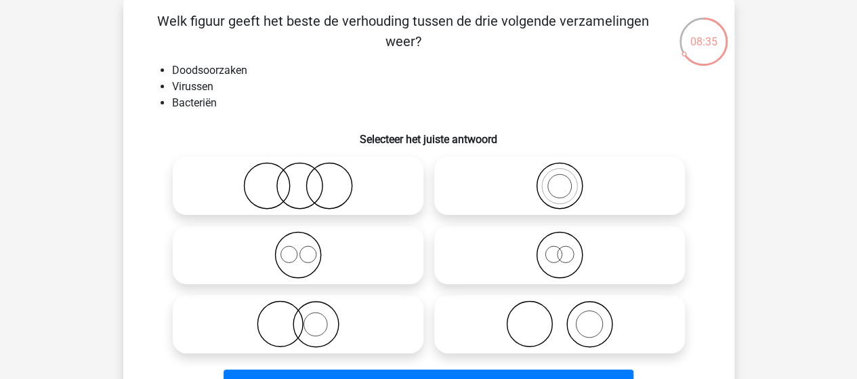
click at [276, 193] on icon at bounding box center [298, 185] width 240 height 47
click at [298, 179] on input "radio" at bounding box center [302, 174] width 9 height 9
radio input "true"
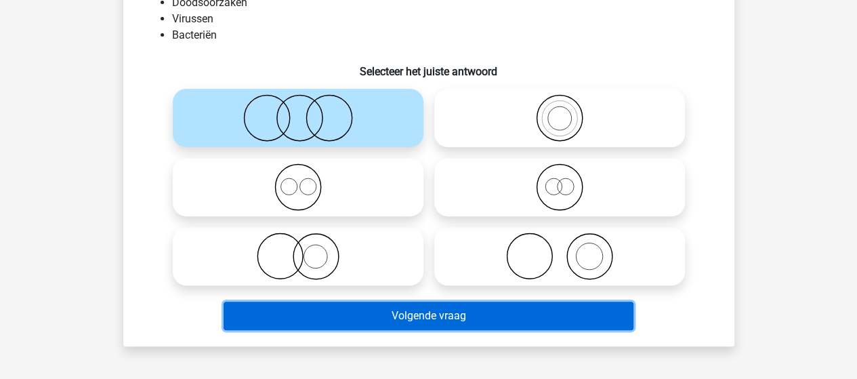
click at [374, 318] on button "Volgende vraag" at bounding box center [429, 315] width 410 height 28
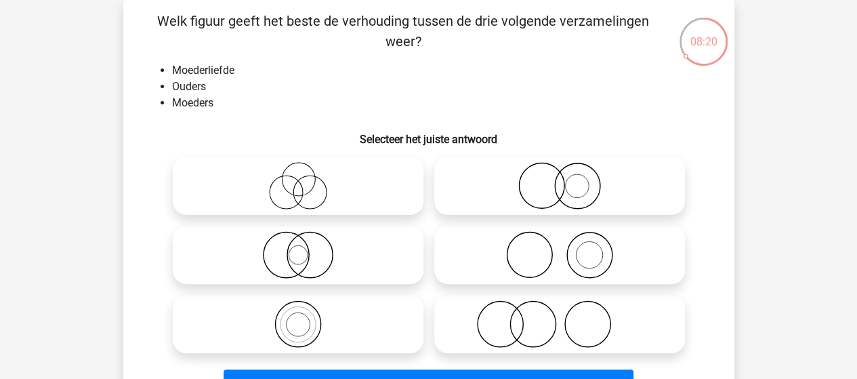
click at [581, 188] on icon at bounding box center [560, 185] width 240 height 47
click at [568, 179] on input "radio" at bounding box center [564, 174] width 9 height 9
radio input "true"
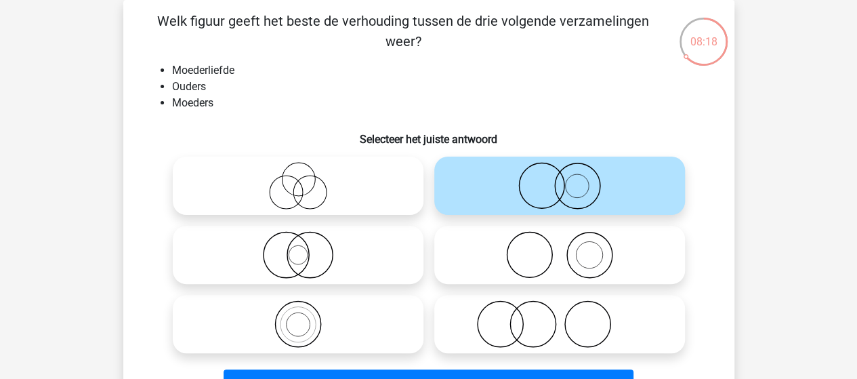
scroll to position [130, 0]
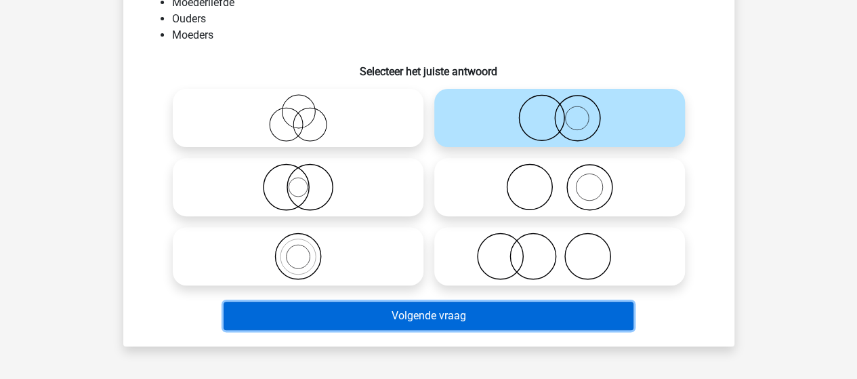
drag, startPoint x: 427, startPoint y: 313, endPoint x: 424, endPoint y: 303, distance: 10.5
click at [424, 303] on button "Volgende vraag" at bounding box center [429, 315] width 410 height 28
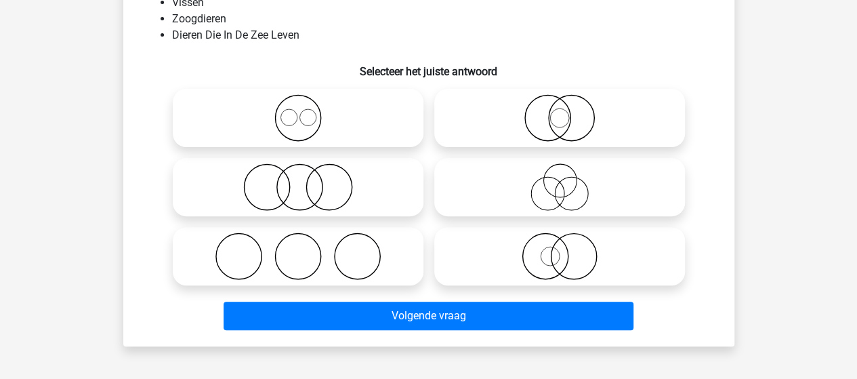
scroll to position [62, 0]
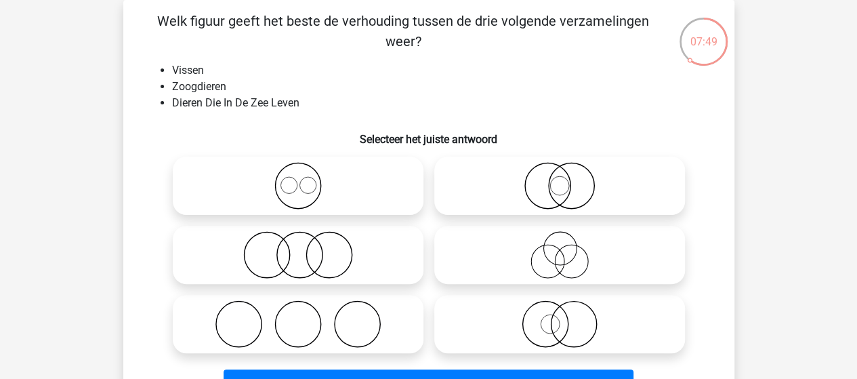
click at [555, 248] on icon at bounding box center [560, 254] width 240 height 47
click at [560, 248] on input "radio" at bounding box center [564, 243] width 9 height 9
radio input "true"
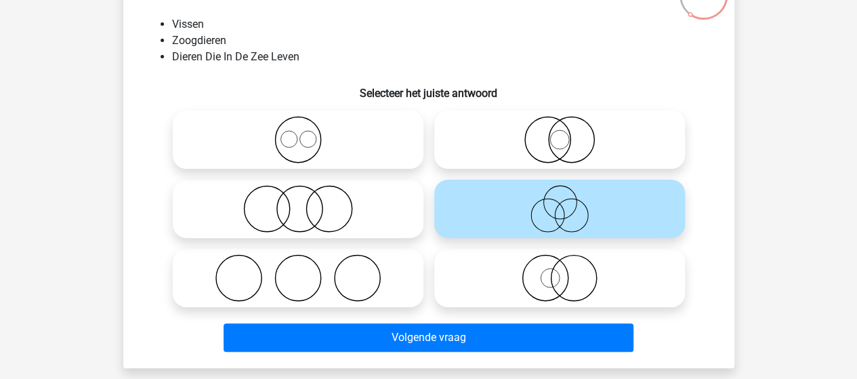
scroll to position [130, 0]
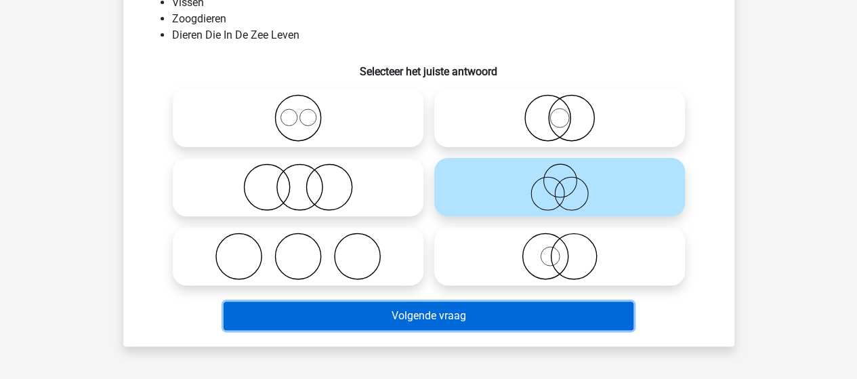
click at [453, 314] on button "Volgende vraag" at bounding box center [429, 315] width 410 height 28
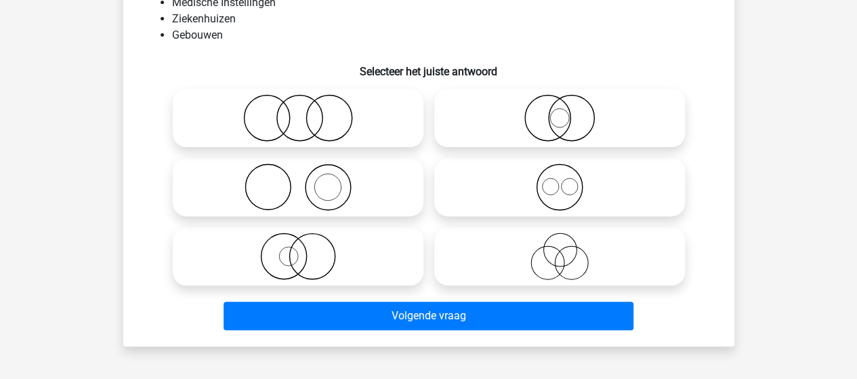
scroll to position [62, 0]
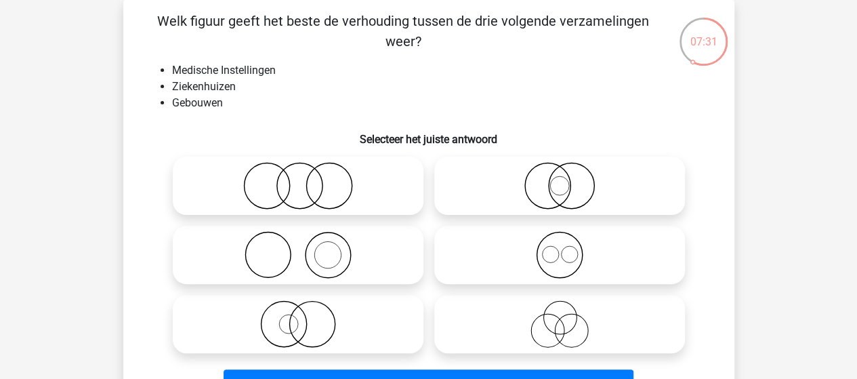
click at [299, 318] on icon at bounding box center [298, 323] width 240 height 47
click at [299, 317] on input "radio" at bounding box center [302, 312] width 9 height 9
radio input "true"
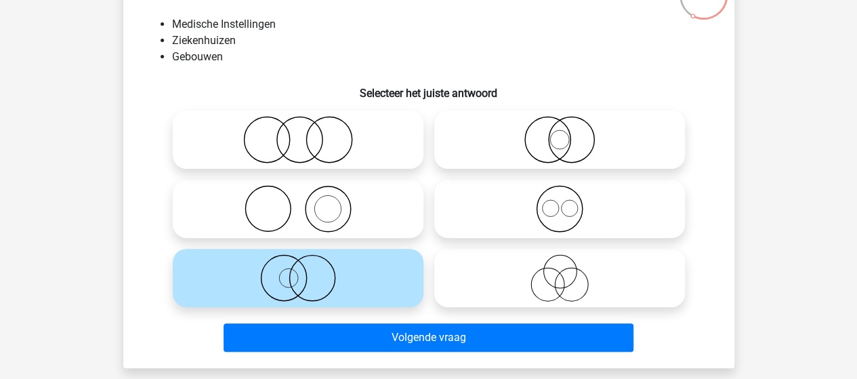
scroll to position [130, 0]
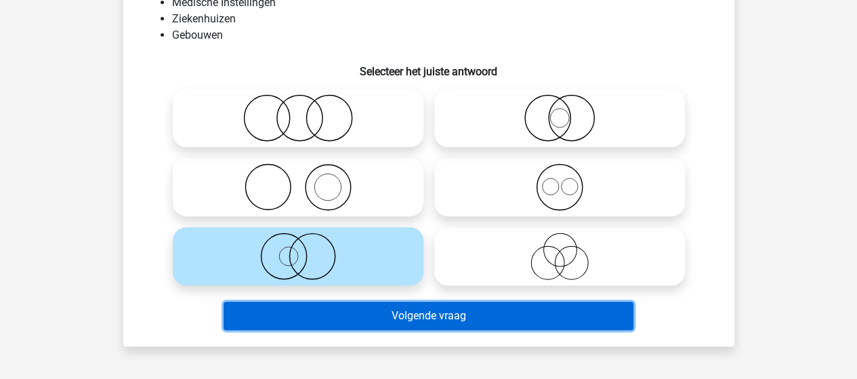
click at [350, 321] on button "Volgende vraag" at bounding box center [429, 315] width 410 height 28
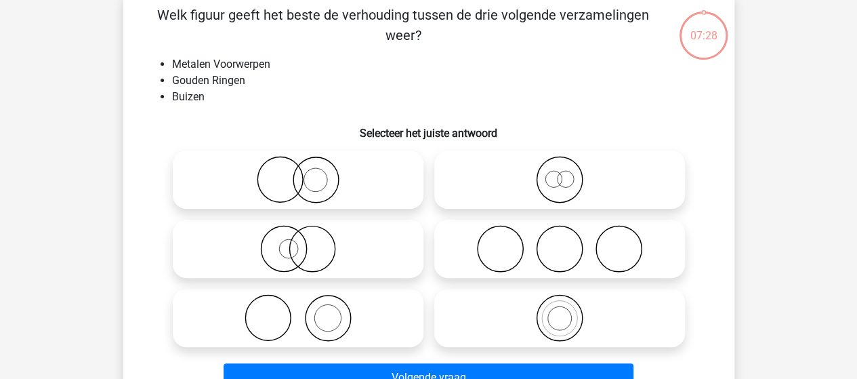
scroll to position [62, 0]
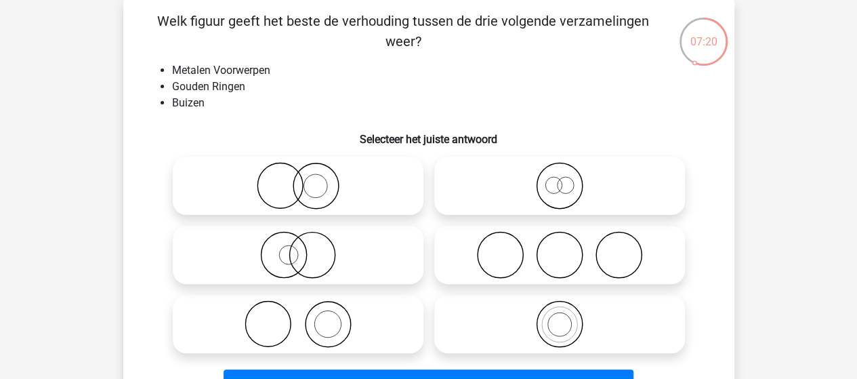
click at [337, 331] on icon at bounding box center [298, 323] width 240 height 47
click at [307, 317] on input "radio" at bounding box center [302, 312] width 9 height 9
radio input "true"
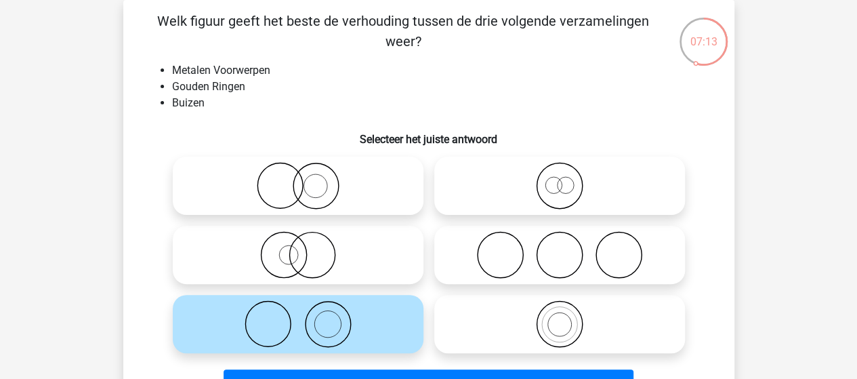
scroll to position [130, 0]
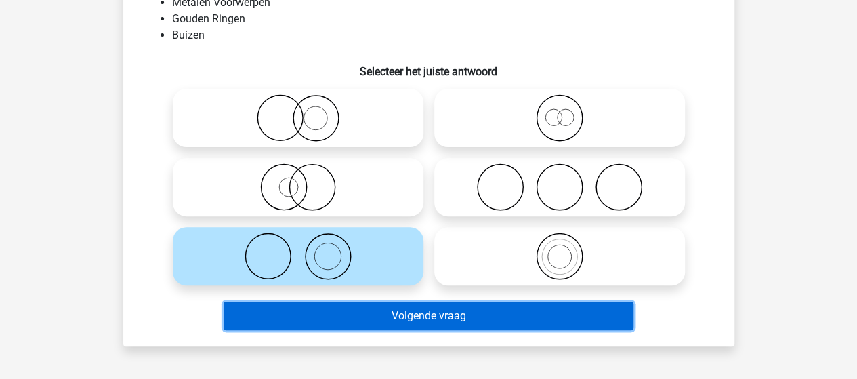
click at [417, 318] on button "Volgende vraag" at bounding box center [429, 315] width 410 height 28
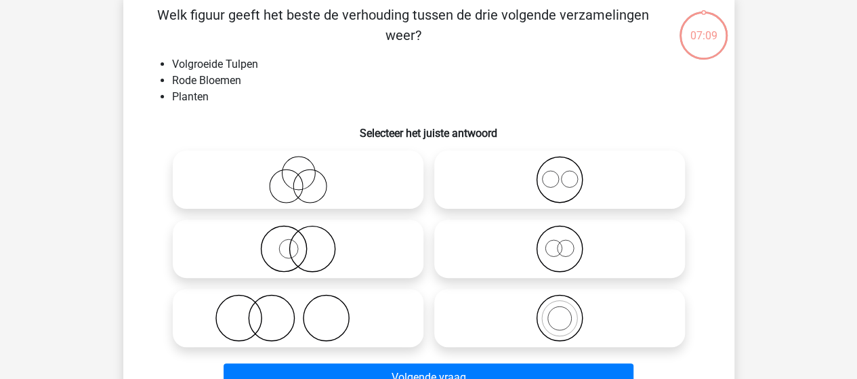
scroll to position [62, 0]
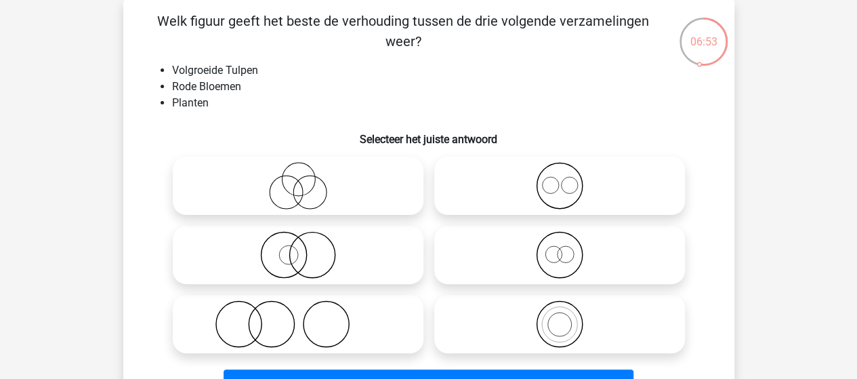
click at [296, 266] on icon at bounding box center [298, 254] width 240 height 47
click at [298, 248] on input "radio" at bounding box center [302, 243] width 9 height 9
radio input "true"
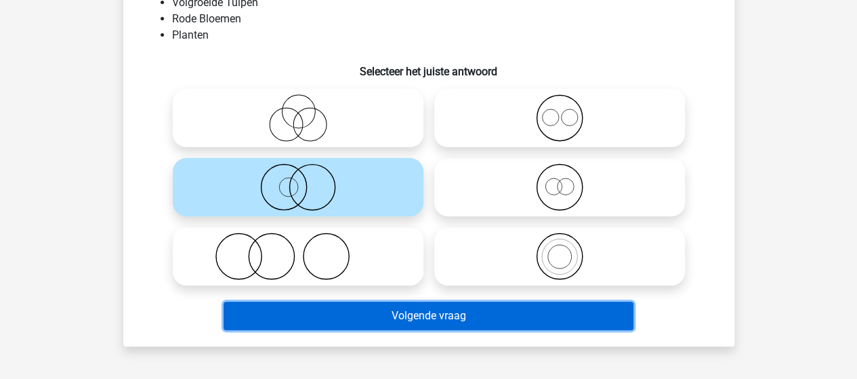
click at [343, 316] on button "Volgende vraag" at bounding box center [429, 315] width 410 height 28
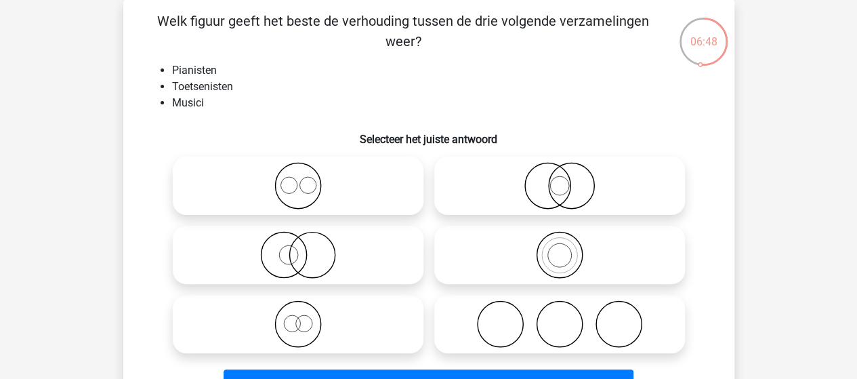
click at [509, 258] on icon at bounding box center [560, 254] width 240 height 47
click at [560, 248] on input "radio" at bounding box center [564, 243] width 9 height 9
radio input "true"
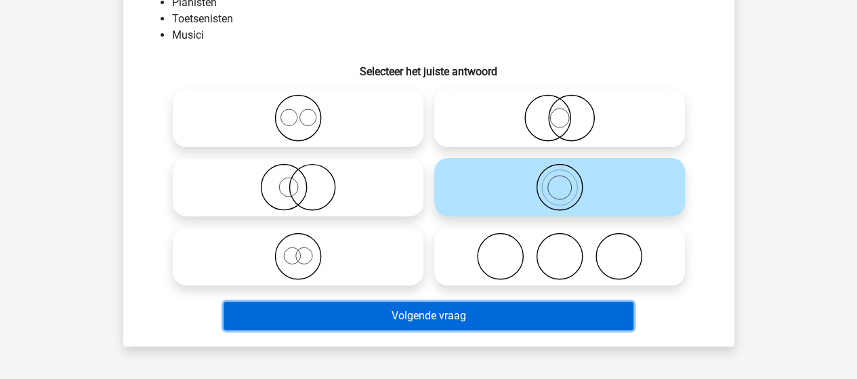
click at [383, 308] on button "Volgende vraag" at bounding box center [429, 315] width 410 height 28
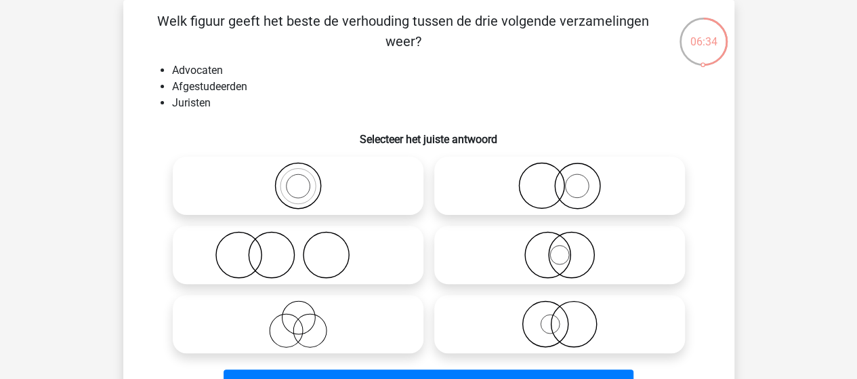
click at [574, 188] on icon at bounding box center [560, 185] width 240 height 47
click at [568, 179] on input "radio" at bounding box center [564, 174] width 9 height 9
radio input "true"
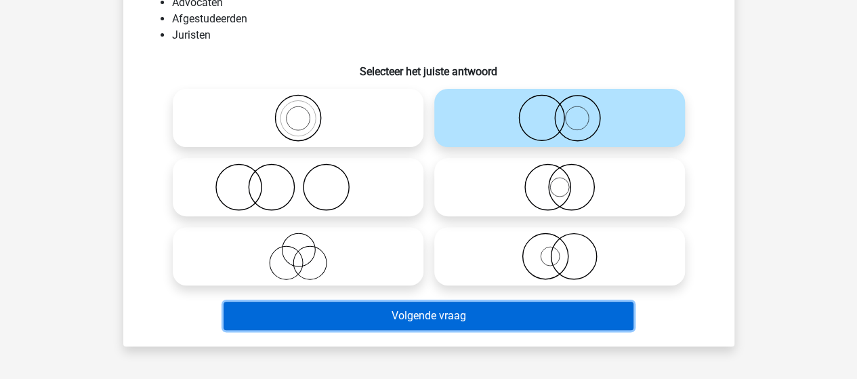
click at [418, 315] on button "Volgende vraag" at bounding box center [429, 315] width 410 height 28
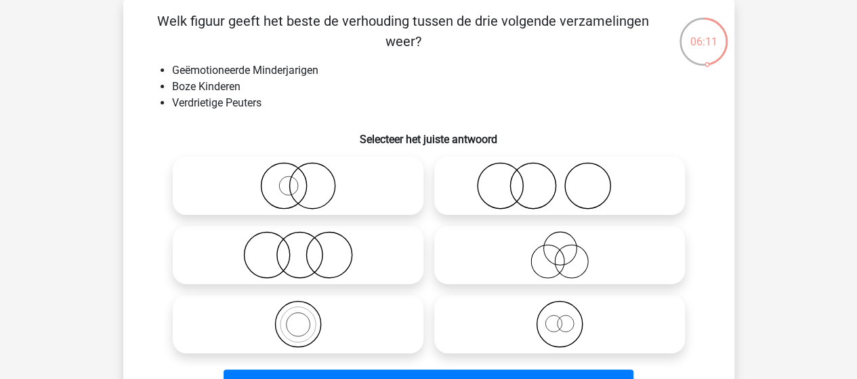
click at [289, 192] on icon at bounding box center [298, 185] width 240 height 47
click at [298, 179] on input "radio" at bounding box center [302, 174] width 9 height 9
radio input "true"
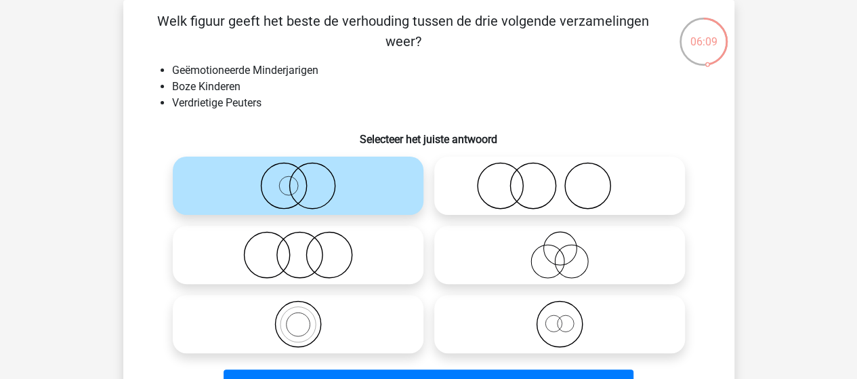
scroll to position [130, 0]
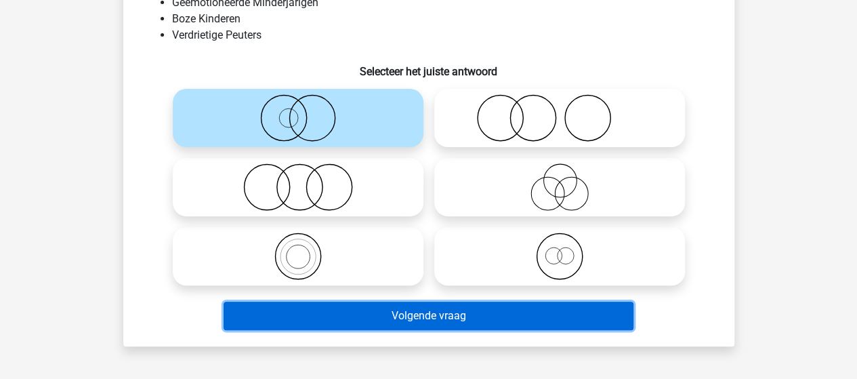
click at [333, 318] on button "Volgende vraag" at bounding box center [429, 315] width 410 height 28
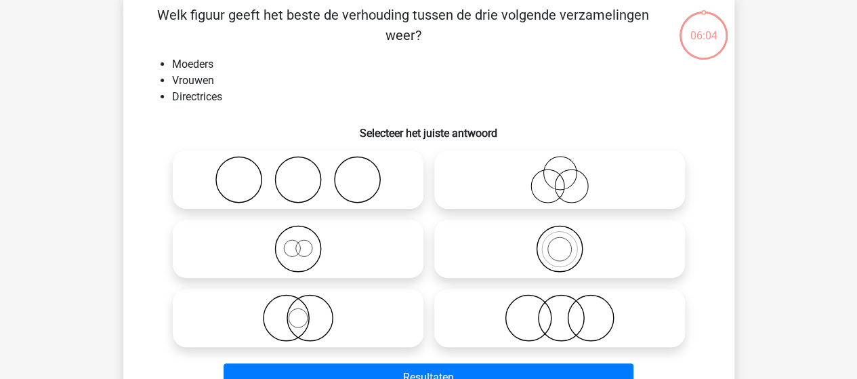
scroll to position [62, 0]
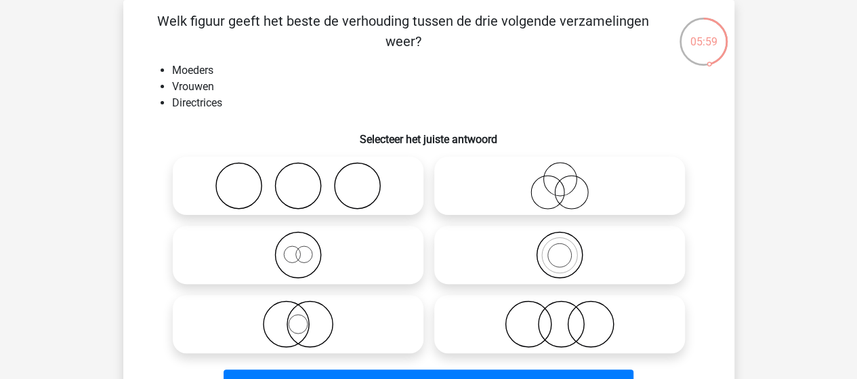
click at [305, 324] on icon at bounding box center [298, 323] width 240 height 47
click at [305, 317] on input "radio" at bounding box center [302, 312] width 9 height 9
radio input "true"
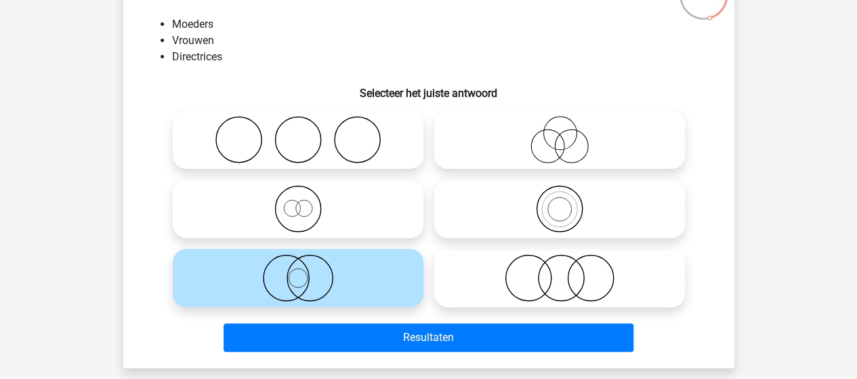
scroll to position [130, 0]
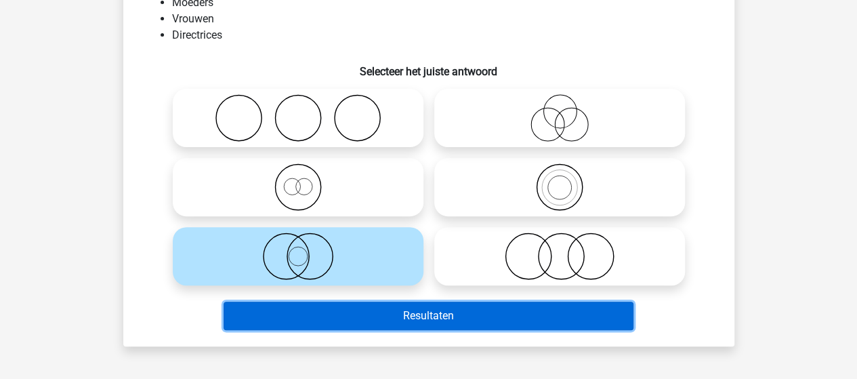
click at [381, 315] on button "Resultaten" at bounding box center [429, 315] width 410 height 28
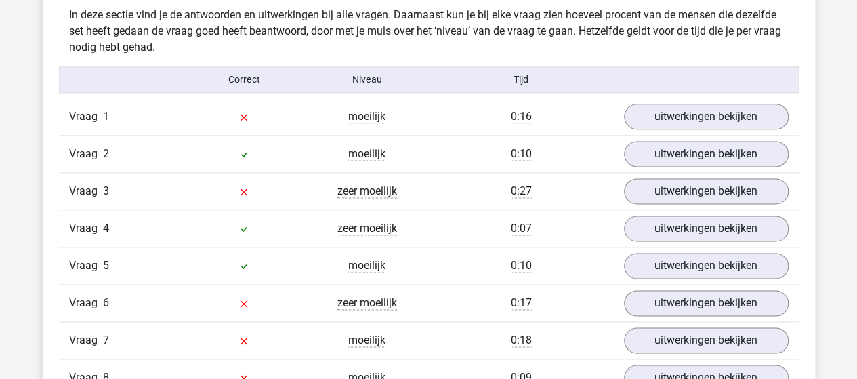
scroll to position [813, 0]
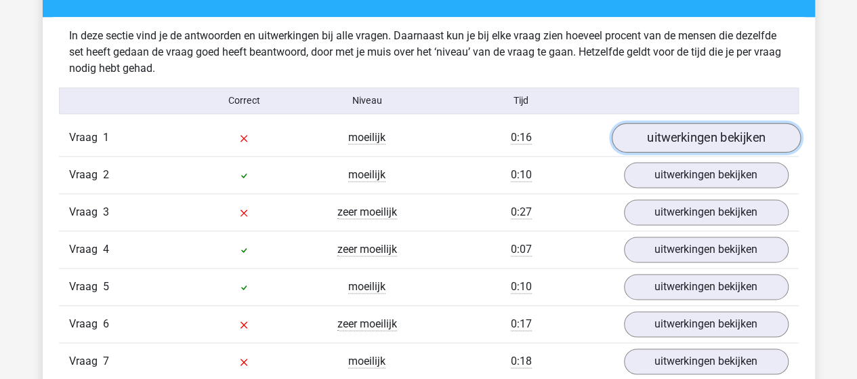
click at [696, 129] on link "uitwerkingen bekijken" at bounding box center [705, 138] width 189 height 30
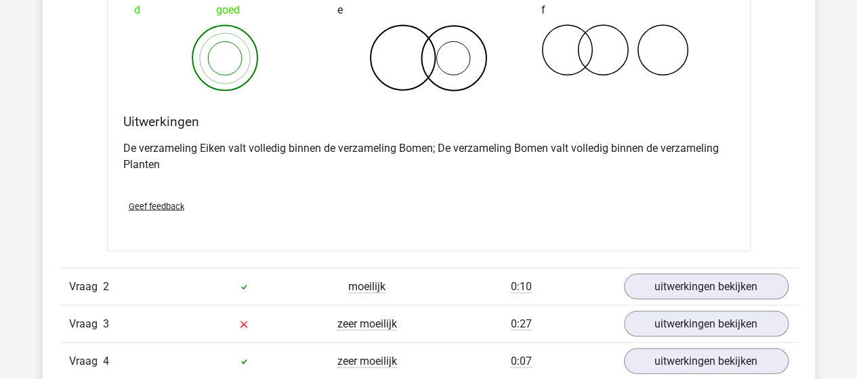
scroll to position [1423, 0]
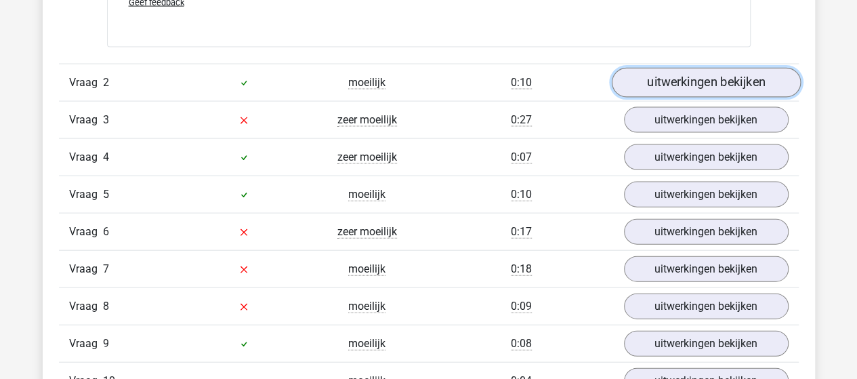
click at [638, 77] on link "uitwerkingen bekijken" at bounding box center [705, 83] width 189 height 30
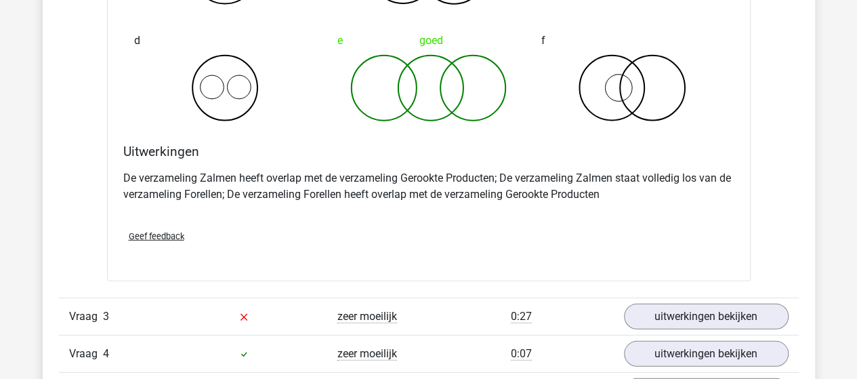
scroll to position [1761, 0]
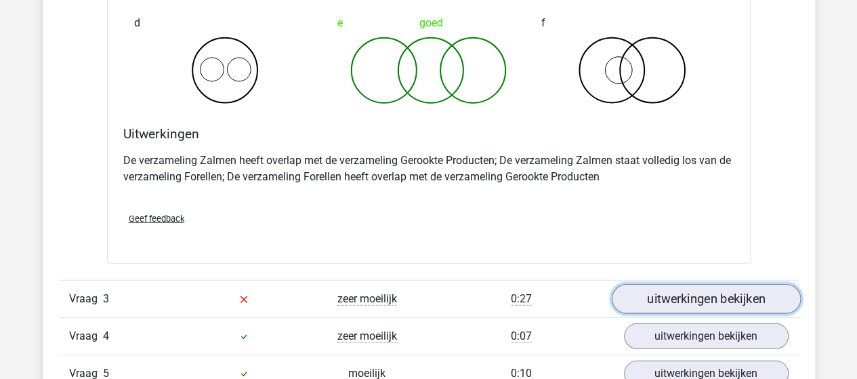
click at [635, 297] on link "uitwerkingen bekijken" at bounding box center [705, 300] width 189 height 30
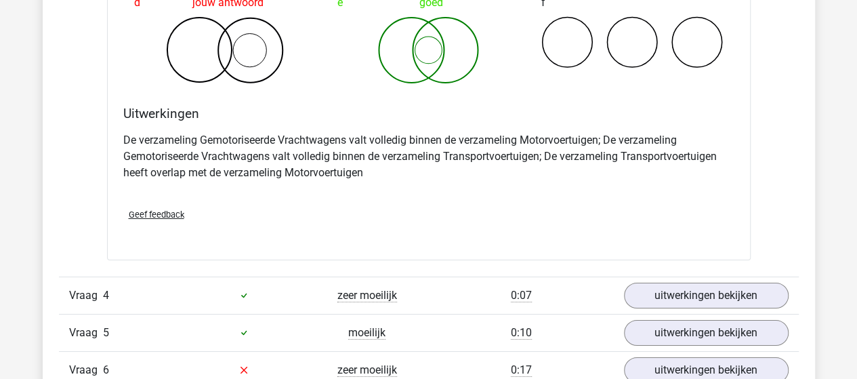
scroll to position [2439, 0]
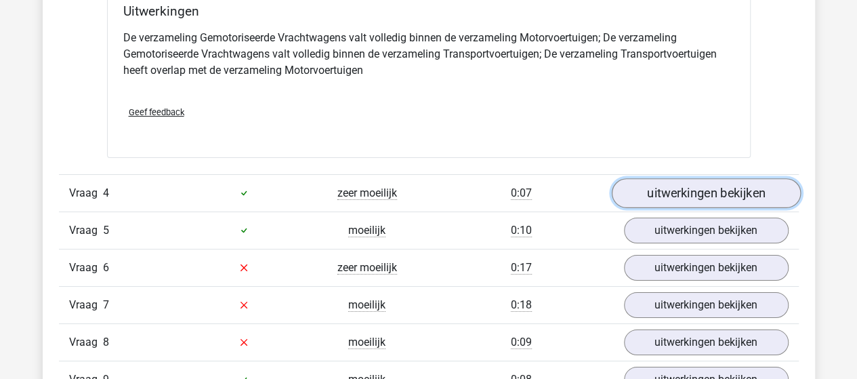
click at [644, 186] on link "uitwerkingen bekijken" at bounding box center [705, 193] width 189 height 30
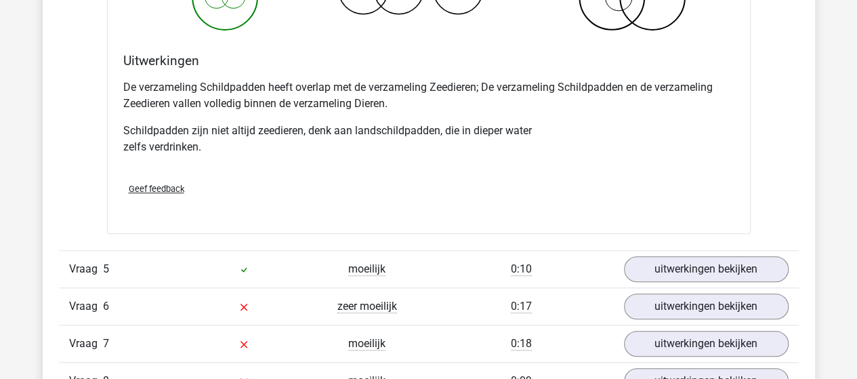
scroll to position [3048, 0]
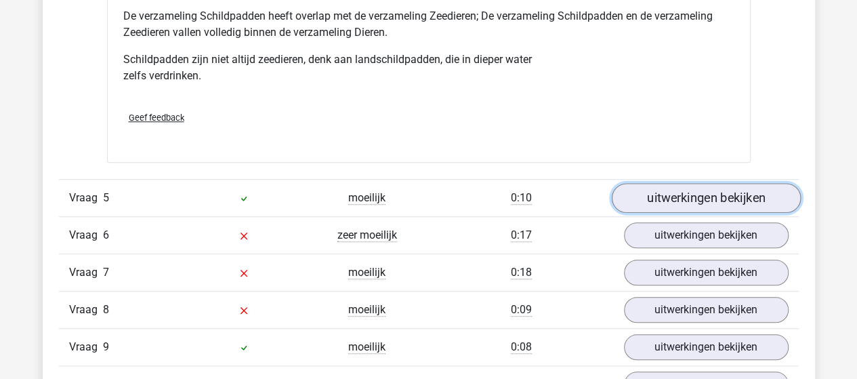
click at [655, 183] on link "uitwerkingen bekijken" at bounding box center [705, 198] width 189 height 30
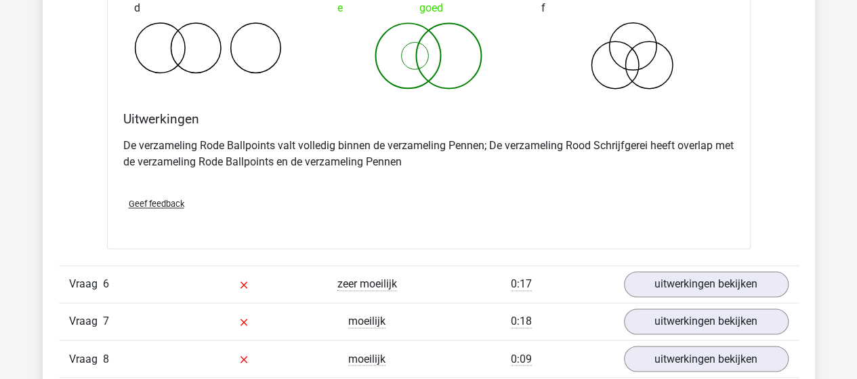
scroll to position [3523, 0]
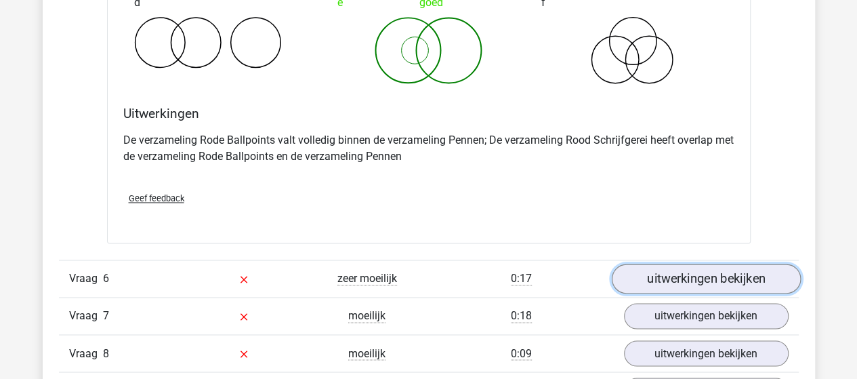
click at [631, 281] on link "uitwerkingen bekijken" at bounding box center [705, 279] width 189 height 30
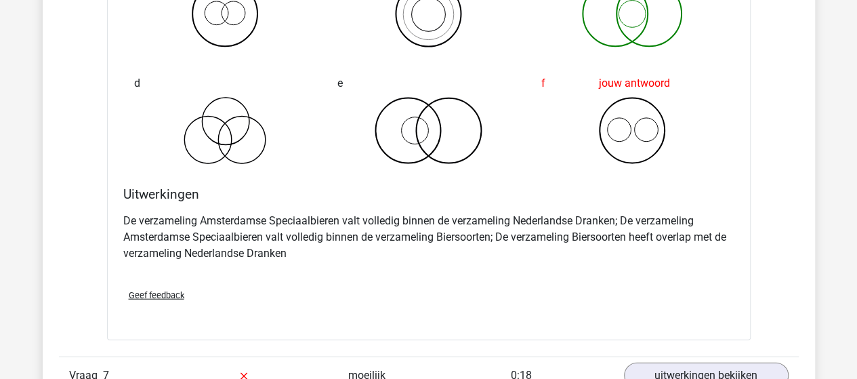
scroll to position [4065, 0]
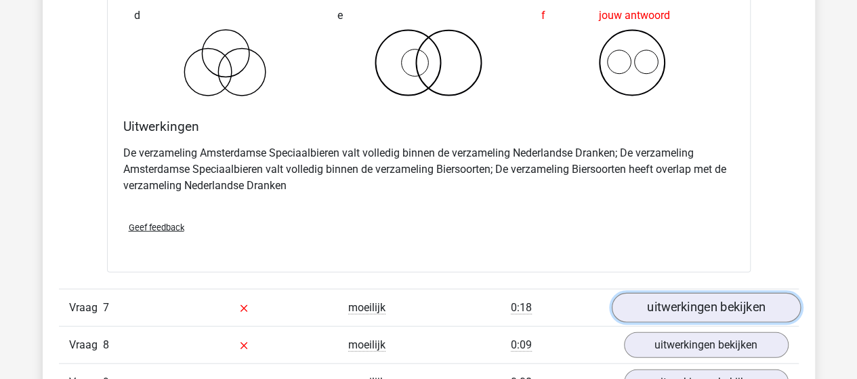
click at [648, 303] on link "uitwerkingen bekijken" at bounding box center [705, 308] width 189 height 30
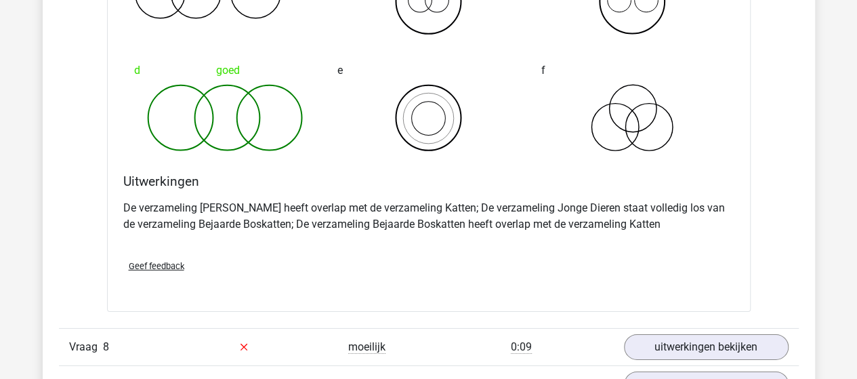
scroll to position [4606, 0]
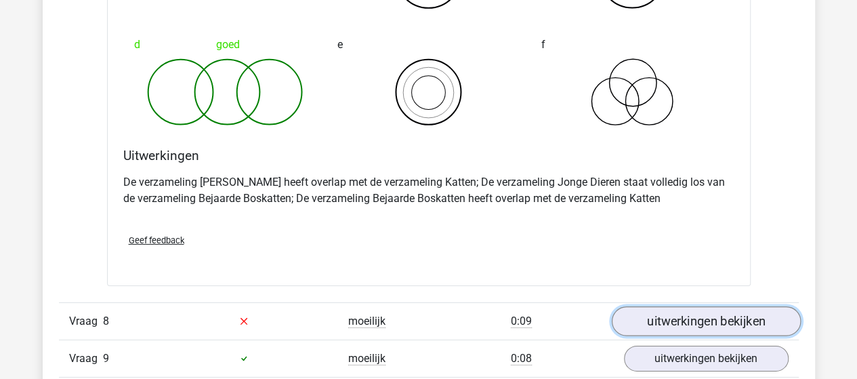
click at [656, 314] on link "uitwerkingen bekijken" at bounding box center [705, 321] width 189 height 30
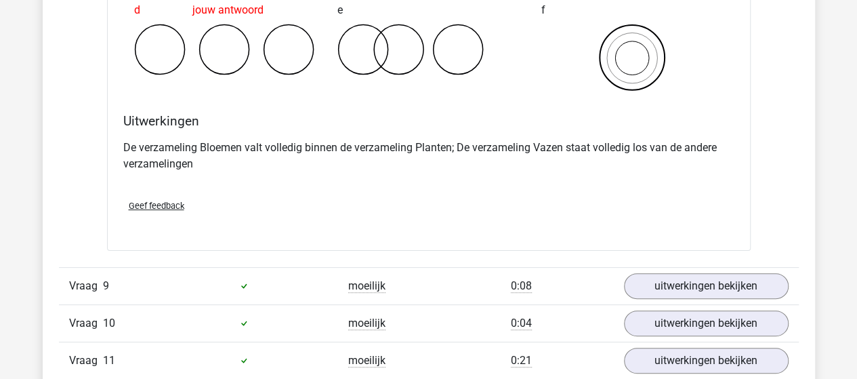
scroll to position [5216, 0]
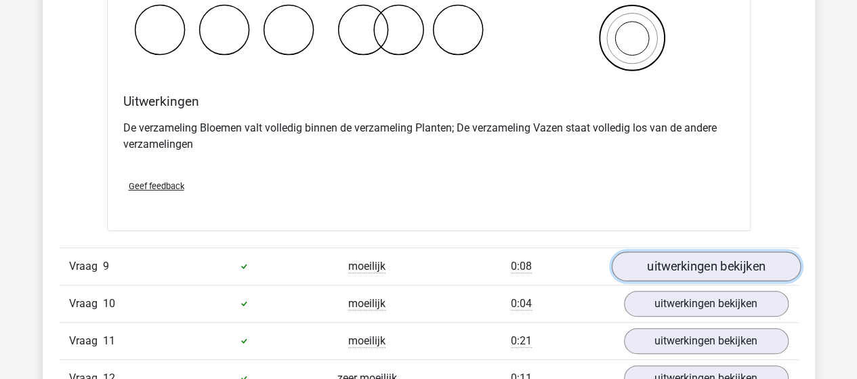
click at [652, 262] on link "uitwerkingen bekijken" at bounding box center [705, 266] width 189 height 30
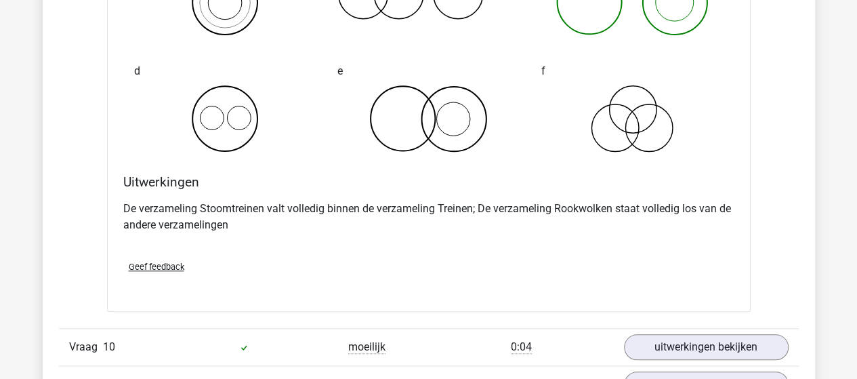
scroll to position [5758, 0]
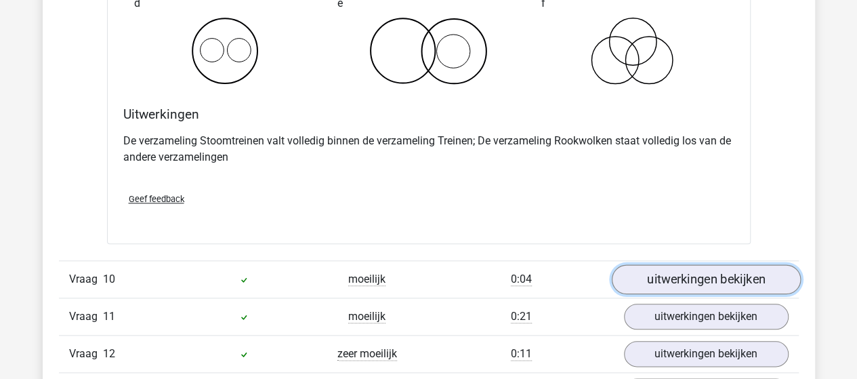
click at [693, 270] on link "uitwerkingen bekijken" at bounding box center [705, 279] width 189 height 30
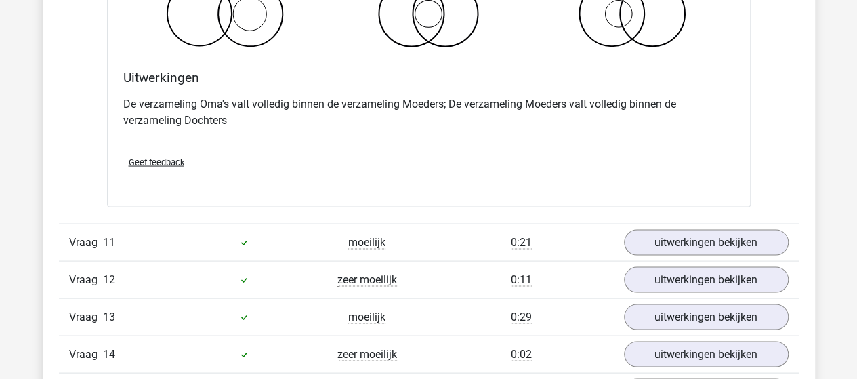
scroll to position [6368, 0]
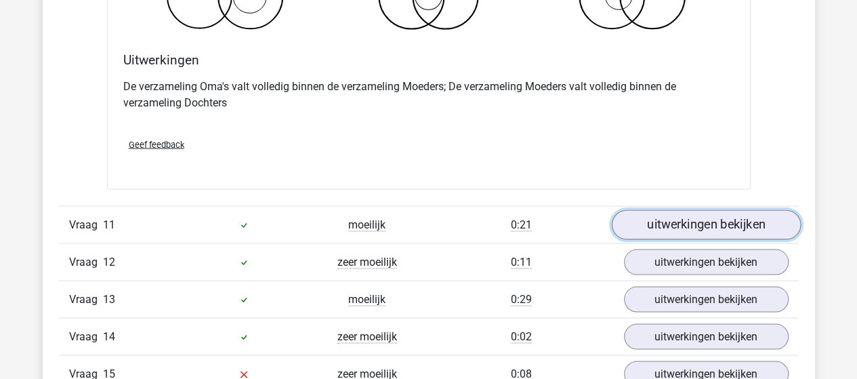
click at [644, 212] on link "uitwerkingen bekijken" at bounding box center [705, 224] width 189 height 30
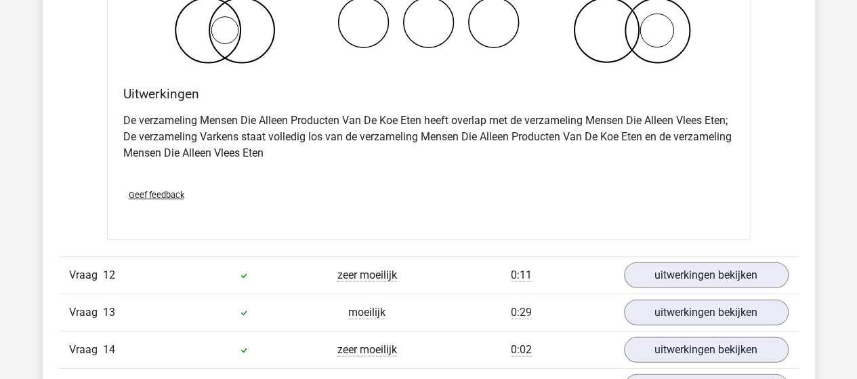
scroll to position [6910, 0]
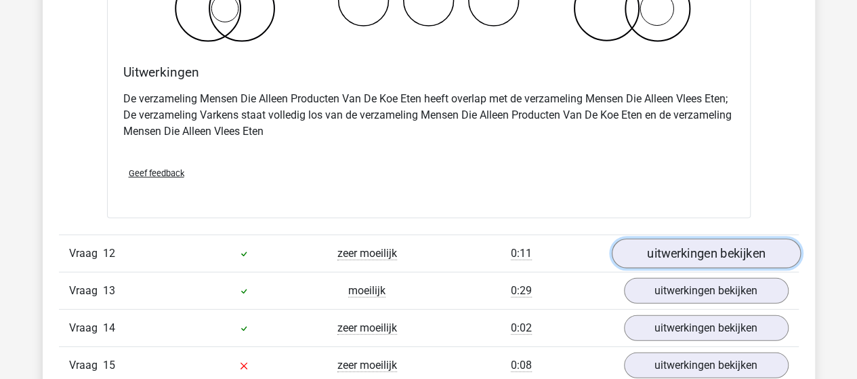
click at [698, 239] on link "uitwerkingen bekijken" at bounding box center [705, 254] width 189 height 30
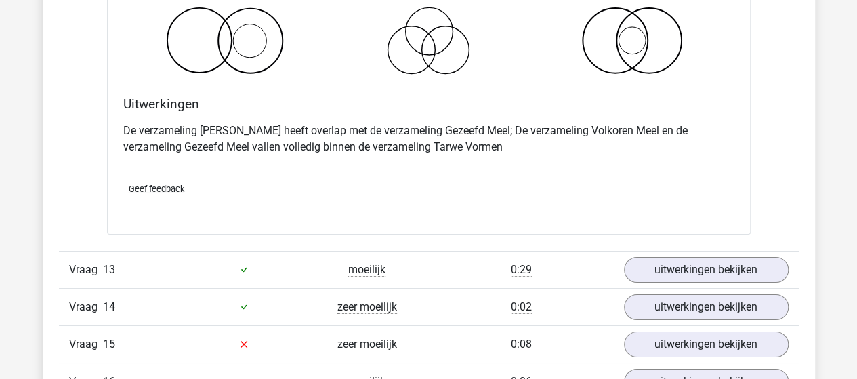
scroll to position [7452, 0]
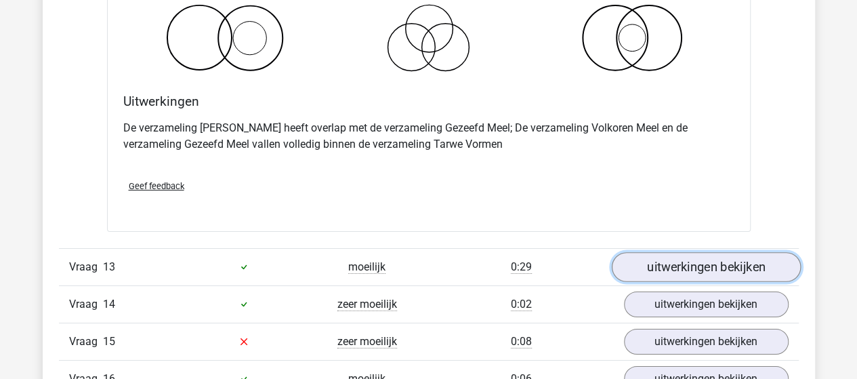
click at [696, 252] on link "uitwerkingen bekijken" at bounding box center [705, 267] width 189 height 30
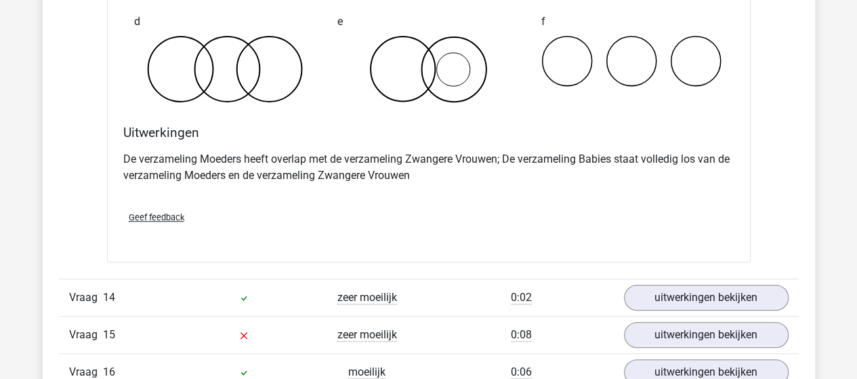
scroll to position [7994, 0]
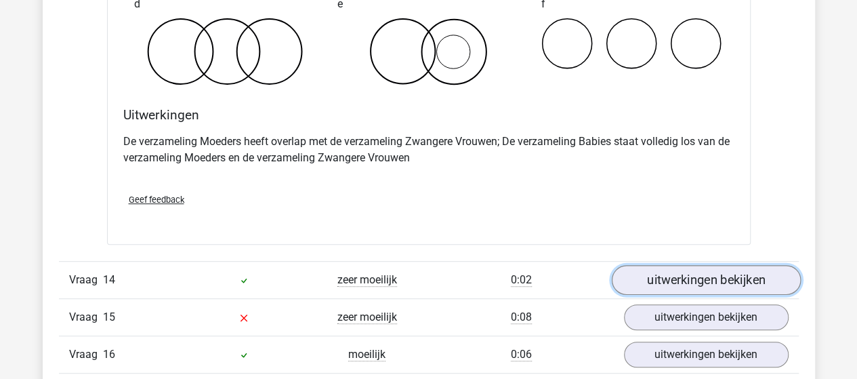
click at [661, 265] on link "uitwerkingen bekijken" at bounding box center [705, 280] width 189 height 30
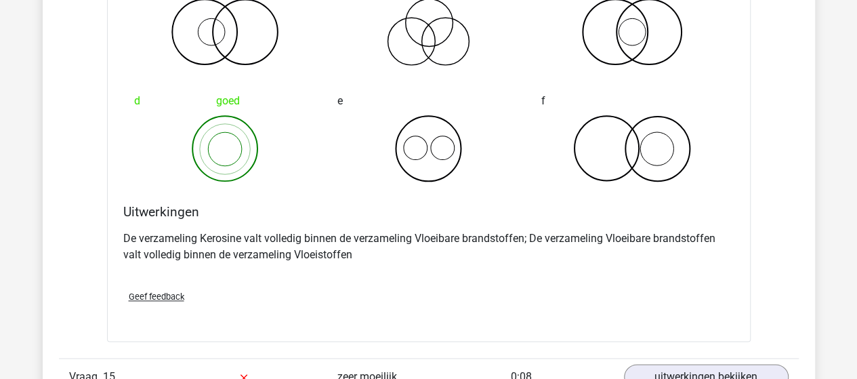
scroll to position [8603, 0]
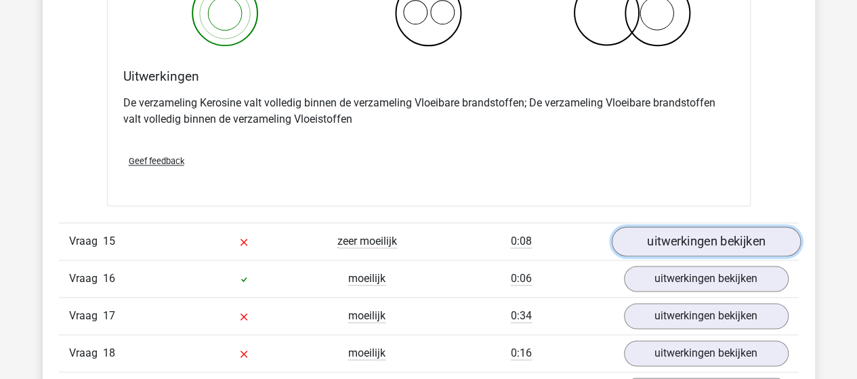
click at [692, 228] on link "uitwerkingen bekijken" at bounding box center [705, 241] width 189 height 30
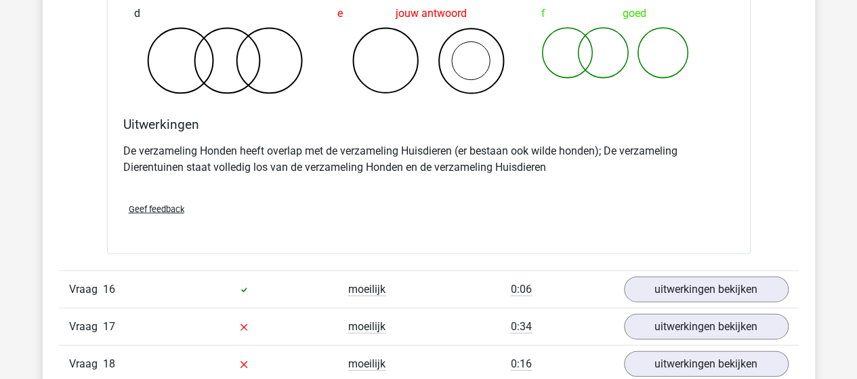
scroll to position [9145, 0]
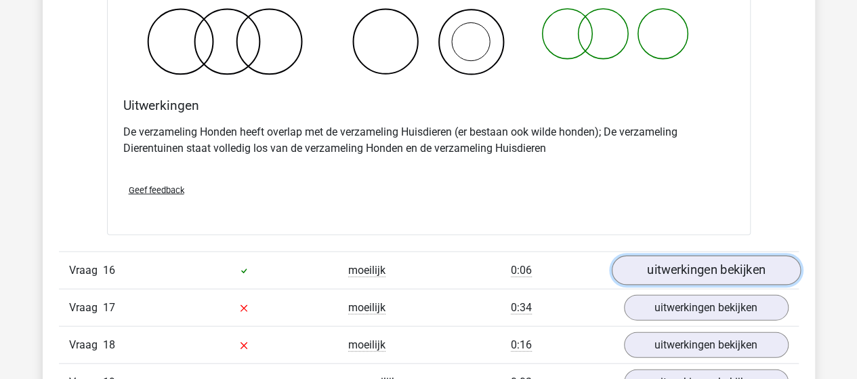
click at [672, 255] on link "uitwerkingen bekijken" at bounding box center [705, 270] width 189 height 30
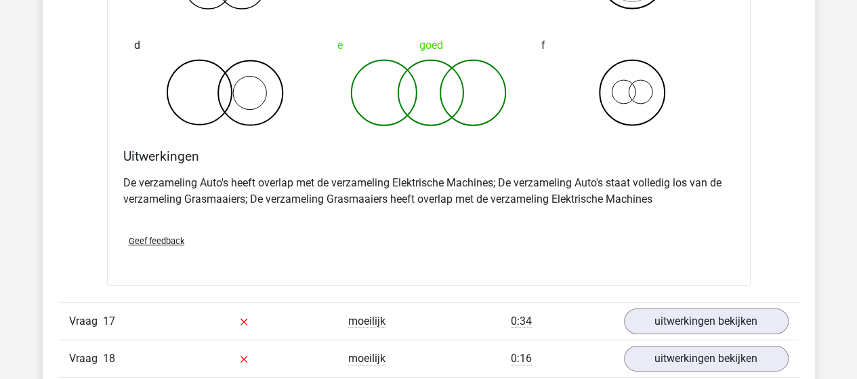
scroll to position [9687, 0]
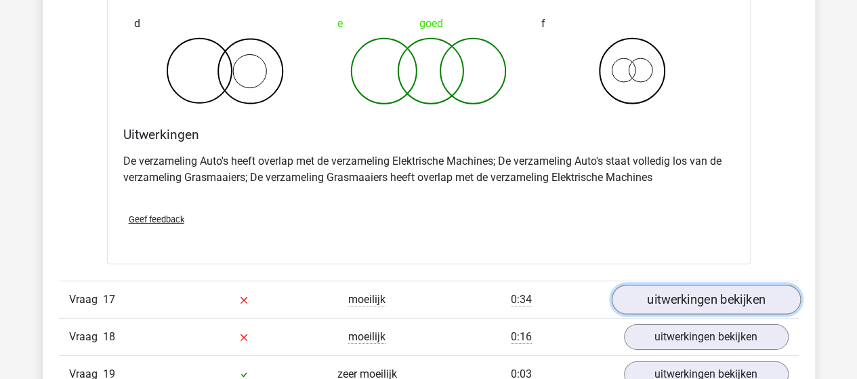
click at [677, 285] on link "uitwerkingen bekijken" at bounding box center [705, 300] width 189 height 30
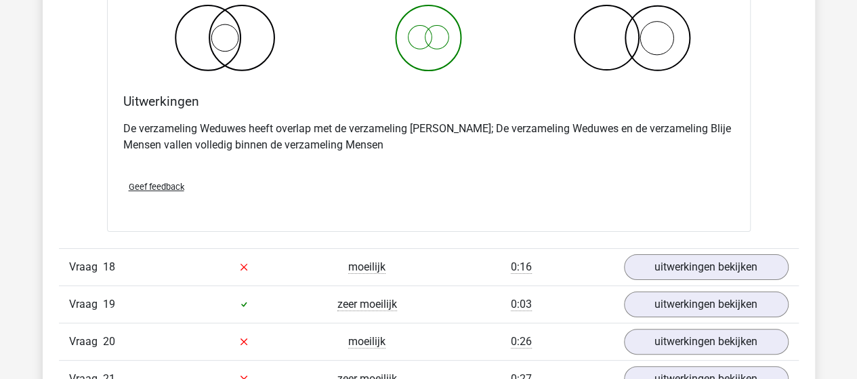
scroll to position [10297, 0]
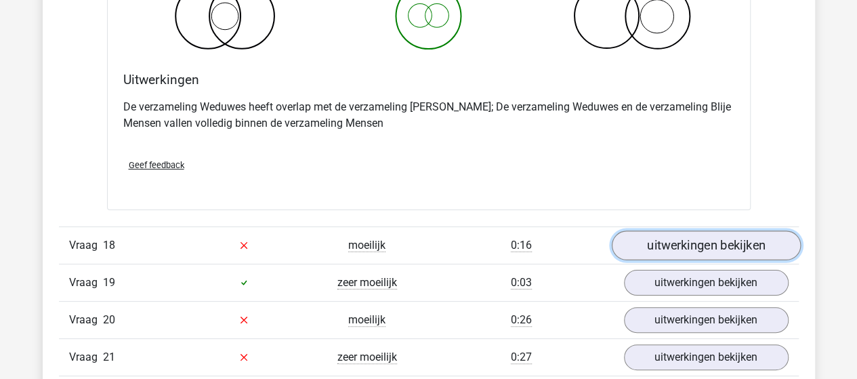
click at [692, 230] on link "uitwerkingen bekijken" at bounding box center [705, 245] width 189 height 30
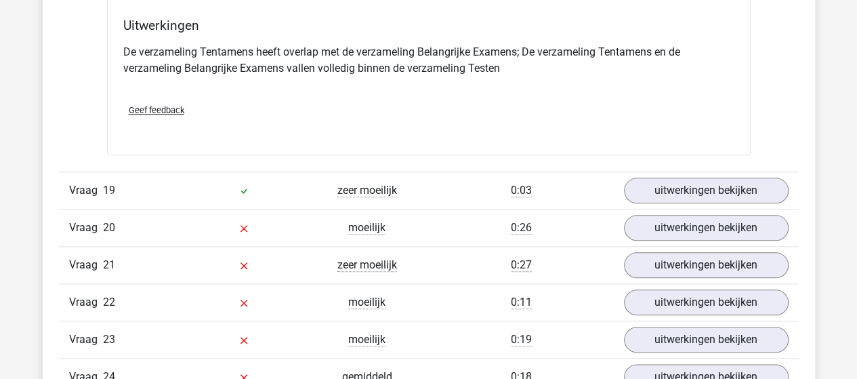
scroll to position [10974, 0]
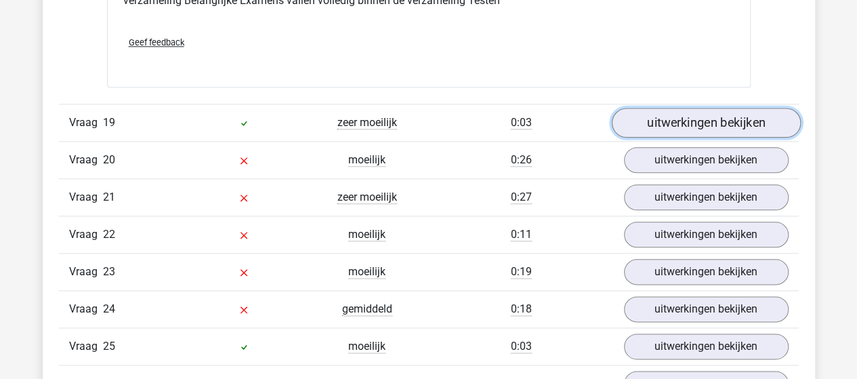
click at [660, 108] on link "uitwerkingen bekijken" at bounding box center [705, 123] width 189 height 30
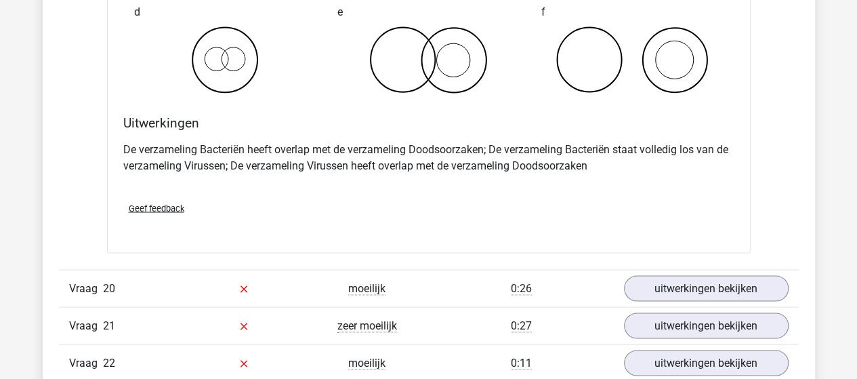
scroll to position [11448, 0]
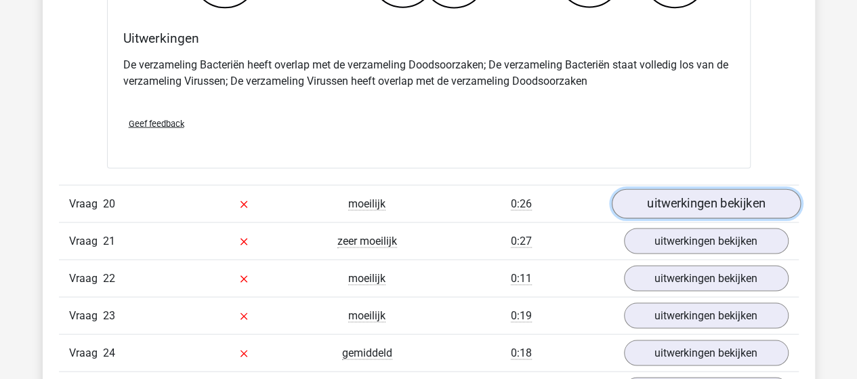
click at [677, 188] on link "uitwerkingen bekijken" at bounding box center [705, 203] width 189 height 30
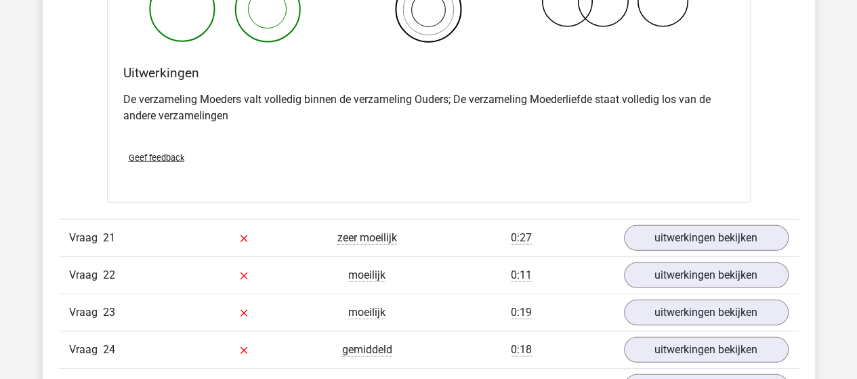
scroll to position [11990, 0]
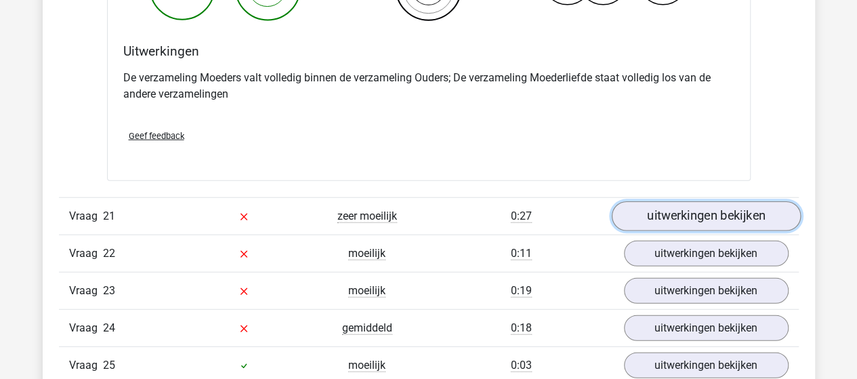
click at [690, 201] on link "uitwerkingen bekijken" at bounding box center [705, 216] width 189 height 30
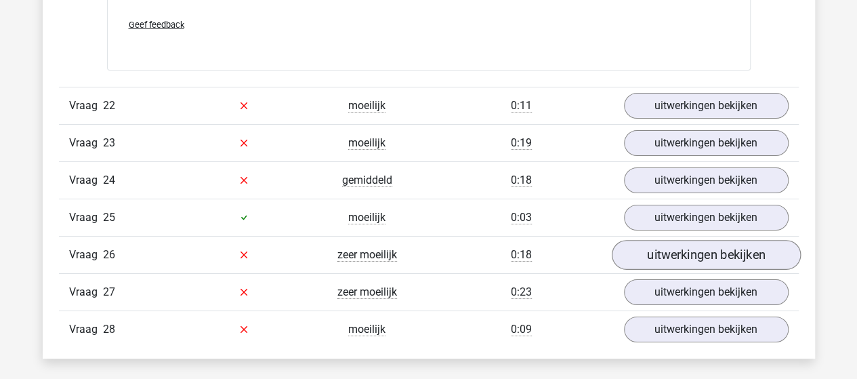
scroll to position [12668, 0]
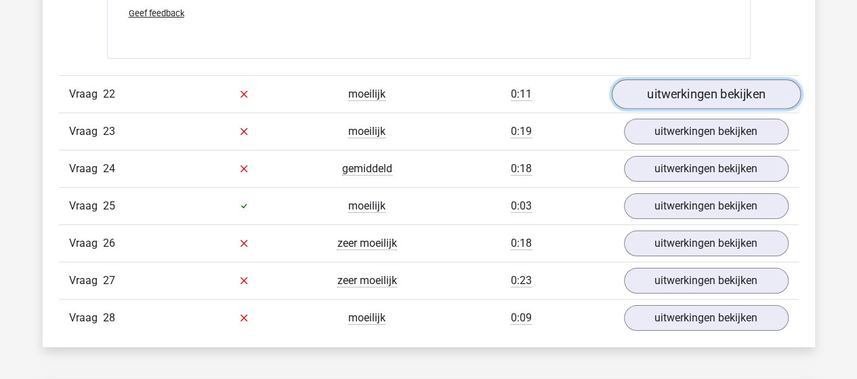
click at [686, 79] on link "uitwerkingen bekijken" at bounding box center [705, 94] width 189 height 30
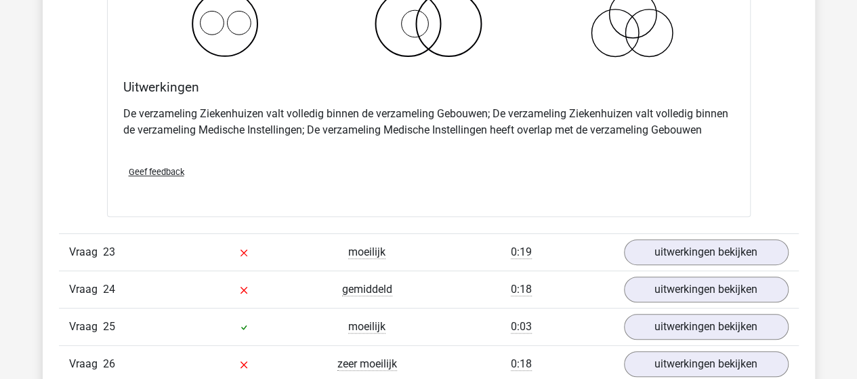
scroll to position [13074, 0]
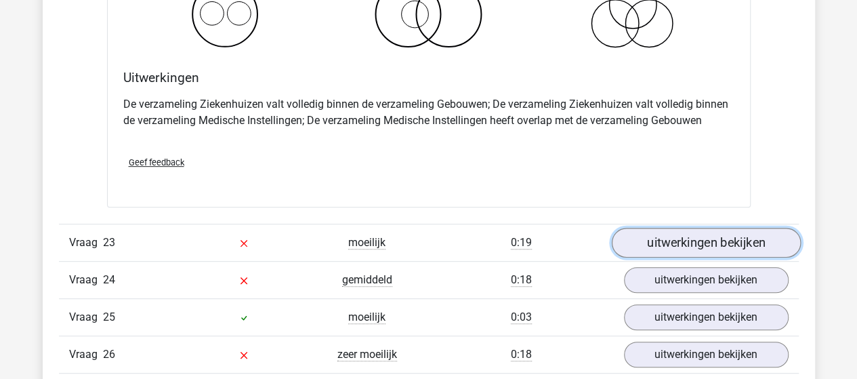
click at [672, 228] on link "uitwerkingen bekijken" at bounding box center [705, 243] width 189 height 30
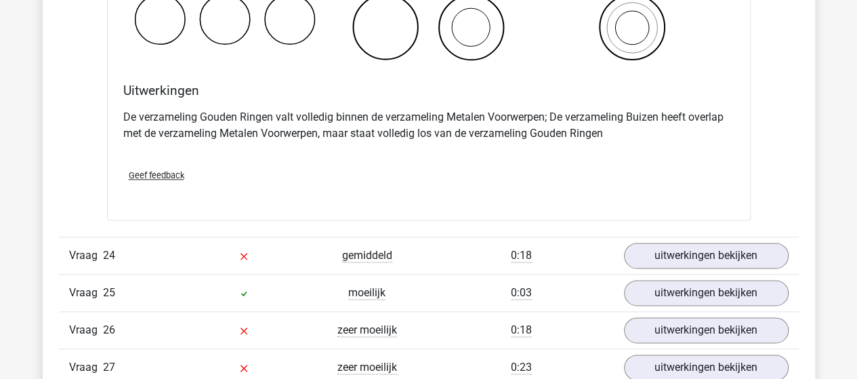
scroll to position [13684, 0]
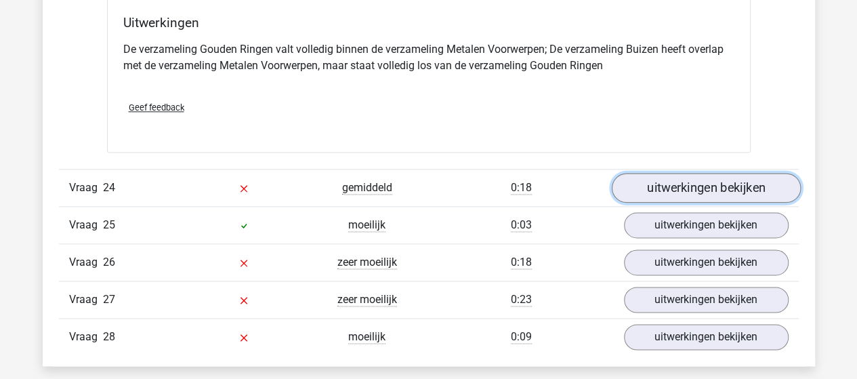
click at [667, 173] on link "uitwerkingen bekijken" at bounding box center [705, 188] width 189 height 30
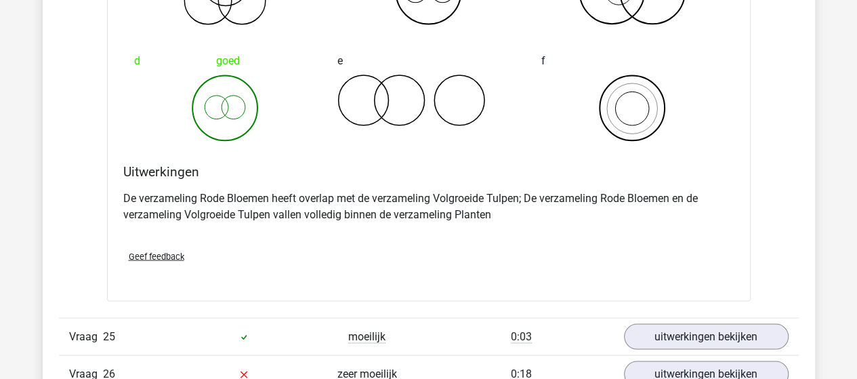
scroll to position [14158, 0]
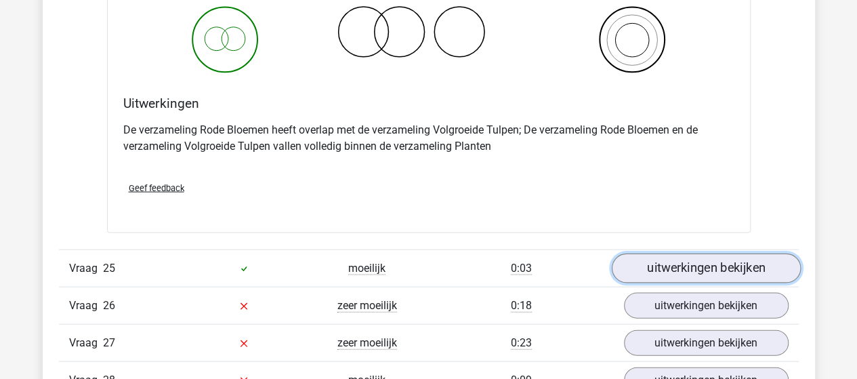
click at [653, 253] on link "uitwerkingen bekijken" at bounding box center [705, 268] width 189 height 30
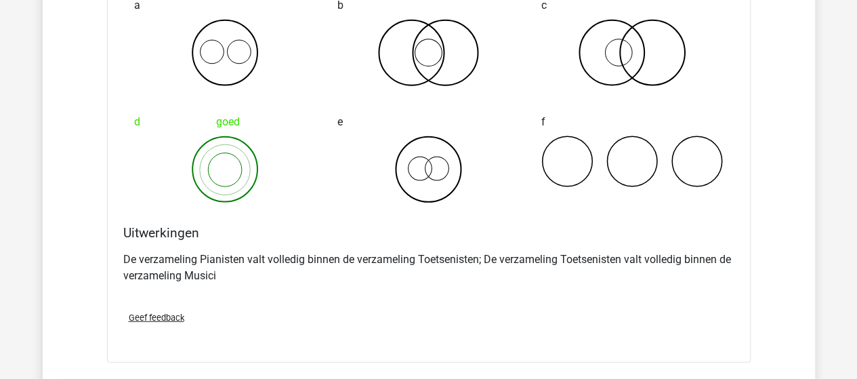
scroll to position [14632, 0]
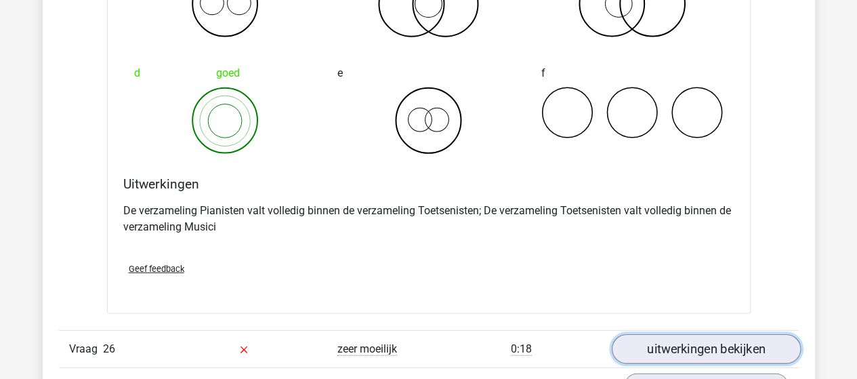
click at [671, 335] on link "uitwerkingen bekijken" at bounding box center [705, 350] width 189 height 30
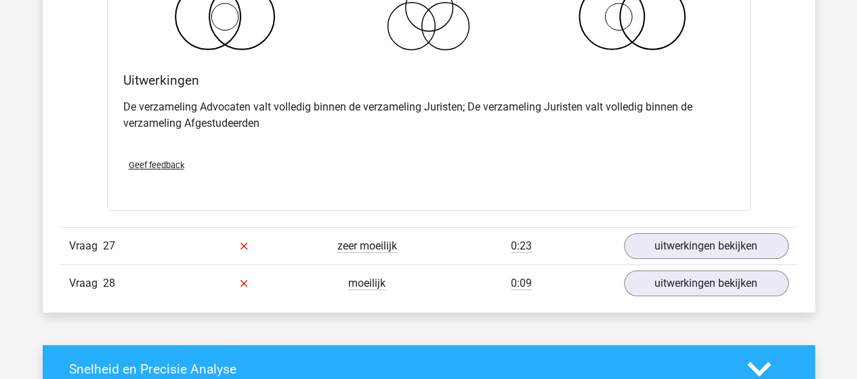
scroll to position [15310, 0]
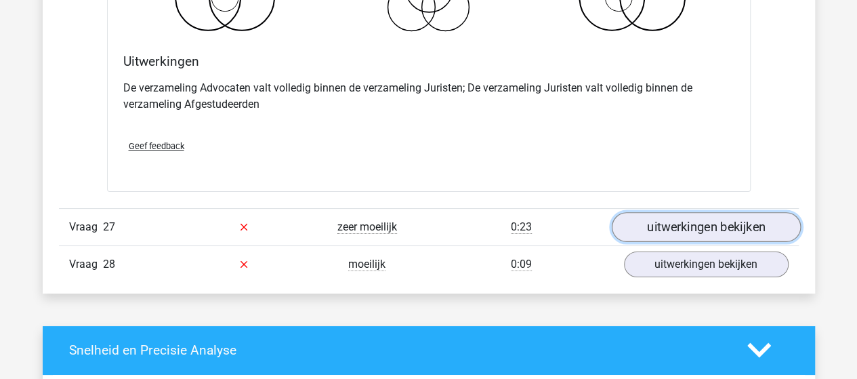
click at [660, 212] on link "uitwerkingen bekijken" at bounding box center [705, 227] width 189 height 30
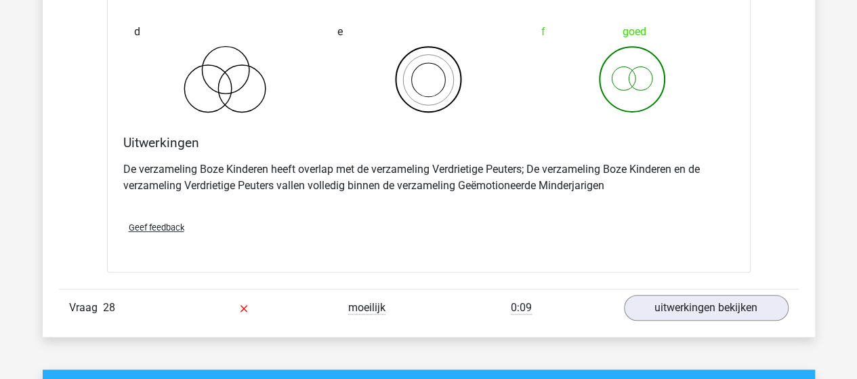
scroll to position [15852, 0]
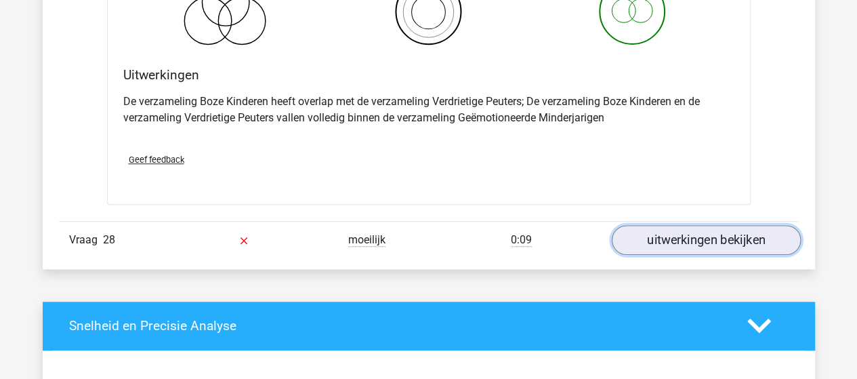
click at [663, 225] on link "uitwerkingen bekijken" at bounding box center [705, 240] width 189 height 30
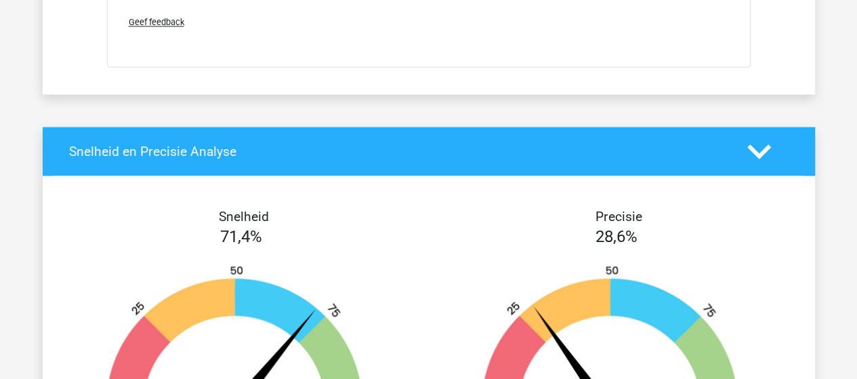
scroll to position [16597, 0]
